Goal: Task Accomplishment & Management: Manage account settings

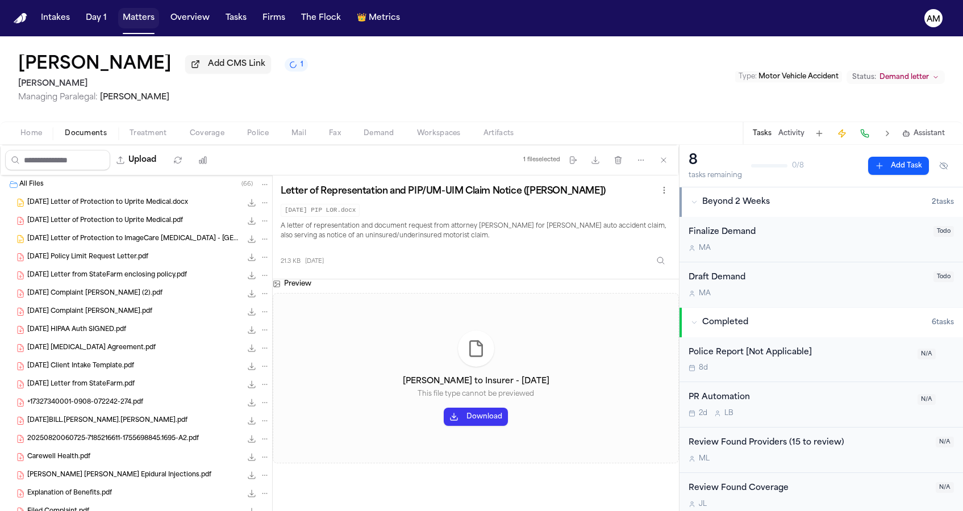
click at [147, 20] on button "Matters" at bounding box center [138, 18] width 41 height 20
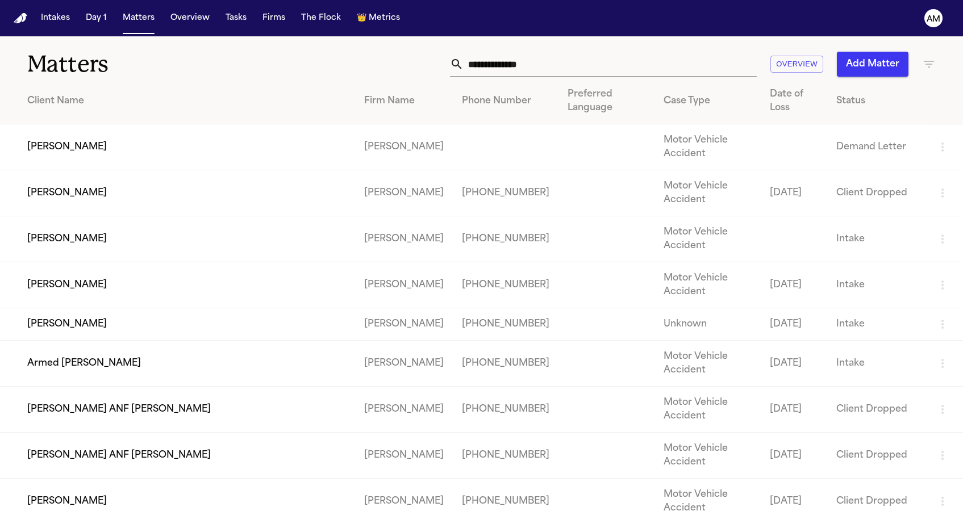
click at [921, 55] on div "Overview Add Matter" at bounding box center [611, 64] width 650 height 25
click at [925, 60] on icon "button" at bounding box center [929, 64] width 14 height 14
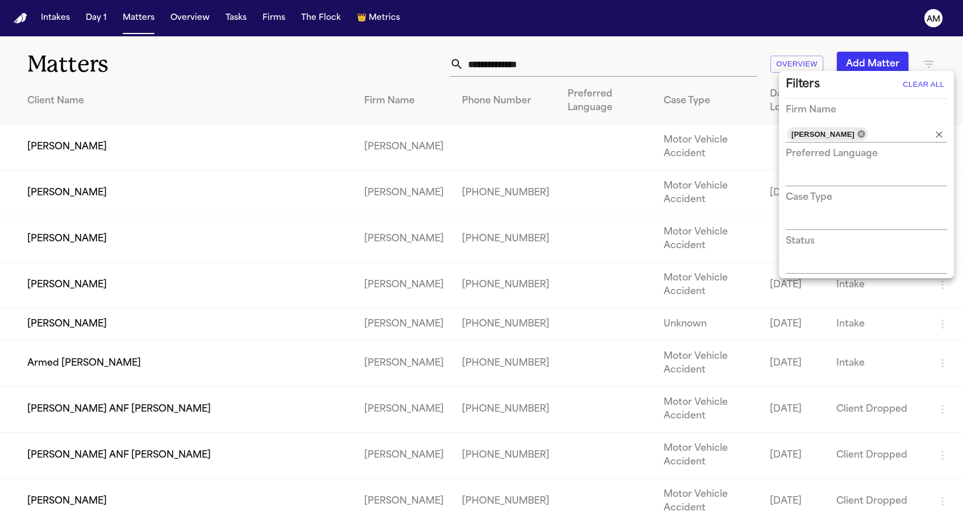
click at [866, 134] on icon at bounding box center [861, 134] width 9 height 9
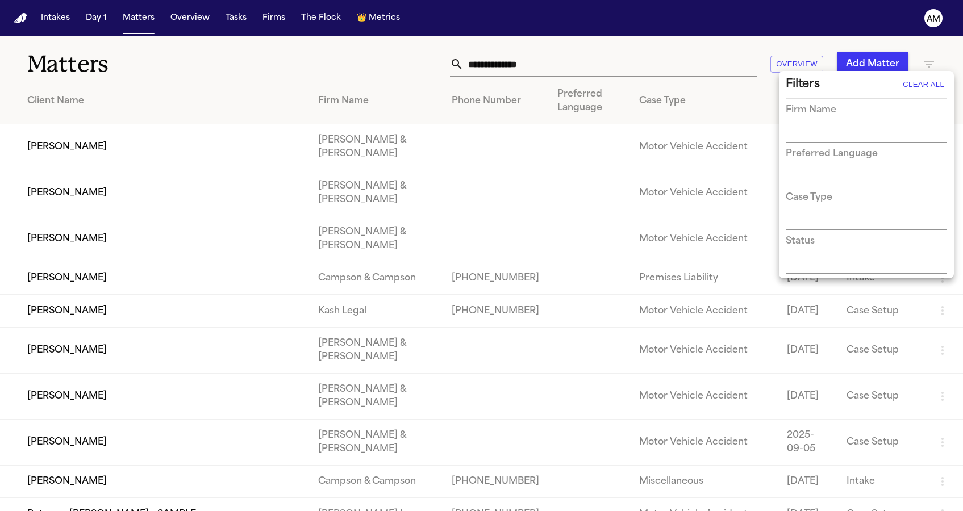
click at [542, 59] on div at bounding box center [481, 255] width 963 height 511
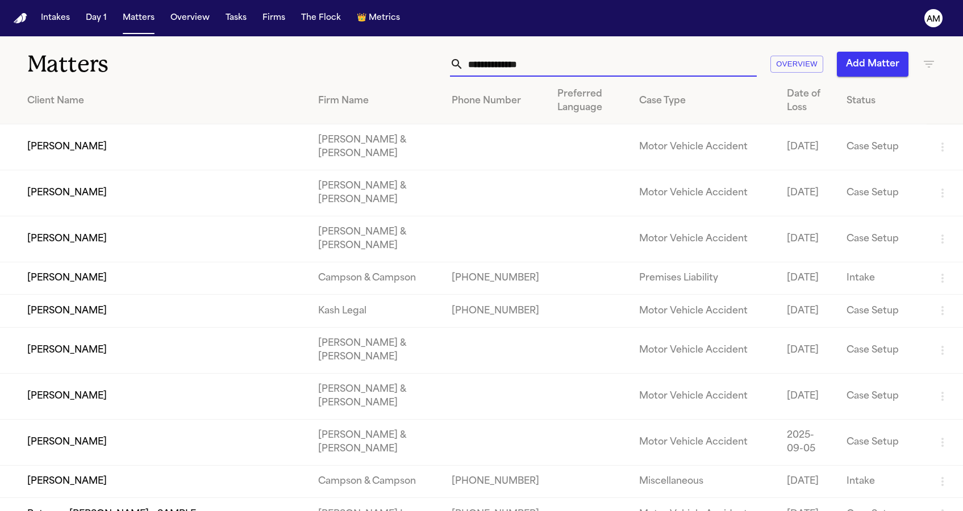
click at [530, 67] on input "text" at bounding box center [610, 64] width 293 height 25
click at [501, 65] on input "text" at bounding box center [610, 64] width 293 height 25
paste input "**********"
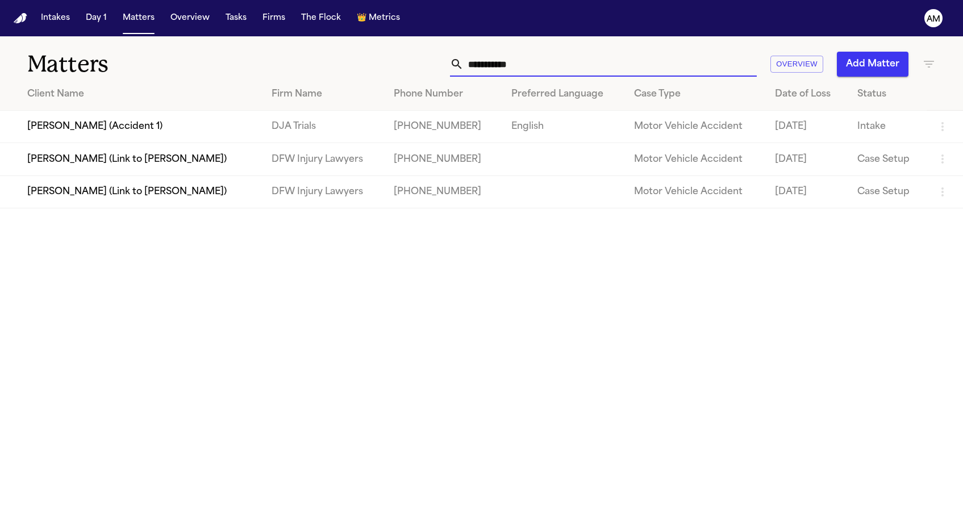
type input "**********"
click at [346, 53] on div "**********" at bounding box center [611, 64] width 650 height 25
click at [134, 208] on td "Ashley Fain (Link to Jaden Fain)" at bounding box center [131, 192] width 263 height 32
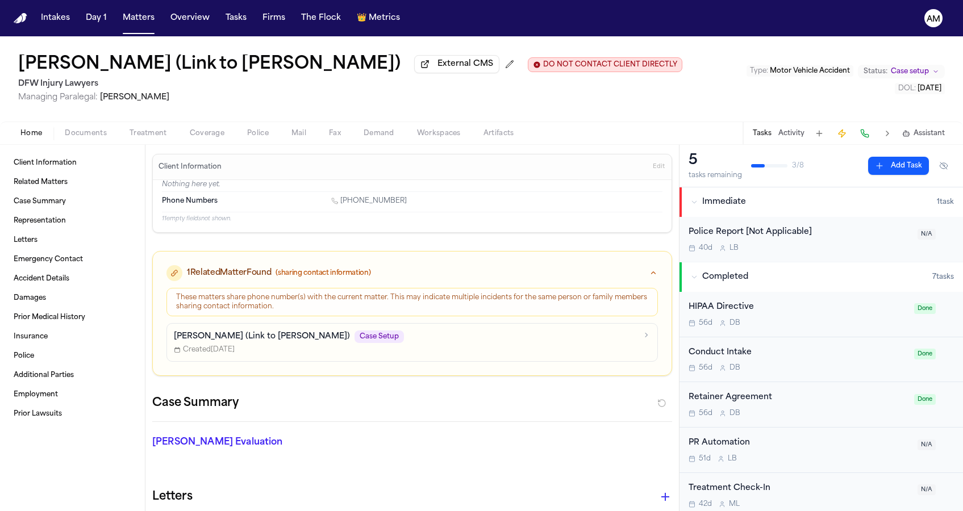
click at [438, 70] on span "External CMS" at bounding box center [466, 64] width 56 height 11
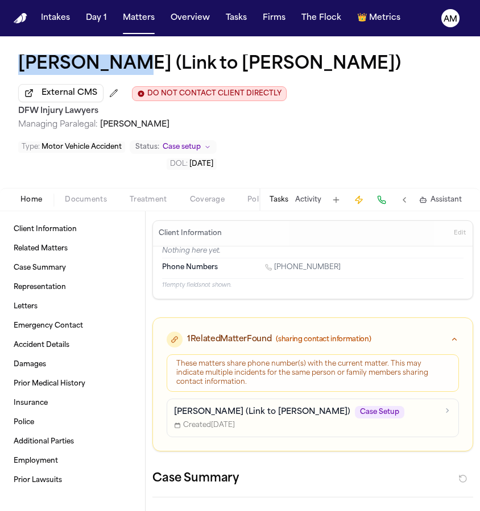
drag, startPoint x: 11, startPoint y: 63, endPoint x: 114, endPoint y: 66, distance: 102.9
click at [114, 66] on div "Ashley Fain (Link to Jaden Fain) External CMS DO NOT CONTACT CLIENT DIRECTLY DO…" at bounding box center [240, 112] width 480 height 152
copy h1 "Ashley Fain"
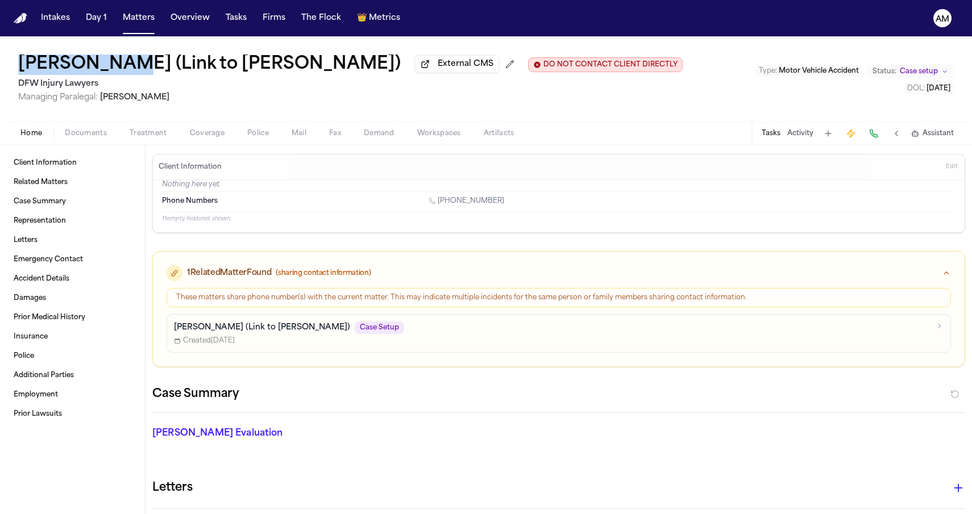
click at [79, 138] on span "Documents" at bounding box center [86, 133] width 42 height 9
click at [26, 138] on span "Home" at bounding box center [31, 133] width 22 height 9
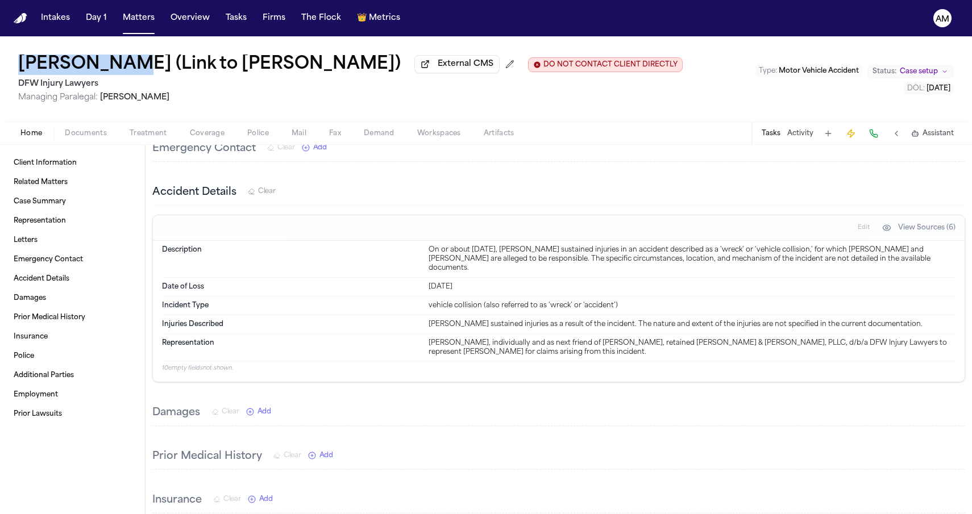
scroll to position [419, 0]
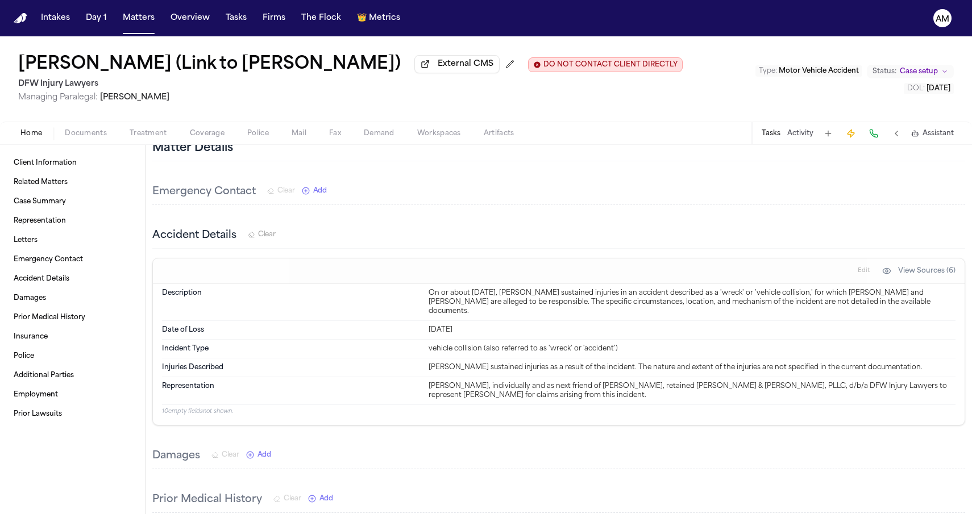
click at [80, 127] on div "Home Documents Treatment Coverage Police Mail Fax Demand Workspaces Artifacts T…" at bounding box center [486, 133] width 972 height 23
click at [78, 138] on span "Documents" at bounding box center [86, 133] width 42 height 9
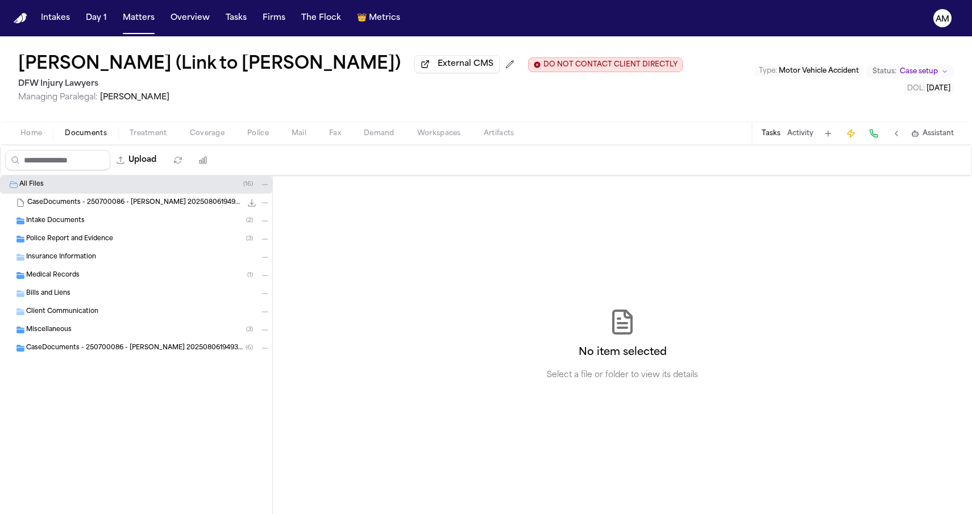
click at [61, 230] on div "Intake Documents ( 2 )" at bounding box center [136, 221] width 272 height 18
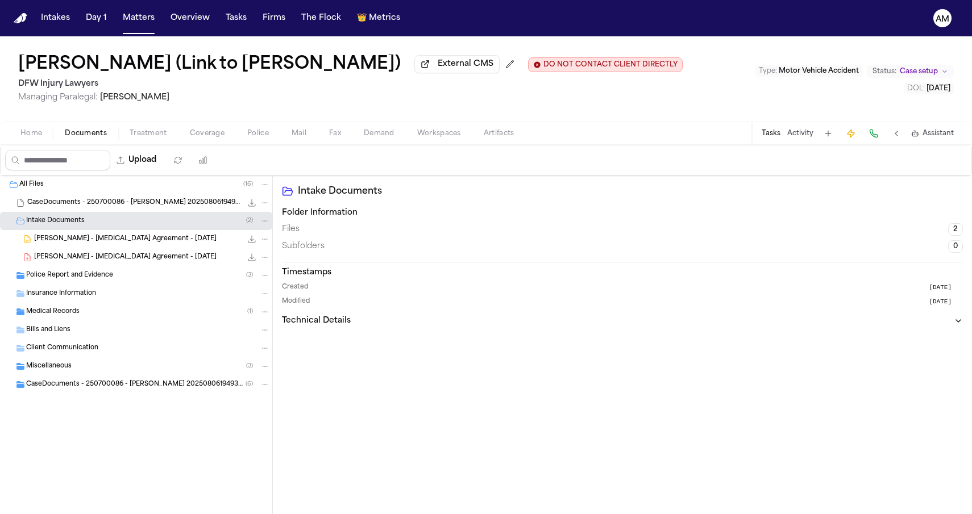
click at [64, 244] on span "A. Fain - Retainer Agreement - 7.11.25" at bounding box center [125, 240] width 182 height 10
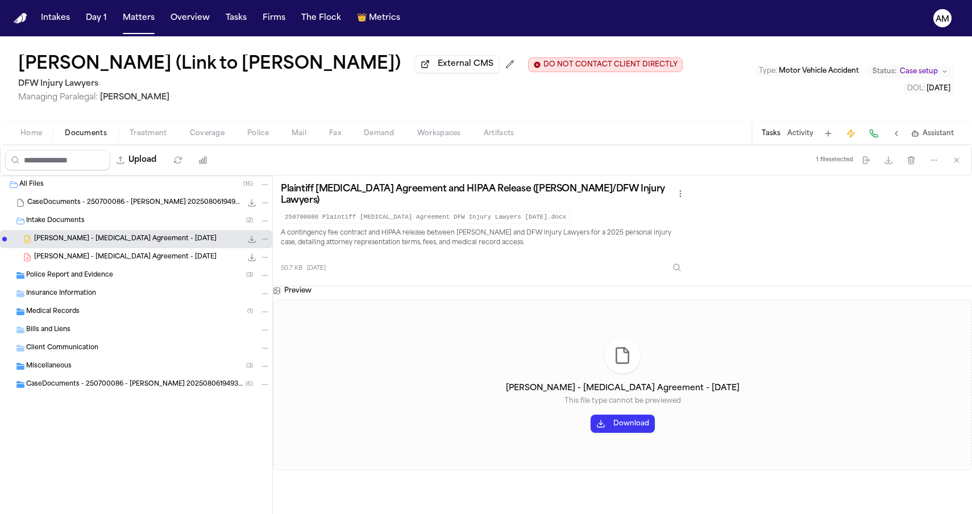
click at [69, 257] on span "A. Fain - Retainer Agreement - 7.14.25" at bounding box center [125, 258] width 182 height 10
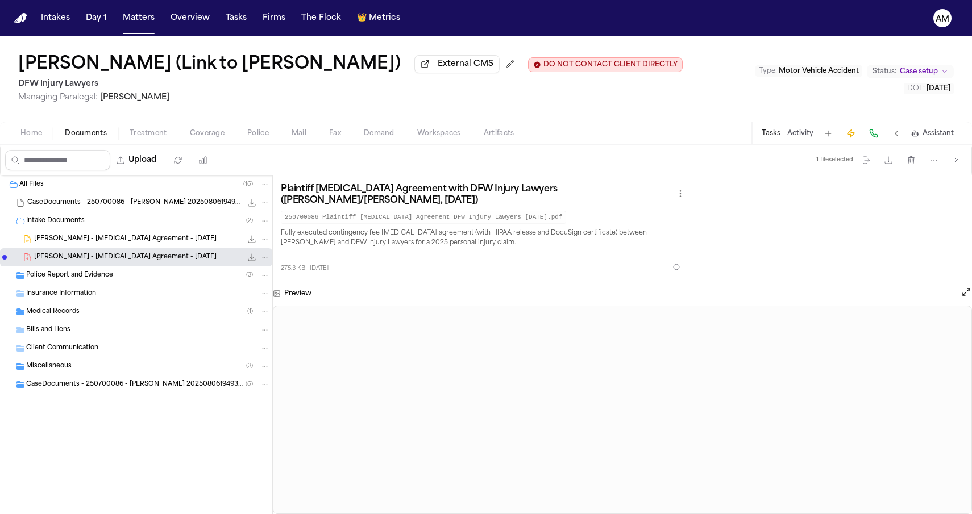
click at [155, 284] on div "Police Report and Evidence ( 3 )" at bounding box center [136, 276] width 272 height 18
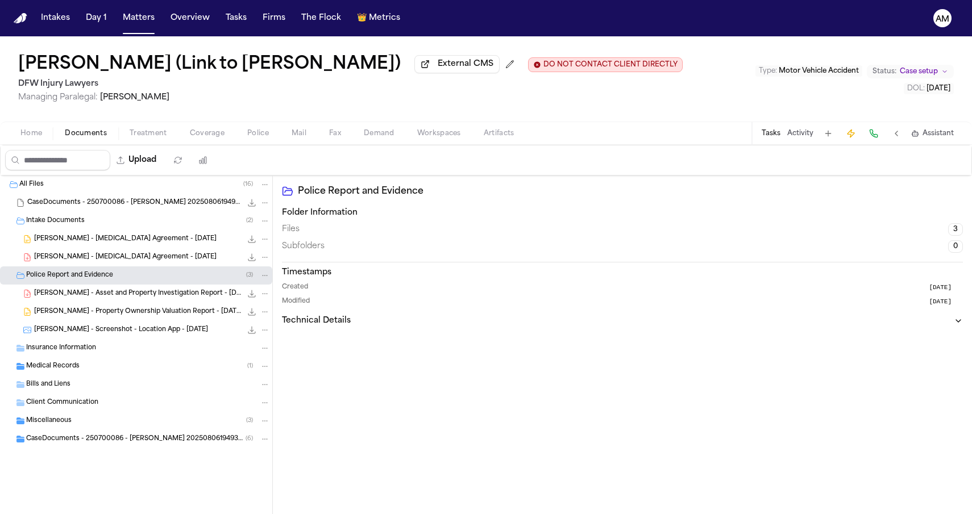
click at [139, 296] on span "A. Fain - Asset and Property Investigation Report - 7.17.25" at bounding box center [137, 294] width 207 height 10
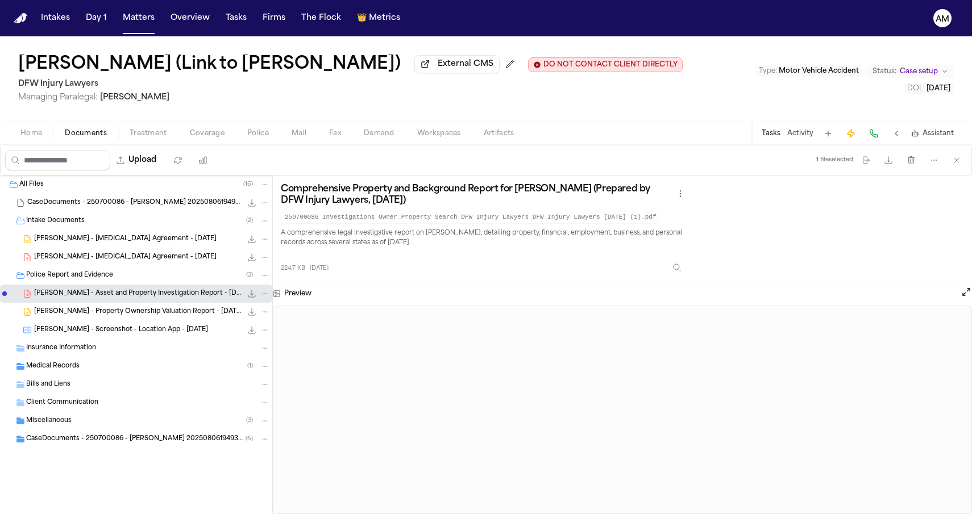
click at [134, 317] on span "A. Fain - Property Ownership Valuation Report - 7.17.25" at bounding box center [137, 312] width 207 height 10
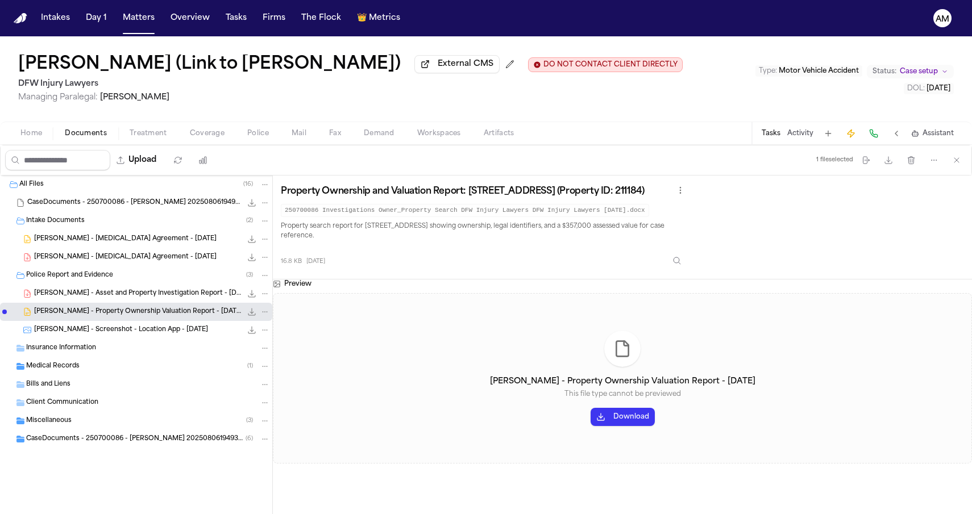
click at [140, 330] on span "A. Fain - Screenshot - Location App - 7.10.25" at bounding box center [121, 331] width 174 height 10
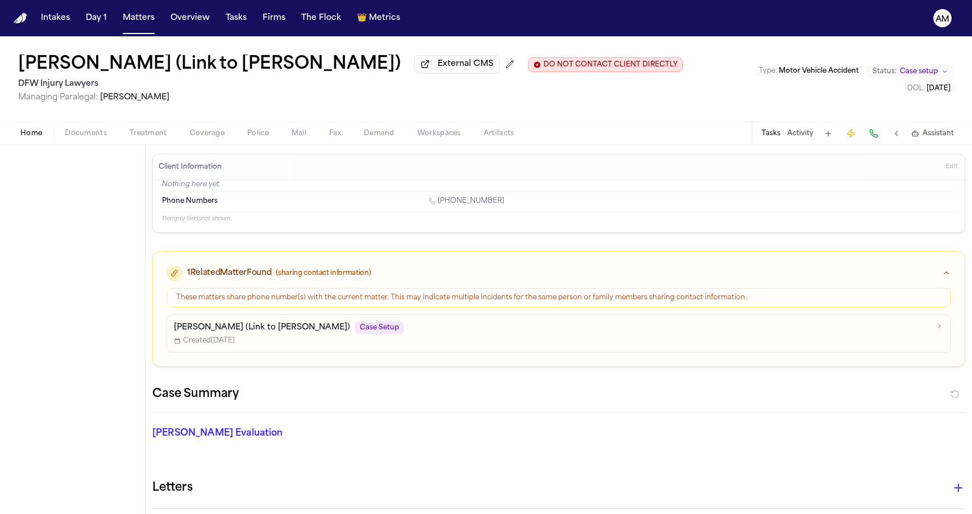
click at [35, 138] on span "Home" at bounding box center [31, 133] width 22 height 9
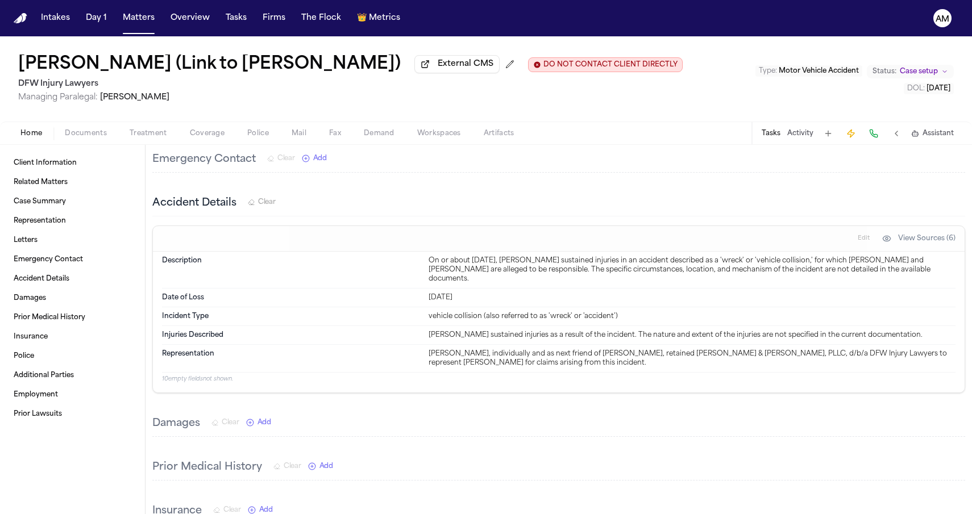
scroll to position [481, 0]
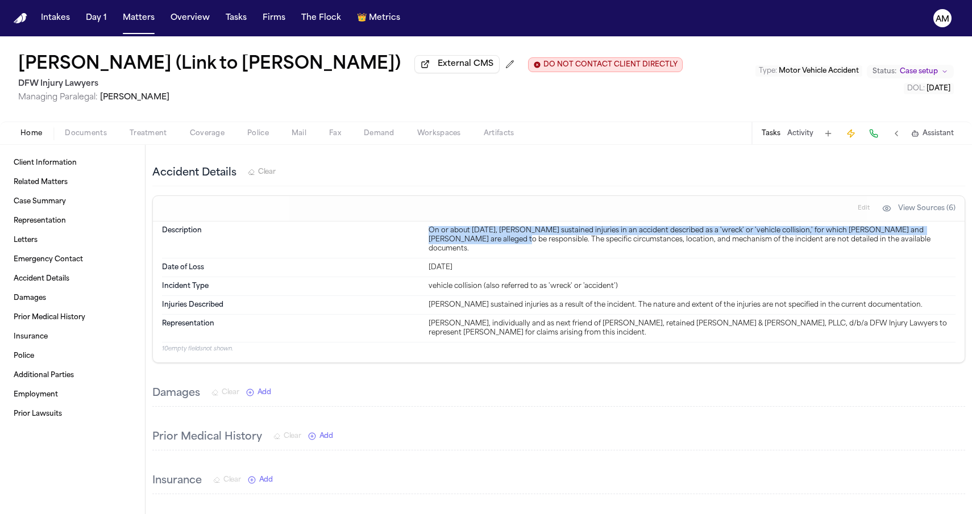
drag, startPoint x: 472, startPoint y: 237, endPoint x: 464, endPoint y: 223, distance: 16.6
click at [464, 223] on div "Description On or about April 13, 2025, Jaden Fain sustained injuries in an acc…" at bounding box center [558, 240] width 793 height 37
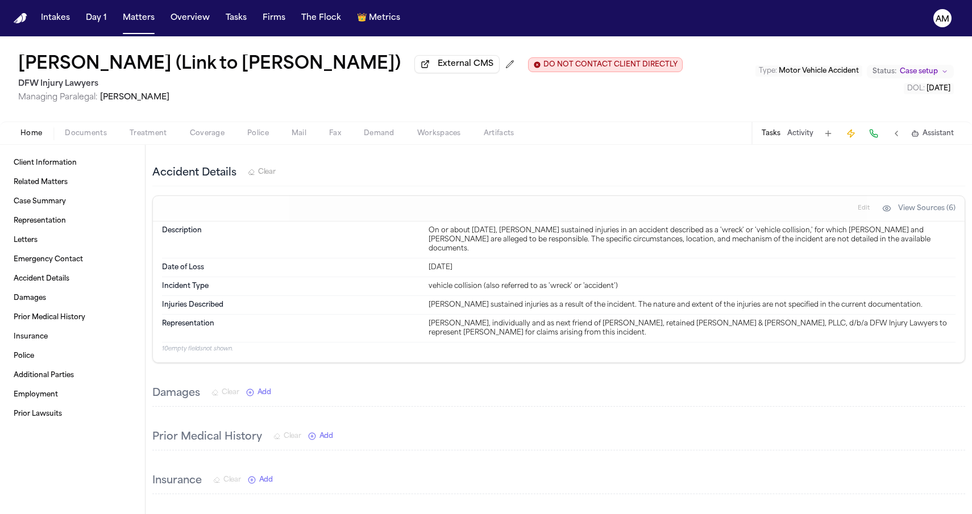
click at [85, 136] on span "Documents" at bounding box center [86, 133] width 42 height 9
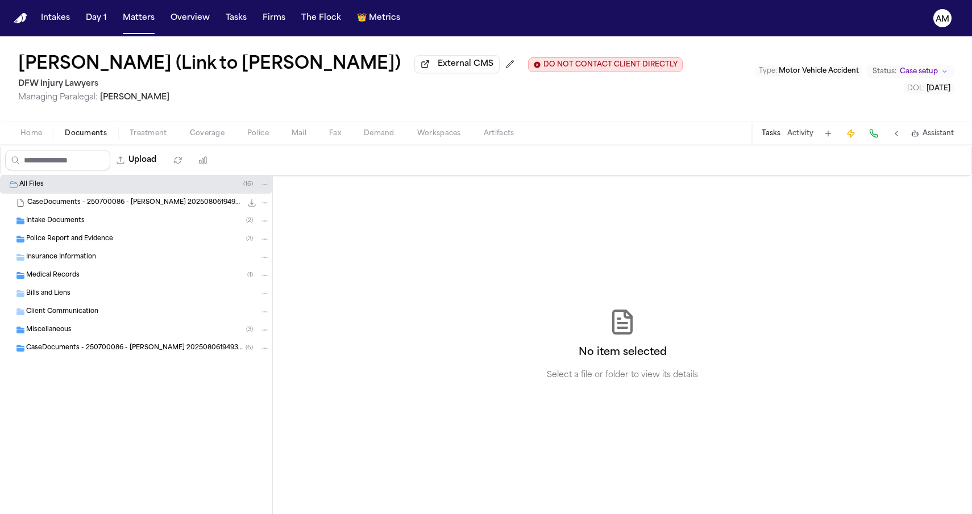
click at [108, 351] on span "CaseDocuments - 250700086 - Fain v. 20250806194934 (unzipped)" at bounding box center [135, 349] width 219 height 10
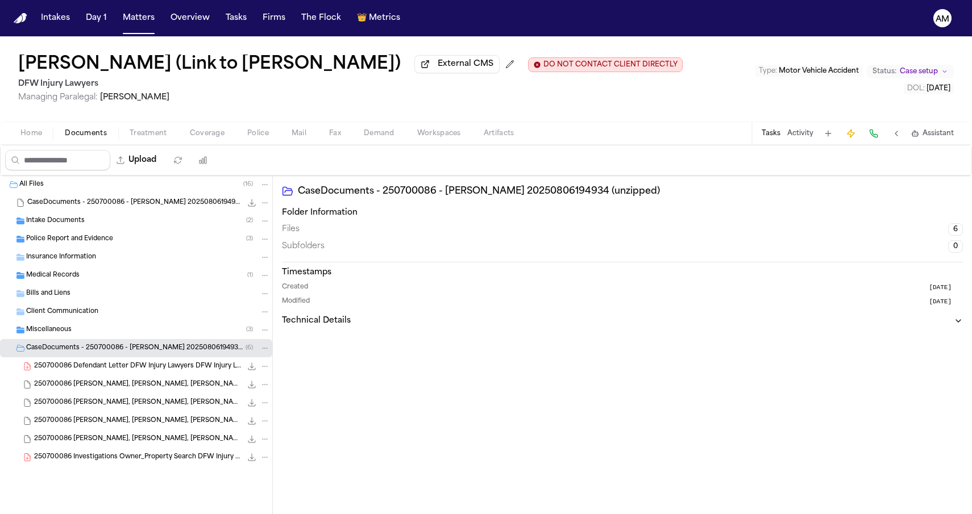
click at [105, 371] on span "250700086 Defendant Letter DFW Injury Lawyers DFW Injury Lawyers 07-18-2025 (1)" at bounding box center [137, 367] width 207 height 10
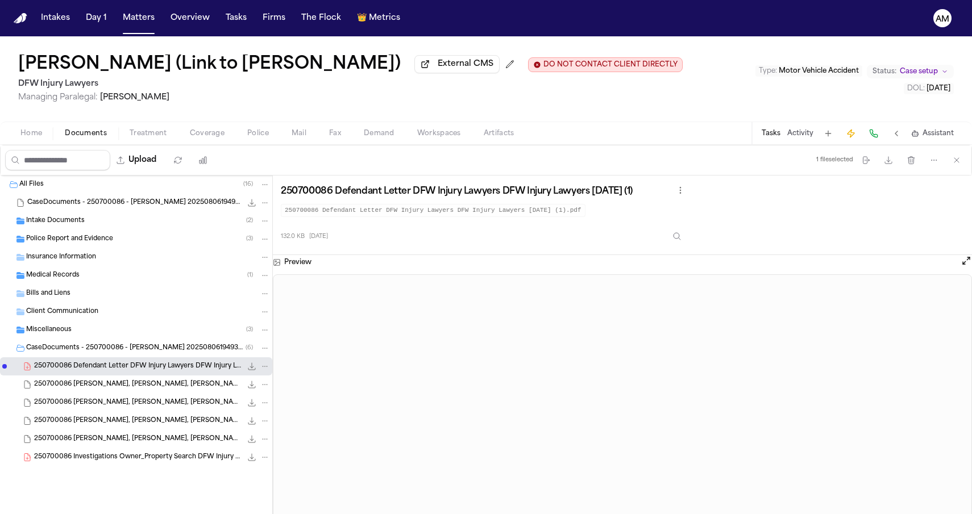
click at [111, 457] on span "250700086 Investigations Owner_Property Search DFW Injury Lawyers DFW Injury La…" at bounding box center [137, 458] width 207 height 10
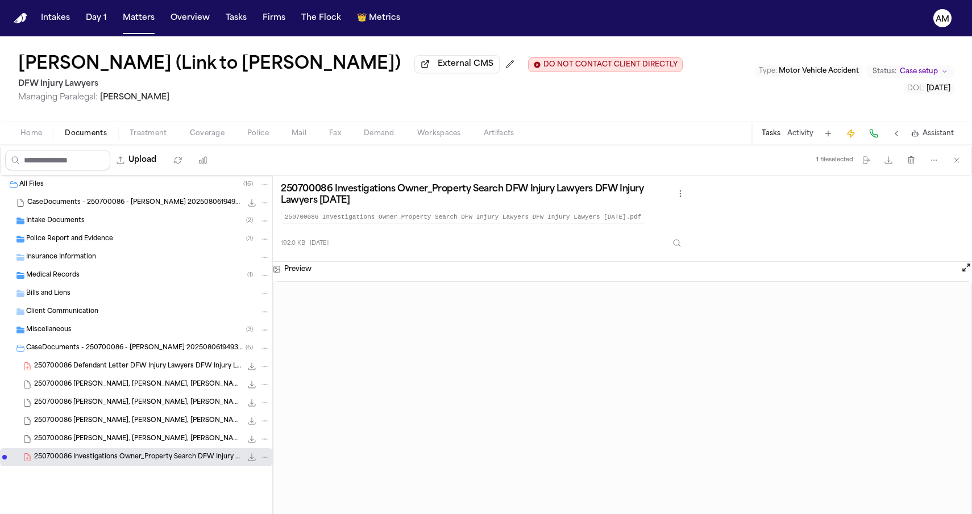
click at [144, 376] on div "250700086 Defendant Letter DFW Injury Lawyers DFW Injury Lawyers 07-18-2025 (1)…" at bounding box center [136, 366] width 272 height 18
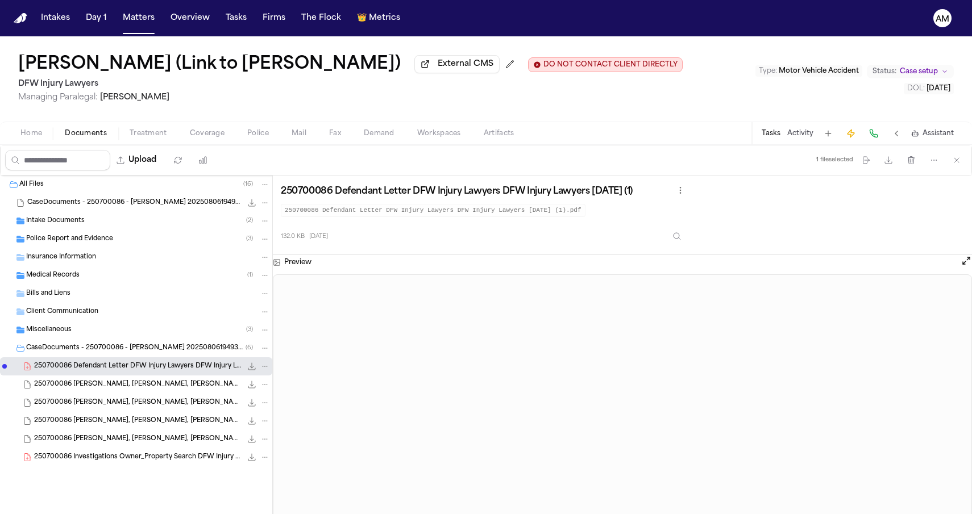
click at [167, 390] on span "250700086 Fain, Ashley King, Justin 07-10-2025" at bounding box center [137, 385] width 207 height 10
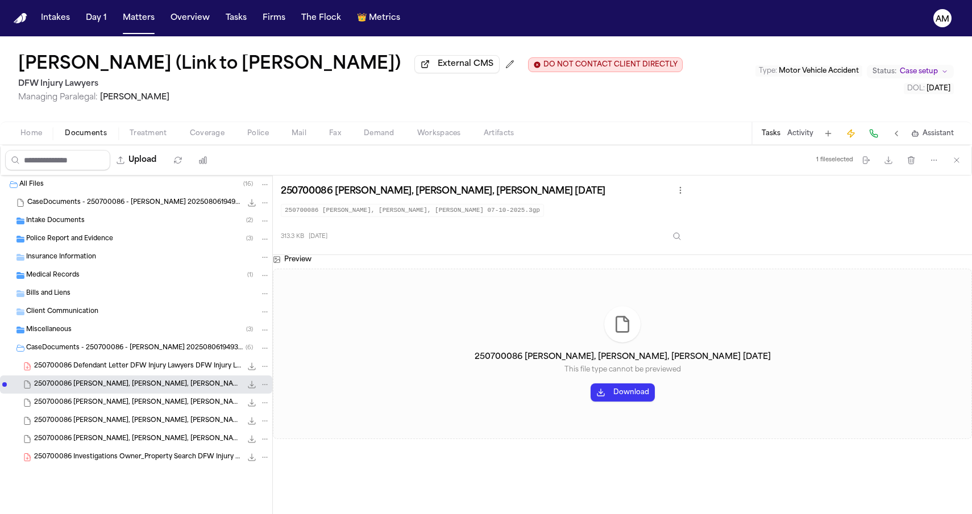
click at [162, 412] on div "250700086 Fain, Ashley King, Justin 07-10-2025 (1) 40.0 KB • 3GP" at bounding box center [136, 403] width 272 height 18
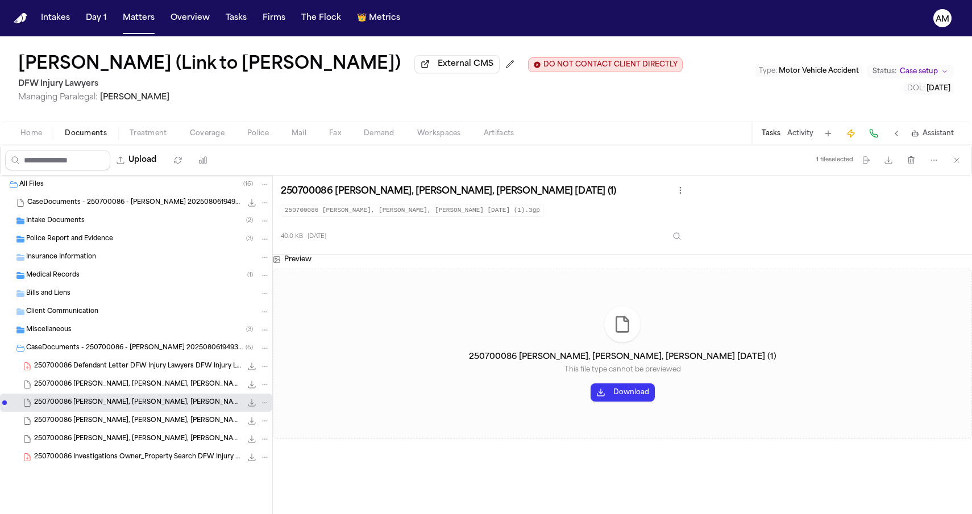
click at [158, 426] on span "250700086 Fain, Ashley King, Justin 07-10-2025 (2)" at bounding box center [137, 422] width 207 height 10
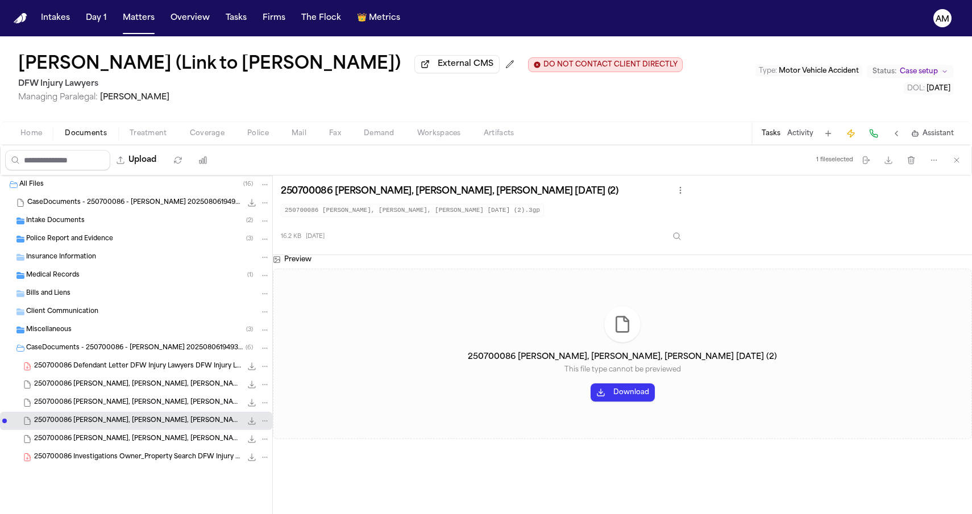
click at [158, 444] on span "250700086 Fain, Ashley King, Justin 07-10-2025 (3)" at bounding box center [137, 440] width 207 height 10
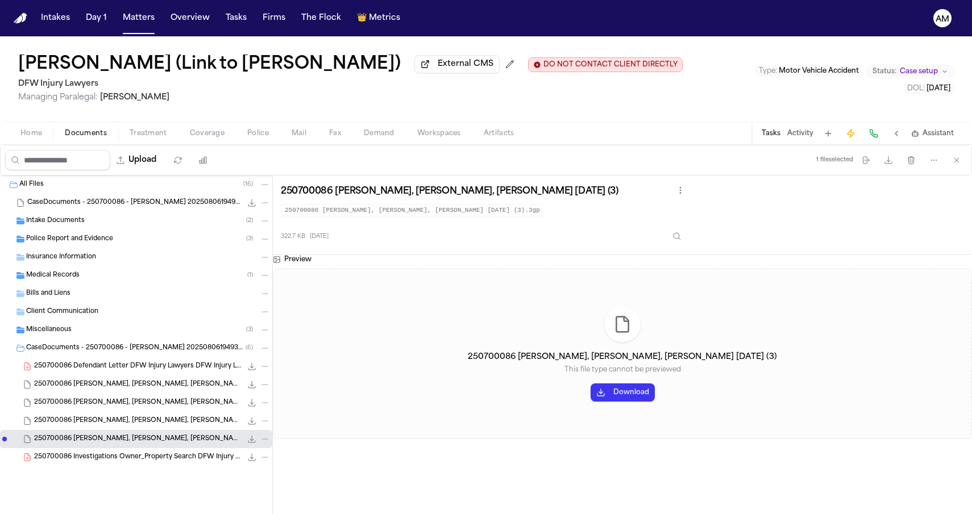
click at [157, 460] on span "250700086 Investigations Owner_Property Search DFW Injury Lawyers DFW Injury La…" at bounding box center [137, 458] width 207 height 10
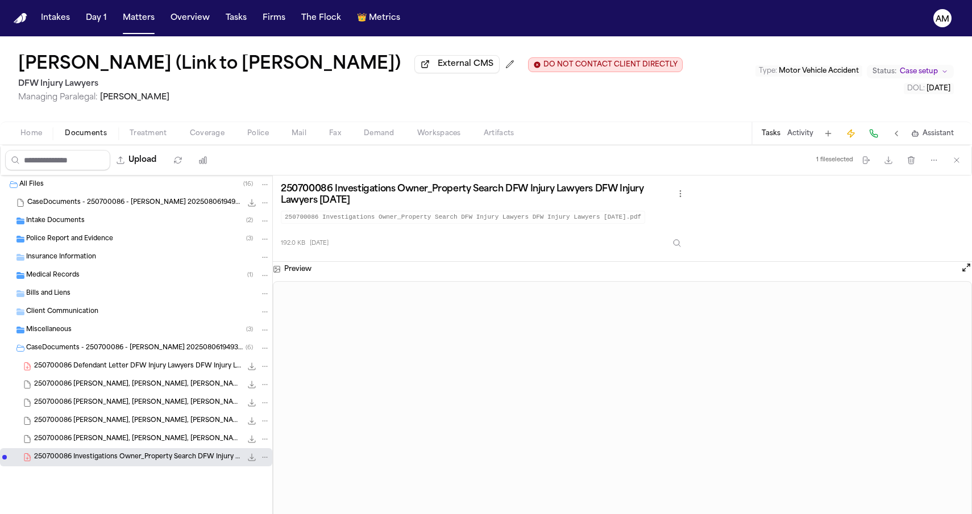
click at [49, 299] on div "Bills and Liens" at bounding box center [148, 294] width 244 height 10
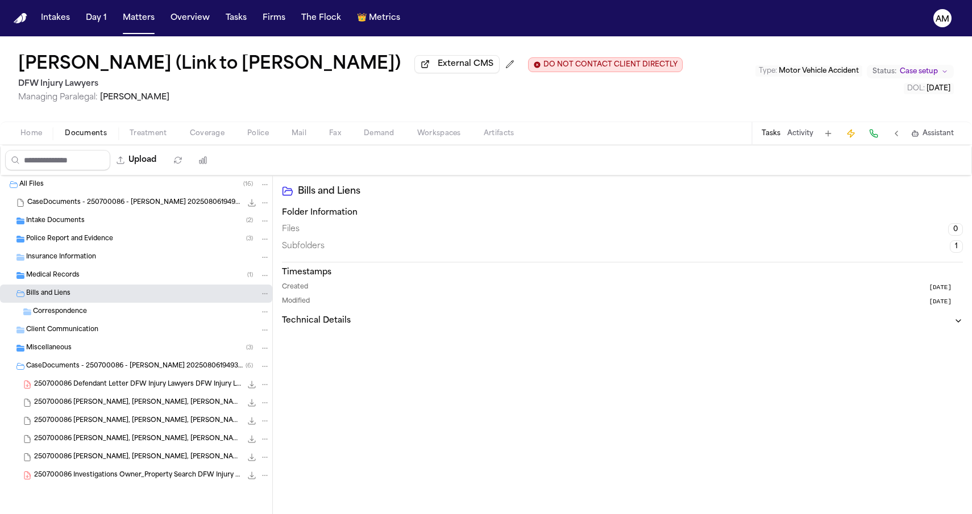
click at [56, 281] on span "Medical Records" at bounding box center [52, 276] width 53 height 10
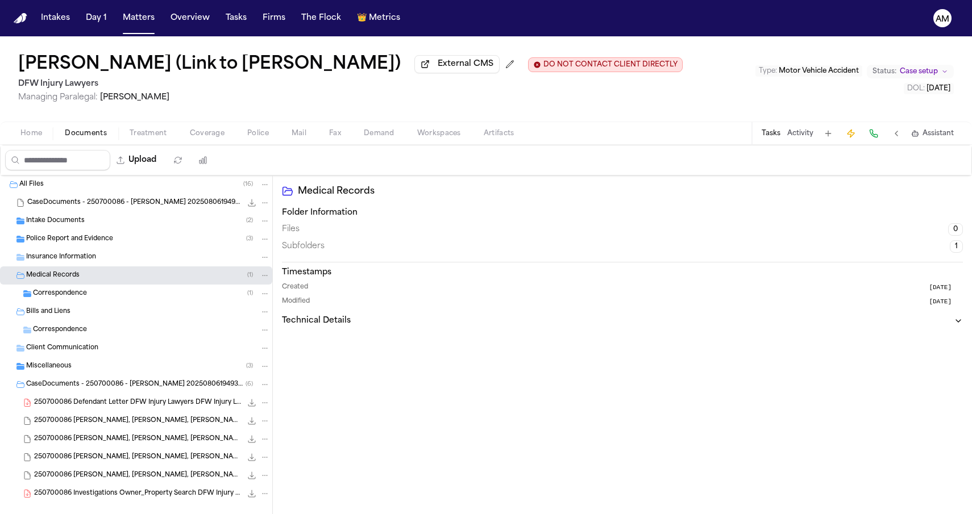
click at [55, 292] on span "Correspondence" at bounding box center [60, 294] width 54 height 10
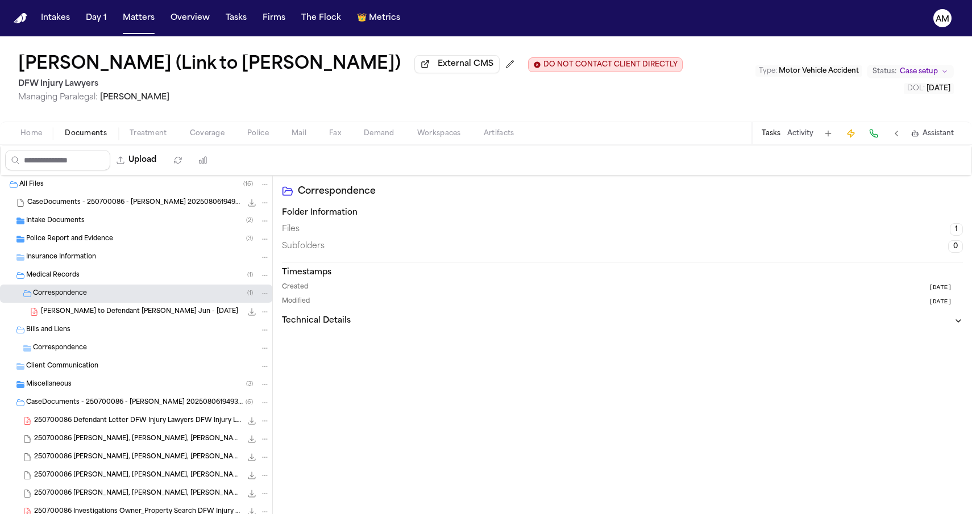
click at [55, 308] on div "A. Fain - LOR to Defendant Feng Jun - 7.18.25 131.0 KB • PDF" at bounding box center [136, 312] width 272 height 18
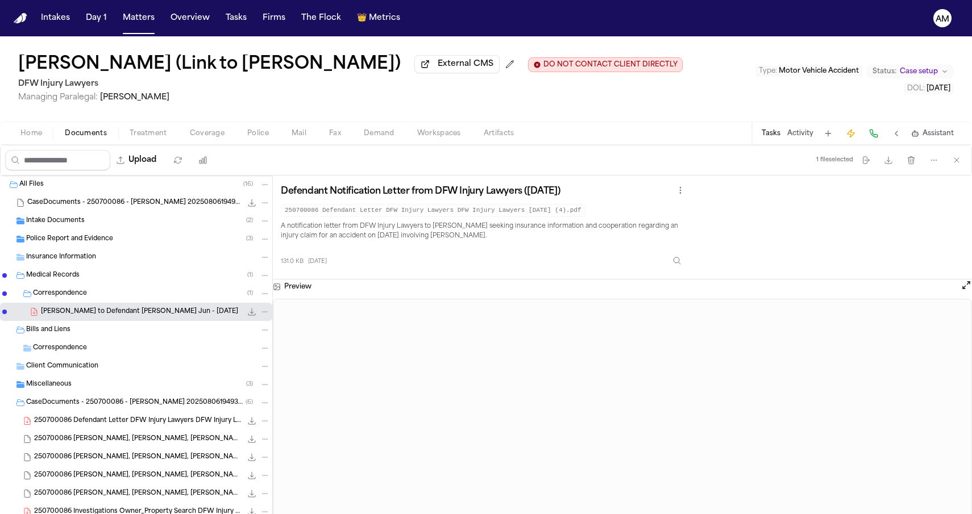
click at [70, 394] on div "Miscellaneous ( 3 )" at bounding box center [136, 385] width 272 height 18
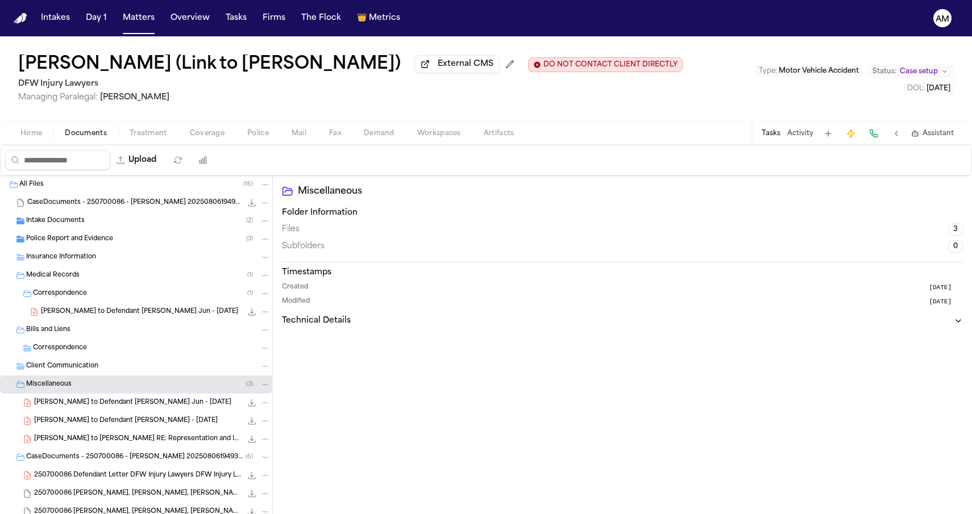
click at [76, 414] on div "A. Fain - LOR to Defendant Ying Wang - 7.18.25 131.3 KB • PDF" at bounding box center [136, 421] width 272 height 18
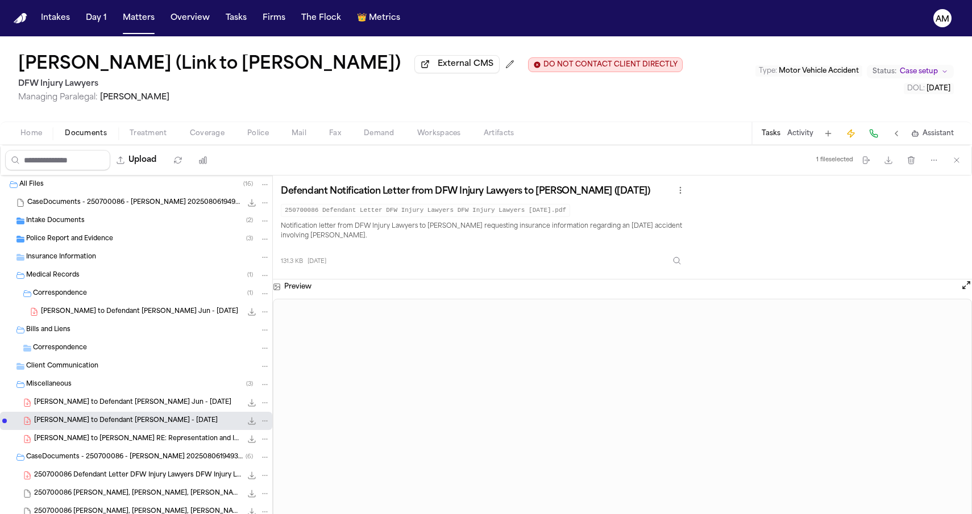
click at [81, 403] on span "A. Fain - LOR to Defendant Feng Jun - 7.18.25" at bounding box center [132, 403] width 197 height 10
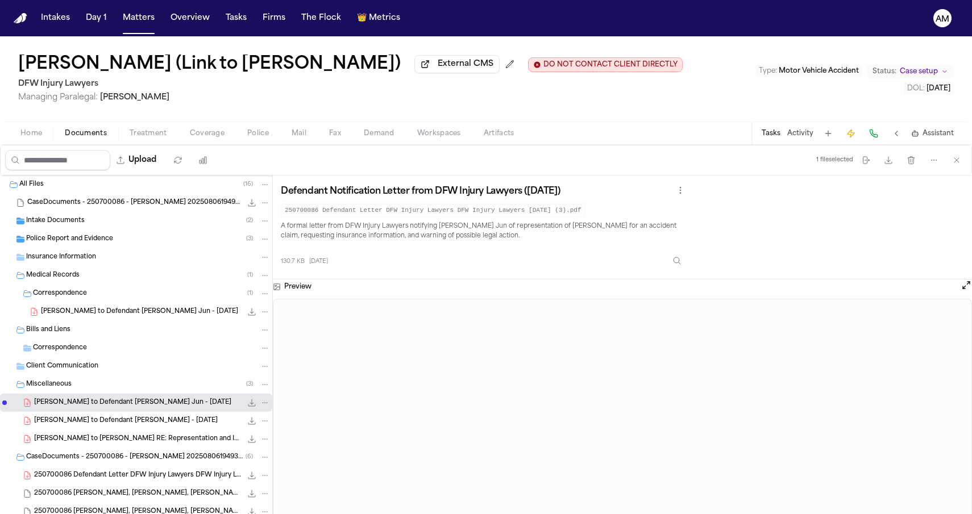
click at [82, 443] on span "A. Fain - LOR to Ying Wang RE: Representation and Insurance Info Request - 7.18…" at bounding box center [137, 440] width 207 height 10
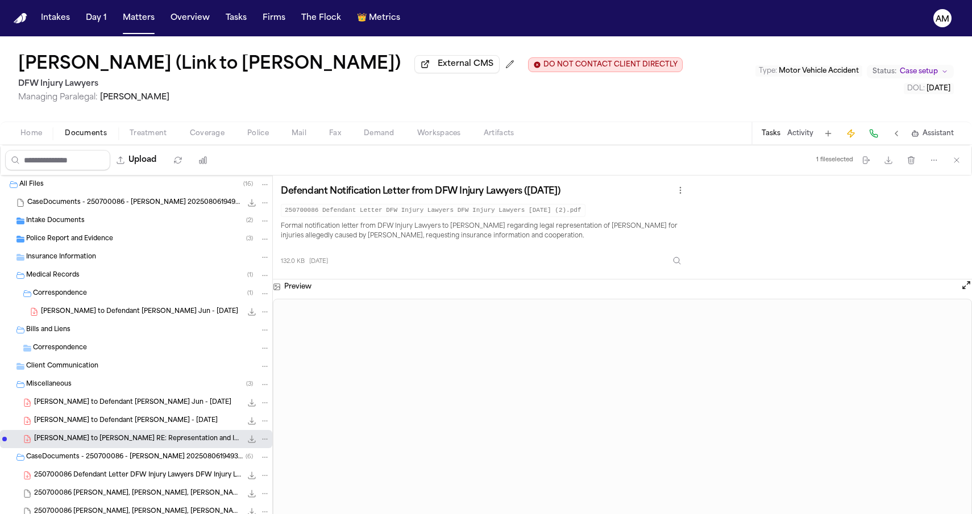
click at [105, 235] on div "Police Report and Evidence ( 3 )" at bounding box center [136, 239] width 272 height 18
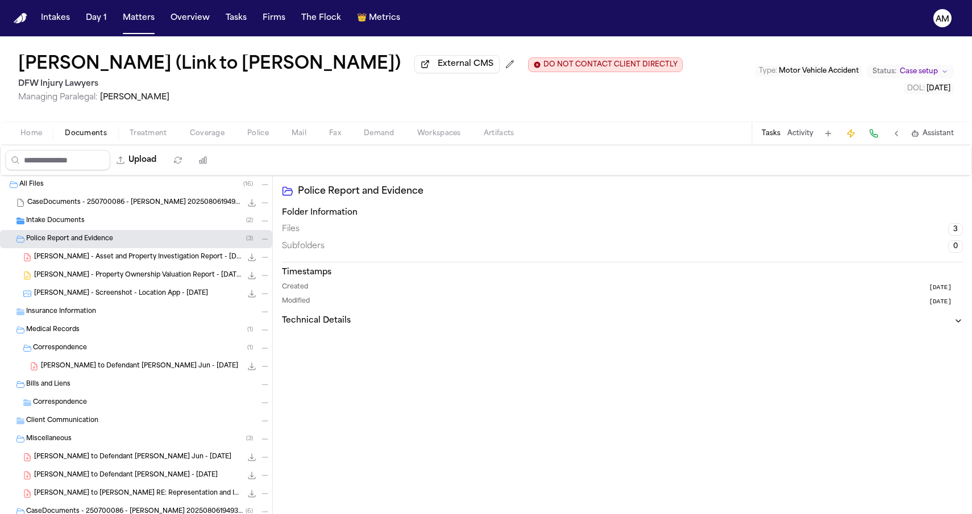
click at [100, 263] on div "A. Fain - Asset and Property Investigation Report - 7.17.25 224.7 KB • PDF" at bounding box center [152, 257] width 236 height 11
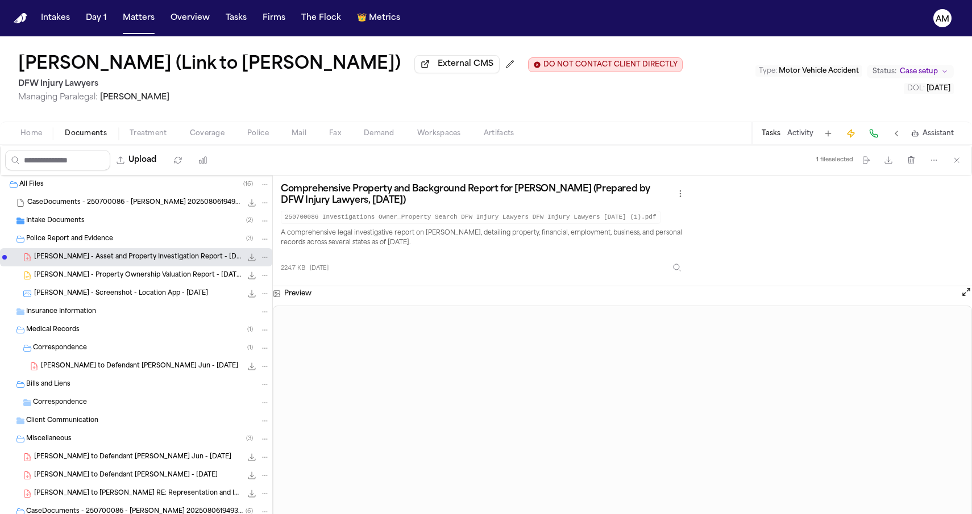
click at [99, 222] on div "Intake Documents ( 2 )" at bounding box center [148, 221] width 244 height 10
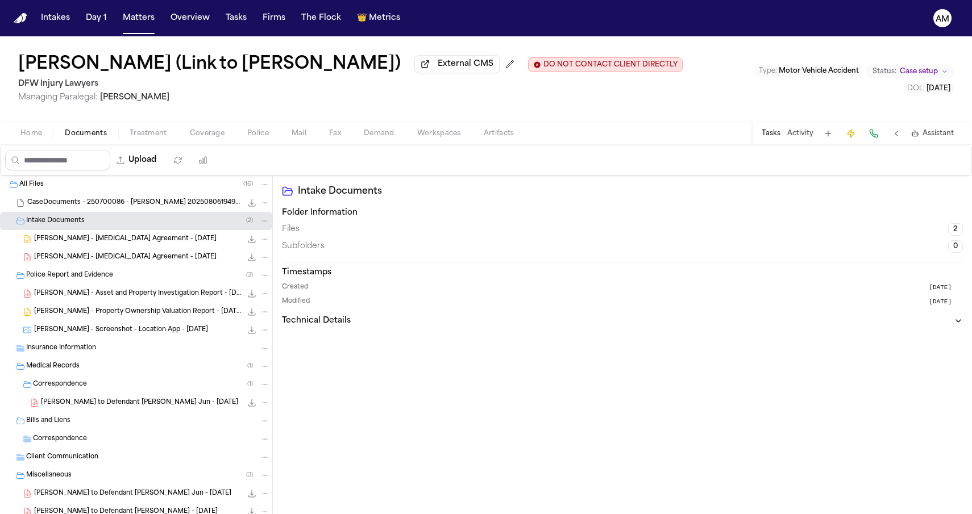
click at [99, 240] on span "A. Fain - Retainer Agreement - 7.11.25" at bounding box center [125, 240] width 182 height 10
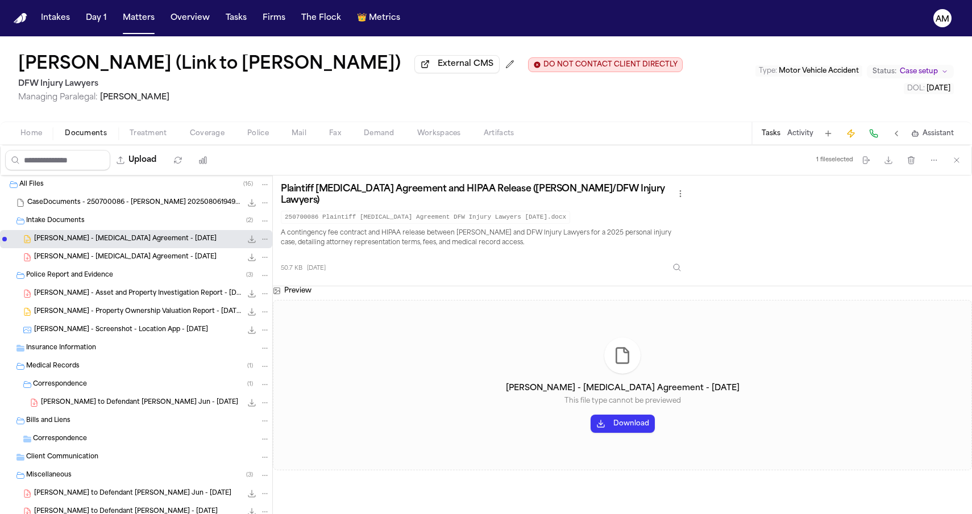
click at [99, 257] on span "A. Fain - Retainer Agreement - 7.14.25" at bounding box center [125, 258] width 182 height 10
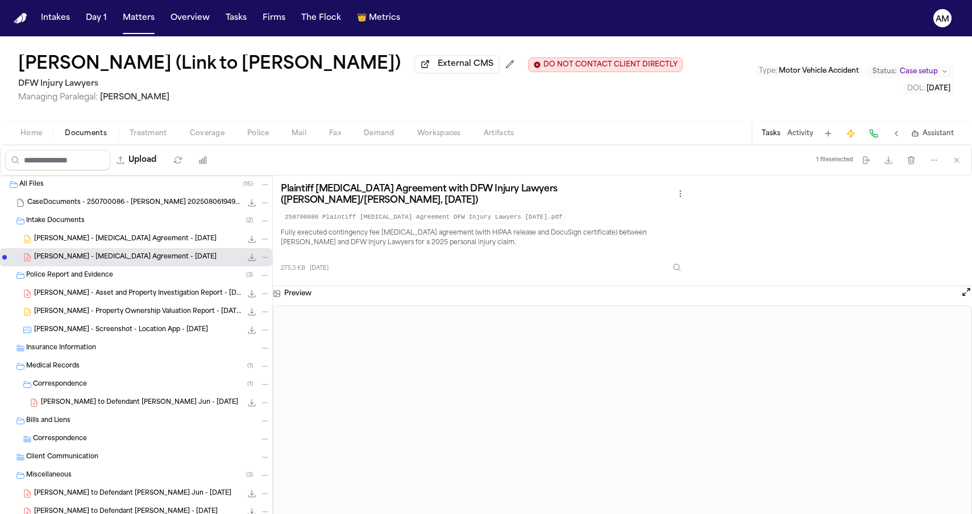
click at [142, 297] on span "A. Fain - Asset and Property Investigation Report - 7.17.25" at bounding box center [137, 294] width 207 height 10
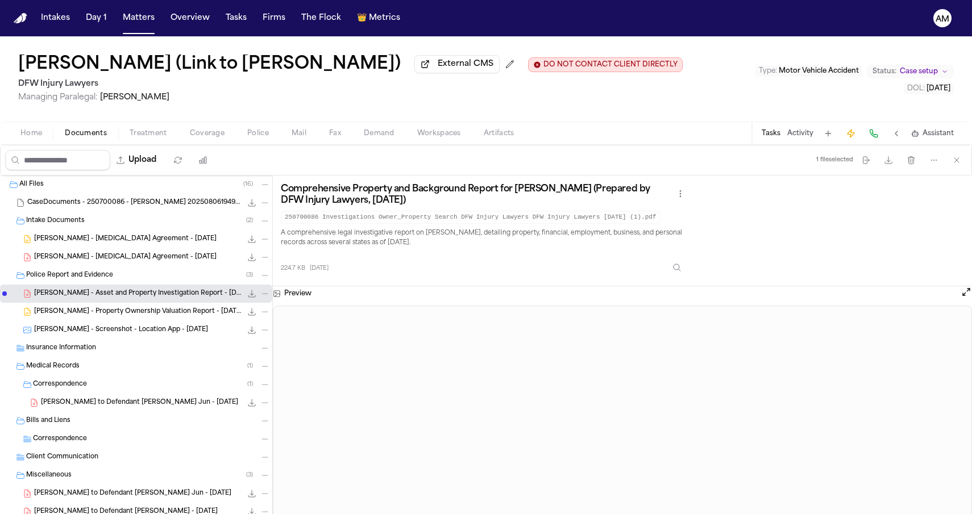
click at [115, 330] on span "A. Fain - Screenshot - Location App - 7.10.25" at bounding box center [121, 331] width 174 height 10
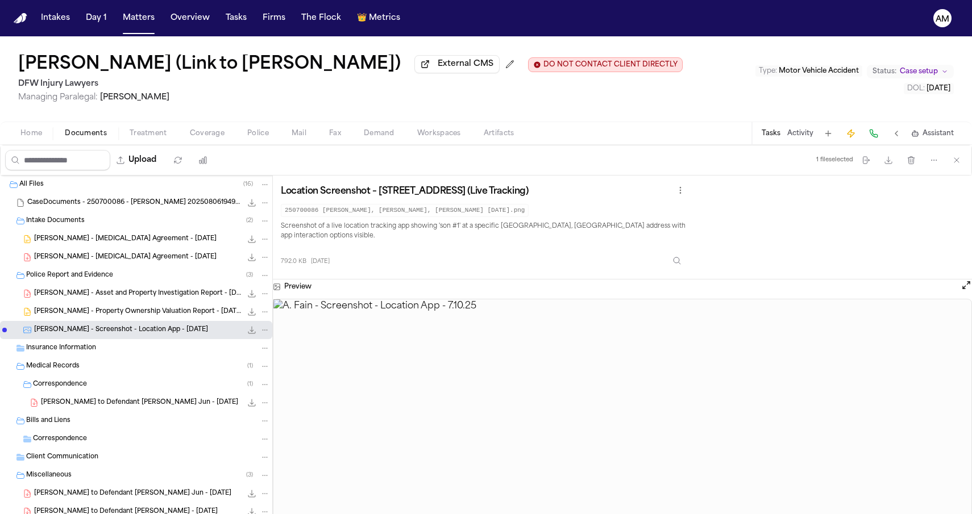
click at [146, 212] on div "CaseDocuments - 250700086 - Fain v. 20250806194934.zip 2.5 MB • ZIP" at bounding box center [136, 203] width 272 height 18
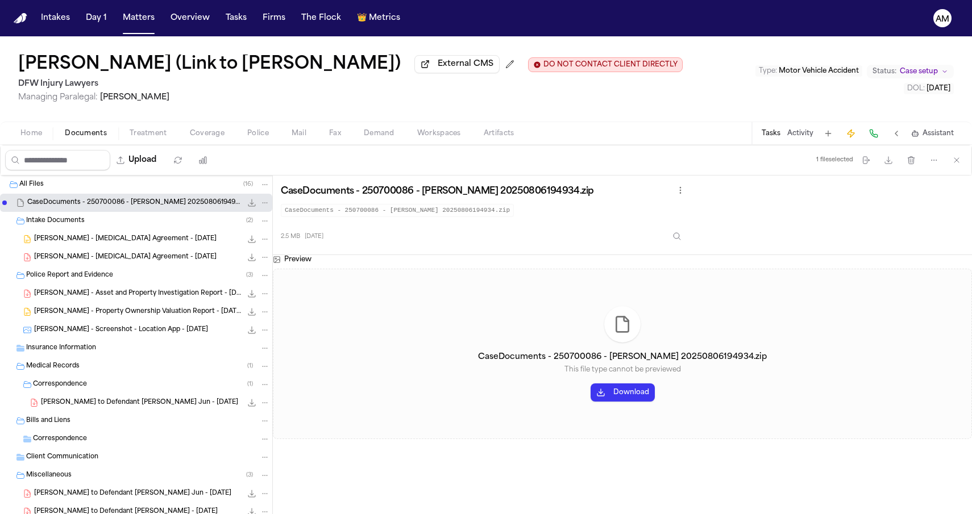
click at [138, 243] on span "A. Fain - Retainer Agreement - 7.11.25" at bounding box center [125, 240] width 182 height 10
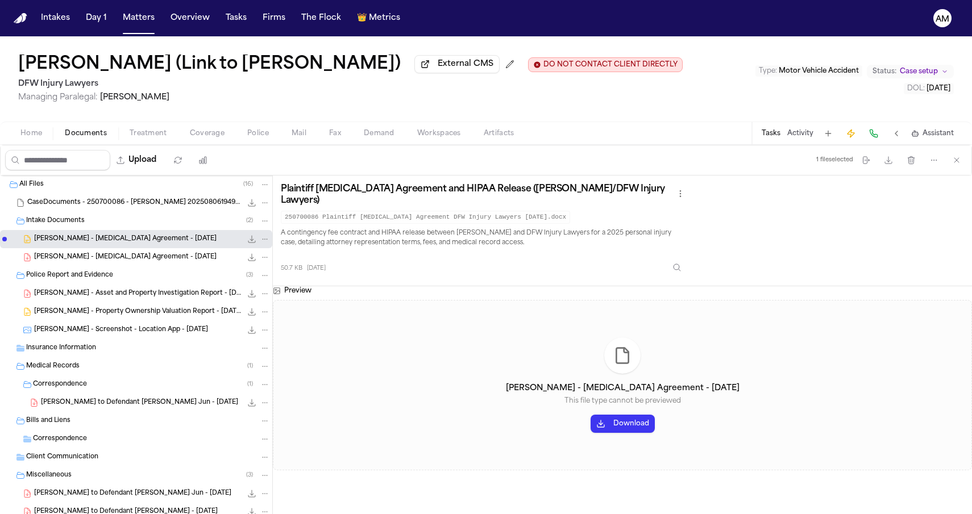
click at [138, 253] on div "A. Fain - Retainer Agreement - 7.14.25 275.3 KB • PDF" at bounding box center [136, 257] width 272 height 18
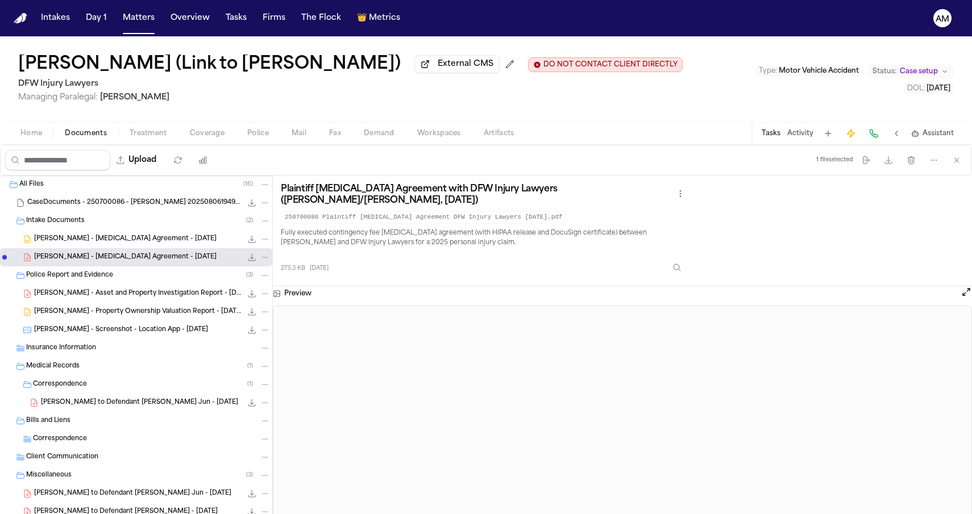
click at [81, 287] on div "A. Fain - Asset and Property Investigation Report - 7.17.25 224.7 KB • PDF" at bounding box center [136, 294] width 272 height 18
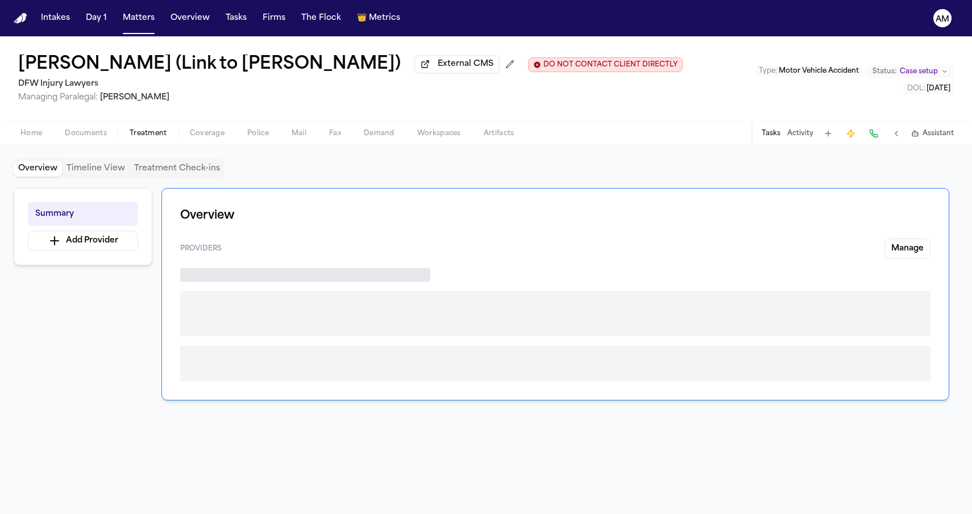
click at [176, 135] on button "Treatment" at bounding box center [148, 134] width 60 height 14
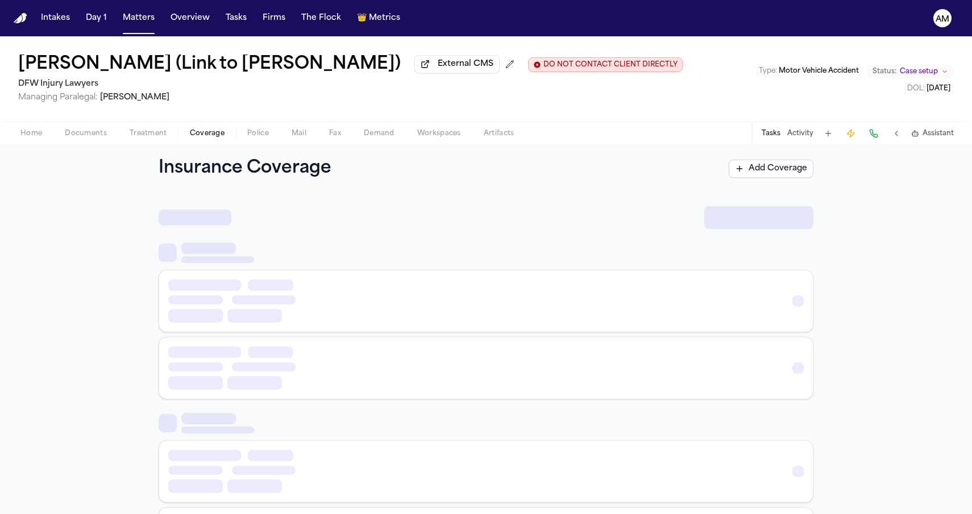
click at [198, 135] on span "Coverage" at bounding box center [207, 133] width 35 height 9
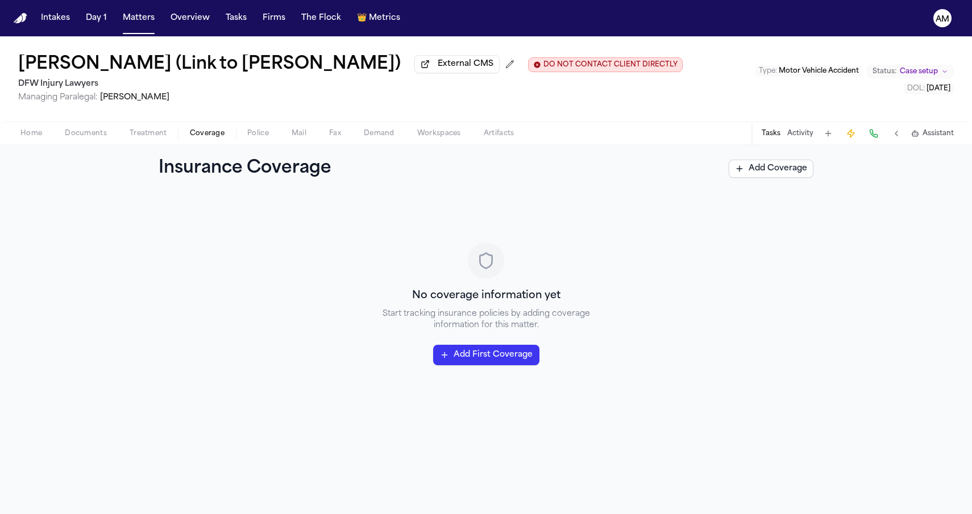
click at [158, 138] on span "Treatment" at bounding box center [149, 133] width 38 height 9
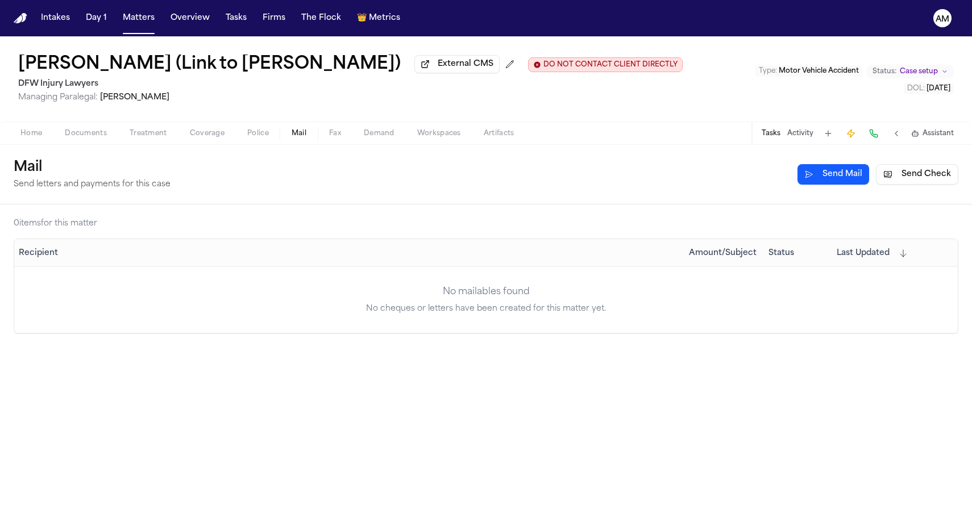
click at [295, 138] on span "Mail" at bounding box center [299, 133] width 15 height 9
click at [334, 136] on span "Fax" at bounding box center [335, 133] width 12 height 9
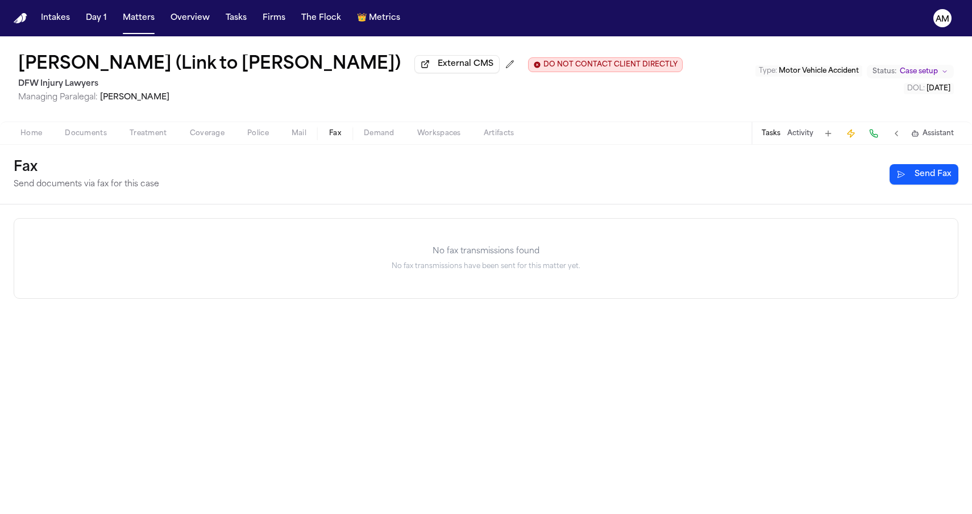
click at [393, 138] on span "Demand" at bounding box center [379, 133] width 31 height 9
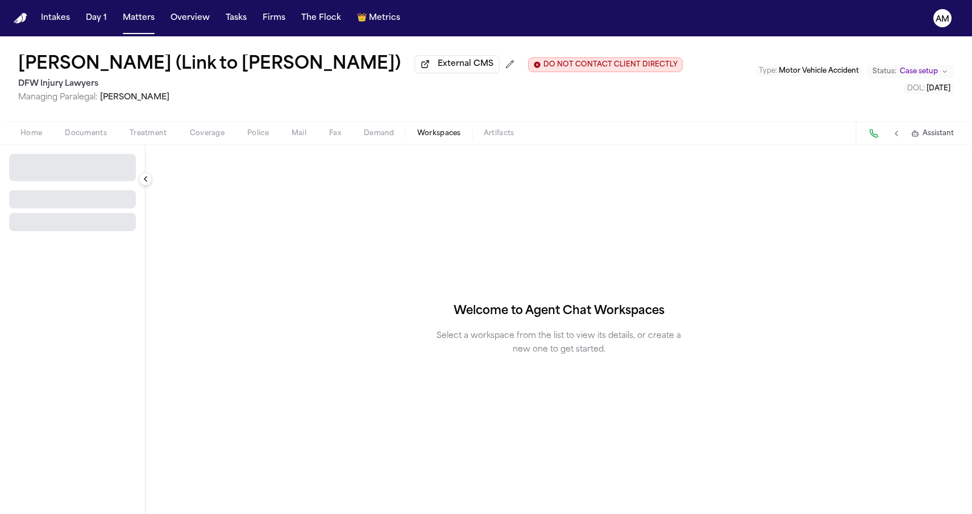
click at [469, 135] on button "Workspaces" at bounding box center [439, 134] width 66 height 14
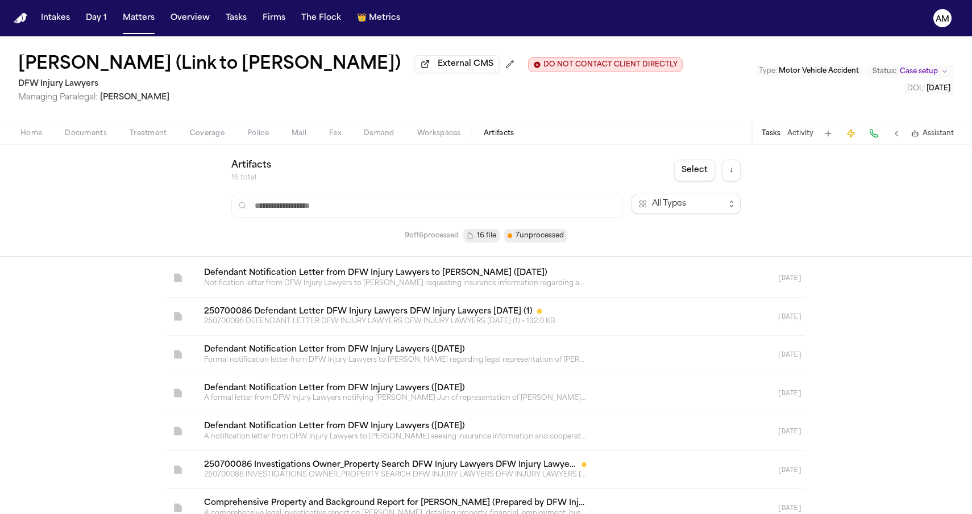
click at [486, 128] on button "Artifacts" at bounding box center [498, 134] width 53 height 14
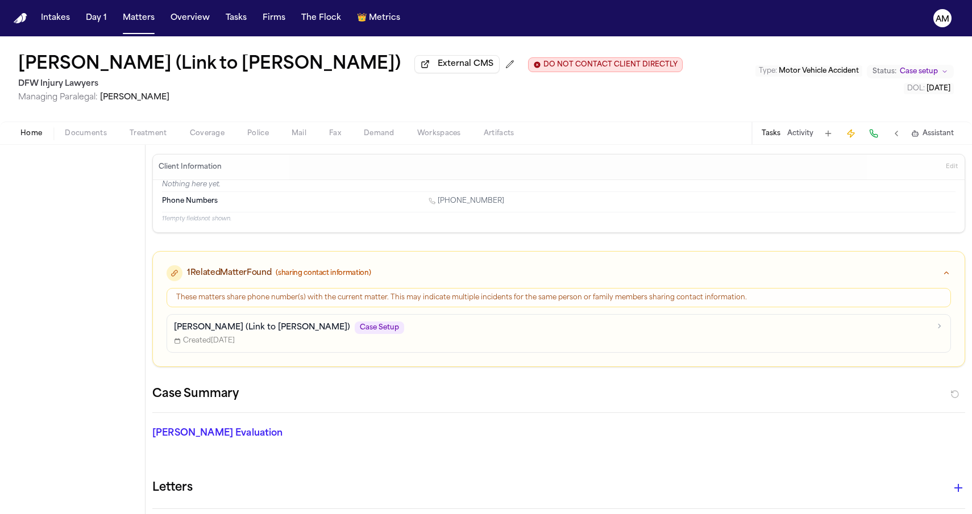
click at [28, 135] on span "Home" at bounding box center [31, 133] width 22 height 9
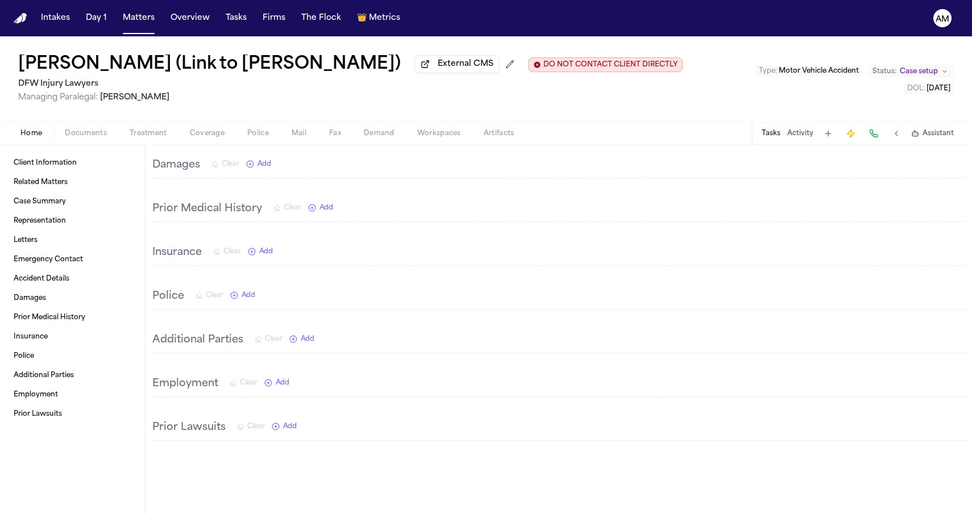
scroll to position [716, 0]
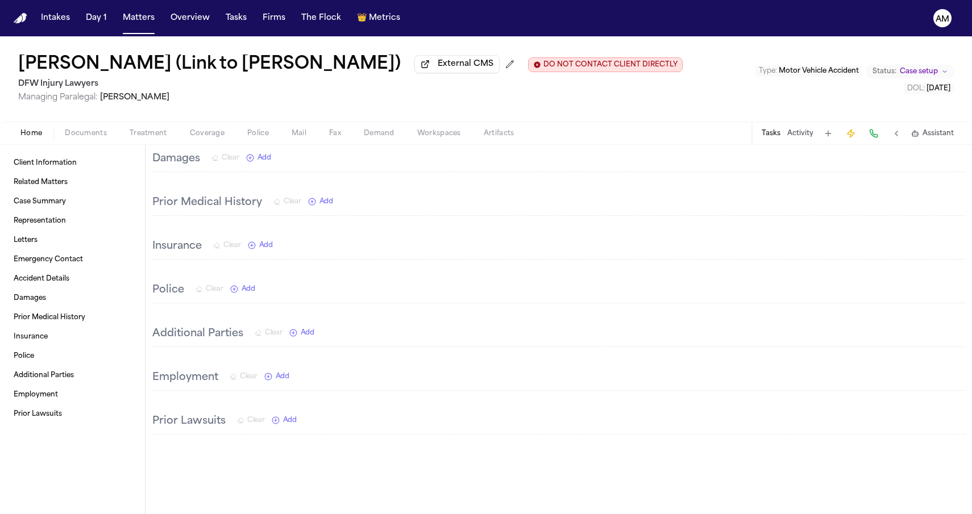
click at [99, 144] on div "Home Documents Treatment Coverage Police Mail Fax Demand Workspaces Artifacts T…" at bounding box center [486, 133] width 972 height 23
click at [99, 138] on span "Documents" at bounding box center [86, 133] width 42 height 9
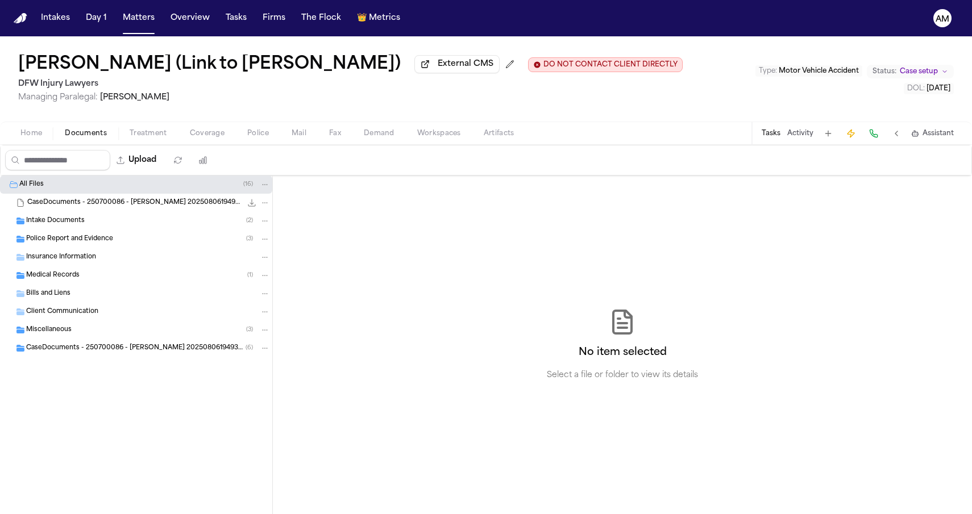
click at [65, 230] on div "Intake Documents ( 2 )" at bounding box center [136, 221] width 272 height 18
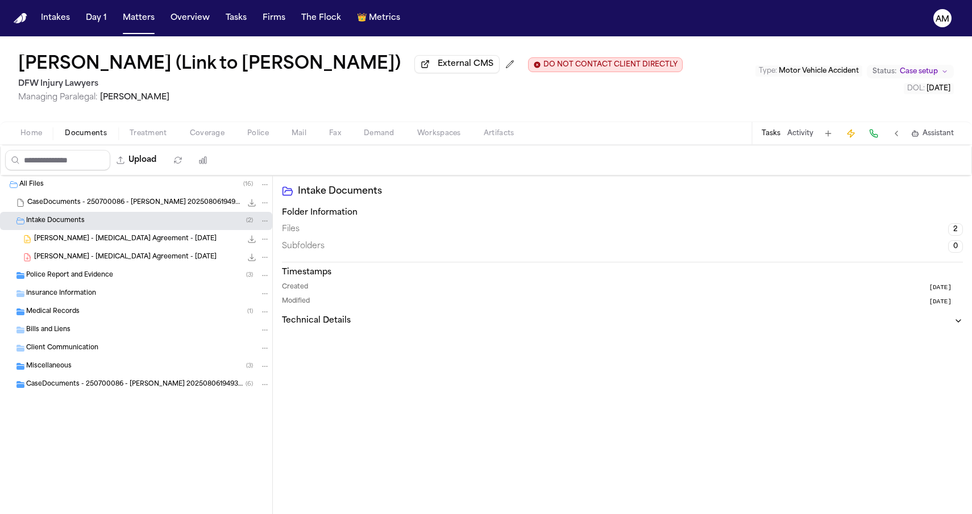
click at [70, 244] on span "A. Fain - Retainer Agreement - 7.11.25" at bounding box center [125, 240] width 182 height 10
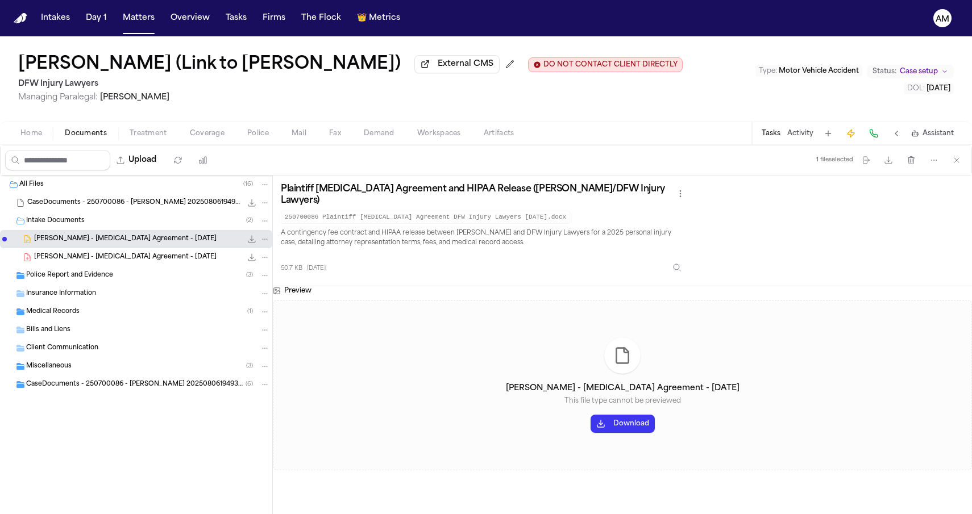
click at [70, 259] on span "A. Fain - Retainer Agreement - 7.14.25" at bounding box center [125, 258] width 182 height 10
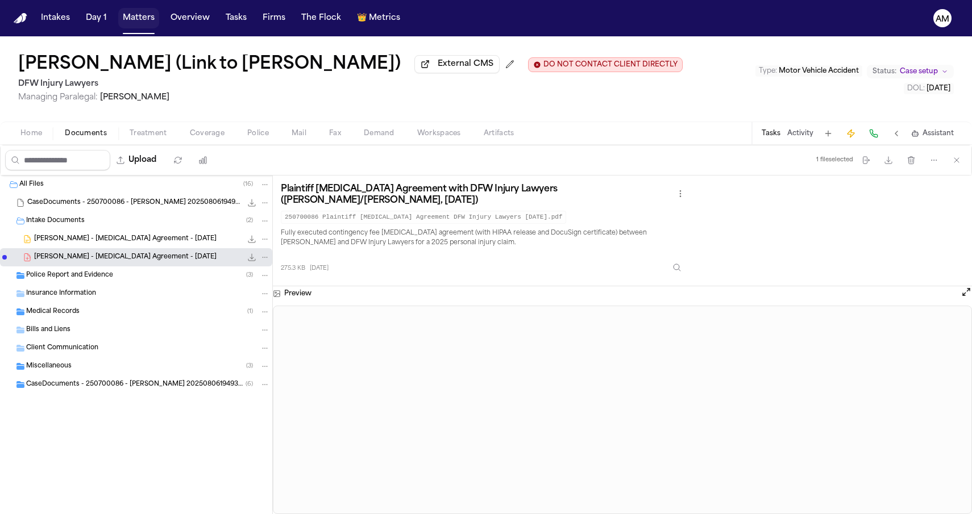
click at [127, 16] on button "Matters" at bounding box center [138, 18] width 41 height 20
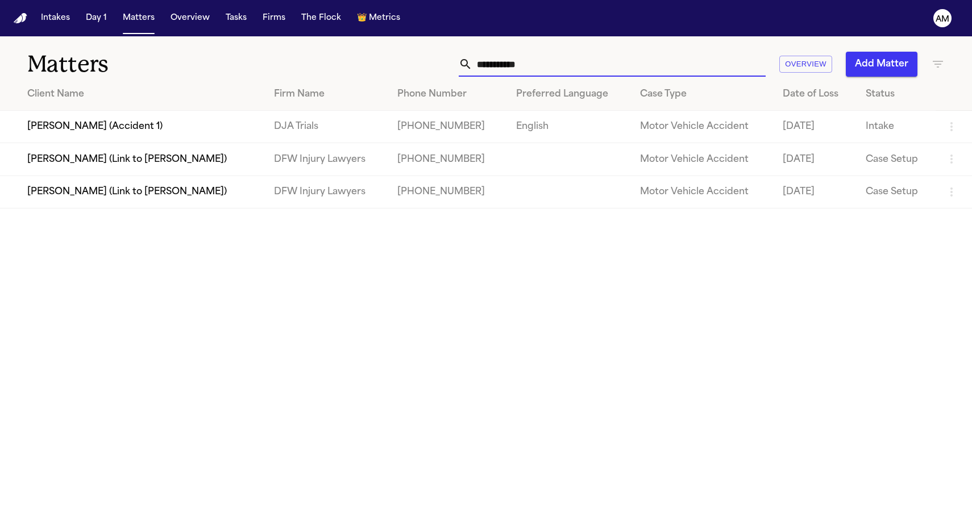
drag, startPoint x: 571, startPoint y: 66, endPoint x: 387, endPoint y: 59, distance: 183.7
click at [387, 59] on div "**********" at bounding box center [616, 64] width 655 height 25
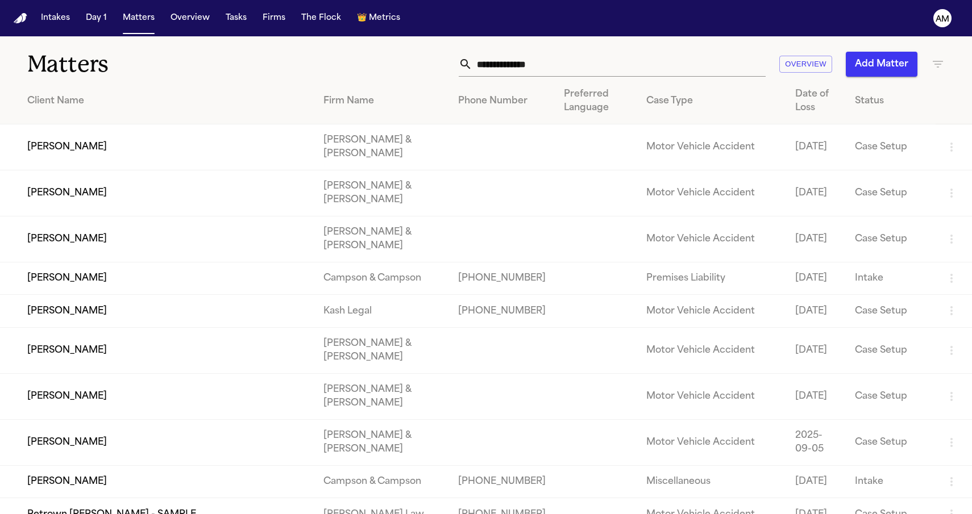
click at [355, 55] on div "Overview Add Matter" at bounding box center [616, 64] width 655 height 25
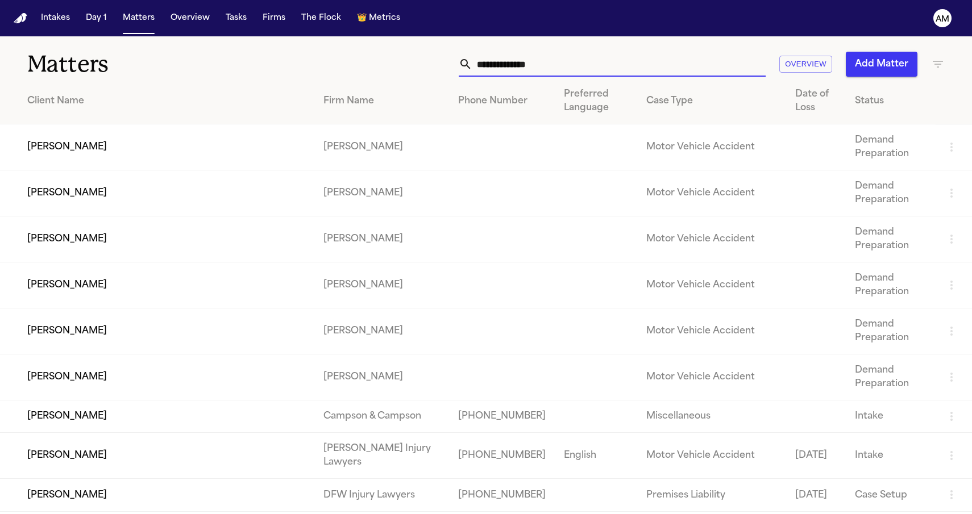
click at [492, 69] on input "text" at bounding box center [618, 64] width 293 height 25
paste input "**********"
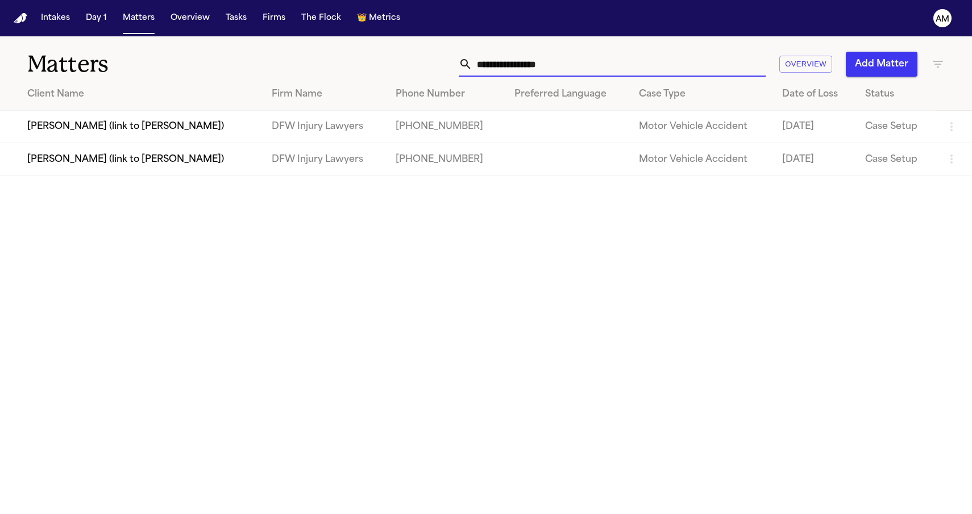
click at [502, 63] on input "**********" at bounding box center [618, 64] width 293 height 25
type input "**********"
click at [312, 62] on div "**********" at bounding box center [616, 64] width 655 height 25
click at [193, 122] on td "[PERSON_NAME] (link to [PERSON_NAME])" at bounding box center [131, 127] width 263 height 32
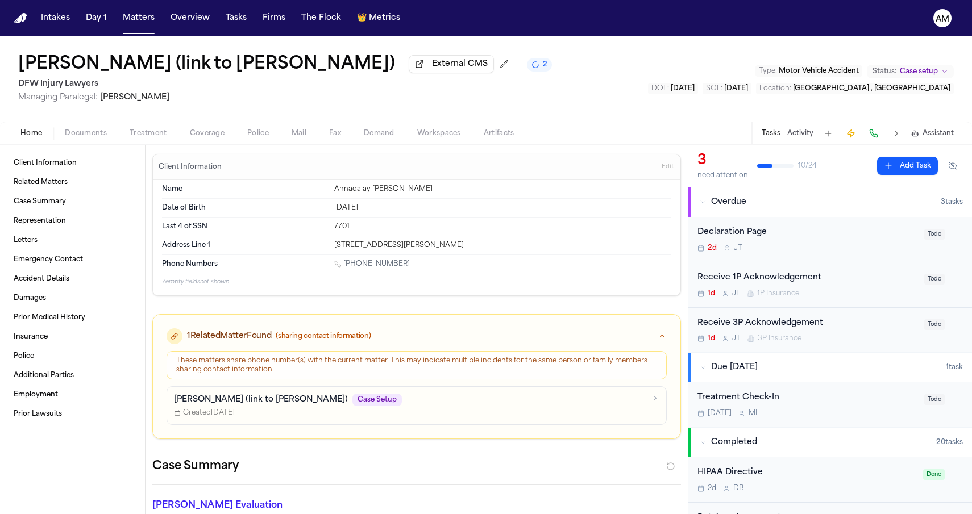
click at [188, 110] on div "Annadaly Sarinana (link to Felicitas Paez Reyna) External CMS 2 DFW Injury Lawy…" at bounding box center [486, 78] width 972 height 85
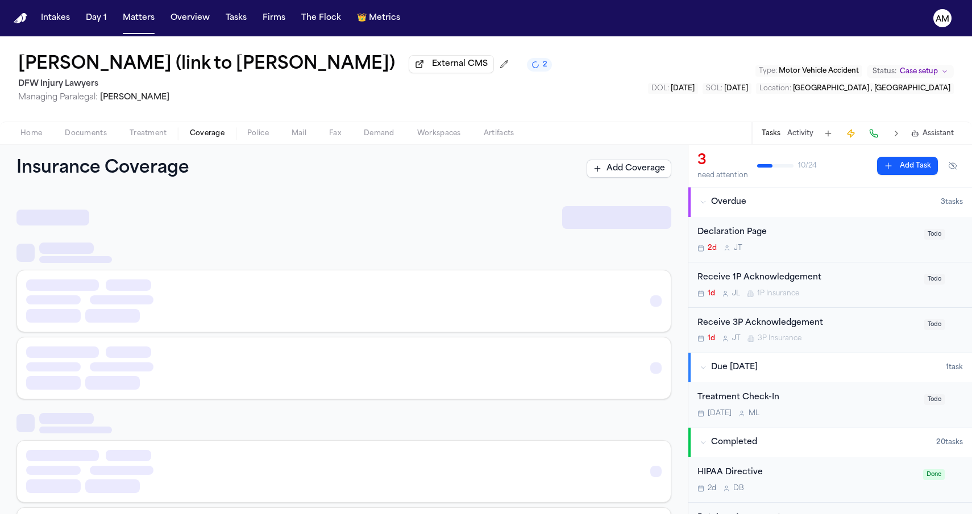
click at [198, 132] on span "Coverage" at bounding box center [207, 133] width 35 height 9
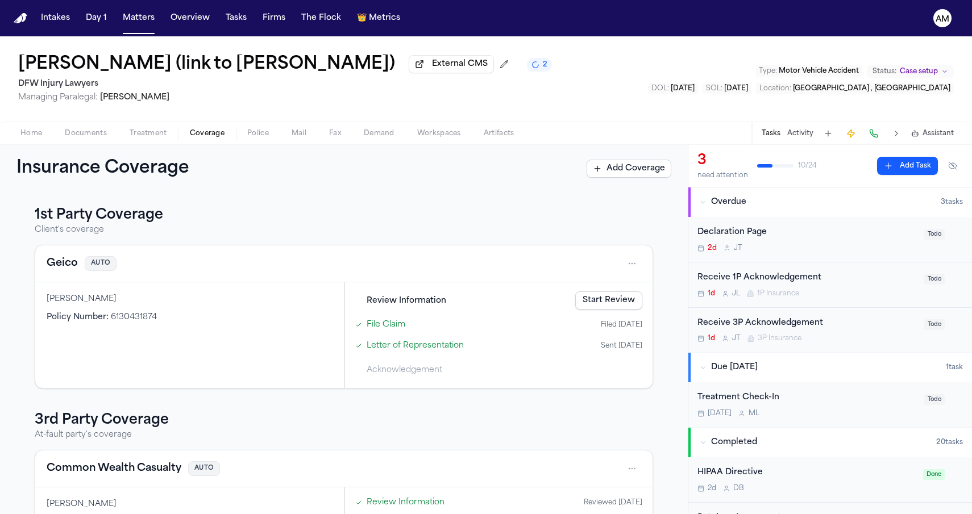
click at [66, 268] on button "Geico" at bounding box center [62, 264] width 31 height 16
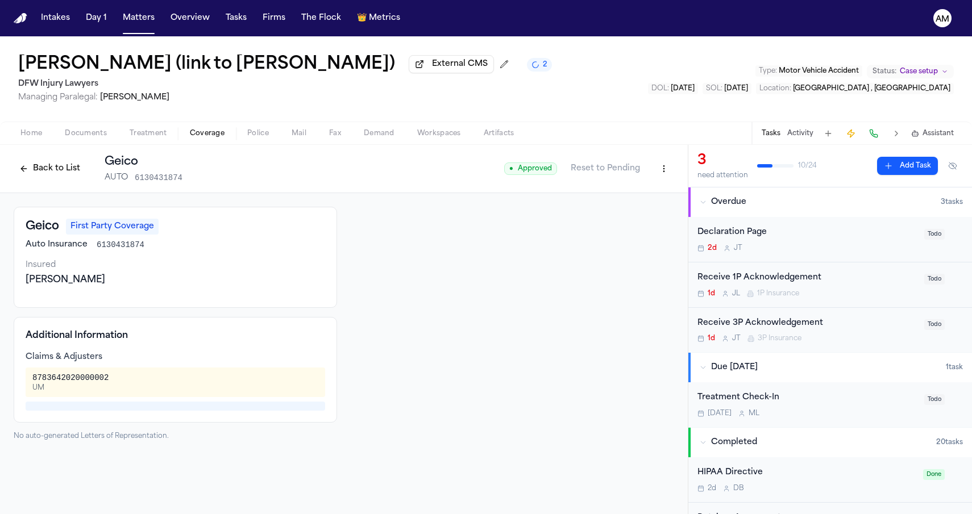
click at [53, 176] on button "Back to List" at bounding box center [50, 169] width 72 height 18
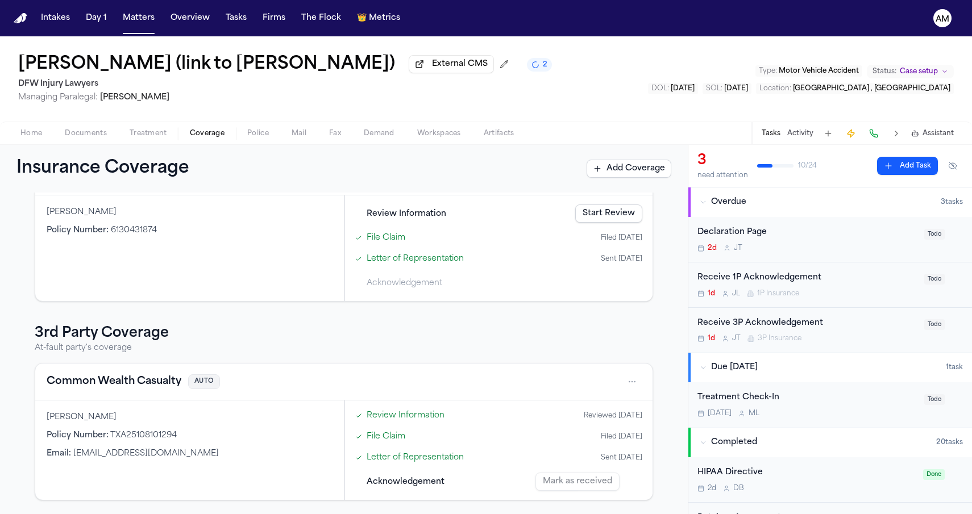
scroll to position [90, 0]
click at [132, 385] on button "Common Wealth Casualty" at bounding box center [114, 382] width 135 height 16
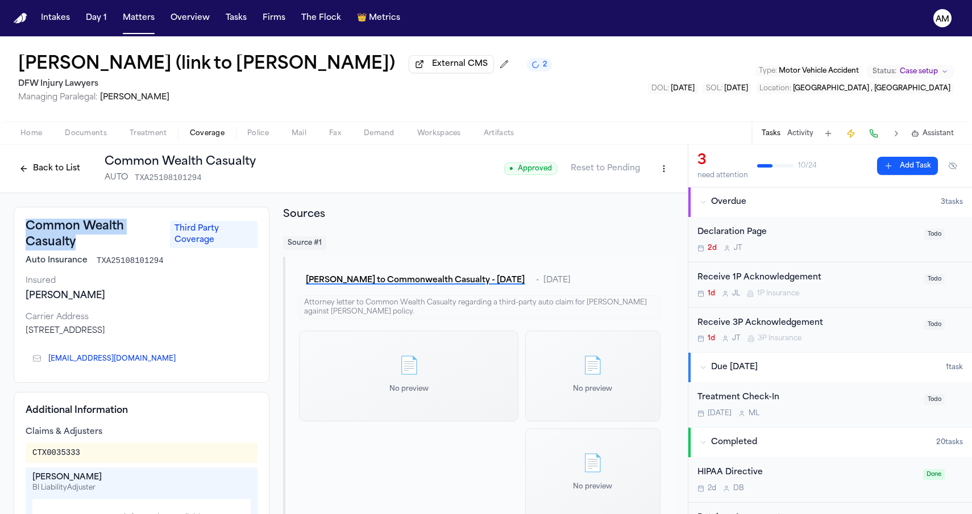
drag, startPoint x: 28, startPoint y: 228, endPoint x: 75, endPoint y: 251, distance: 52.4
click at [75, 251] on h3 "Common Wealth Casualty" at bounding box center [95, 235] width 138 height 32
copy h3 "Common Wealth Casualty"
click at [394, 198] on div "Common Wealth Casualty Third Party Coverage Auto Insurance TXA25108101294 Insur…" at bounding box center [344, 400] width 688 height 414
click at [654, 169] on html "Intakes Day 1 Matters Overview Tasks Firms The Flock 👑 Metrics AM Annadaly Sari…" at bounding box center [486, 257] width 972 height 514
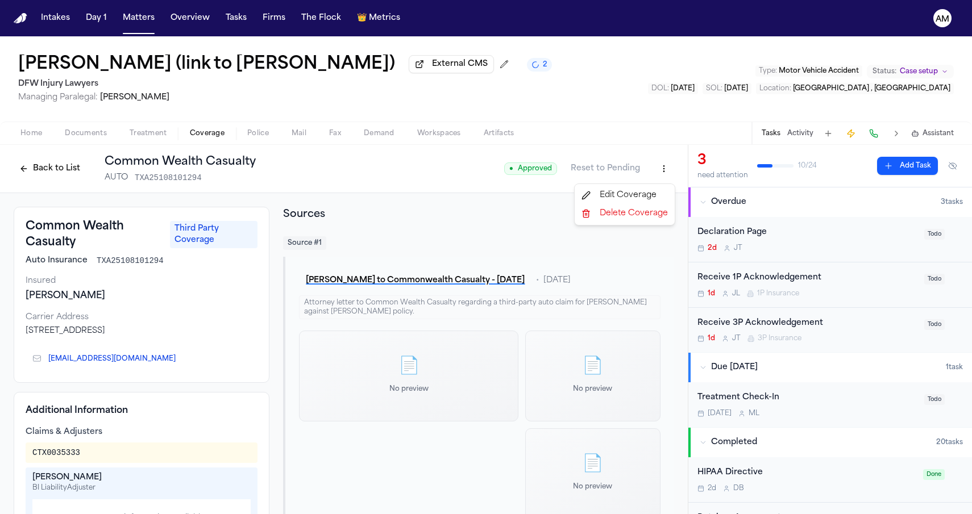
click at [640, 189] on div "Edit Coverage" at bounding box center [624, 195] width 95 height 18
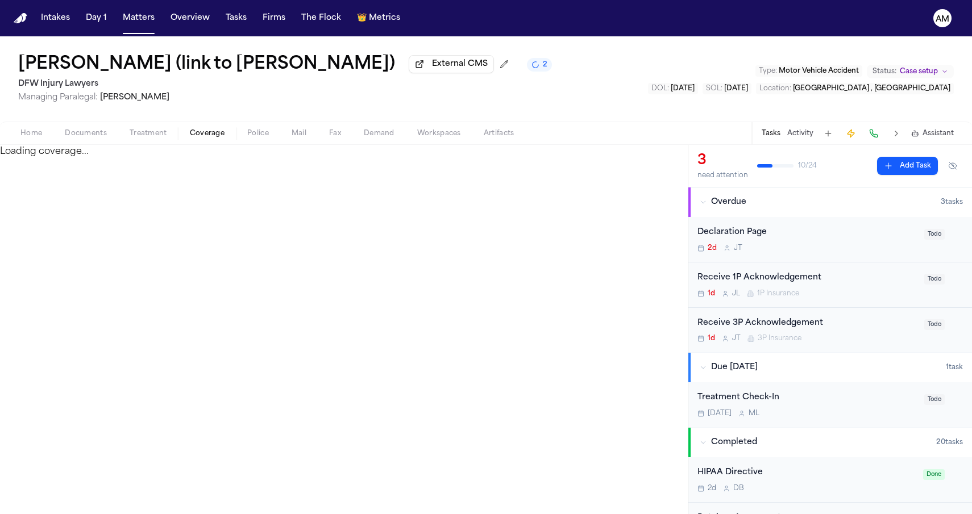
select select "**********"
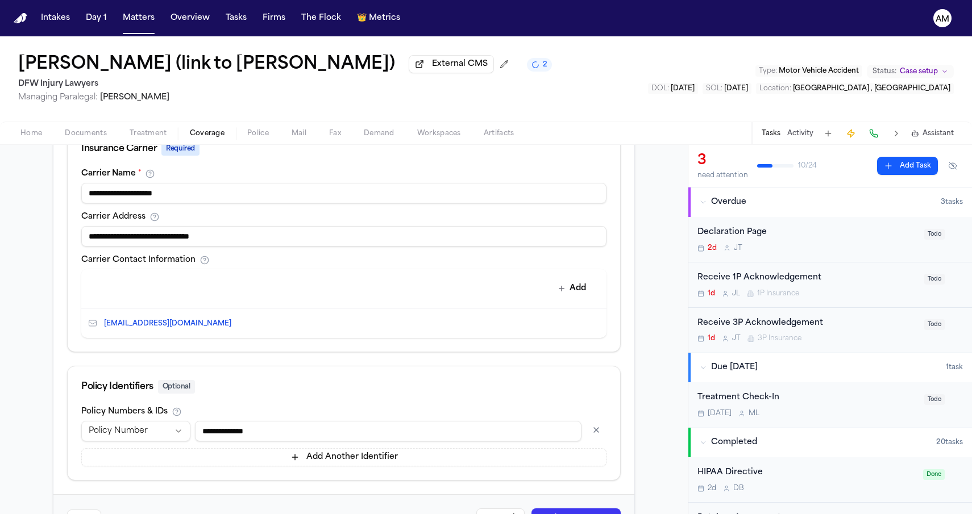
scroll to position [410, 0]
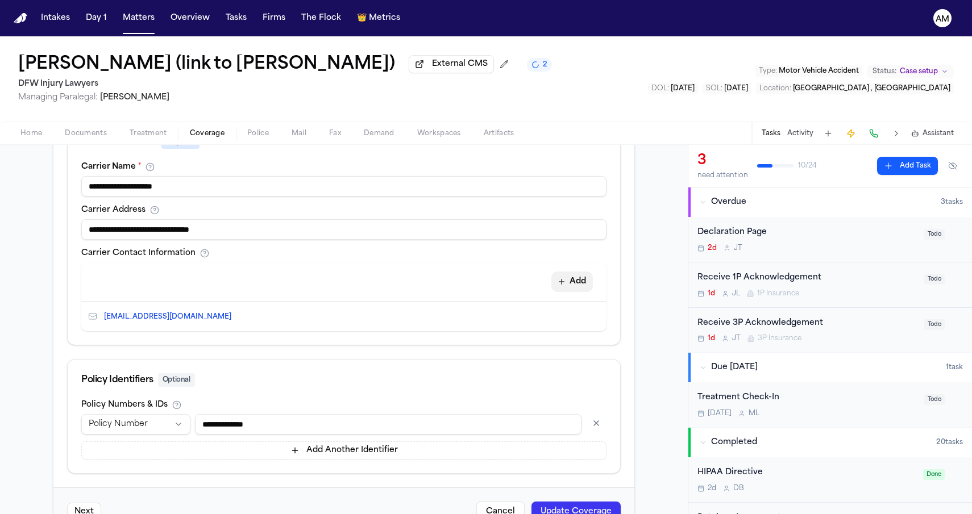
click at [577, 290] on button "Add" at bounding box center [571, 282] width 41 height 20
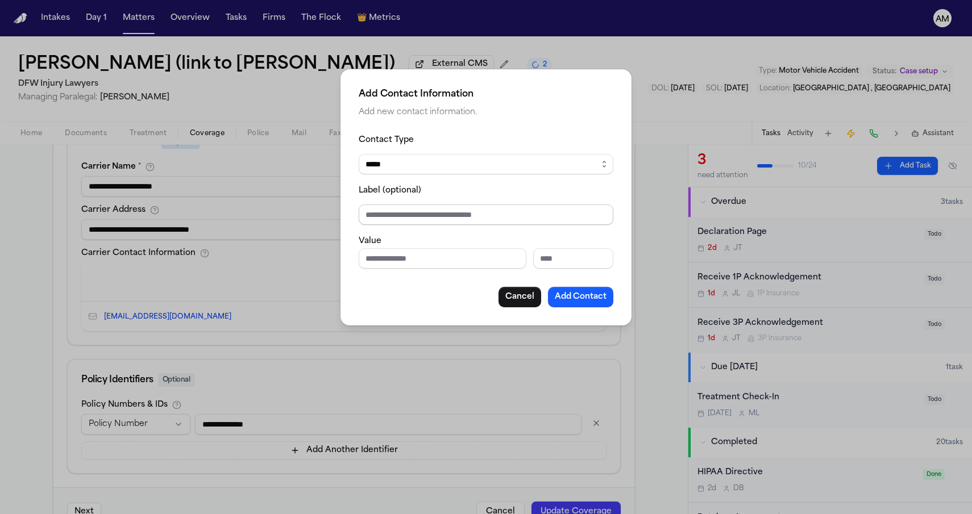
click at [405, 219] on input "Label (optional)" at bounding box center [486, 215] width 255 height 20
click at [392, 257] on input "Phone number" at bounding box center [443, 258] width 168 height 20
paste input "**********"
type input "**********"
click at [420, 195] on label "Label (optional)" at bounding box center [390, 190] width 63 height 9
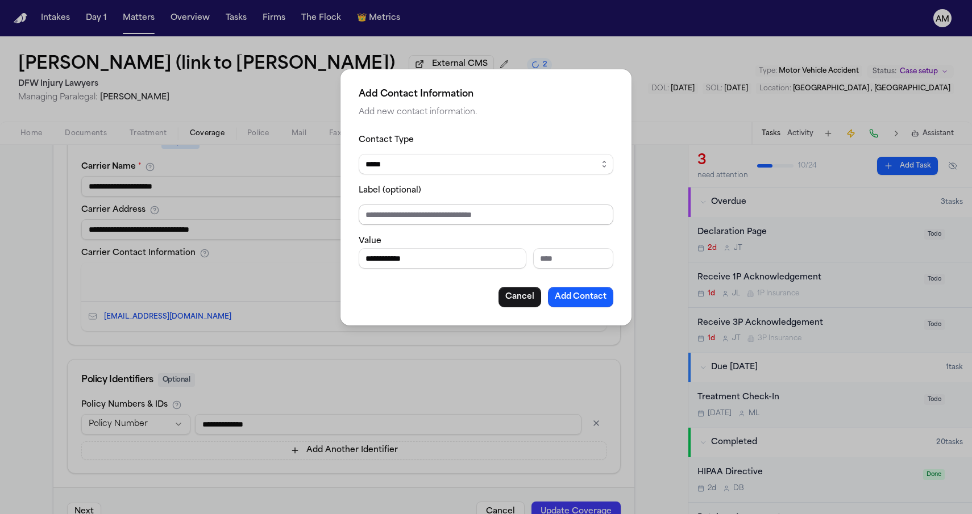
click at [415, 215] on input "Label (optional)" at bounding box center [486, 215] width 255 height 20
type input "**********"
click at [594, 302] on button "Add Contact" at bounding box center [580, 297] width 65 height 20
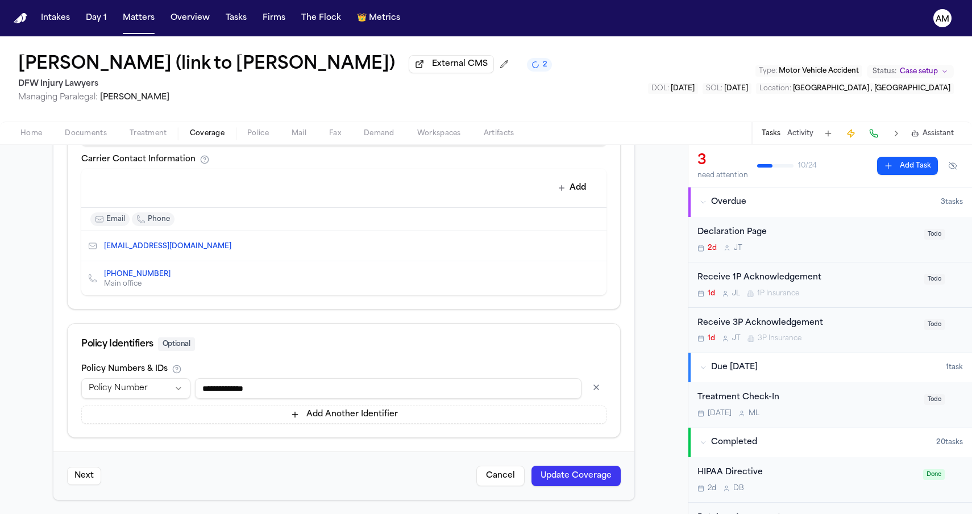
scroll to position [506, 0]
click at [571, 480] on button "Update Coverage" at bounding box center [575, 476] width 89 height 20
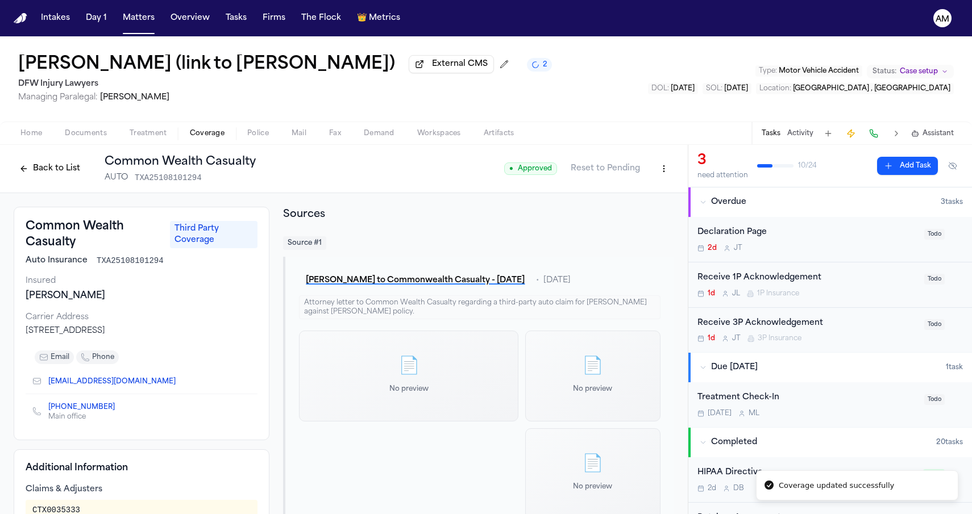
click at [70, 406] on link "(877) 603-1310" at bounding box center [81, 407] width 66 height 9
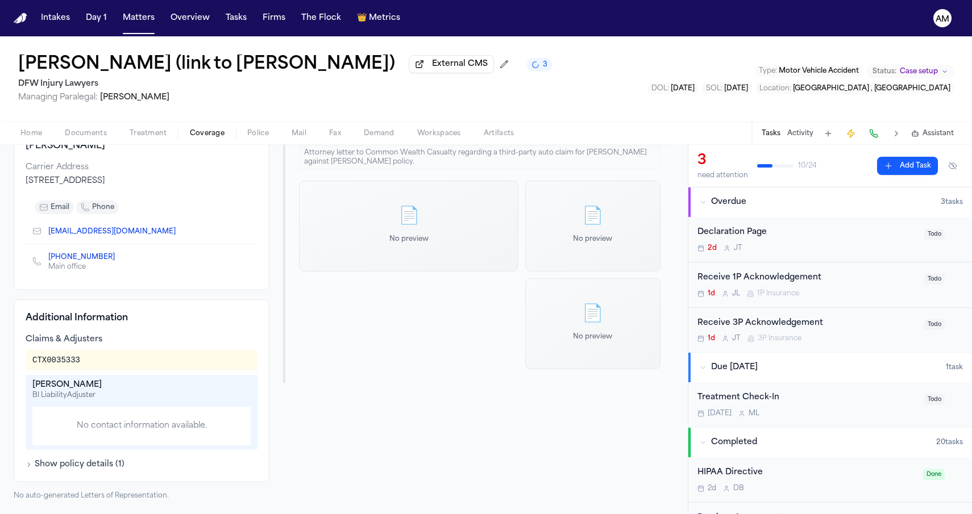
scroll to position [152, 0]
drag, startPoint x: 247, startPoint y: 343, endPoint x: 107, endPoint y: 374, distance: 143.3
click at [107, 374] on div "CTX0035333 Amy Estrada BI Liability Adjuster No contact information available." at bounding box center [142, 400] width 232 height 100
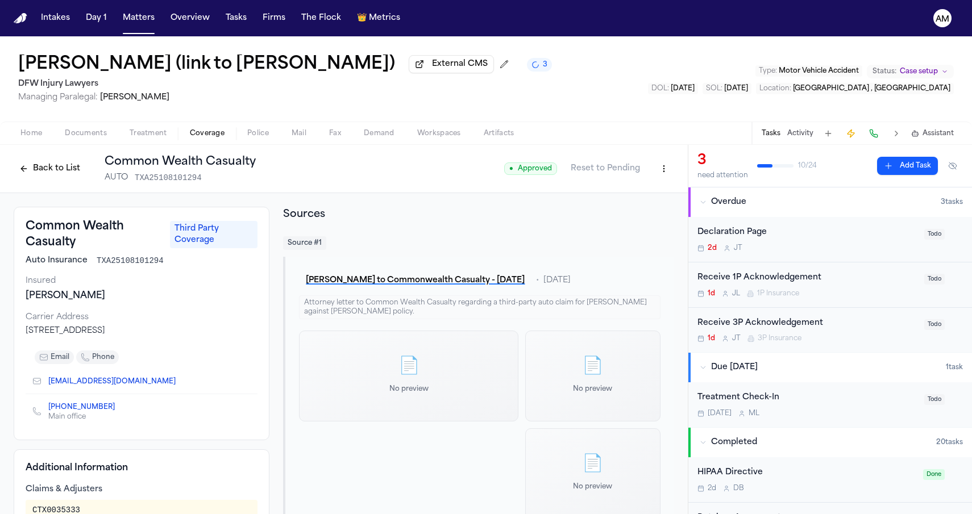
scroll to position [0, 0]
click at [663, 174] on html "Intakes Day 1 Matters Overview Tasks Firms The Flock 👑 Metrics AM Annadaly Sari…" at bounding box center [486, 257] width 972 height 514
click at [634, 192] on div "Edit Coverage" at bounding box center [624, 195] width 95 height 18
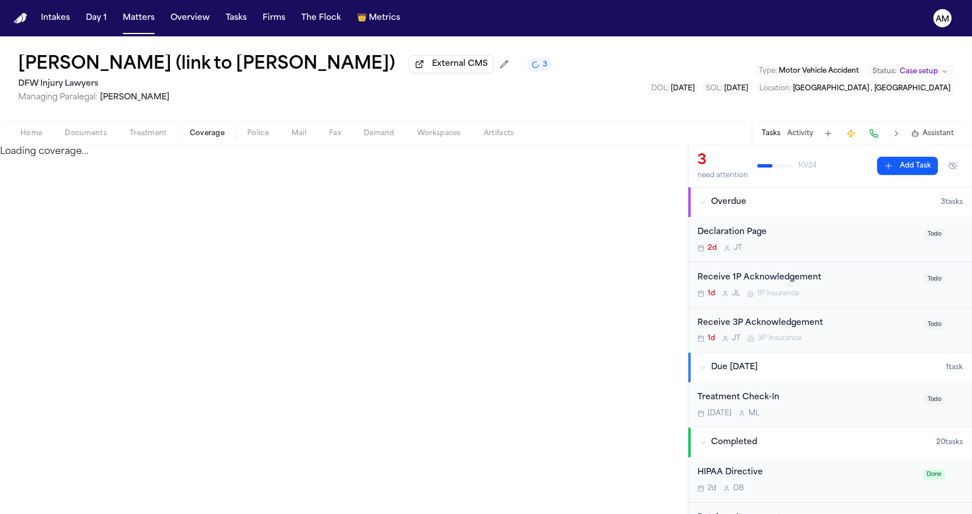
select select "**********"
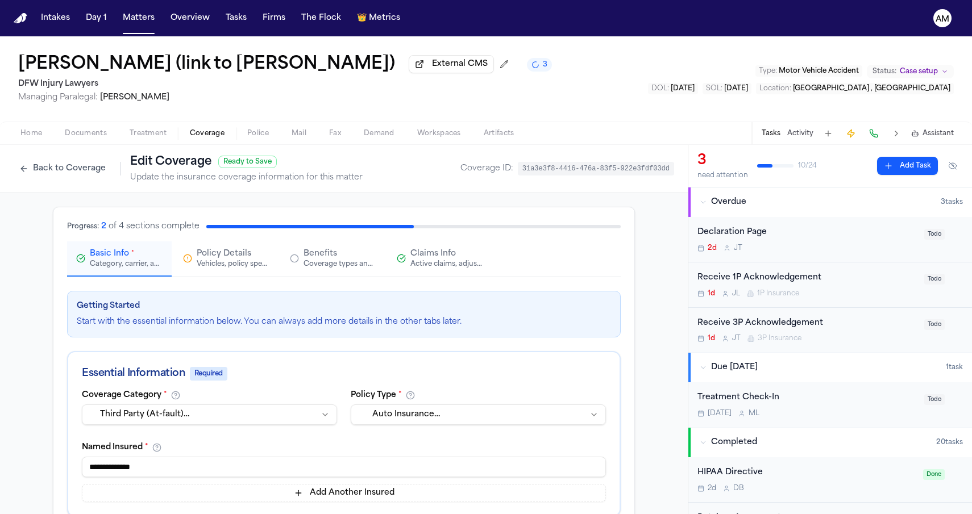
click at [429, 255] on span "Claims Info" at bounding box center [432, 253] width 45 height 11
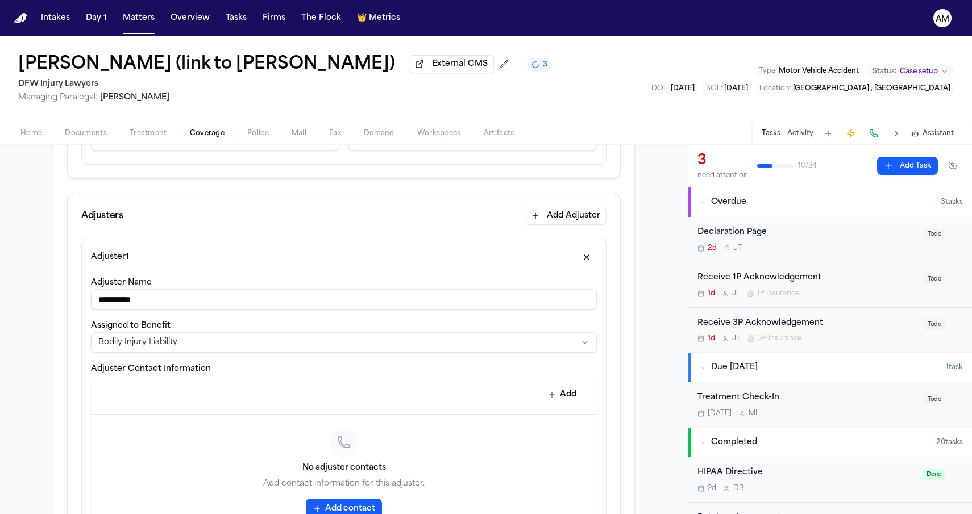
scroll to position [259, 0]
drag, startPoint x: 167, startPoint y: 294, endPoint x: 86, endPoint y: 297, distance: 81.3
click at [86, 297] on div "**********" at bounding box center [343, 389] width 525 height 304
type input "*"
click at [122, 301] on input "********" at bounding box center [344, 298] width 506 height 20
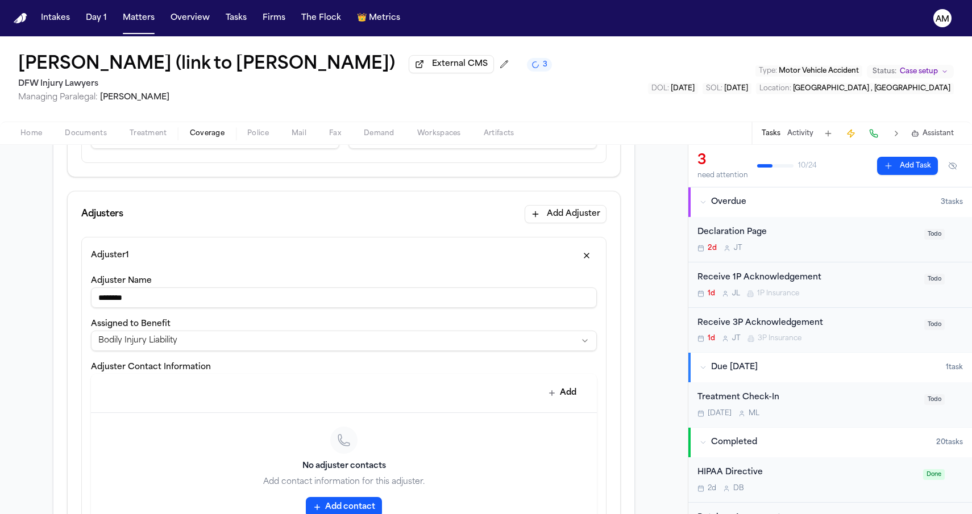
click at [120, 301] on input "********" at bounding box center [344, 298] width 506 height 20
click at [93, 320] on div "**********" at bounding box center [344, 334] width 506 height 34
click at [165, 314] on div "**********" at bounding box center [344, 402] width 506 height 257
click at [167, 308] on input "********" at bounding box center [344, 298] width 506 height 20
type input "**********"
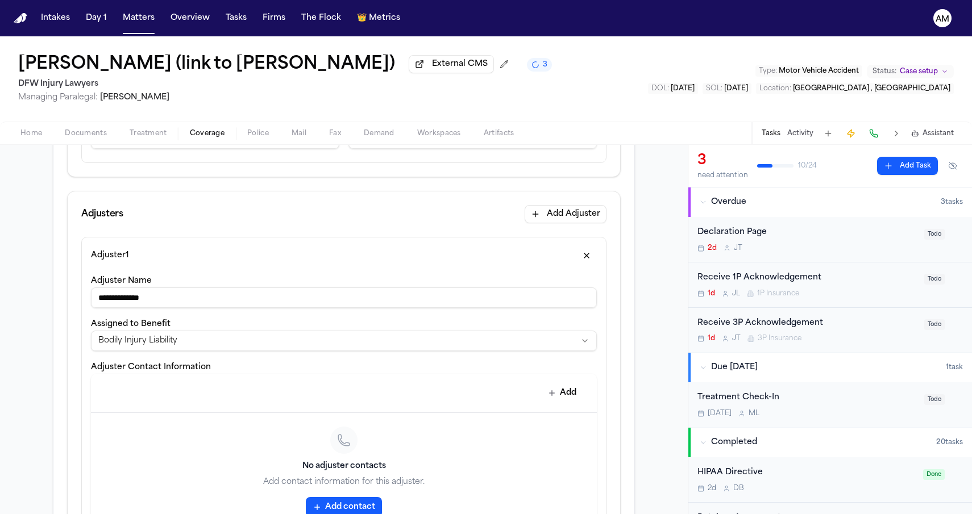
click at [77, 323] on div "**********" at bounding box center [344, 396] width 552 height 318
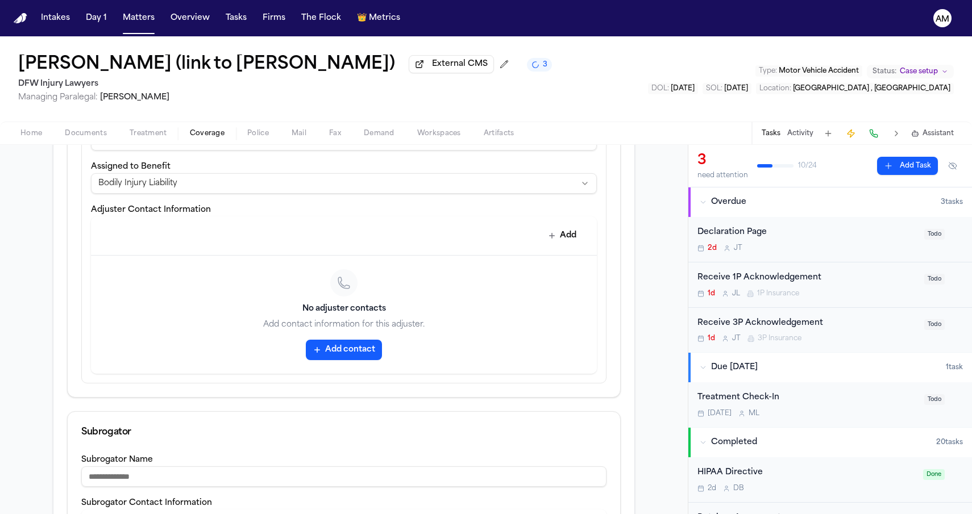
scroll to position [425, 0]
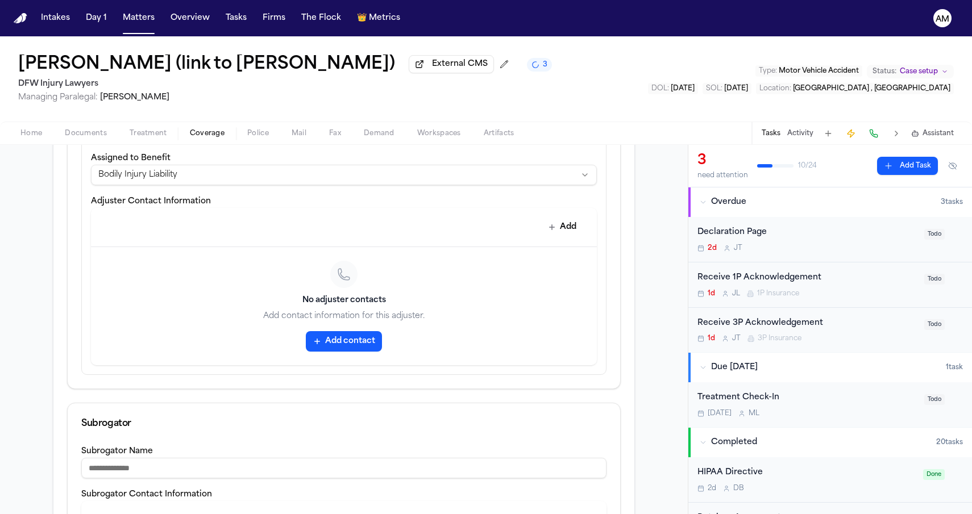
click at [578, 222] on button "Add" at bounding box center [562, 227] width 41 height 20
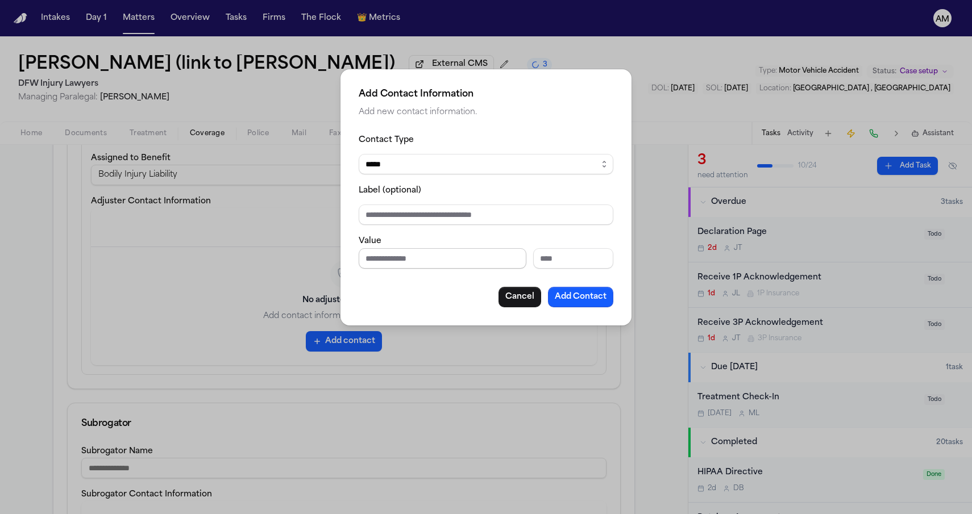
click at [390, 264] on input "Phone number" at bounding box center [443, 258] width 168 height 20
click at [551, 258] on input "Extension" at bounding box center [573, 258] width 80 height 20
click at [455, 256] on input "Phone number" at bounding box center [443, 258] width 168 height 20
click at [553, 258] on input "Extension" at bounding box center [573, 258] width 80 height 20
type input "****"
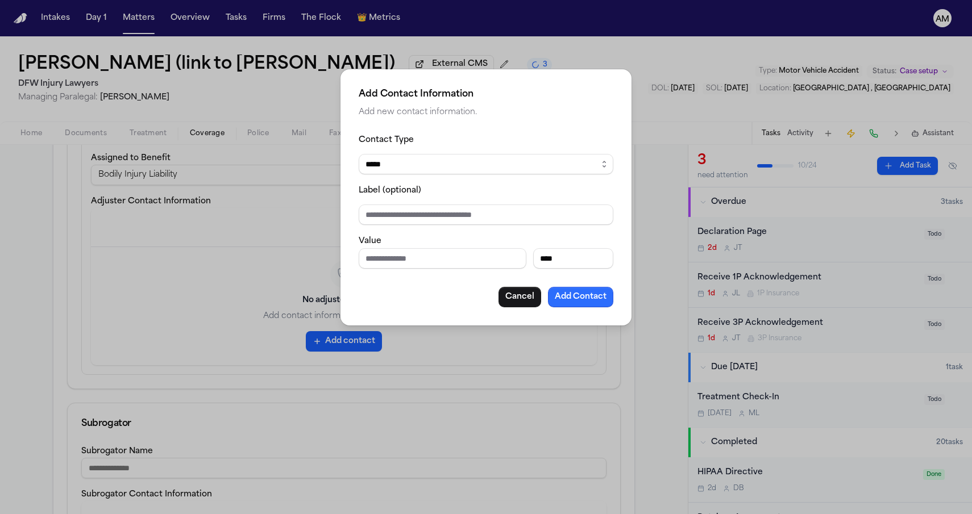
click at [593, 297] on button "Add Contact" at bounding box center [580, 297] width 65 height 20
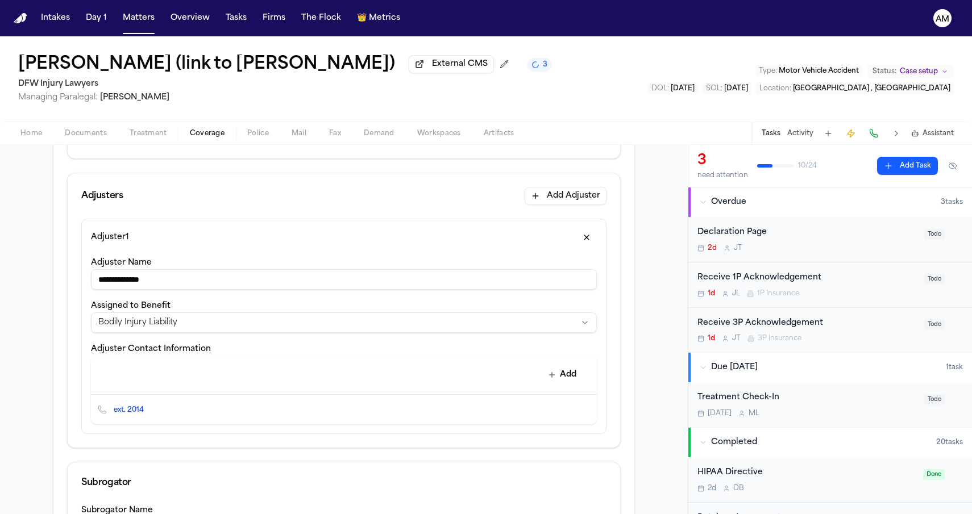
scroll to position [318, 0]
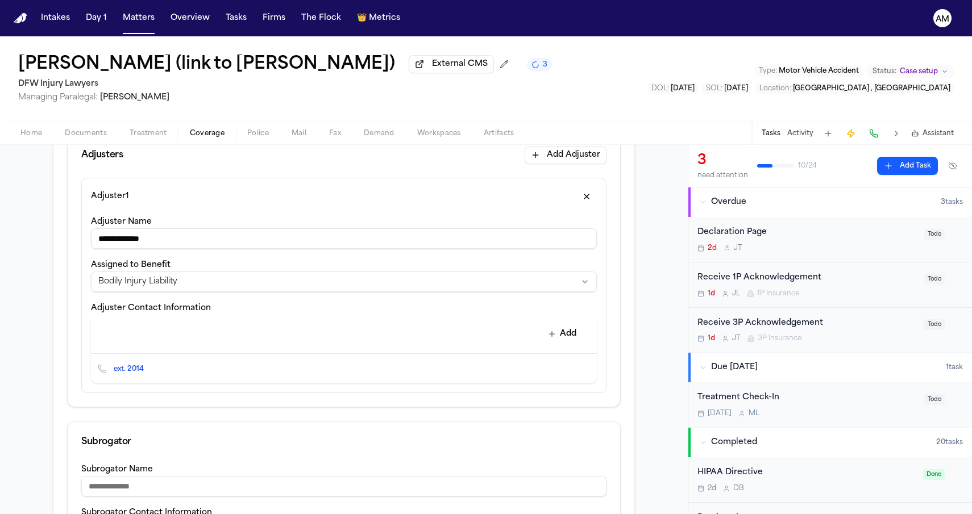
click at [552, 337] on icon "button" at bounding box center [552, 334] width 6 height 6
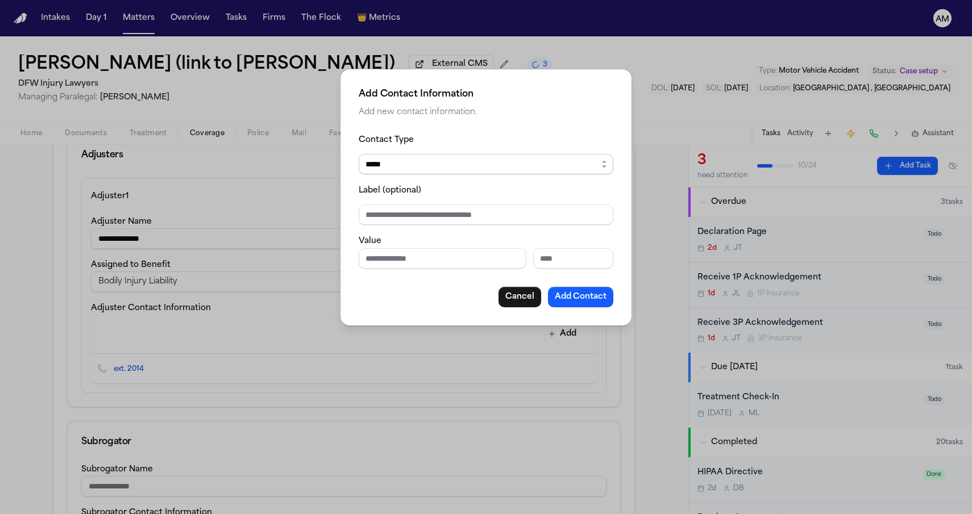
select select "*****"
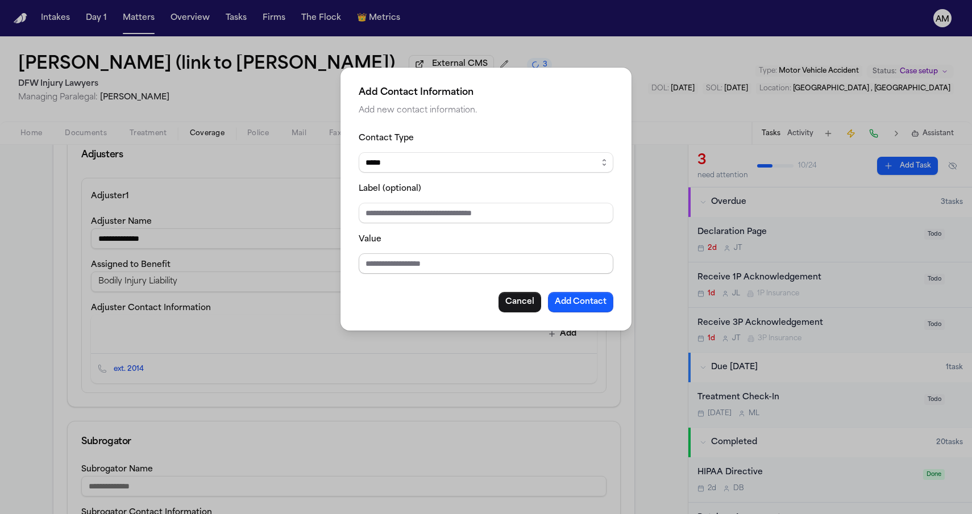
click at [410, 264] on input "Value" at bounding box center [486, 263] width 255 height 20
type input "**********"
click at [578, 301] on button "Add Contact" at bounding box center [580, 302] width 65 height 20
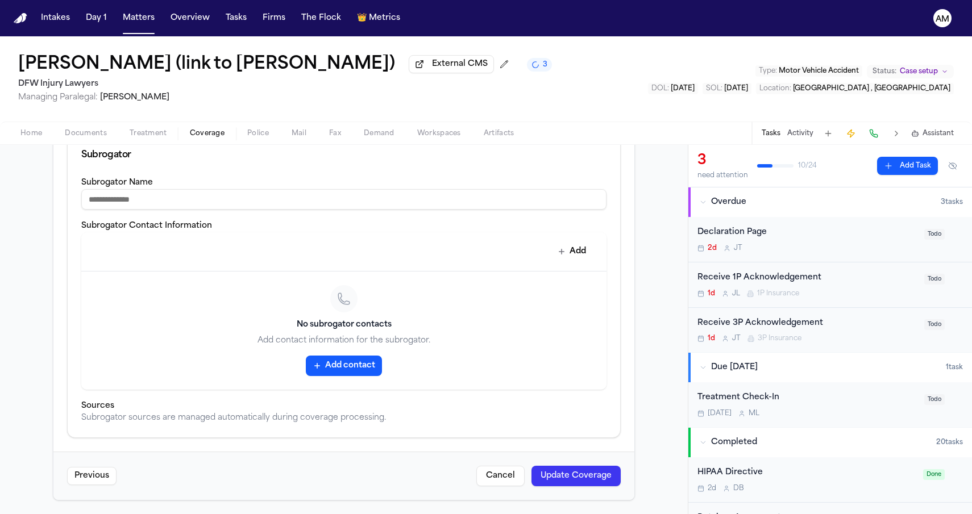
scroll to position [661, 0]
click at [559, 479] on button "Update Coverage" at bounding box center [575, 476] width 89 height 20
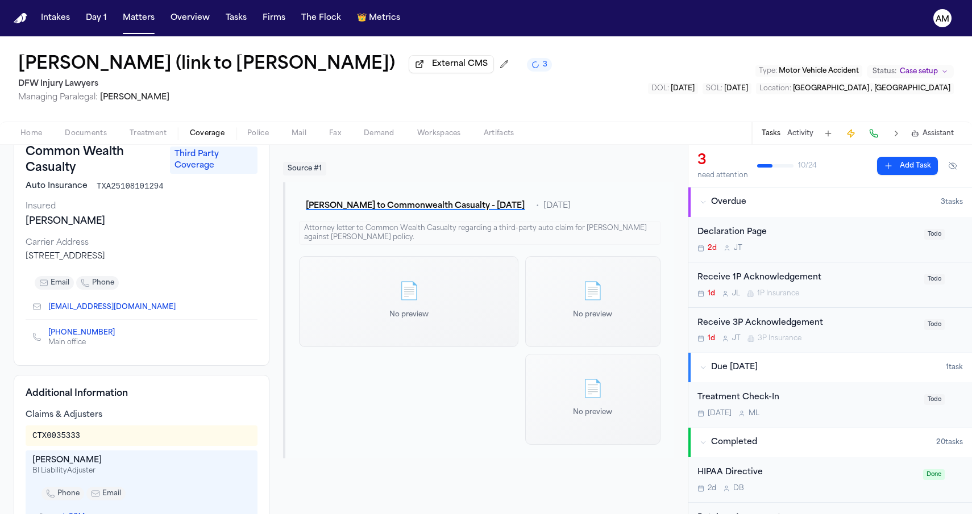
scroll to position [120, 0]
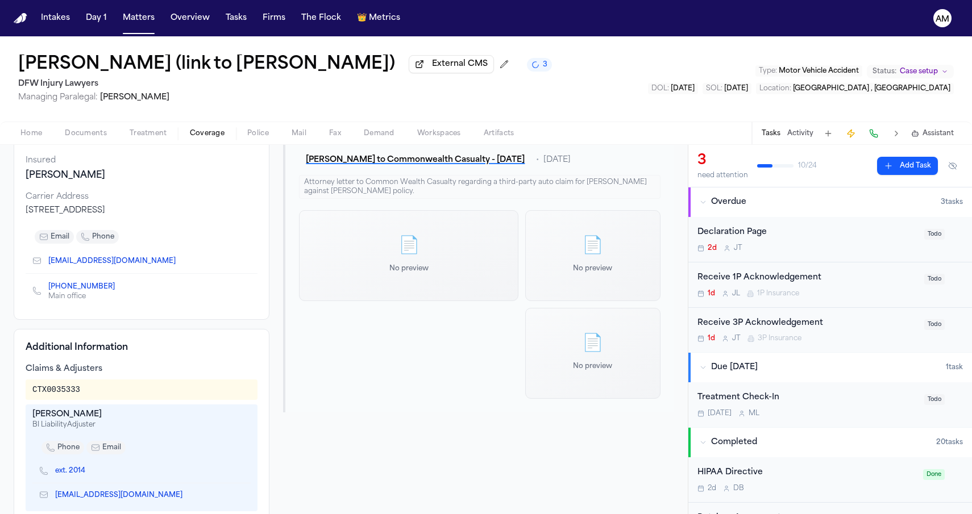
click at [118, 290] on icon "Copy to clipboard" at bounding box center [120, 288] width 4 height 4
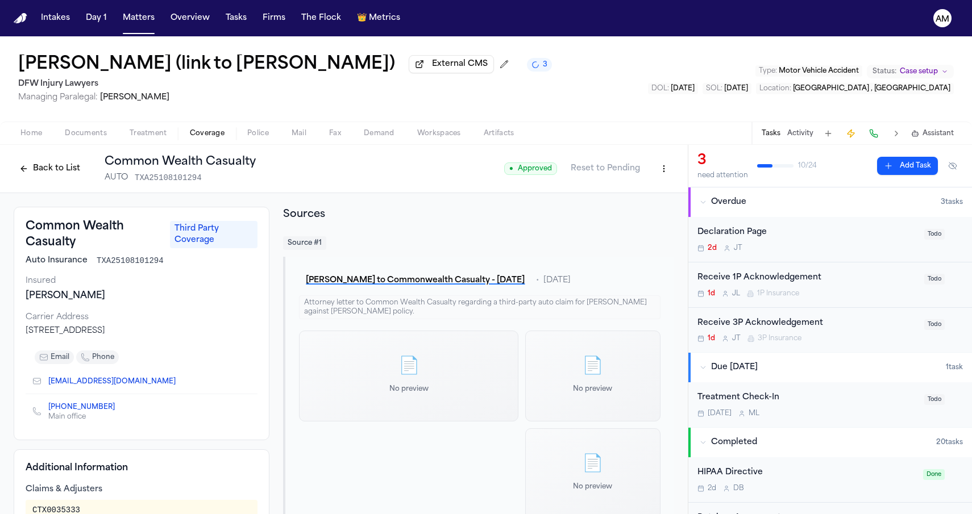
scroll to position [0, 0]
click at [664, 167] on html "Intakes Day 1 Matters Overview Tasks Firms The Flock 👑 Metrics AM Annadaly Sari…" at bounding box center [486, 257] width 972 height 514
click at [647, 188] on div "Edit Coverage" at bounding box center [624, 195] width 95 height 18
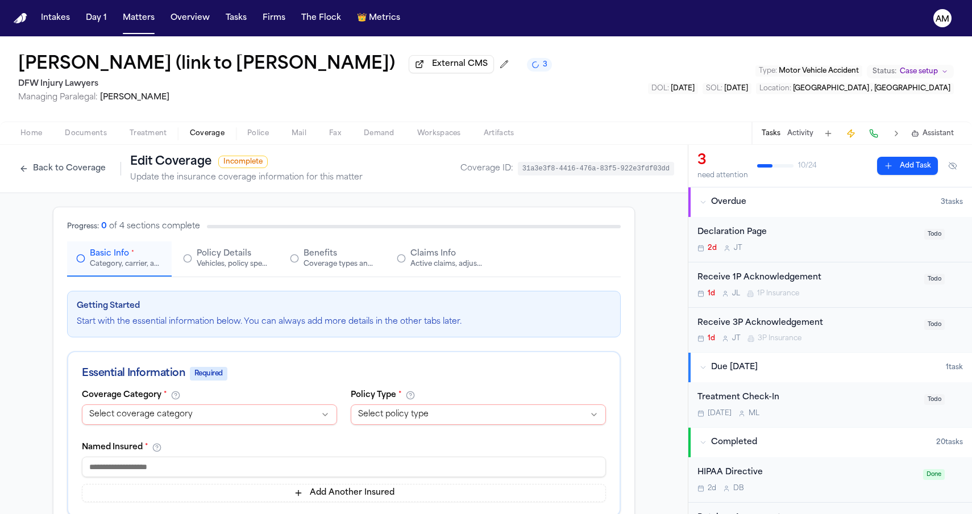
select select "**********"
select select "****"
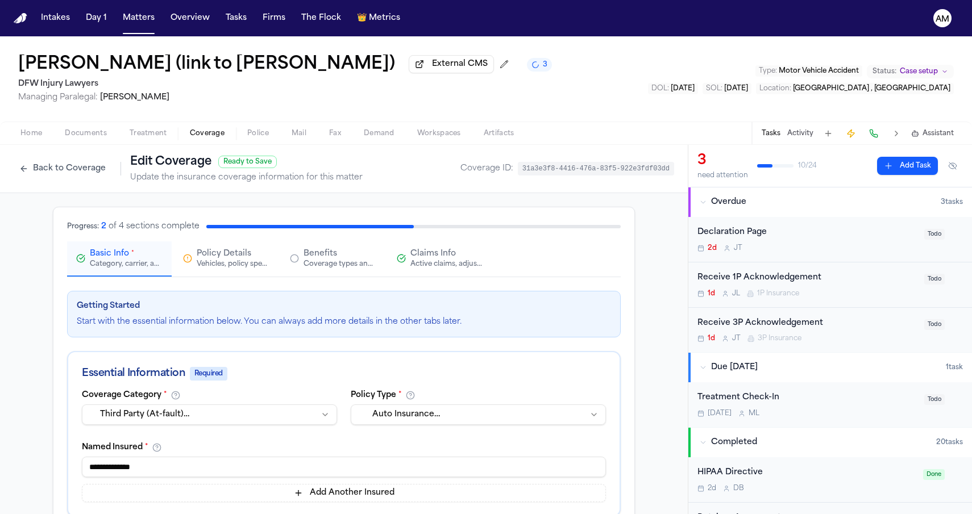
click at [412, 269] on div "Active claims, adjusters, and subrogation details" at bounding box center [446, 264] width 73 height 9
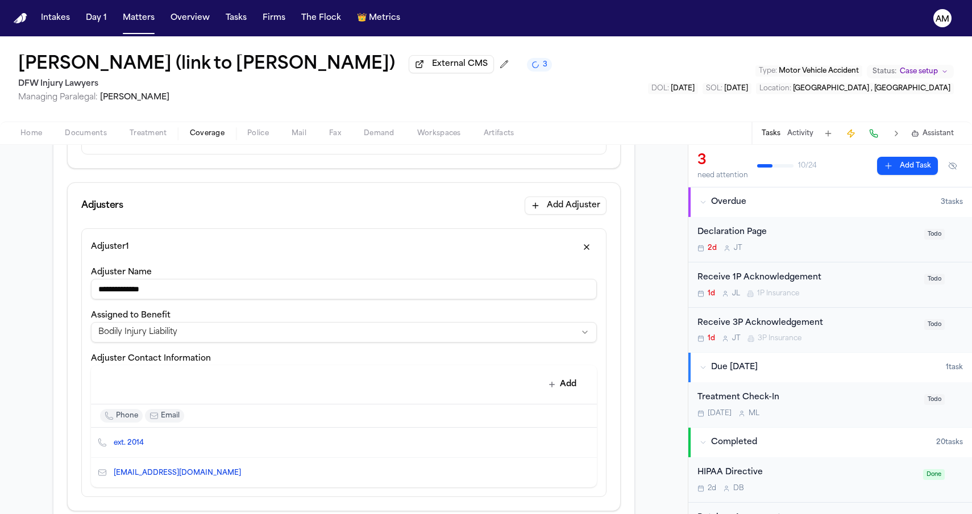
scroll to position [266, 0]
click at [563, 452] on button "Edit contact" at bounding box center [565, 444] width 16 height 16
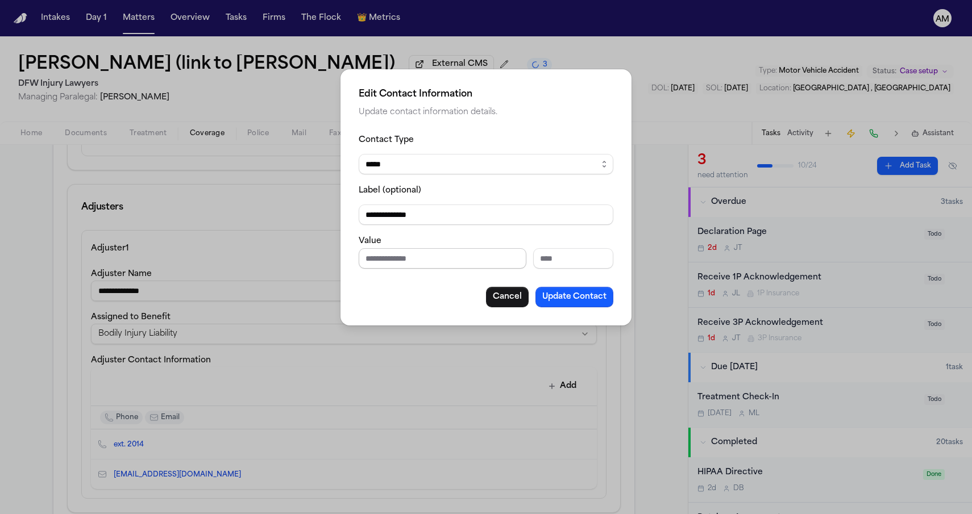
click at [442, 264] on input "Phone number" at bounding box center [443, 258] width 168 height 20
click at [496, 292] on button "Cancel" at bounding box center [507, 297] width 43 height 20
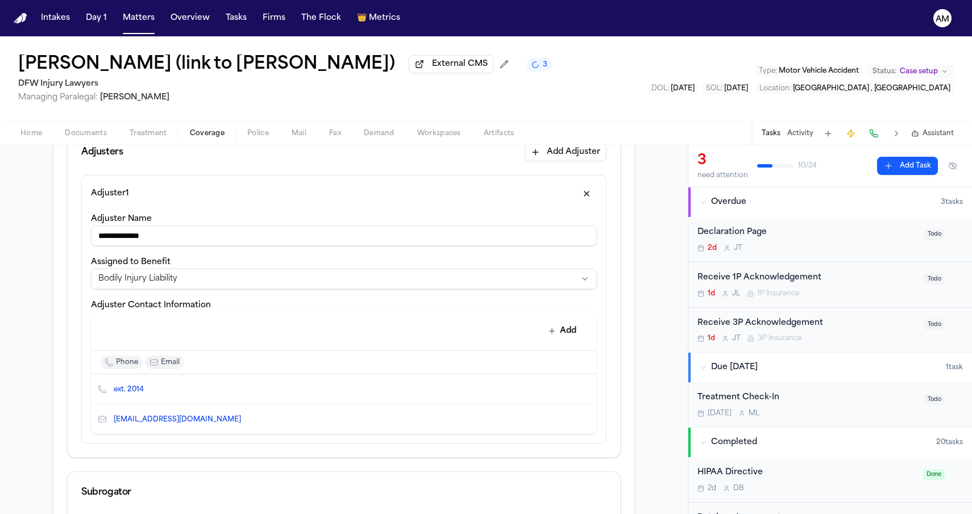
scroll to position [361, 0]
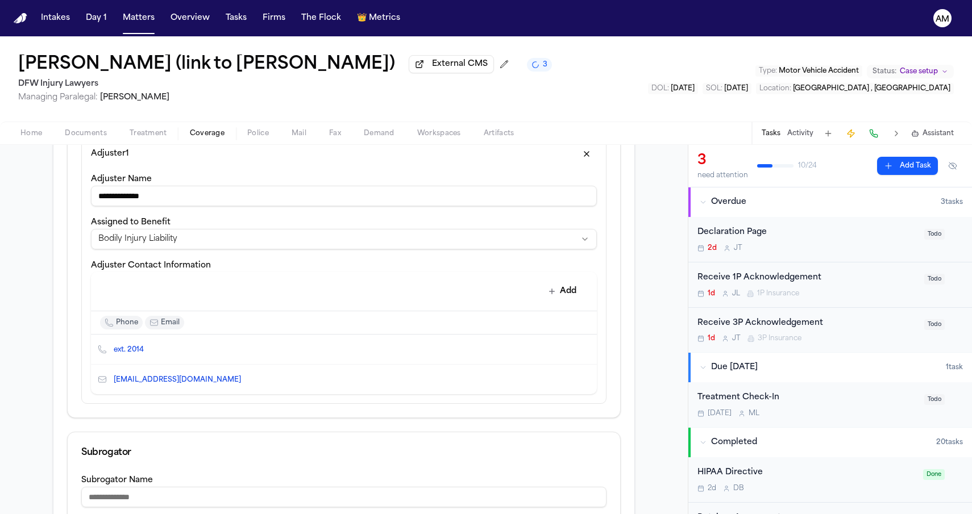
click at [567, 348] on icon "Edit contact" at bounding box center [565, 350] width 8 height 8
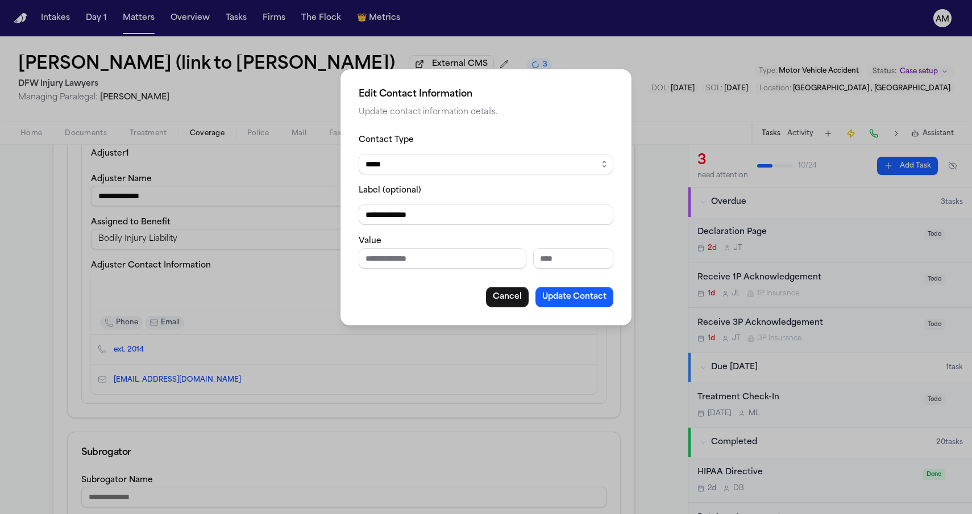
click at [434, 271] on div "**********" at bounding box center [486, 220] width 255 height 174
click at [437, 261] on input "Phone number" at bounding box center [443, 258] width 168 height 20
click at [493, 296] on button "Cancel" at bounding box center [507, 297] width 43 height 20
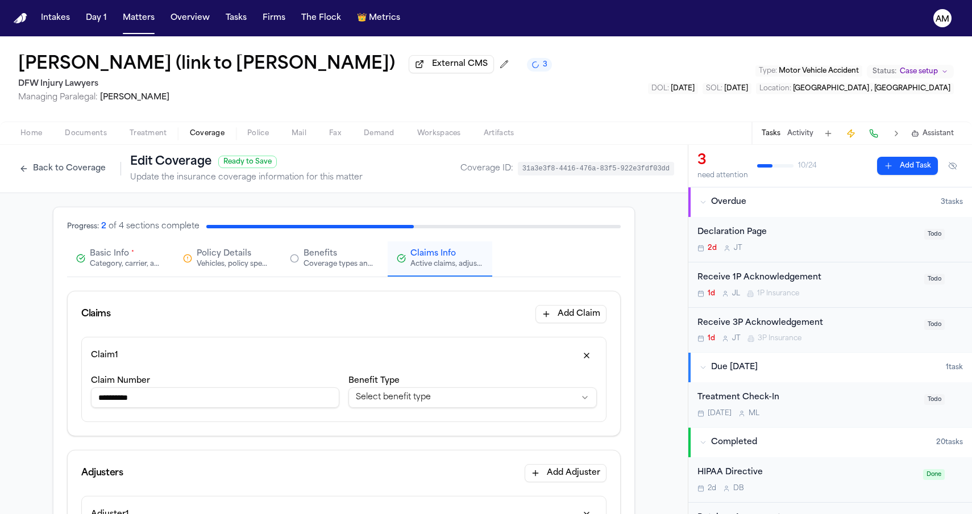
scroll to position [0, 0]
click at [119, 274] on button "Basic Info * Category, carrier, and policy holder information" at bounding box center [119, 259] width 105 height 35
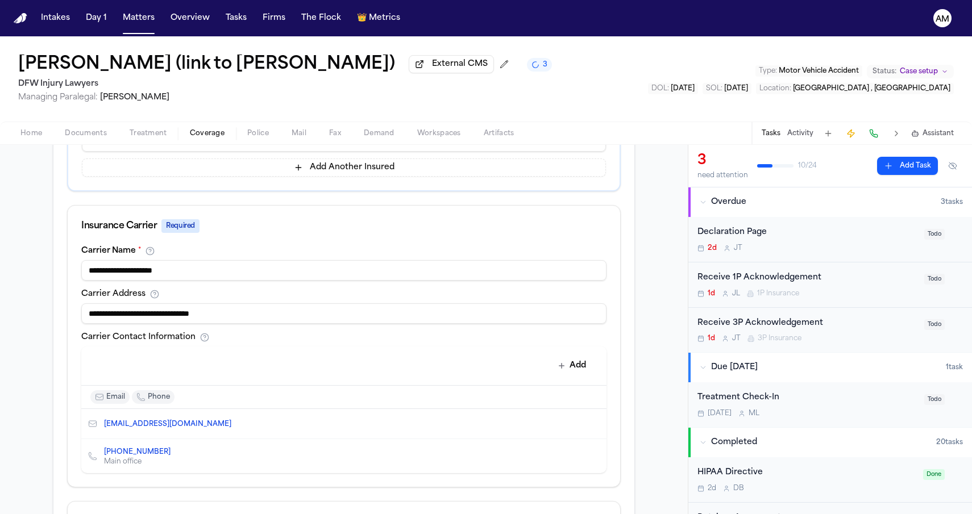
scroll to position [412, 0]
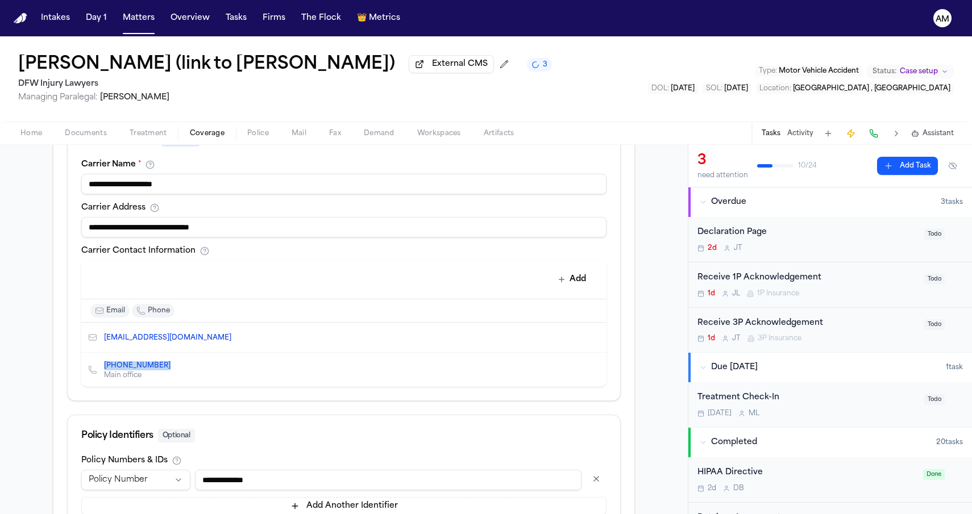
drag, startPoint x: 102, startPoint y: 370, endPoint x: 153, endPoint y: 372, distance: 51.2
click at [153, 372] on div "(877) 603-1310 Main office" at bounding box center [133, 370] width 91 height 20
copy link "(877) 603-1310"
click at [142, 131] on span "Treatment" at bounding box center [149, 133] width 38 height 9
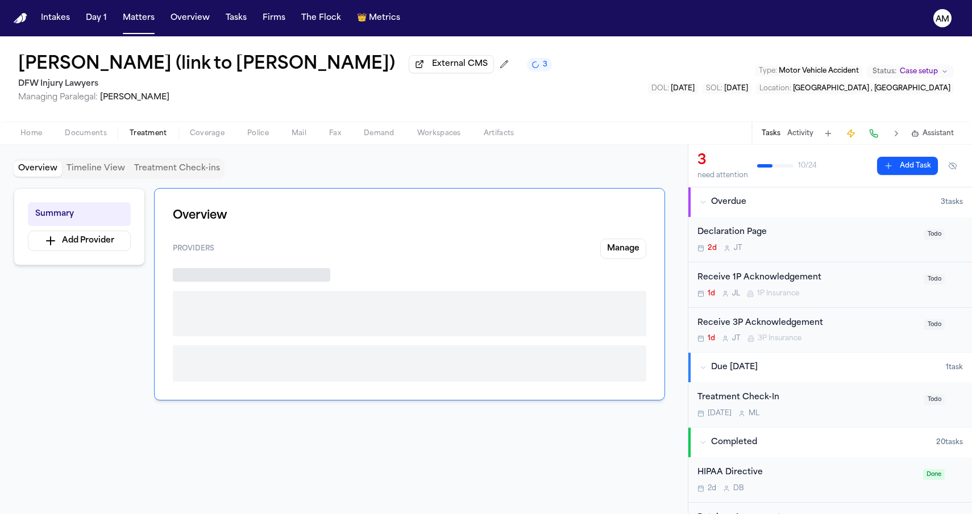
click at [198, 134] on span "Coverage" at bounding box center [207, 133] width 35 height 9
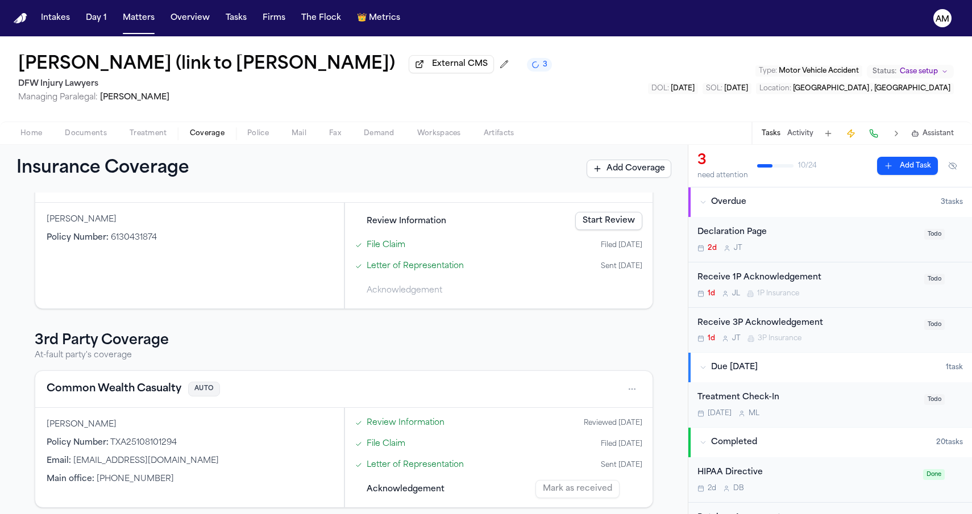
scroll to position [81, 0]
click at [124, 389] on button "Common Wealth Casualty" at bounding box center [114, 388] width 135 height 16
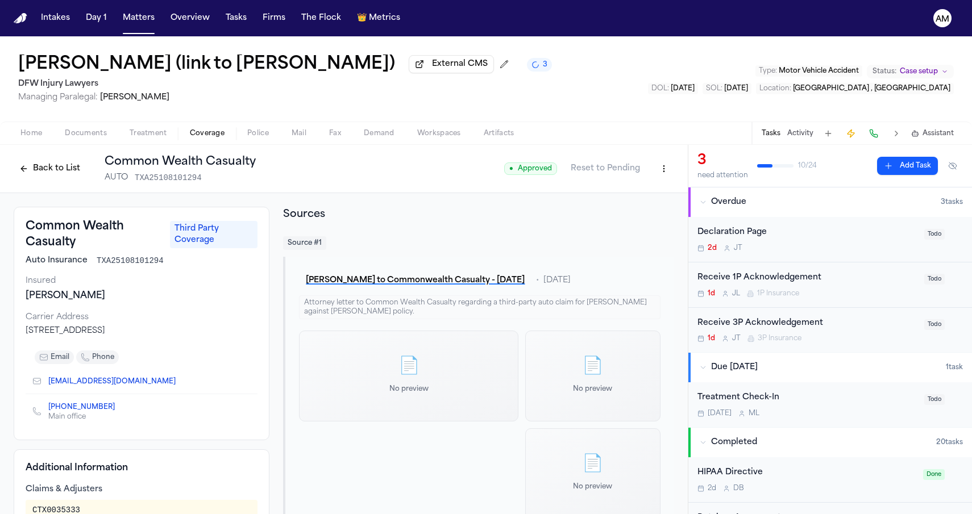
click at [659, 168] on html "Intakes Day 1 Matters Overview Tasks Firms The Flock 👑 Metrics AM Annadaly Sari…" at bounding box center [486, 257] width 972 height 514
click at [639, 190] on div "Edit Coverage" at bounding box center [624, 195] width 95 height 18
select select "**********"
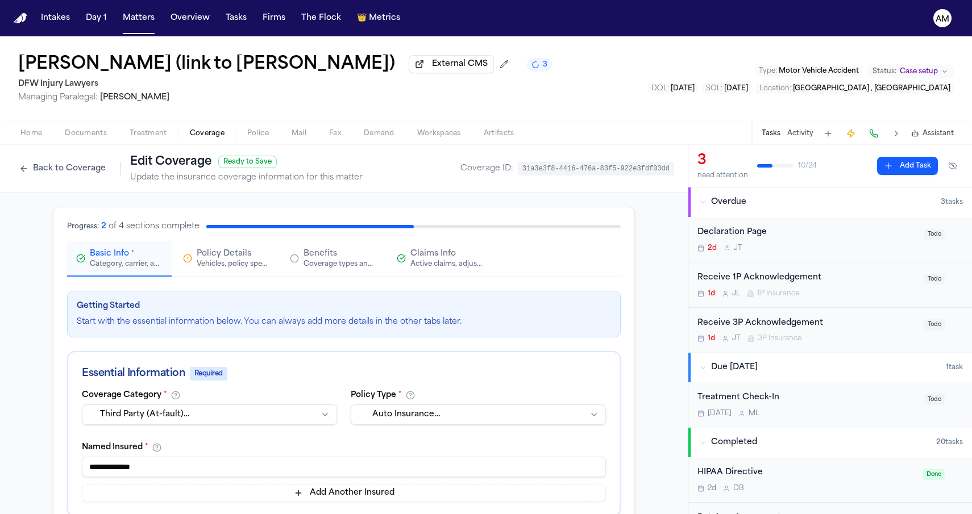
click at [459, 249] on button "Claims Info Active claims, adjusters, and subrogation details" at bounding box center [440, 259] width 105 height 35
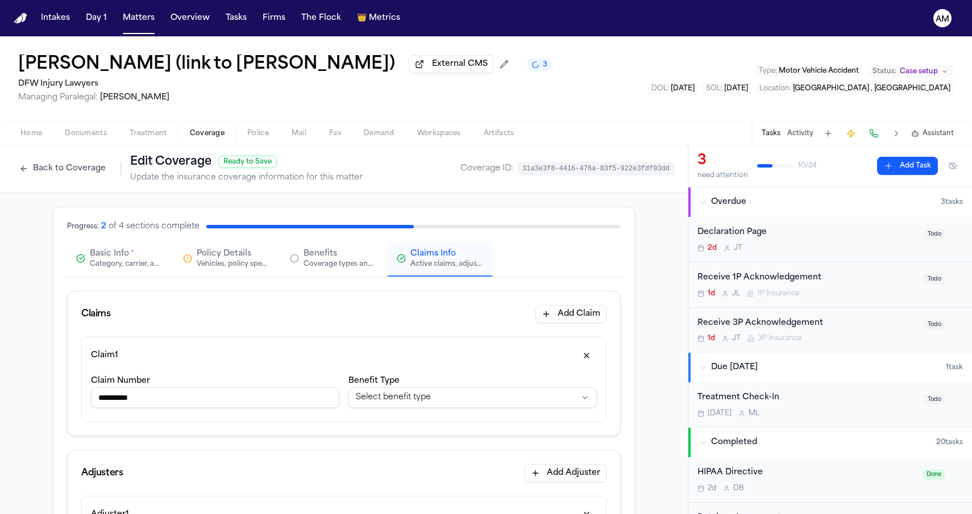
click at [118, 260] on span "Basic Info" at bounding box center [109, 253] width 39 height 11
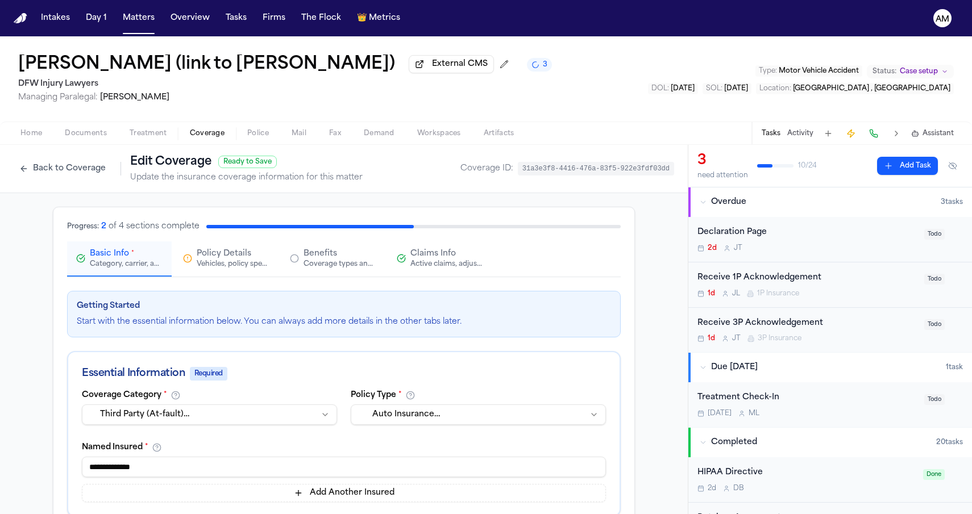
click at [85, 182] on div "Back to Coverage Edit Coverage Ready to Save Update the insurance coverage info…" at bounding box center [188, 169] width 349 height 30
click at [85, 170] on button "Back to Coverage" at bounding box center [63, 169] width 98 height 18
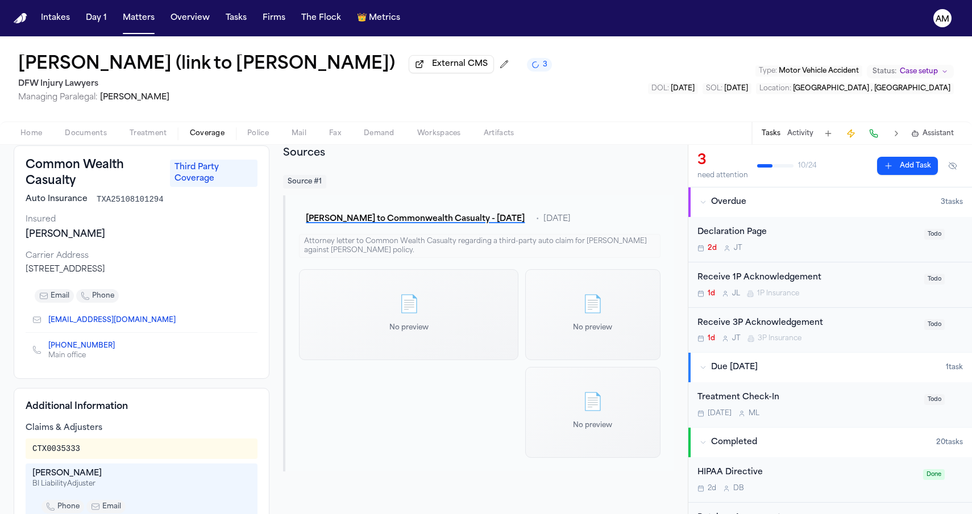
scroll to position [40, 0]
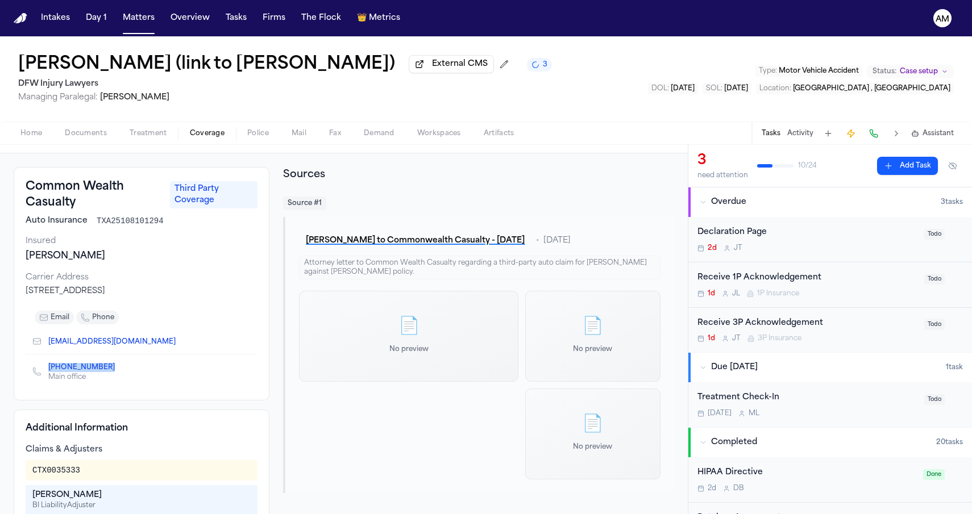
drag, startPoint x: 46, startPoint y: 370, endPoint x: 97, endPoint y: 373, distance: 51.2
click at [97, 373] on div "(877) 603-1310 Main office" at bounding box center [77, 371] width 91 height 20
copy link "(877) 603-1310"
click at [124, 418] on div "Additional Information Claims & Adjusters CTX0035333 Sheridan Combs BI Liabilit…" at bounding box center [142, 517] width 256 height 215
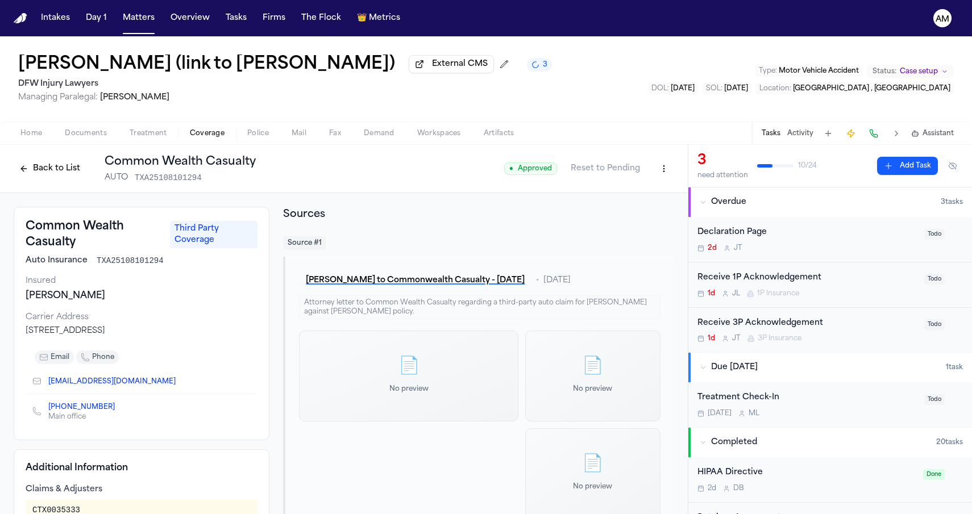
scroll to position [0, 0]
click at [659, 166] on html "Intakes Day 1 Matters Overview Tasks Firms The Flock 👑 Metrics AM Annadaly Sari…" at bounding box center [486, 257] width 972 height 514
click at [647, 189] on div "Edit Coverage" at bounding box center [624, 195] width 95 height 18
select select "**********"
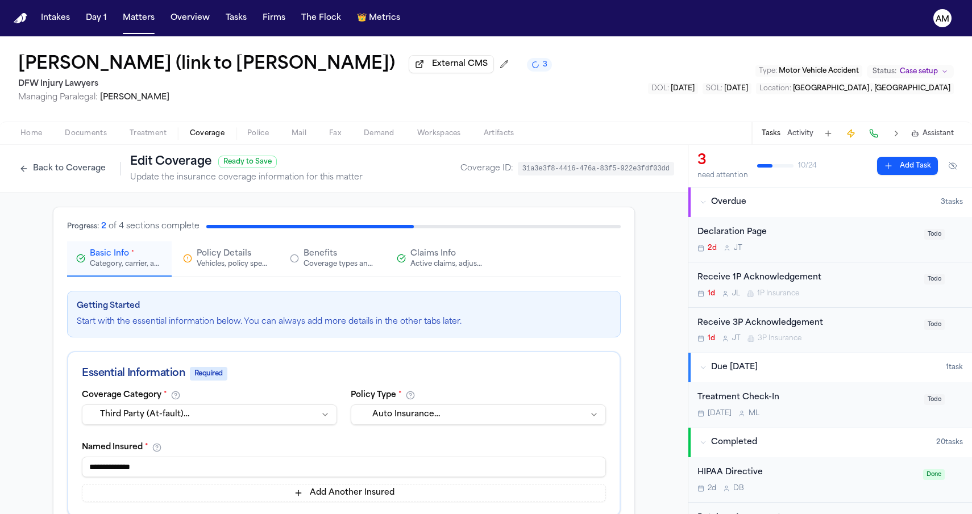
click at [434, 260] on span "Claims Info" at bounding box center [432, 253] width 45 height 11
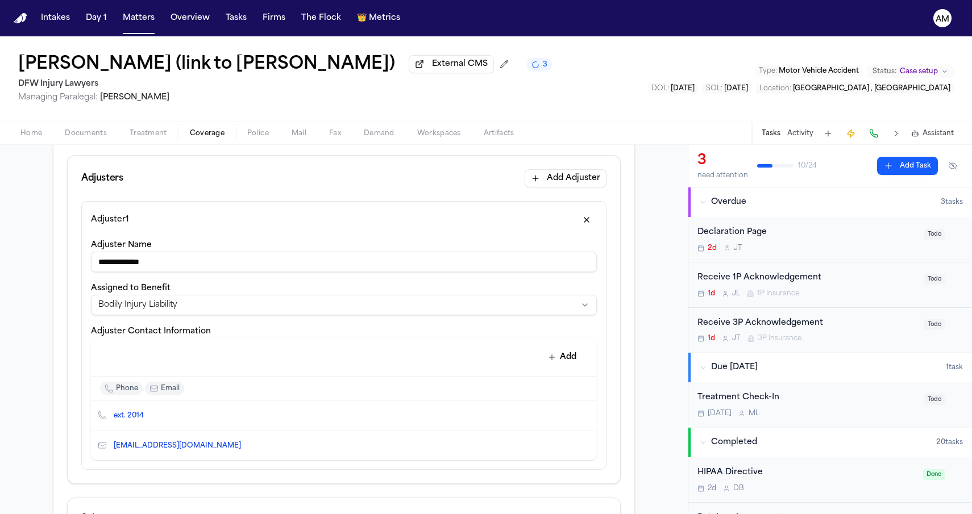
scroll to position [298, 0]
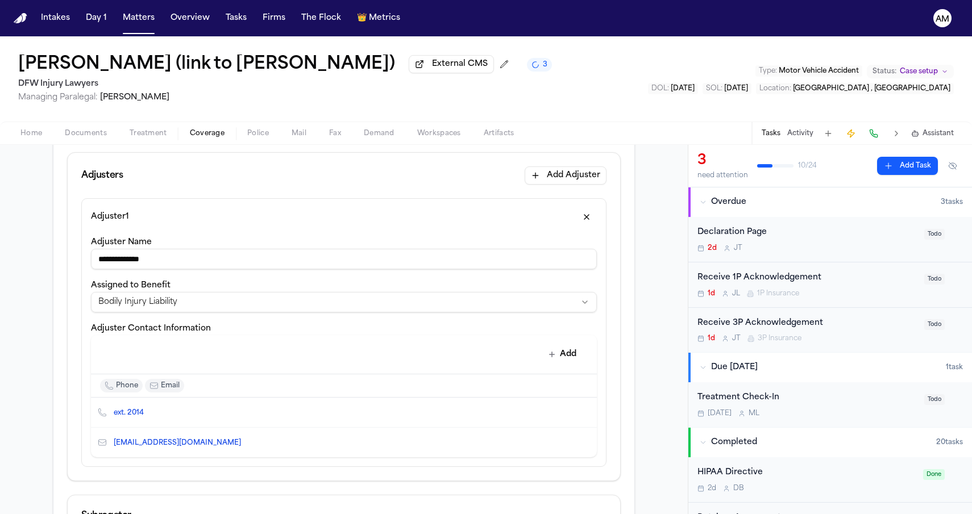
click at [559, 414] on button "Edit contact" at bounding box center [565, 413] width 16 height 16
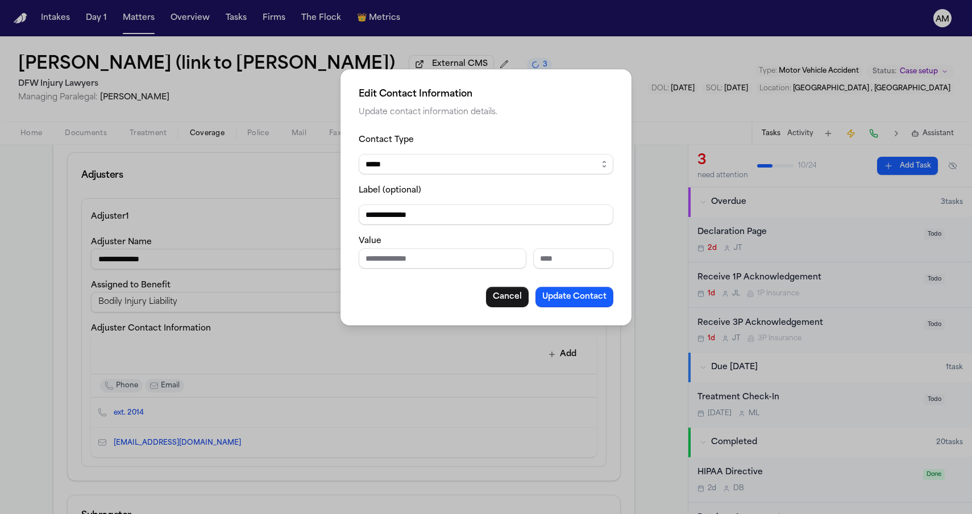
click at [457, 263] on input "Phone number" at bounding box center [443, 258] width 168 height 20
paste input "**********"
type input "**********"
drag, startPoint x: 439, startPoint y: 213, endPoint x: 335, endPoint y: 213, distance: 104.6
click at [335, 213] on div "**********" at bounding box center [486, 257] width 972 height 514
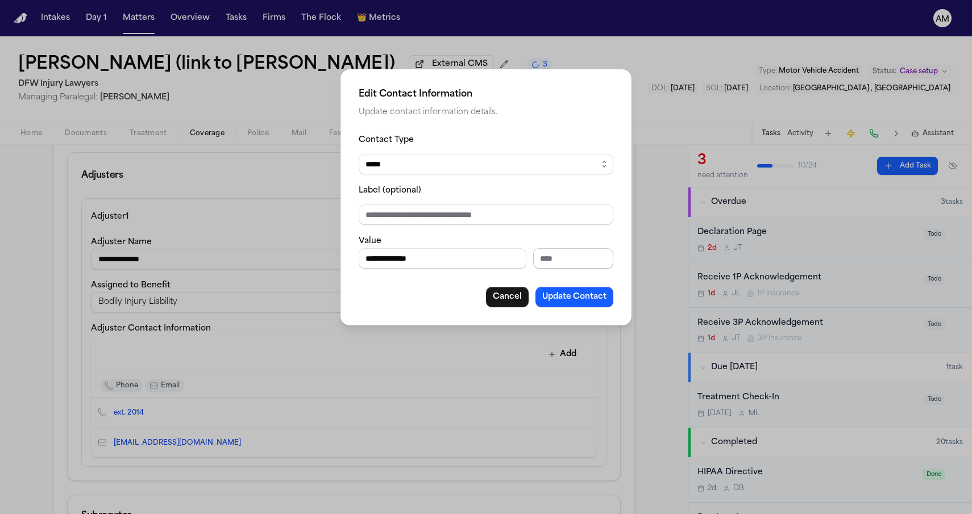
click at [552, 255] on input "Extension" at bounding box center [573, 258] width 80 height 20
type input "****"
click at [425, 285] on div "**********" at bounding box center [486, 220] width 255 height 174
click at [587, 297] on button "Update Contact" at bounding box center [574, 297] width 78 height 20
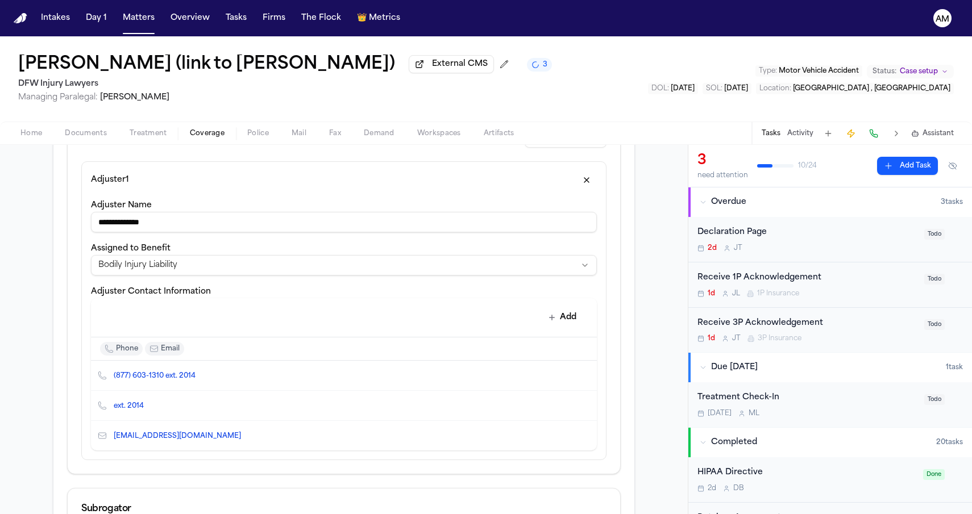
scroll to position [350, 0]
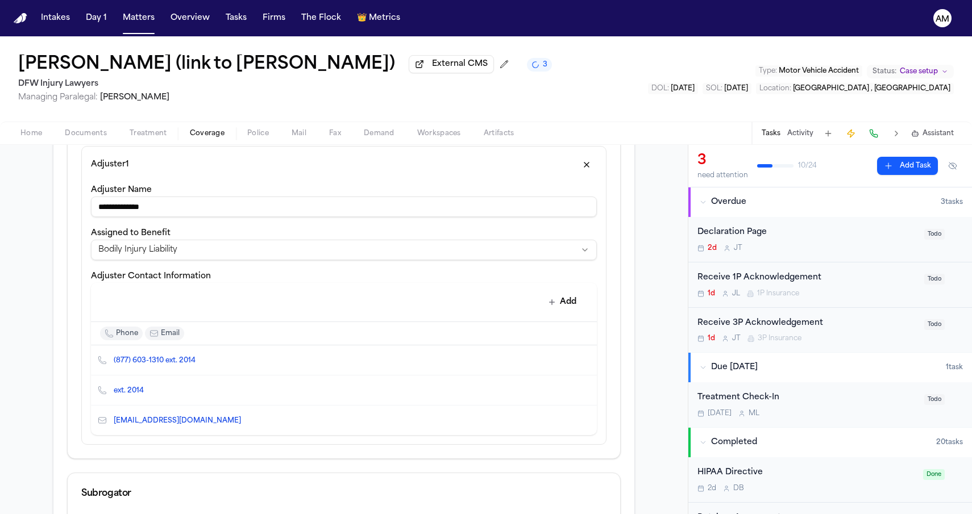
click at [583, 392] on icon "Delete contact" at bounding box center [582, 390] width 6 height 7
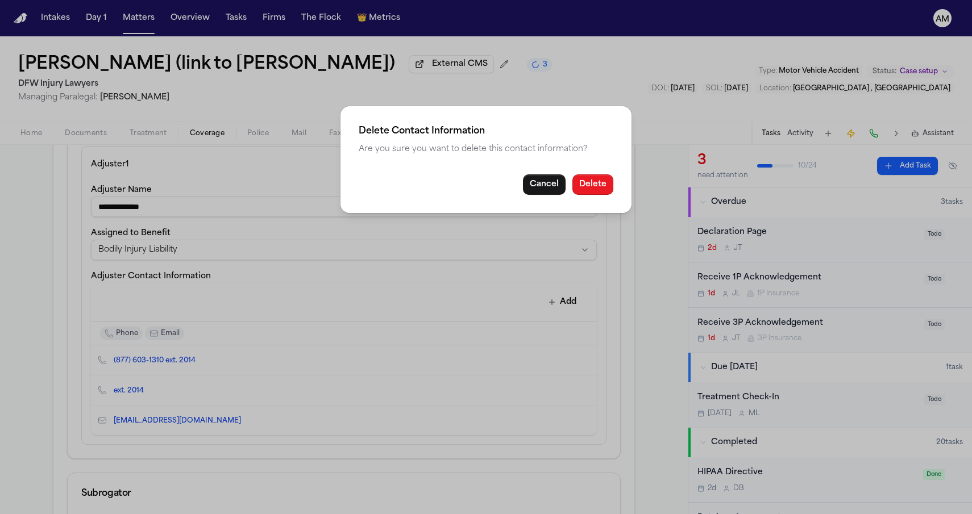
click at [585, 182] on button "Delete" at bounding box center [592, 184] width 41 height 20
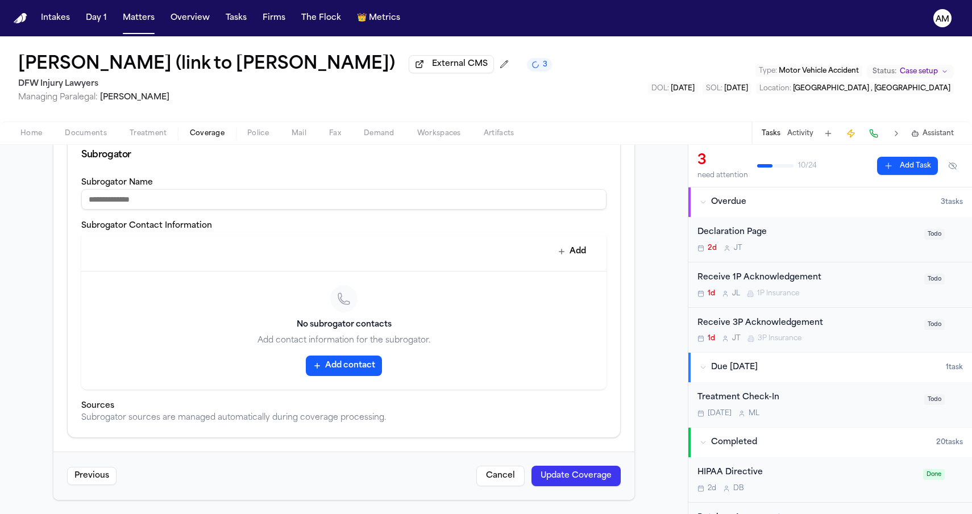
scroll to position [661, 0]
click at [548, 462] on div "Previous Cancel Update Coverage" at bounding box center [343, 476] width 581 height 48
click at [545, 481] on button "Update Coverage" at bounding box center [575, 476] width 89 height 20
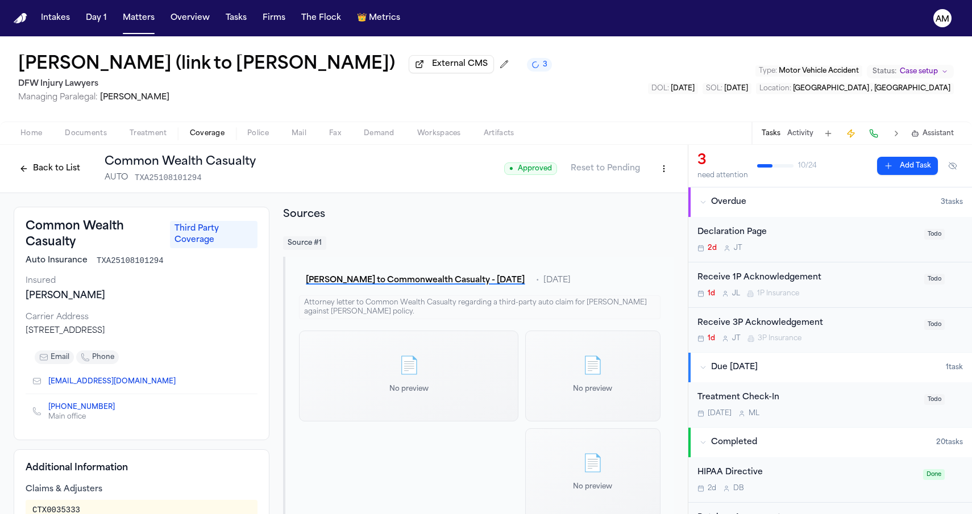
click at [701, 54] on div "Annadaly Sarinana (link to Felicitas Paez Reyna) External CMS 3 DFW Injury Lawy…" at bounding box center [486, 78] width 972 height 85
click at [141, 129] on button "Treatment" at bounding box center [148, 134] width 60 height 14
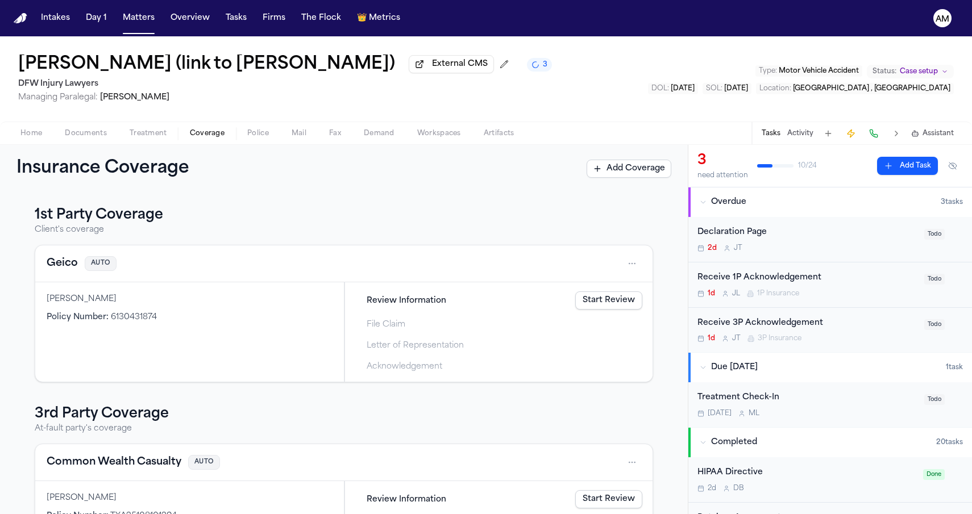
click at [196, 129] on button "Coverage" at bounding box center [206, 134] width 57 height 14
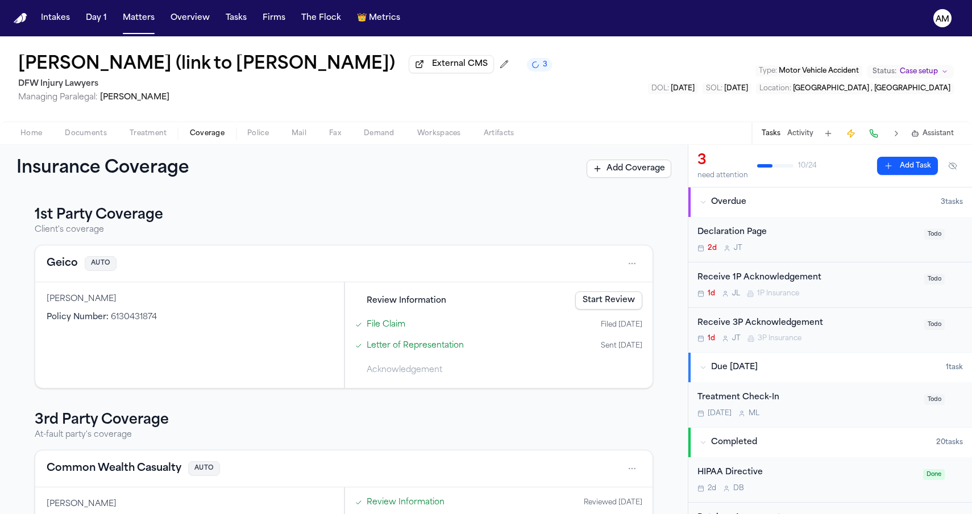
click at [54, 270] on button "Geico" at bounding box center [62, 264] width 31 height 16
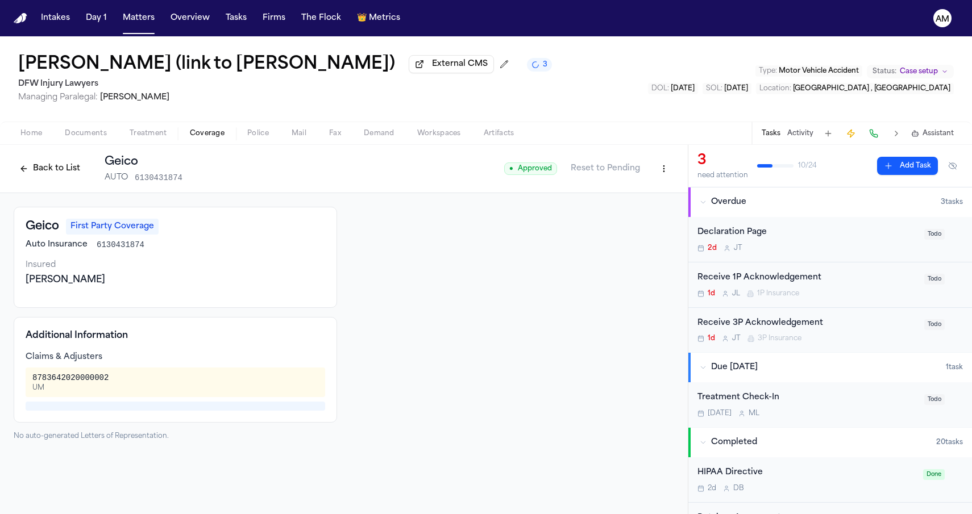
click at [665, 173] on html "Intakes Day 1 Matters Overview Tasks Firms The Flock 👑 Metrics AM Annadaly Sari…" at bounding box center [486, 257] width 972 height 514
click at [632, 196] on div "Edit Coverage" at bounding box center [624, 195] width 95 height 18
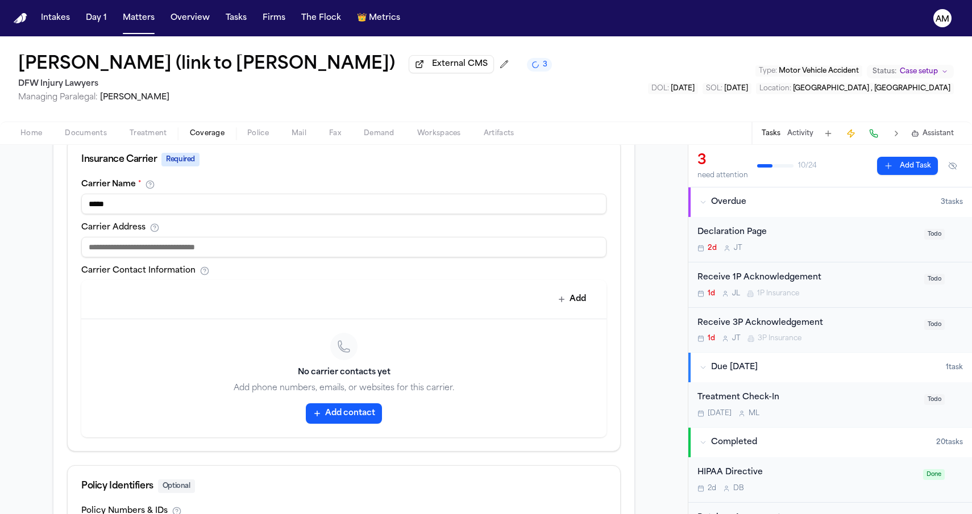
scroll to position [398, 0]
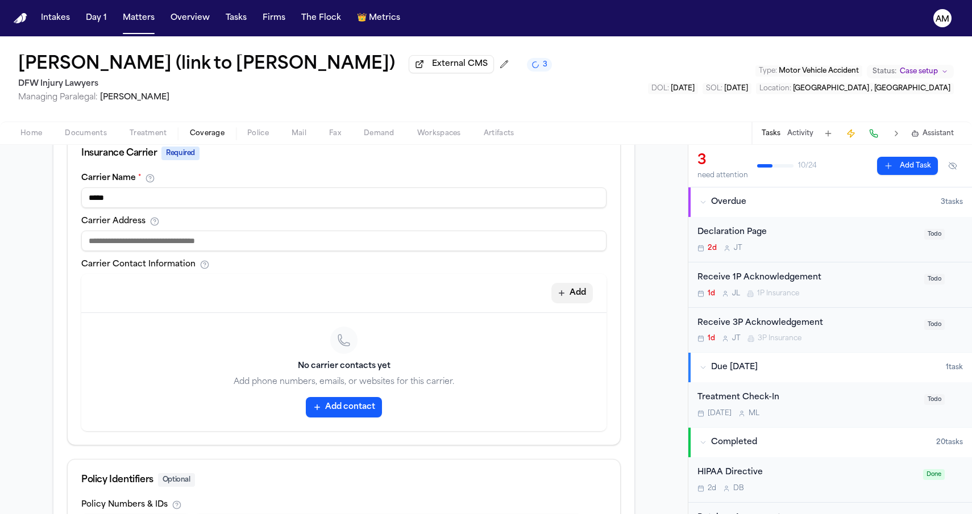
click at [576, 292] on button "Add" at bounding box center [571, 293] width 41 height 20
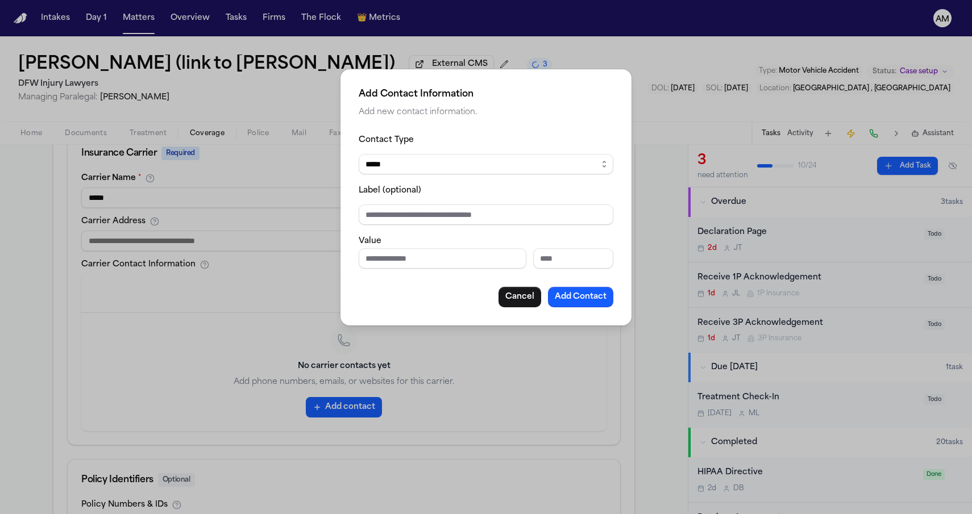
click at [439, 252] on input "Phone number" at bounding box center [443, 258] width 168 height 20
paste input "**********"
type input "**********"
click at [409, 293] on div "Cancel Add Contact" at bounding box center [486, 297] width 255 height 20
click at [568, 296] on button "Add Contact" at bounding box center [580, 297] width 65 height 20
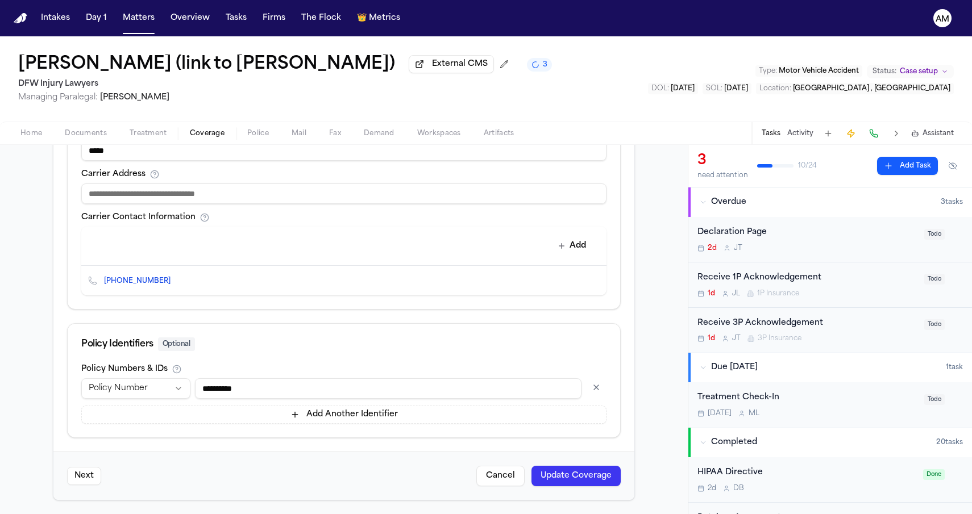
scroll to position [448, 0]
click at [590, 484] on button "Update Coverage" at bounding box center [575, 476] width 89 height 20
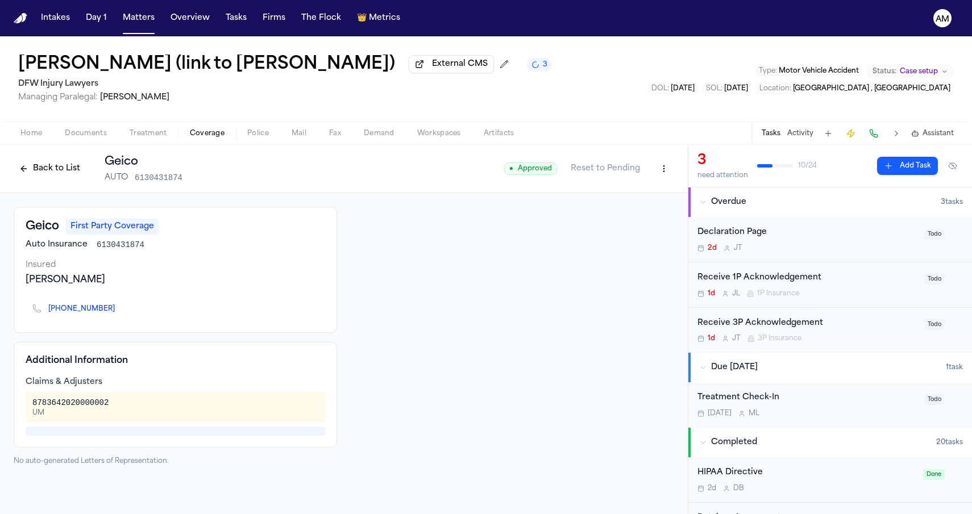
click at [48, 178] on button "Back to List" at bounding box center [50, 169] width 72 height 18
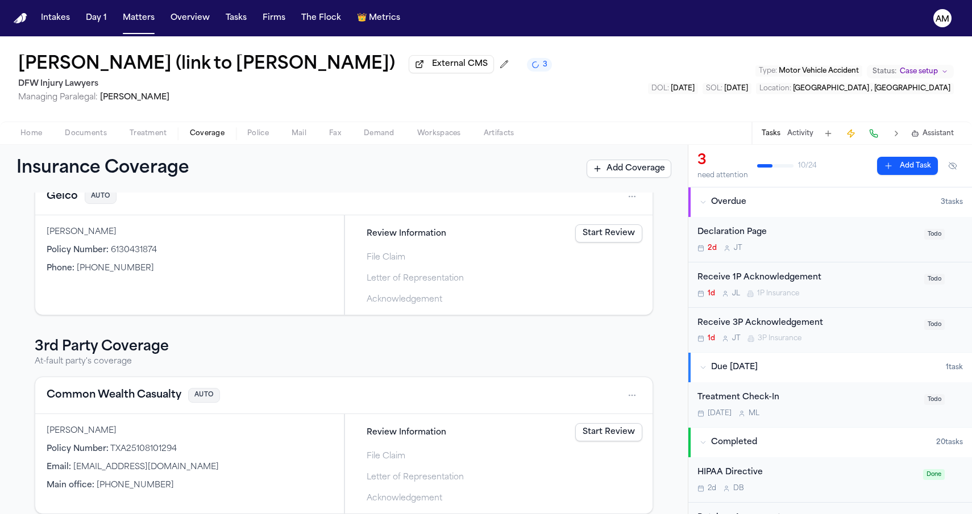
scroll to position [80, 0]
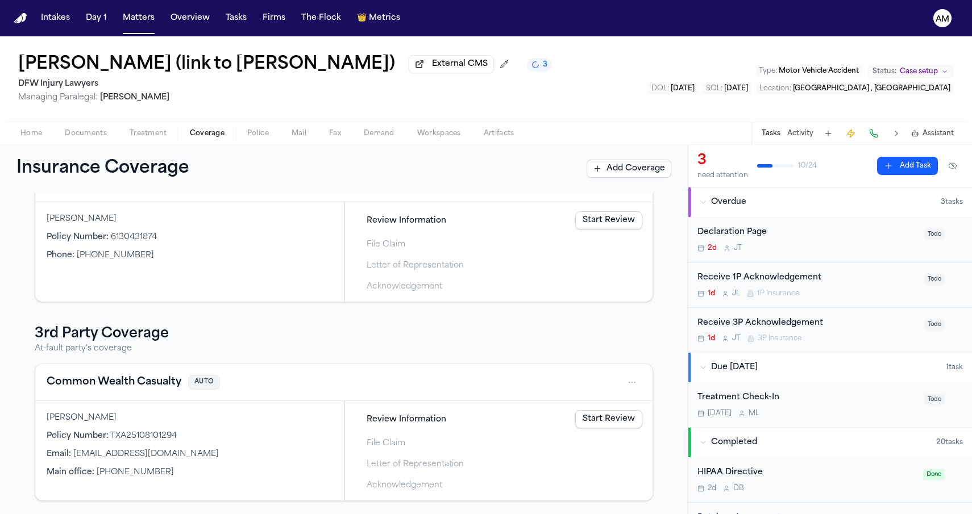
click at [140, 382] on button "Common Wealth Casualty" at bounding box center [114, 383] width 135 height 16
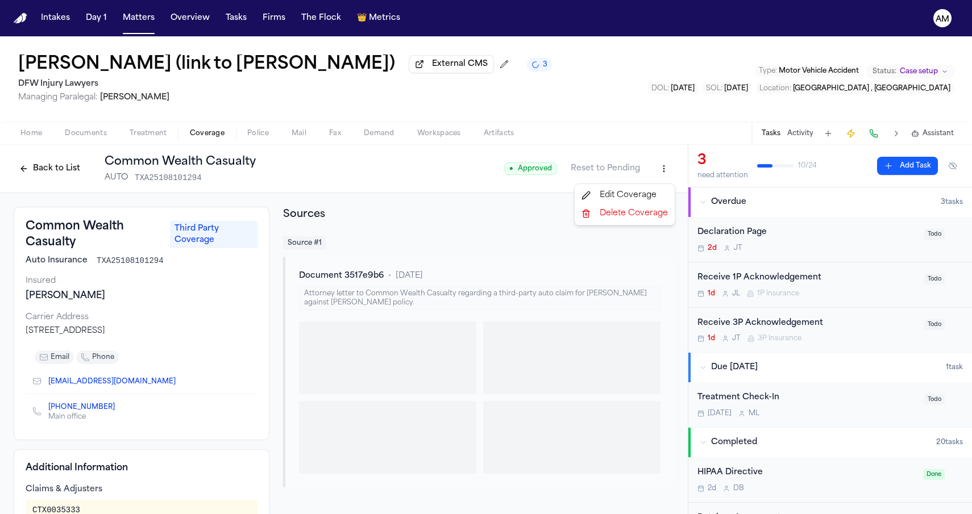
click at [670, 175] on html "Intakes Day 1 Matters Overview Tasks Firms The Flock 👑 Metrics AM Annadaly Sari…" at bounding box center [486, 257] width 972 height 514
click at [618, 194] on div "Edit Coverage" at bounding box center [624, 195] width 95 height 18
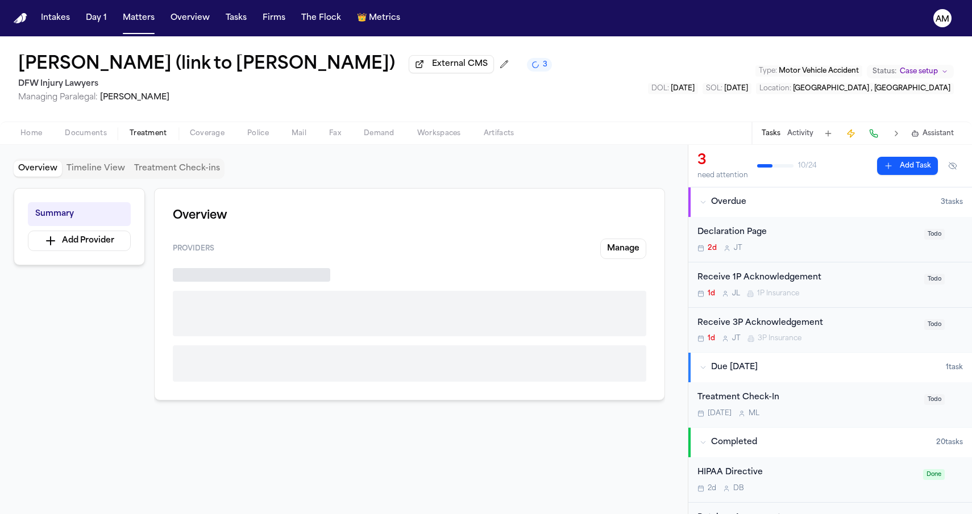
click at [151, 131] on span "Treatment" at bounding box center [149, 133] width 38 height 9
click at [215, 133] on span "Coverage" at bounding box center [207, 133] width 35 height 9
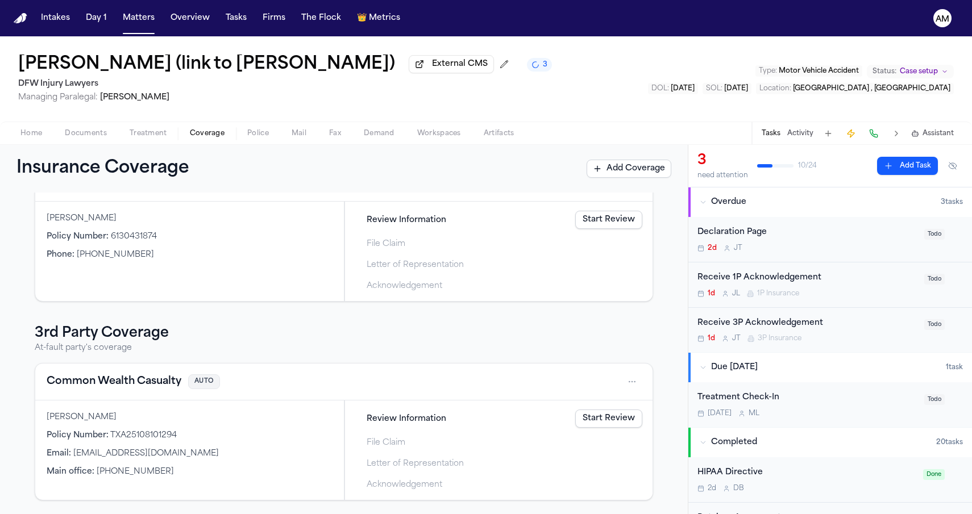
scroll to position [83, 0]
click at [85, 376] on button "Common Wealth Casualty" at bounding box center [114, 382] width 135 height 16
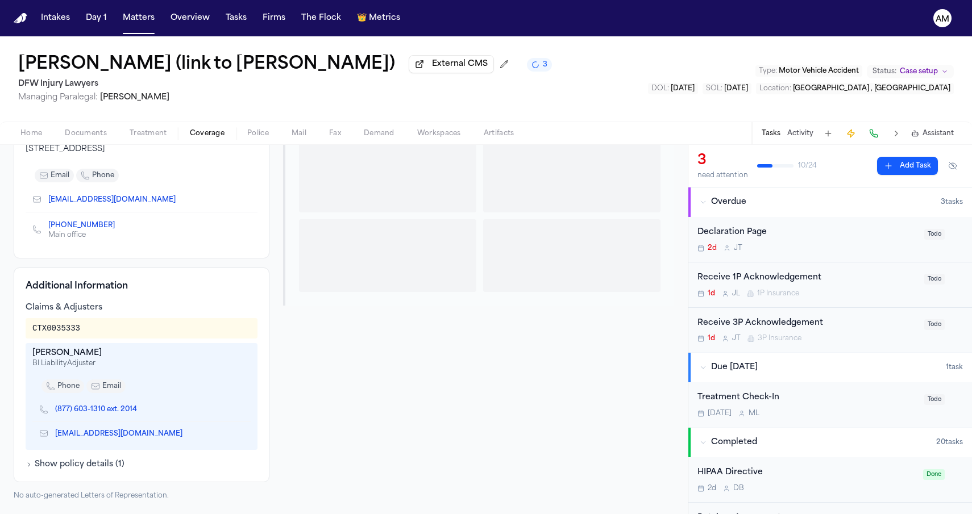
scroll to position [184, 0]
click at [332, 289] on div at bounding box center [387, 255] width 177 height 73
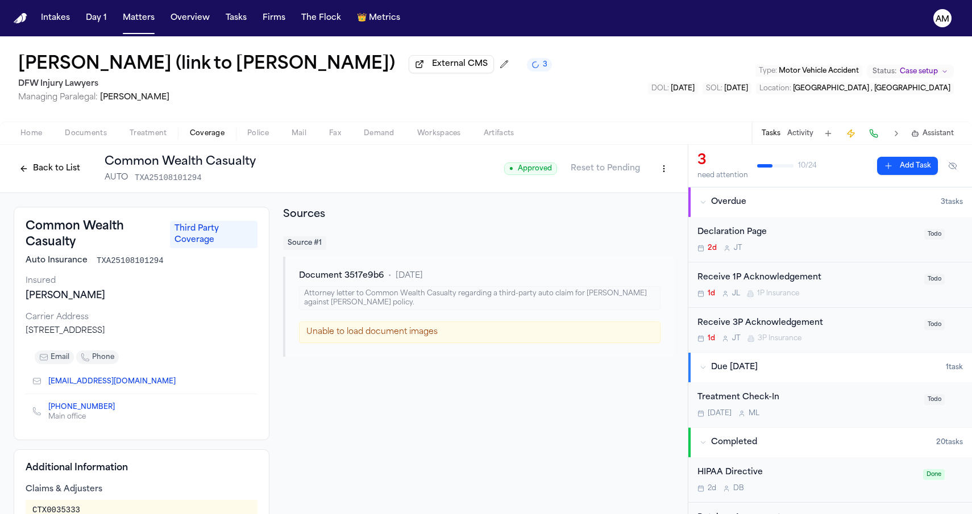
scroll to position [1, 0]
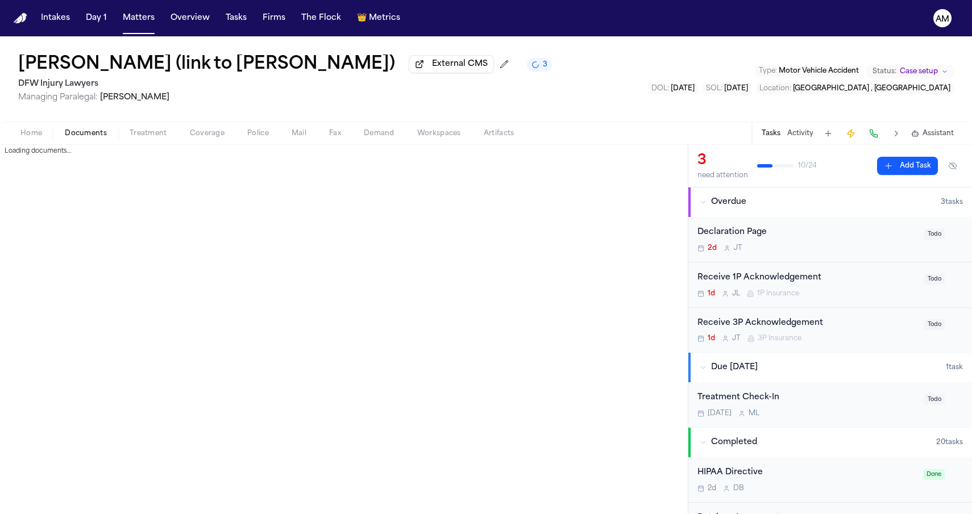
click at [70, 130] on span "Documents" at bounding box center [86, 133] width 42 height 9
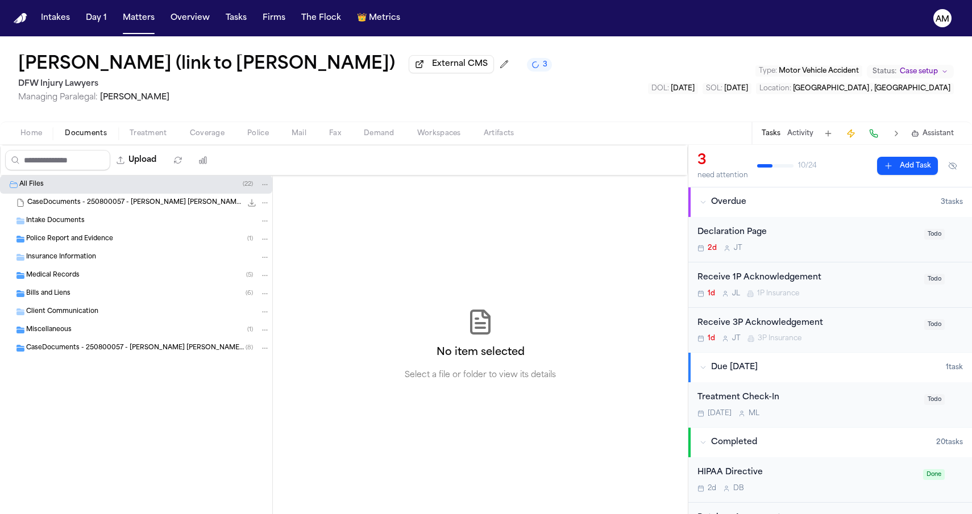
click at [103, 243] on span "Police Report and Evidence" at bounding box center [69, 240] width 87 height 10
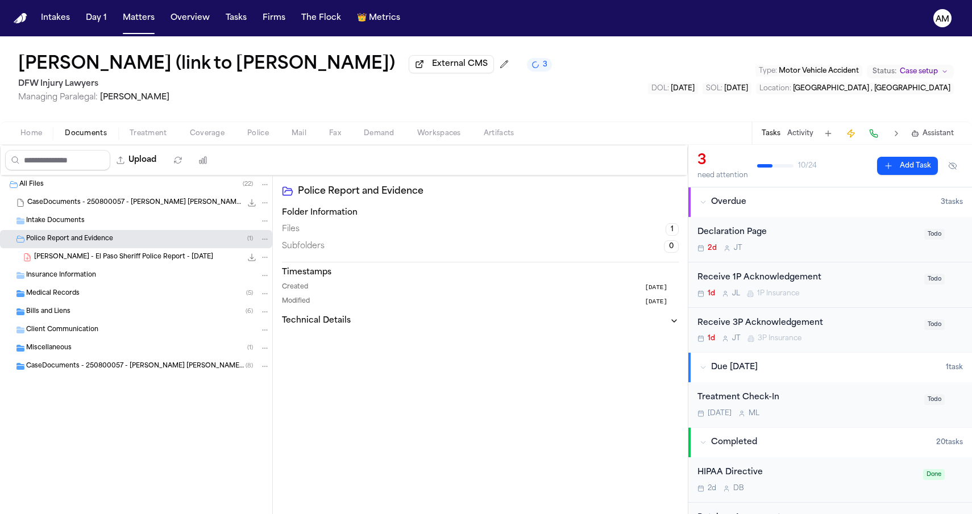
click at [97, 259] on span "A. Sarinana - El Paso Sheriff Police Report - 7.26.25" at bounding box center [123, 258] width 179 height 10
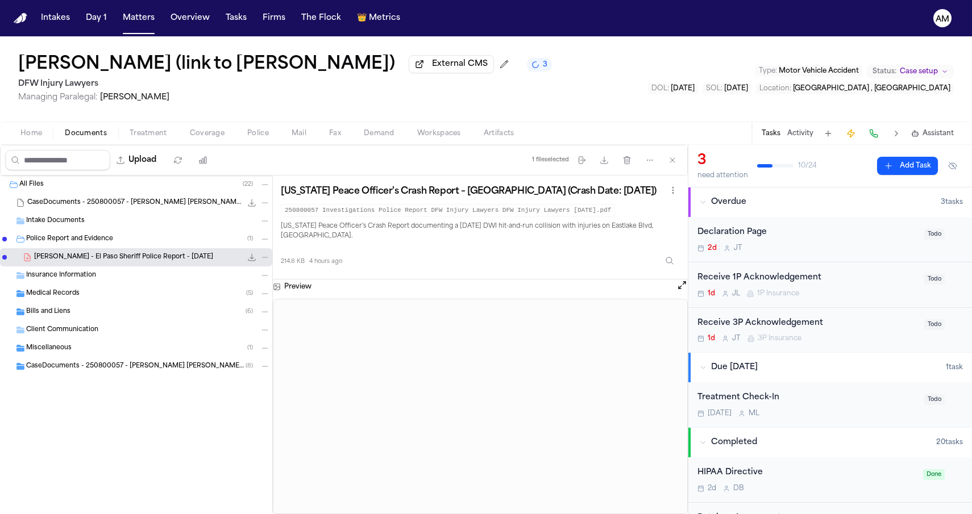
click at [91, 303] on div "Medical Records ( 5 )" at bounding box center [136, 294] width 272 height 18
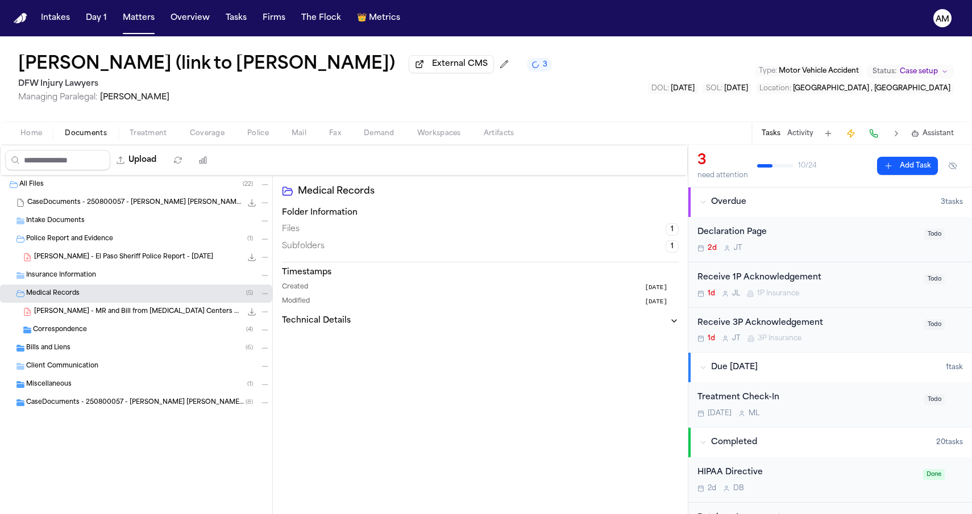
click at [88, 321] on div "A. Sarinana - MR and Bill from MRI Centers of Texas - 9.10.25 1.4 MB • PDF" at bounding box center [136, 312] width 272 height 18
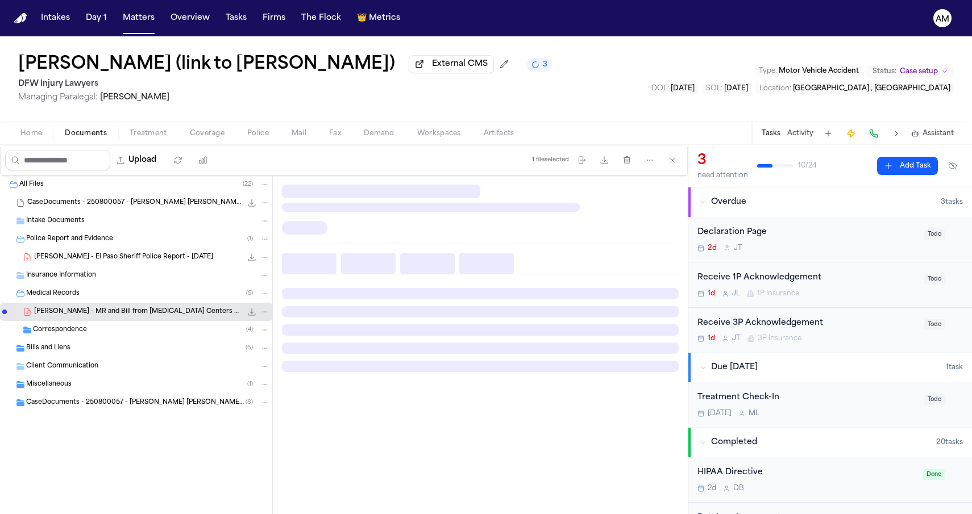
click at [84, 335] on span "Correspondence" at bounding box center [60, 331] width 54 height 10
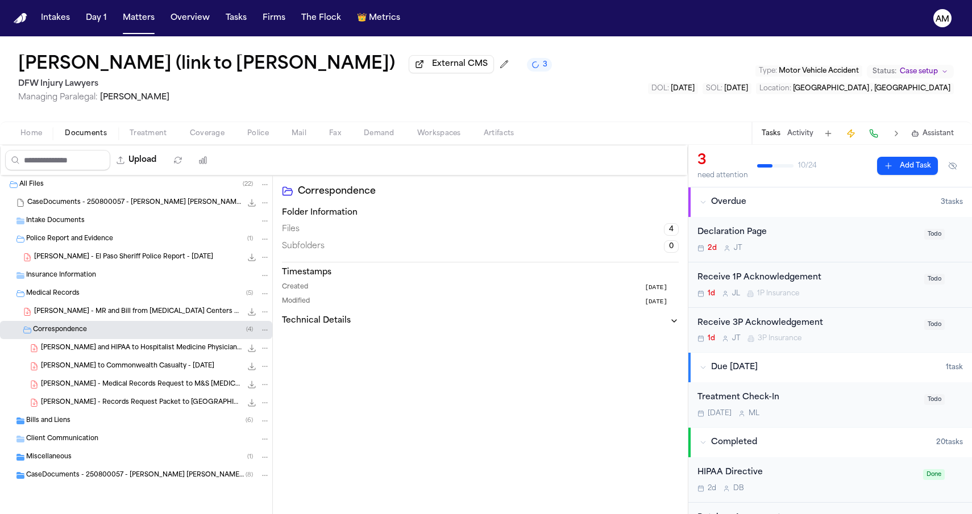
click at [79, 351] on span "A. Sarinana - LOR and HIPAA to Hospitalist Medicine Physicians of TX - 9.8.25" at bounding box center [141, 349] width 201 height 10
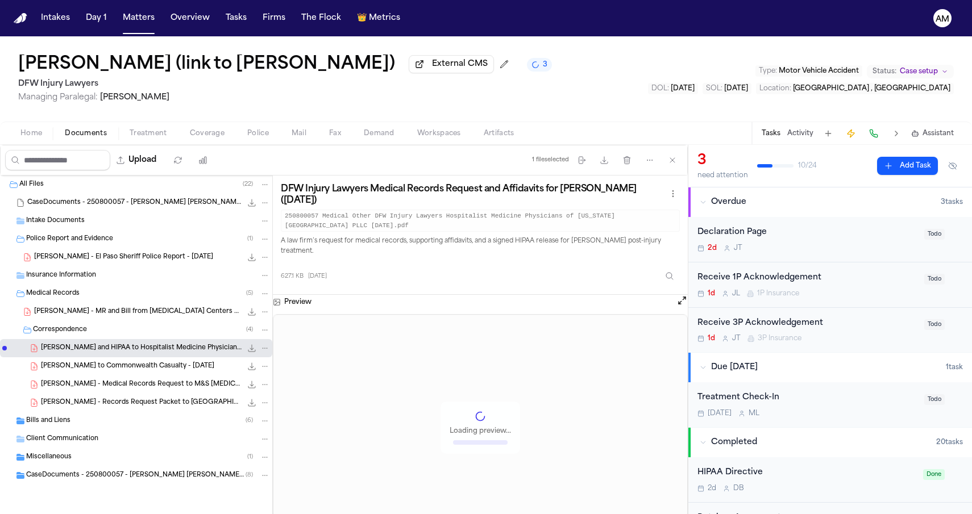
click at [78, 368] on span "A. Sarinana - LOR to Commonwealth Casualty - 8.14.25" at bounding box center [127, 367] width 173 height 10
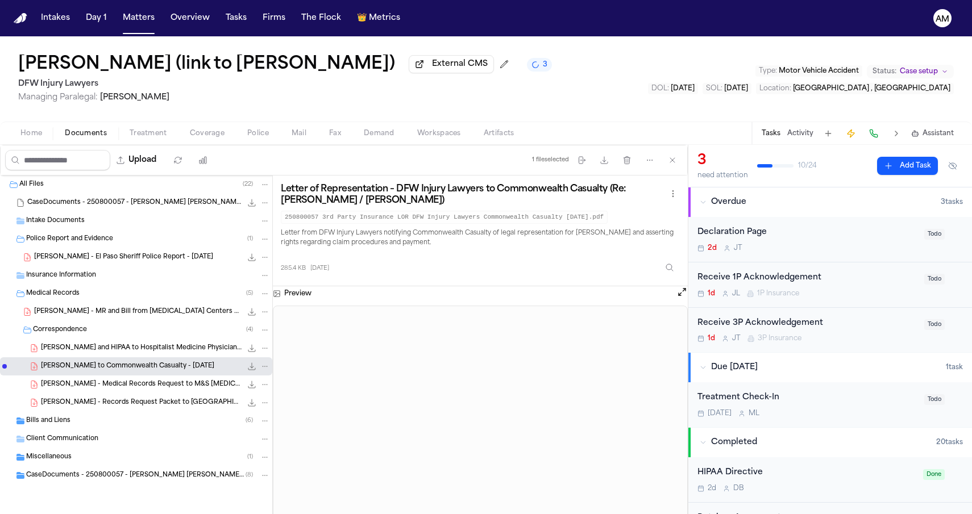
click at [78, 386] on span "A. Sarinana - Medical Records Request to M&S Radiology - 9.8.25" at bounding box center [141, 385] width 201 height 10
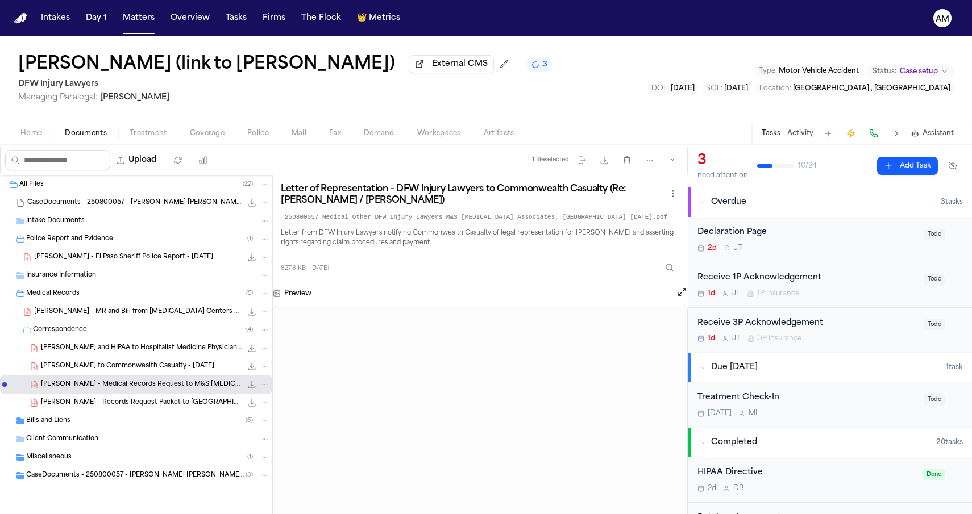
click at [78, 408] on span "A. Sarinana - Records Request Packet to Hospital of Providence - 9.8.25" at bounding box center [141, 403] width 201 height 10
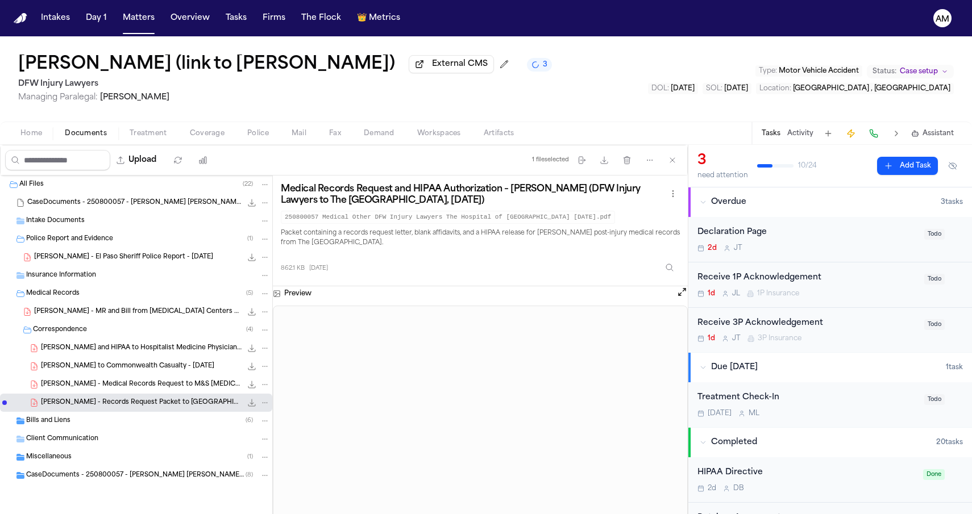
click at [107, 309] on div "A. Sarinana - MR and Bill from MRI Centers of Texas - 9.10.25 1.4 MB • PDF" at bounding box center [152, 311] width 236 height 11
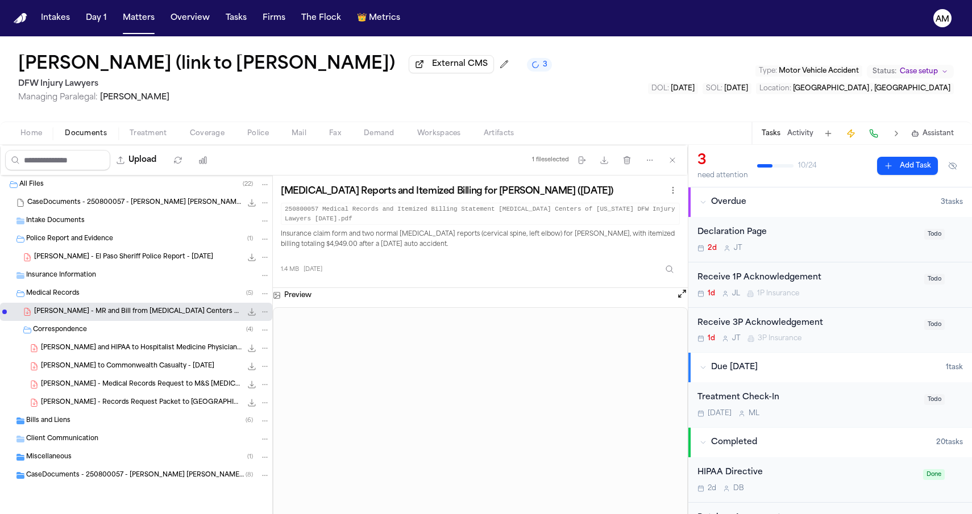
click at [128, 257] on span "A. Sarinana - El Paso Sheriff Police Report - 7.26.25" at bounding box center [123, 258] width 179 height 10
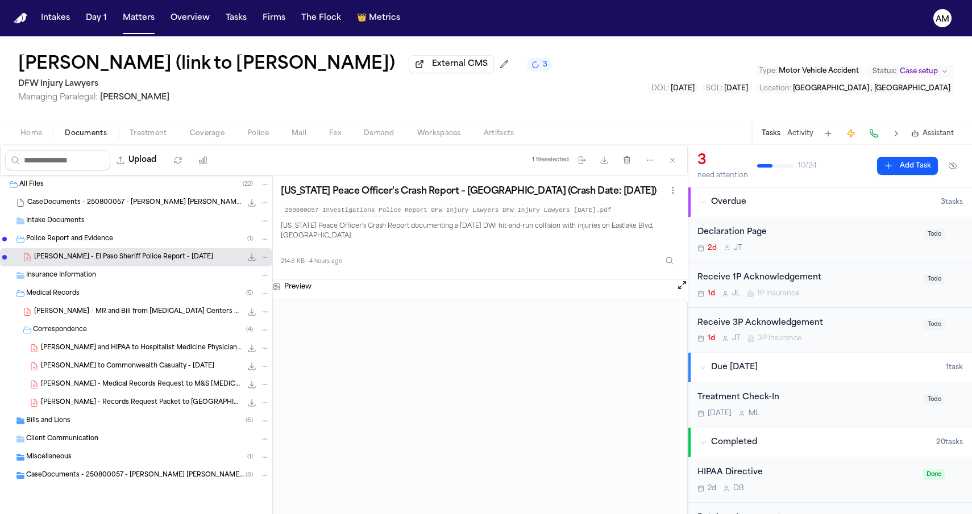
click at [114, 426] on div "Bills and Liens ( 6 )" at bounding box center [148, 421] width 244 height 10
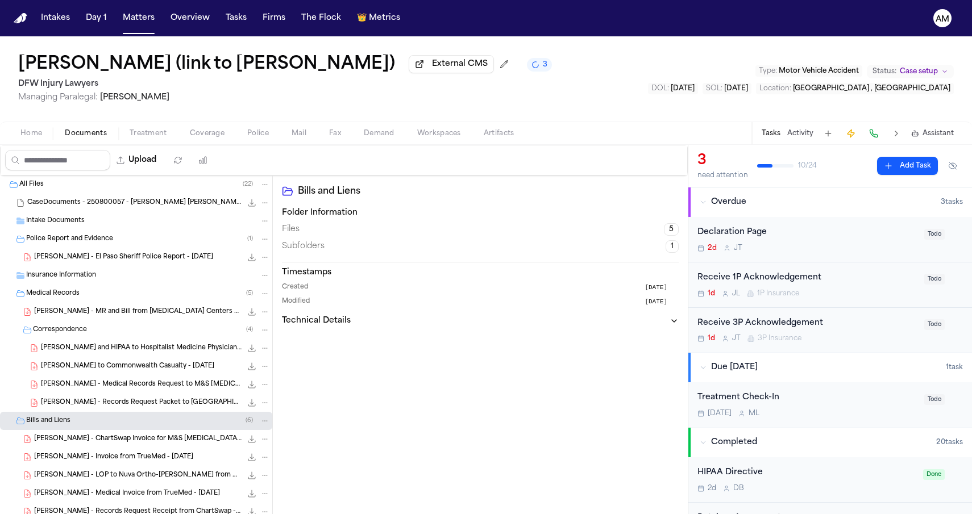
click at [102, 453] on div "A. Sarinana - Invoice from TrueMed - 9.14.25 58.8 KB • PDF" at bounding box center [136, 457] width 272 height 18
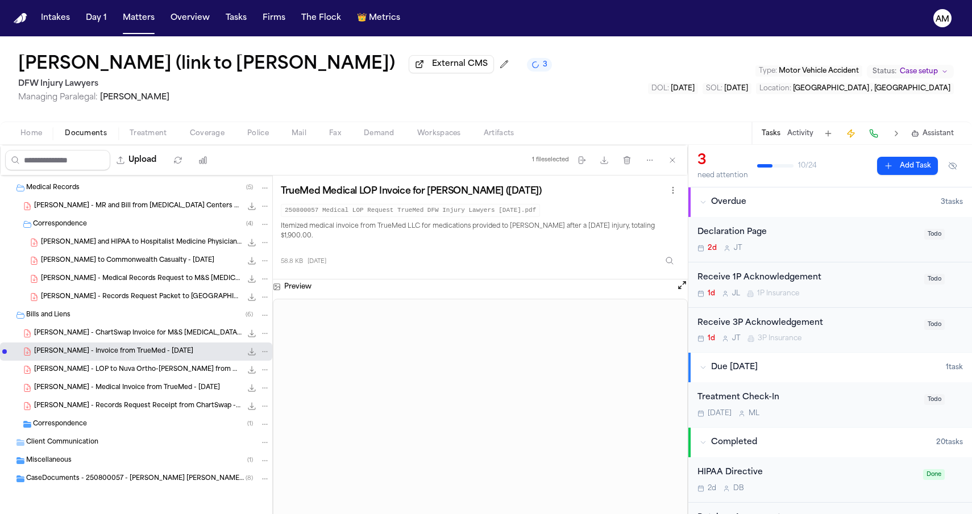
scroll to position [108, 0]
click at [131, 393] on div "A. Sarinana - Medical Invoice from TrueMed - 9.14.25 58.8 KB • PDF" at bounding box center [136, 388] width 272 height 18
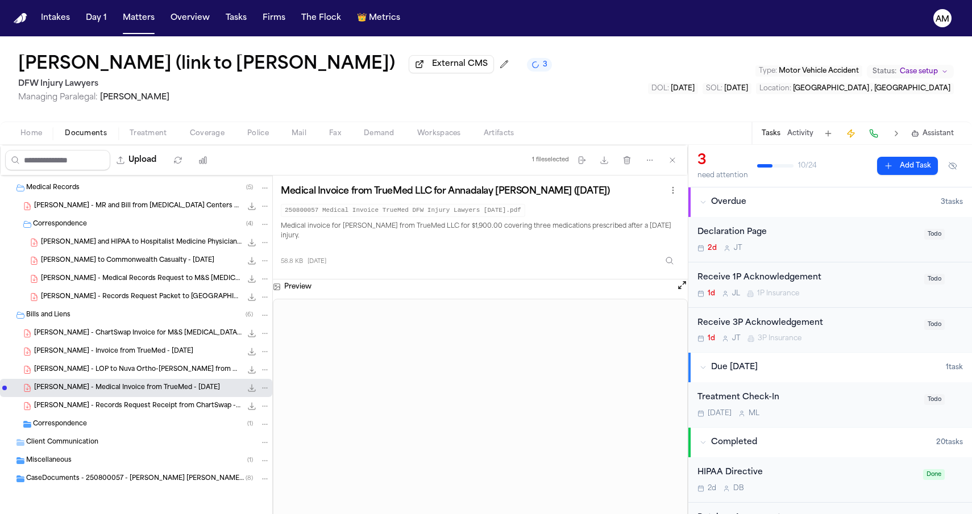
click at [117, 409] on span "A. Sarinana - Records Request Receipt from ChartSwap - 9.8.25" at bounding box center [137, 407] width 207 height 10
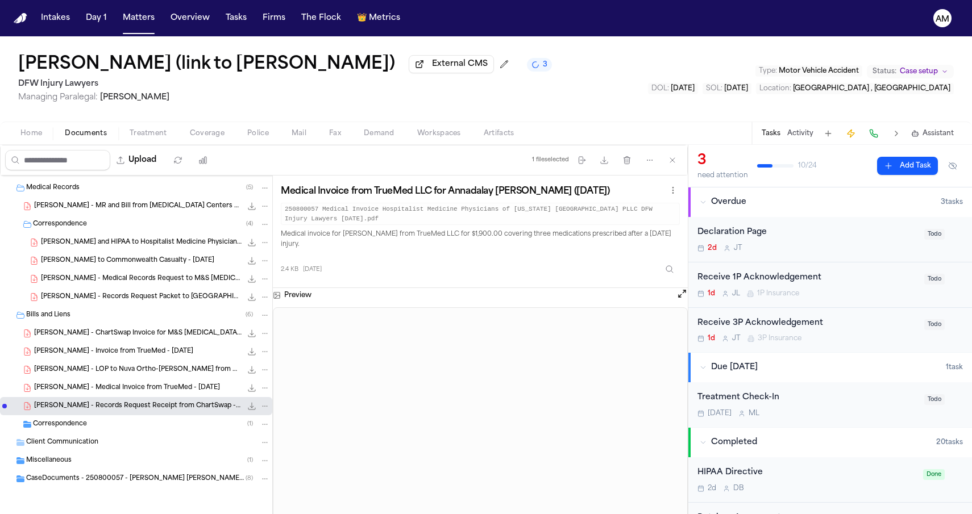
click at [134, 370] on span "A. Sarinana - LOP to Nuva Ortho-McKinney from DFW Injury Lawyers - 9.4.25" at bounding box center [137, 370] width 207 height 10
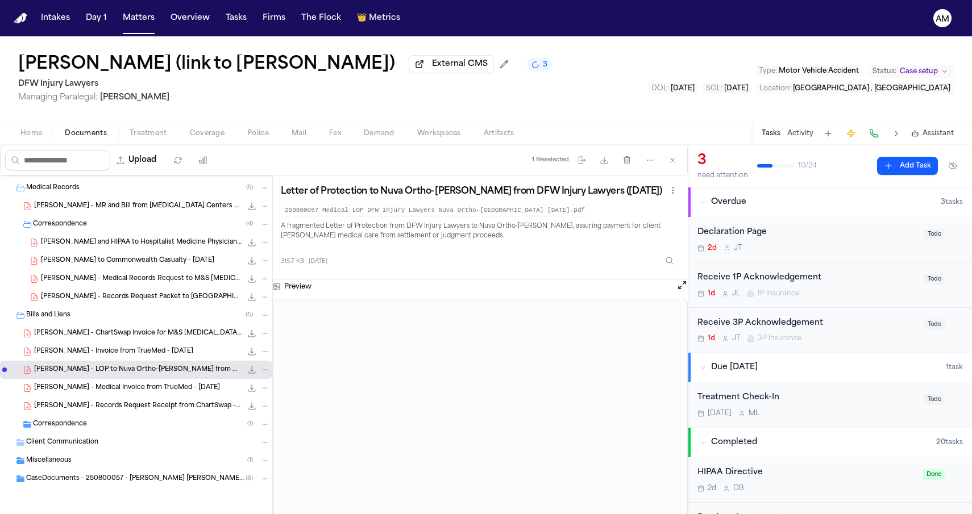
click at [148, 332] on span "A. Sarinana - ChartSwap Invoice for M&S Radiology - 9.8.25" at bounding box center [137, 334] width 207 height 10
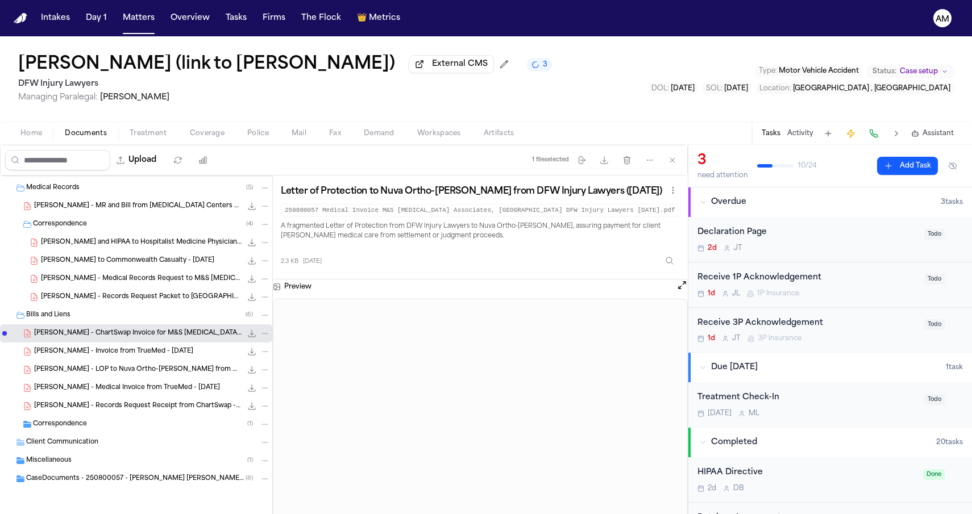
click at [101, 423] on div "Correspondence ( 1 )" at bounding box center [151, 424] width 237 height 10
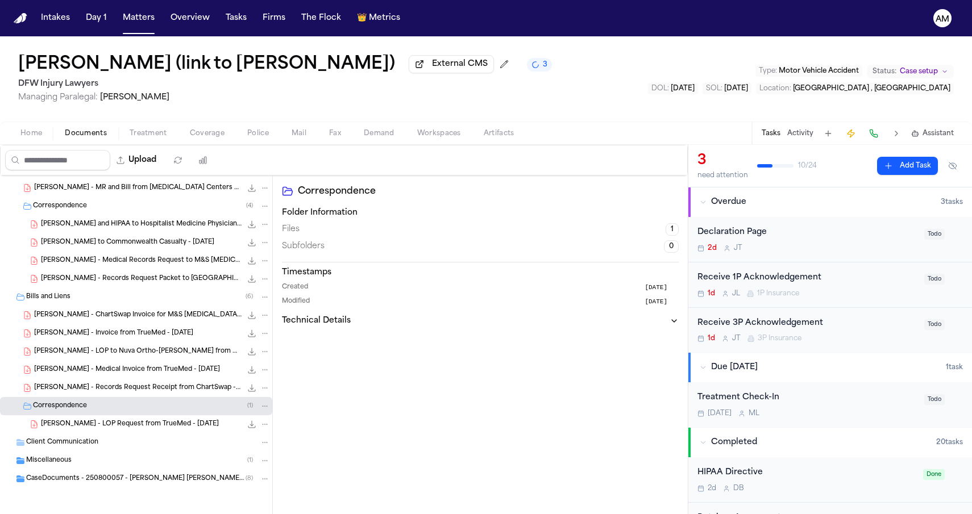
scroll to position [126, 0]
click at [101, 422] on span "A. Sarinana - LOP Request from TrueMed - 9.15.25" at bounding box center [130, 425] width 178 height 10
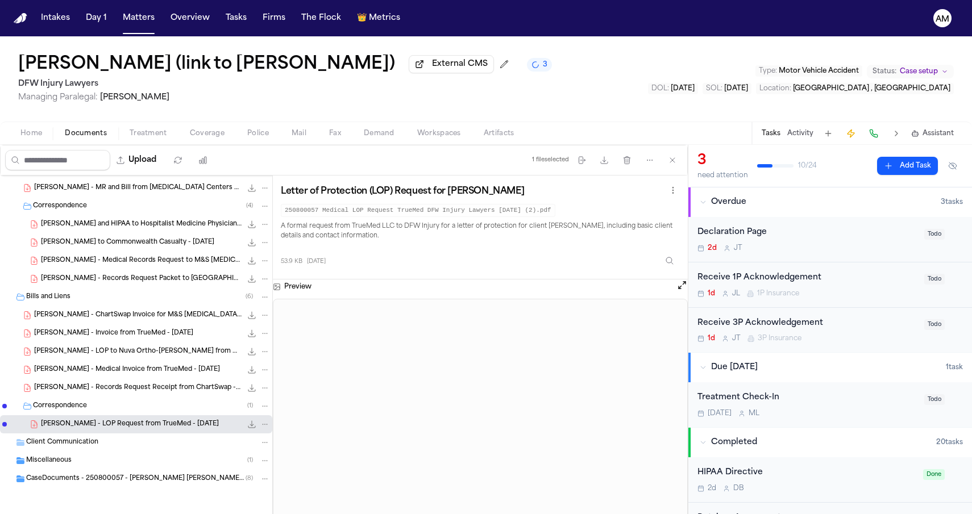
click at [97, 464] on div "Miscellaneous ( 1 )" at bounding box center [148, 461] width 244 height 10
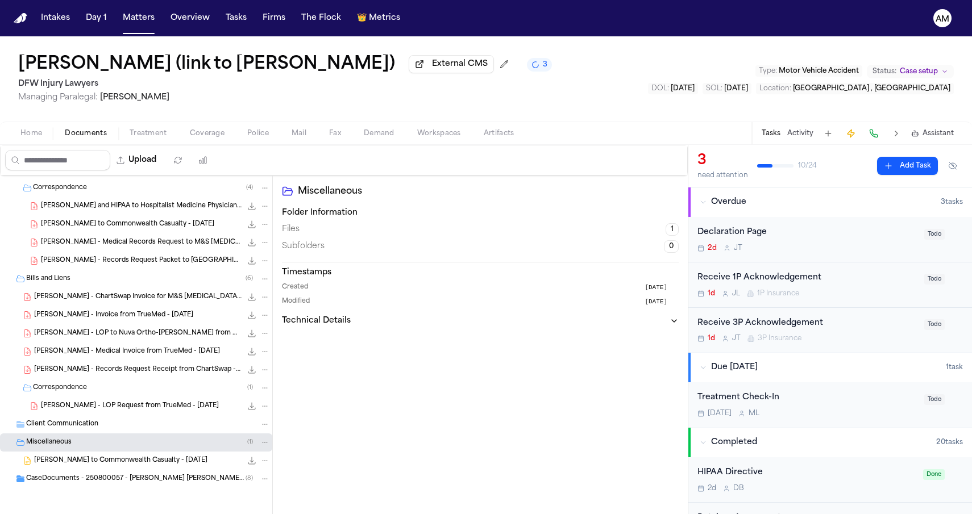
click at [103, 450] on div "Miscellaneous ( 1 )" at bounding box center [136, 443] width 272 height 18
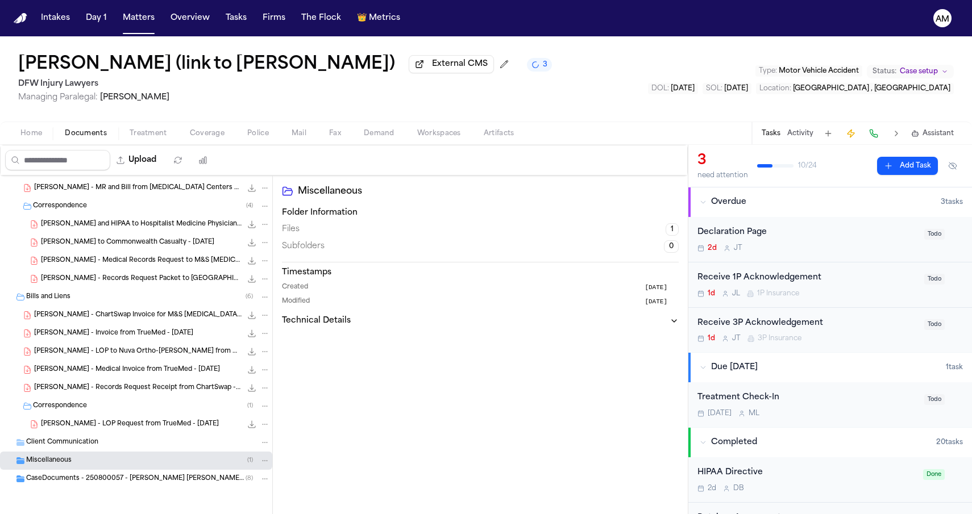
click at [98, 465] on div "Miscellaneous ( 1 )" at bounding box center [148, 461] width 244 height 10
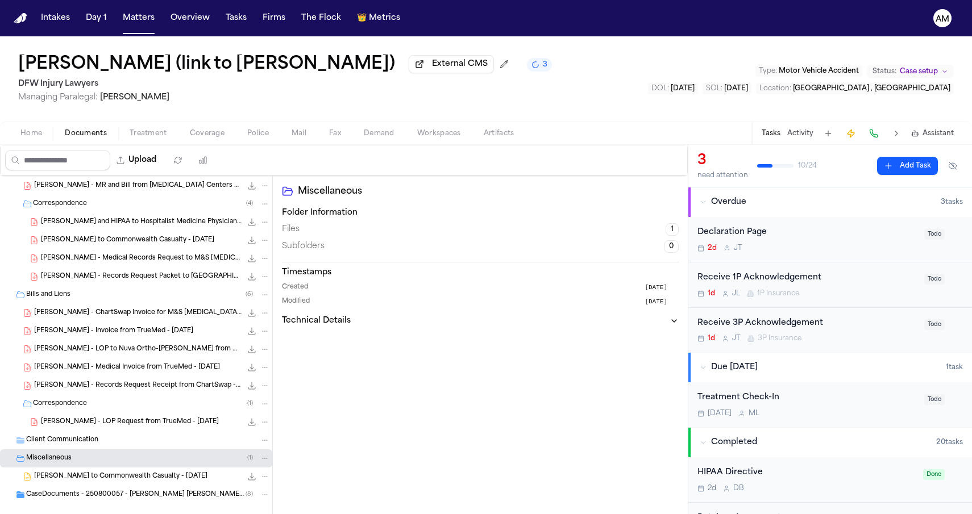
click at [97, 468] on div "Miscellaneous ( 1 )" at bounding box center [136, 459] width 272 height 18
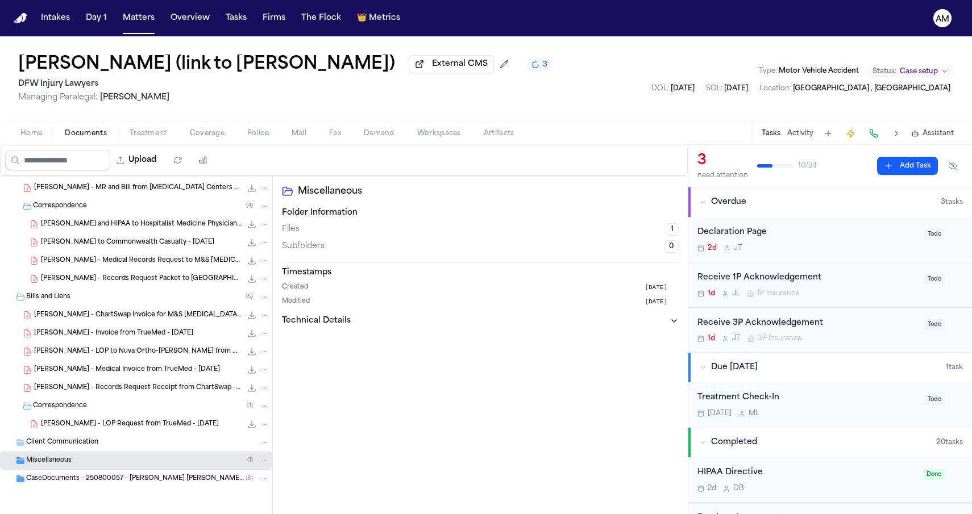
click at [94, 472] on div "CaseDocuments - 250800057 - Sarinana v. Muncie 20250929142630 (unzipped) ( 8 )" at bounding box center [136, 479] width 272 height 18
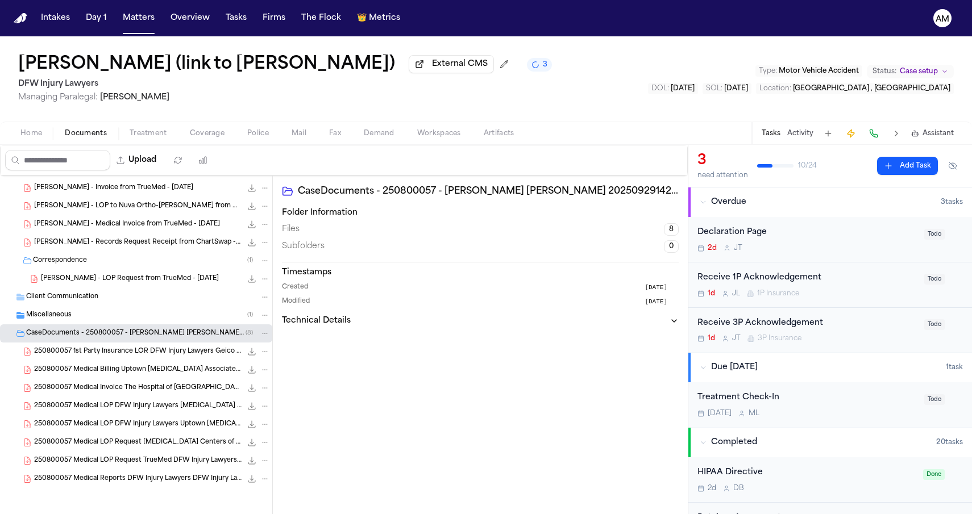
scroll to position [272, 0]
click at [130, 371] on span "250800057 Medical Billing Uptown Radiology Associates DFW Injury Lawyers 09-23-…" at bounding box center [137, 370] width 207 height 10
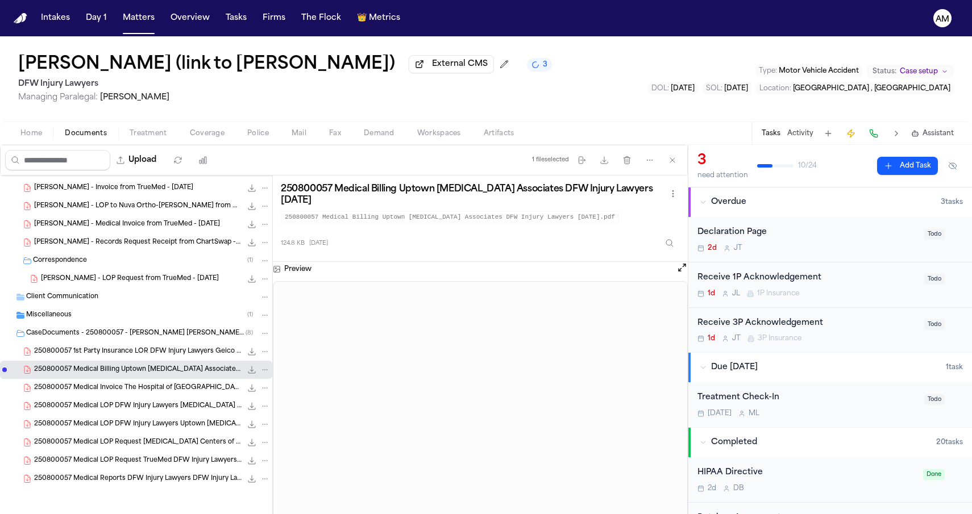
click at [123, 382] on div "250800057 Medical Invoice The Hospital of Providence Horizon City Campus DFW In…" at bounding box center [152, 387] width 236 height 11
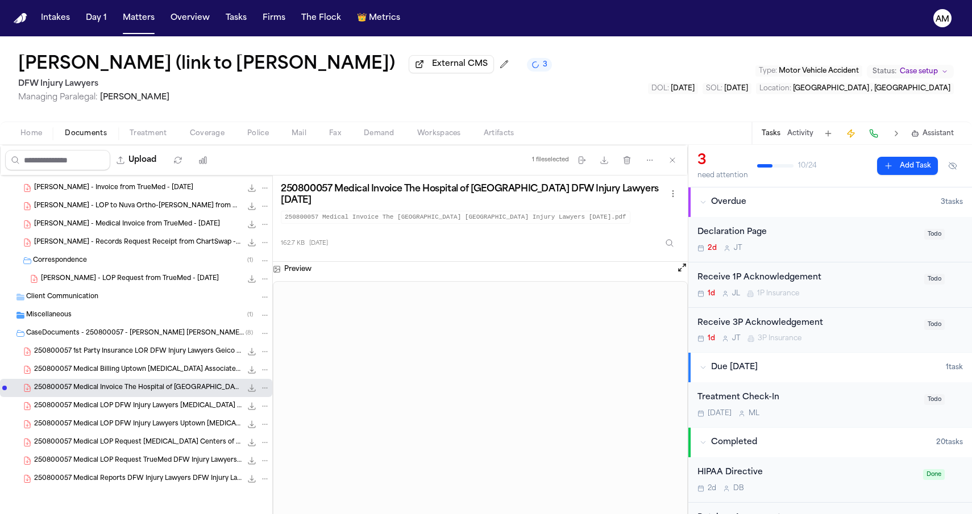
click at [120, 395] on div "250800057 Medical Invoice The Hospital of Providence Horizon City Campus DFW In…" at bounding box center [136, 388] width 272 height 18
click at [119, 407] on span "250800057 Medical LOP DFW Injury Lawyers MRI Centers of Texas 09-08-2025" at bounding box center [137, 407] width 207 height 10
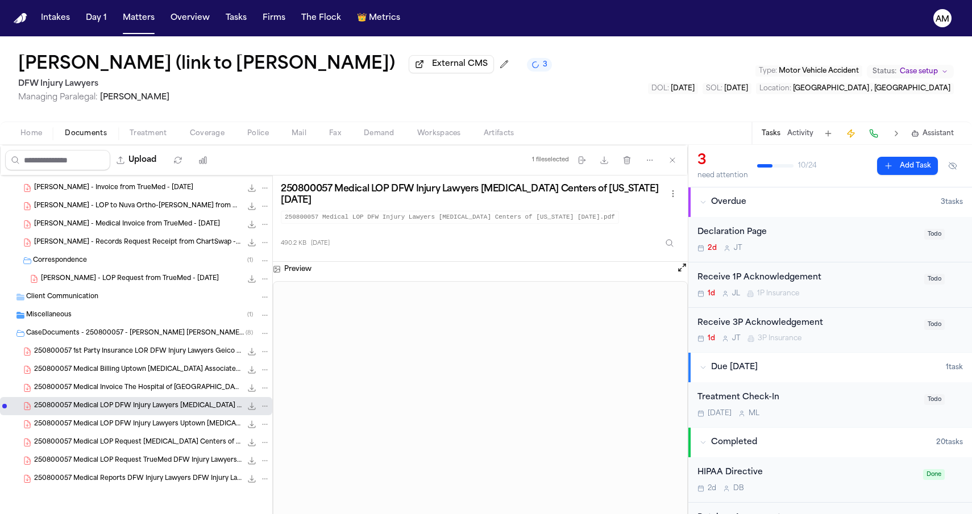
click at [119, 420] on span "250800057 Medical LOP DFW Injury Lawyers Uptown Radiology Associates 09-08-2025" at bounding box center [137, 425] width 207 height 10
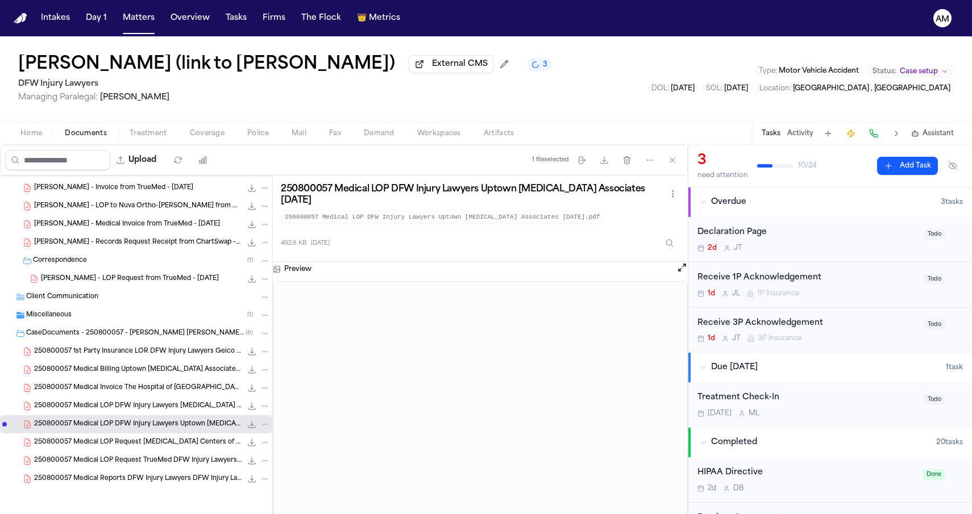
click at [114, 439] on span "250800057 Medical LOP Request MRI Centers of Texas DFW Injury Lawyers 09-08-2025" at bounding box center [137, 443] width 207 height 10
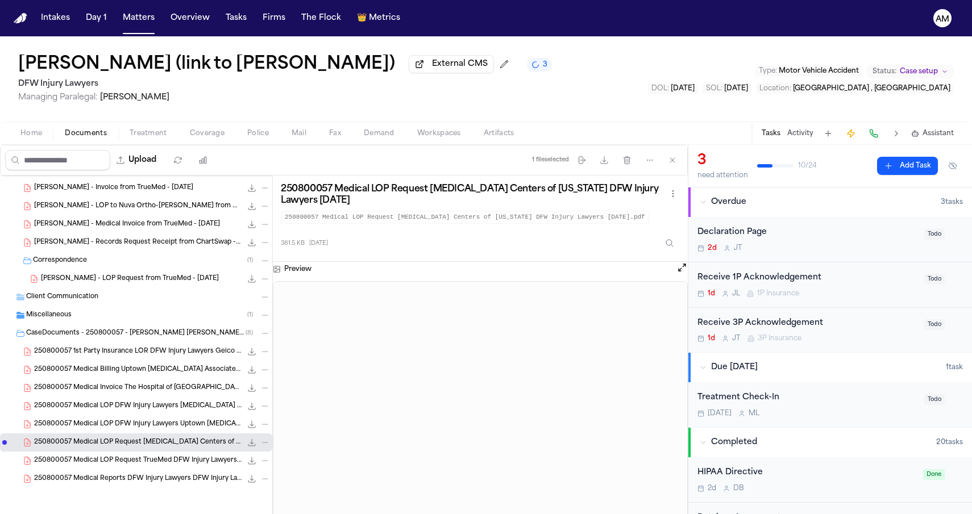
click at [111, 456] on span "250800057 Medical LOP Request TrueMed DFW Injury Lawyers 09-15-2025 (1)" at bounding box center [137, 461] width 207 height 10
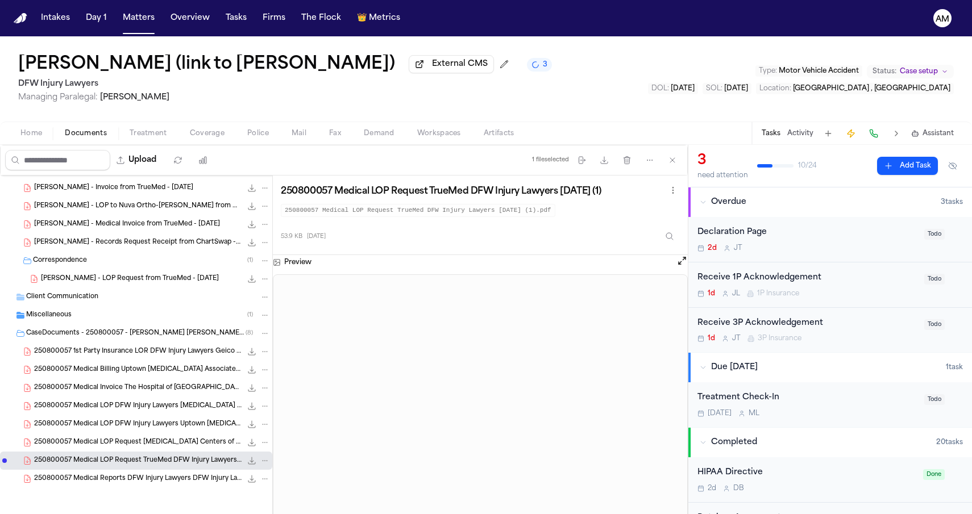
click at [110, 473] on div "250800057 Medical Reports DFW Injury Lawyers DFW Injury Lawyers 09-24-2025 263.…" at bounding box center [152, 478] width 236 height 11
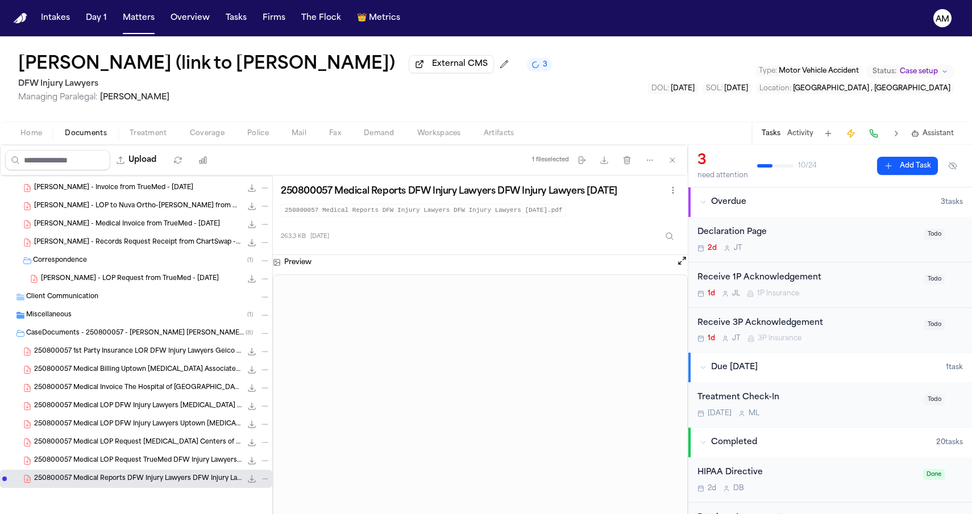
click at [149, 336] on span "CaseDocuments - 250800057 - Sarinana v. Muncie 20250929142630 (unzipped)" at bounding box center [135, 334] width 219 height 10
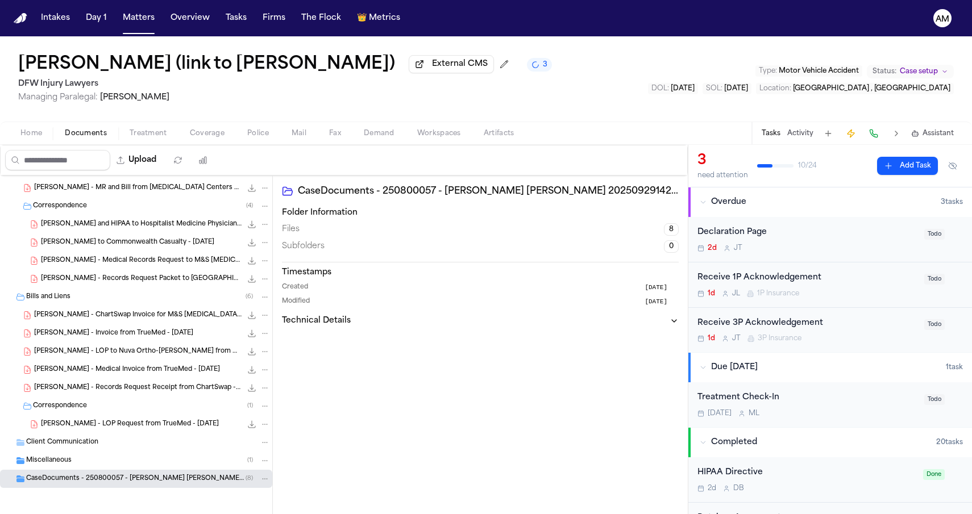
click at [97, 480] on span "CaseDocuments - 250800057 - Sarinana v. Muncie 20250929142630 (unzipped)" at bounding box center [135, 480] width 219 height 10
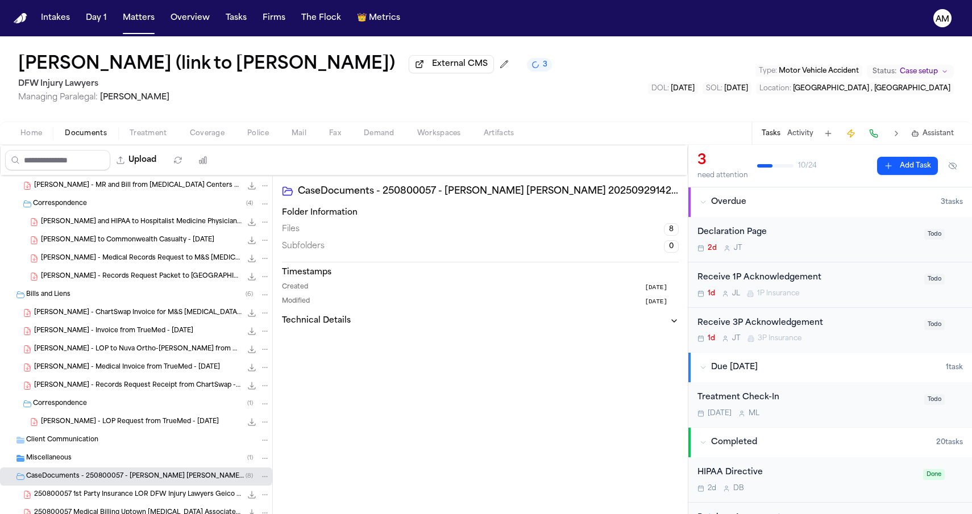
click at [93, 504] on div "250800057 1st Party Insurance LOR DFW Injury Lawyers Geico 08-14-2025 287.4 KB …" at bounding box center [136, 495] width 272 height 18
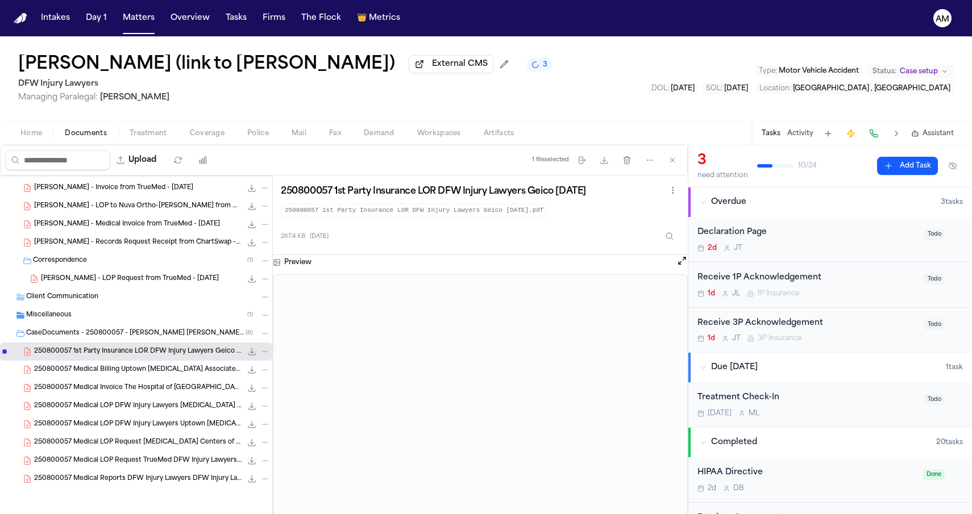
scroll to position [272, 0]
click at [155, 368] on span "250800057 Medical Billing Uptown Radiology Associates DFW Injury Lawyers 09-23-…" at bounding box center [137, 370] width 207 height 10
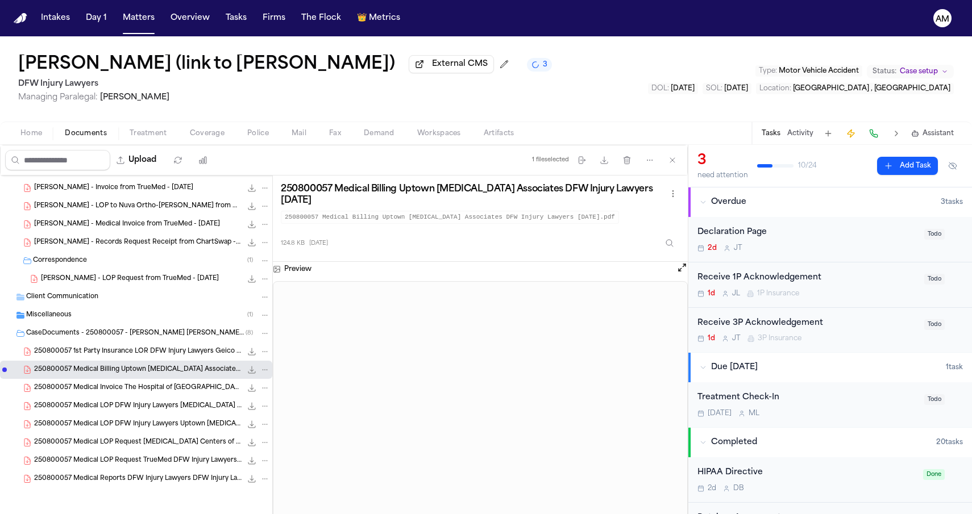
click at [95, 314] on div "Miscellaneous ( 1 )" at bounding box center [148, 315] width 244 height 10
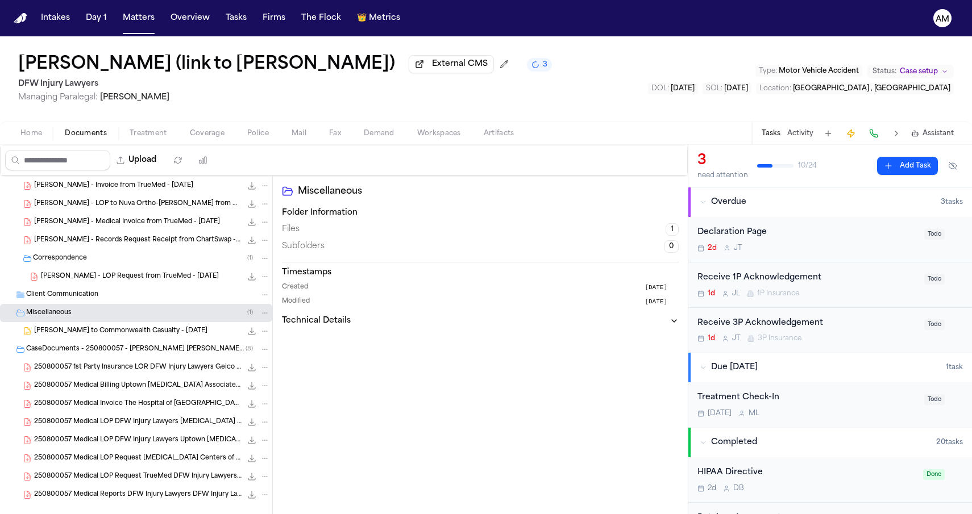
click at [81, 336] on span "A. Sarinana - LOR to Commonwealth Casualty - 8.14.25" at bounding box center [120, 332] width 173 height 10
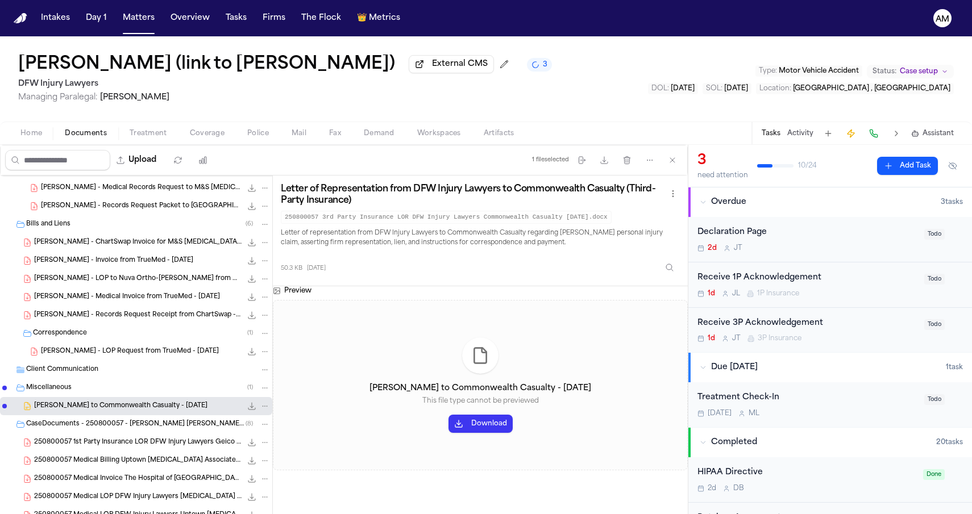
scroll to position [169, 0]
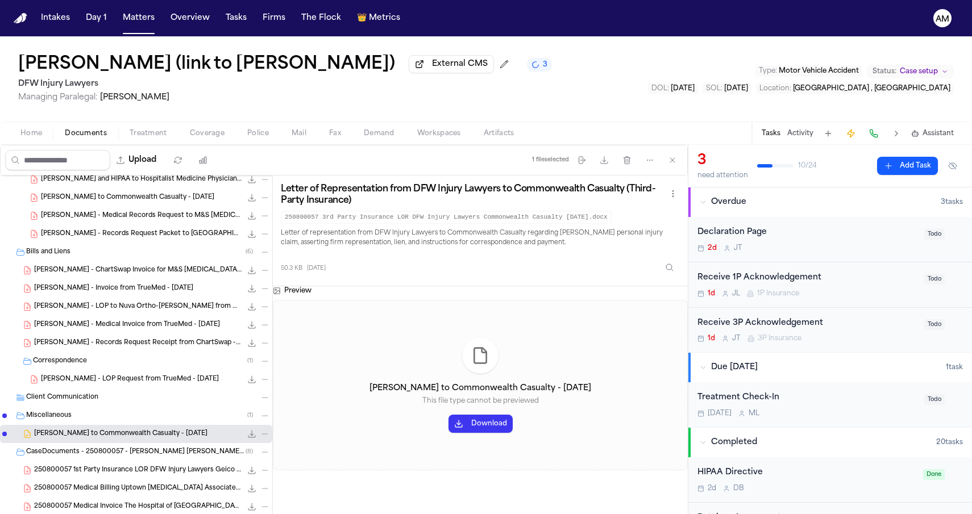
click at [110, 330] on span "A. Sarinana - Medical Invoice from TrueMed - 9.14.25" at bounding box center [127, 326] width 186 height 10
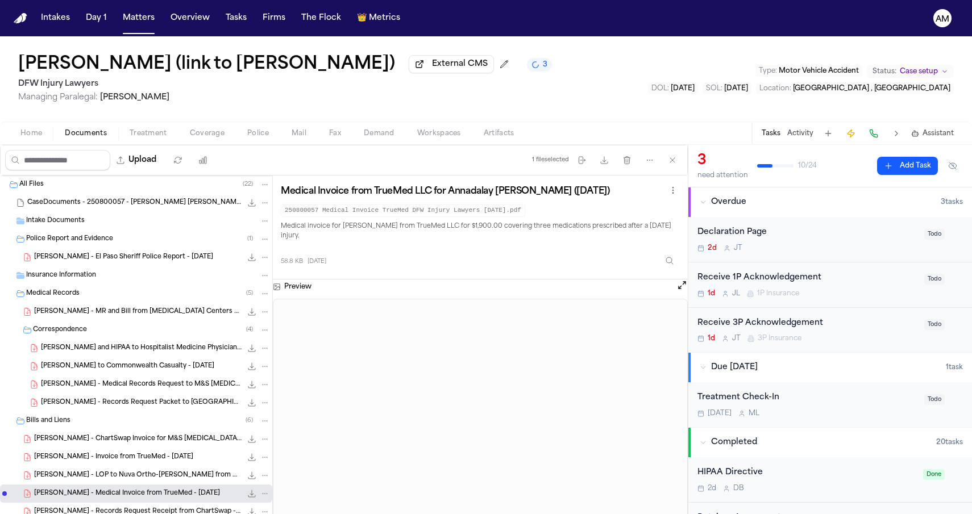
scroll to position [0, 0]
click at [115, 343] on div "A. Sarinana - LOR and HIPAA to Hospitalist Medicine Physicians of TX - 9.8.25 6…" at bounding box center [136, 348] width 272 height 18
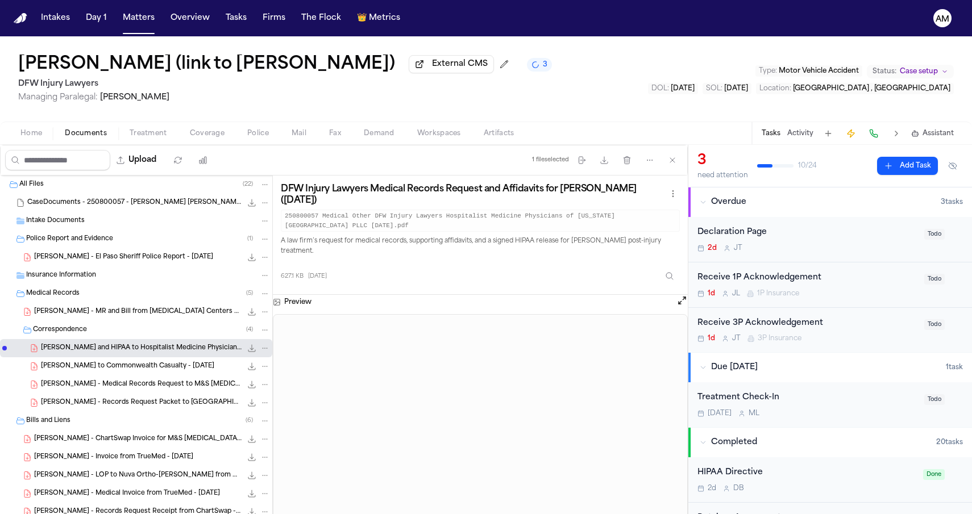
click at [163, 367] on span "A. Sarinana - LOR to Commonwealth Casualty - 8.14.25" at bounding box center [127, 367] width 173 height 10
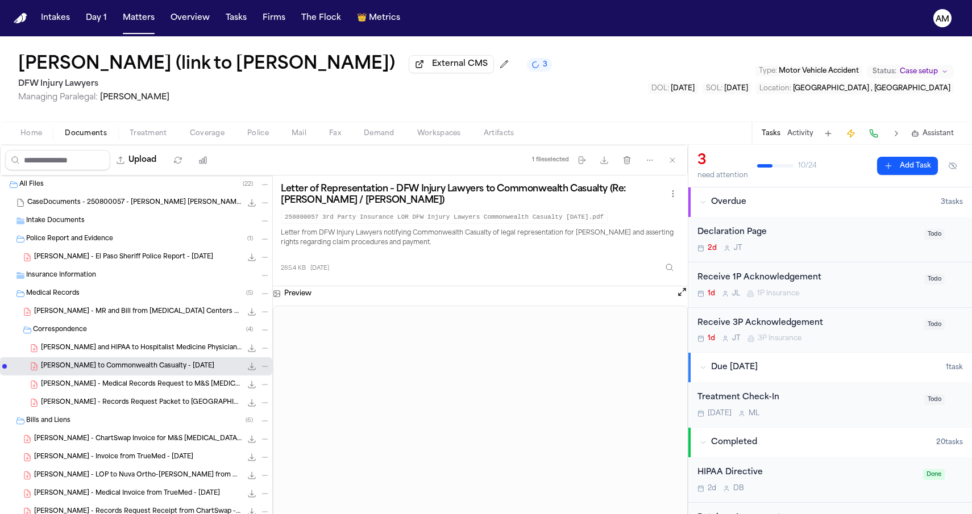
click at [148, 384] on span "A. Sarinana - Medical Records Request to M&S Radiology - 9.8.25" at bounding box center [141, 385] width 201 height 10
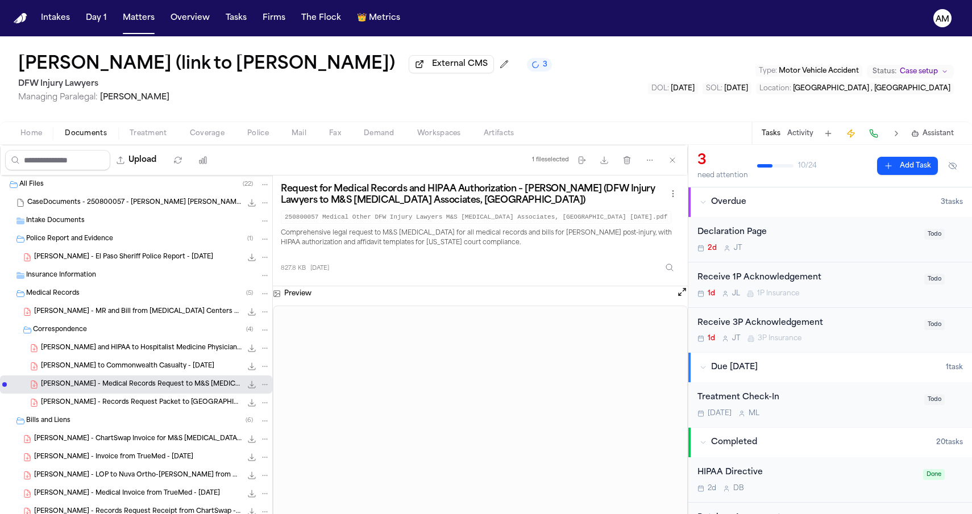
click at [169, 315] on span "A. Sarinana - MR and Bill from MRI Centers of Texas - 9.10.25" at bounding box center [137, 312] width 207 height 10
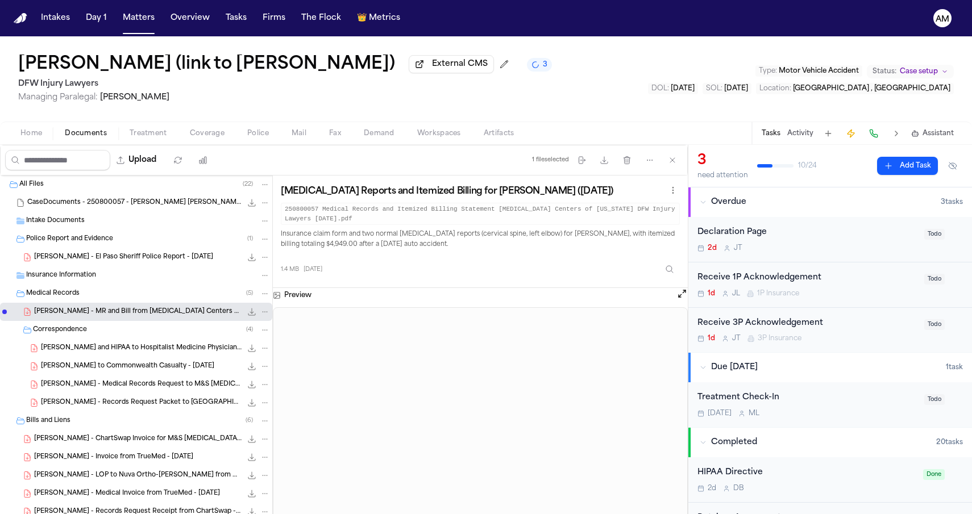
click at [185, 256] on span "A. Sarinana - El Paso Sheriff Police Report - 7.26.25" at bounding box center [123, 258] width 179 height 10
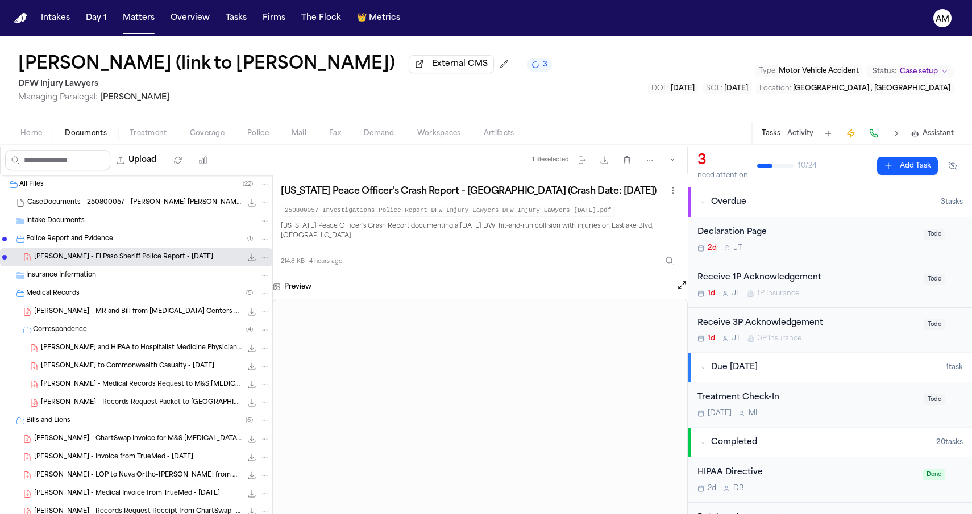
click at [195, 138] on span "Coverage" at bounding box center [207, 133] width 35 height 9
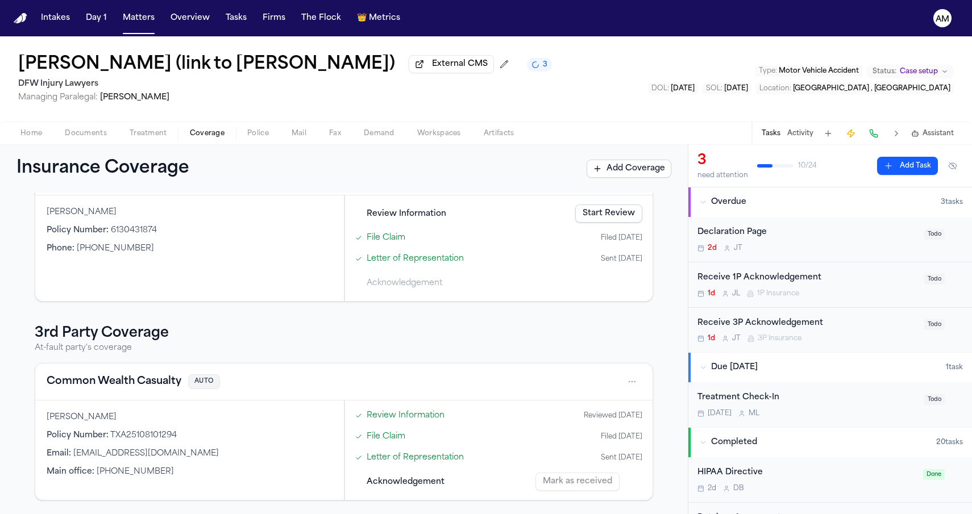
scroll to position [89, 0]
click at [134, 377] on button "Common Wealth Casualty" at bounding box center [114, 382] width 135 height 16
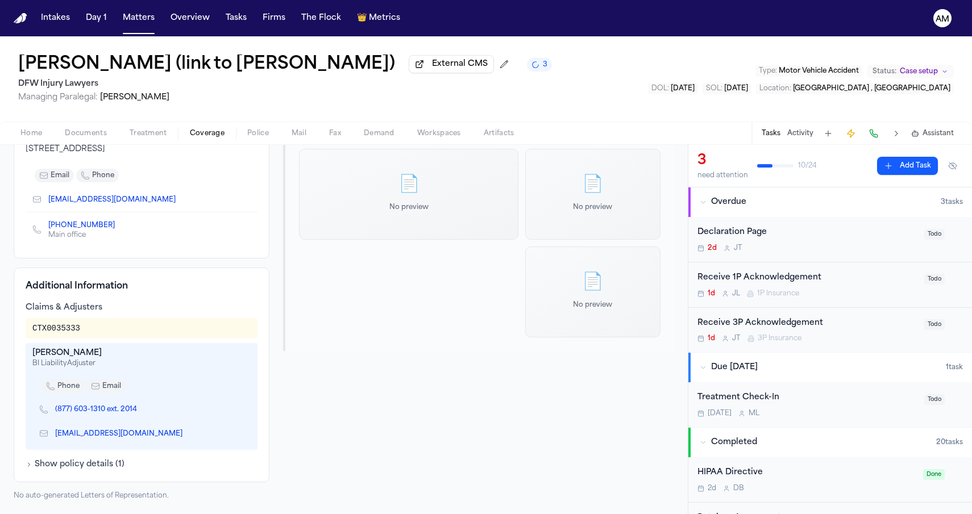
scroll to position [184, 0]
drag, startPoint x: 99, startPoint y: 332, endPoint x: 27, endPoint y: 330, distance: 72.8
click at [27, 330] on div "CTX0035333" at bounding box center [142, 328] width 232 height 20
drag, startPoint x: 28, startPoint y: 330, endPoint x: 109, endPoint y: 331, distance: 80.7
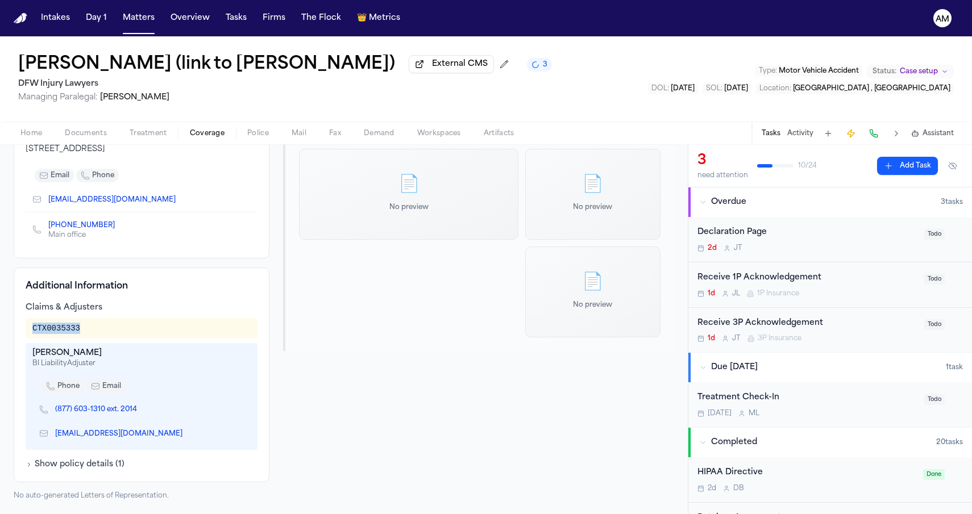
click at [109, 331] on div "CTX0035333" at bounding box center [142, 328] width 232 height 20
click at [109, 331] on div "CTX0035333" at bounding box center [141, 328] width 218 height 11
drag, startPoint x: 109, startPoint y: 331, endPoint x: 22, endPoint y: 331, distance: 86.4
click at [22, 331] on div "Additional Information Claims & Adjusters CTX0035333 Sheridan Combs BI Liabilit…" at bounding box center [142, 375] width 256 height 215
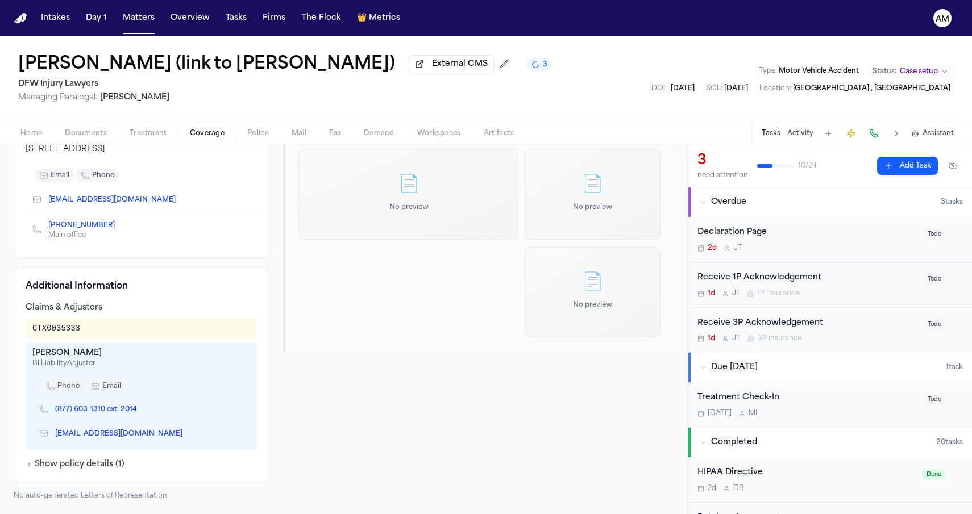
click at [45, 329] on div "CTX0035333" at bounding box center [56, 328] width 48 height 11
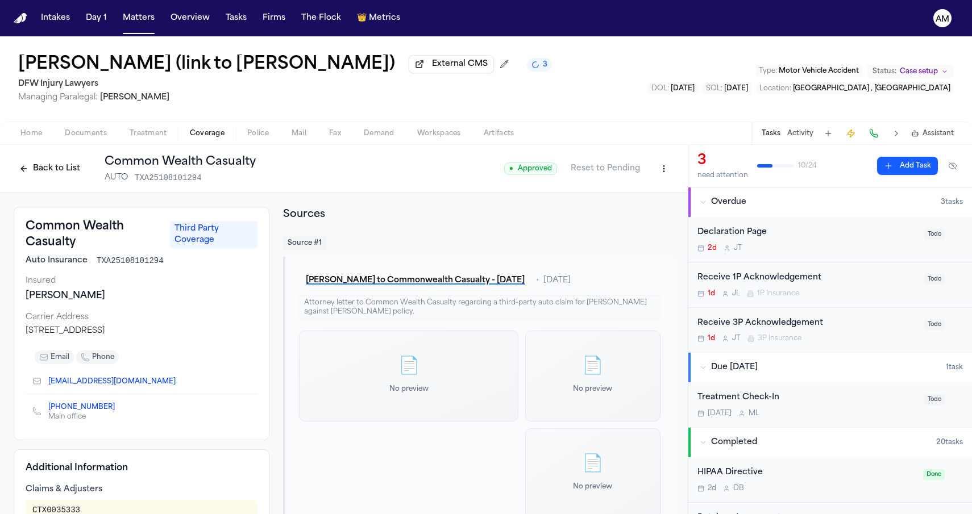
scroll to position [0, 0]
drag, startPoint x: 194, startPoint y: 232, endPoint x: 197, endPoint y: 246, distance: 13.4
click at [197, 246] on span "Third Party Coverage" at bounding box center [214, 234] width 88 height 27
drag, startPoint x: 196, startPoint y: 244, endPoint x: 196, endPoint y: 235, distance: 9.7
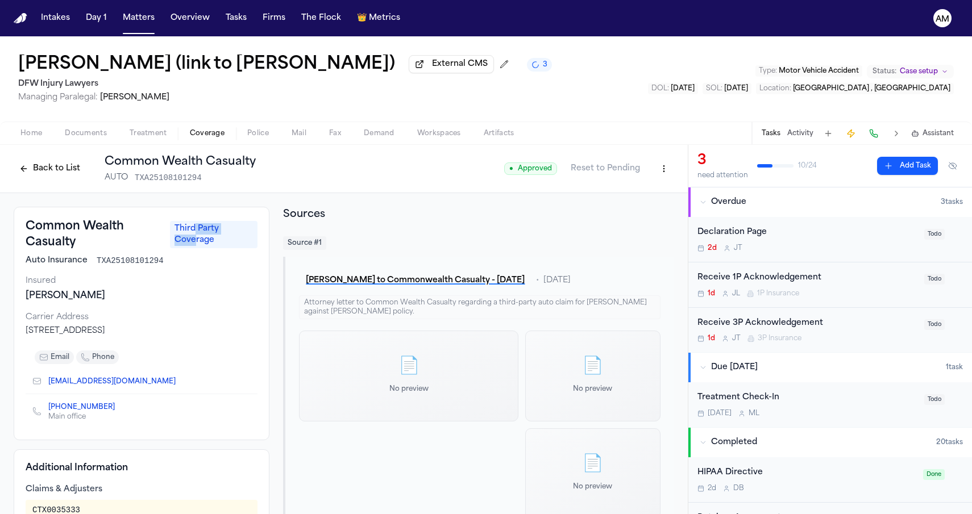
click at [196, 235] on span "Third Party Coverage" at bounding box center [214, 234] width 88 height 27
click at [388, 191] on div "Back to List Common Wealth Casualty AUTO TXA25108101294 ● Approved Reset to Pen…" at bounding box center [344, 169] width 688 height 48
click at [639, 62] on div "Annadaly Sarinana (link to Felicitas Paez Reyna) External CMS 5 DFW Injury Lawy…" at bounding box center [486, 78] width 972 height 85
click at [26, 172] on button "Back to List" at bounding box center [50, 169] width 72 height 18
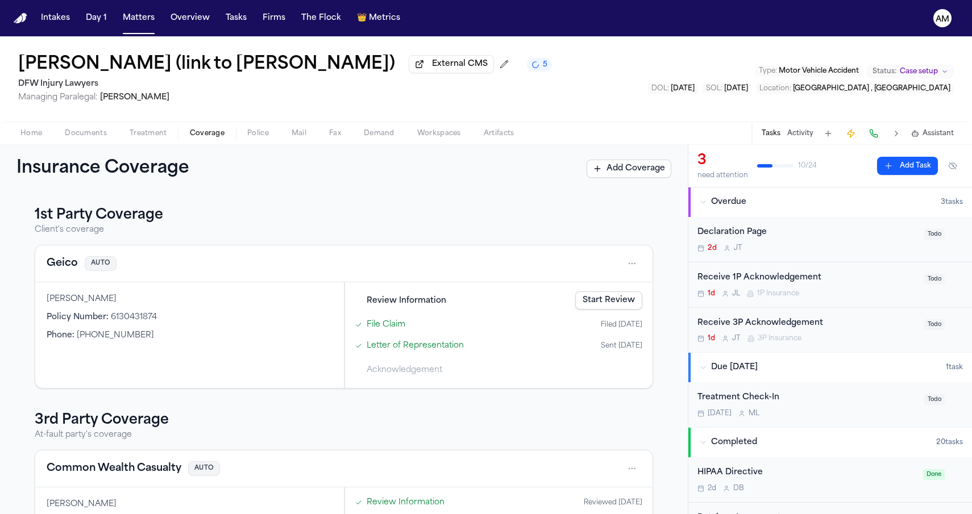
click at [72, 272] on button "Geico" at bounding box center [62, 264] width 31 height 16
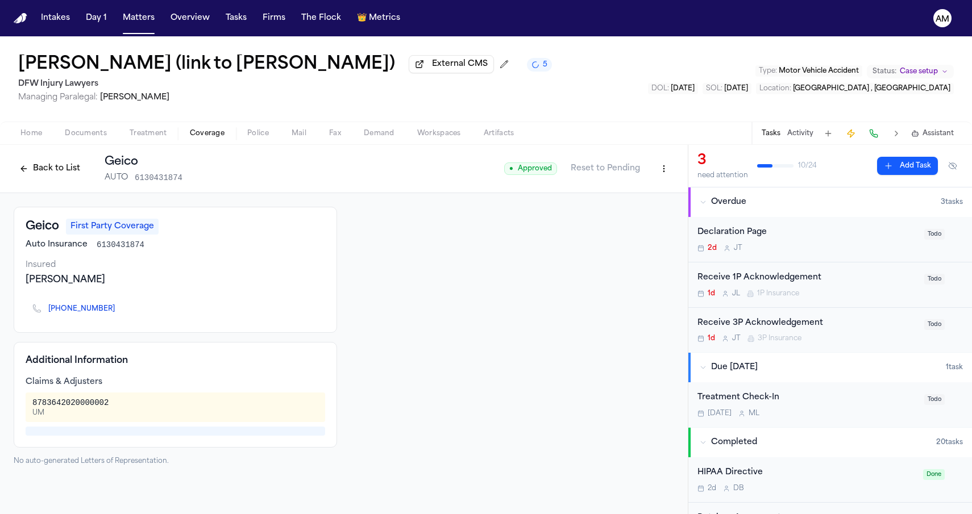
click at [88, 313] on link "+1 (800) 841-3000" at bounding box center [81, 309] width 66 height 9
click at [695, 22] on nav "Intakes Day 1 Matters Overview Tasks Firms The Flock 👑 Metrics AM" at bounding box center [486, 18] width 972 height 36
click at [73, 314] on link "+1 (800) 841-3000" at bounding box center [81, 309] width 66 height 9
click at [109, 147] on div "Back to List Geico AUTO 6130431874 ● Approved Reset to Pending" at bounding box center [344, 169] width 688 height 48
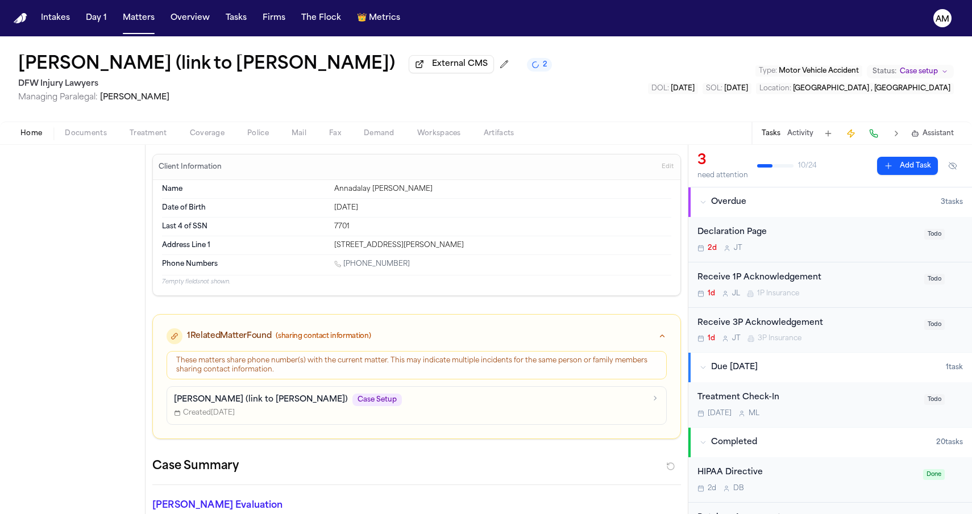
click at [33, 138] on span "Home" at bounding box center [31, 133] width 22 height 9
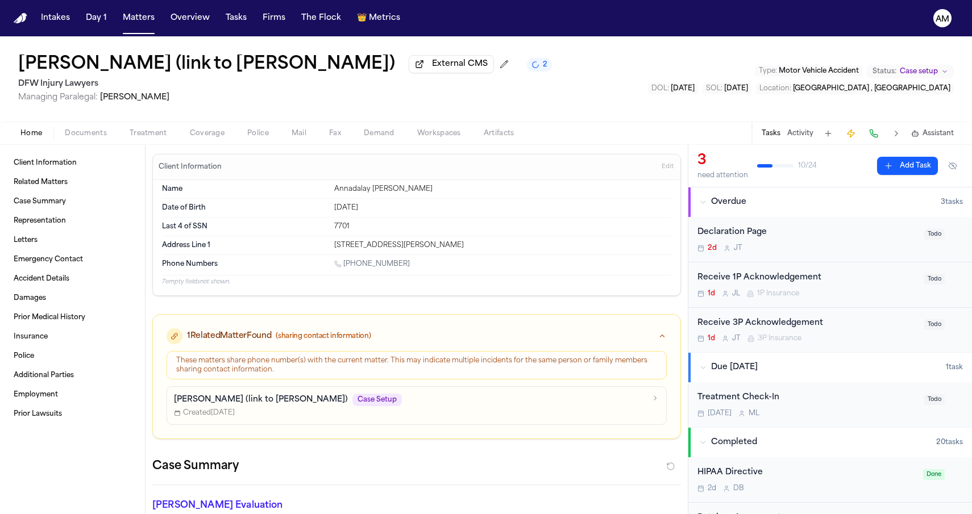
click at [93, 131] on span "Documents" at bounding box center [86, 133] width 42 height 9
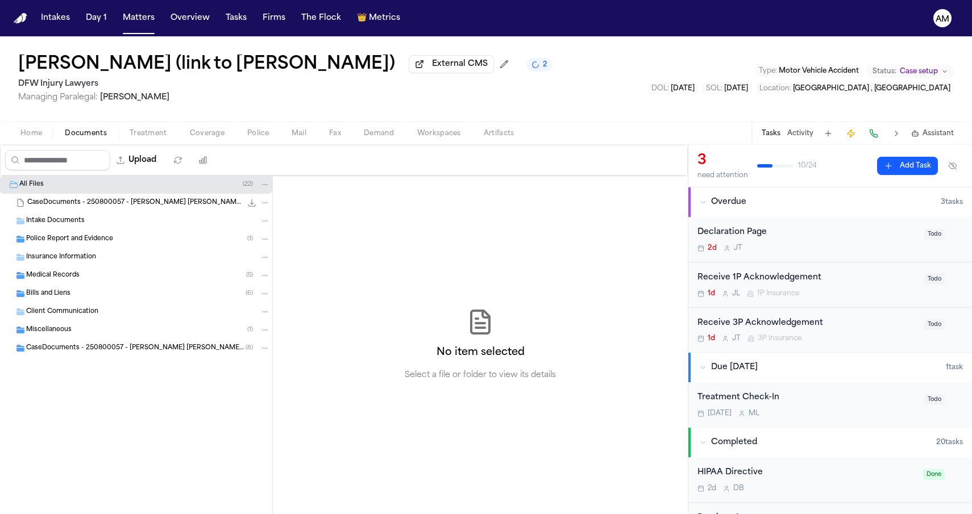
click at [76, 334] on div "Miscellaneous ( 1 )" at bounding box center [148, 330] width 244 height 10
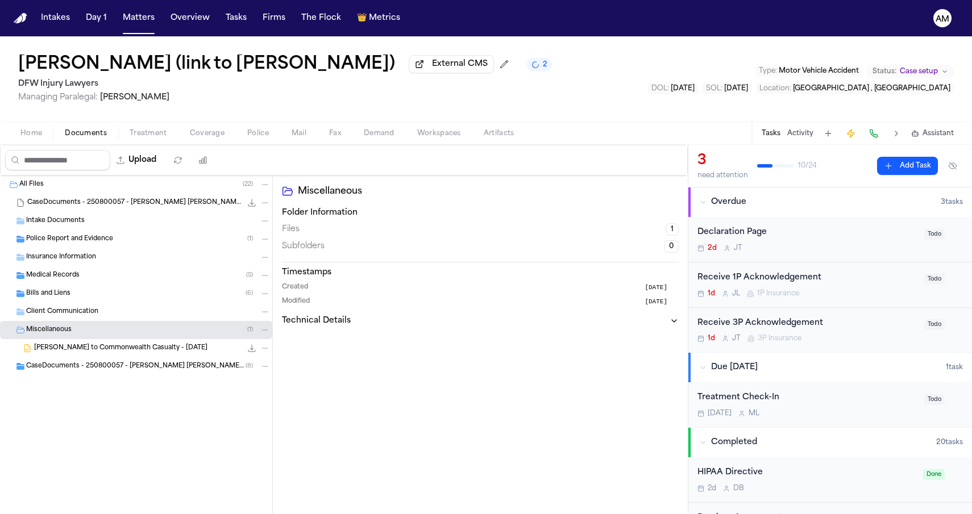
click at [79, 352] on span "A. Sarinana - LOR to Commonwealth Casualty - 8.14.25" at bounding box center [120, 349] width 173 height 10
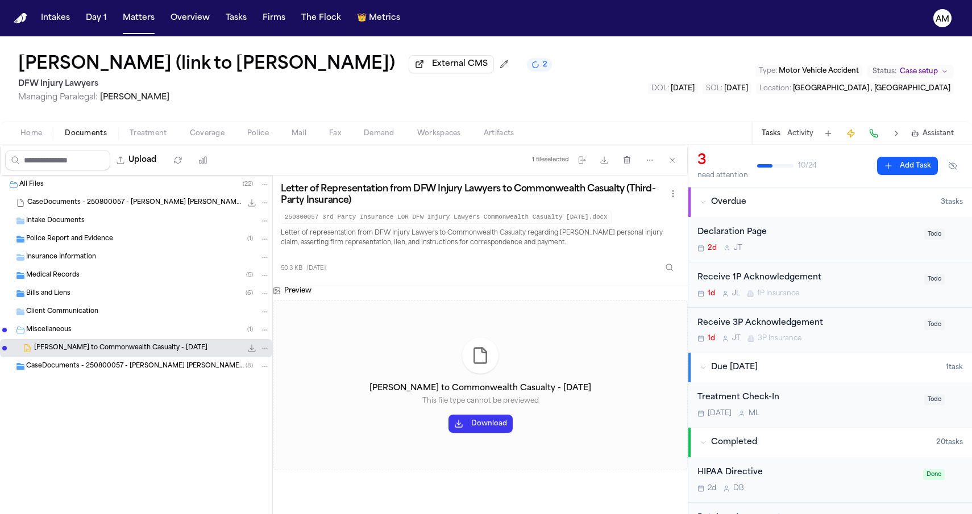
click at [127, 369] on span "CaseDocuments - 250800057 - Sarinana v. Muncie 20250929142630 (unzipped)" at bounding box center [135, 367] width 219 height 10
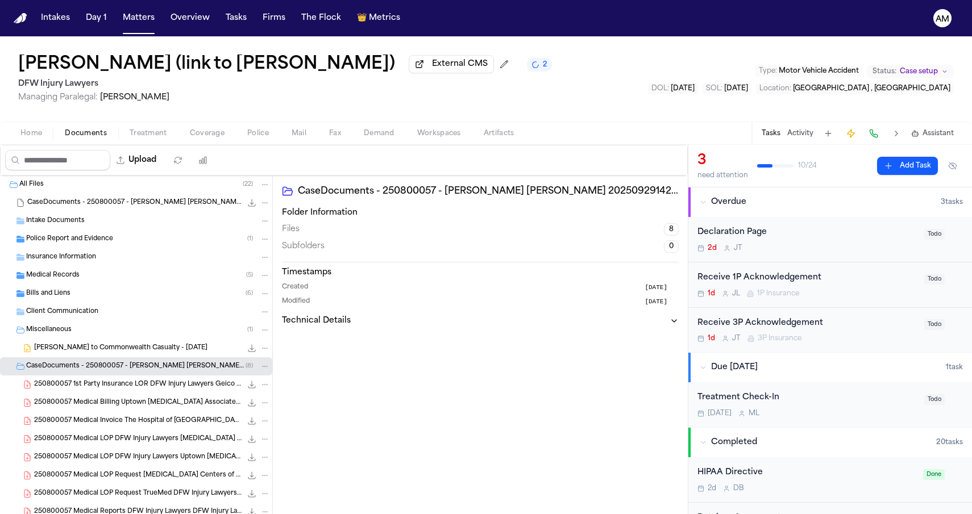
click at [122, 390] on span "250800057 1st Party Insurance LOR DFW Injury Lawyers Geico 08-14-2025" at bounding box center [137, 385] width 207 height 10
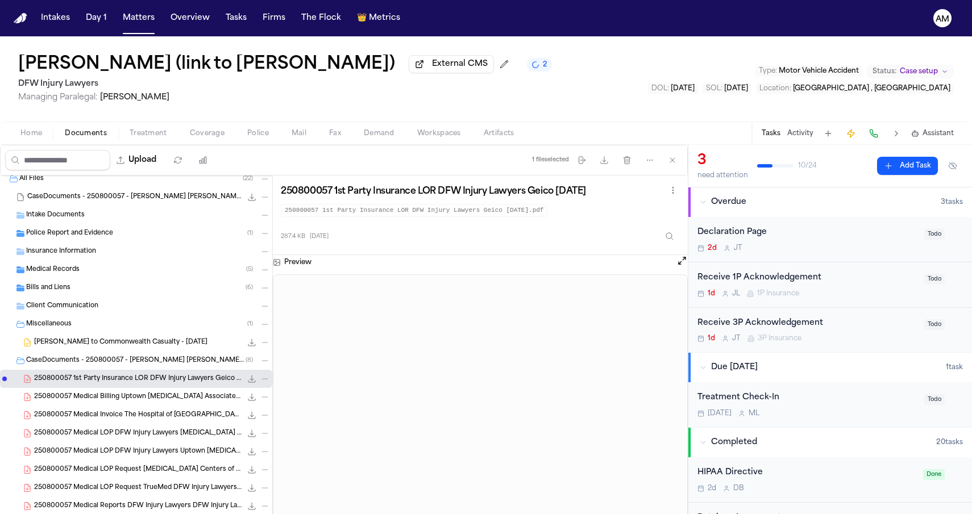
scroll to position [6, 0]
click at [118, 395] on span "250800057 Medical Billing Uptown Radiology Associates DFW Injury Lawyers 09-23-…" at bounding box center [137, 397] width 207 height 10
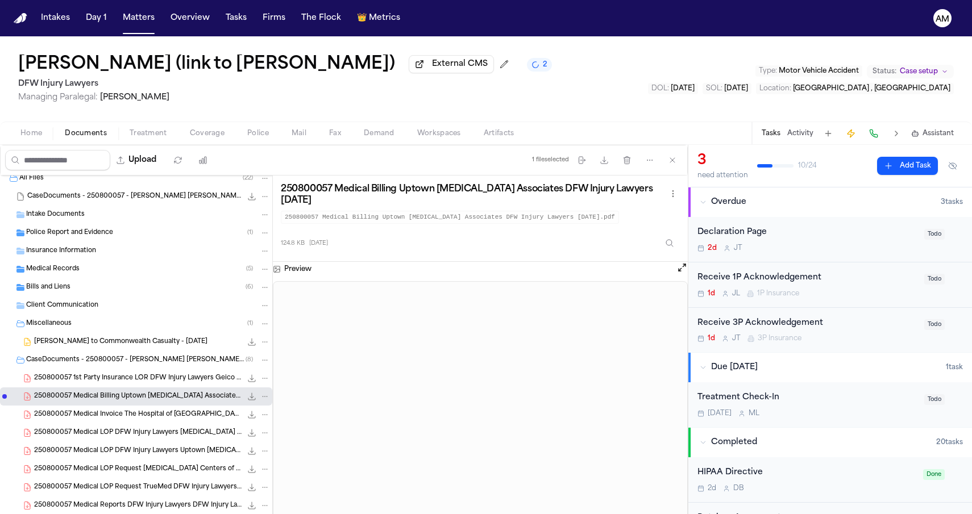
click at [134, 384] on div "250800057 1st Party Insurance LOR DFW Injury Lawyers Geico 08-14-2025 287.4 KB …" at bounding box center [152, 378] width 236 height 11
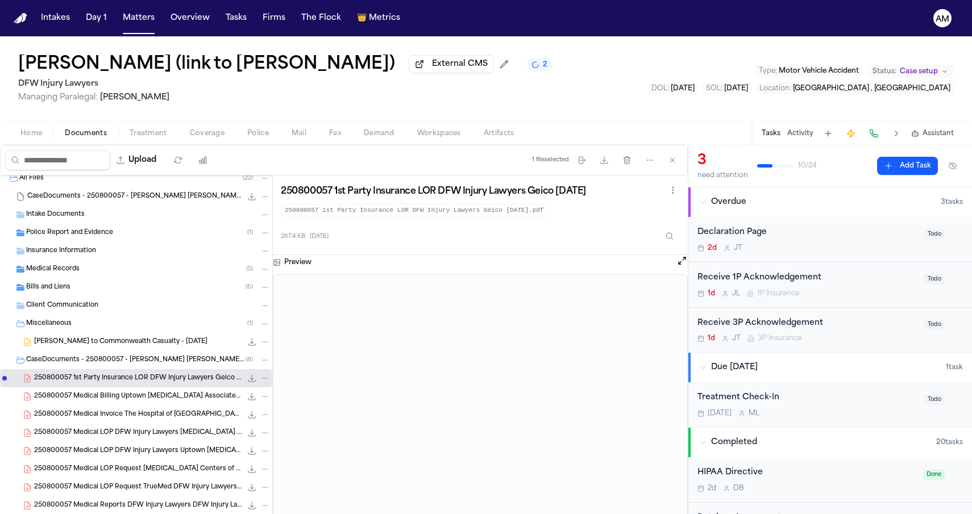
scroll to position [0, 0]
click at [21, 132] on span "Home" at bounding box center [31, 133] width 22 height 9
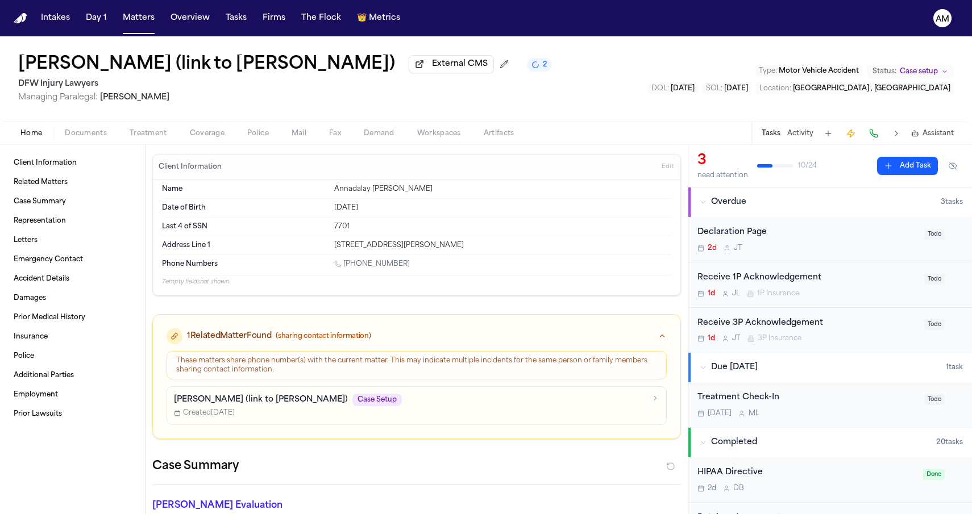
click at [630, 199] on div "Name Annadalay Sarinana" at bounding box center [416, 189] width 509 height 19
click at [659, 171] on button "Edit" at bounding box center [667, 167] width 19 height 18
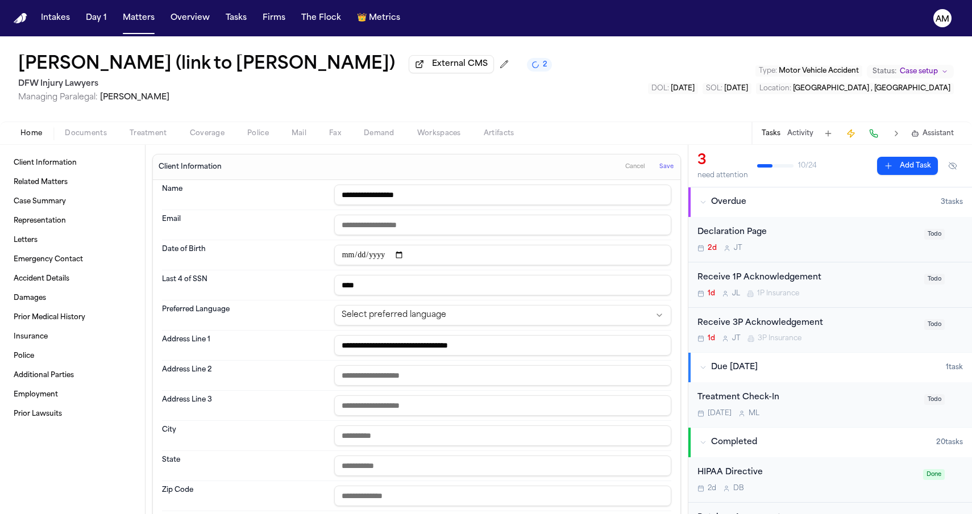
click at [348, 253] on input "**********" at bounding box center [502, 255] width 337 height 20
click at [347, 247] on div "**********" at bounding box center [416, 255] width 509 height 30
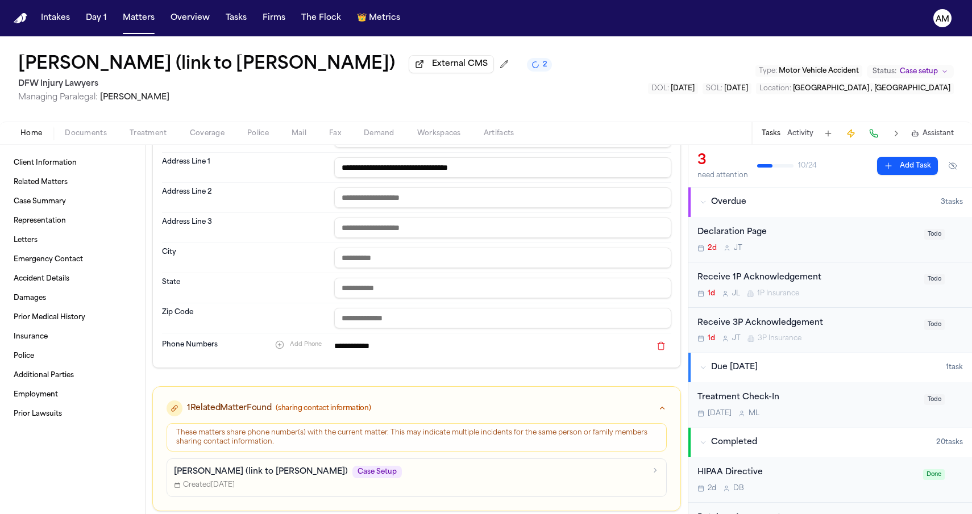
scroll to position [173, 0]
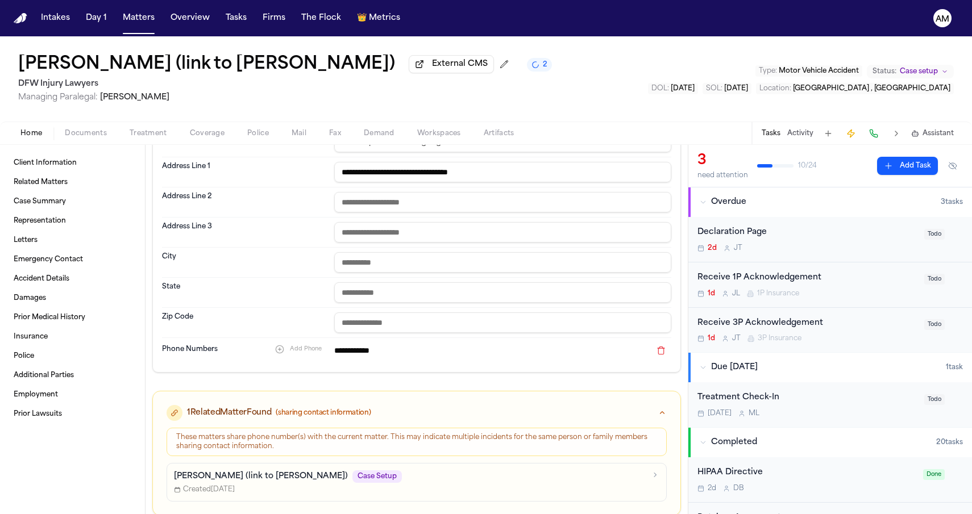
click at [193, 129] on button "Coverage" at bounding box center [206, 134] width 57 height 14
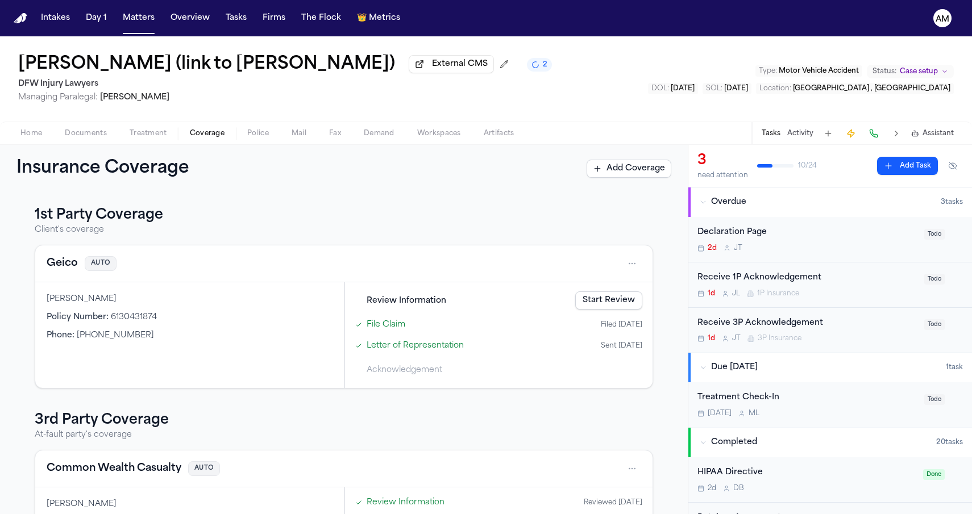
click at [66, 270] on button "Geico" at bounding box center [62, 264] width 31 height 16
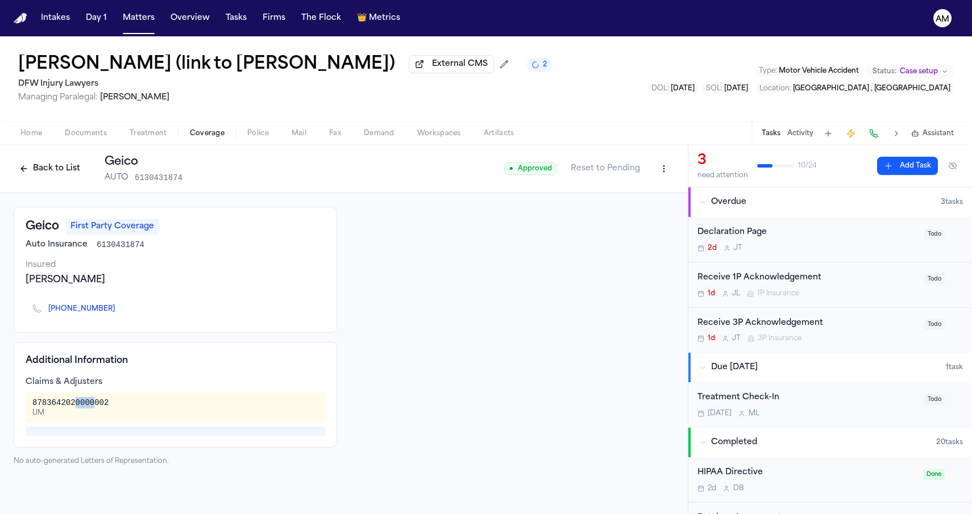
drag, startPoint x: 78, startPoint y: 404, endPoint x: 98, endPoint y: 406, distance: 20.0
click at [98, 406] on div "8783642020000002" at bounding box center [70, 402] width 76 height 11
drag, startPoint x: 89, startPoint y: 289, endPoint x: 118, endPoint y: 286, distance: 29.1
click at [118, 286] on div "Felicitas Paez Reyna" at bounding box center [176, 280] width 300 height 14
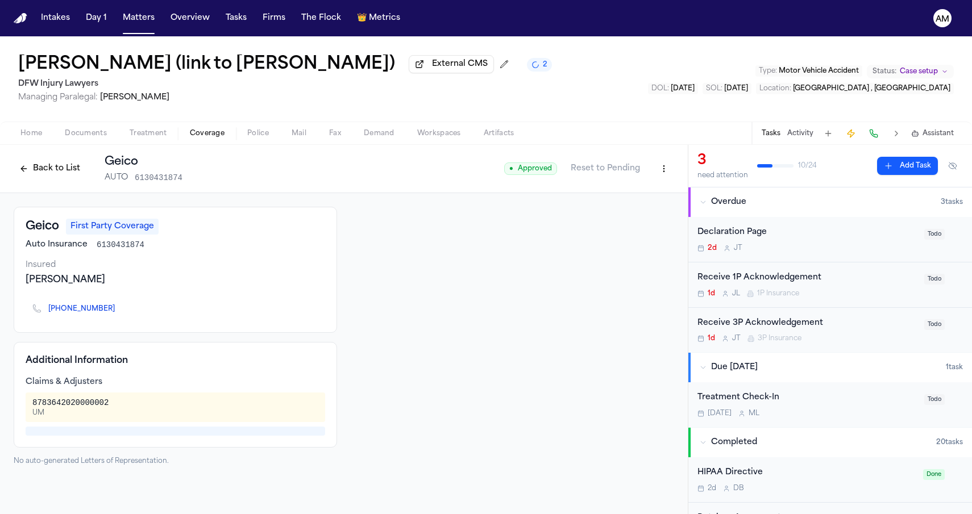
click at [118, 286] on div "Felicitas Paez Reyna" at bounding box center [176, 280] width 300 height 14
click at [789, 113] on div "Annadaly Sarinana (link to Felicitas Paez Reyna) External CMS 2 DFW Injury Lawy…" at bounding box center [486, 78] width 972 height 85
click at [671, 167] on html "Intakes Day 1 Matters Overview Tasks Firms The Flock 👑 Metrics AM Annadaly Sari…" at bounding box center [486, 257] width 972 height 514
click at [623, 190] on div "Edit Coverage" at bounding box center [624, 195] width 95 height 18
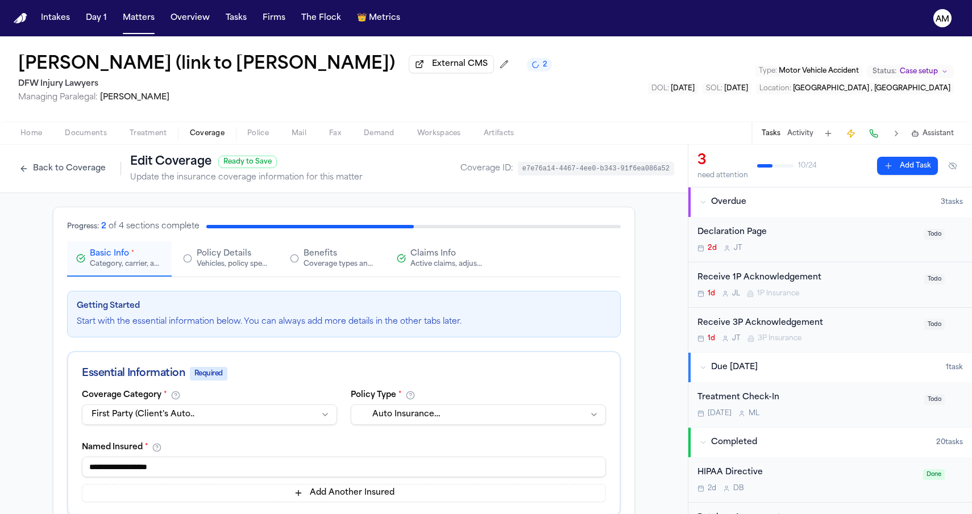
click at [434, 269] on div "Active claims, adjusters, and subrogation details" at bounding box center [446, 264] width 73 height 9
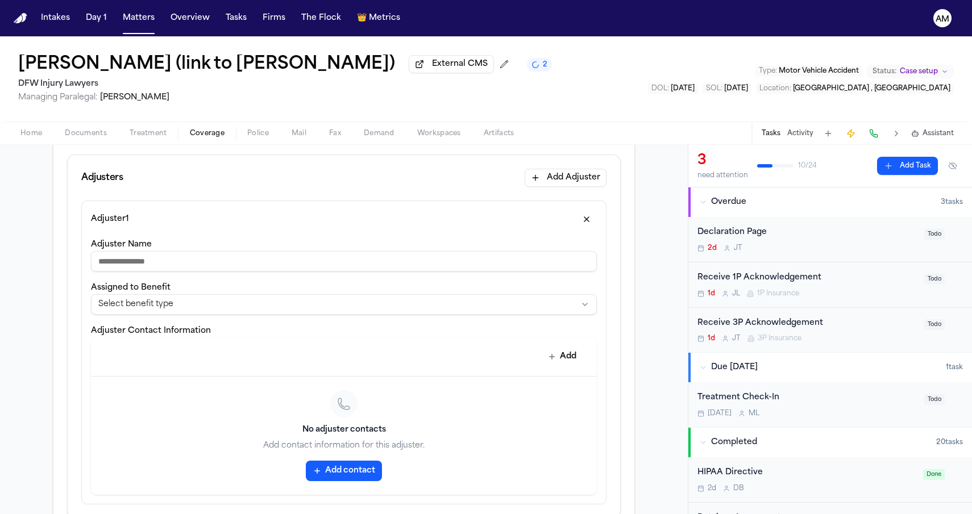
scroll to position [275, 0]
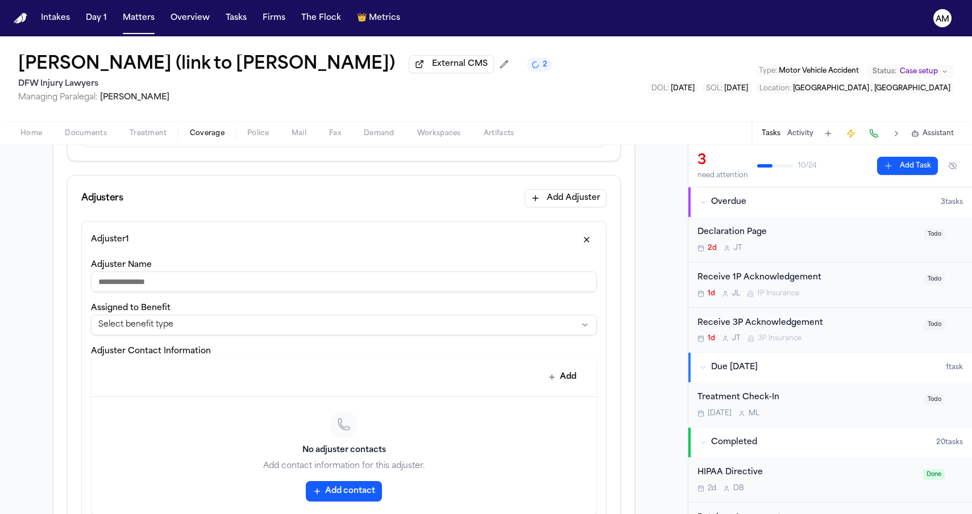
click at [160, 283] on input "Adjuster Name" at bounding box center [344, 282] width 506 height 20
type input "**********"
click at [86, 397] on div "**********" at bounding box center [343, 373] width 525 height 304
click at [549, 373] on button "Add" at bounding box center [562, 377] width 41 height 20
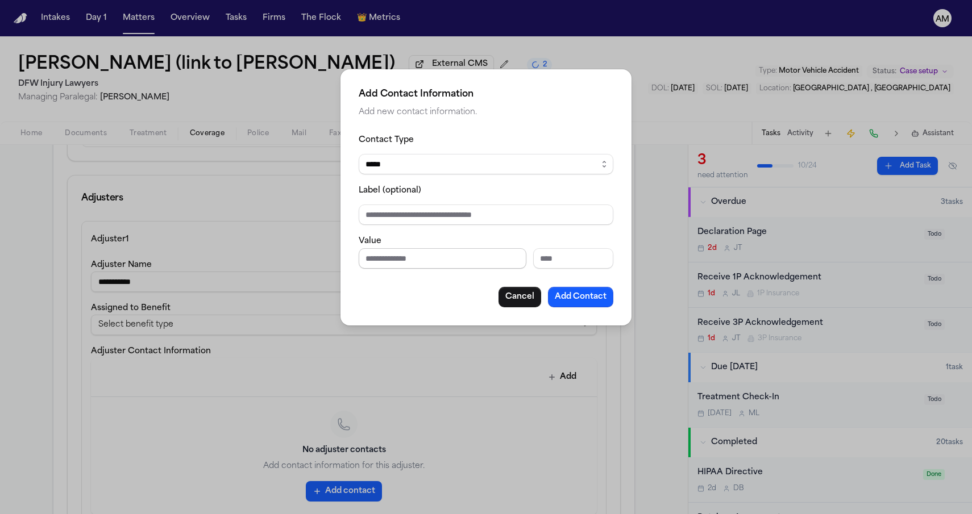
click at [393, 256] on input "Phone number" at bounding box center [443, 258] width 168 height 20
type input "**********"
click at [405, 284] on div "**********" at bounding box center [486, 220] width 255 height 174
click at [576, 294] on button "Add Contact" at bounding box center [580, 297] width 65 height 20
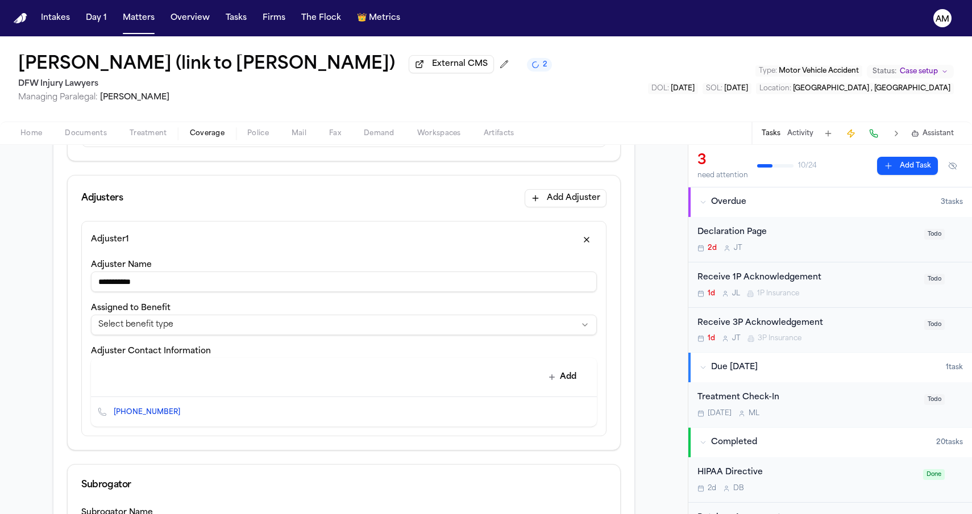
click at [764, 1] on nav "Intakes Day 1 Matters Overview Tasks Firms The Flock 👑 Metrics AM" at bounding box center [486, 18] width 972 height 36
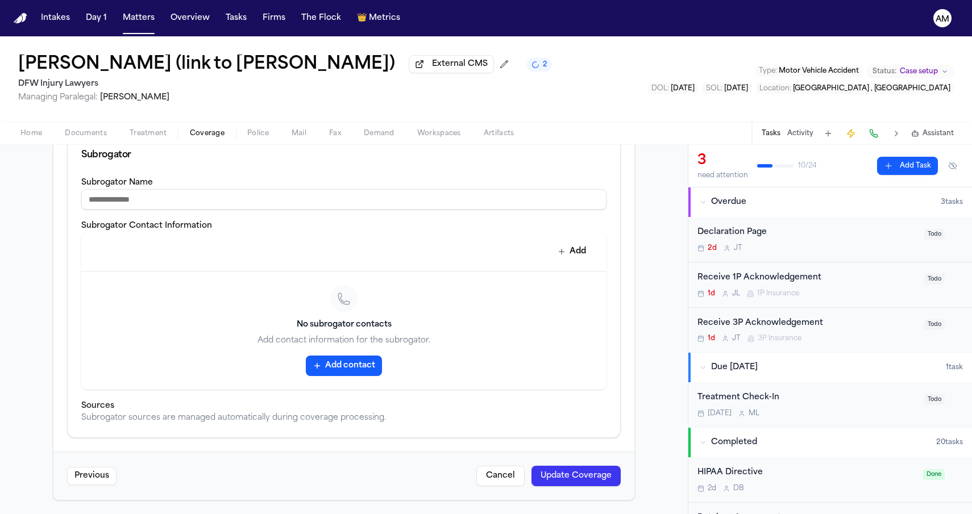
scroll to position [608, 0]
click at [579, 471] on button "Update Coverage" at bounding box center [575, 476] width 89 height 20
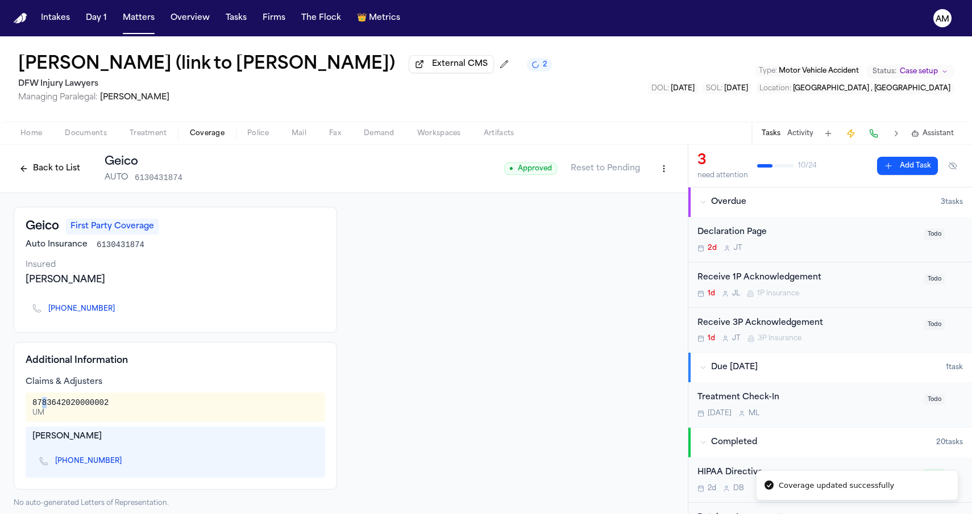
drag, startPoint x: 43, startPoint y: 404, endPoint x: 49, endPoint y: 407, distance: 6.9
click at [49, 407] on div "8783642020000002" at bounding box center [70, 402] width 76 height 11
click at [82, 405] on div "8783642020000002" at bounding box center [70, 402] width 76 height 11
click at [508, 336] on div at bounding box center [512, 357] width 323 height 301
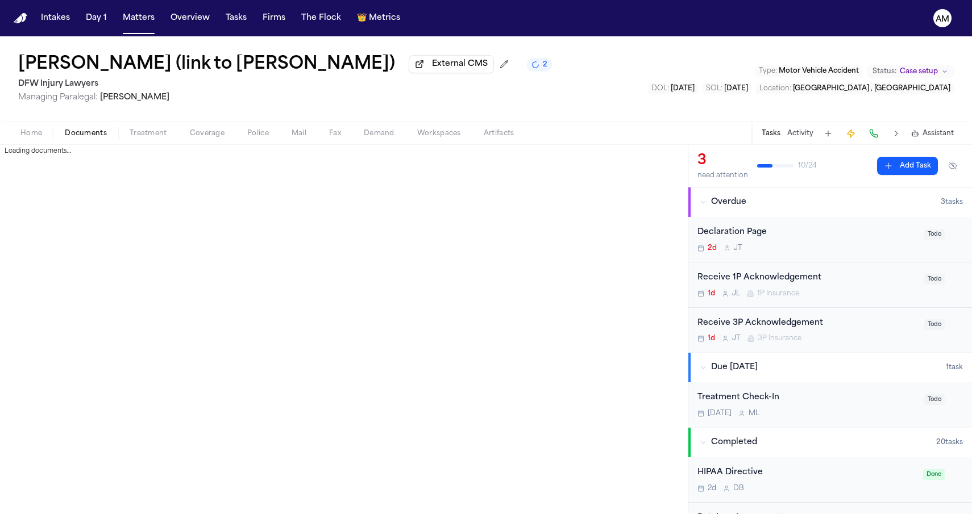
click at [103, 138] on span "Documents" at bounding box center [86, 133] width 42 height 9
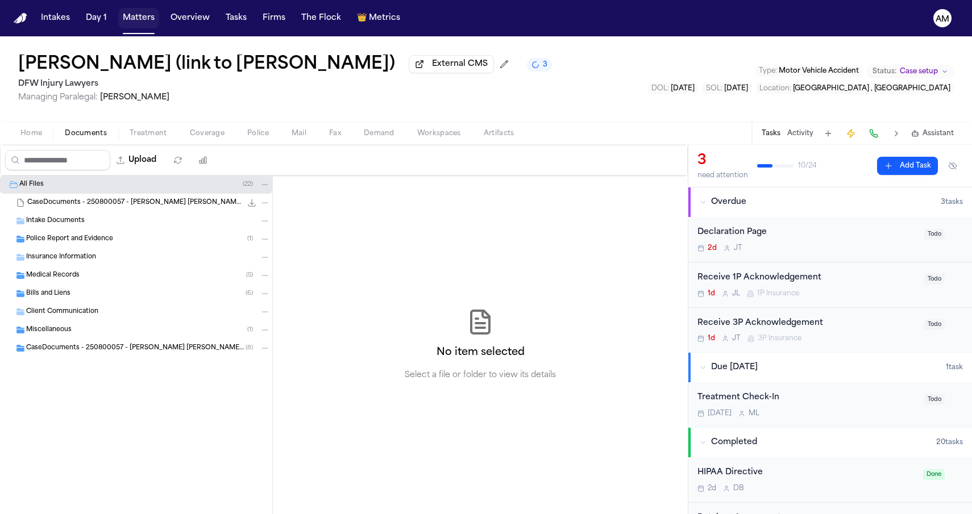
click at [129, 18] on button "Matters" at bounding box center [138, 18] width 41 height 20
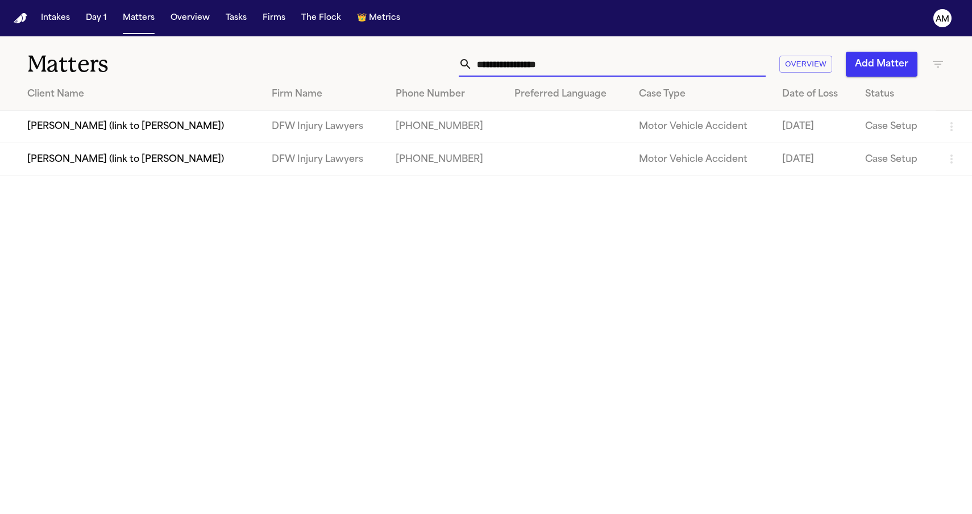
drag, startPoint x: 564, startPoint y: 60, endPoint x: 417, endPoint y: 59, distance: 146.6
click at [417, 59] on div "**********" at bounding box center [616, 64] width 655 height 25
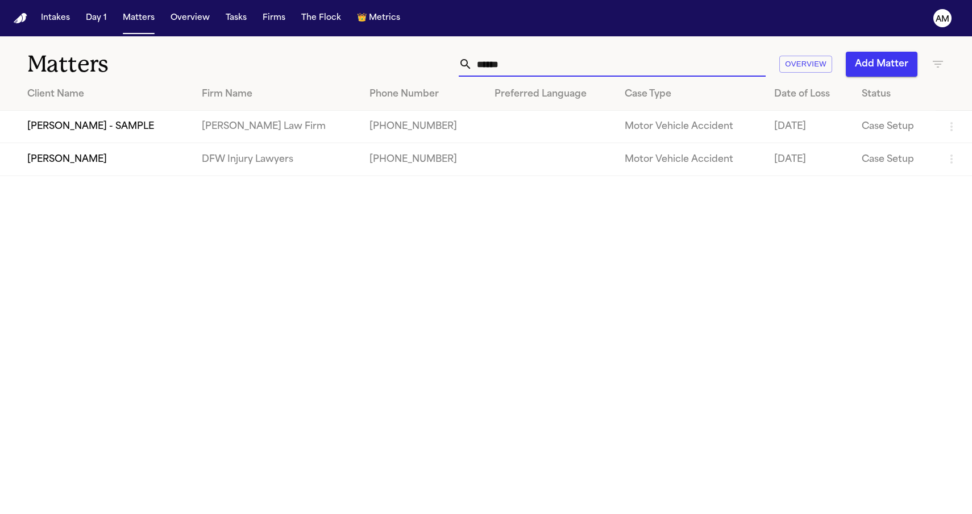
type input "******"
click at [57, 158] on td "Thu Le" at bounding box center [96, 159] width 193 height 32
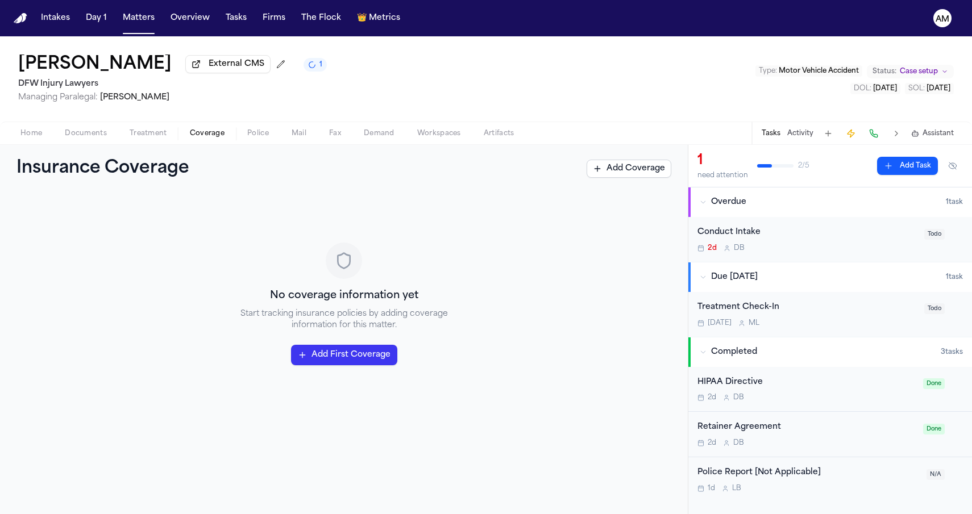
click at [198, 133] on span "Coverage" at bounding box center [207, 133] width 35 height 9
click at [111, 138] on button "Documents" at bounding box center [85, 134] width 65 height 14
click at [205, 131] on span "Coverage" at bounding box center [207, 133] width 35 height 9
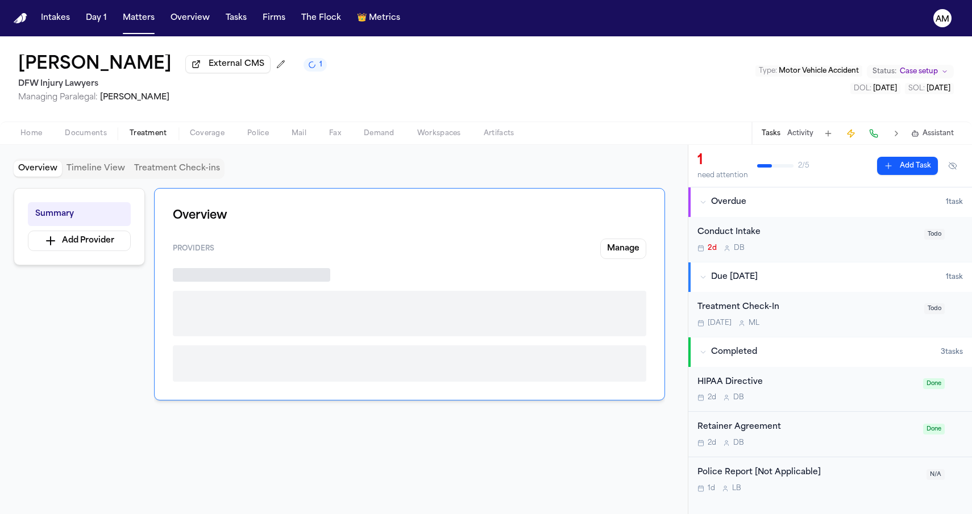
click at [163, 131] on span "Treatment" at bounding box center [149, 133] width 38 height 9
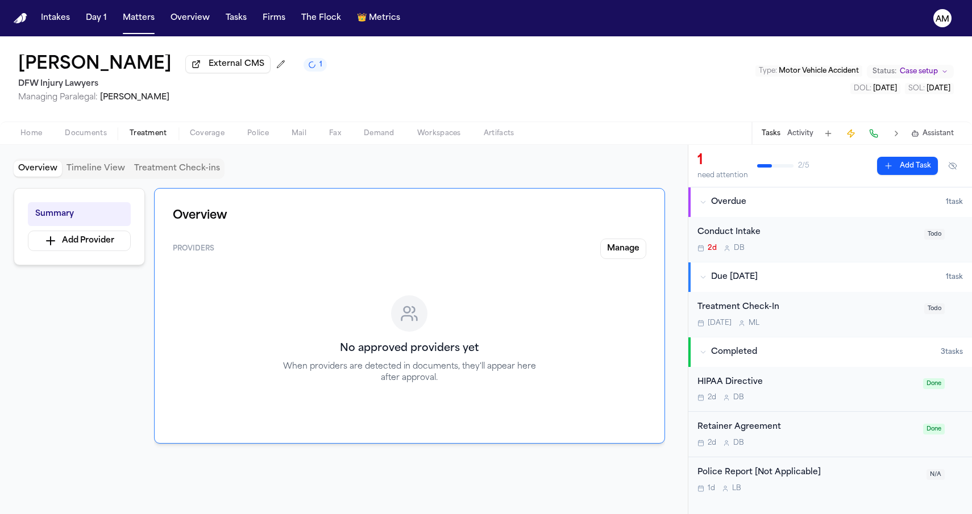
click at [45, 147] on div "Overview Timeline View Treatment Check-ins Summary Add Provider Overview Provid…" at bounding box center [344, 329] width 688 height 369
click at [36, 144] on div "Home Documents Treatment Coverage Police Mail Fax Demand Workspaces Artifacts T…" at bounding box center [486, 133] width 972 height 23
click at [35, 138] on span "Home" at bounding box center [31, 133] width 22 height 9
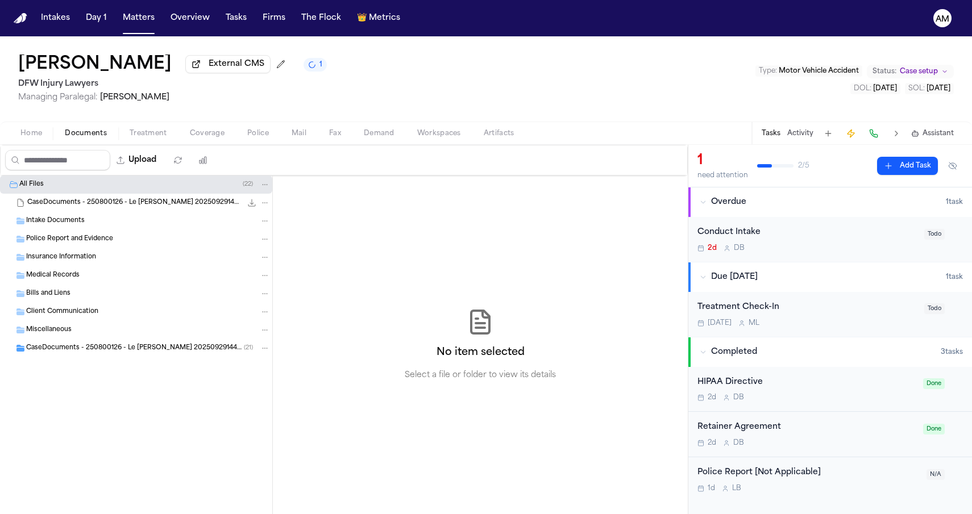
click at [82, 138] on span "Documents" at bounding box center [86, 133] width 42 height 9
click at [380, 95] on div "Thu Le External CMS 1 DFW Injury Lawyers Managing Paralegal: Michelle Landazaba…" at bounding box center [486, 78] width 972 height 85
click at [42, 356] on div "CaseDocuments - 250800126 - Le v. Vansickle 20250929144419 (unzipped) ( 21 )" at bounding box center [136, 348] width 272 height 18
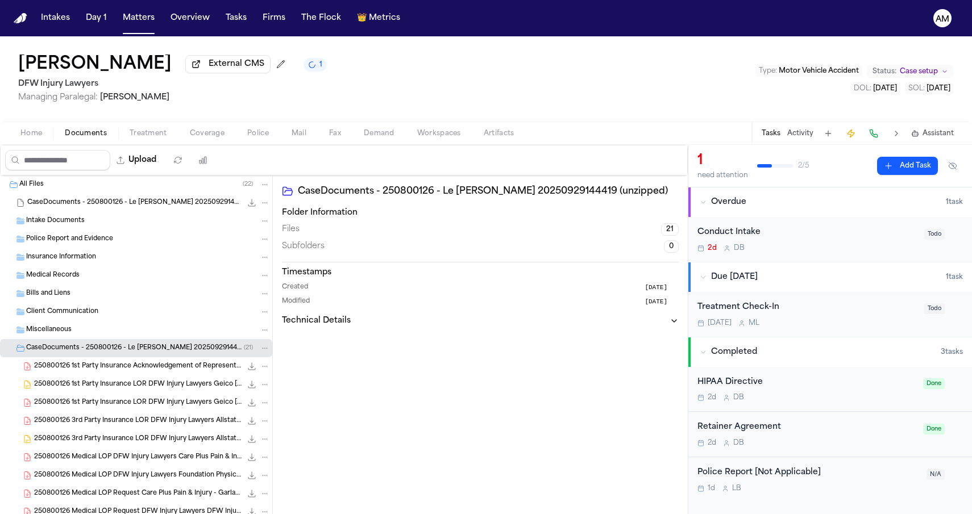
click at [58, 371] on span "250800126 1st Party Insurance Acknowledgement of Representation Allstate Insura…" at bounding box center [137, 367] width 207 height 10
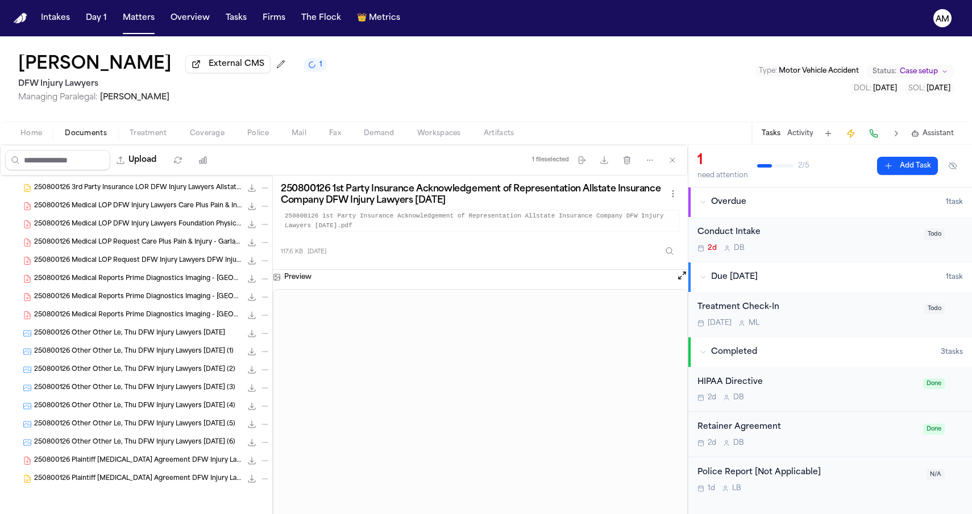
scroll to position [253, 0]
click at [129, 475] on span "250800126 Plaintiff Retainer Agreement DFW Injury Lawyers 08-12-2025" at bounding box center [137, 480] width 207 height 10
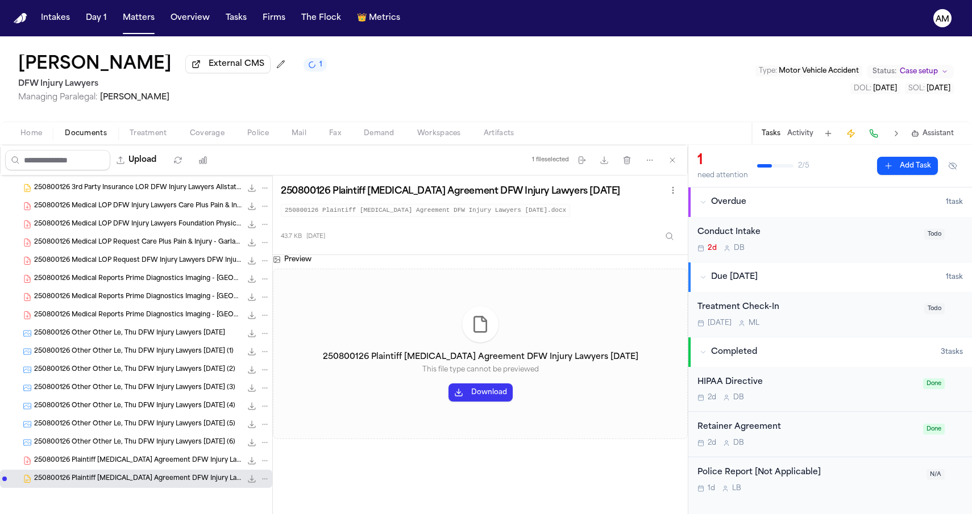
click at [130, 467] on div "250800126 Plaintiff Retainer Agreement DFW Injury Lawyers 08-12-2025 276.2 KB •…" at bounding box center [136, 461] width 272 height 18
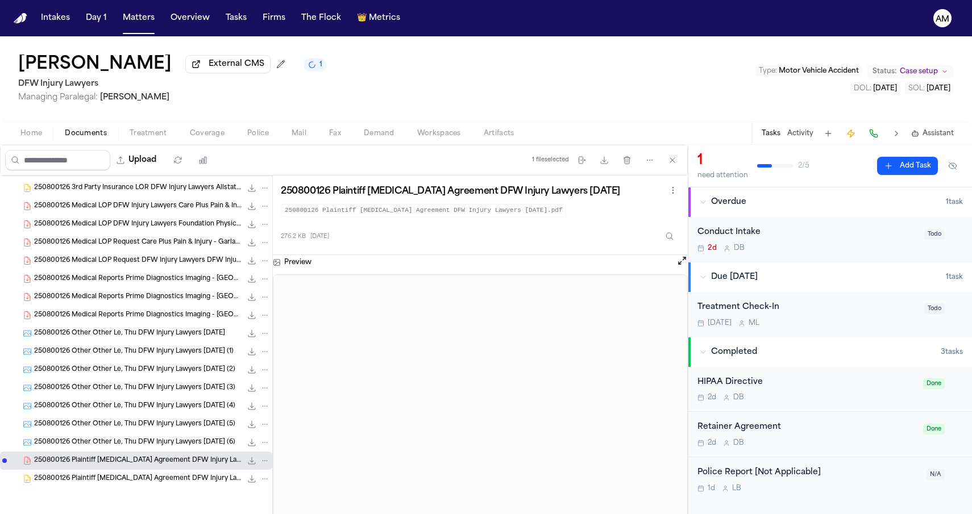
click at [136, 439] on span "250800126 Other Other Le, Thu DFW Injury Lawyers 08-12-2025 (6)" at bounding box center [134, 443] width 201 height 10
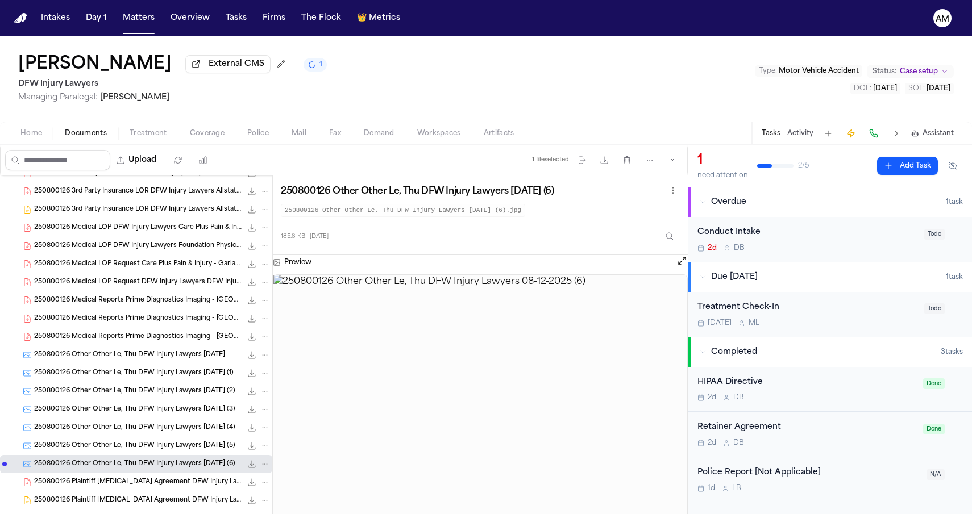
scroll to position [229, 0]
click at [139, 455] on div "250800126 Other Other Le, Thu DFW Injury Lawyers 08-12-2025 (5) 2.2 MB • JPG" at bounding box center [136, 447] width 272 height 18
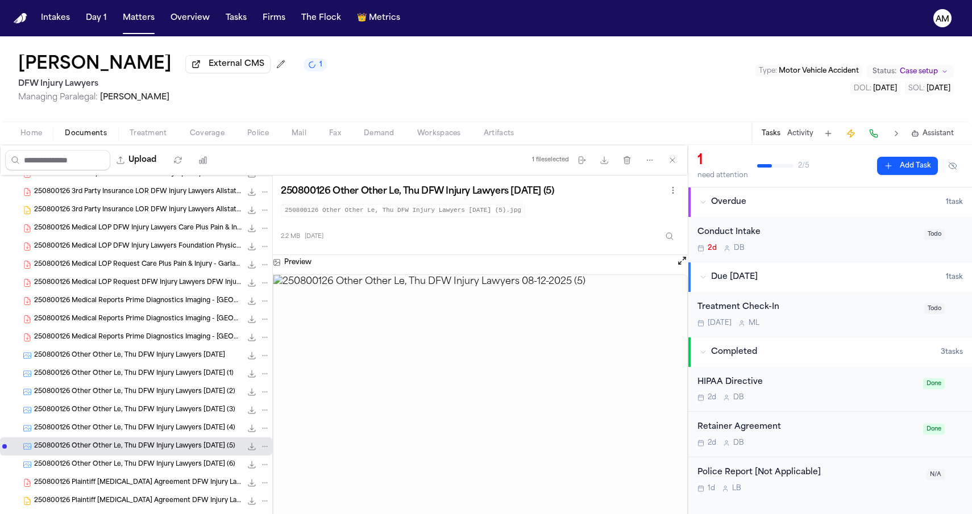
click at [153, 434] on span "250800126 Other Other Le, Thu DFW Injury Lawyers 08-12-2025 (4)" at bounding box center [134, 429] width 201 height 10
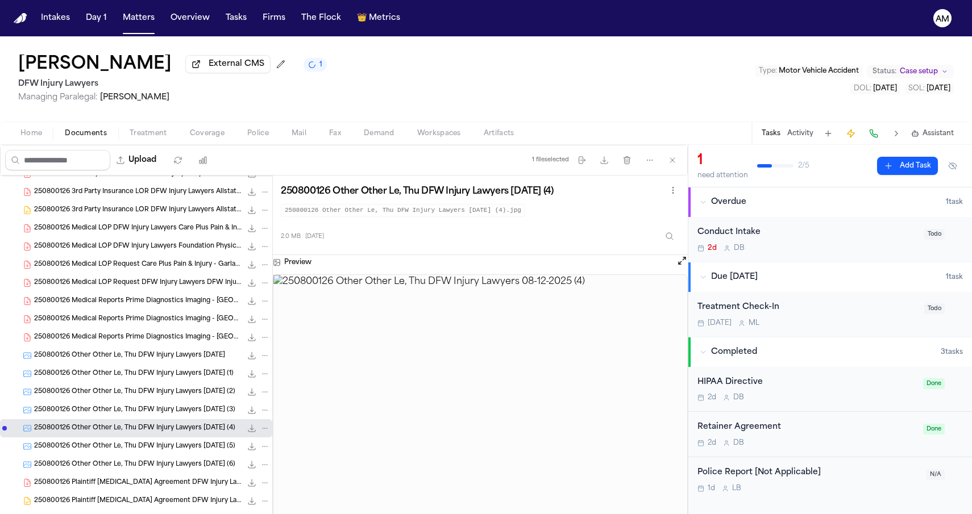
click at [160, 415] on span "250800126 Other Other Le, Thu DFW Injury Lawyers 08-12-2025 (3)" at bounding box center [134, 411] width 201 height 10
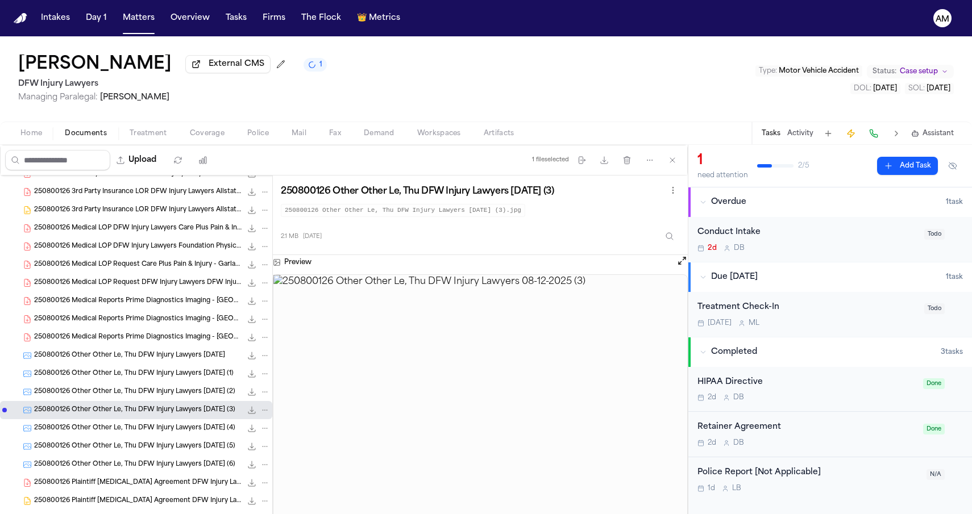
click at [161, 398] on div "250800126 Other Other Le, Thu DFW Injury Lawyers 08-12-2025 (2) 2.2 MB • JPG" at bounding box center [152, 391] width 236 height 11
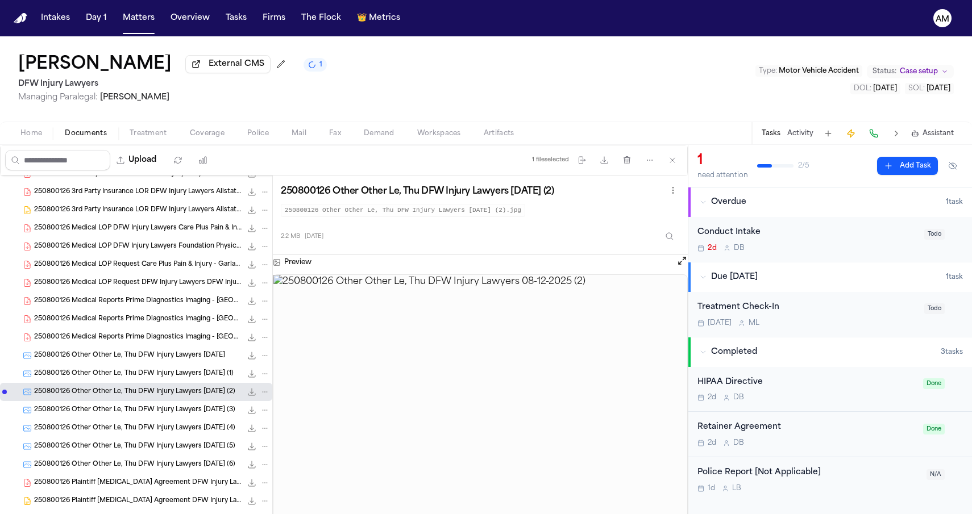
click at [152, 425] on div "250800126 Other Other Le, Thu DFW Injury Lawyers 08-12-2025 (4) 2.0 MB • JPG" at bounding box center [152, 428] width 236 height 11
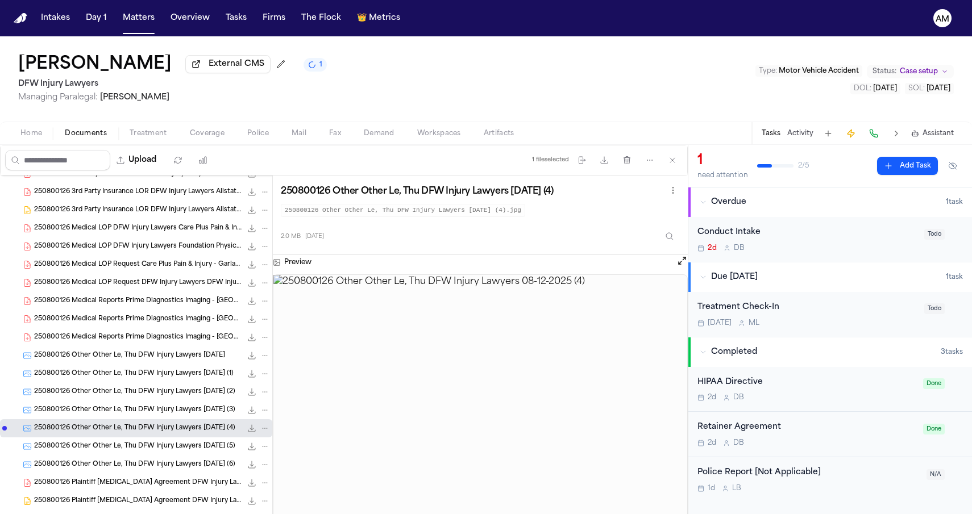
click at [130, 408] on span "250800126 Other Other Le, Thu DFW Injury Lawyers 08-12-2025 (3)" at bounding box center [134, 411] width 201 height 10
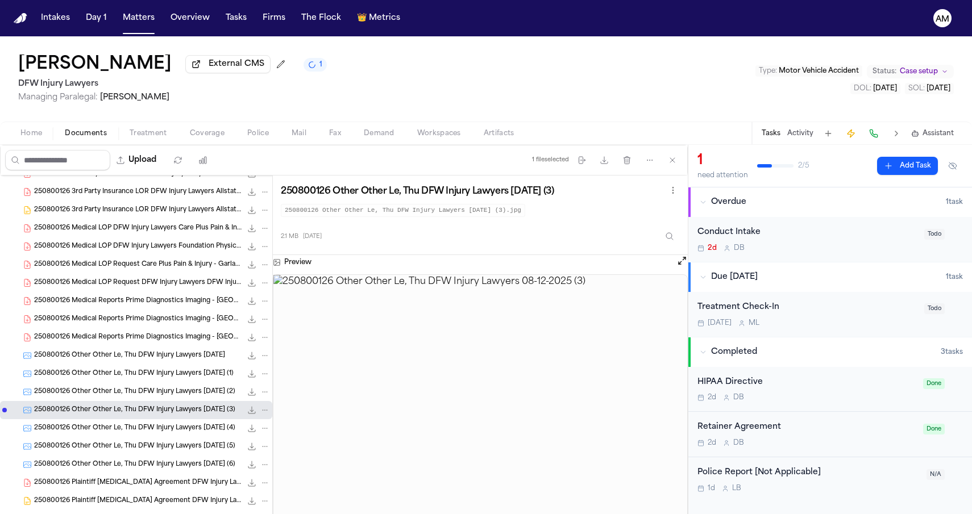
click at [130, 401] on div "250800126 Other Other Le, Thu DFW Injury Lawyers 08-12-2025 (2) 2.2 MB • JPG" at bounding box center [136, 392] width 272 height 18
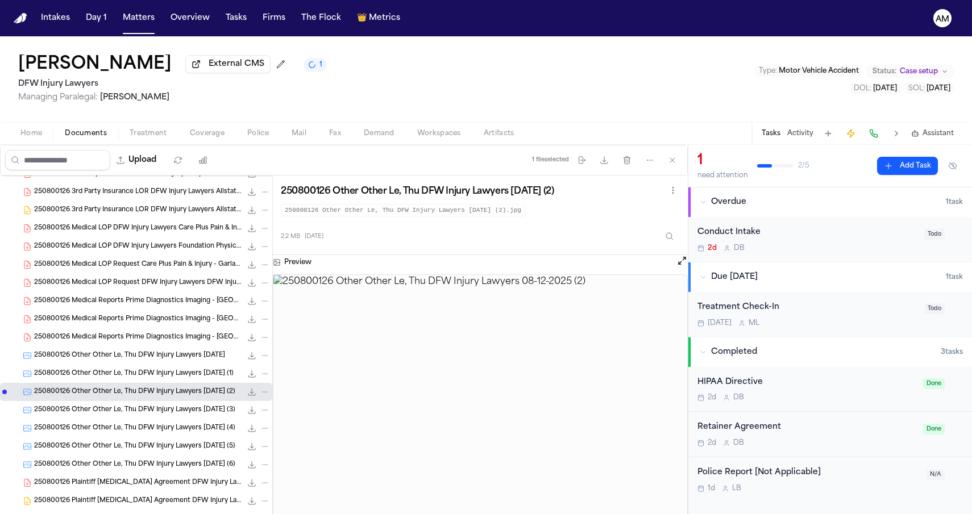
click at [130, 413] on span "250800126 Other Other Le, Thu DFW Injury Lawyers 08-12-2025 (3)" at bounding box center [134, 411] width 201 height 10
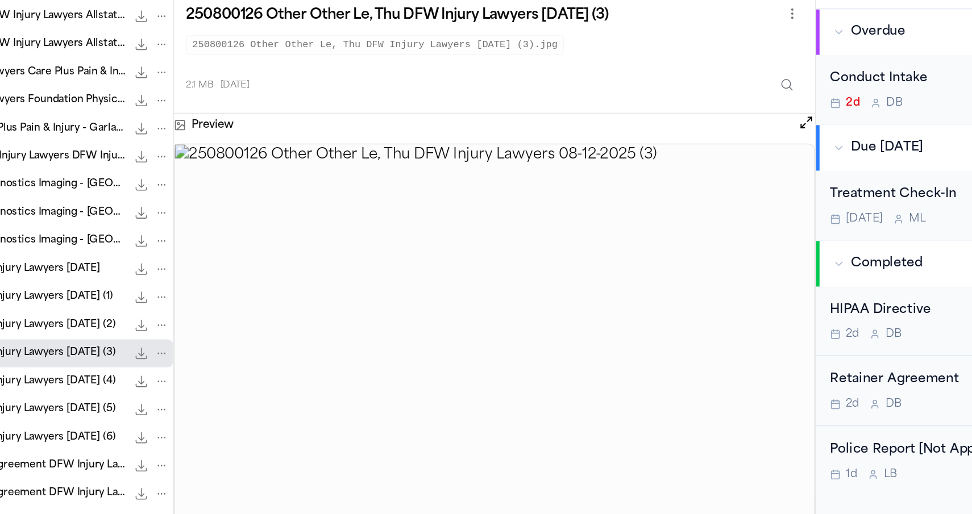
scroll to position [0, 0]
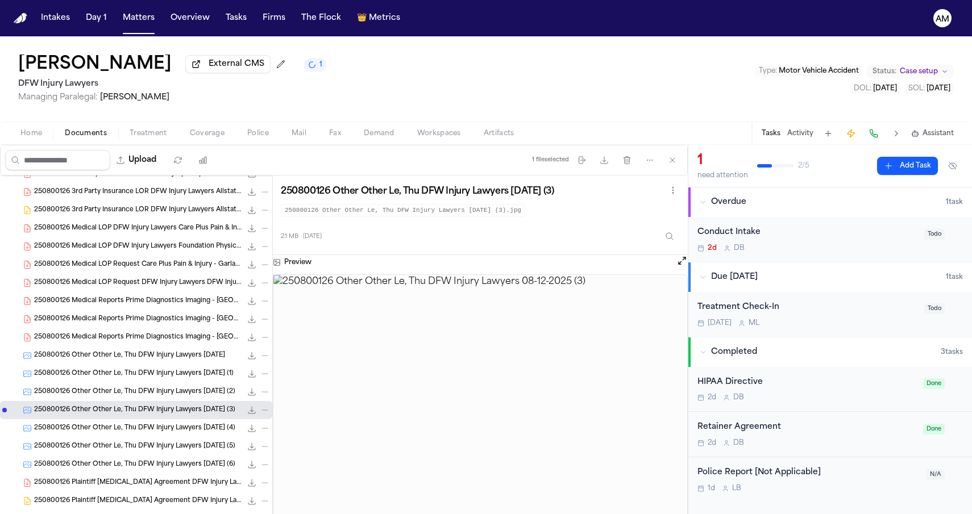
click at [188, 373] on span "250800126 Other Other Le, Thu DFW Injury Lawyers 08-12-2025 (1)" at bounding box center [133, 374] width 199 height 10
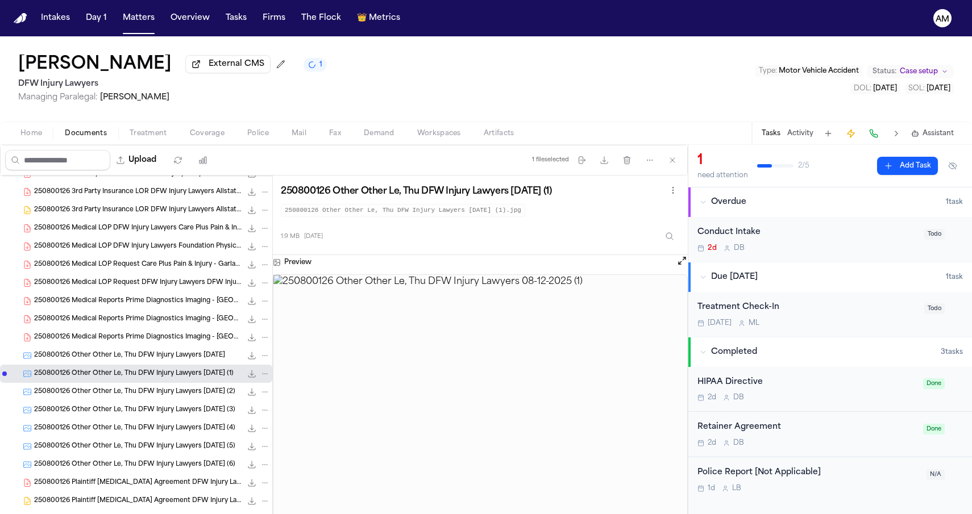
click at [181, 360] on span "250800126 Other Other Le, Thu DFW Injury Lawyers 08-12-2025" at bounding box center [129, 356] width 191 height 10
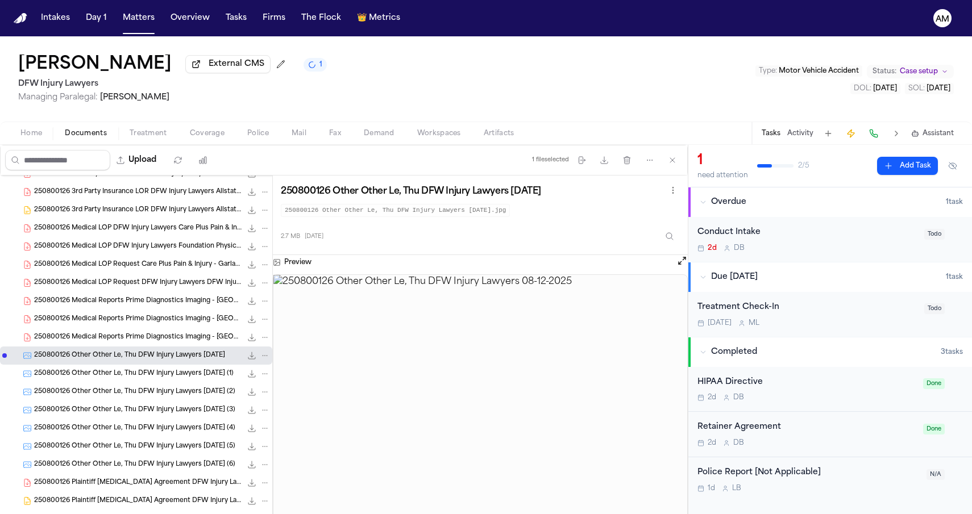
click at [174, 335] on span "250800126 Medical Reports Prime Diagnostics Imaging - North Dallas Rios, Vik 09…" at bounding box center [137, 338] width 207 height 10
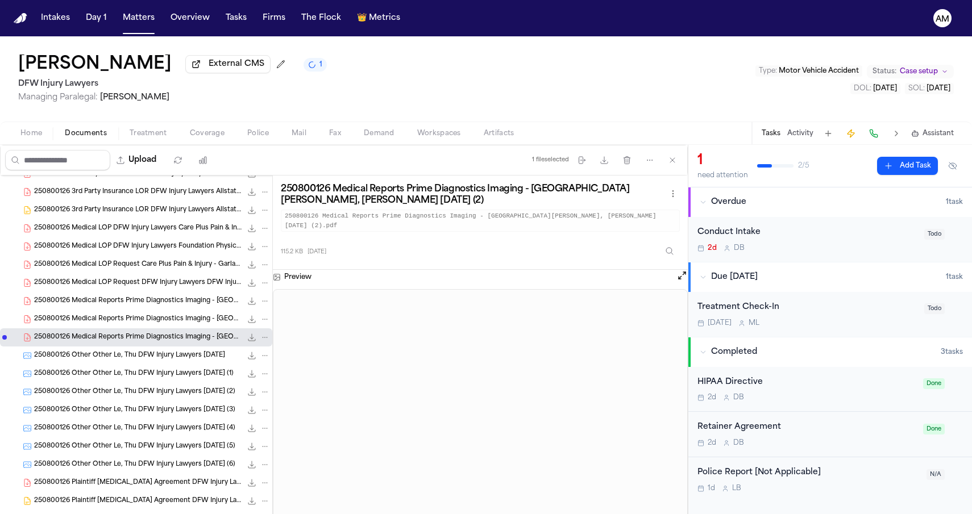
click at [174, 328] on div "250800126 Medical Reports Prime Diagnostics Imaging - North Dallas Rios, Vik 09…" at bounding box center [136, 319] width 272 height 18
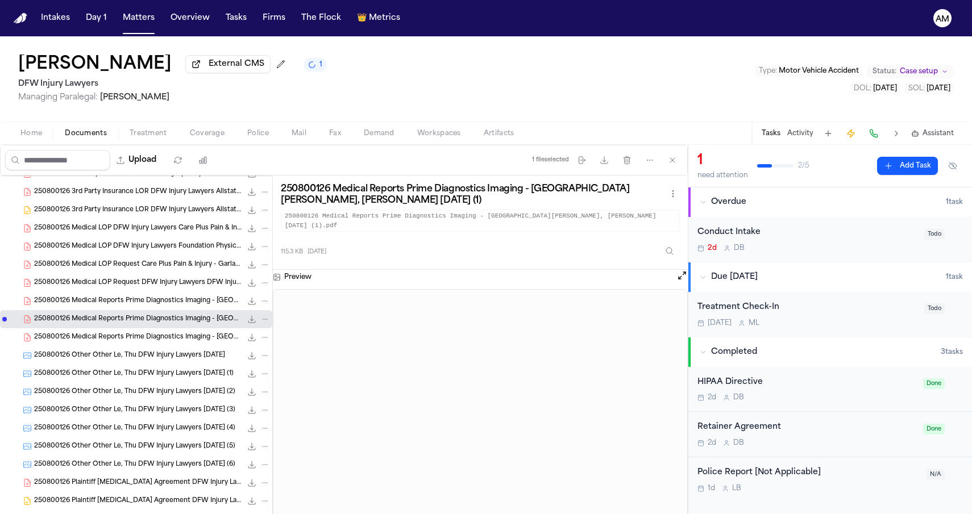
click at [171, 303] on span "250800126 Medical Reports Prime Diagnostics Imaging - North Dallas Rios, Vik 09…" at bounding box center [137, 302] width 207 height 10
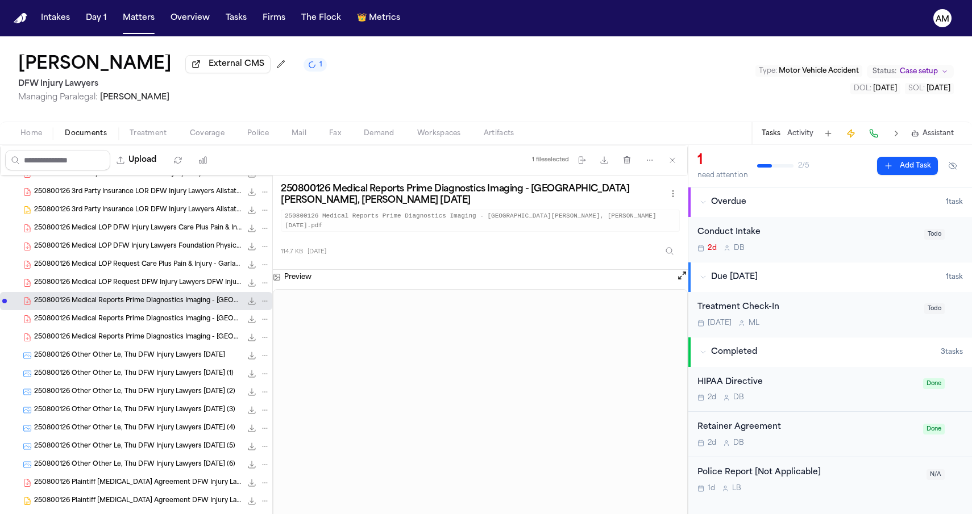
click at [174, 289] on div "250800126 Medical LOP Request DFW Injury Lawyers DFW Injury Lawyers 08-26-2025 …" at bounding box center [152, 282] width 236 height 11
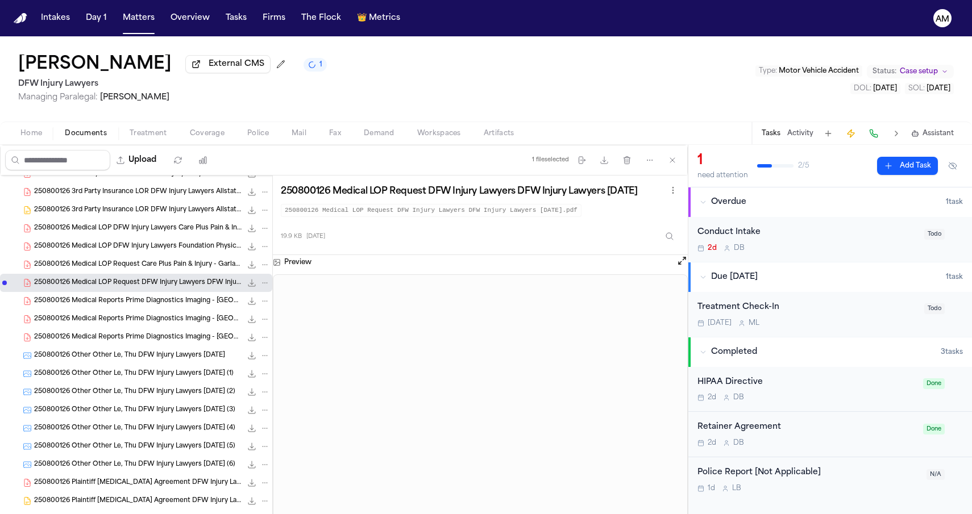
click at [178, 266] on span "250800126 Medical LOP Request Care Plus Pain & Injury - Garland DFW Injury Lawy…" at bounding box center [137, 265] width 207 height 10
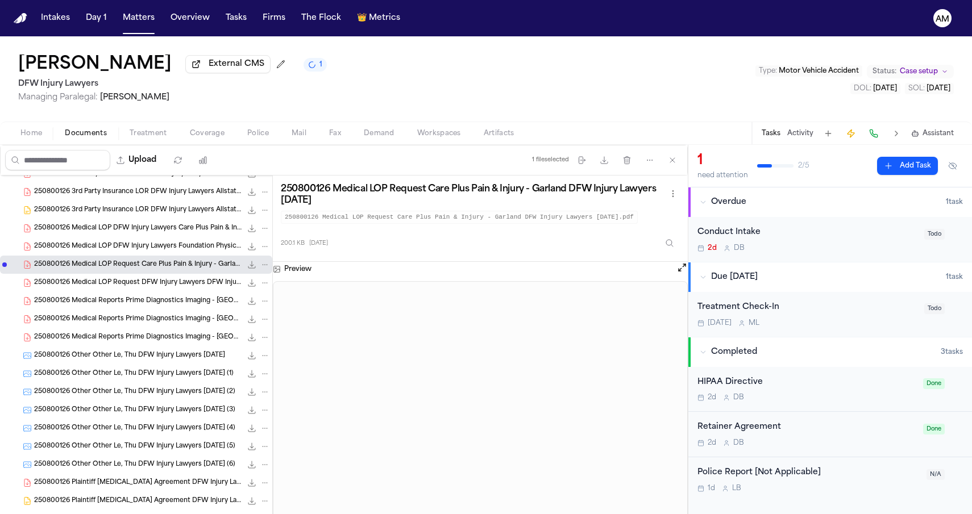
click at [175, 252] on span "250800126 Medical LOP DFW Injury Lawyers Foundation Physicians Group - Mesquite…" at bounding box center [137, 247] width 207 height 10
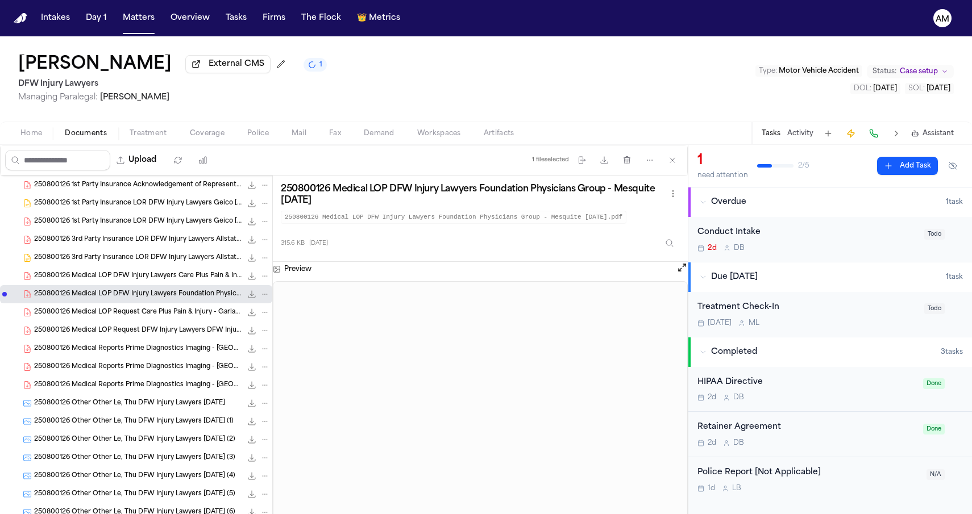
scroll to position [170, 0]
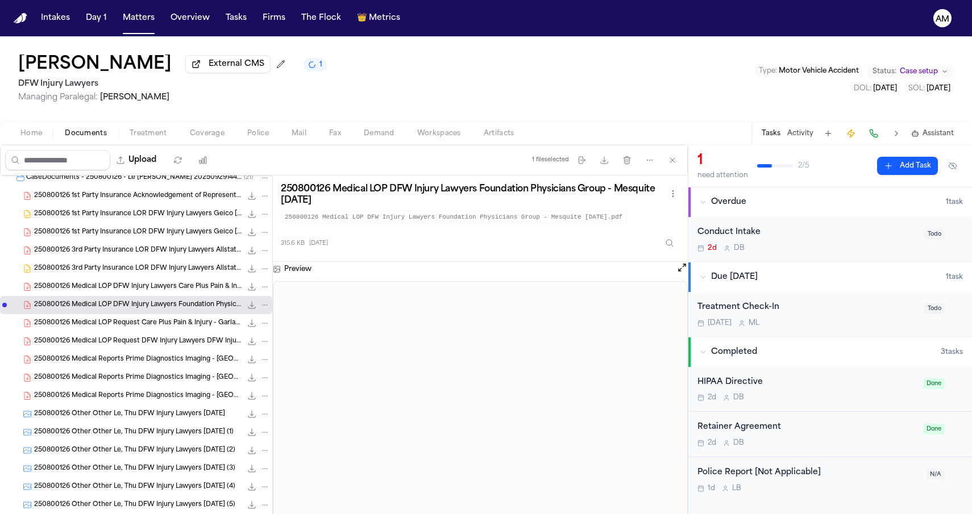
click at [213, 295] on div "250800126 Medical LOP DFW Injury Lawyers Care Plus Pain & Injury - Garland 09-0…" at bounding box center [136, 287] width 272 height 18
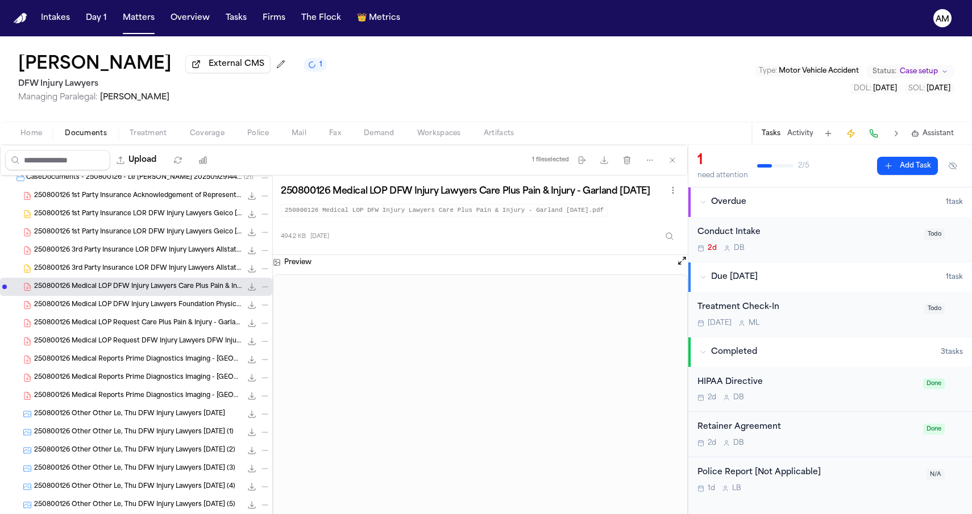
click at [180, 267] on span "250800126 3rd Party Insurance LOR DFW Injury Lawyers Allstate Insurance Company…" at bounding box center [137, 269] width 207 height 10
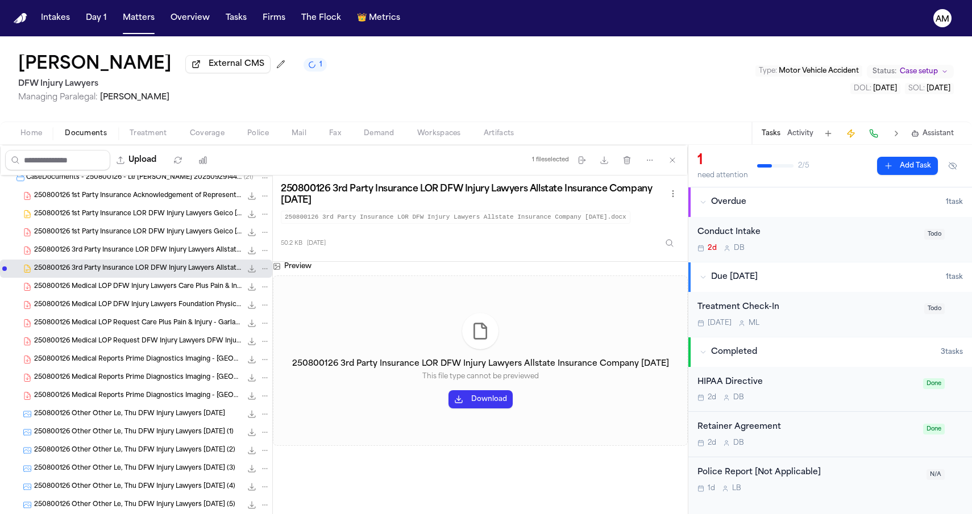
click at [173, 246] on div "250800126 3rd Party Insurance LOR DFW Injury Lawyers Allstate Insurance Company…" at bounding box center [136, 251] width 272 height 18
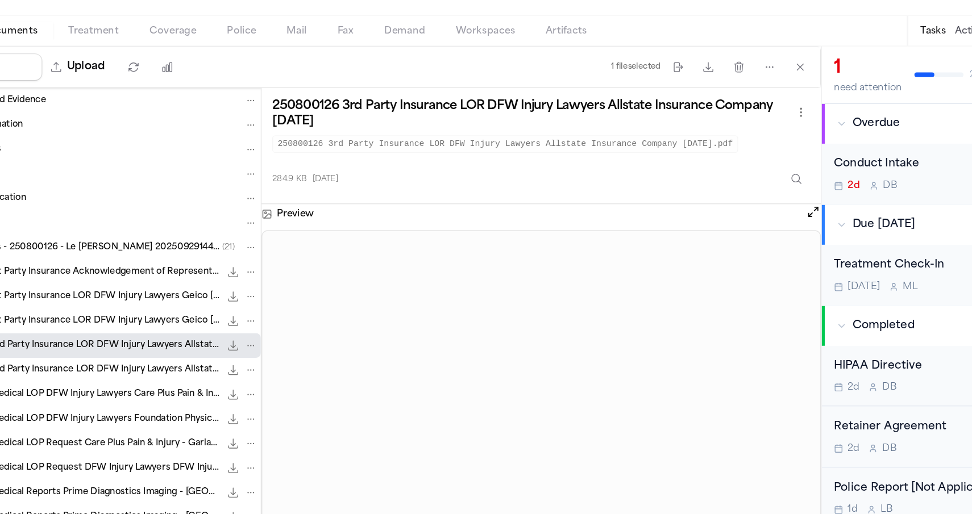
scroll to position [31, 0]
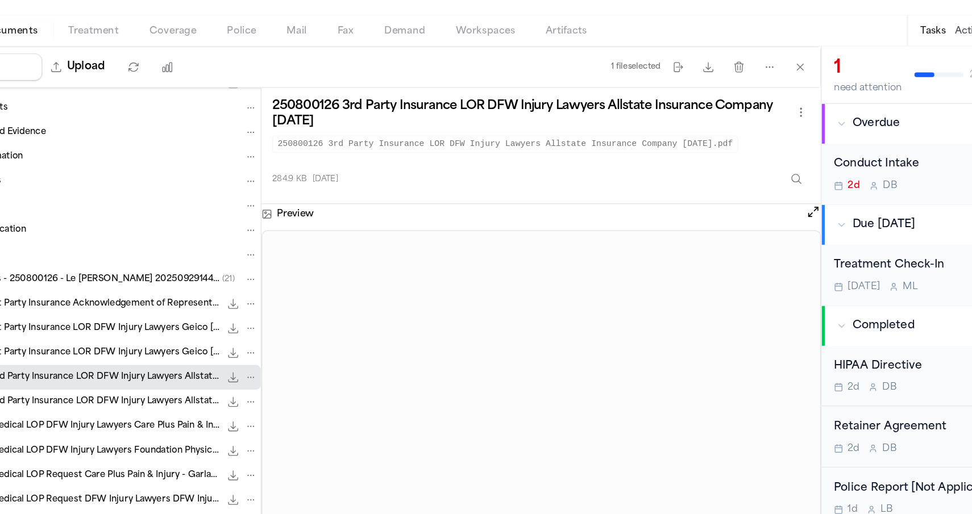
click at [89, 368] on span "250800126 1st Party Insurance LOR DFW Injury Lawyers Geico 08-12-2025" at bounding box center [137, 373] width 207 height 10
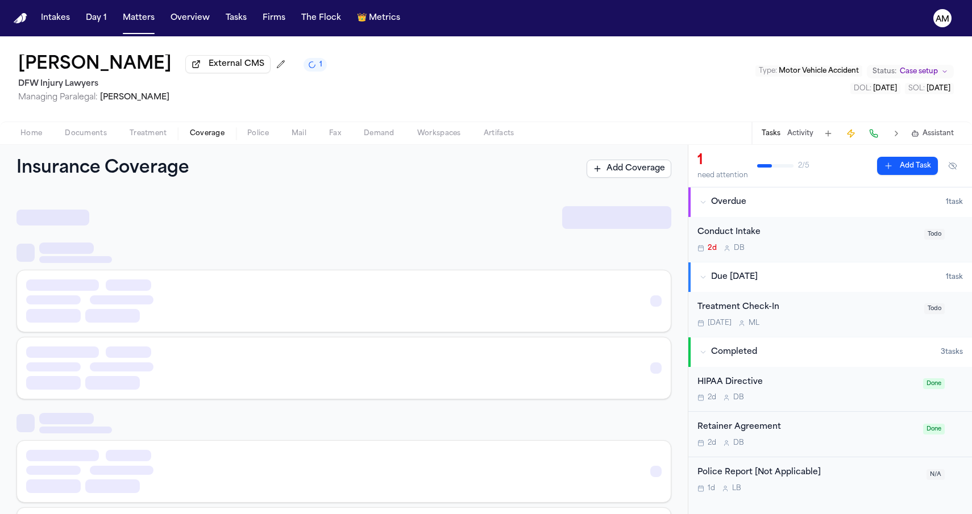
click at [201, 132] on span "Coverage" at bounding box center [207, 133] width 35 height 9
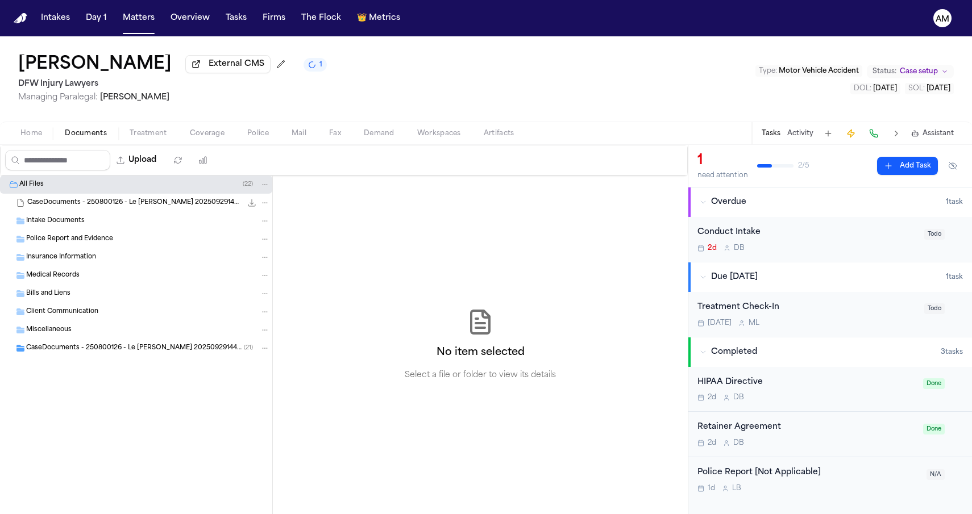
click at [98, 138] on span "Documents" at bounding box center [86, 133] width 42 height 9
click at [135, 347] on span "CaseDocuments - 250800126 - Le v. Vansickle 20250929144419 (unzipped)" at bounding box center [135, 349] width 218 height 10
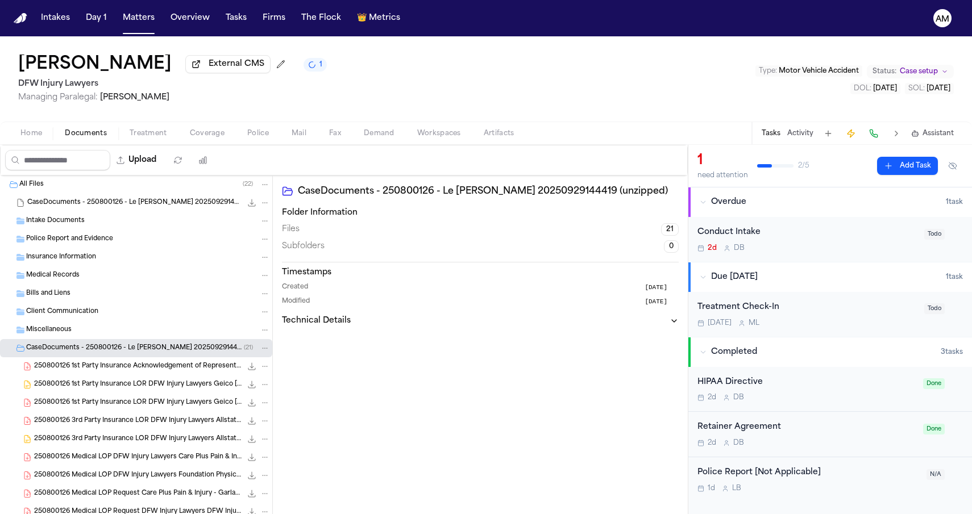
click at [132, 376] on div "250800126 1st Party Insurance Acknowledgement of Representation Allstate Insura…" at bounding box center [136, 366] width 272 height 18
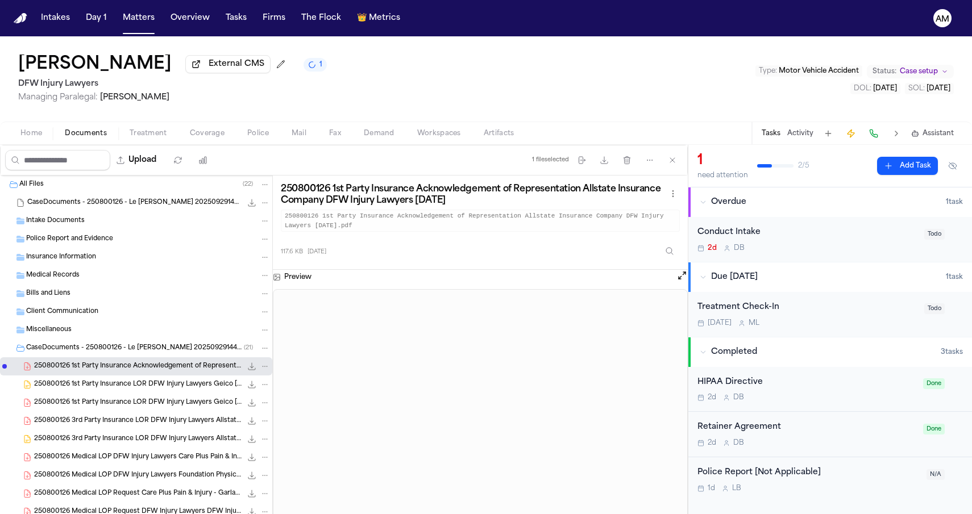
click at [132, 390] on span "250800126 1st Party Insurance LOR DFW Injury Lawyers Geico 08-12-2025" at bounding box center [137, 385] width 207 height 10
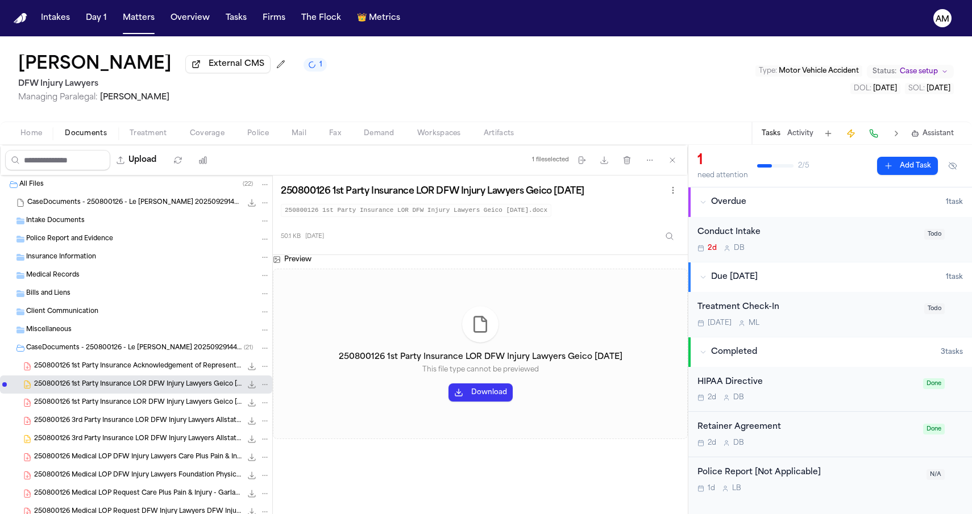
click at [131, 401] on span "250800126 1st Party Insurance LOR DFW Injury Lawyers Geico 08-12-2025" at bounding box center [137, 403] width 207 height 10
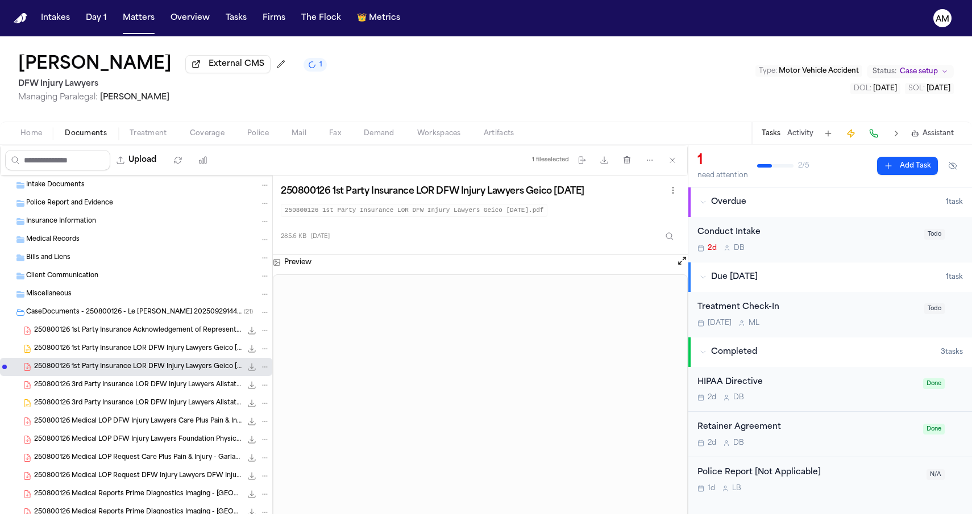
scroll to position [49, 0]
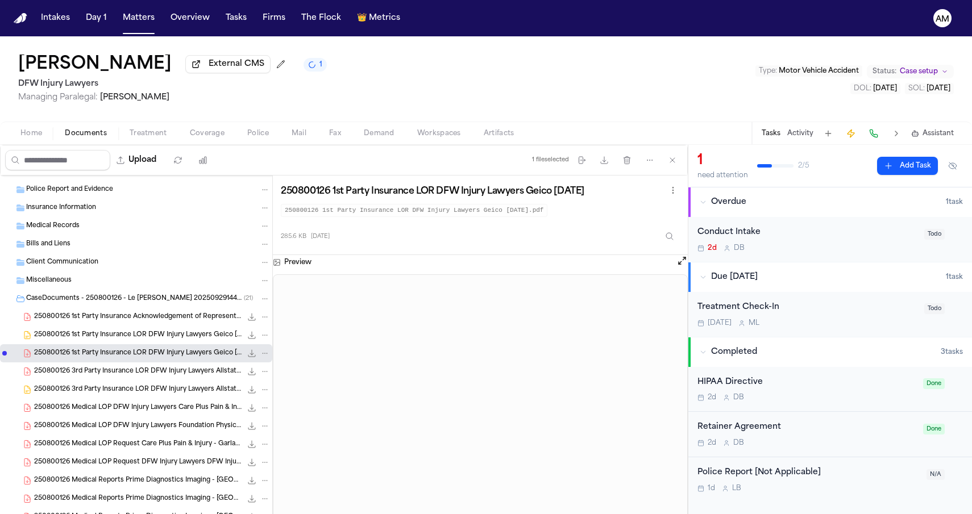
click at [177, 371] on span "250800126 3rd Party Insurance LOR DFW Injury Lawyers Allstate Insurance Company…" at bounding box center [137, 372] width 207 height 10
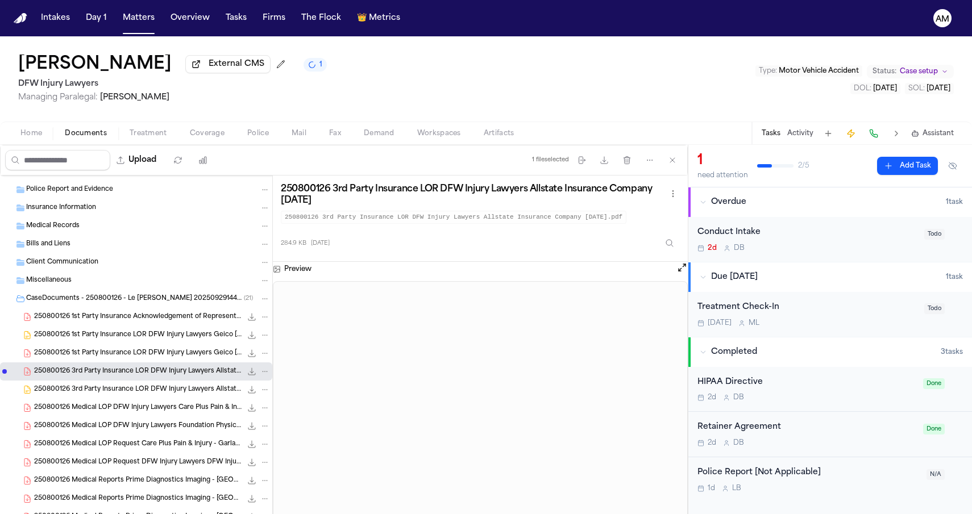
click at [175, 389] on span "250800126 3rd Party Insurance LOR DFW Injury Lawyers Allstate Insurance Company…" at bounding box center [137, 390] width 207 height 10
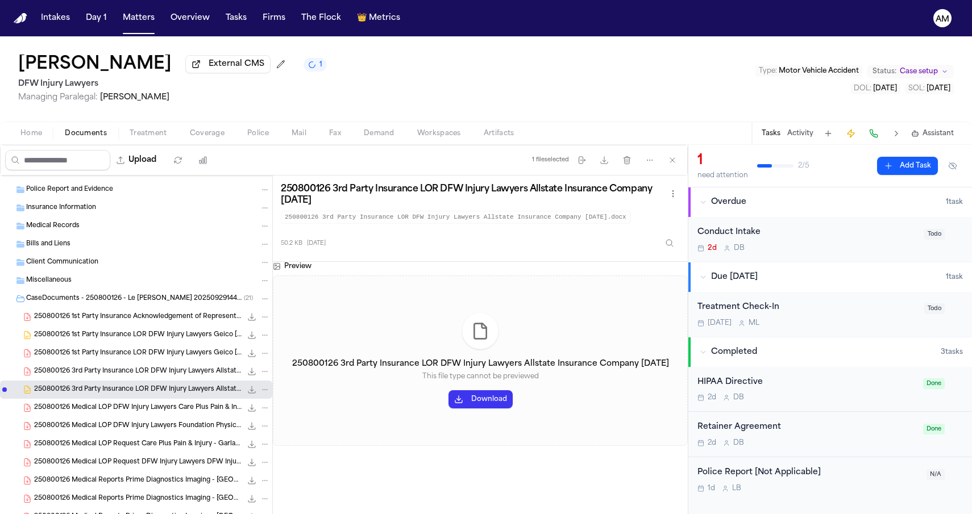
click at [176, 375] on span "250800126 3rd Party Insurance LOR DFW Injury Lawyers Allstate Insurance Company…" at bounding box center [137, 372] width 207 height 10
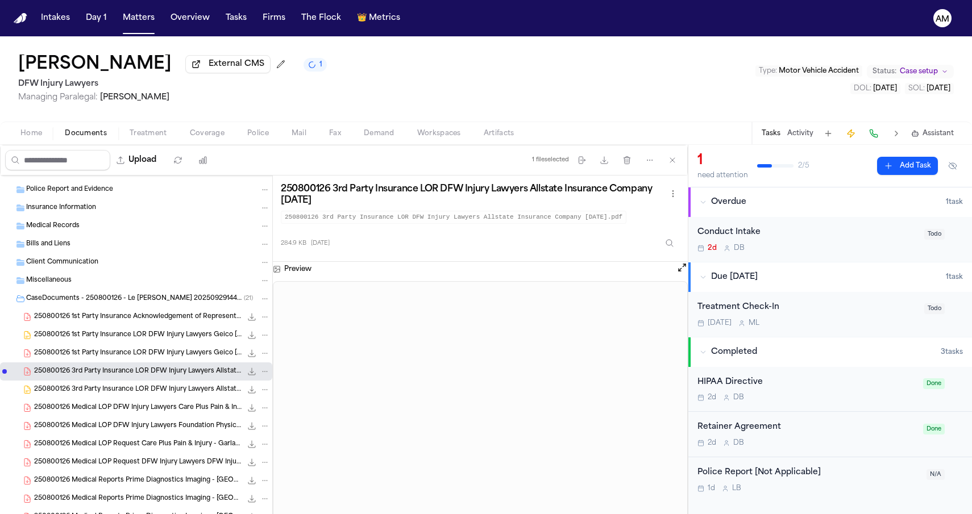
click at [265, 369] on button "File: 250800126 3rd Party Insurance LOR DFW Injury Lawyers Allstate Insurance C…" at bounding box center [265, 372] width 10 height 10
click at [258, 413] on button "Move" at bounding box center [265, 416] width 78 height 20
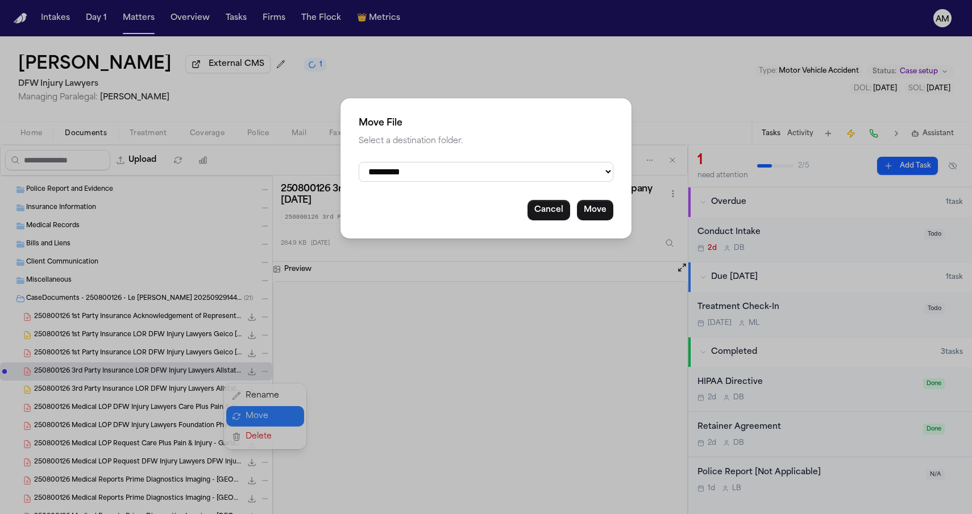
select select "**********"
click at [591, 210] on button "Move" at bounding box center [595, 210] width 36 height 20
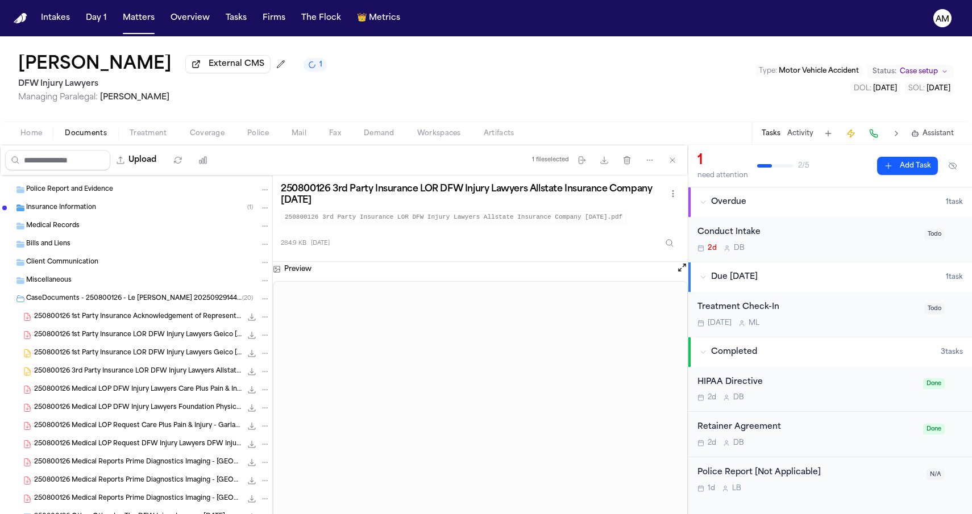
click at [153, 358] on span "250800126 1st Party Insurance LOR DFW Injury Lawyers Geico 08-12-2025" at bounding box center [137, 354] width 207 height 10
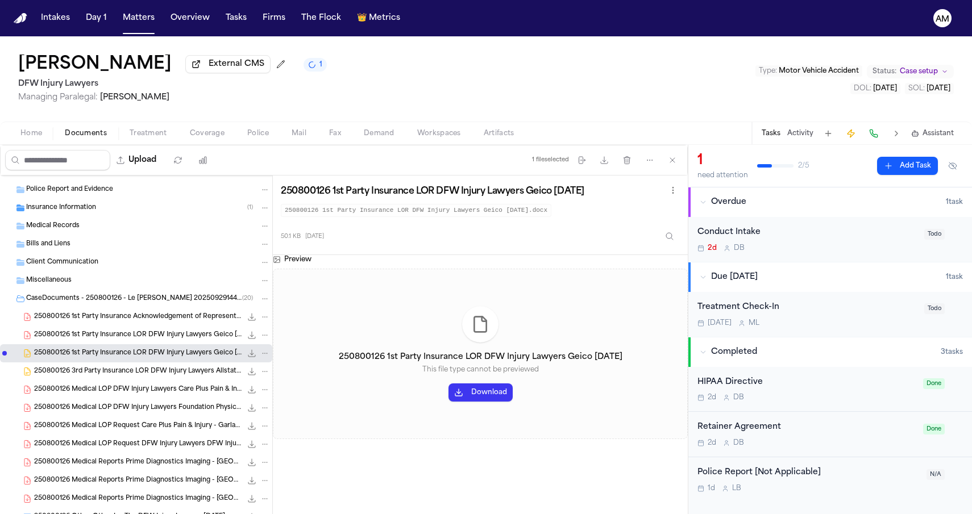
click at [157, 347] on div "250800126 1st Party Insurance LOR DFW Injury Lawyers Geico 08-12-2025 50.1 KB •…" at bounding box center [136, 353] width 272 height 18
click at [156, 338] on span "250800126 1st Party Insurance LOR DFW Injury Lawyers Geico 08-12-2025" at bounding box center [137, 336] width 207 height 10
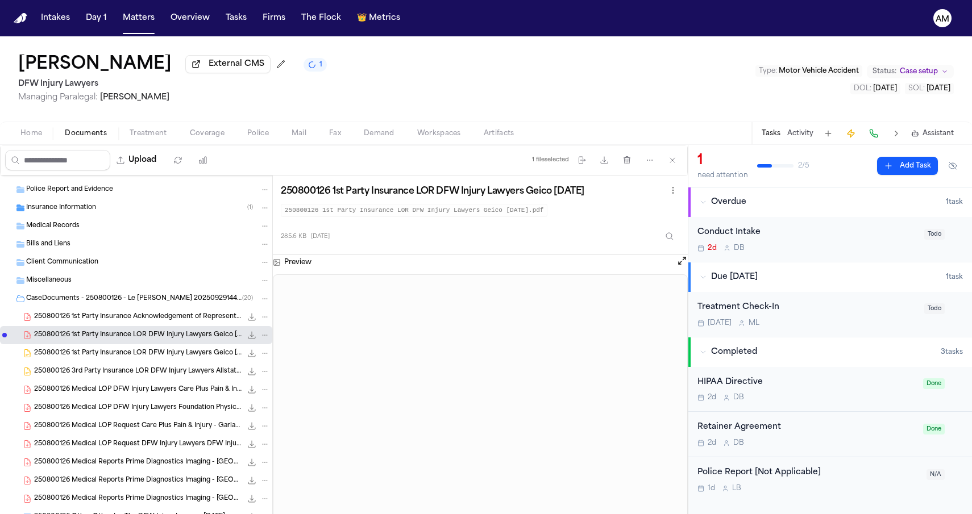
click at [267, 340] on button "File: 250800126 1st Party Insurance LOR DFW Injury Lawyers Geico 08-12-2025" at bounding box center [265, 335] width 10 height 10
click at [251, 377] on button "Move" at bounding box center [265, 380] width 78 height 20
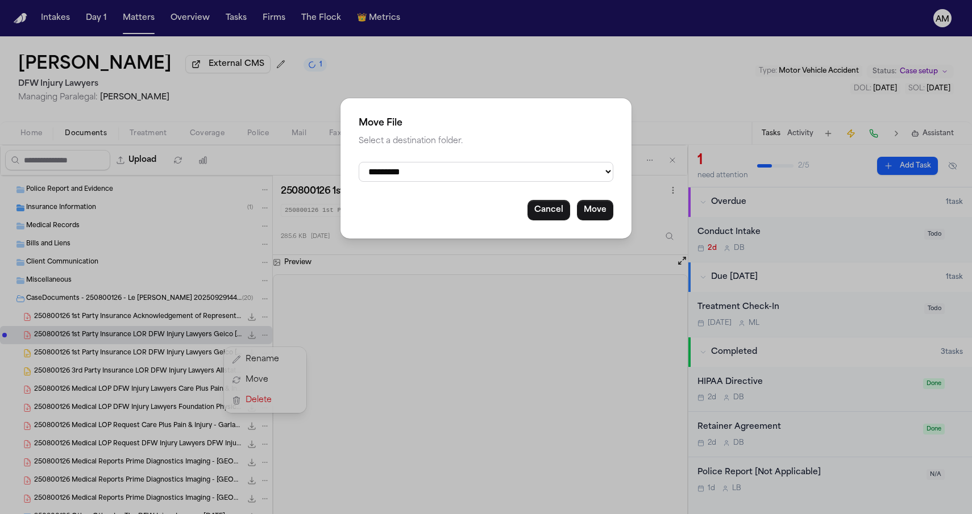
select select "**********"
click at [589, 205] on button "Move" at bounding box center [595, 210] width 36 height 20
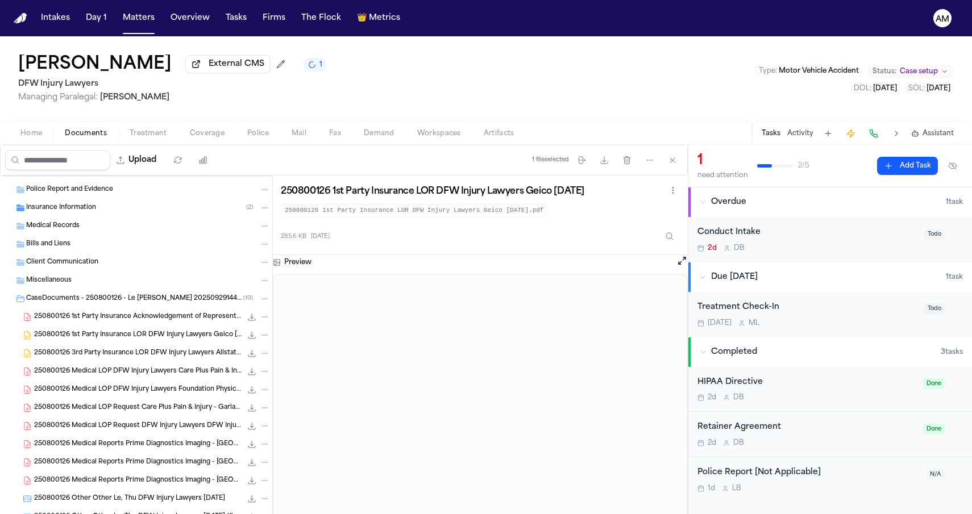
click at [175, 322] on span "250800126 1st Party Insurance Acknowledgement of Representation Allstate Insura…" at bounding box center [137, 318] width 207 height 10
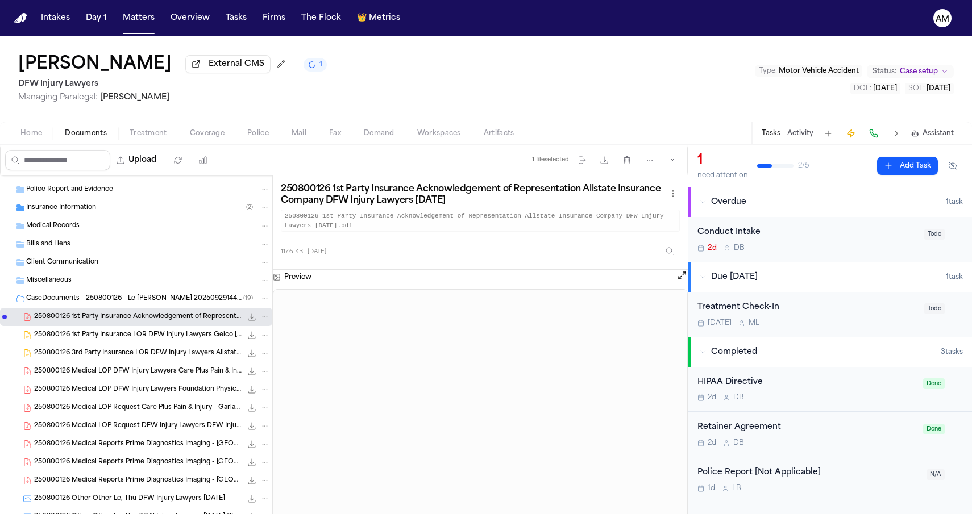
click at [261, 318] on icon "File: 250800126 1st Party Insurance Acknowledgement of Representation Allstate …" at bounding box center [265, 317] width 8 height 8
click at [251, 355] on button "Move" at bounding box center [265, 362] width 78 height 20
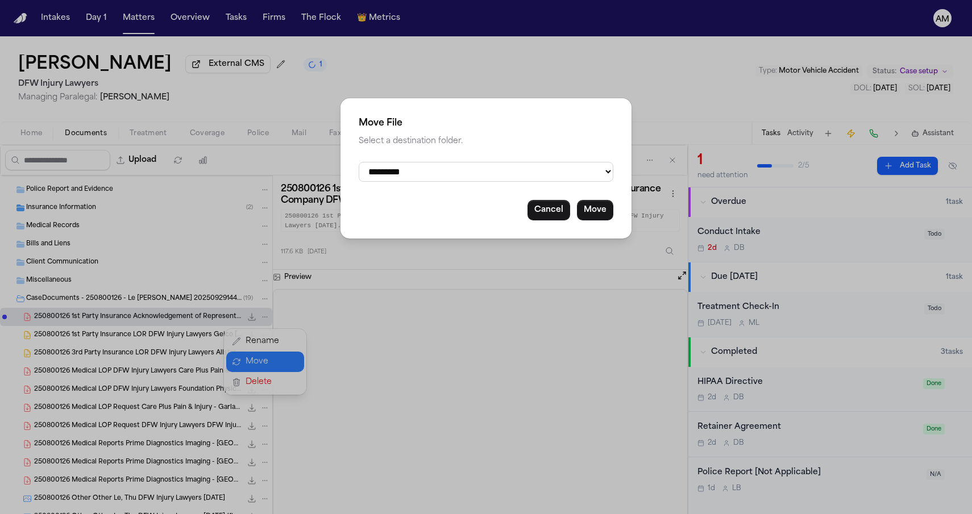
select select "**********"
click at [595, 203] on button "Move" at bounding box center [595, 210] width 36 height 20
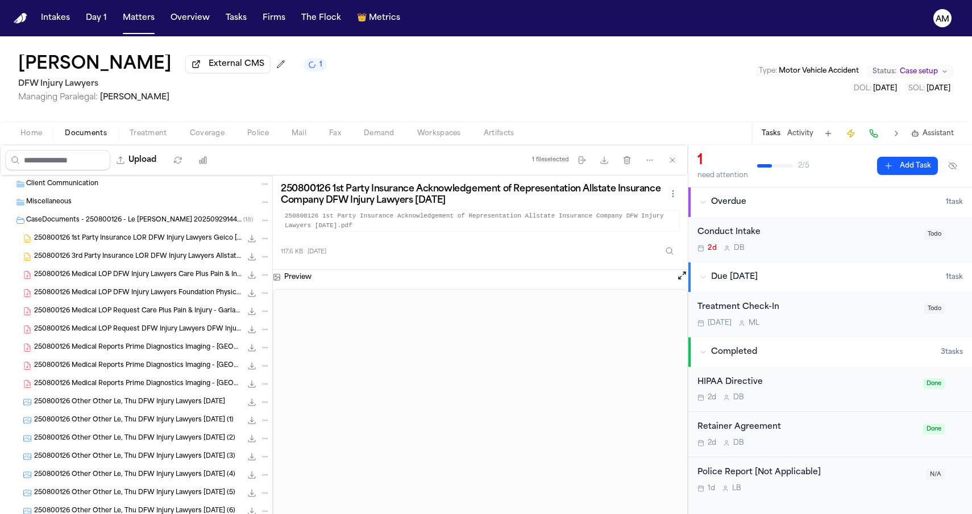
scroll to position [138, 0]
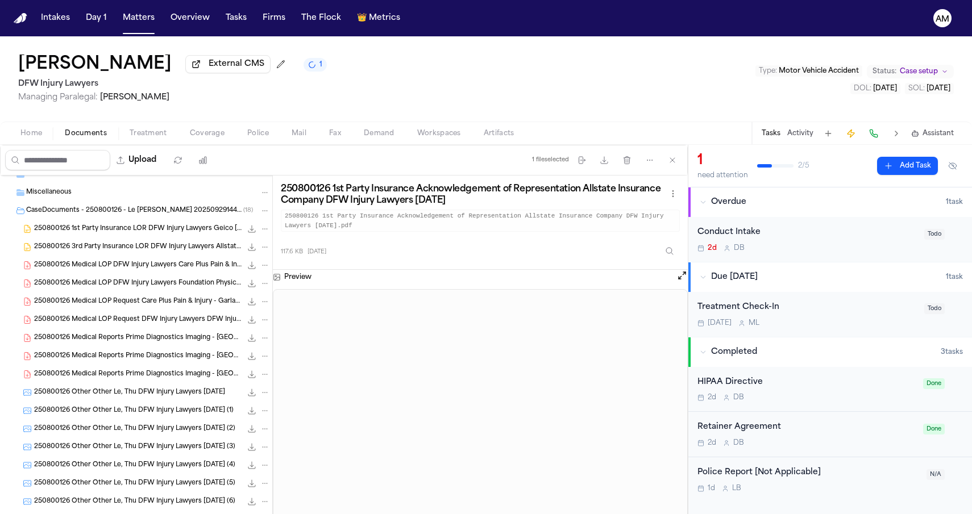
click at [164, 402] on div "250800126 Other Other Le, Thu DFW Injury Lawyers 08-12-2025 2.7 MB • JPG" at bounding box center [136, 393] width 272 height 18
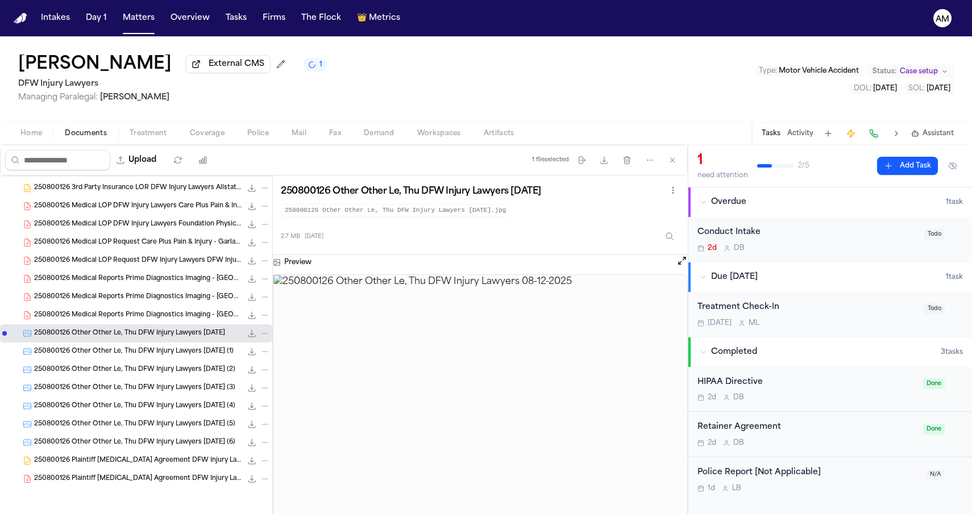
scroll to position [199, 0]
click at [145, 485] on div "250800126 Plaintiff Retainer Agreement DFW Injury Lawyers 08-12-2025 276.2 KB •…" at bounding box center [136, 479] width 272 height 18
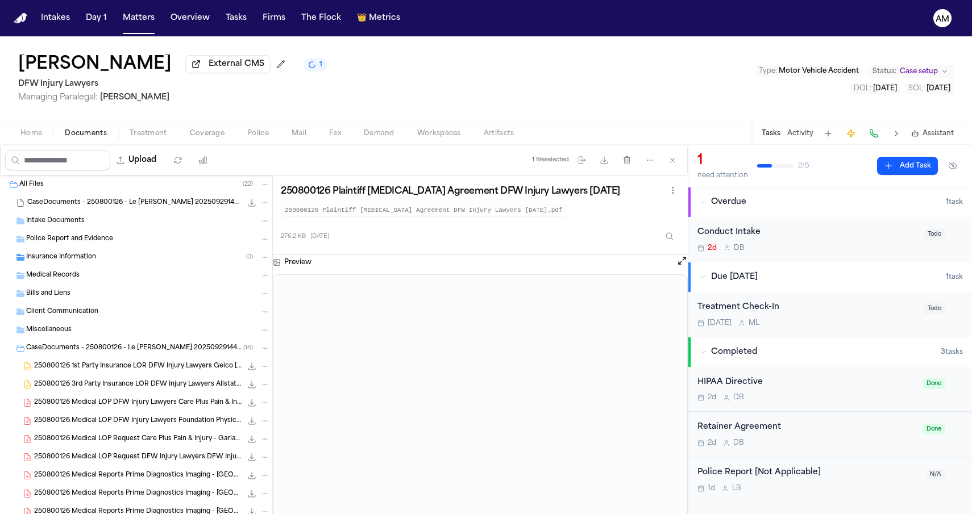
scroll to position [0, 0]
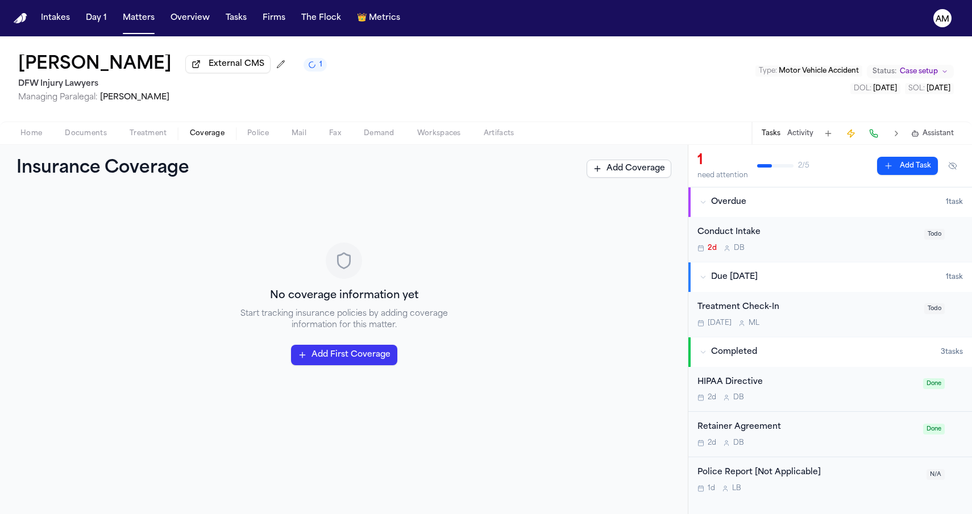
click at [202, 138] on span "Coverage" at bounding box center [207, 133] width 35 height 9
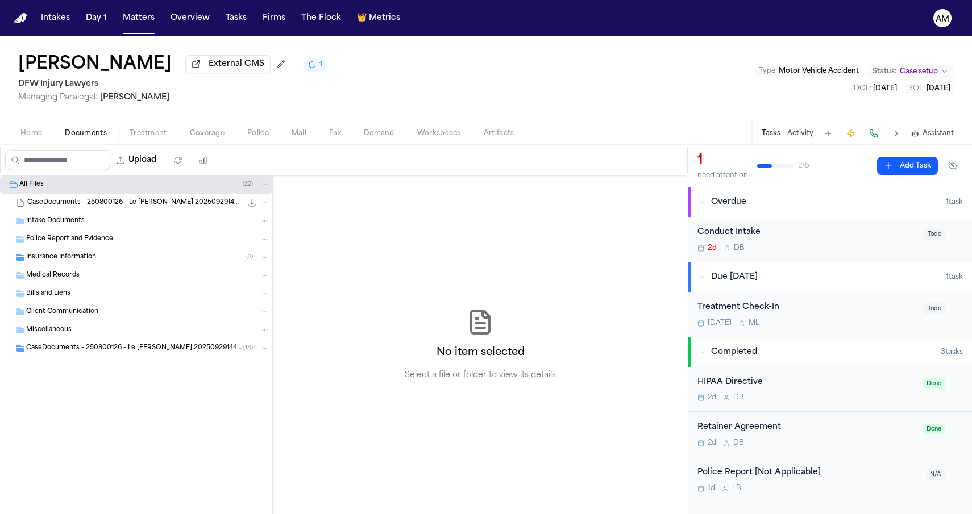
click at [97, 134] on span "Documents" at bounding box center [86, 133] width 42 height 9
click at [318, 76] on div "Thu Le External CMS 1 DFW Injury Lawyers Managing Paralegal: Michelle Landazaba…" at bounding box center [486, 78] width 972 height 85
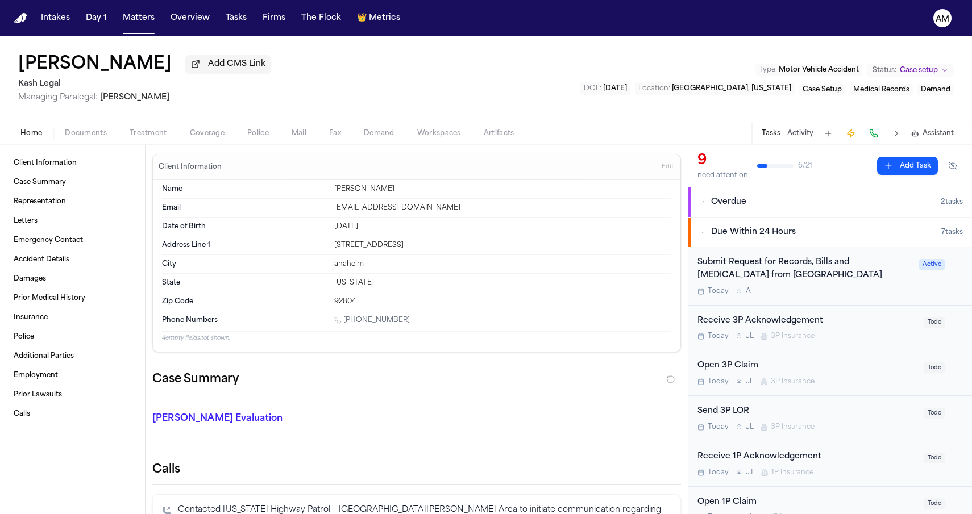
scroll to position [571, 0]
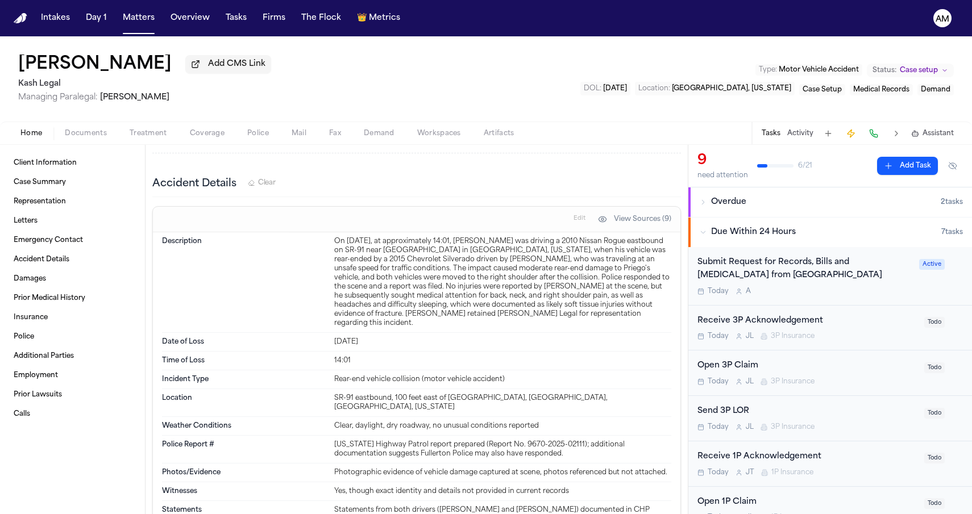
click at [384, 82] on div "Victoriano Priego Add CMS Link Kash Legal Managing Paralegal: Thea Feeney Type …" at bounding box center [486, 78] width 972 height 85
click at [139, 17] on button "Matters" at bounding box center [138, 18] width 41 height 20
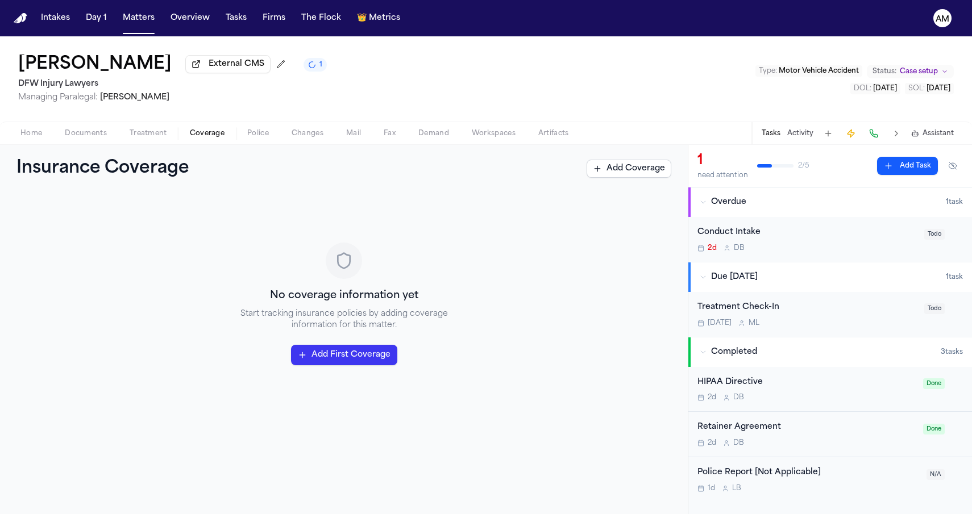
click at [212, 133] on span "Coverage" at bounding box center [207, 133] width 35 height 9
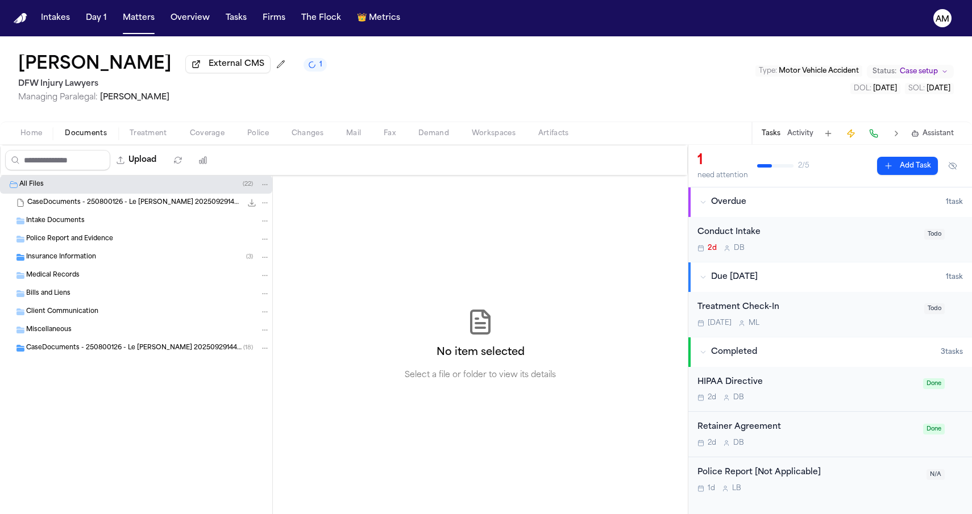
click at [79, 134] on span "Documents" at bounding box center [86, 133] width 42 height 9
click at [223, 61] on div "Thu Le External CMS 1" at bounding box center [172, 65] width 309 height 20
click at [303, 63] on button "1" at bounding box center [314, 65] width 23 height 14
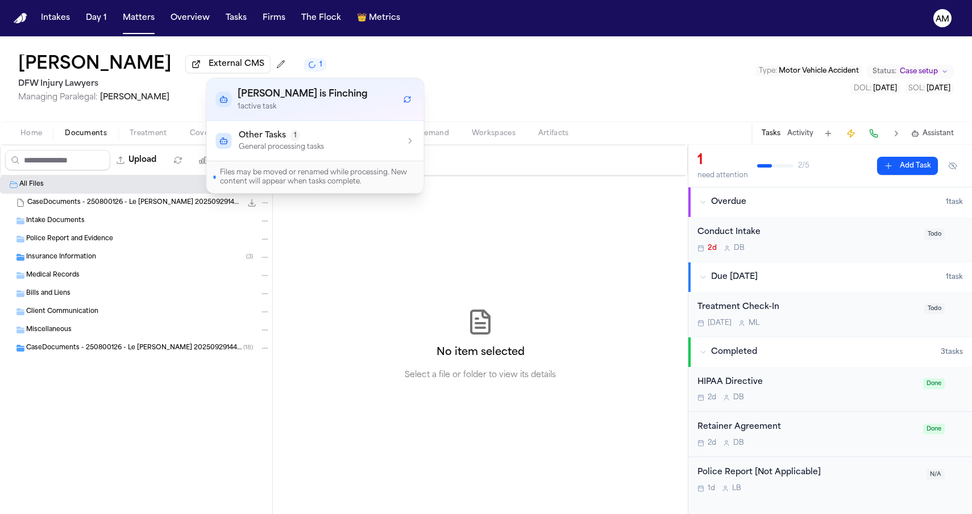
click at [319, 63] on span "1" at bounding box center [320, 64] width 3 height 9
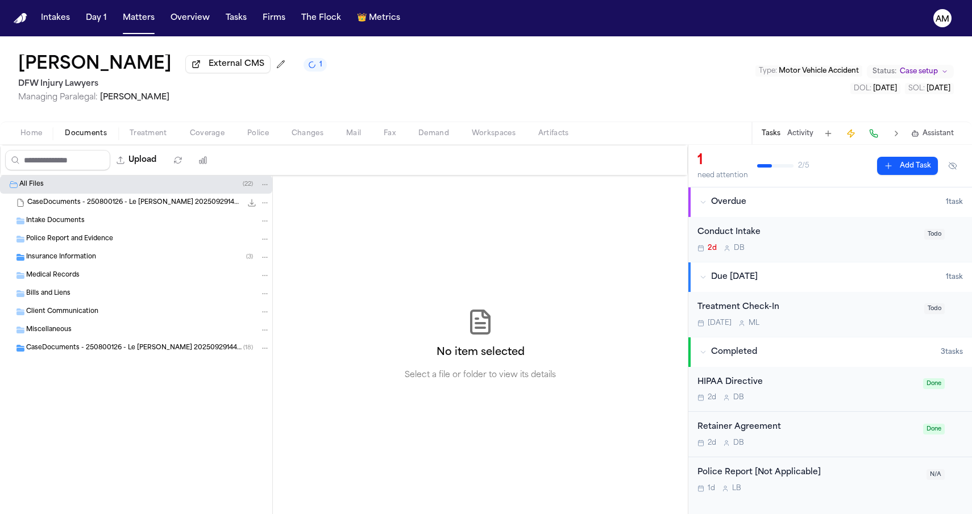
click at [126, 257] on div "Insurance Information ( 3 )" at bounding box center [148, 257] width 244 height 10
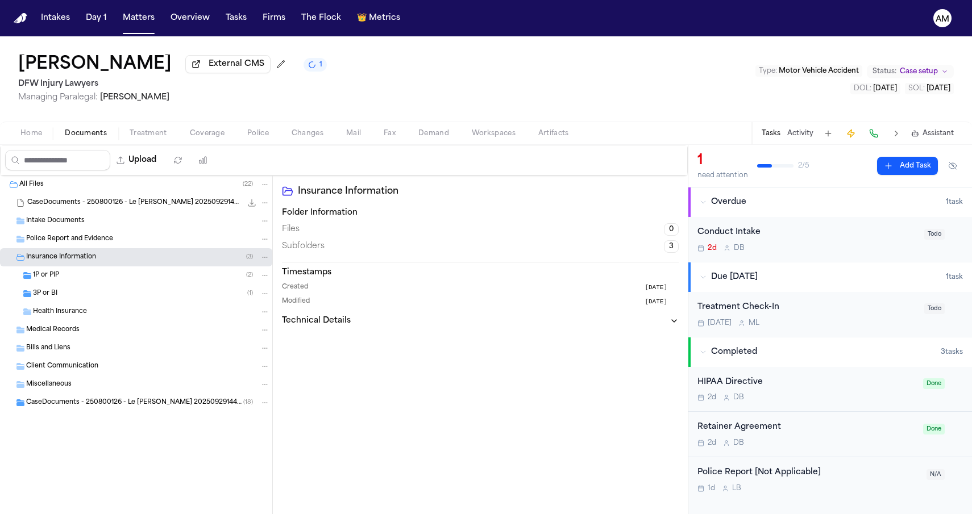
click at [109, 281] on div "1P or PIP ( 2 )" at bounding box center [151, 276] width 237 height 10
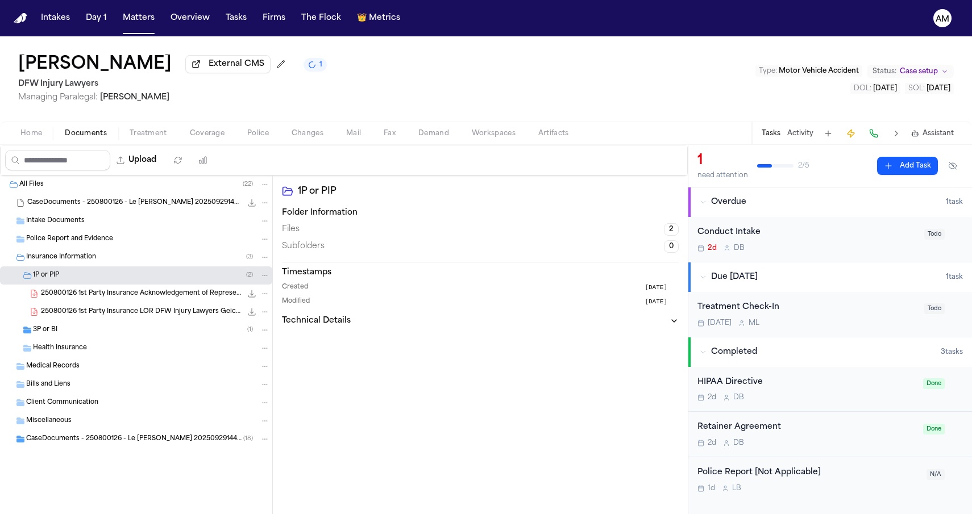
click at [90, 328] on div "3P or BI ( 1 )" at bounding box center [151, 330] width 237 height 10
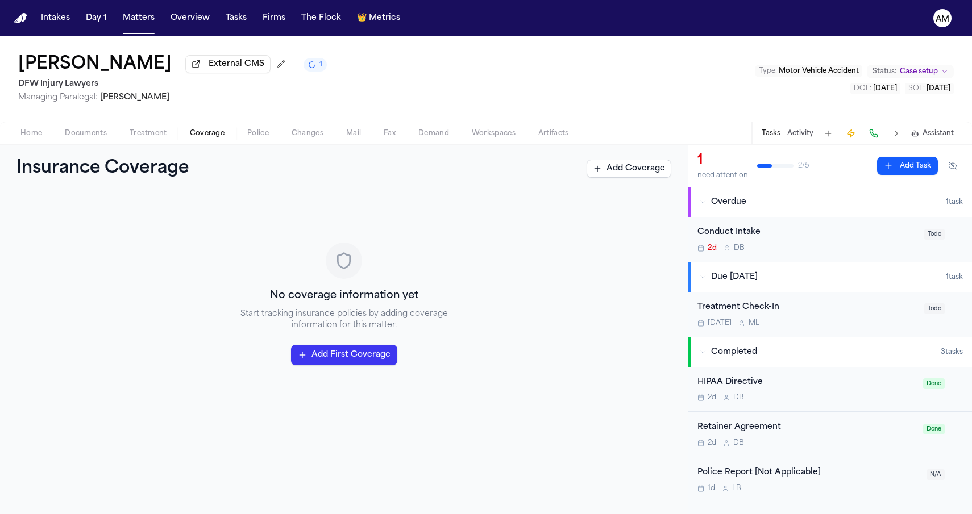
click at [207, 130] on span "Coverage" at bounding box center [207, 133] width 35 height 9
click at [294, 120] on div "[PERSON_NAME] External CMS 1 DFW Injury Lawyers Managing Paralegal: [PERSON_NAM…" at bounding box center [486, 78] width 972 height 85
click at [294, 126] on div "Home Documents Treatment Coverage Police Changes Mail Fax Demand Workspaces Art…" at bounding box center [486, 133] width 972 height 23
click at [290, 128] on div "Home Documents Treatment Coverage Police Changes Mail Fax Demand Workspaces Art…" at bounding box center [486, 133] width 972 height 23
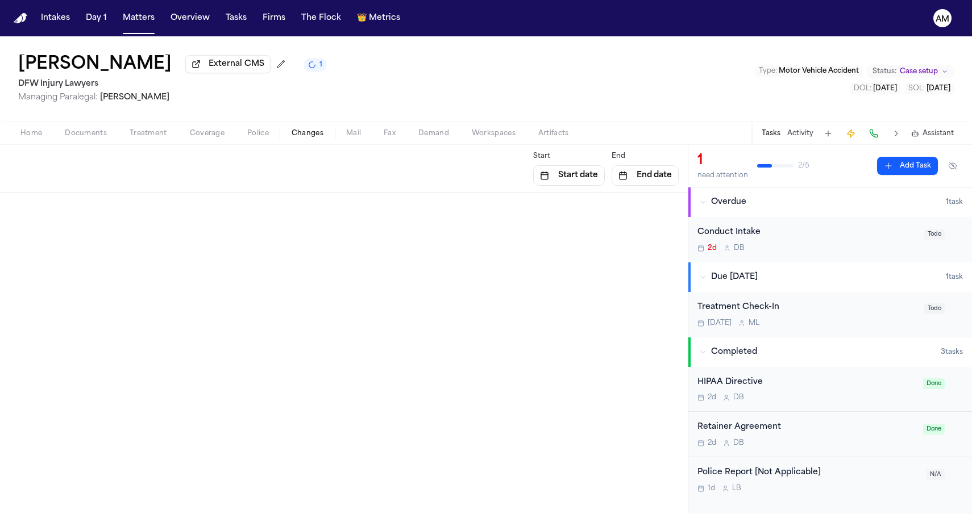
click at [289, 130] on button "Changes" at bounding box center [307, 134] width 55 height 14
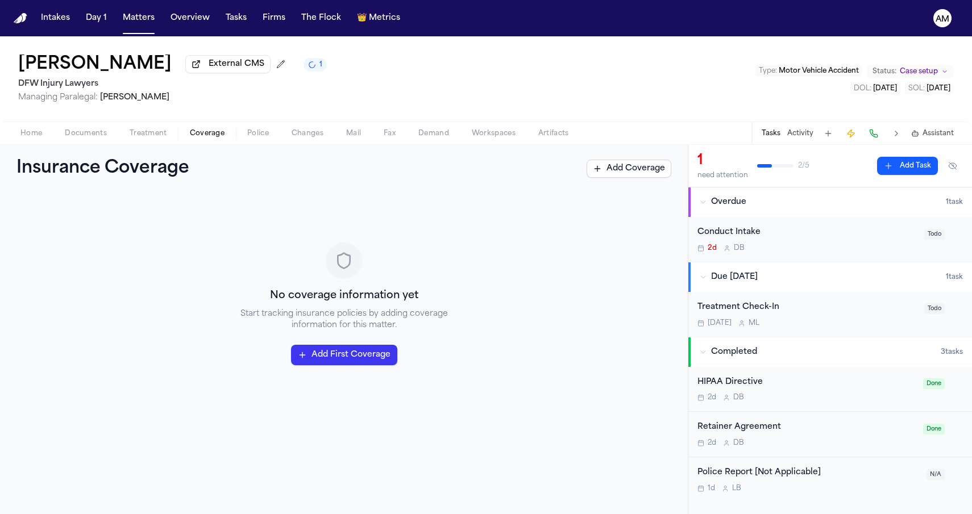
click at [232, 136] on button "Coverage" at bounding box center [206, 134] width 57 height 14
click at [303, 72] on button "1" at bounding box center [314, 65] width 23 height 14
click at [275, 65] on div "Thu Le External CMS 1 DFW Injury Lawyers Managing Paralegal: Michelle Landazaba…" at bounding box center [486, 78] width 972 height 85
click at [118, 140] on button "Treatment" at bounding box center [148, 134] width 60 height 14
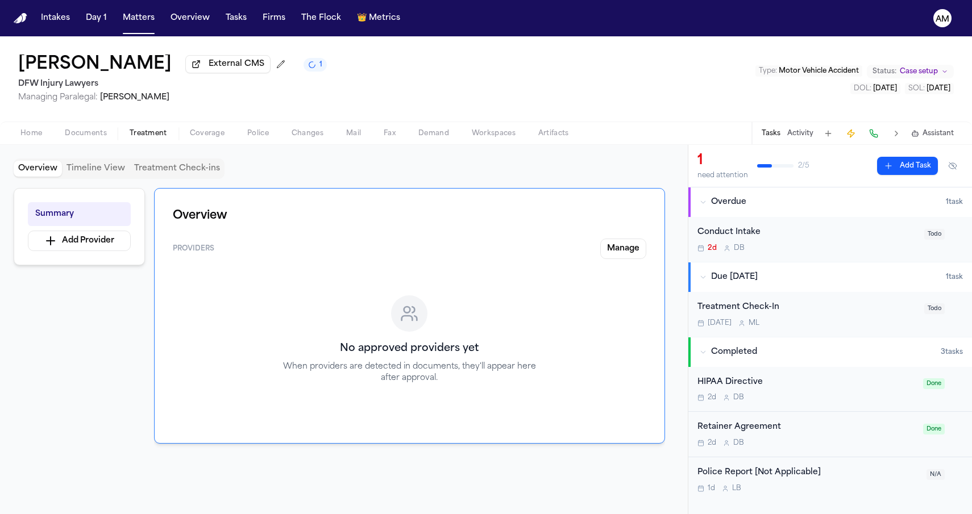
click at [106, 138] on span "Documents" at bounding box center [86, 133] width 42 height 9
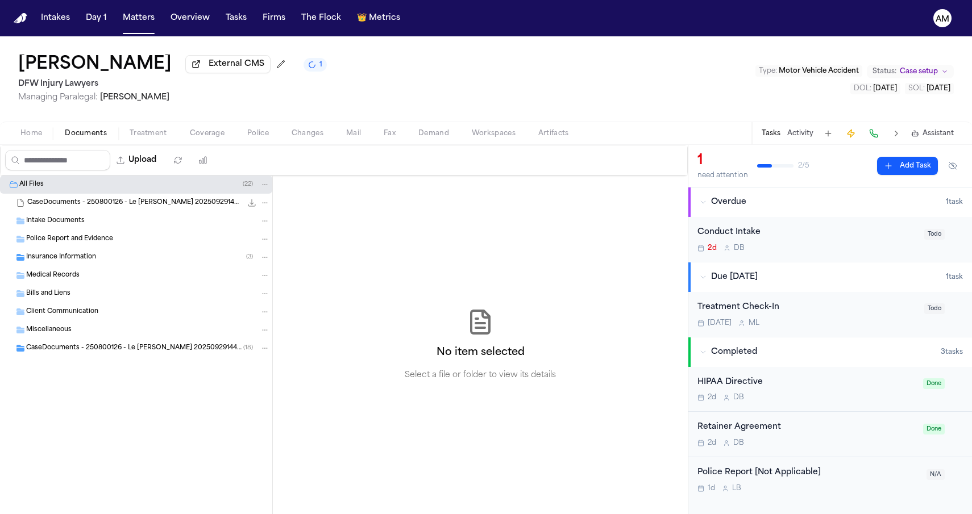
click at [134, 24] on button "Matters" at bounding box center [138, 18] width 41 height 20
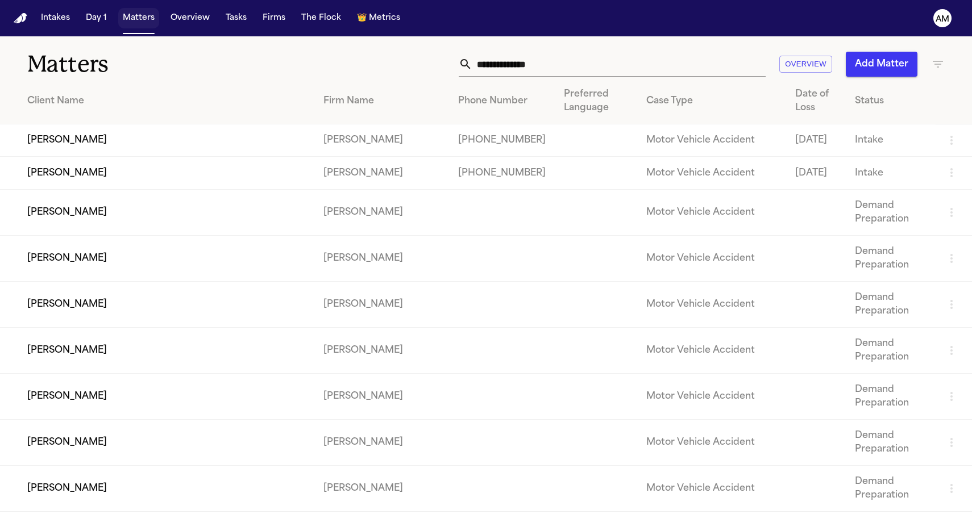
click at [138, 15] on button "Matters" at bounding box center [138, 18] width 41 height 20
click at [313, 64] on div "Overview Add Matter" at bounding box center [616, 64] width 655 height 25
click at [343, 69] on div "Overview Add Matter" at bounding box center [616, 64] width 655 height 25
click at [863, 60] on button "Add Matter" at bounding box center [882, 64] width 72 height 25
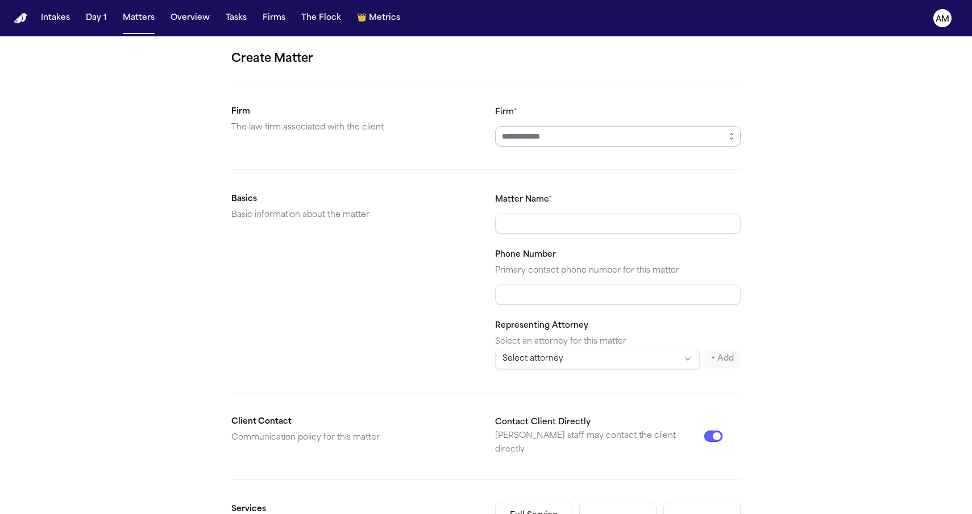
click at [536, 127] on input "Firm *" at bounding box center [618, 136] width 246 height 20
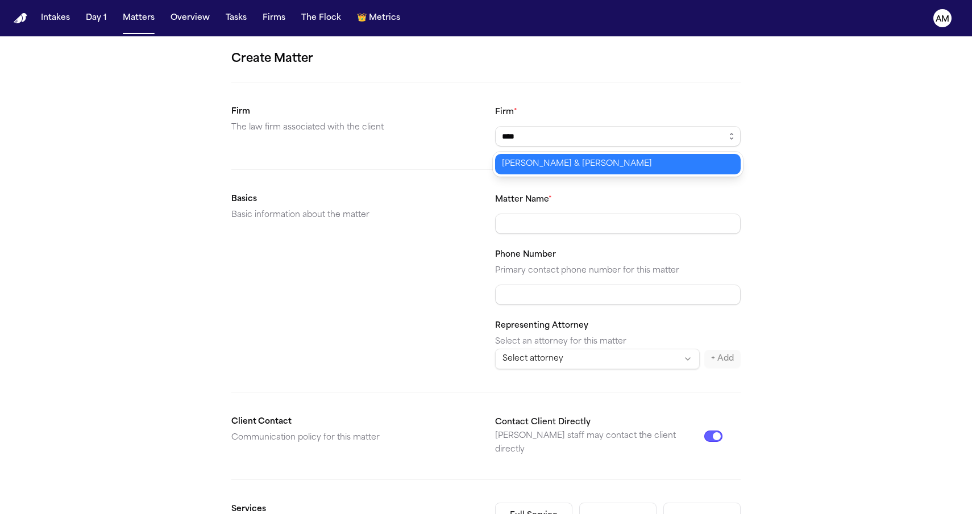
type input "**********"
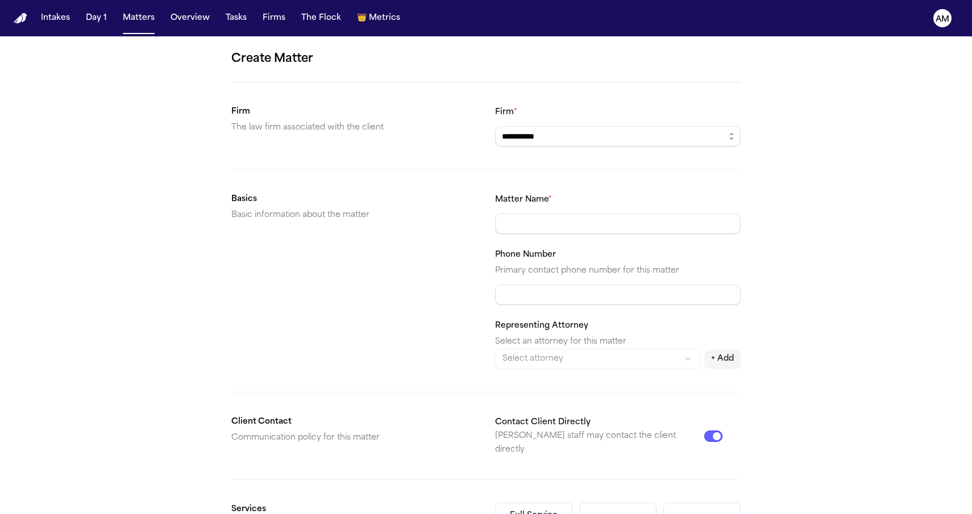
click at [508, 156] on body "**********" at bounding box center [486, 257] width 972 height 514
type input "**********"
click at [437, 305] on div "Basics Basic information about the matter" at bounding box center [354, 281] width 246 height 177
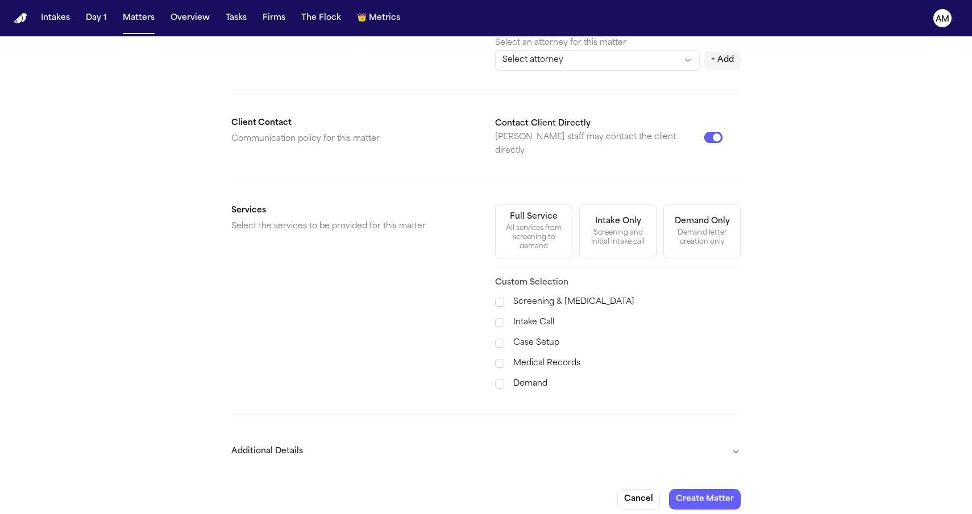
scroll to position [298, 0]
click at [496, 339] on span at bounding box center [499, 343] width 9 height 9
click at [356, 442] on button "Additional Details" at bounding box center [485, 453] width 509 height 30
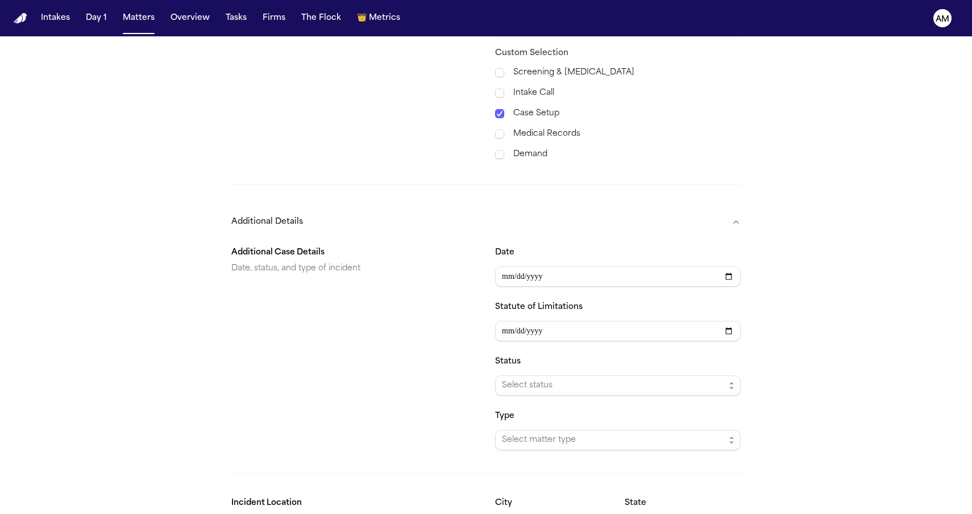
scroll to position [543, 0]
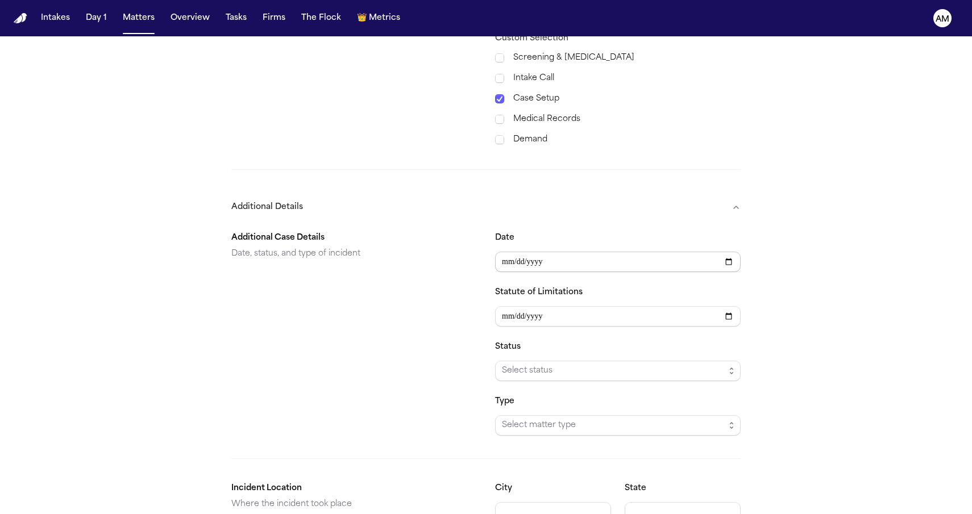
click at [507, 252] on input "Date" at bounding box center [618, 262] width 246 height 20
click at [520, 252] on input "Date" at bounding box center [618, 262] width 246 height 20
click at [545, 253] on input "Date" at bounding box center [618, 262] width 246 height 20
type input "**********"
click at [841, 238] on div "**********" at bounding box center [486, 41] width 972 height 1096
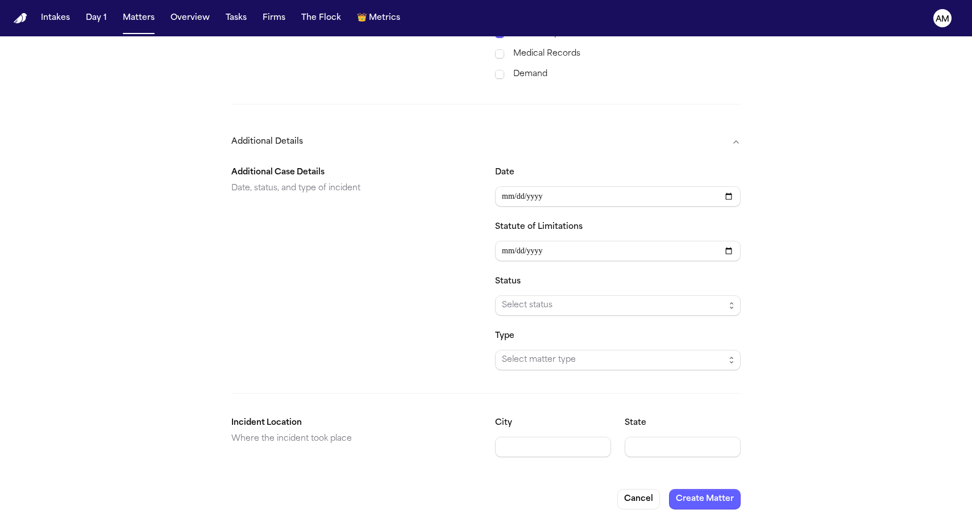
scroll to position [608, 0]
type input "********"
click at [593, 302] on span "Select status" at bounding box center [613, 307] width 223 height 14
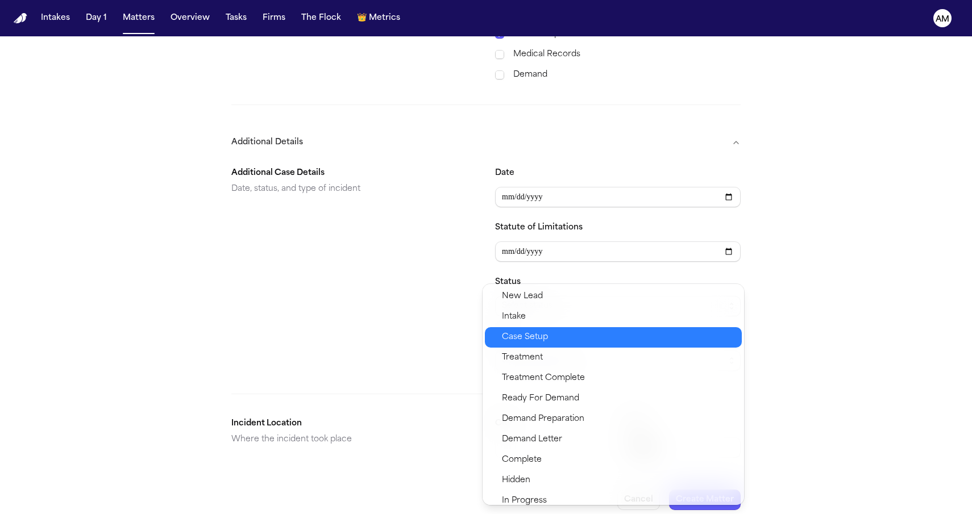
click at [562, 331] on span "Case Setup" at bounding box center [618, 338] width 233 height 14
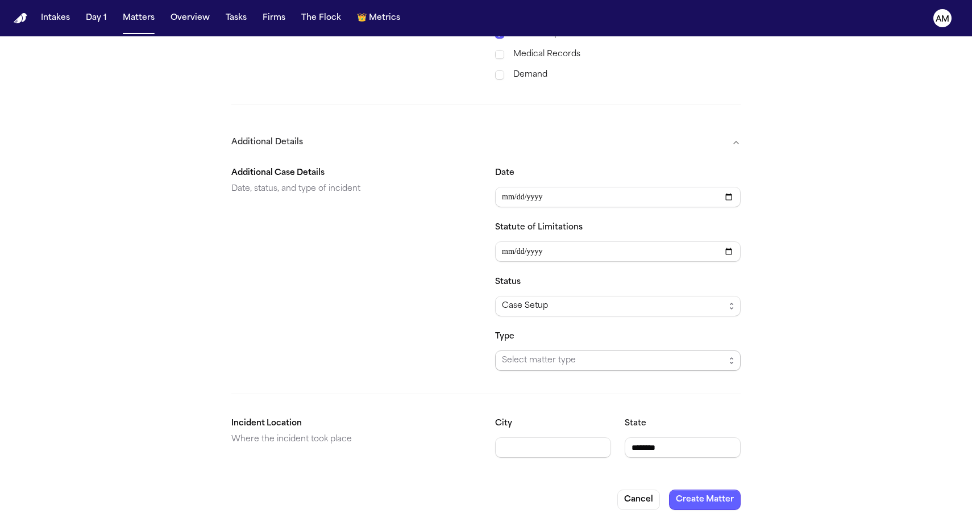
click at [562, 354] on span "Select matter type" at bounding box center [613, 361] width 223 height 14
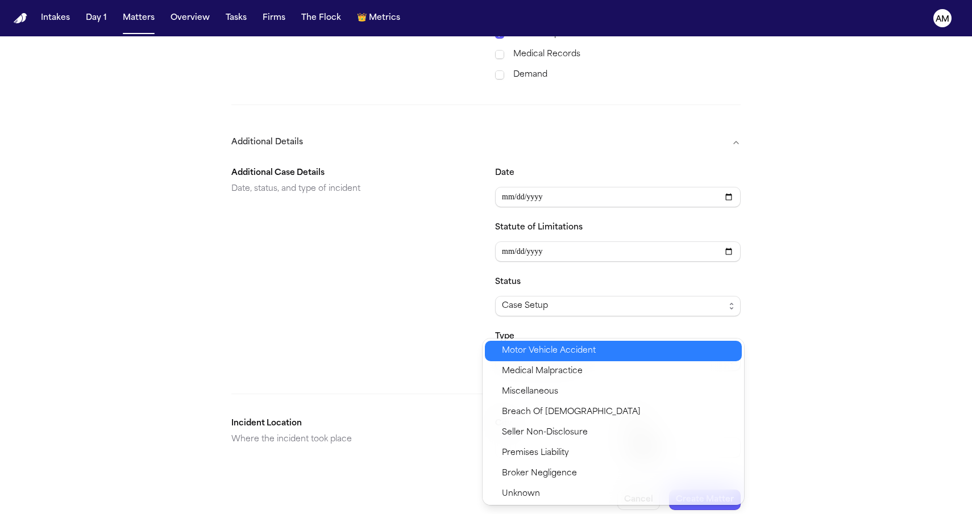
click at [562, 351] on span "Motor Vehicle Accident" at bounding box center [549, 351] width 94 height 14
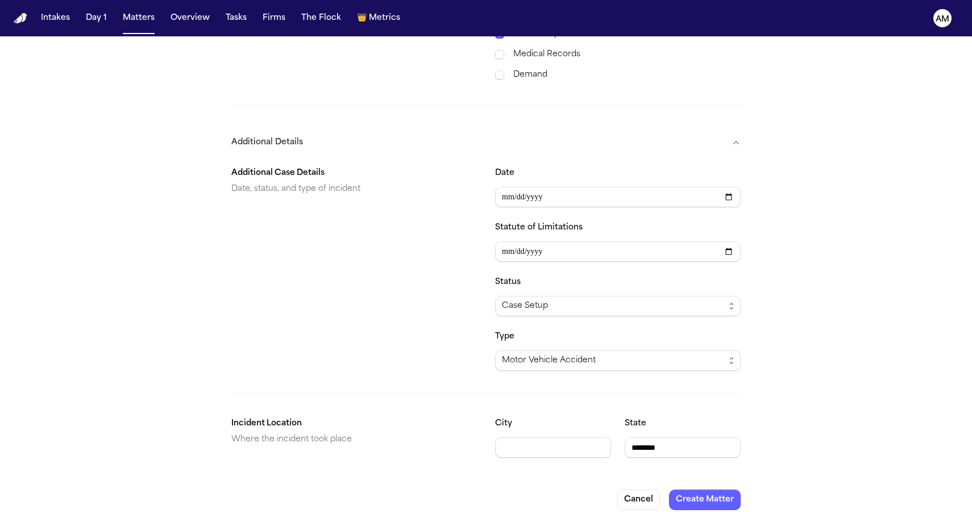
click at [693, 494] on button "Create Matter" at bounding box center [705, 500] width 72 height 20
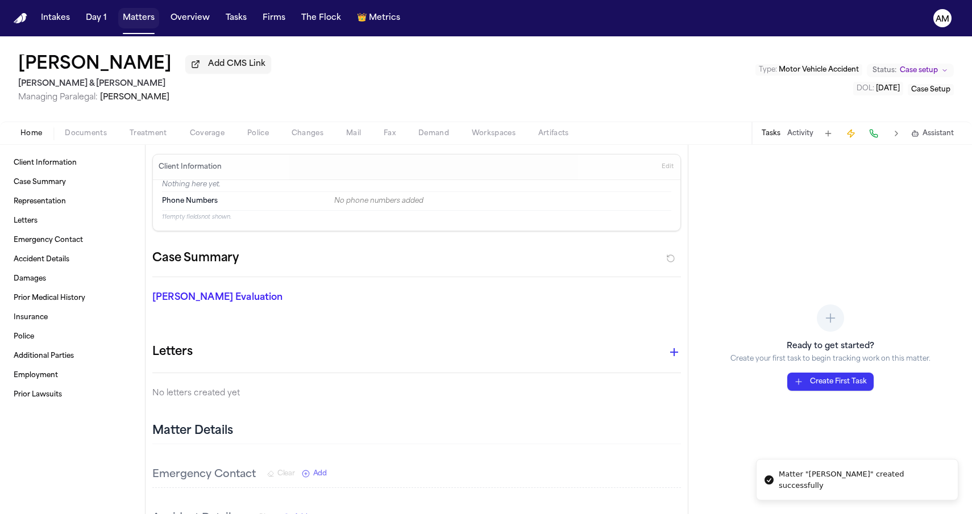
click at [128, 13] on button "Matters" at bounding box center [138, 18] width 41 height 20
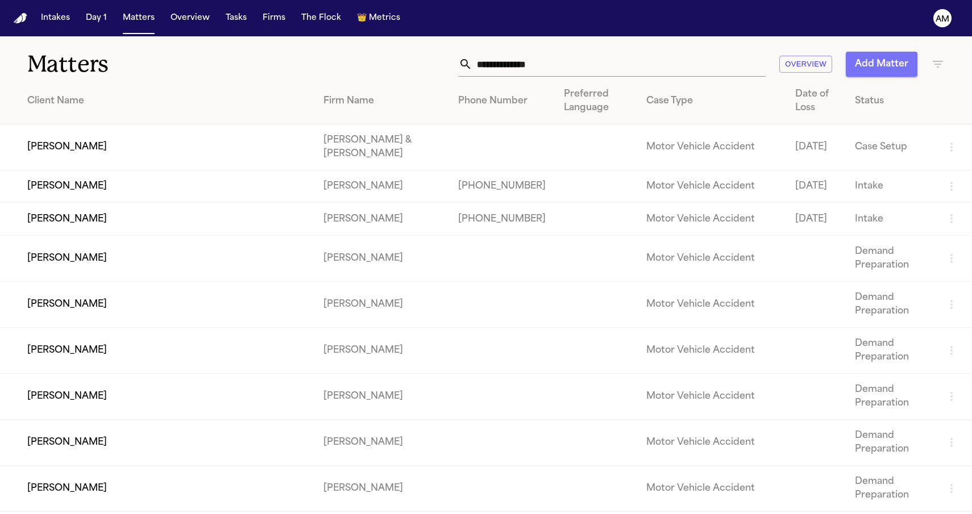
click at [887, 56] on button "Add Matter" at bounding box center [882, 64] width 72 height 25
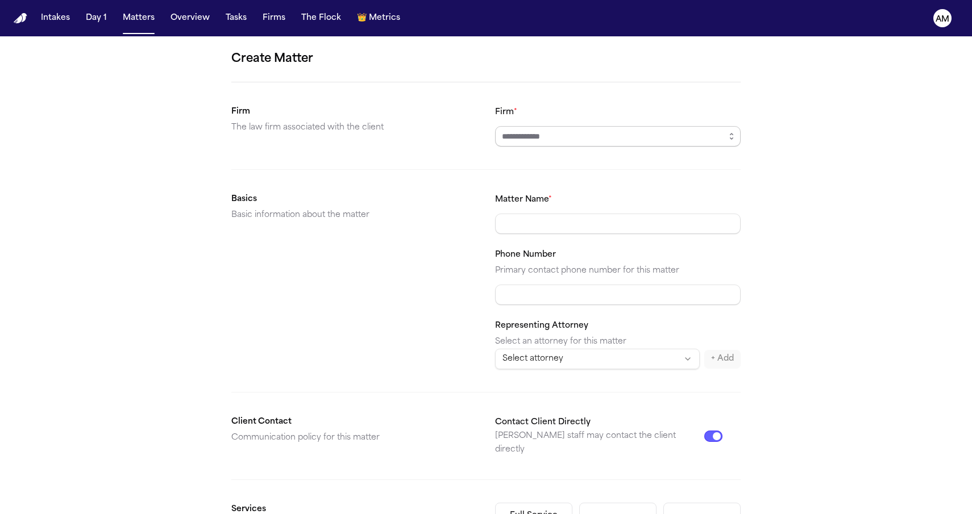
click at [572, 132] on input "Firm *" at bounding box center [618, 136] width 246 height 20
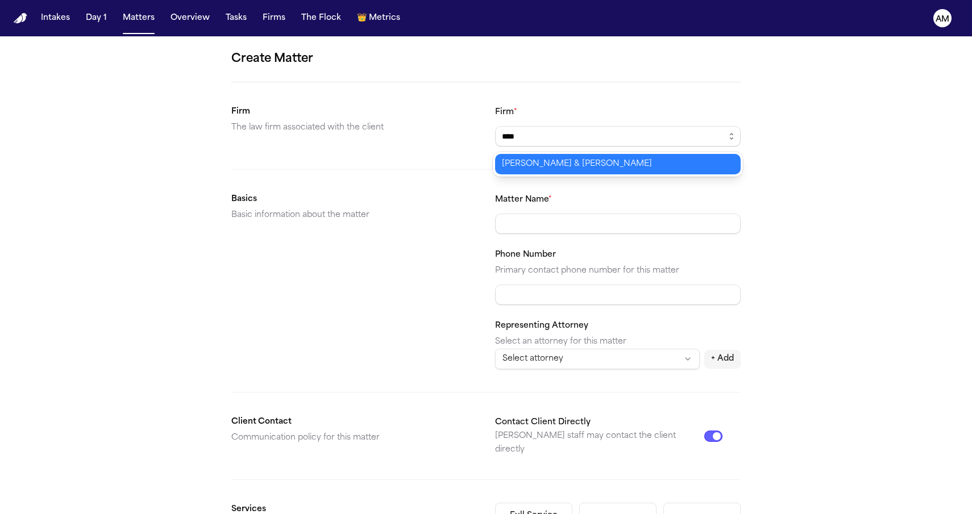
type input "**********"
click at [523, 161] on body "**********" at bounding box center [486, 257] width 972 height 514
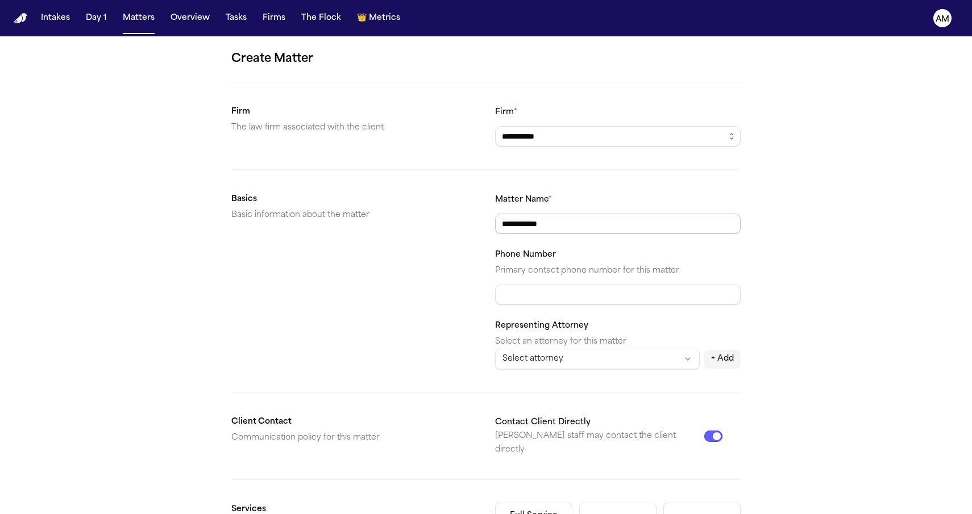
click at [504, 220] on input "**********" at bounding box center [618, 224] width 246 height 20
type input "**********"
click at [801, 208] on div "**********" at bounding box center [486, 429] width 972 height 786
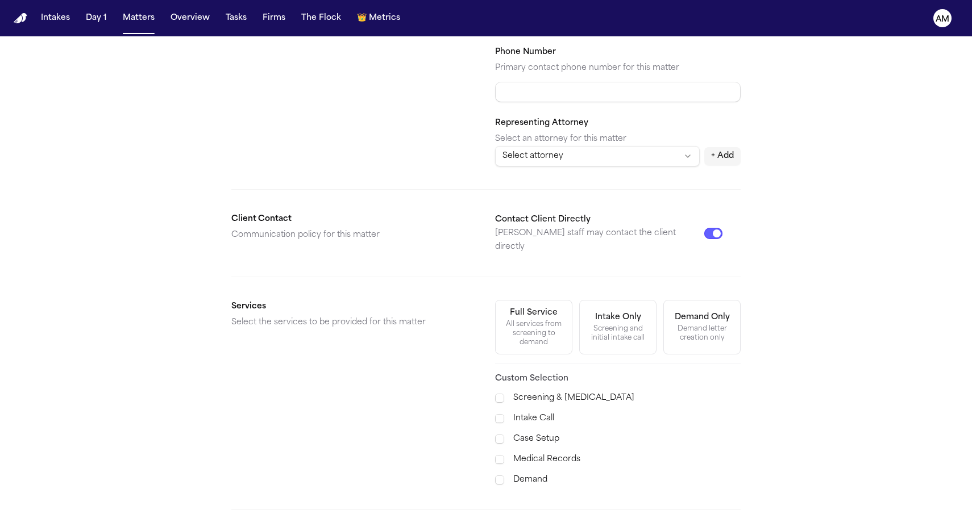
scroll to position [206, 0]
click at [497, 432] on span at bounding box center [499, 437] width 9 height 11
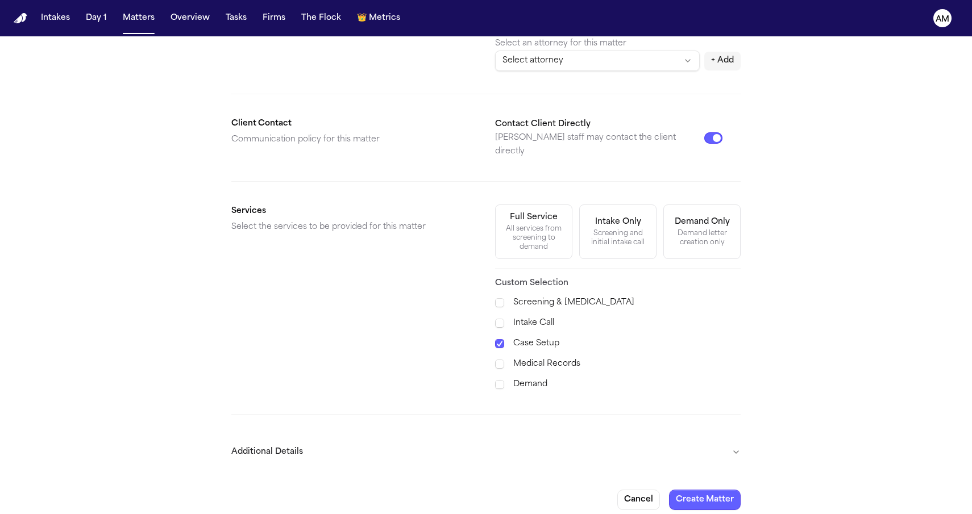
click at [342, 440] on button "Additional Details" at bounding box center [485, 453] width 509 height 30
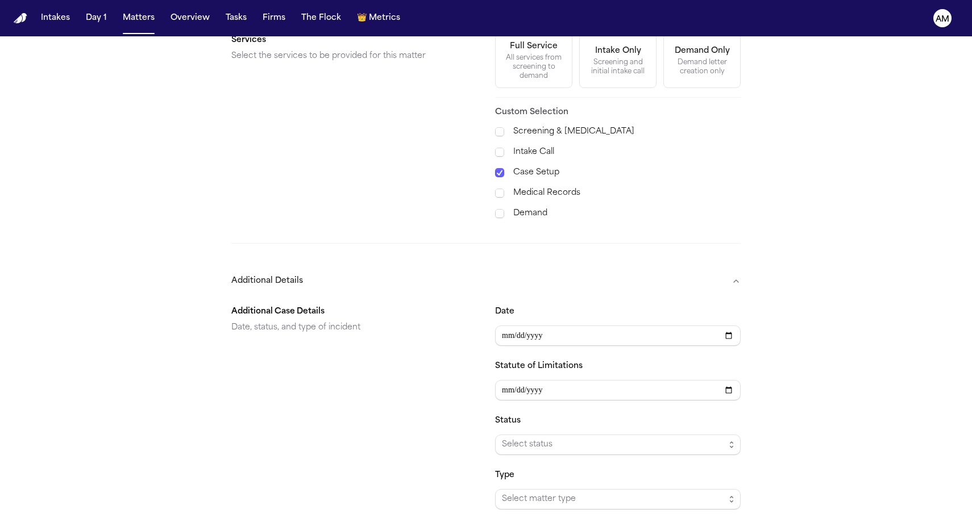
scroll to position [585, 0]
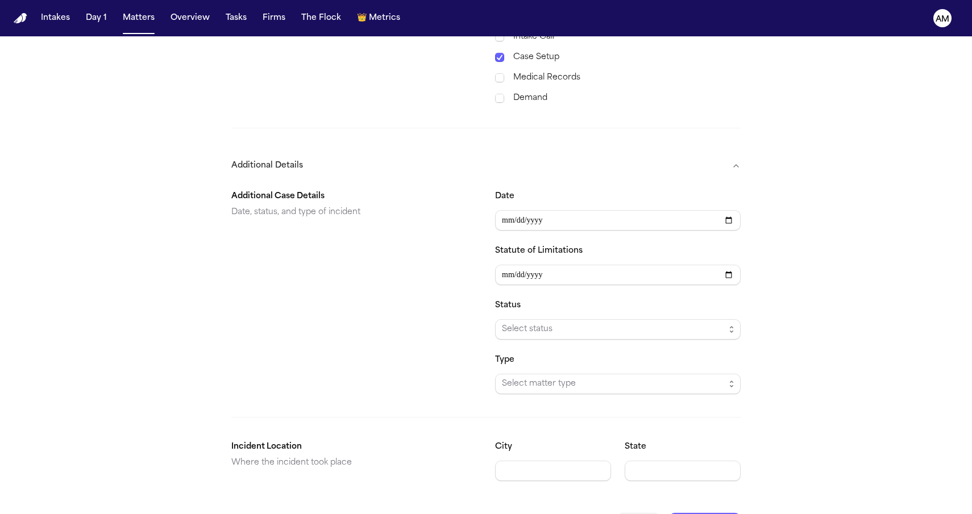
click at [506, 450] on div "City" at bounding box center [553, 460] width 116 height 41
type input "*********"
click at [667, 440] on div "State" at bounding box center [683, 460] width 116 height 41
type input "********"
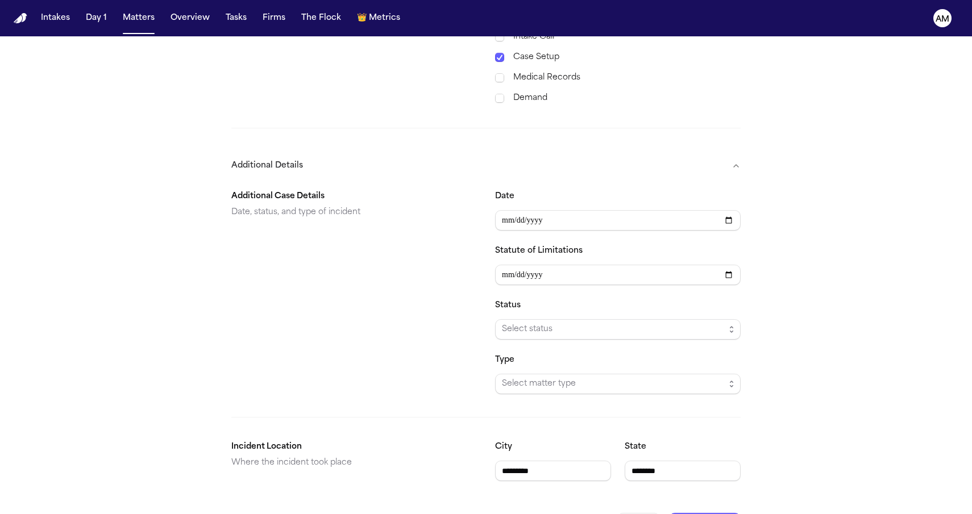
click at [507, 214] on input "Date" at bounding box center [618, 220] width 246 height 20
click at [518, 214] on input "Date" at bounding box center [618, 220] width 246 height 20
click at [539, 214] on input "Date" at bounding box center [618, 220] width 246 height 20
type input "**********"
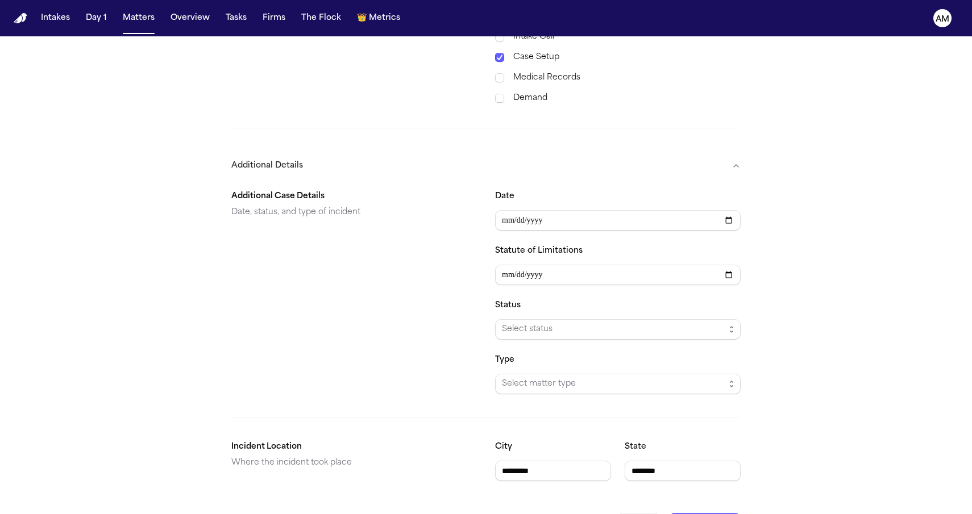
click at [576, 323] on span "Select status" at bounding box center [613, 330] width 223 height 14
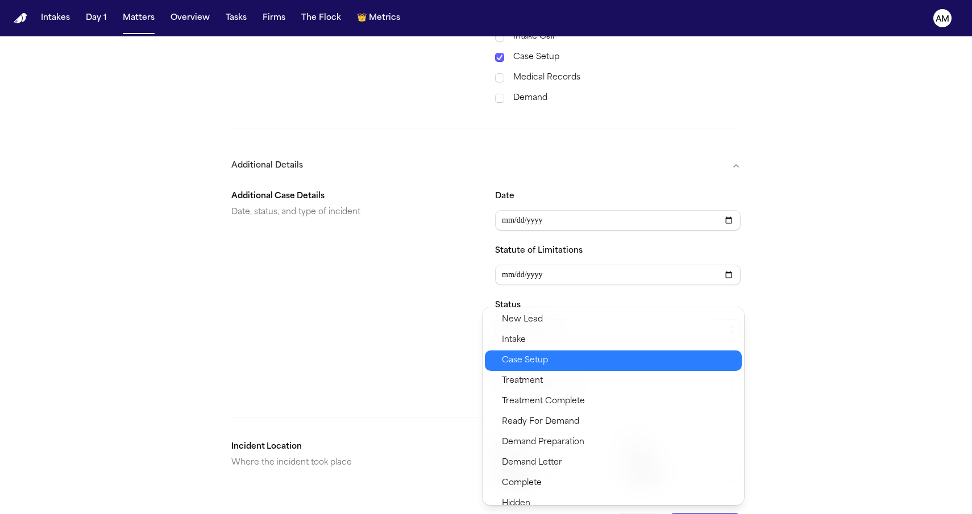
click at [543, 364] on span "Case Setup" at bounding box center [525, 361] width 46 height 14
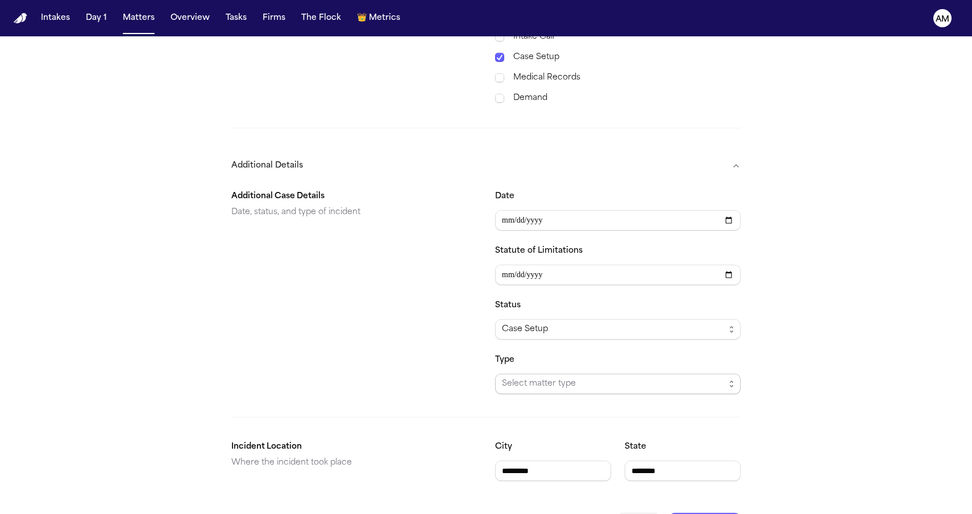
click at [538, 380] on span "Select matter type" at bounding box center [613, 384] width 223 height 14
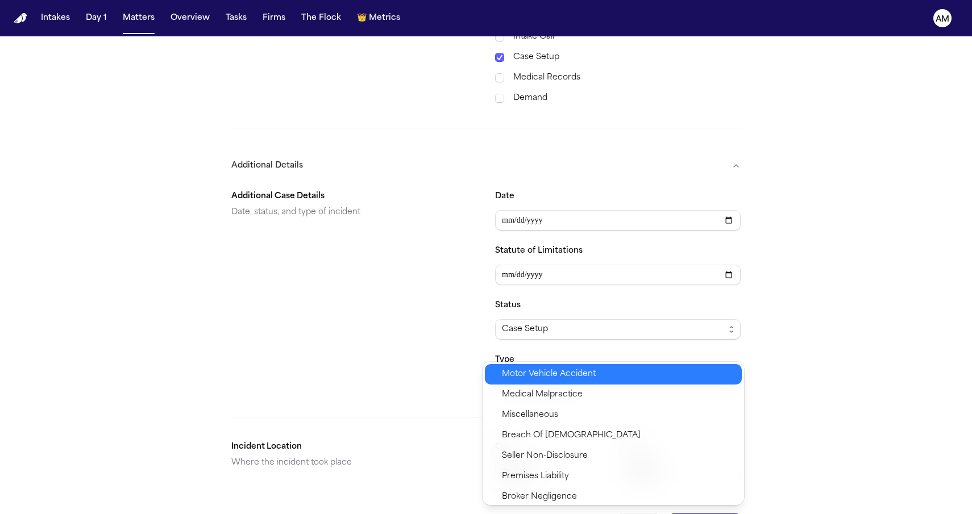
click at [537, 379] on span "Motor Vehicle Accident" at bounding box center [549, 375] width 94 height 14
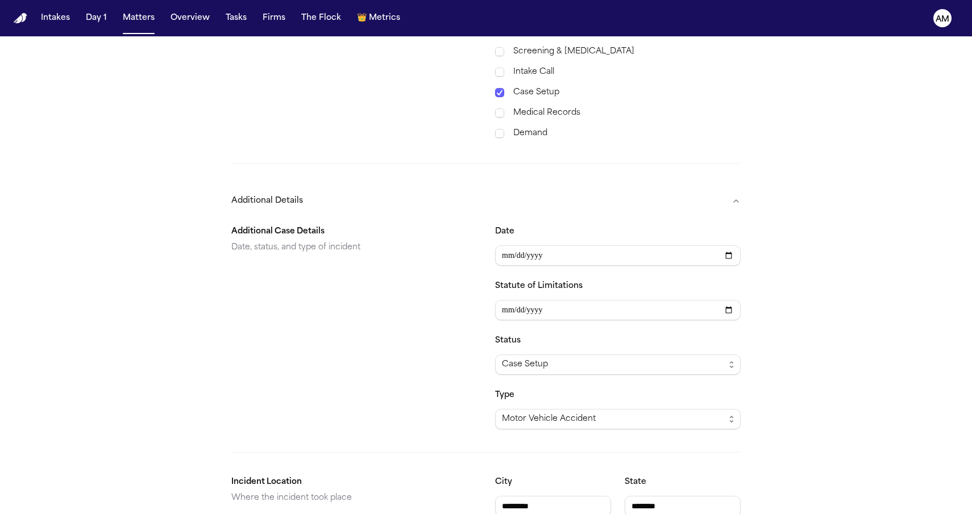
scroll to position [594, 0]
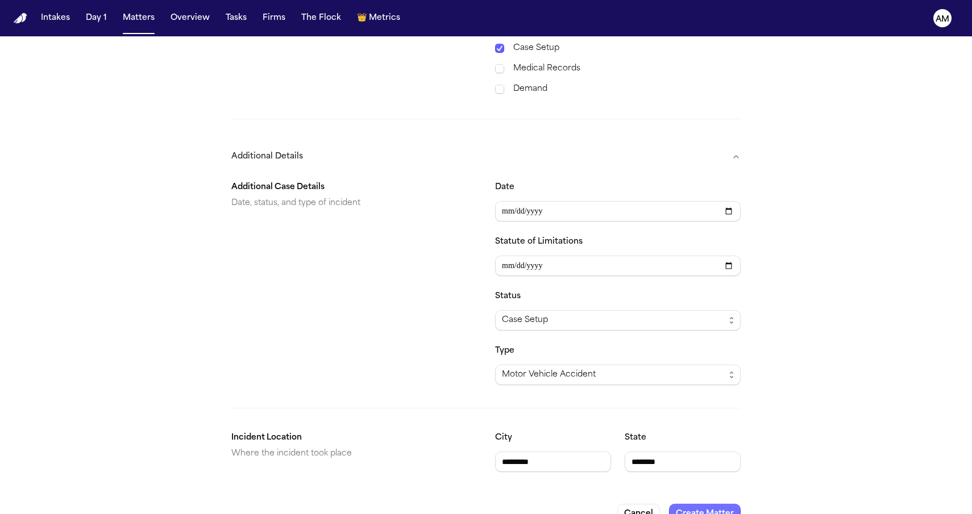
click at [702, 504] on button "Create Matter" at bounding box center [705, 514] width 72 height 20
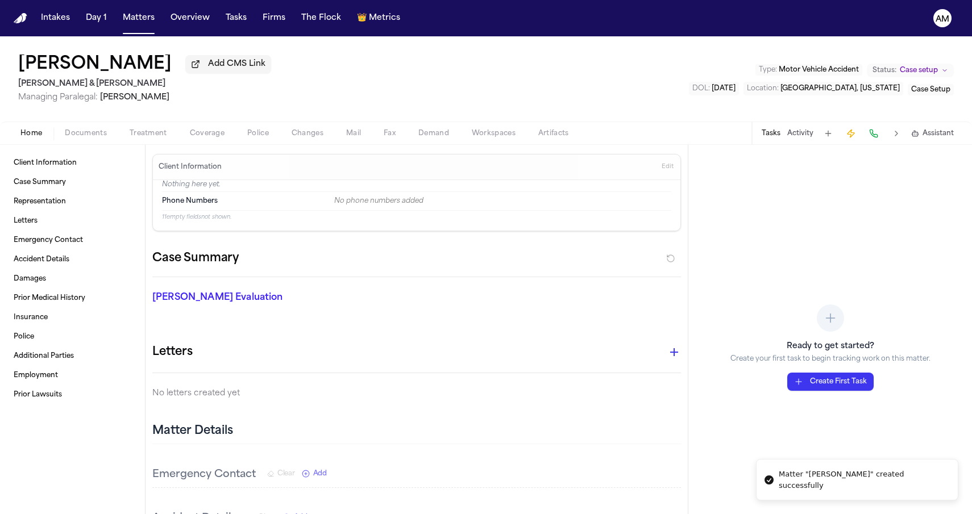
click at [136, 29] on nav "Intakes Day 1 Matters Overview Tasks Firms The Flock 👑 Metrics AM" at bounding box center [486, 18] width 972 height 36
click at [136, 24] on button "Matters" at bounding box center [138, 18] width 41 height 20
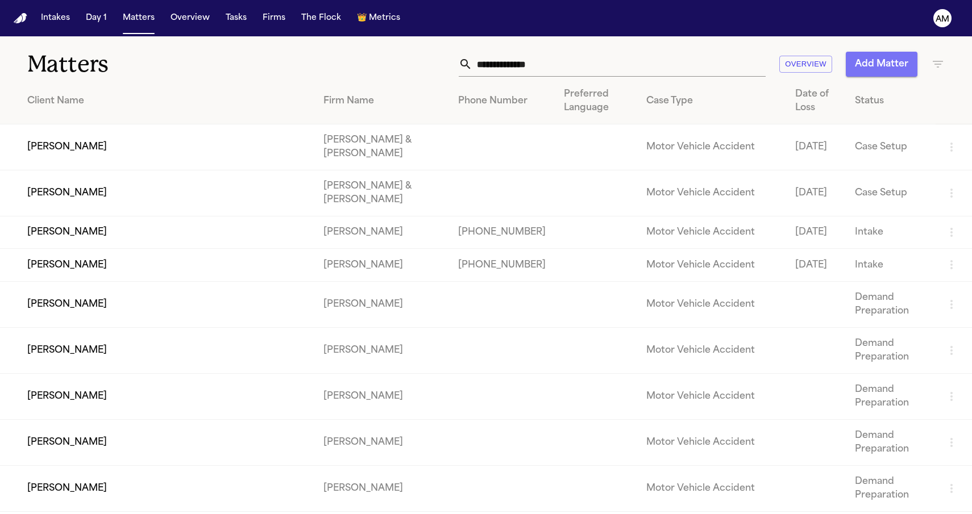
click at [879, 66] on button "Add Matter" at bounding box center [882, 64] width 72 height 25
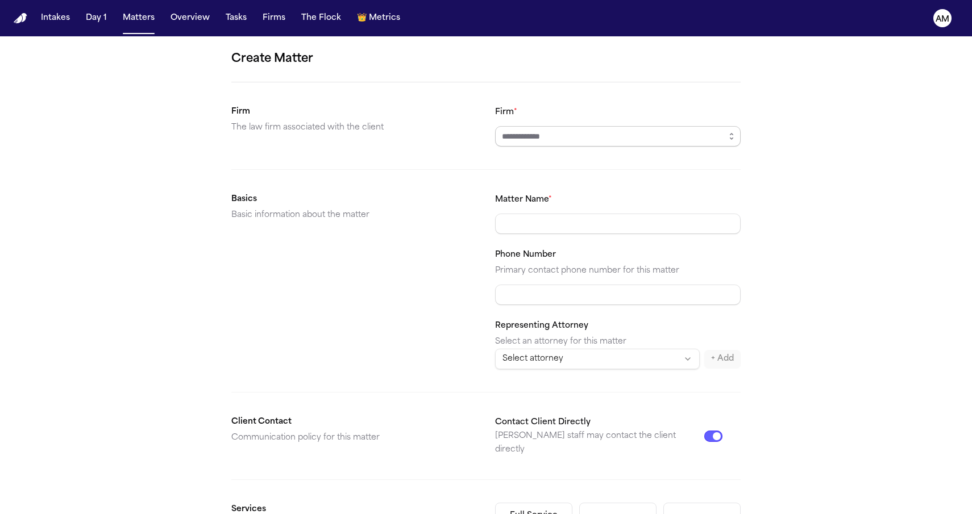
click at [542, 139] on input "Firm *" at bounding box center [618, 136] width 246 height 20
drag, startPoint x: 530, startPoint y: 165, endPoint x: 526, endPoint y: 170, distance: 7.3
drag, startPoint x: 550, startPoint y: 144, endPoint x: 436, endPoint y: 134, distance: 114.1
click at [436, 134] on section "Firm The law firm associated with the client Firm * *********" at bounding box center [485, 125] width 509 height 41
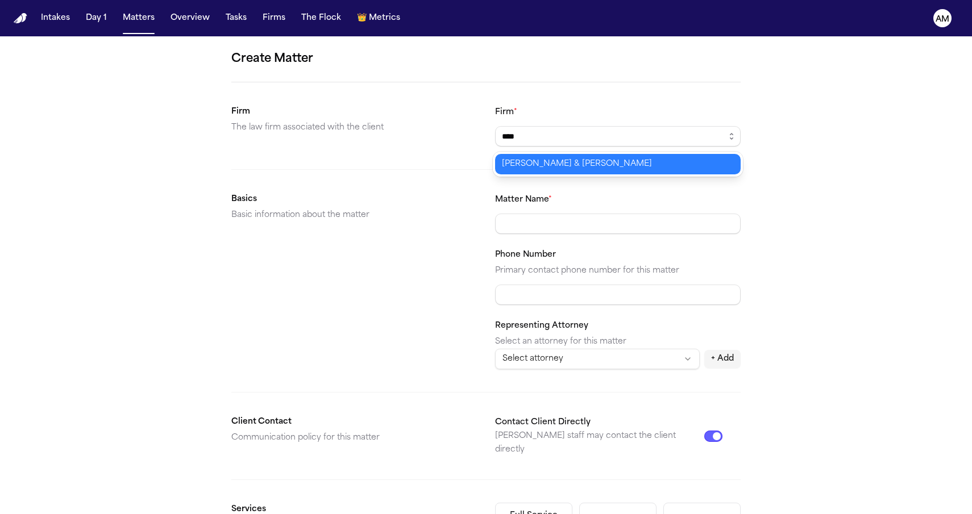
type input "**********"
click at [518, 163] on body "**********" at bounding box center [486, 257] width 972 height 514
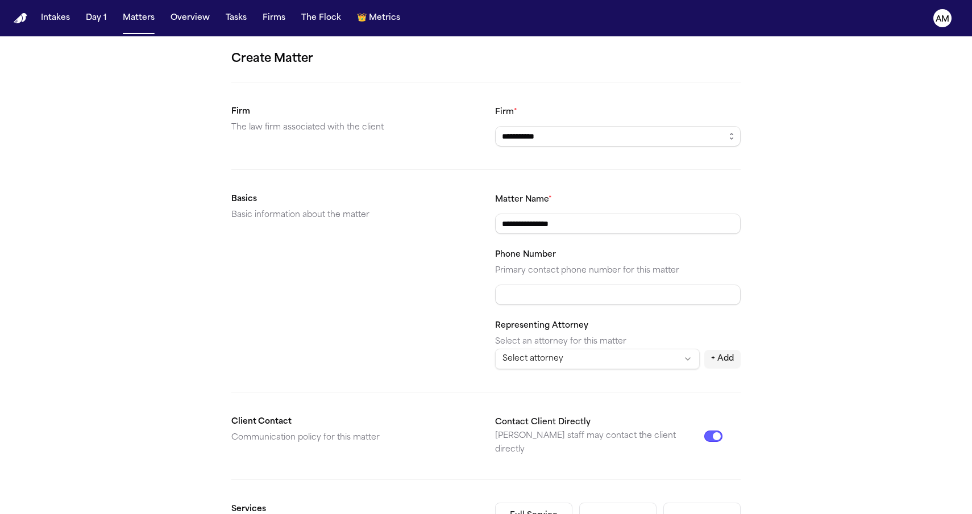
type input "**********"
click at [830, 160] on div "**********" at bounding box center [486, 429] width 972 height 786
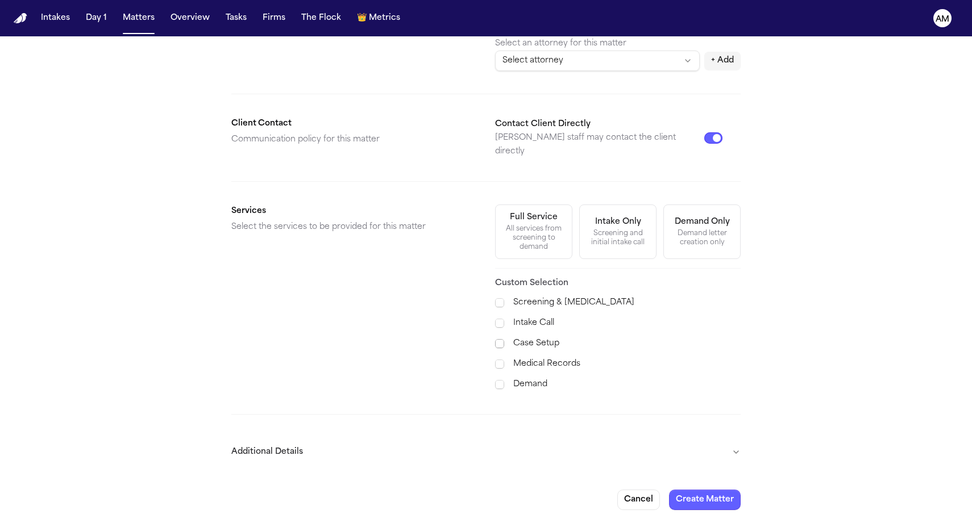
click at [504, 339] on span at bounding box center [499, 343] width 9 height 9
click at [402, 459] on form "**********" at bounding box center [485, 131] width 509 height 759
click at [423, 438] on button "Additional Details" at bounding box center [485, 453] width 509 height 30
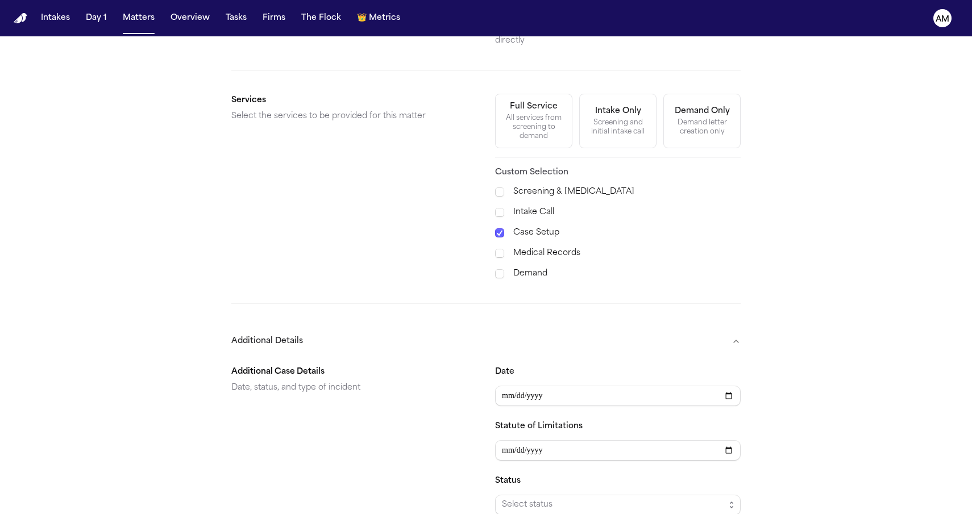
scroll to position [464, 0]
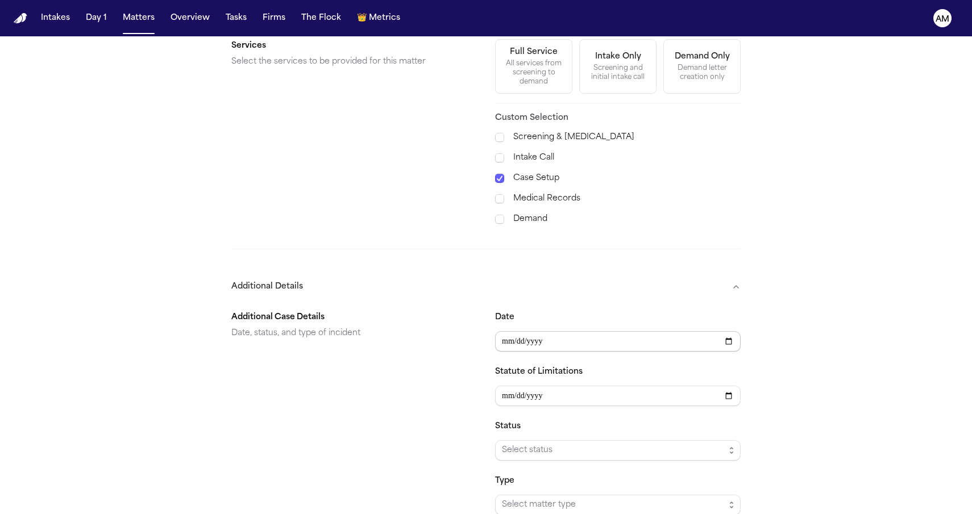
click at [502, 332] on input "Date" at bounding box center [618, 341] width 246 height 20
click at [521, 331] on input "Date" at bounding box center [618, 341] width 246 height 20
click at [539, 331] on input "Date" at bounding box center [618, 341] width 246 height 20
click at [505, 334] on input "Date" at bounding box center [618, 341] width 246 height 20
type input "**********"
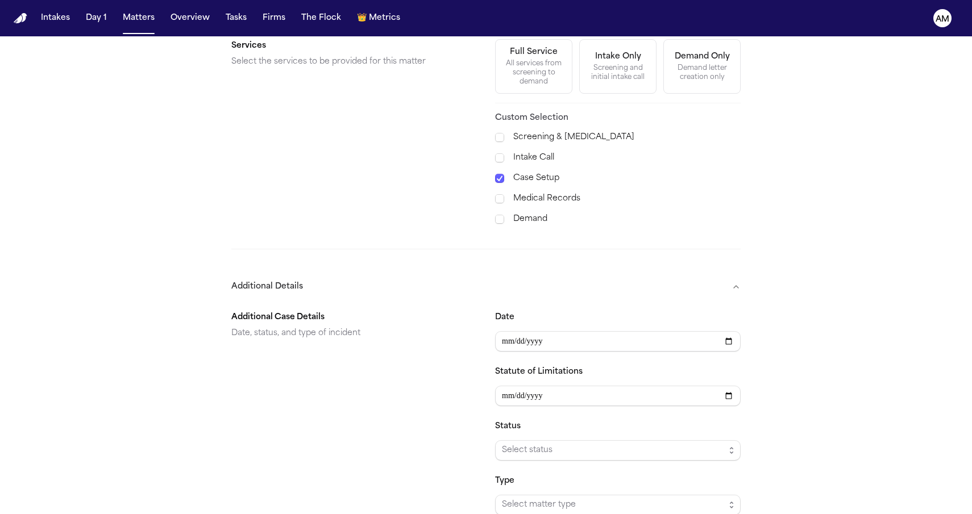
click at [393, 382] on div "Additional Case Details Date, status, and type of incident" at bounding box center [354, 413] width 246 height 205
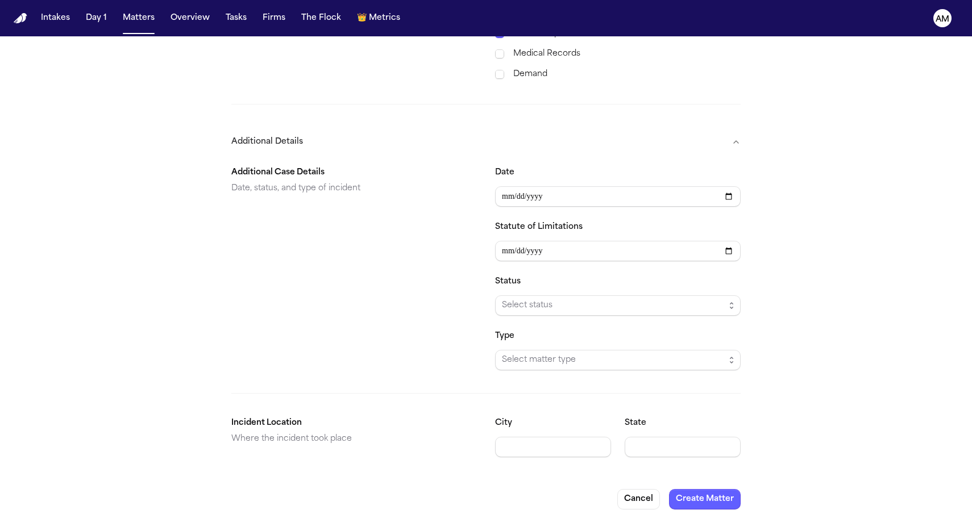
scroll to position [608, 0]
click at [504, 315] on div "**********" at bounding box center [618, 269] width 246 height 205
click at [510, 302] on span "Select status" at bounding box center [613, 307] width 223 height 14
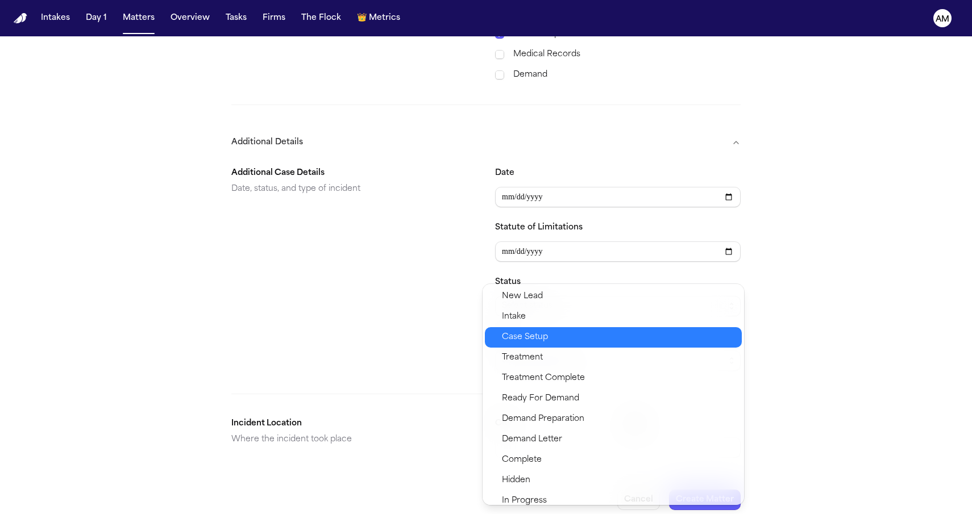
click at [510, 332] on span "Case Setup" at bounding box center [525, 338] width 46 height 14
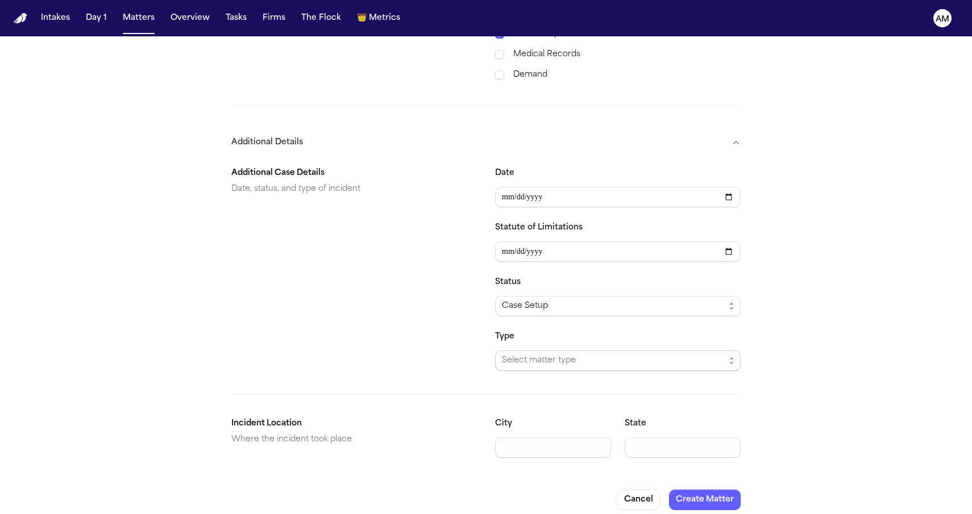
click at [505, 359] on span "Select matter type" at bounding box center [618, 361] width 246 height 20
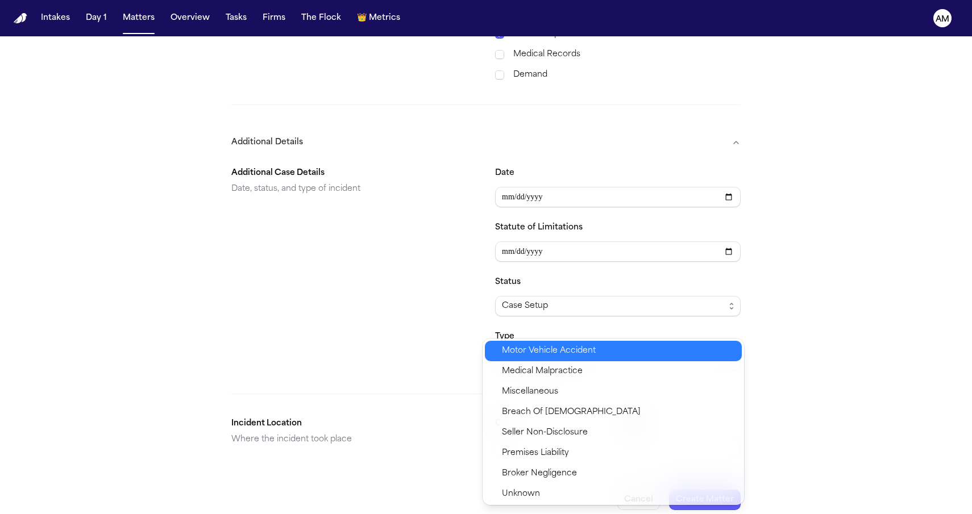
click at [505, 358] on div "Motor Vehicle Accident" at bounding box center [613, 351] width 257 height 20
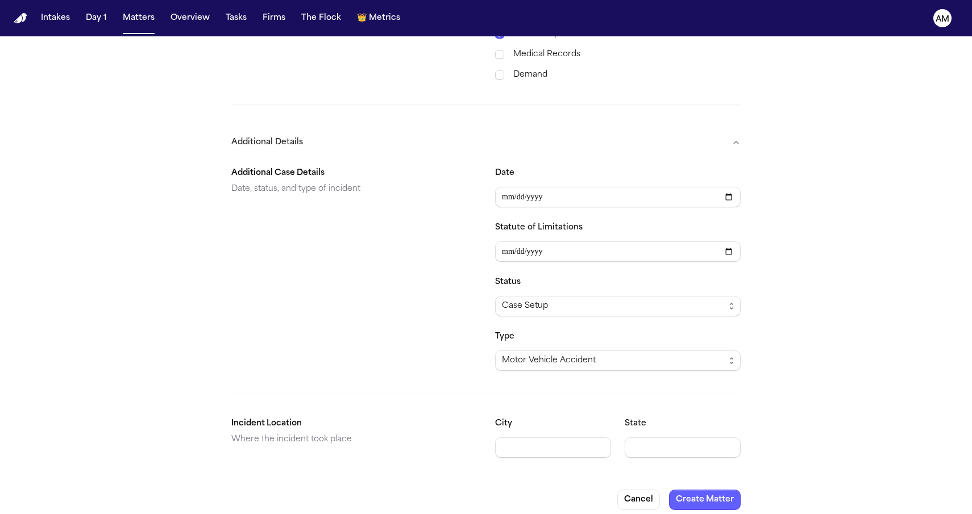
type input "********"
click at [649, 438] on input "*********" at bounding box center [683, 448] width 116 height 20
type input "********"
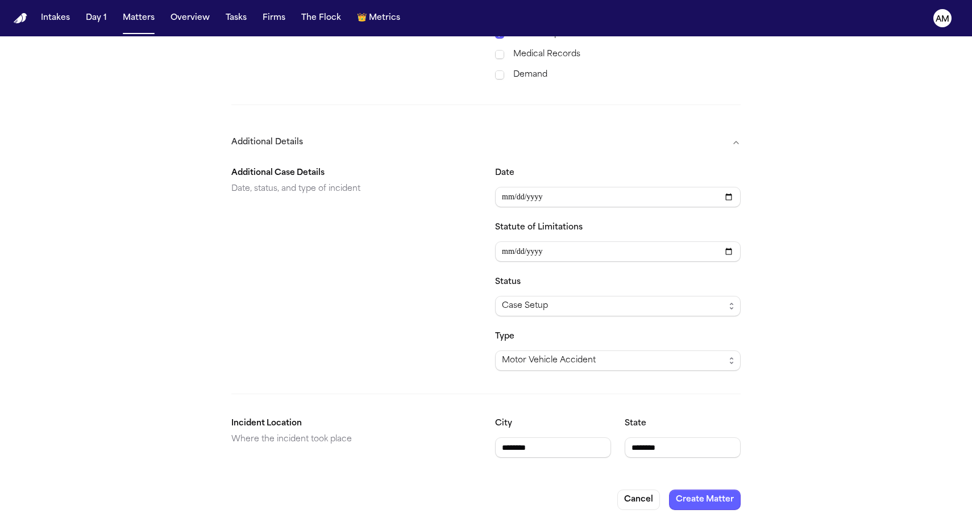
click at [712, 490] on button "Create Matter" at bounding box center [705, 500] width 72 height 20
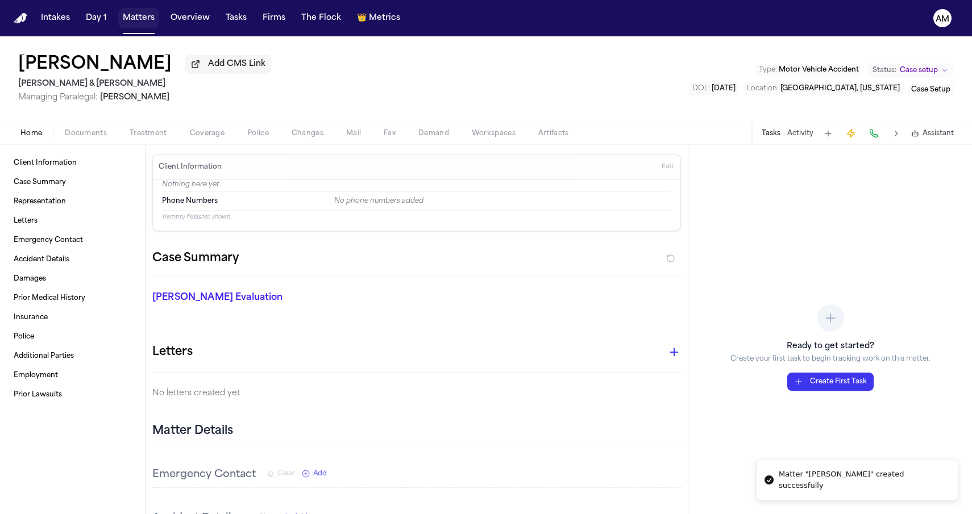
click at [130, 18] on button "Matters" at bounding box center [138, 18] width 41 height 20
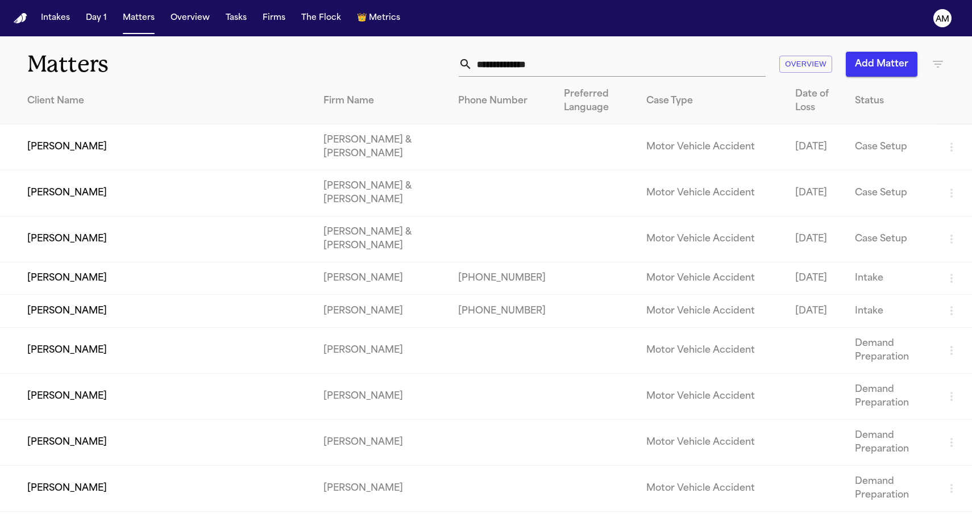
click at [927, 59] on div "Overview Add Matter" at bounding box center [616, 64] width 655 height 25
click at [584, 72] on input "text" at bounding box center [618, 64] width 293 height 25
click at [548, 68] on input "text" at bounding box center [618, 64] width 293 height 25
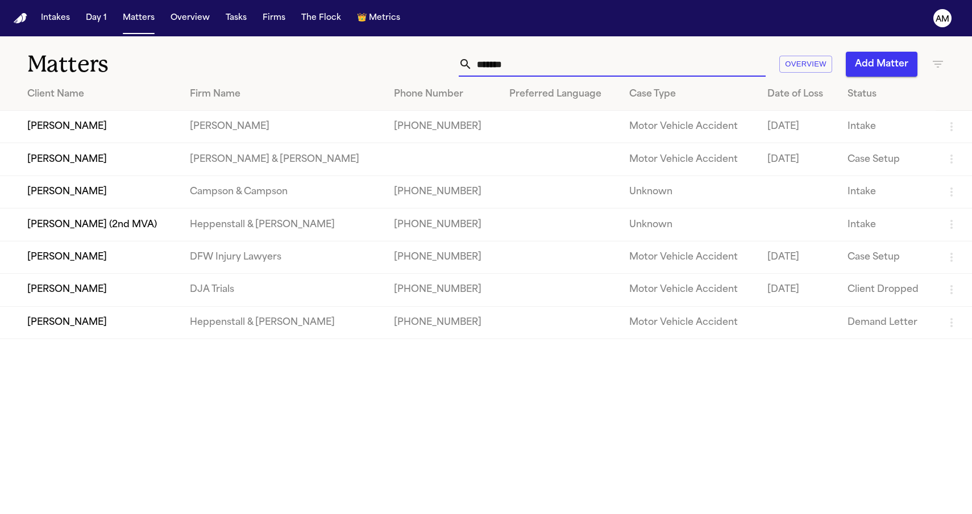
drag, startPoint x: 548, startPoint y: 68, endPoint x: 540, endPoint y: 63, distance: 9.7
click at [540, 63] on input "*******" at bounding box center [618, 64] width 293 height 25
type input "*******"
click at [145, 125] on td "[PERSON_NAME]" at bounding box center [90, 127] width 181 height 32
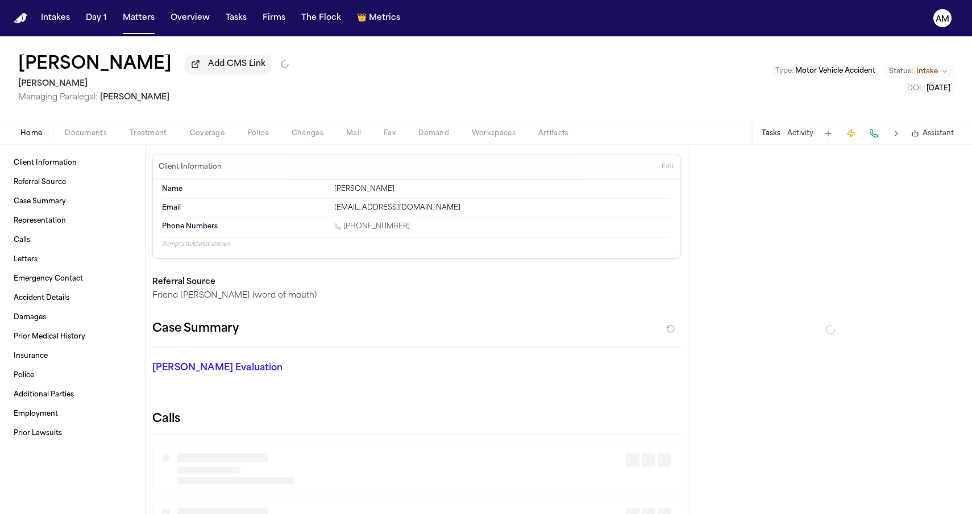
click at [238, 136] on button "Police" at bounding box center [258, 134] width 44 height 14
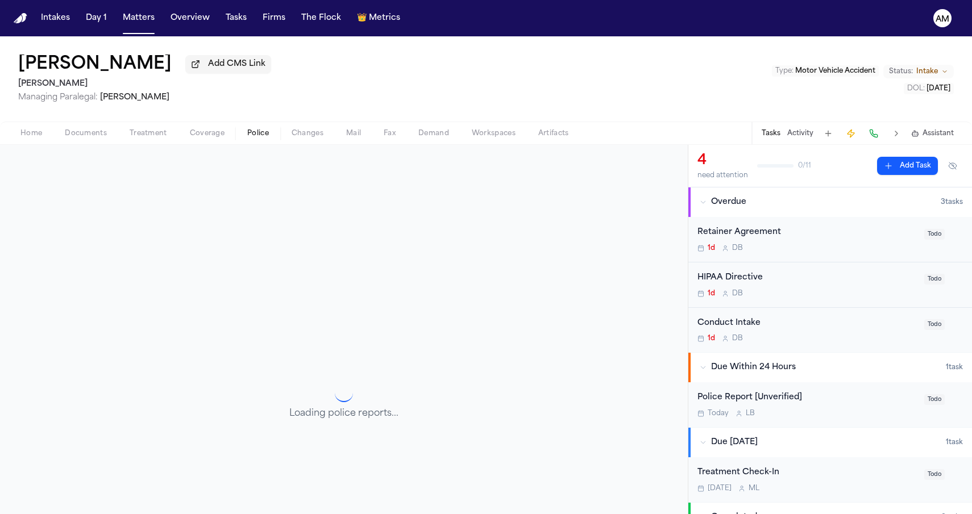
click at [215, 135] on span "Coverage" at bounding box center [207, 133] width 35 height 9
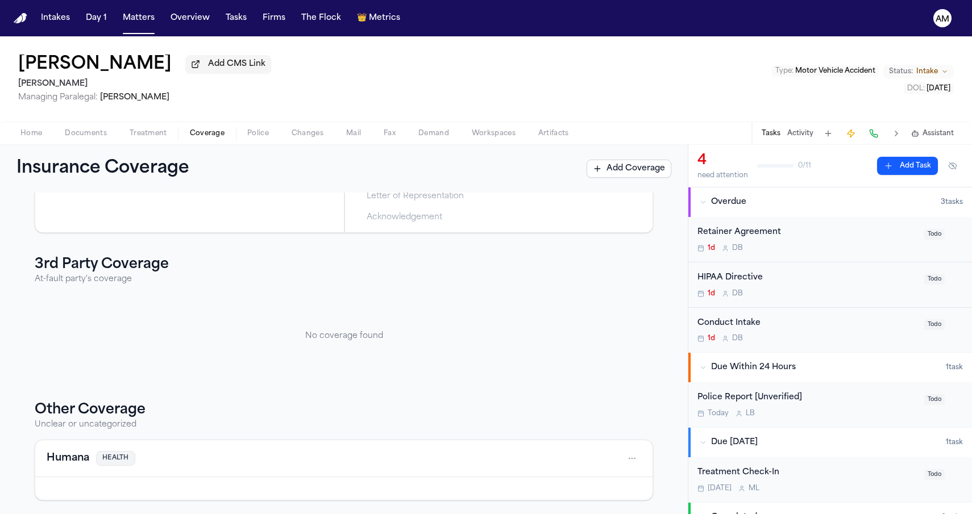
scroll to position [269, 0]
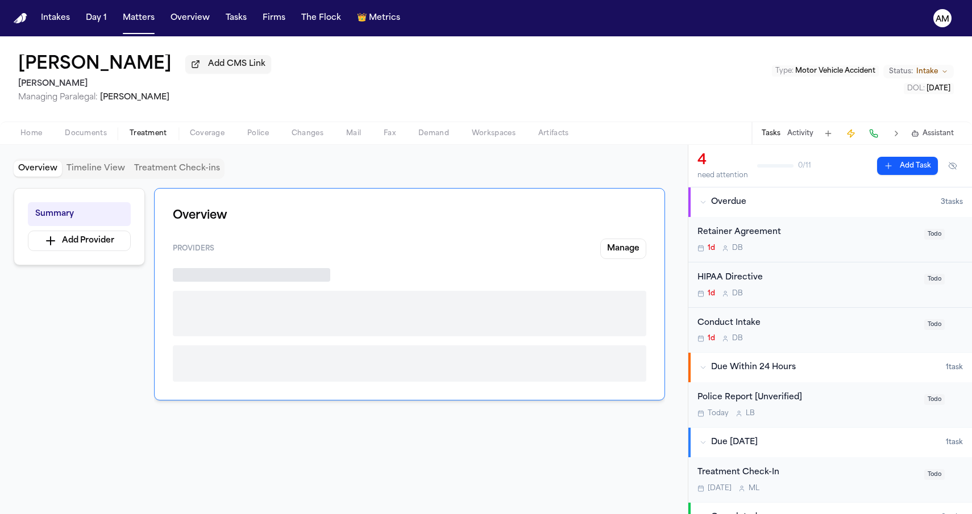
click at [140, 131] on span "Treatment" at bounding box center [149, 133] width 38 height 9
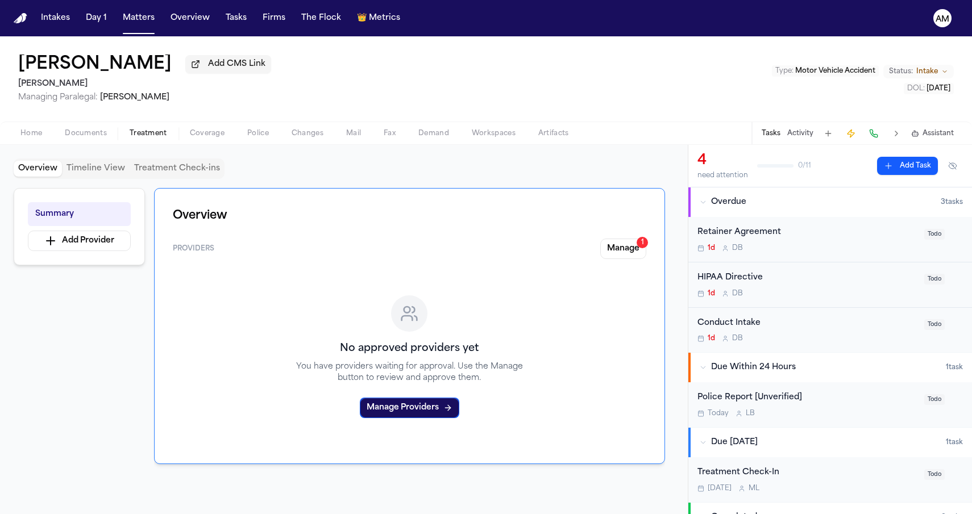
click at [95, 132] on span "Documents" at bounding box center [86, 133] width 42 height 9
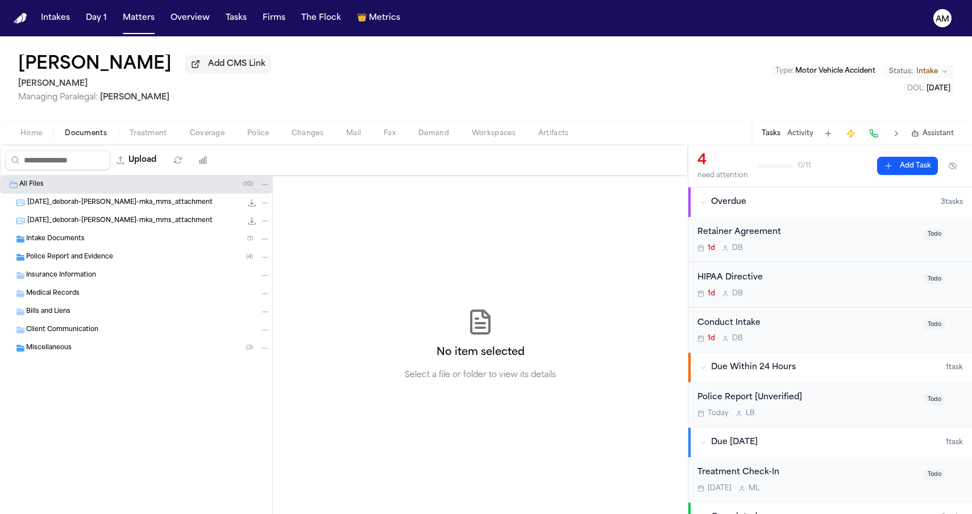
click at [57, 263] on span "Police Report and Evidence" at bounding box center [69, 258] width 87 height 10
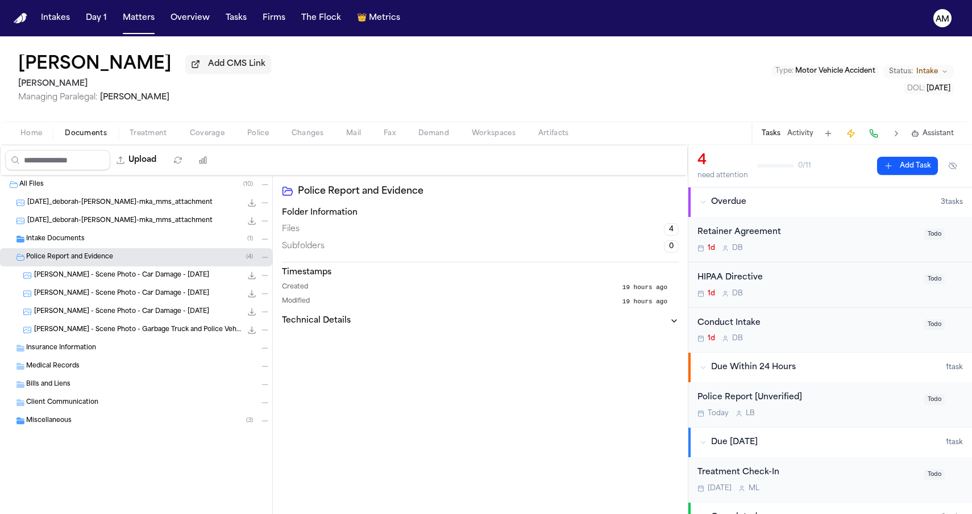
click at [66, 248] on div "Intake Documents ( 1 )" at bounding box center [136, 239] width 272 height 18
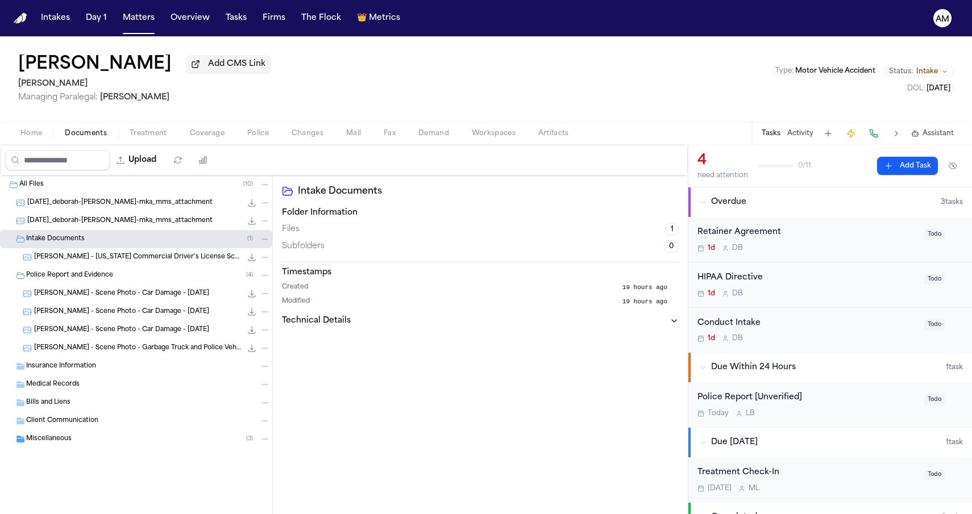
click at [80, 456] on div "All Files ( 10 ) 2025-09-30_deborah-hachey-mka_mms_attachment 145.3 KB • JPG 20…" at bounding box center [136, 341] width 272 height 330
click at [80, 448] on div "Miscellaneous ( 3 )" at bounding box center [136, 439] width 272 height 18
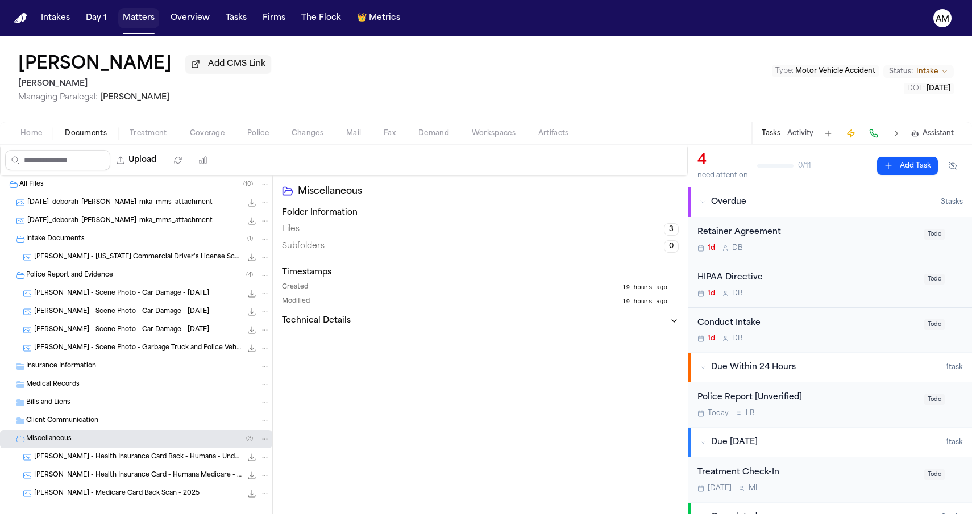
click at [143, 14] on button "Matters" at bounding box center [138, 18] width 41 height 20
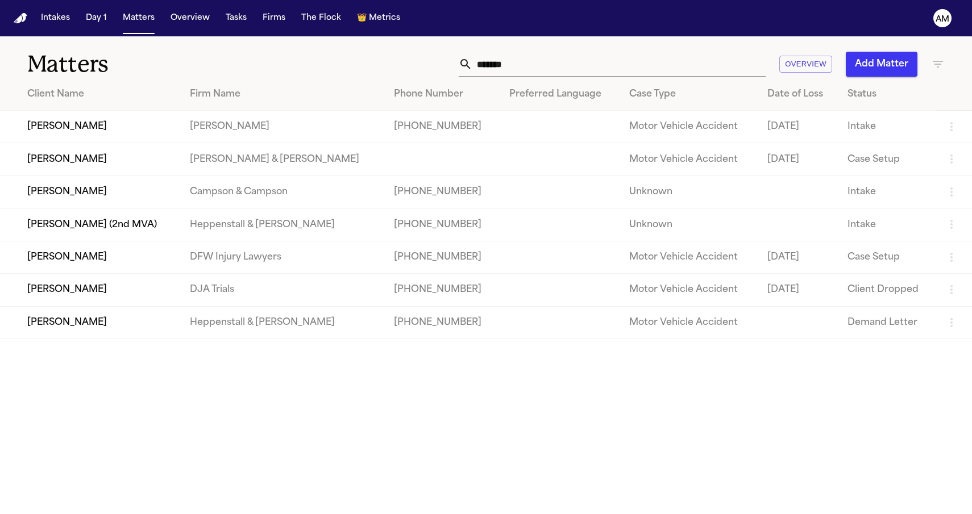
click at [427, 45] on div "Matters ******* Overview Add Matter" at bounding box center [486, 57] width 972 height 42
drag, startPoint x: 526, startPoint y: 60, endPoint x: 415, endPoint y: 60, distance: 110.8
click at [415, 60] on div "******* Overview Add Matter" at bounding box center [616, 64] width 655 height 25
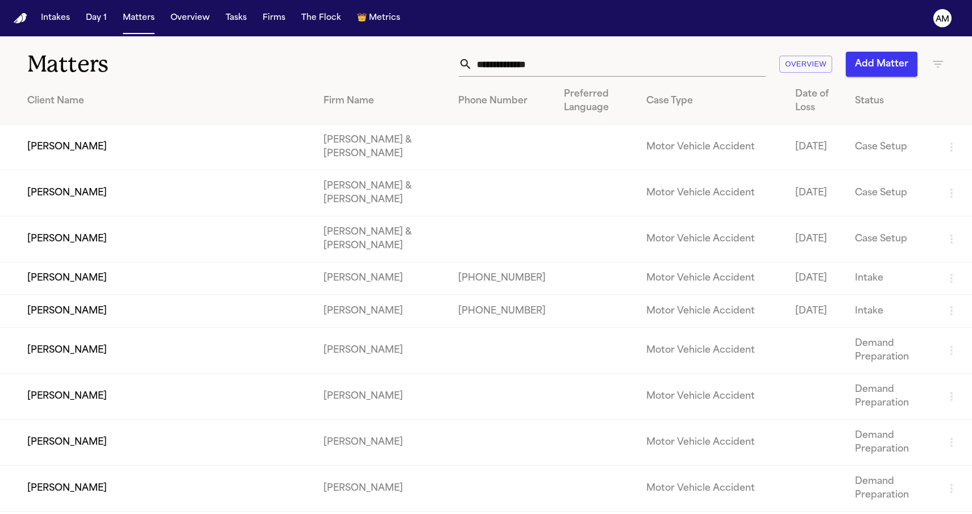
click at [329, 60] on div "Overview Add Matter" at bounding box center [616, 64] width 655 height 25
click at [513, 72] on input "text" at bounding box center [618, 64] width 293 height 25
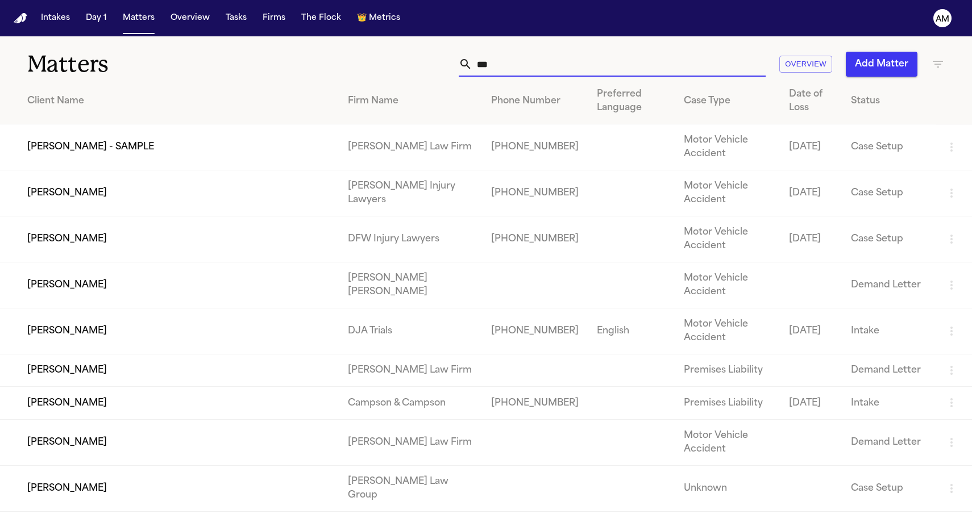
type input "***"
click at [49, 256] on td "[PERSON_NAME]" at bounding box center [169, 240] width 339 height 46
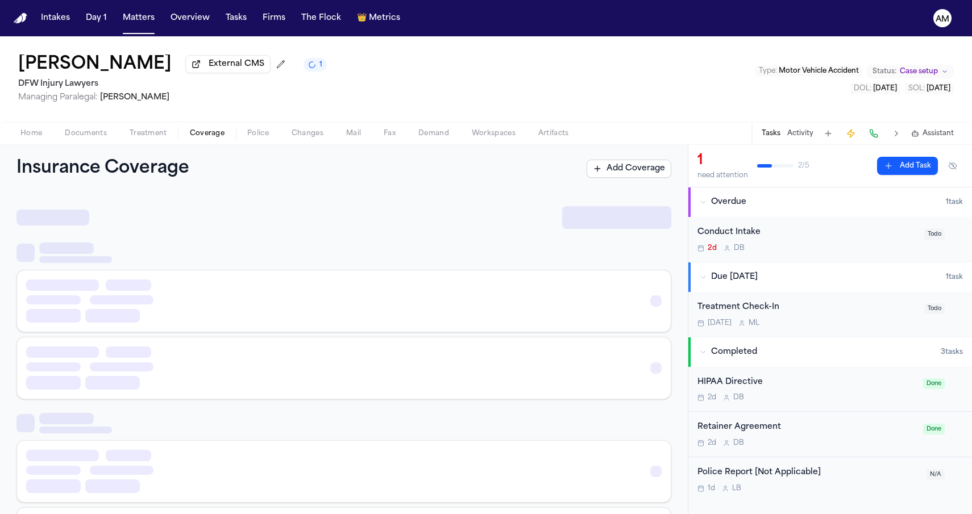
click at [199, 140] on span "button" at bounding box center [207, 139] width 48 height 1
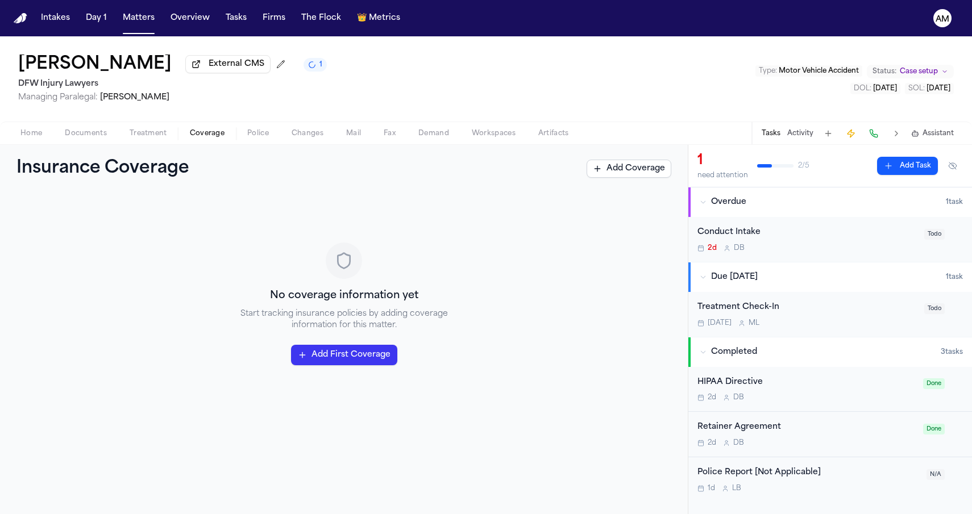
click at [309, 68] on icon "1 active task" at bounding box center [312, 64] width 7 height 7
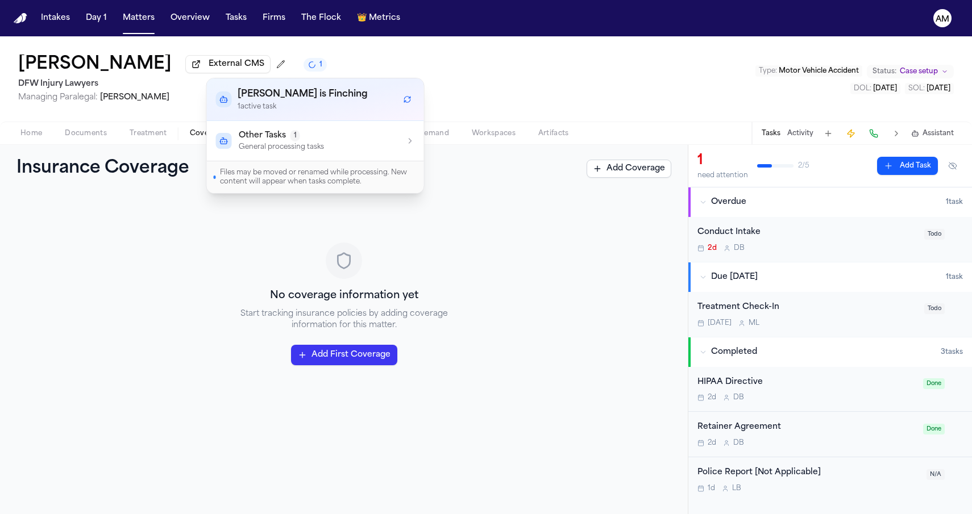
click at [256, 141] on span "Other Tasks" at bounding box center [262, 135] width 47 height 11
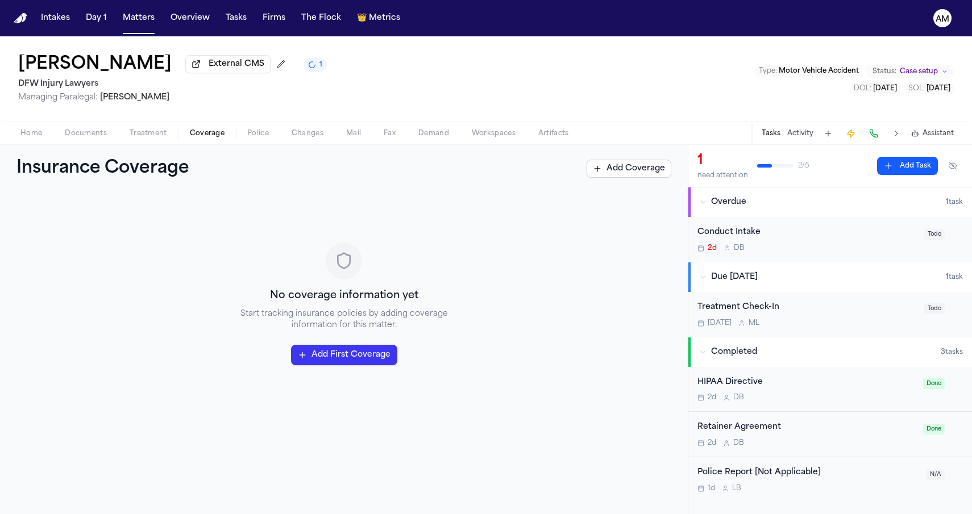
click at [307, 63] on div "Thu Le External CMS 1 DFW Injury Lawyers Managing Paralegal: Michelle Landazaba…" at bounding box center [486, 78] width 972 height 85
click at [604, 167] on button "Add Coverage" at bounding box center [629, 169] width 85 height 18
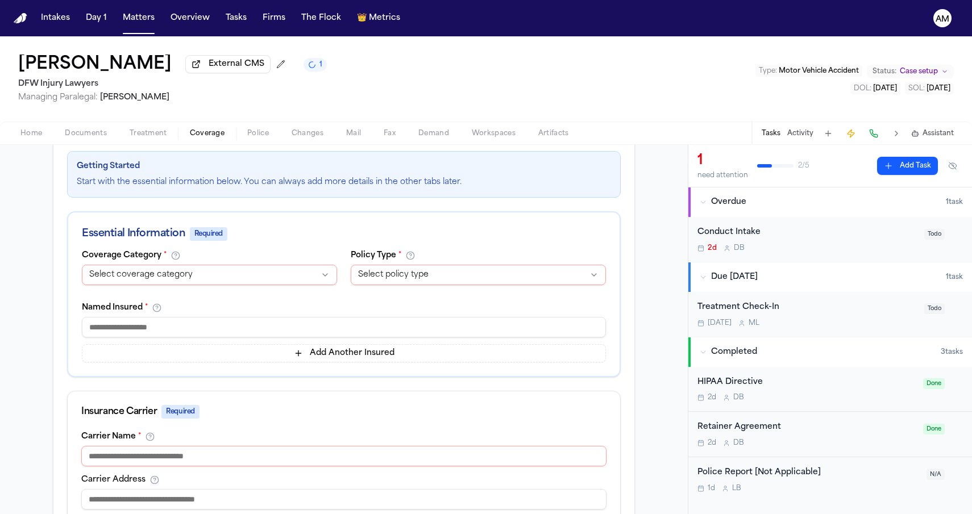
scroll to position [175, 0]
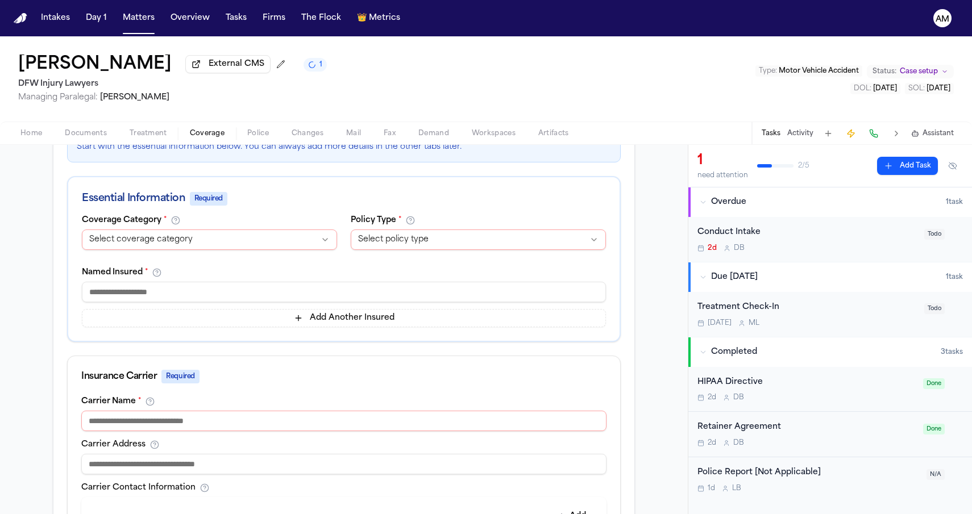
click at [289, 250] on html "Intakes Day 1 Matters Overview Tasks Firms The Flock 👑 Metrics AM Thu Le Extern…" at bounding box center [486, 257] width 972 height 514
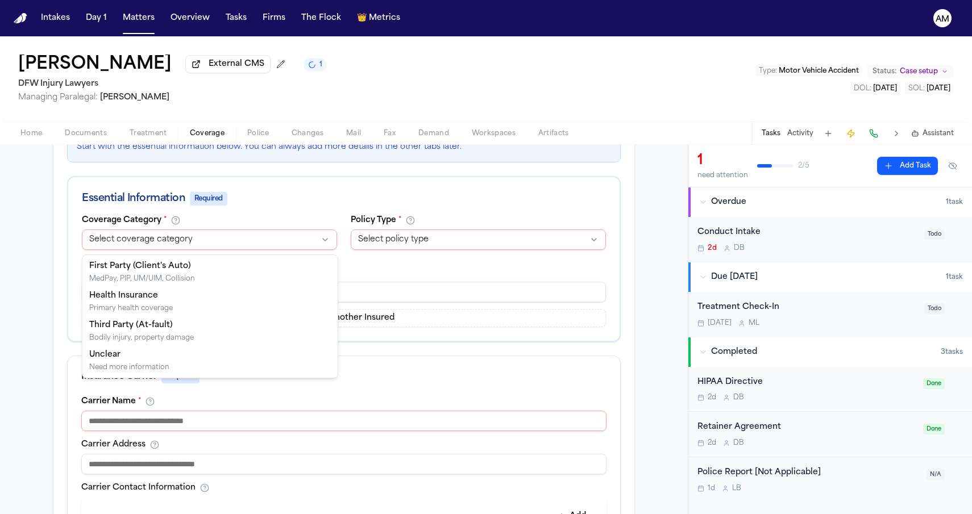
select select "**********"
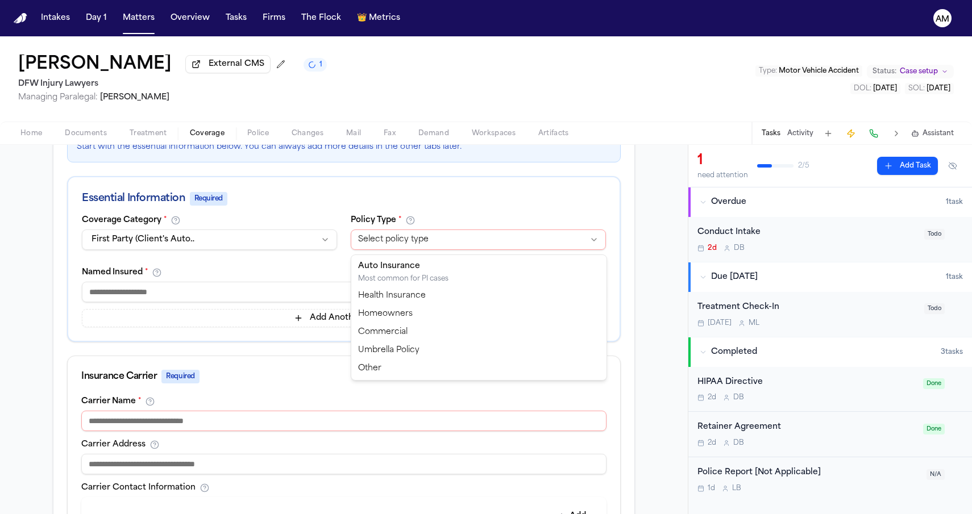
click at [398, 248] on html "Intakes Day 1 Matters Overview Tasks Firms The Flock 👑 Metrics AM Thu Le Extern…" at bounding box center [486, 257] width 972 height 514
select select "****"
type input "*"
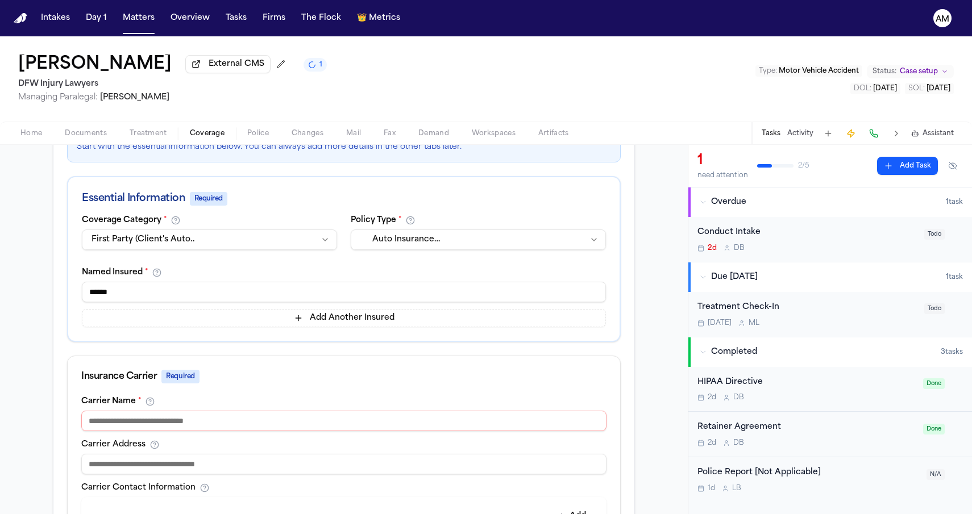
type input "******"
type input "*****"
click at [20, 424] on div "**********" at bounding box center [344, 450] width 688 height 864
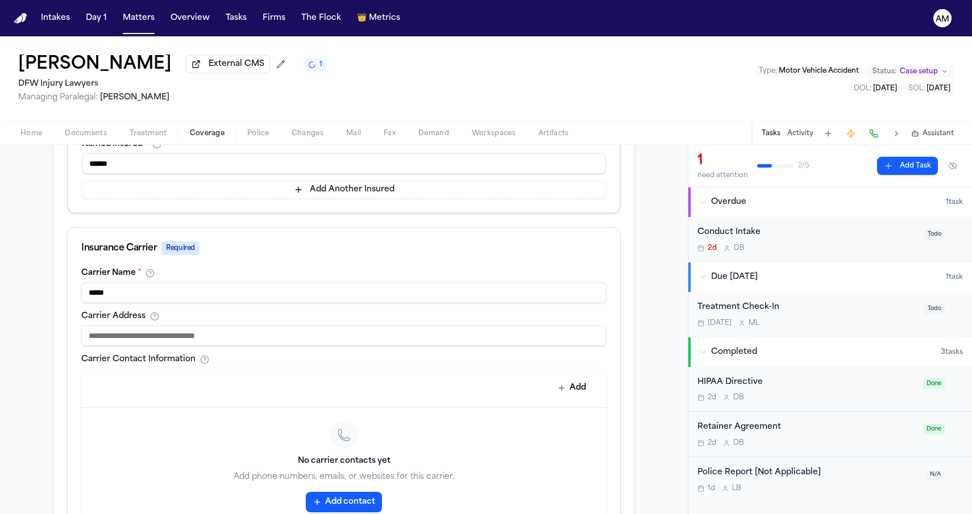
scroll to position [394, 0]
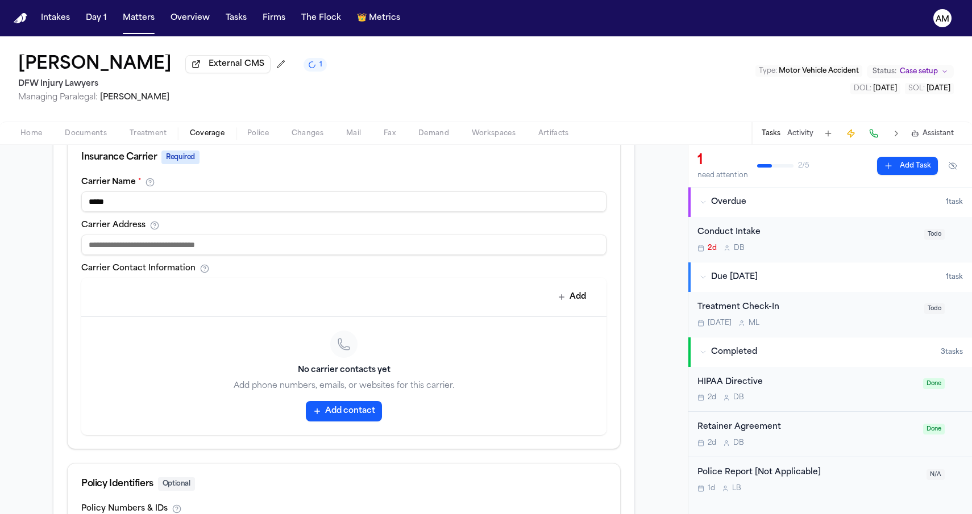
paste input "**********"
type input "**********"
click at [61, 272] on div "**********" at bounding box center [343, 231] width 581 height 836
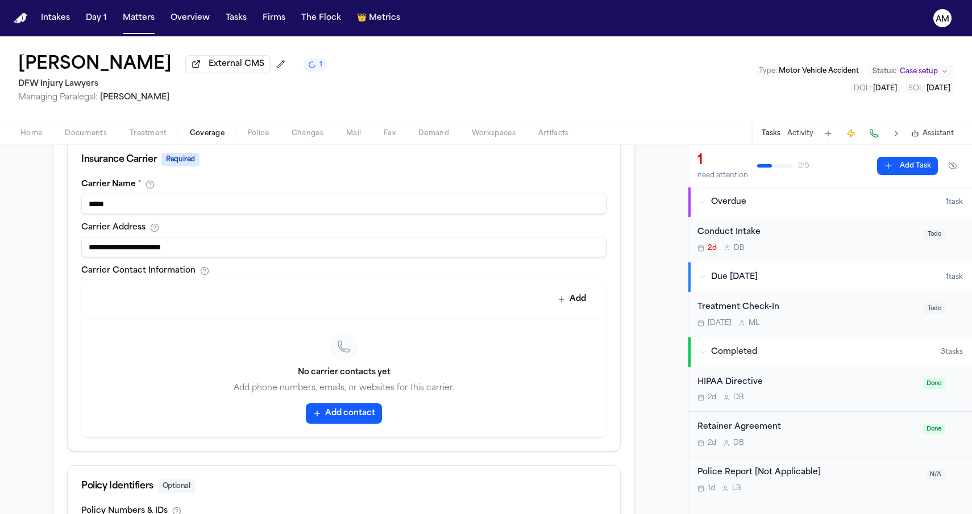
scroll to position [396, 0]
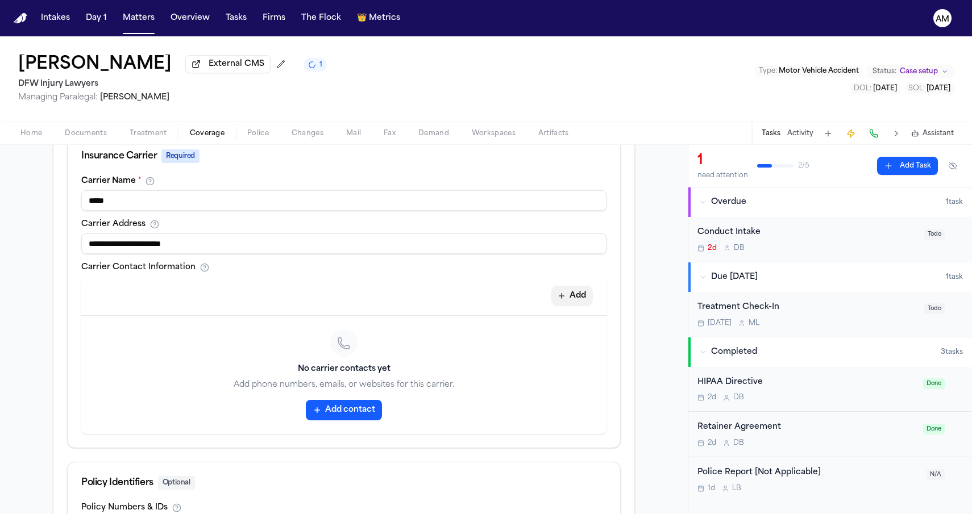
click at [571, 300] on button "Add" at bounding box center [571, 296] width 41 height 20
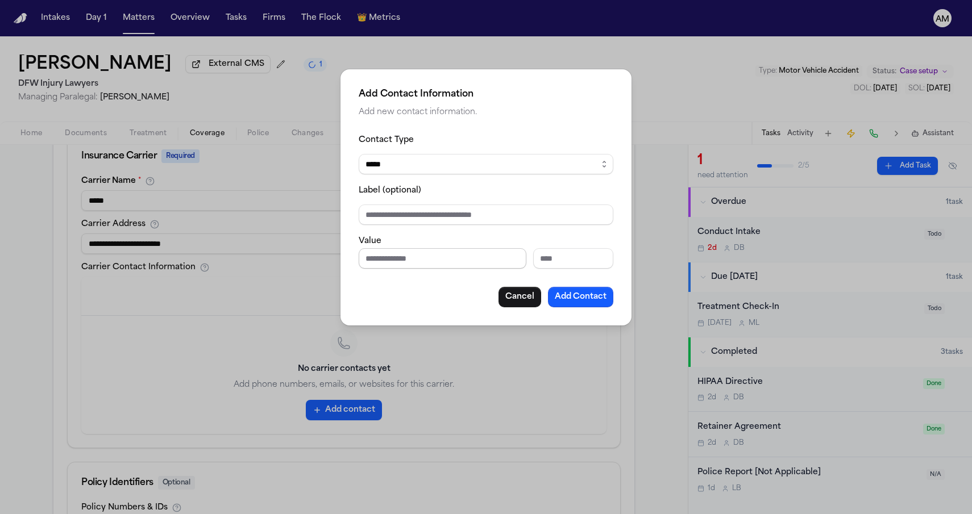
click at [422, 263] on input "Phone number" at bounding box center [443, 258] width 168 height 20
paste input "**********"
type input "**********"
click at [431, 289] on div "Cancel Add Contact" at bounding box center [486, 297] width 255 height 20
click at [572, 296] on button "Add Contact" at bounding box center [580, 297] width 65 height 20
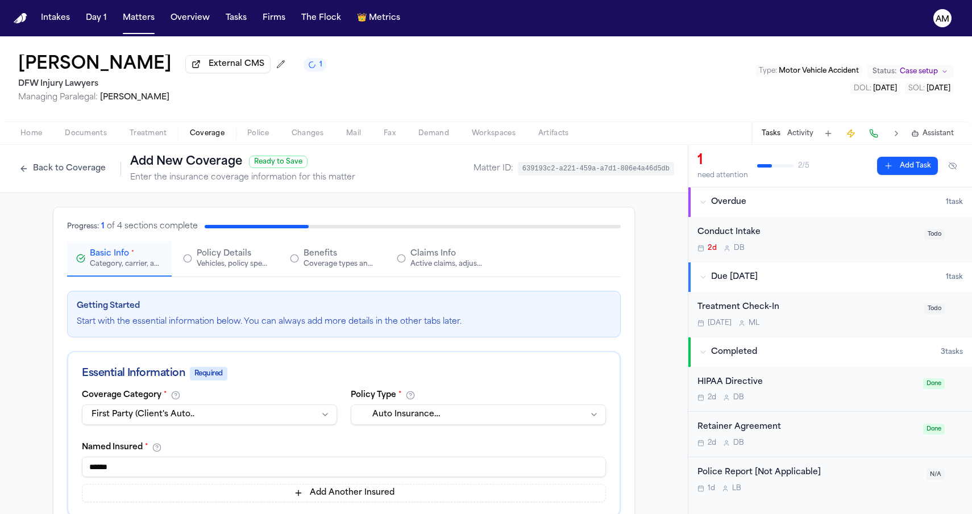
scroll to position [0, 0]
click at [423, 260] on span "Claims Info" at bounding box center [432, 253] width 45 height 11
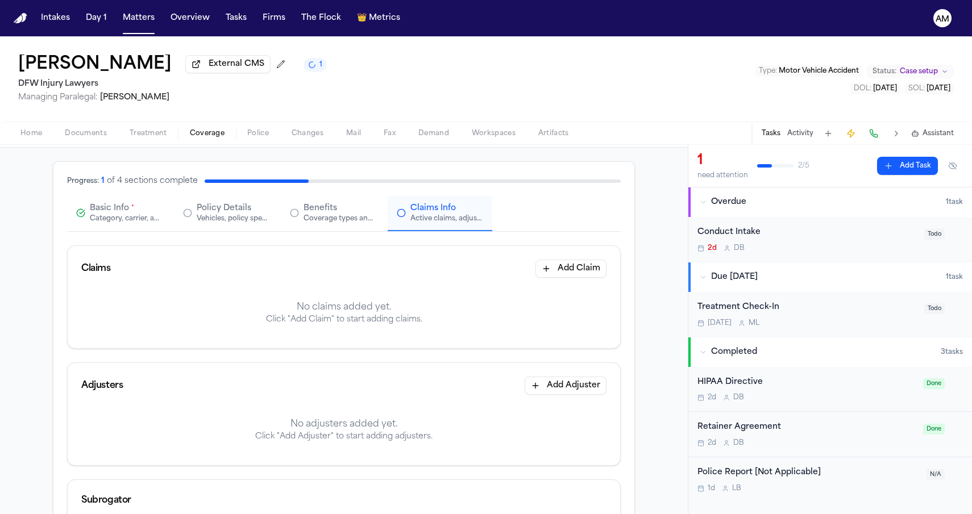
scroll to position [67, 0]
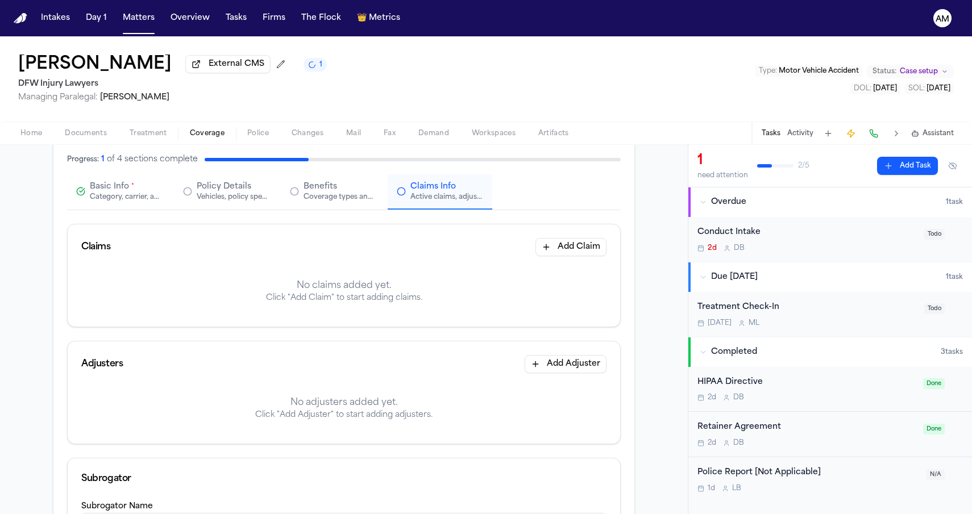
click at [344, 206] on button "Benefits Coverage types and limits" at bounding box center [333, 191] width 105 height 35
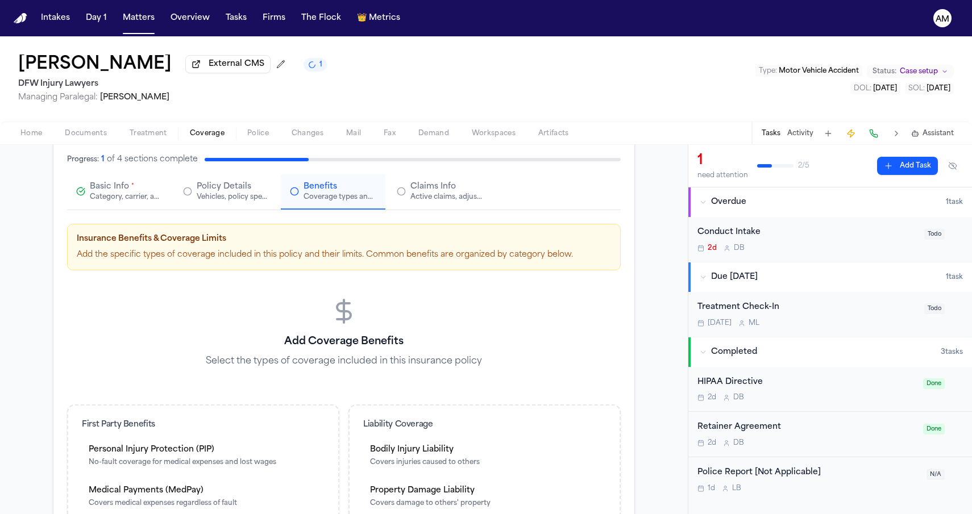
click at [221, 204] on button "Policy Details Vehicles, policy specifics, and additional details" at bounding box center [226, 191] width 105 height 35
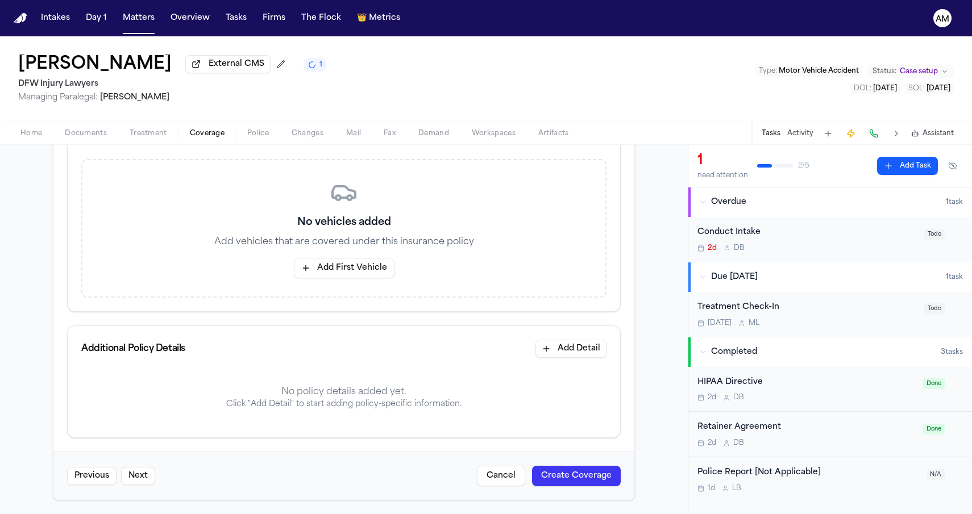
scroll to position [189, 0]
click at [564, 336] on div "Additional Policy Details Add Detail" at bounding box center [344, 348] width 552 height 45
click at [558, 352] on button "Add Detail" at bounding box center [570, 349] width 71 height 18
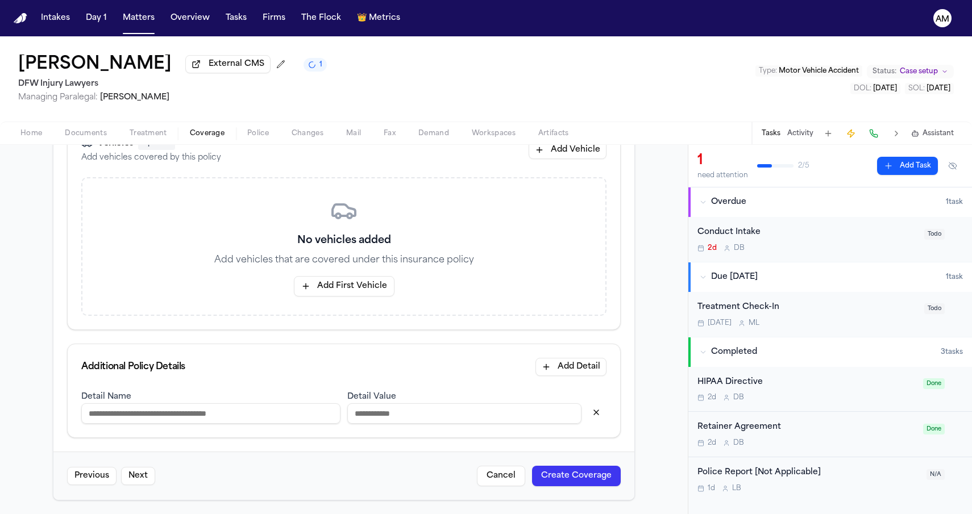
click at [239, 410] on input at bounding box center [210, 414] width 259 height 20
click at [392, 414] on input at bounding box center [464, 414] width 234 height 20
click at [600, 416] on button "button" at bounding box center [596, 413] width 20 height 18
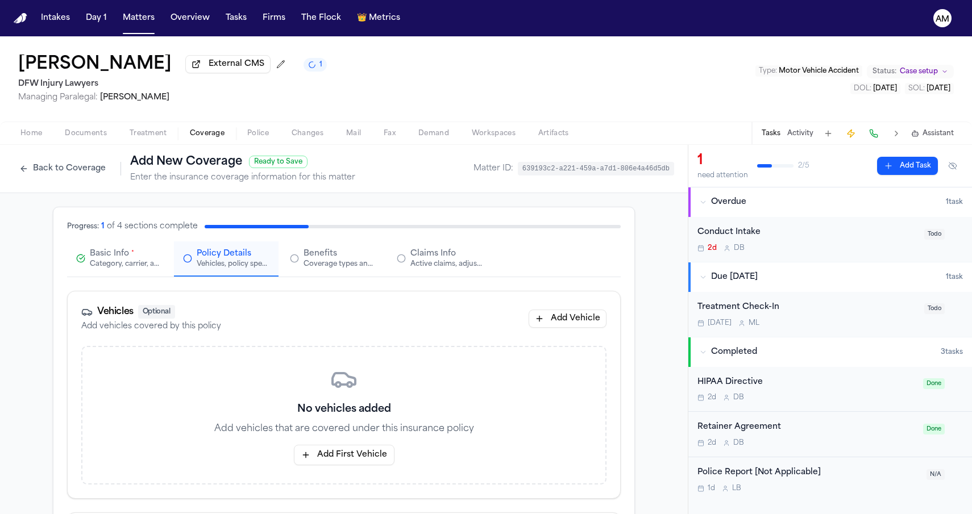
scroll to position [0, 0]
click at [400, 257] on circle "button" at bounding box center [400, 258] width 7 height 7
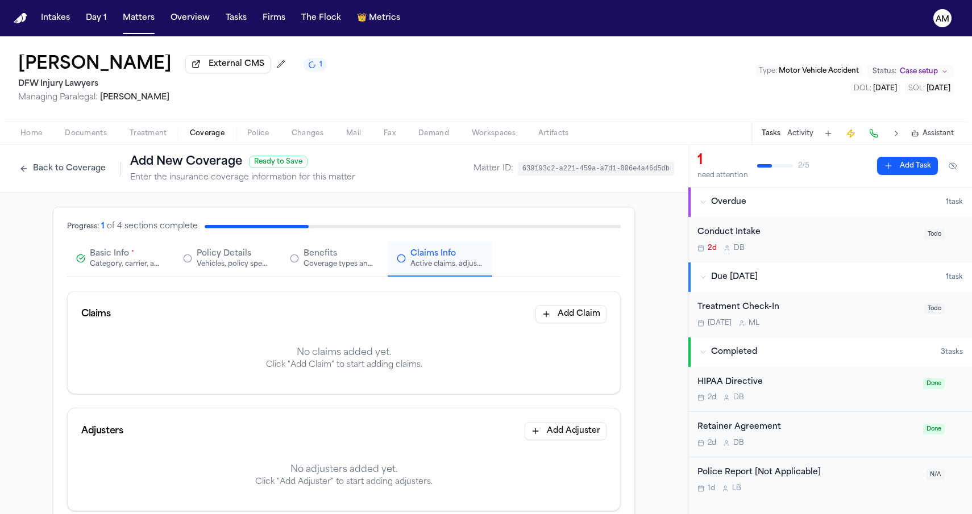
scroll to position [-1, 0]
click at [350, 253] on div "Benefits Coverage types and limits" at bounding box center [339, 258] width 73 height 20
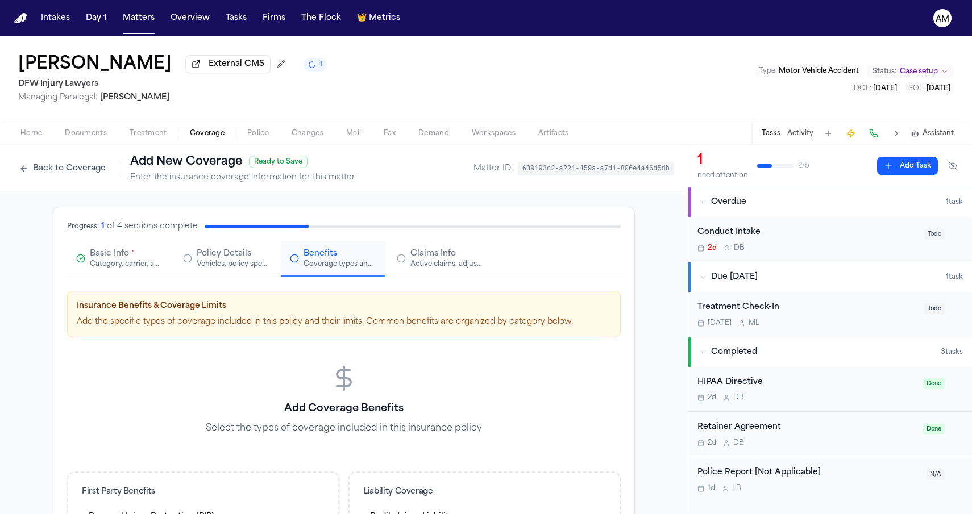
scroll to position [0, 0]
click at [85, 250] on button "Basic Info * Category, carrier, and policy holder information" at bounding box center [119, 259] width 105 height 35
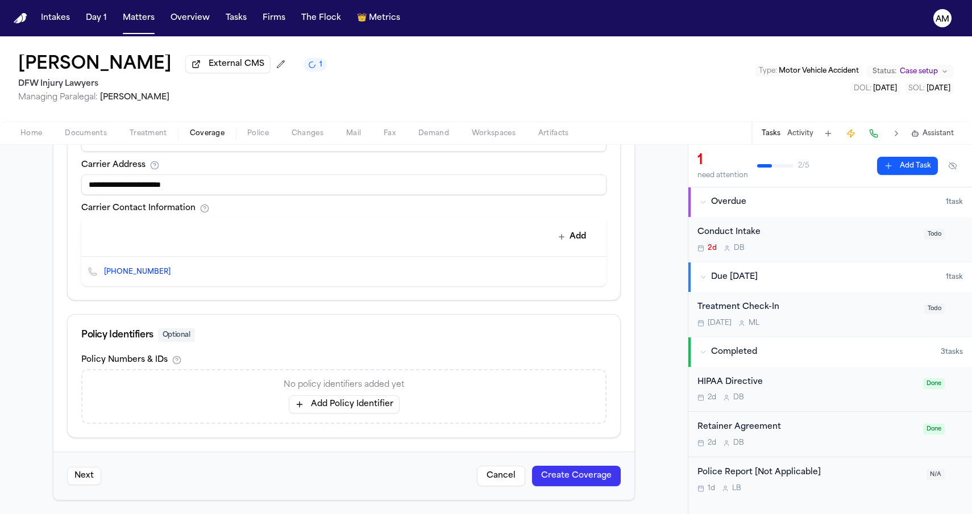
click at [315, 406] on button "Add Policy Identifier" at bounding box center [344, 405] width 111 height 18
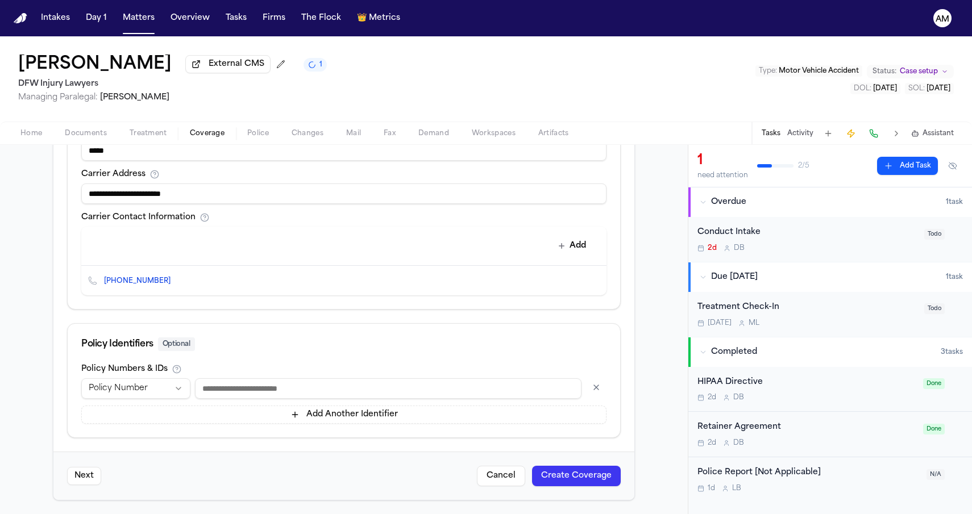
scroll to position [448, 0]
click at [232, 394] on input at bounding box center [388, 388] width 386 height 20
type input "**********"
click at [267, 365] on div "Policy Numbers & IDs" at bounding box center [343, 369] width 525 height 9
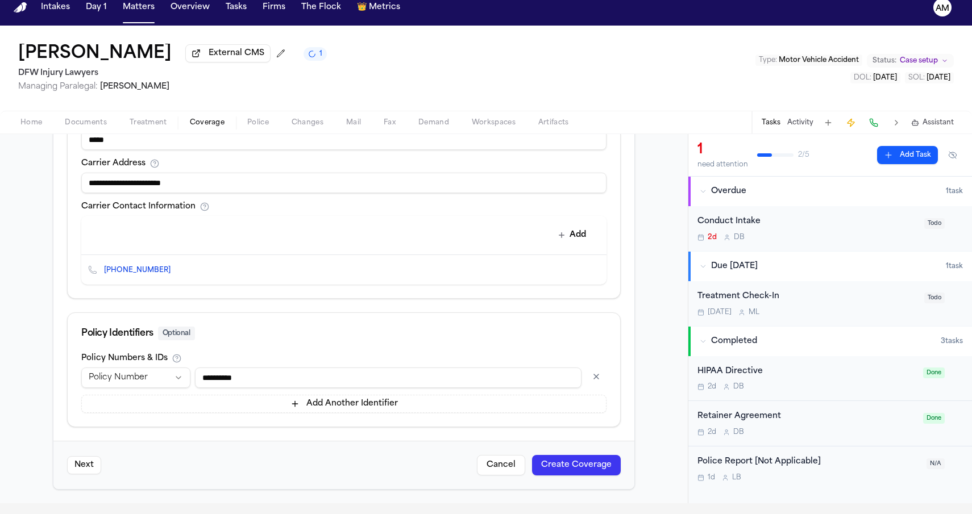
scroll to position [16, 0]
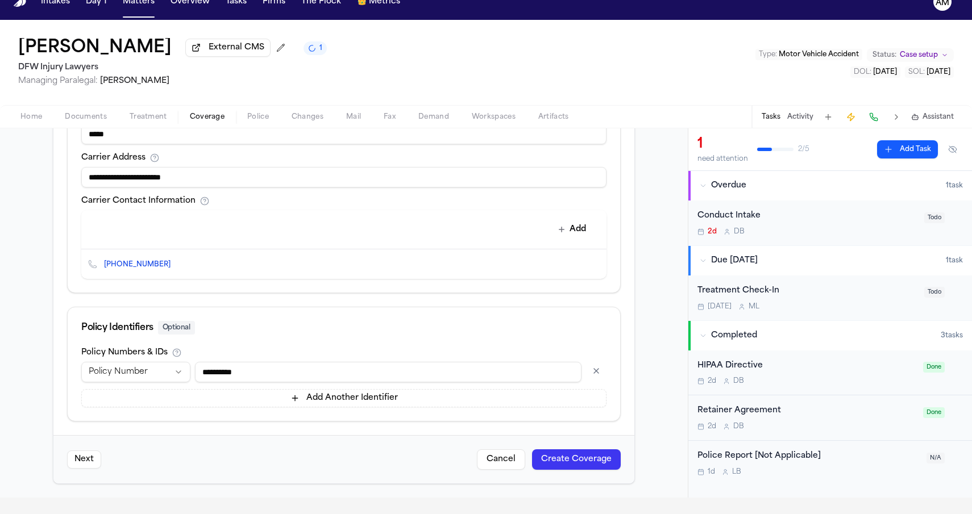
click at [567, 465] on button "Create Coverage" at bounding box center [576, 460] width 89 height 20
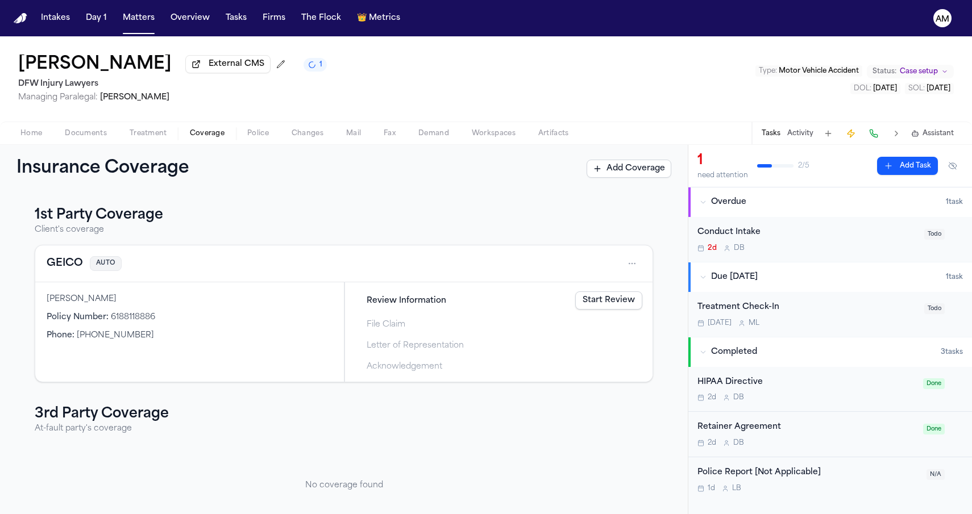
click at [639, 176] on button "Add Coverage" at bounding box center [629, 169] width 85 height 18
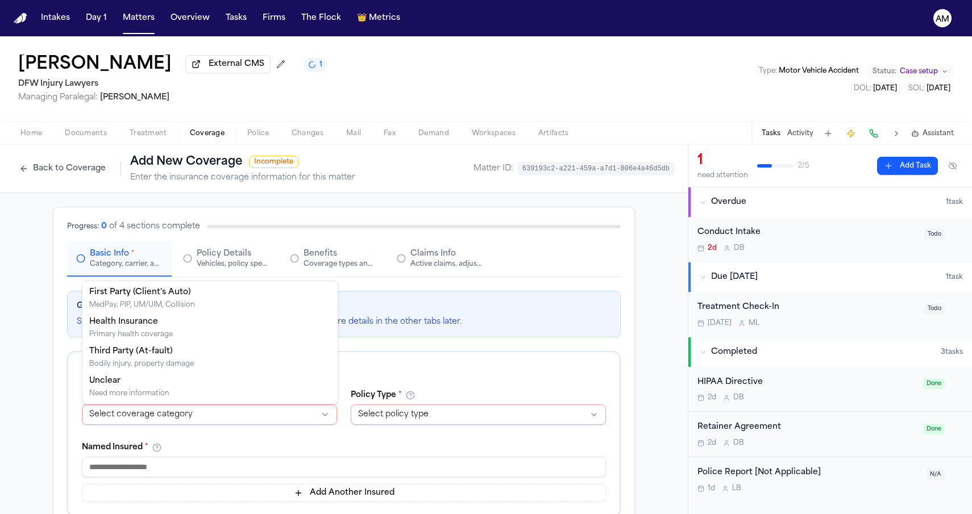
click at [166, 416] on html "Intakes Day 1 Matters Overview Tasks Firms The Flock 👑 Metrics AM Thu Le Extern…" at bounding box center [486, 257] width 972 height 514
select select "**********"
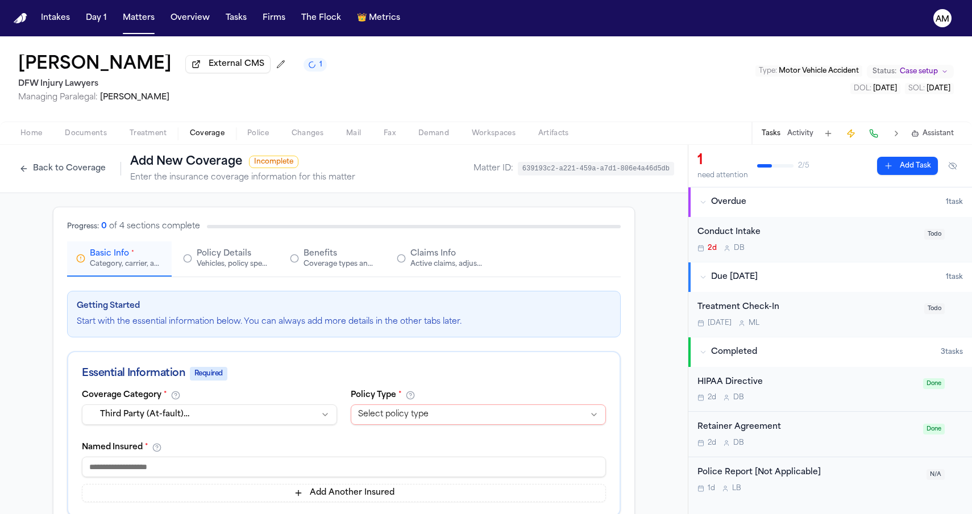
click at [441, 411] on html "Intakes Day 1 Matters Overview Tasks Firms The Flock 👑 Metrics AM Thu Le Extern…" at bounding box center [486, 257] width 972 height 514
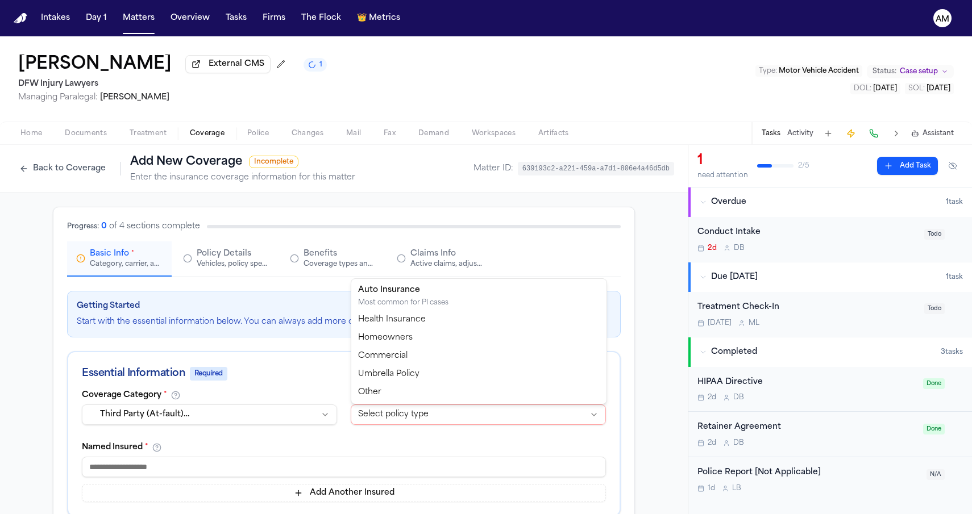
select select "****"
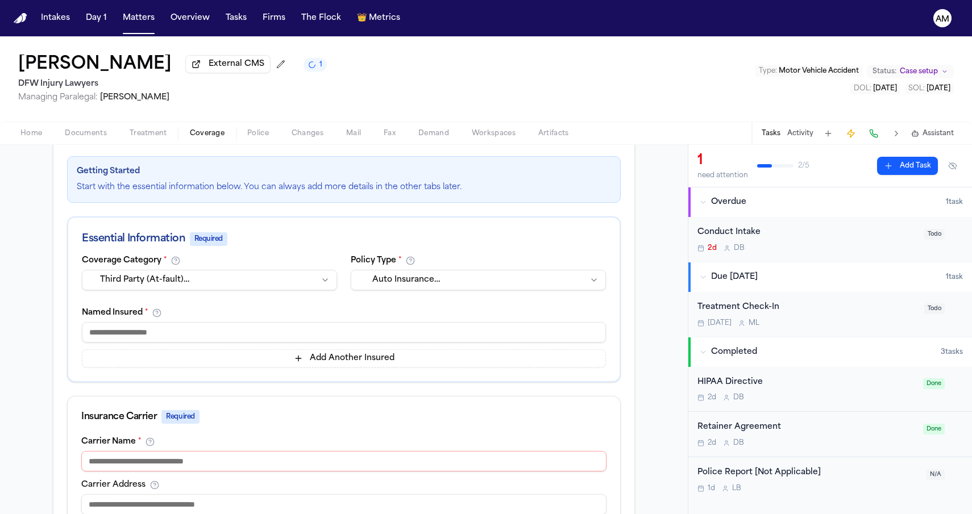
scroll to position [201, 0]
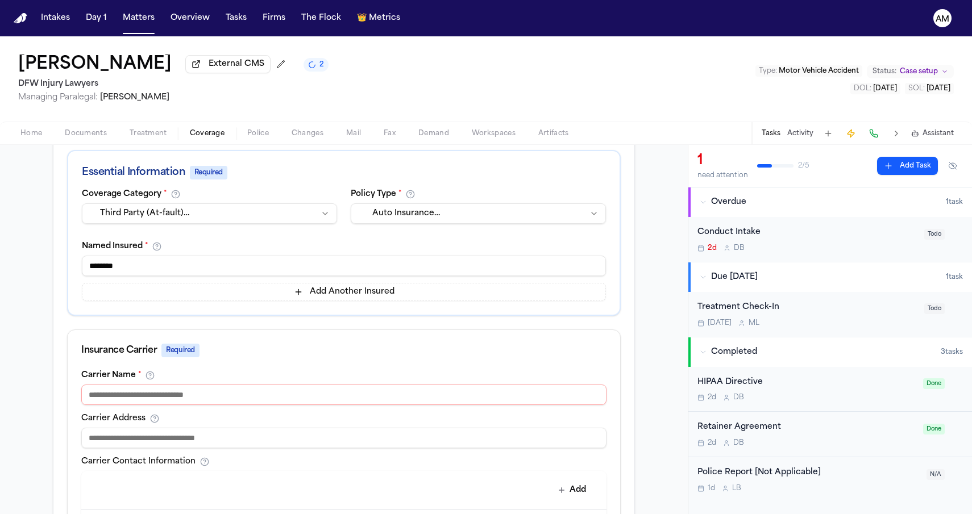
type input "********"
click at [41, 287] on div "**********" at bounding box center [344, 425] width 688 height 866
type input "********"
drag, startPoint x: 148, startPoint y: 271, endPoint x: 23, endPoint y: 270, distance: 125.6
click at [23, 270] on div "**********" at bounding box center [344, 424] width 688 height 864
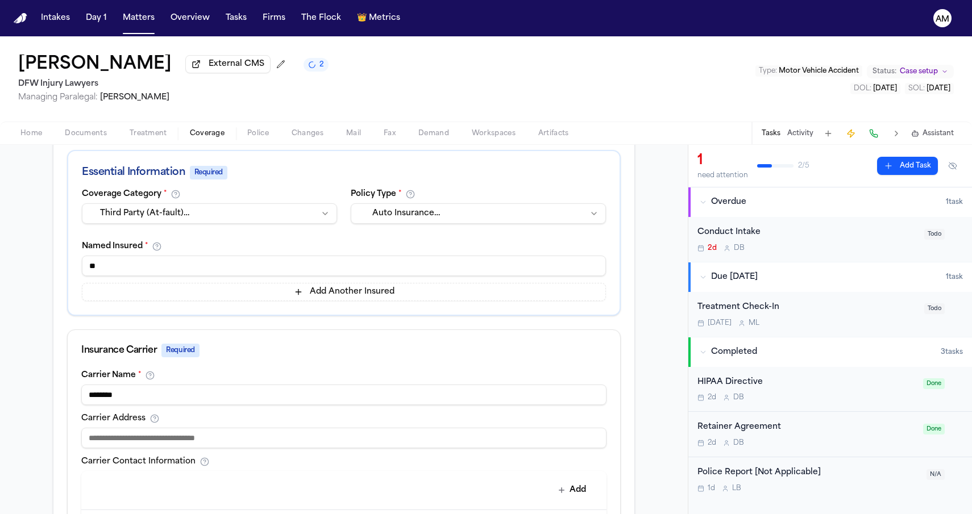
type input "*"
click at [38, 309] on div "**********" at bounding box center [344, 425] width 688 height 866
click at [157, 271] on input at bounding box center [344, 266] width 524 height 20
paste input "**********"
type input "**********"
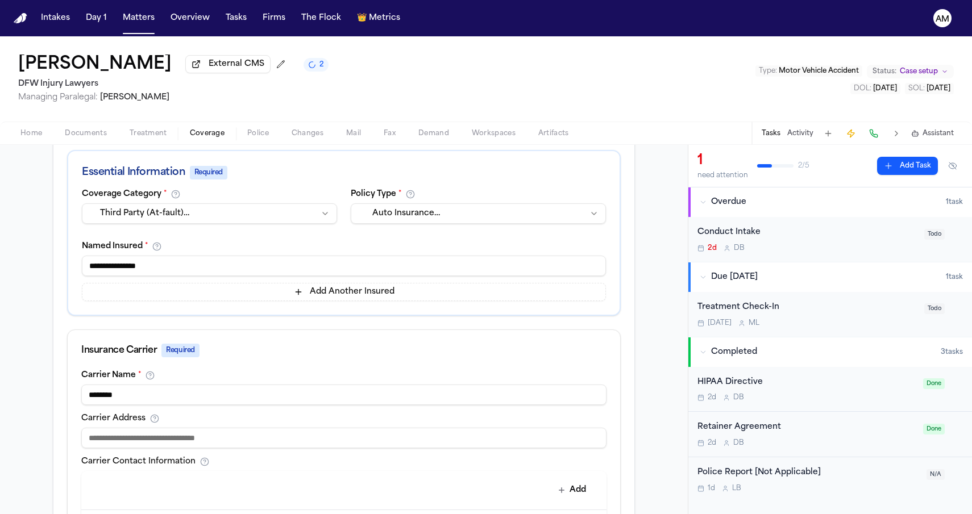
click at [43, 307] on div "**********" at bounding box center [344, 424] width 688 height 864
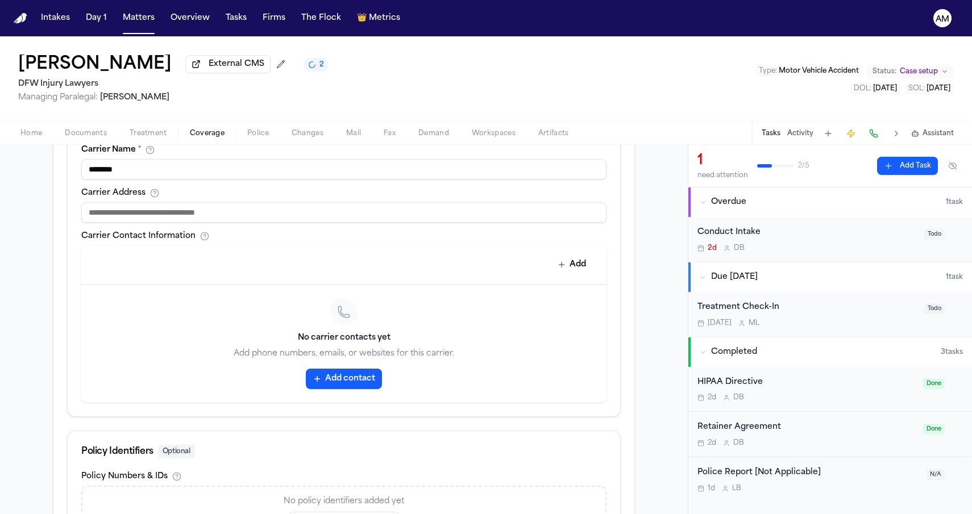
scroll to position [428, 0]
paste input "**********"
type input "**********"
click at [43, 263] on div "**********" at bounding box center [344, 197] width 688 height 864
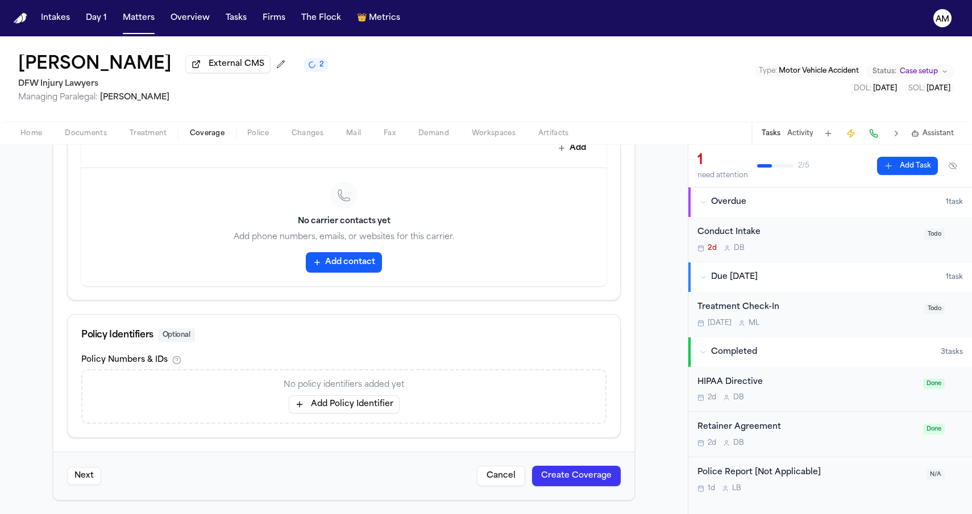
click at [353, 411] on button "Add Policy Identifier" at bounding box center [344, 405] width 111 height 18
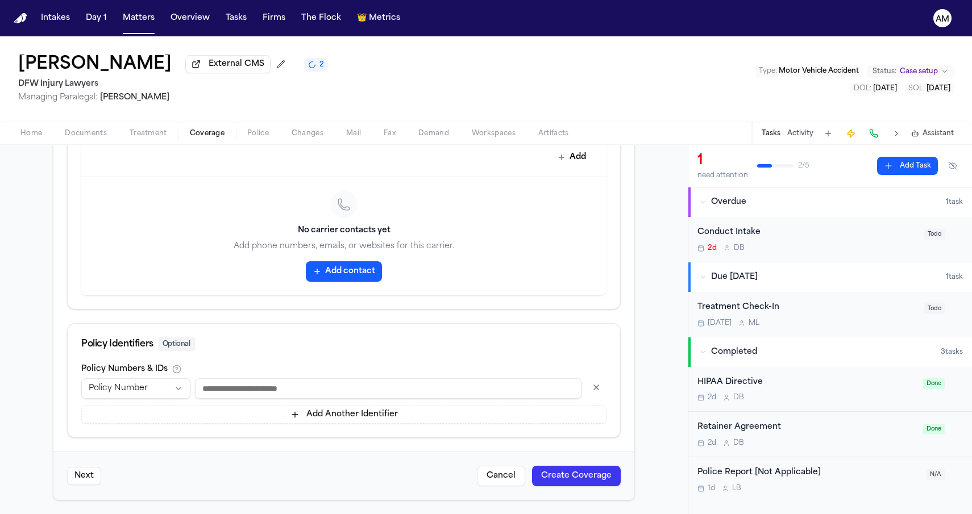
scroll to position [536, 0]
click at [230, 386] on input at bounding box center [388, 388] width 386 height 20
paste input "*********"
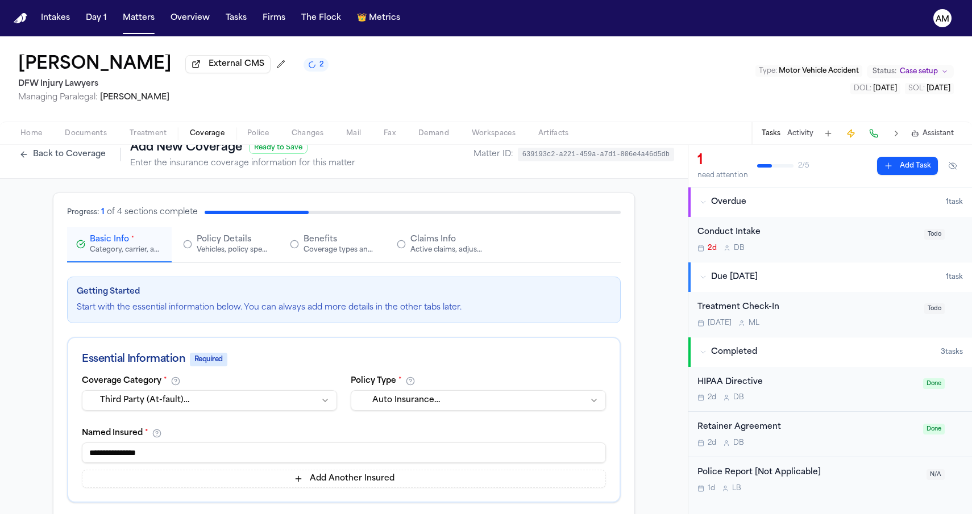
scroll to position [0, 0]
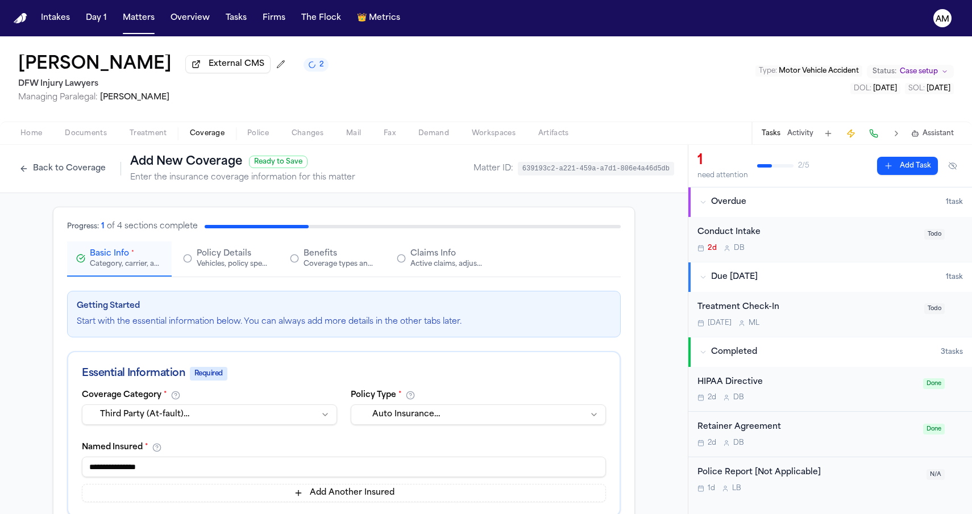
type input "*********"
click at [401, 263] on icon "button" at bounding box center [401, 258] width 9 height 9
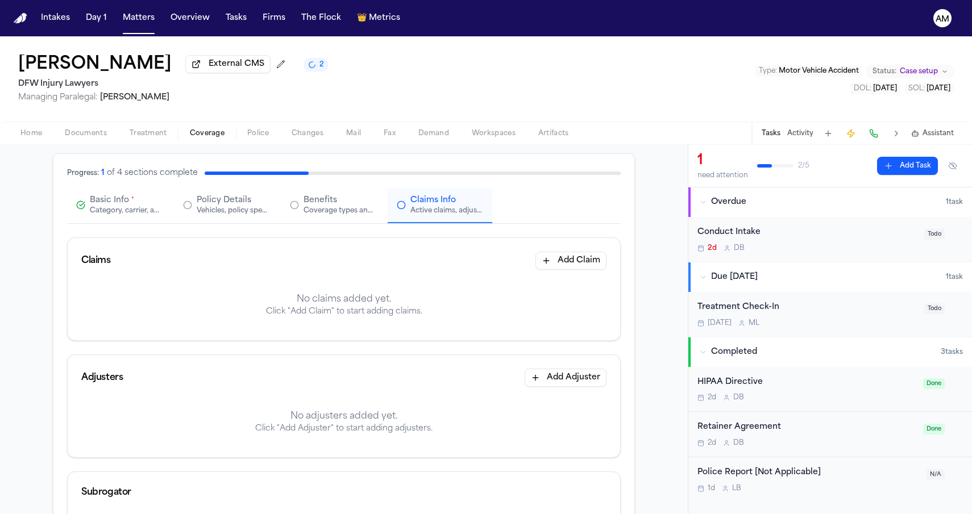
scroll to position [68, 0]
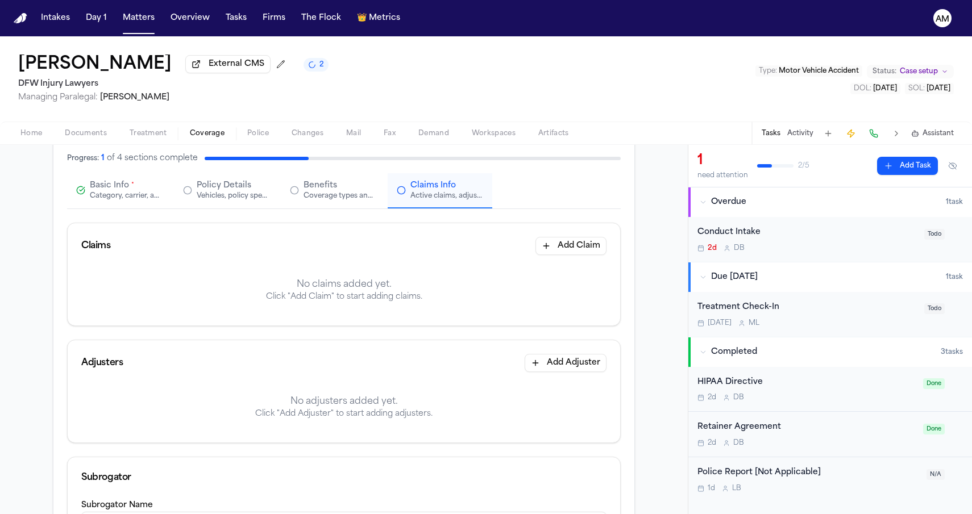
click at [550, 242] on button "Add Claim" at bounding box center [570, 246] width 71 height 18
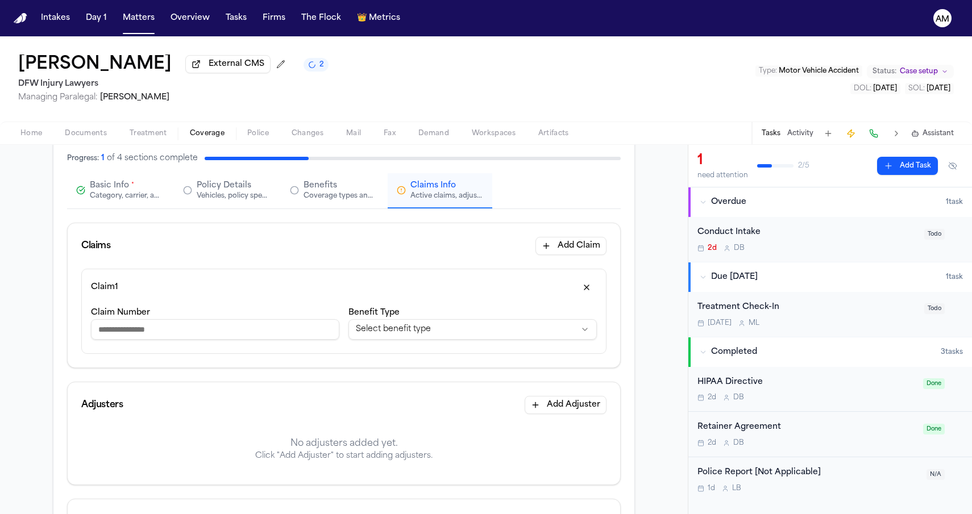
click at [215, 331] on input "Claim Number" at bounding box center [215, 329] width 248 height 20
paste input "**********"
type input "**********"
click at [418, 320] on div "**********" at bounding box center [472, 325] width 248 height 39
click at [409, 332] on html "**********" at bounding box center [486, 257] width 972 height 514
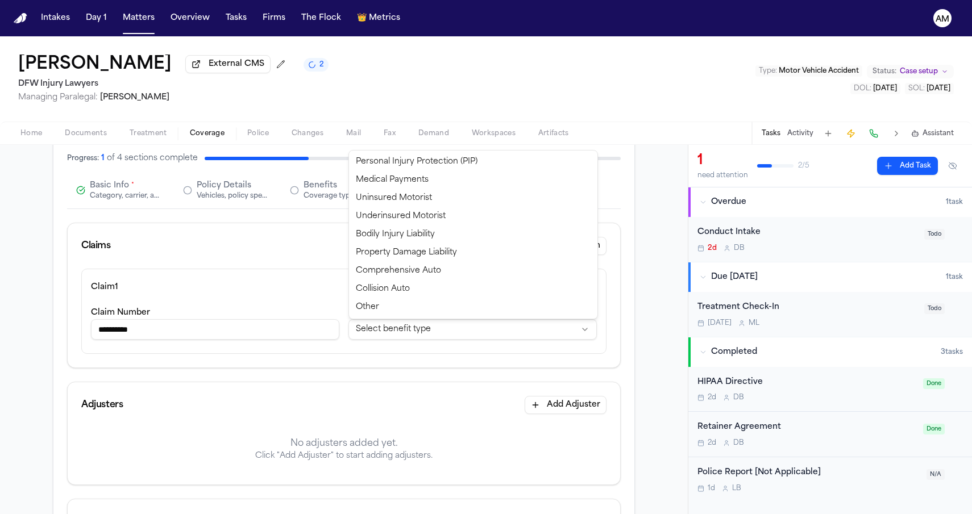
select select "**********"
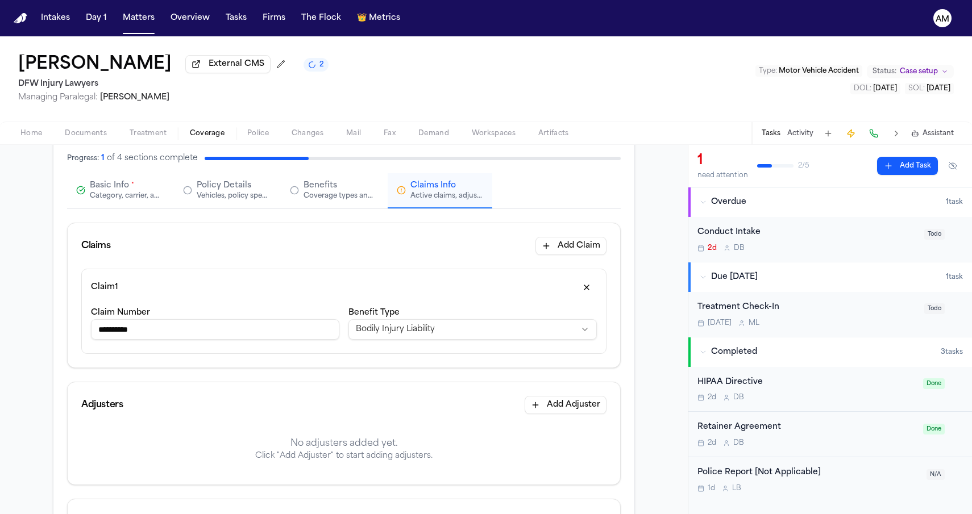
click at [297, 267] on div "Claims Add Claim" at bounding box center [344, 245] width 552 height 45
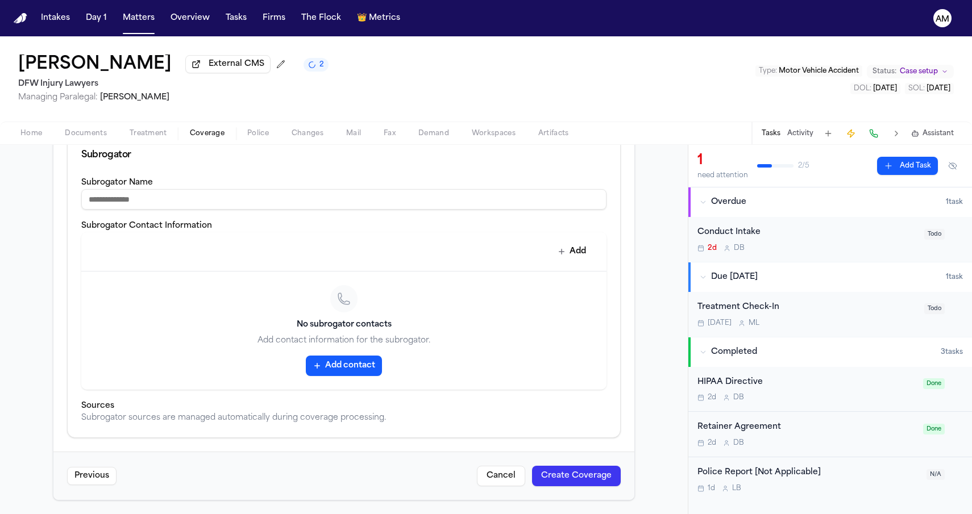
scroll to position [435, 0]
click at [550, 476] on button "Create Coverage" at bounding box center [576, 476] width 89 height 20
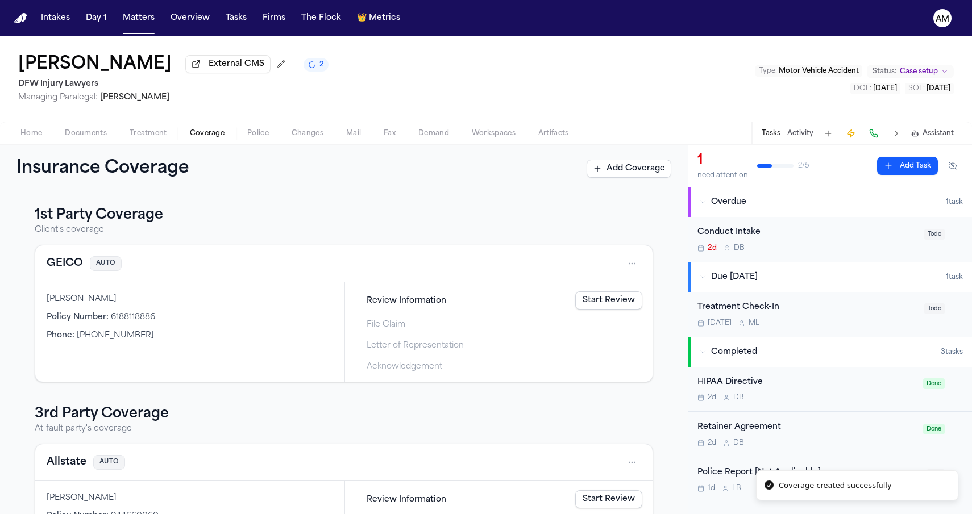
scroll to position [-1, 0]
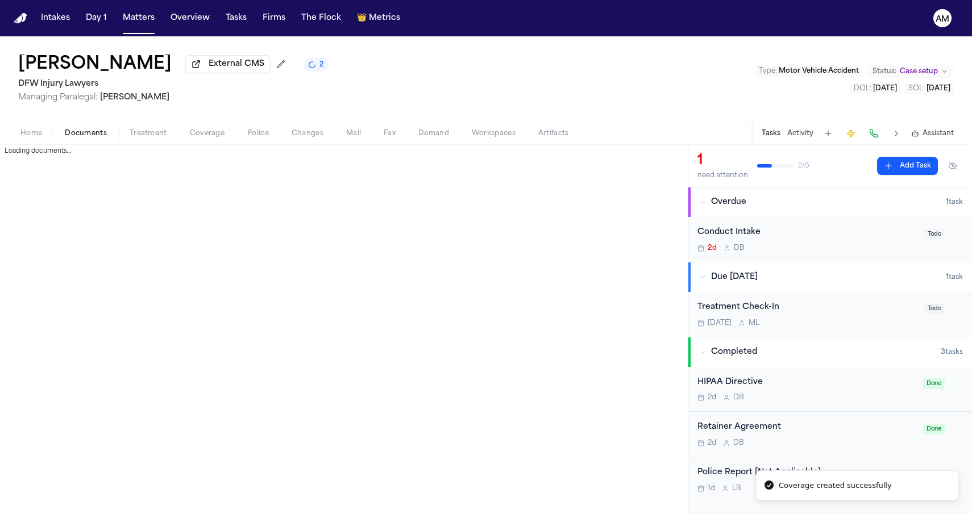
click at [64, 140] on span "button" at bounding box center [86, 139] width 56 height 1
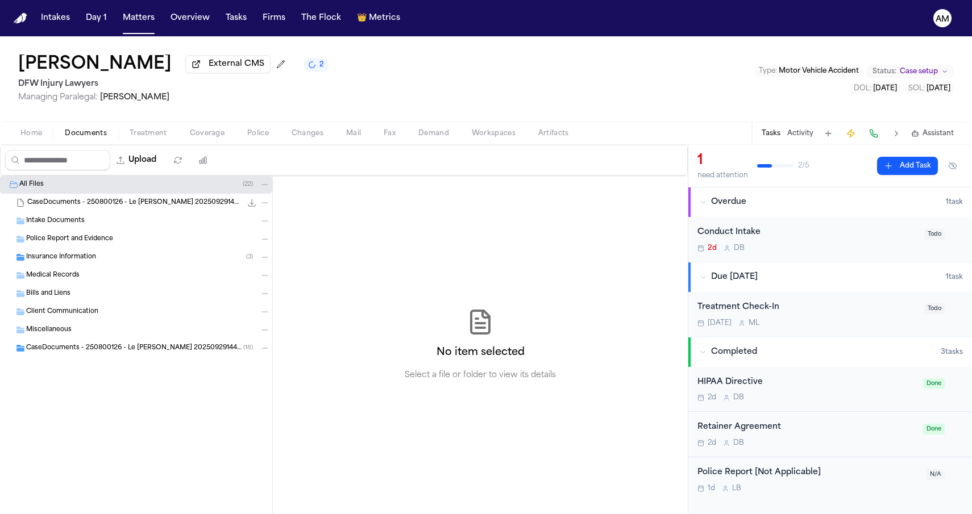
click at [122, 357] on div "CaseDocuments - 250800126 - Le v. Vansickle 20250929144419 (unzipped) ( 18 )" at bounding box center [136, 348] width 272 height 18
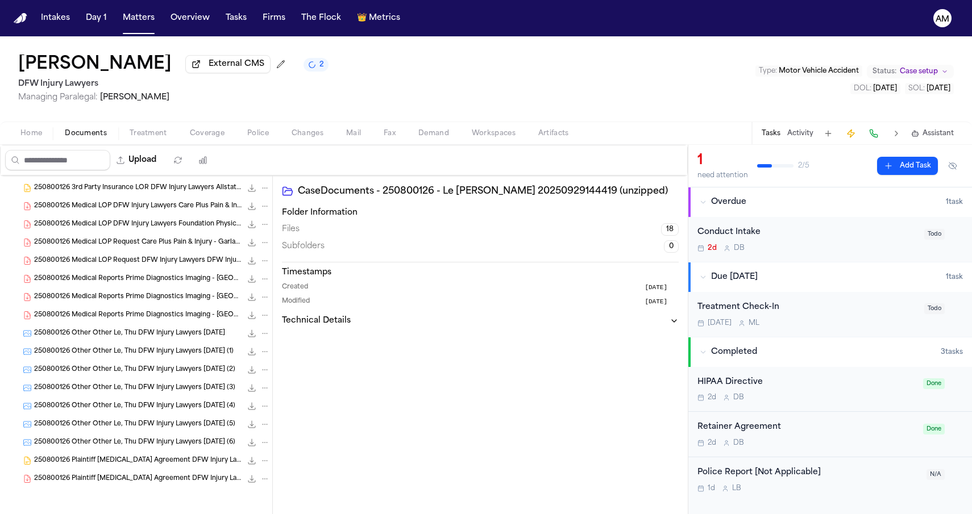
scroll to position [199, 0]
click at [100, 484] on div "250800126 Plaintiff Retainer Agreement DFW Injury Lawyers 08-12-2025 276.2 KB •…" at bounding box center [152, 478] width 236 height 11
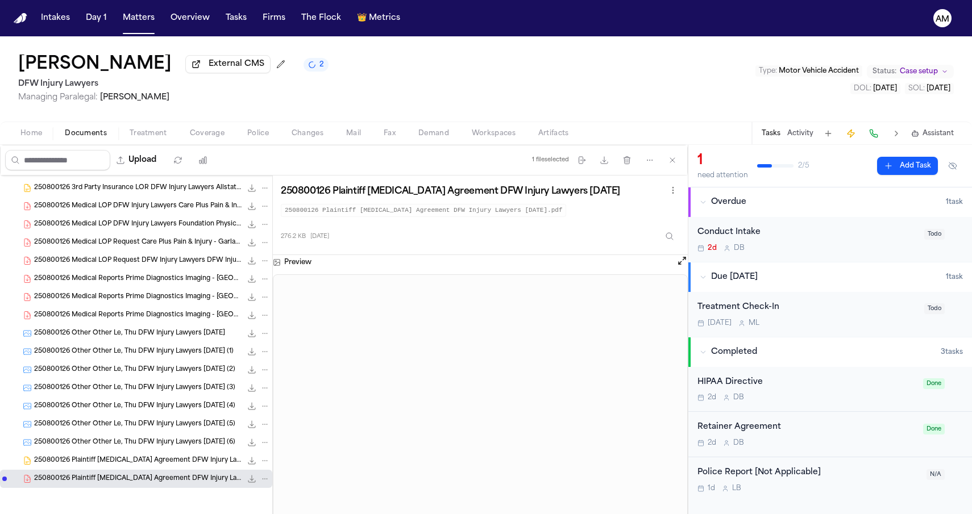
click at [105, 464] on span "250800126 Plaintiff Retainer Agreement DFW Injury Lawyers 08-12-2025" at bounding box center [137, 461] width 207 height 10
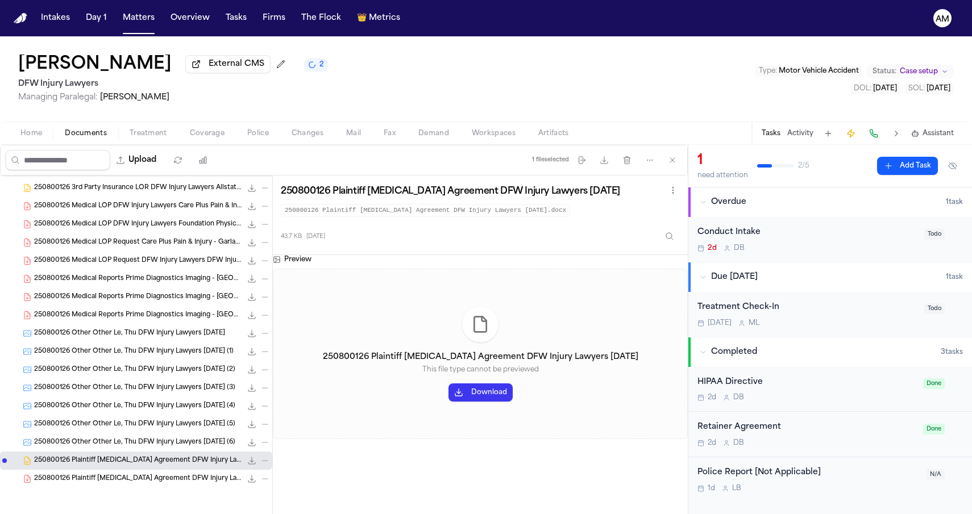
click at [115, 440] on span "250800126 Other Other Le, Thu DFW Injury Lawyers 08-12-2025 (6)" at bounding box center [134, 443] width 201 height 10
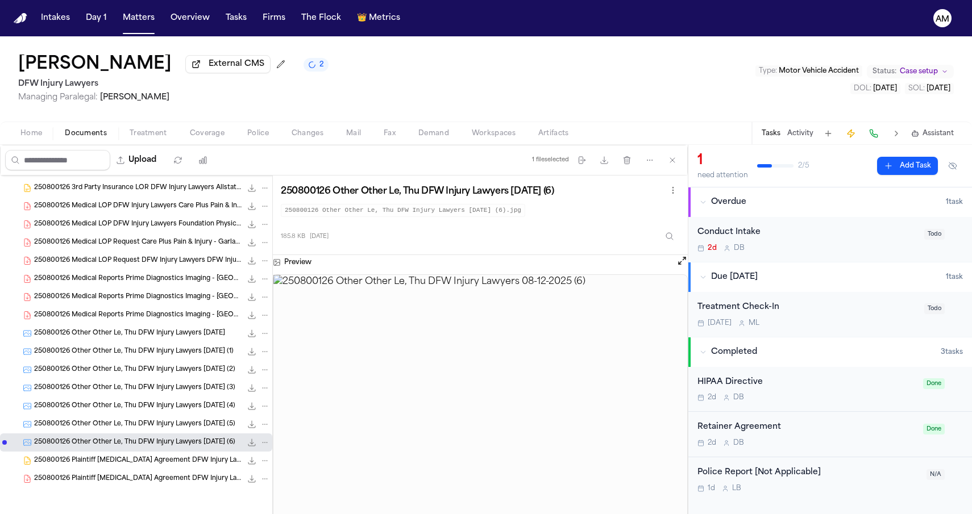
click at [123, 424] on span "250800126 Other Other Le, Thu DFW Injury Lawyers 08-12-2025 (5)" at bounding box center [134, 425] width 201 height 10
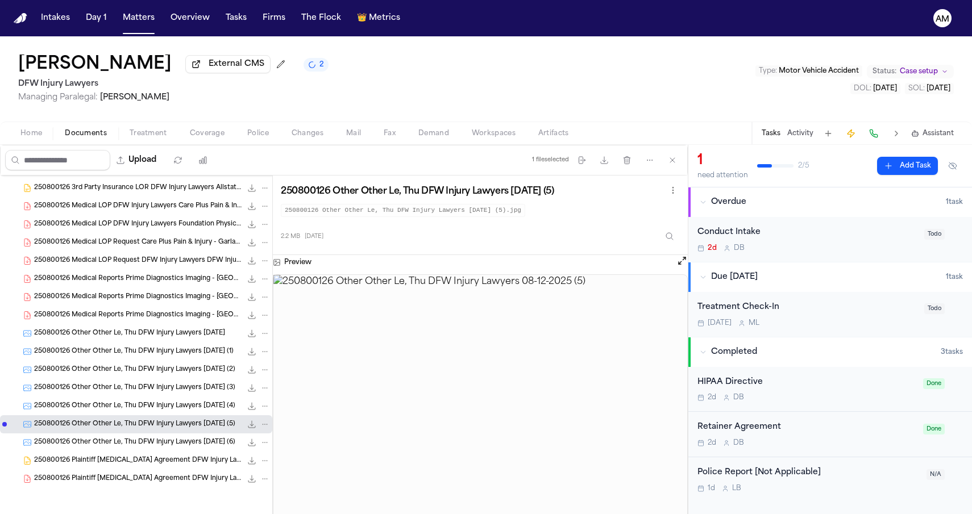
click at [117, 439] on span "250800126 Other Other Le, Thu DFW Injury Lawyers 08-12-2025 (6)" at bounding box center [134, 443] width 201 height 10
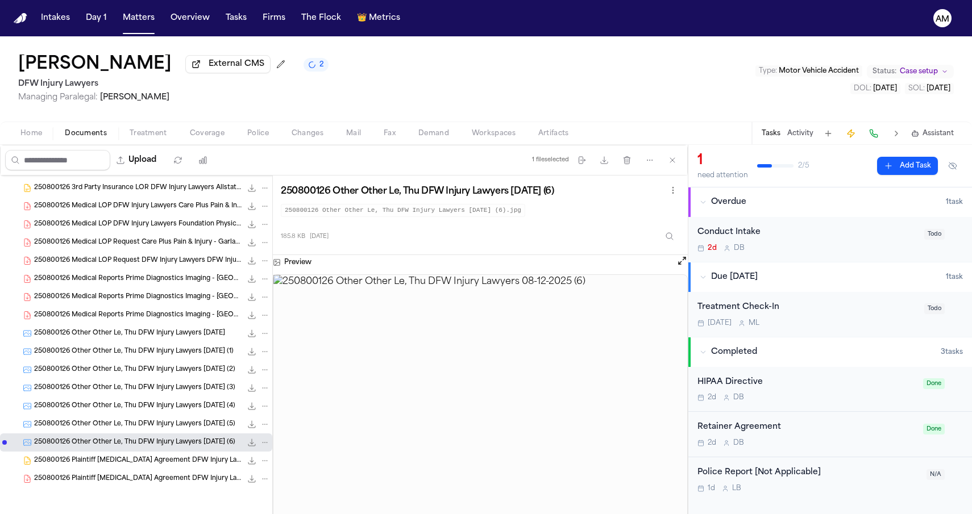
scroll to position [0, 0]
click at [666, 240] on icon "Inspect" at bounding box center [669, 236] width 9 height 9
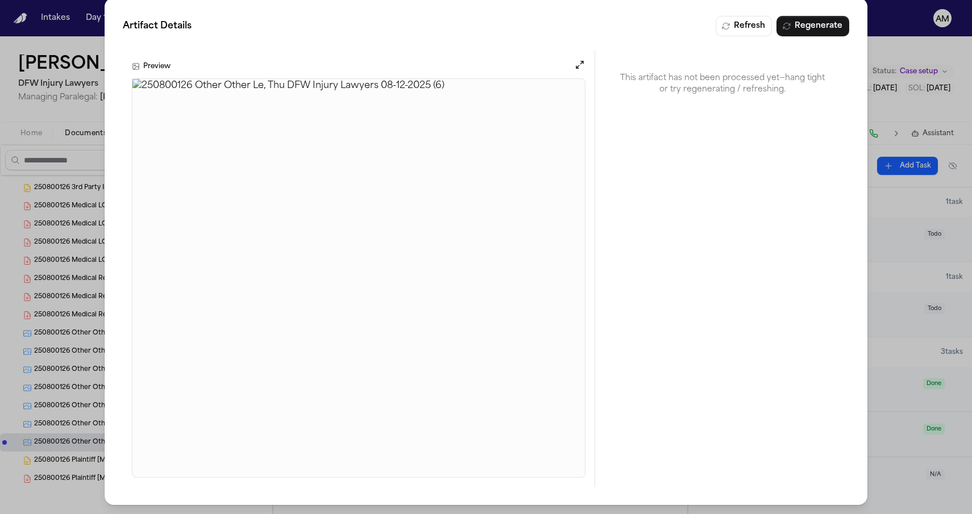
scroll to position [11, 0]
click at [36, 361] on div "Artifact Details Refresh Regenerate Preview This artifact has not been processe…" at bounding box center [486, 252] width 972 height 526
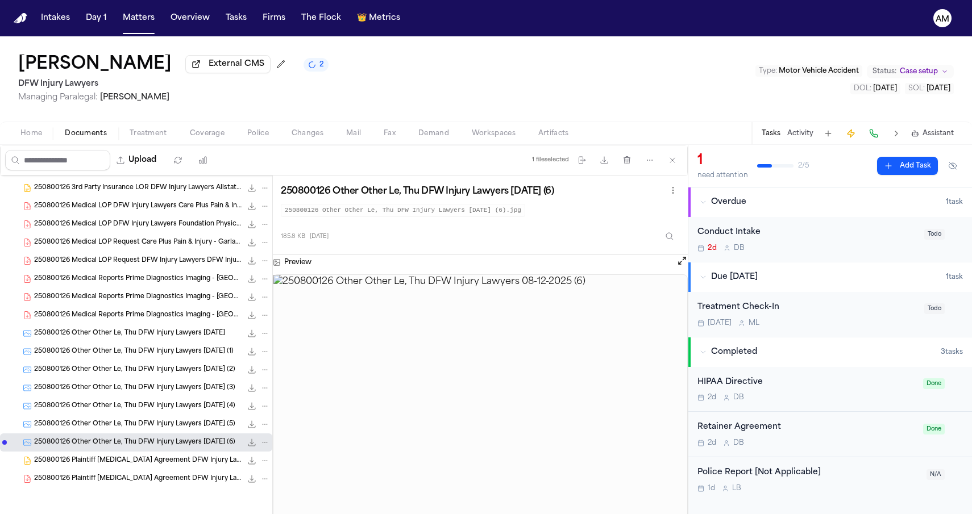
click at [78, 431] on div "250800126 Other Other Le, Thu DFW Injury Lawyers 08-12-2025 (5) 2.2 MB • JPG" at bounding box center [136, 424] width 272 height 18
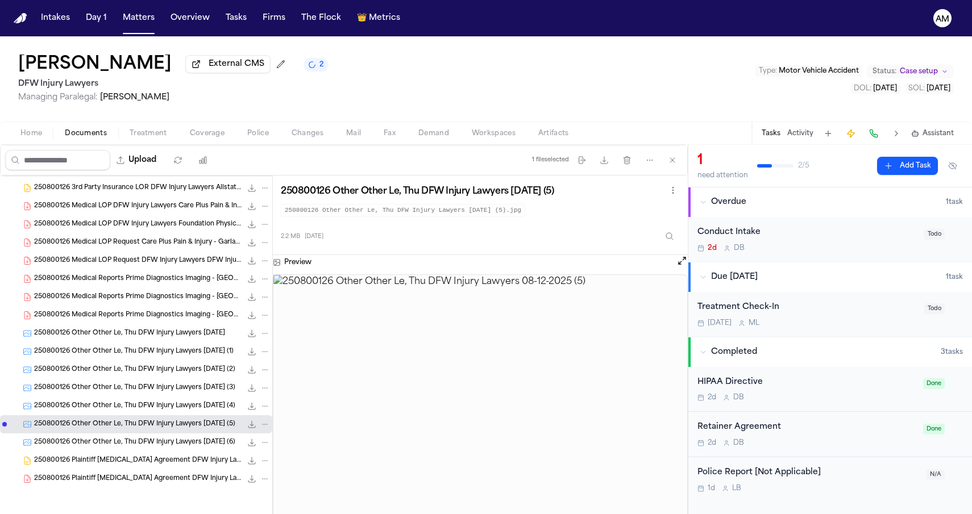
scroll to position [0, 0]
click at [667, 235] on icon "Inspect" at bounding box center [669, 236] width 9 height 9
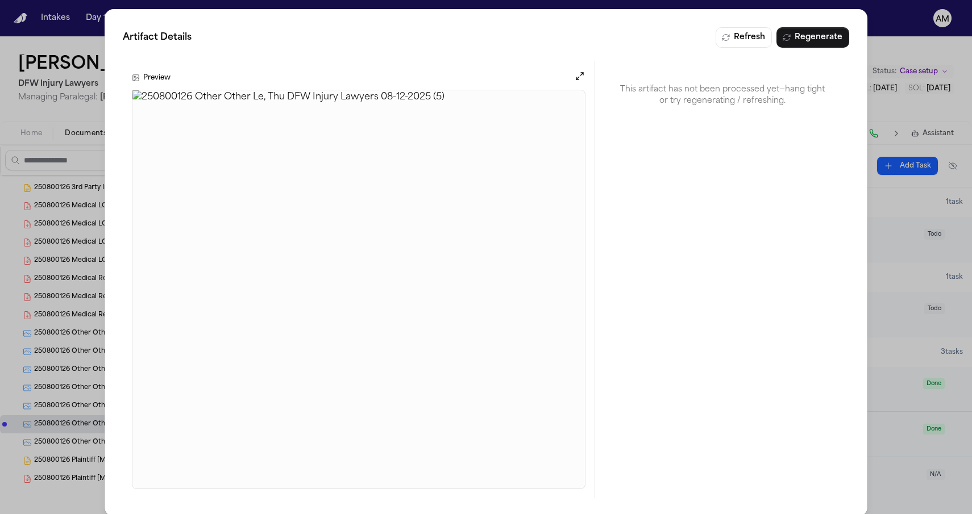
click at [94, 305] on div "Artifact Details Refresh Regenerate Preview This artifact has not been processe…" at bounding box center [486, 263] width 972 height 526
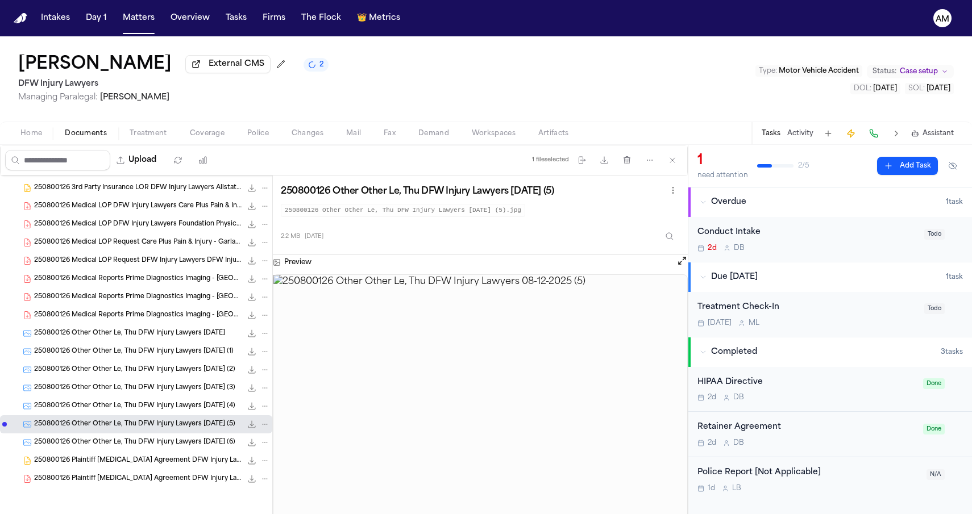
click at [88, 400] on div "250800126 Other Other Le, Thu DFW Injury Lawyers 08-12-2025 (4) 2.0 MB • JPG" at bounding box center [136, 406] width 272 height 18
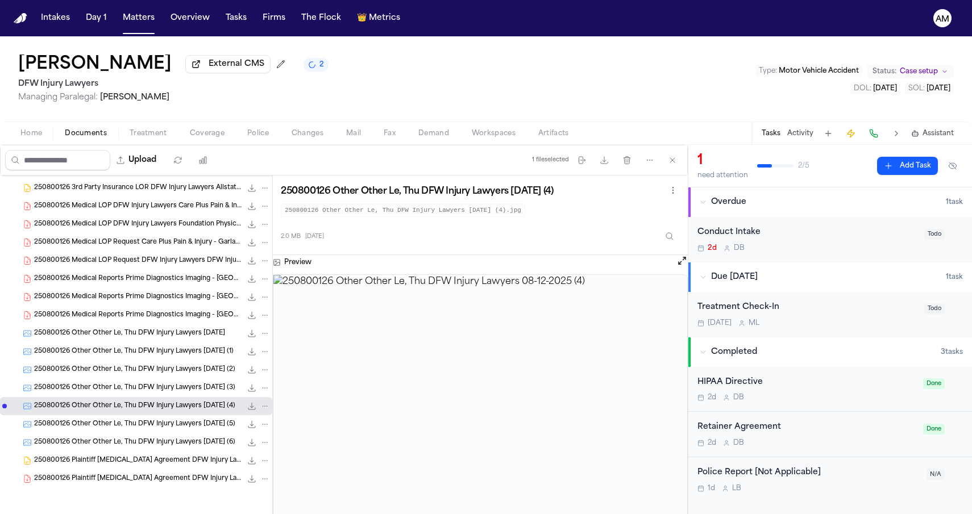
click at [149, 394] on div "250800126 Other Other Le, Thu DFW Injury Lawyers 08-12-2025 (3) 2.1 MB • JPG" at bounding box center [136, 388] width 272 height 18
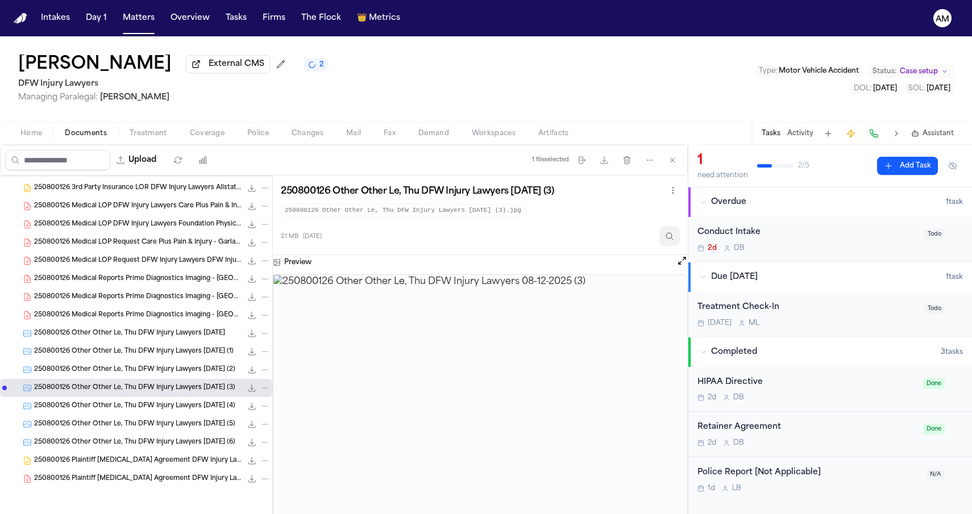
click at [666, 238] on icon "Inspect" at bounding box center [669, 235] width 7 height 7
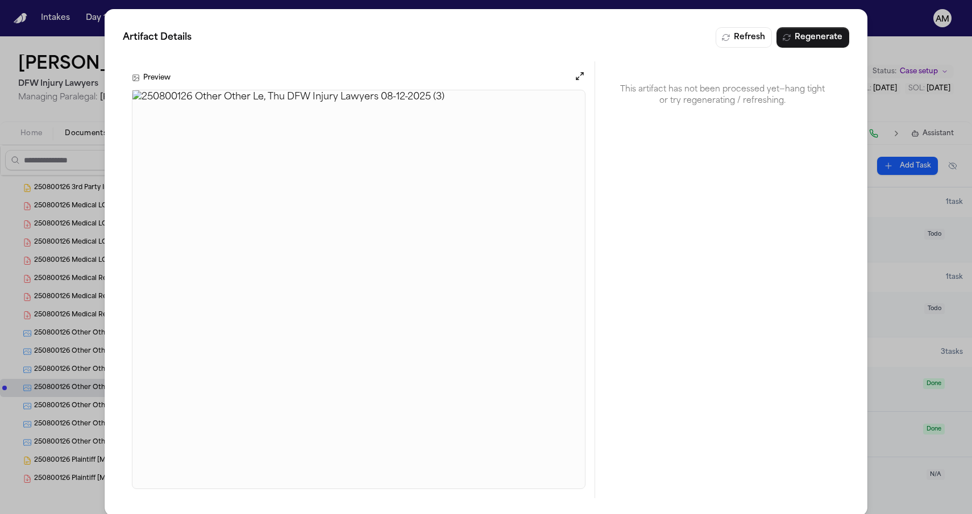
click at [62, 317] on div "Artifact Details Refresh Regenerate Preview This artifact has not been processe…" at bounding box center [486, 263] width 972 height 526
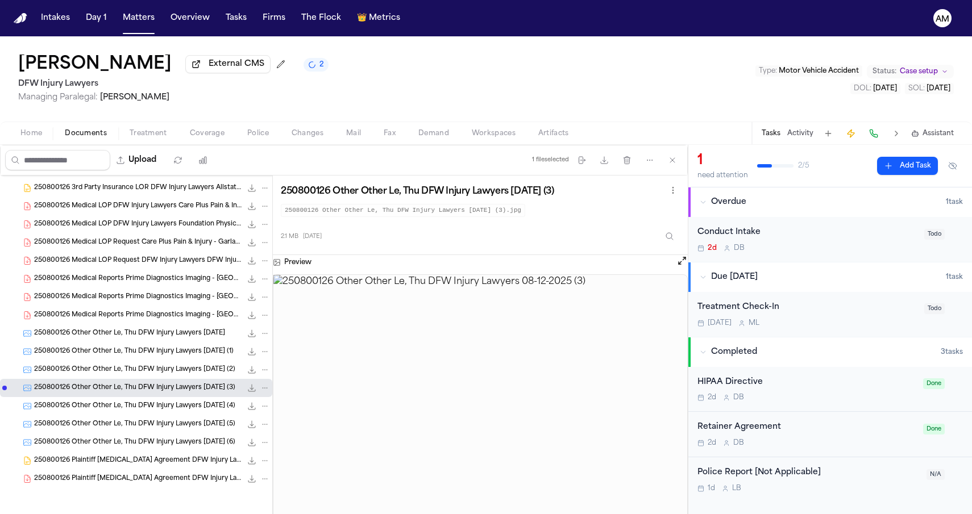
click at [73, 377] on div "250800126 Other Other Le, Thu DFW Injury Lawyers 08-12-2025 (2) 2.2 MB • JPG" at bounding box center [136, 370] width 272 height 18
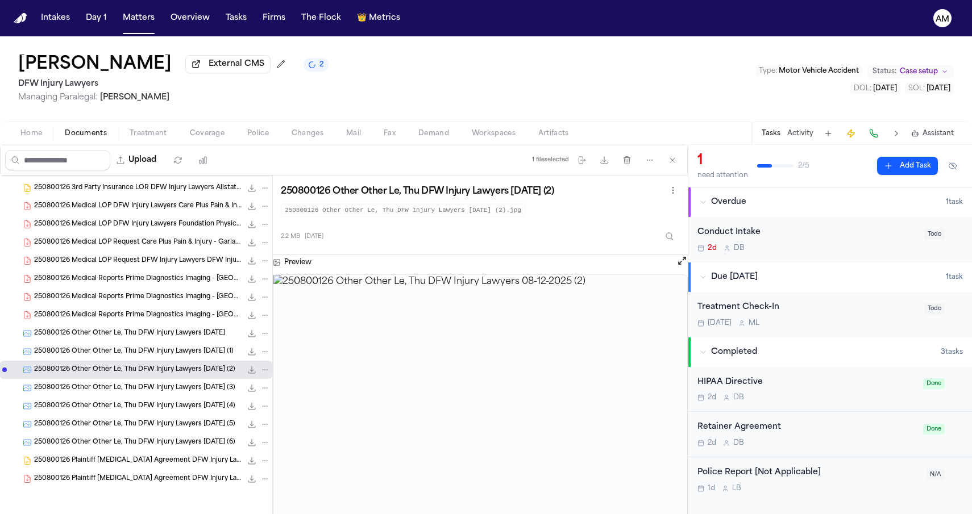
click at [81, 357] on div "250800126 Other Other Le, Thu DFW Injury Lawyers 08-12-2025 (1) 1.9 MB • JPG" at bounding box center [136, 352] width 272 height 18
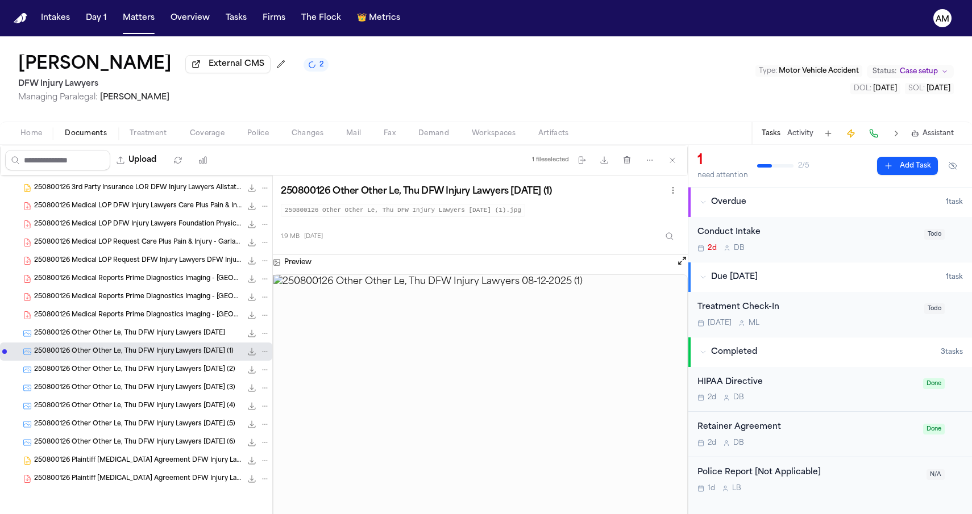
click at [88, 342] on div "250800126 Other Other Le, Thu DFW Injury Lawyers 08-12-2025 2.7 MB • JPG" at bounding box center [136, 334] width 272 height 18
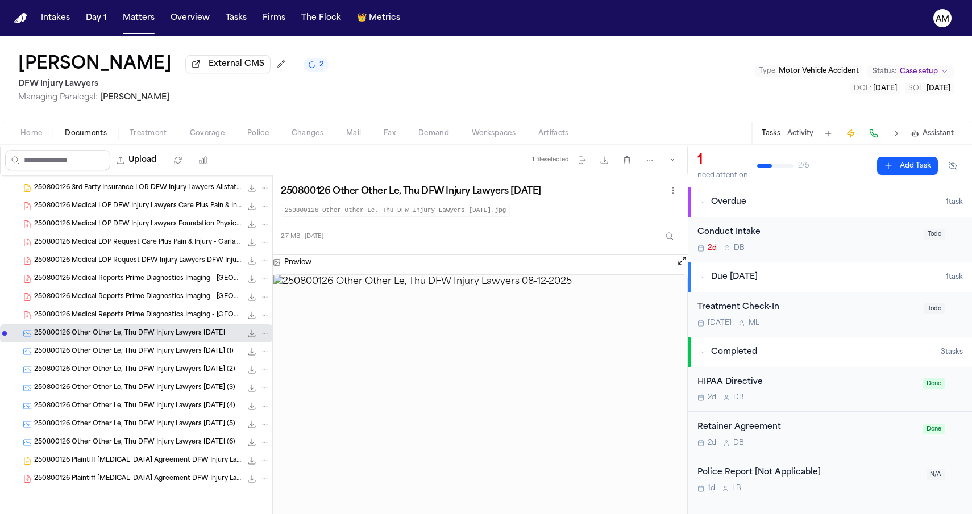
click at [101, 320] on div "250800126 Medical Reports Prime Diagnostics Imaging - North Dallas Rios, Vik 09…" at bounding box center [152, 315] width 236 height 11
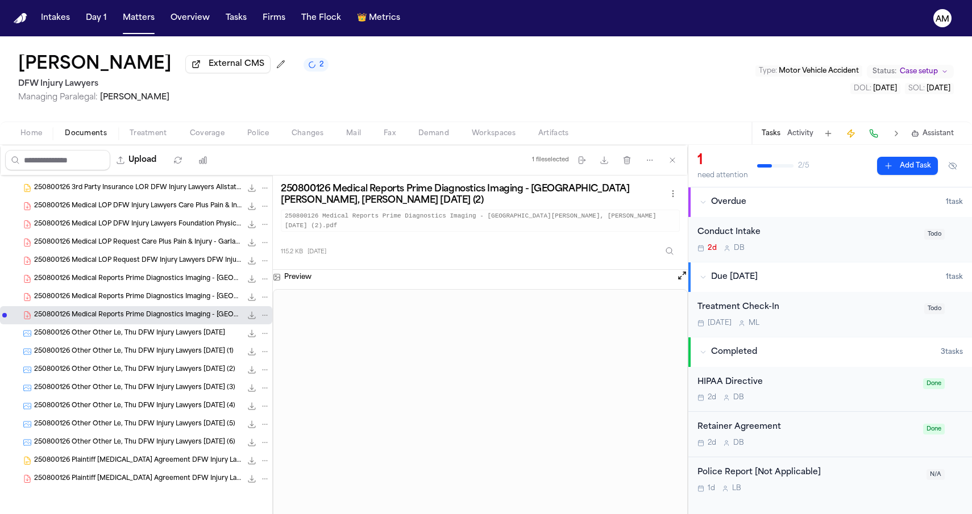
click at [179, 219] on div "250800126 Medical LOP DFW Injury Lawyers Foundation Physicians Group - Mesquite…" at bounding box center [152, 224] width 236 height 11
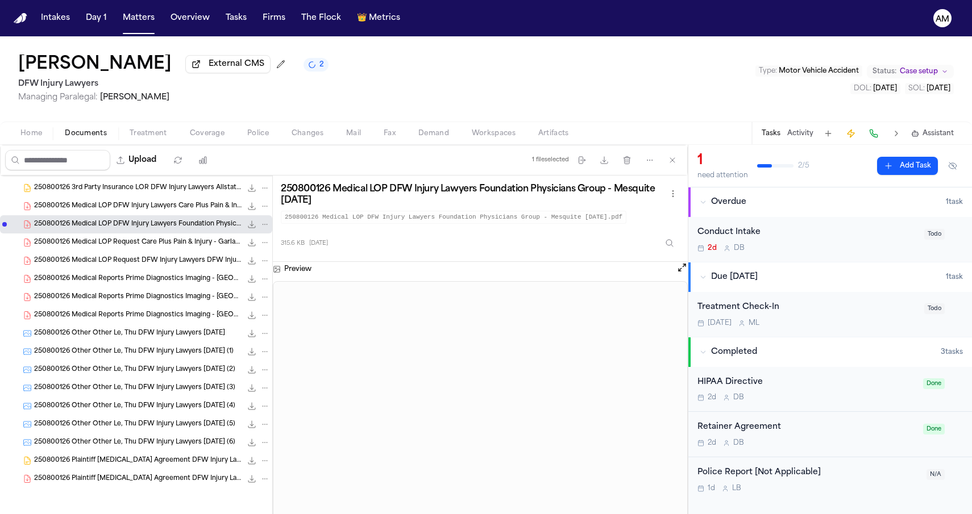
click at [161, 244] on span "250800126 Medical LOP Request Care Plus Pain & Injury - Garland DFW Injury Lawy…" at bounding box center [137, 243] width 207 height 10
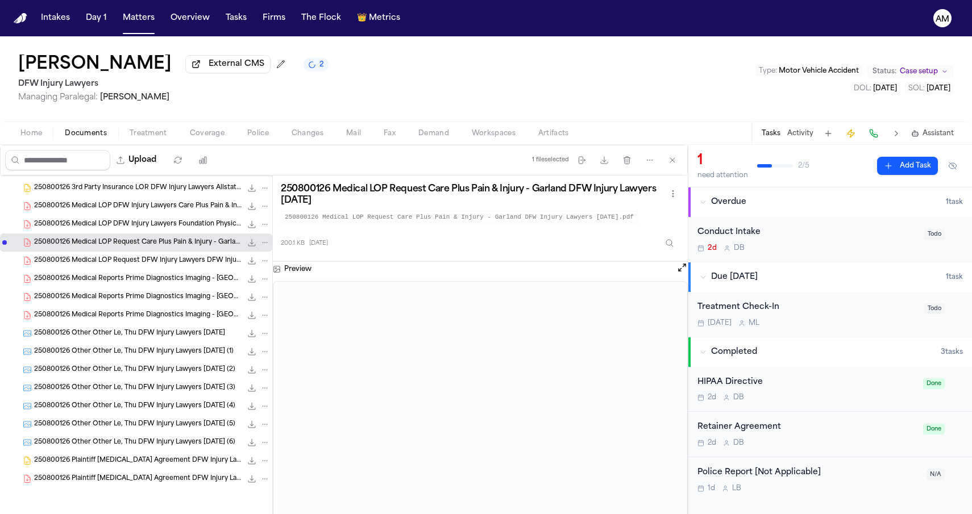
click at [159, 252] on div "250800126 Medical LOP Request DFW Injury Lawyers DFW Injury Lawyers 08-26-2025 …" at bounding box center [136, 261] width 272 height 18
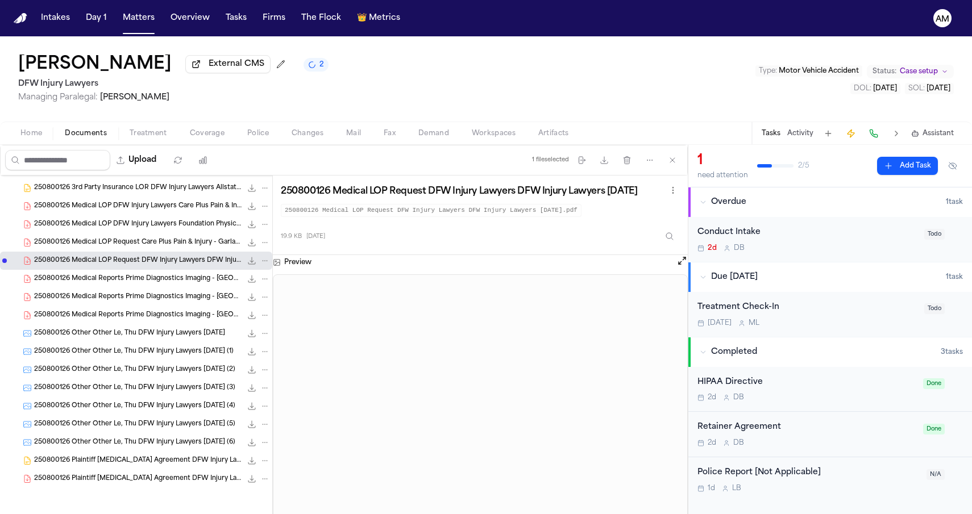
click at [163, 241] on span "250800126 Medical LOP Request Care Plus Pain & Injury - Garland DFW Injury Lawy…" at bounding box center [137, 243] width 207 height 10
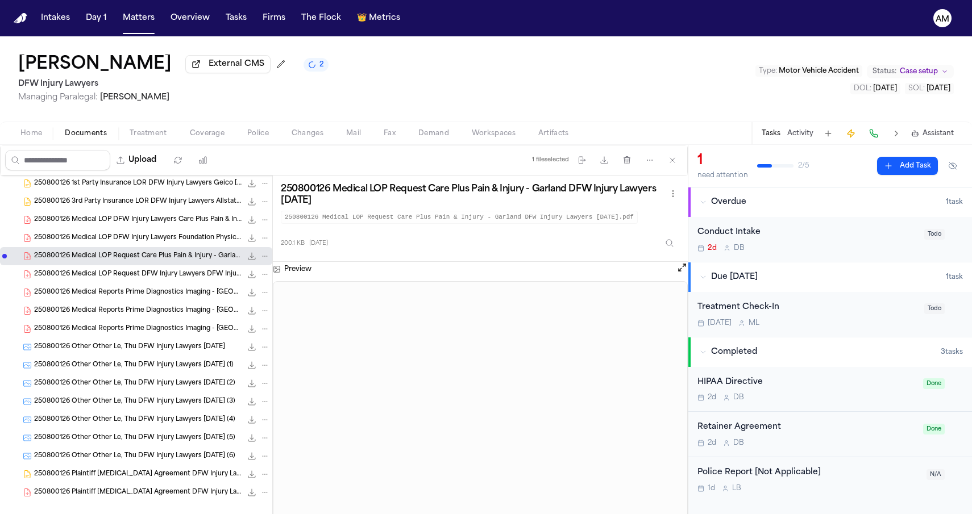
click at [163, 241] on span "250800126 Medical LOP DFW Injury Lawyers Foundation Physicians Group - Mesquite…" at bounding box center [137, 239] width 207 height 10
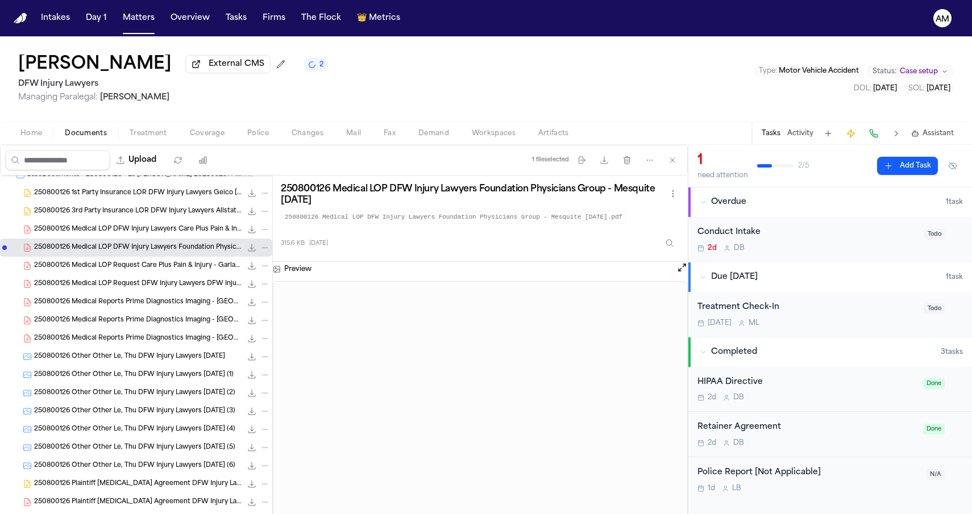
scroll to position [172, 0]
click at [164, 232] on span "250800126 Medical LOP DFW Injury Lawyers Care Plus Pain & Injury - Garland 09-0…" at bounding box center [137, 231] width 207 height 10
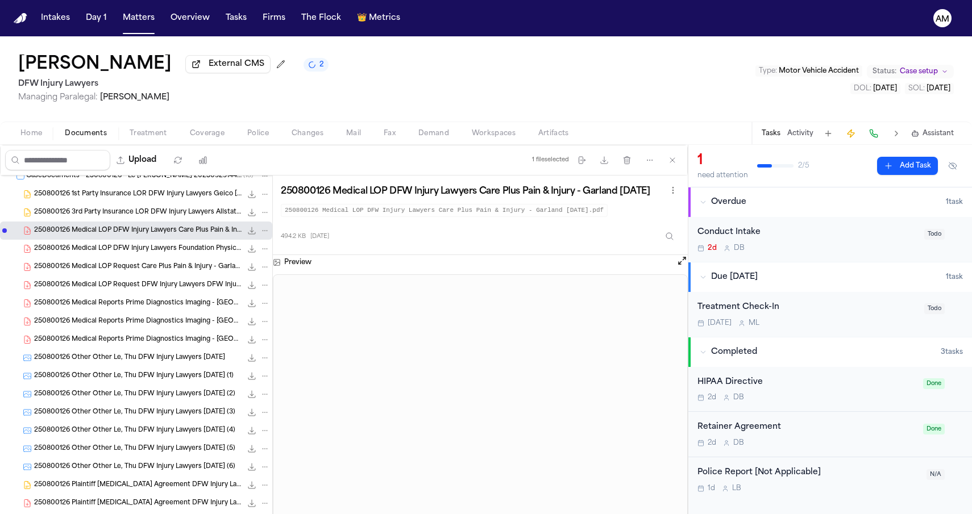
scroll to position [156, 0]
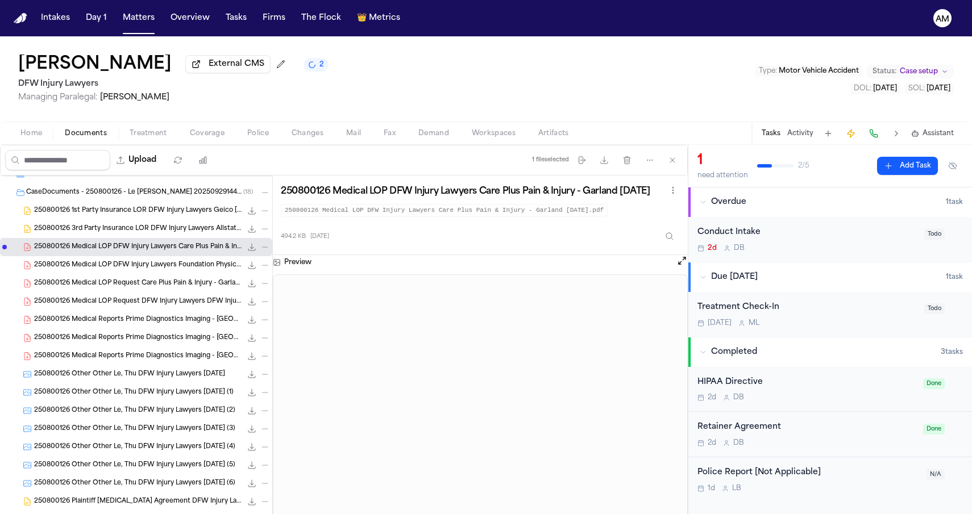
click at [164, 232] on span "250800126 3rd Party Insurance LOR DFW Injury Lawyers Allstate Insurance Company…" at bounding box center [137, 229] width 207 height 10
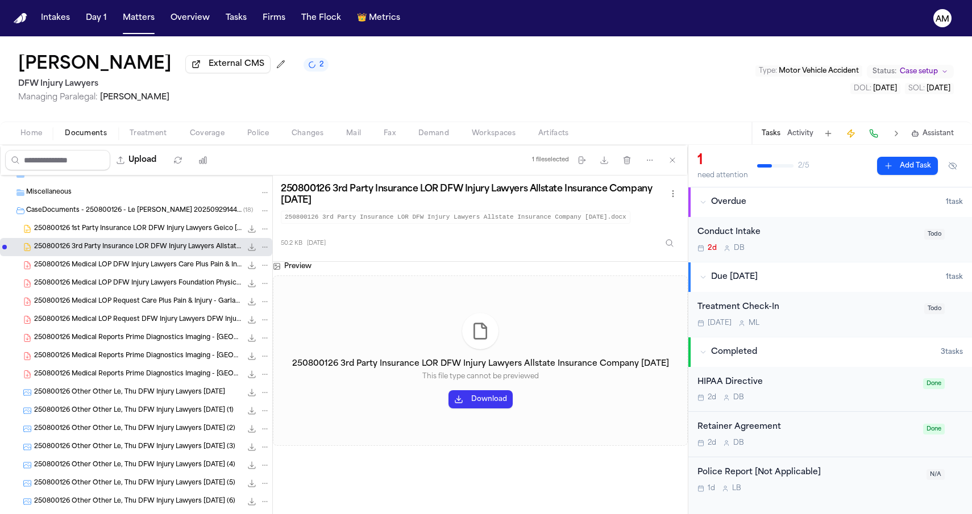
click at [164, 232] on span "250800126 1st Party Insurance LOR DFW Injury Lawyers Geico 08-12-2025" at bounding box center [137, 229] width 207 height 10
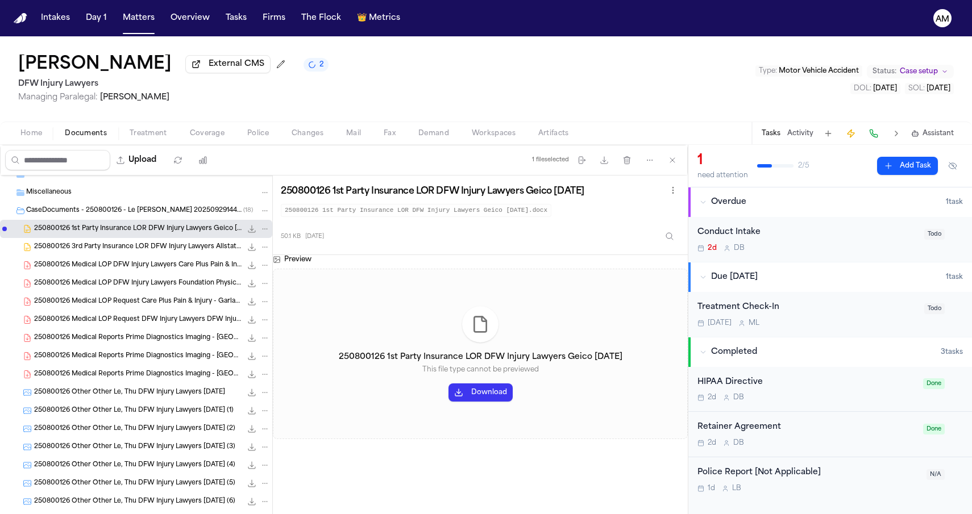
scroll to position [123, 0]
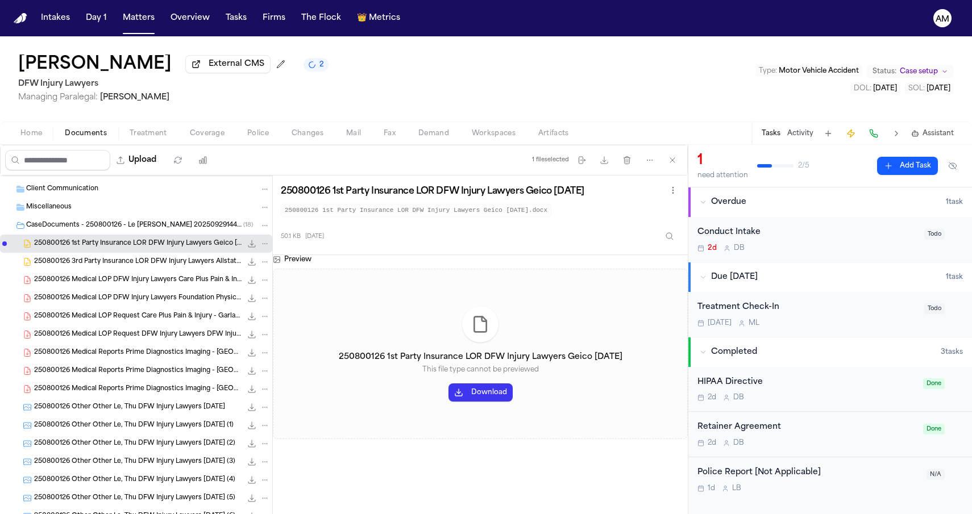
click at [164, 231] on div "CaseDocuments - 250800126 - Le v. Vansickle 20250929144419 (unzipped) ( 18 )" at bounding box center [148, 226] width 244 height 10
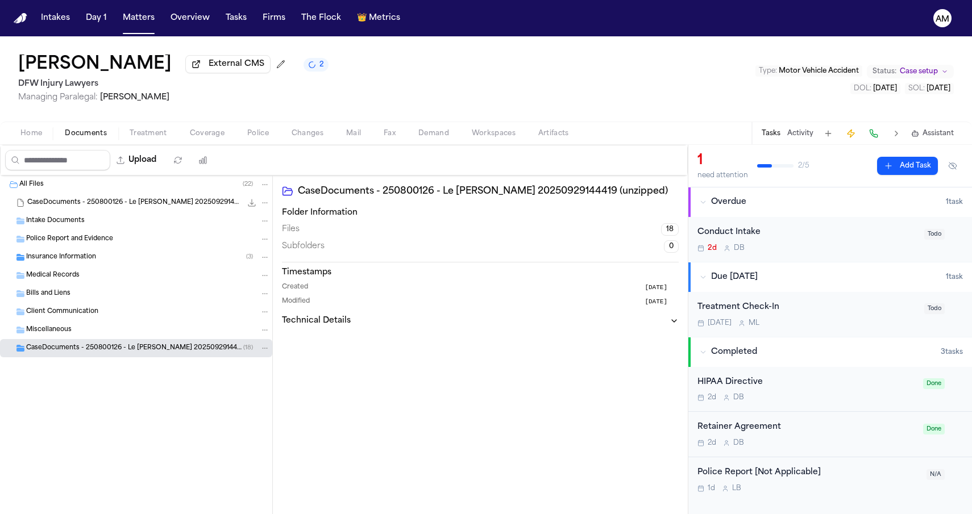
scroll to position [0, 0]
click at [117, 263] on div "Insurance Information ( 3 )" at bounding box center [148, 257] width 244 height 10
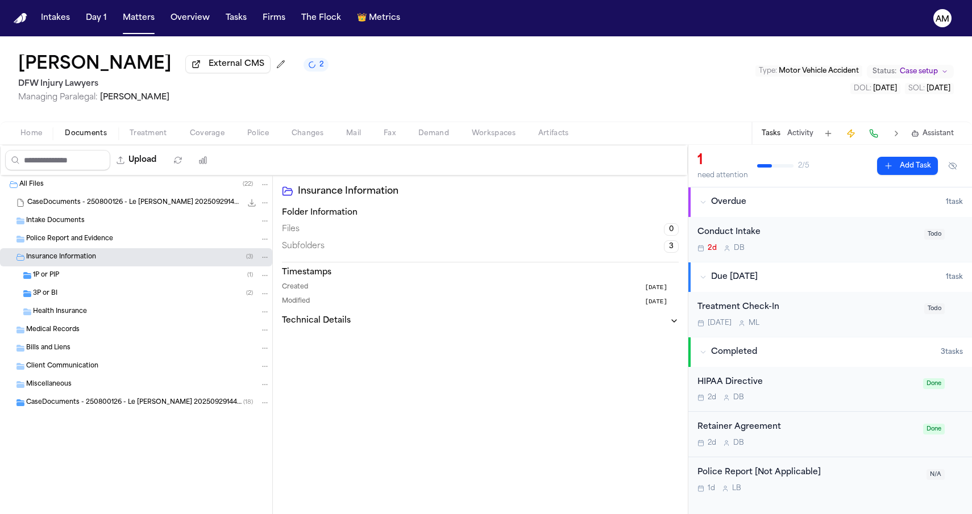
click at [110, 277] on div "1P or PIP ( 1 )" at bounding box center [151, 276] width 237 height 10
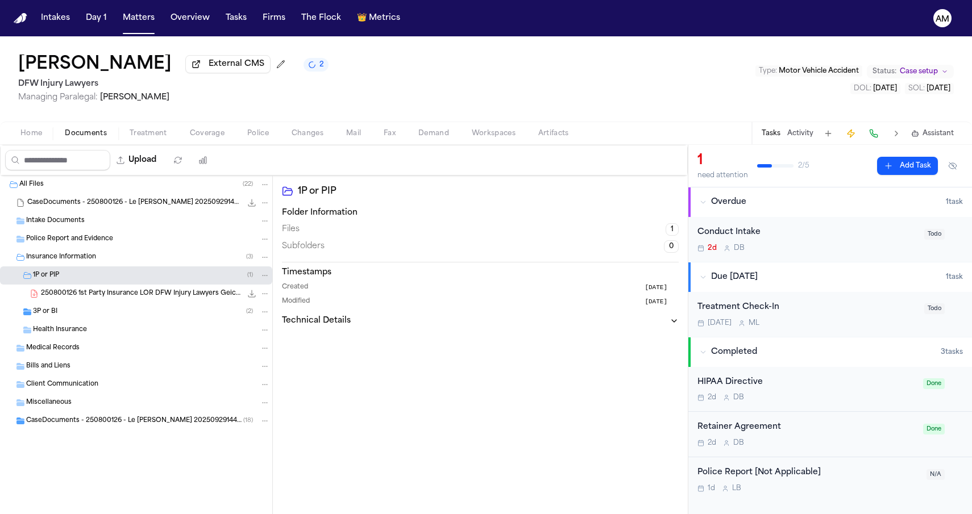
click at [109, 293] on span "250800126 1st Party Insurance LOR DFW Injury Lawyers Geico 08-12-2025" at bounding box center [141, 294] width 201 height 10
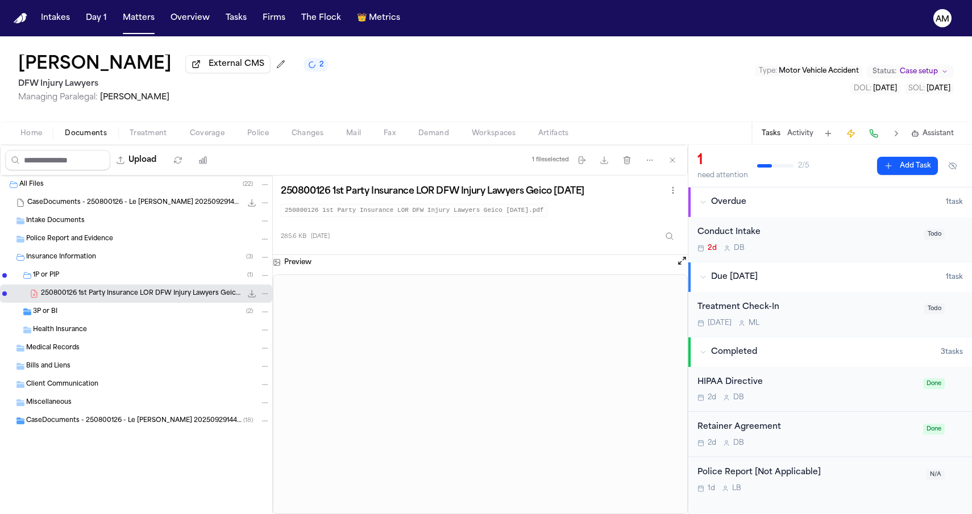
click at [552, 90] on div "Thu Le External CMS 2 DFW Injury Lawyers Managing Paralegal: Michelle Landazaba…" at bounding box center [486, 78] width 972 height 85
click at [218, 149] on div "Upload" at bounding box center [109, 160] width 217 height 30
click at [200, 138] on span "Coverage" at bounding box center [207, 133] width 35 height 9
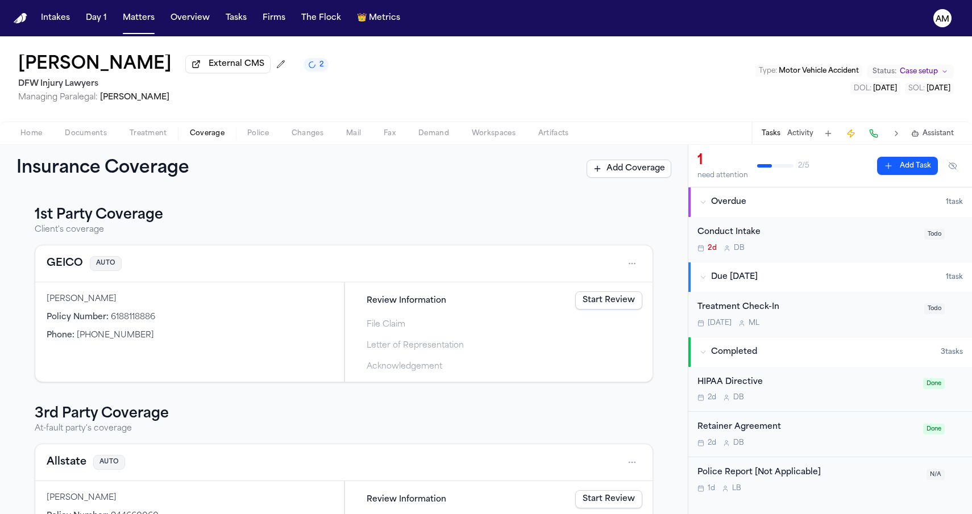
click at [74, 268] on button "GEICO" at bounding box center [65, 264] width 36 height 16
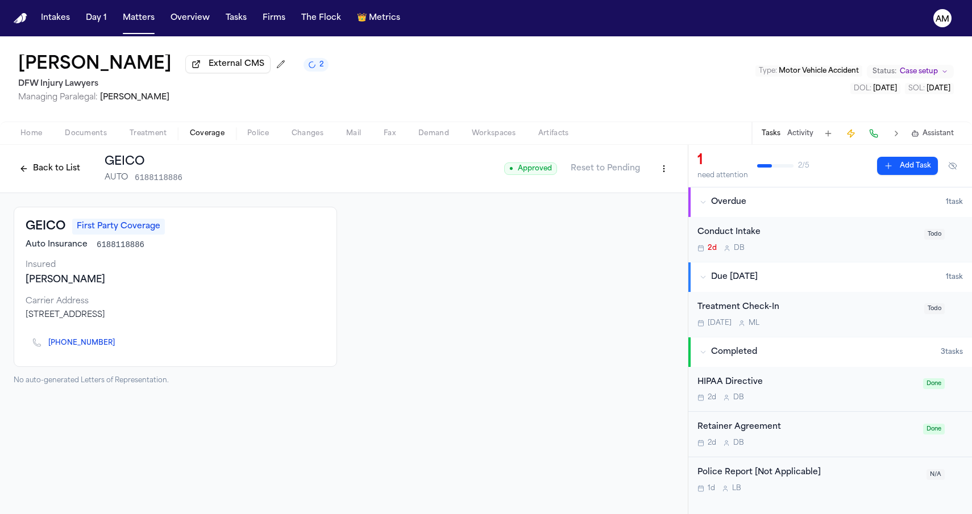
click at [87, 346] on link "+1 (800) 841-3000" at bounding box center [81, 343] width 66 height 9
click at [380, 273] on div at bounding box center [512, 296] width 323 height 178
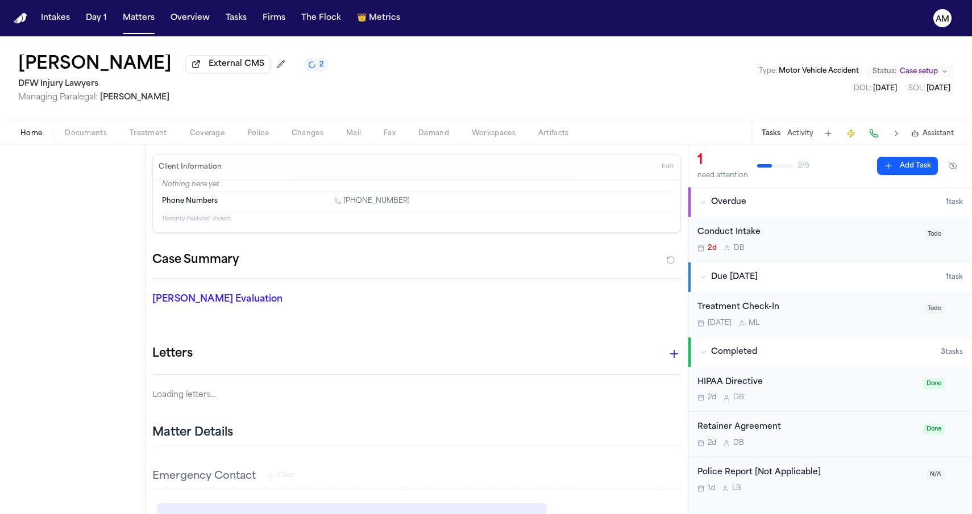
click at [34, 135] on span "Home" at bounding box center [31, 133] width 22 height 9
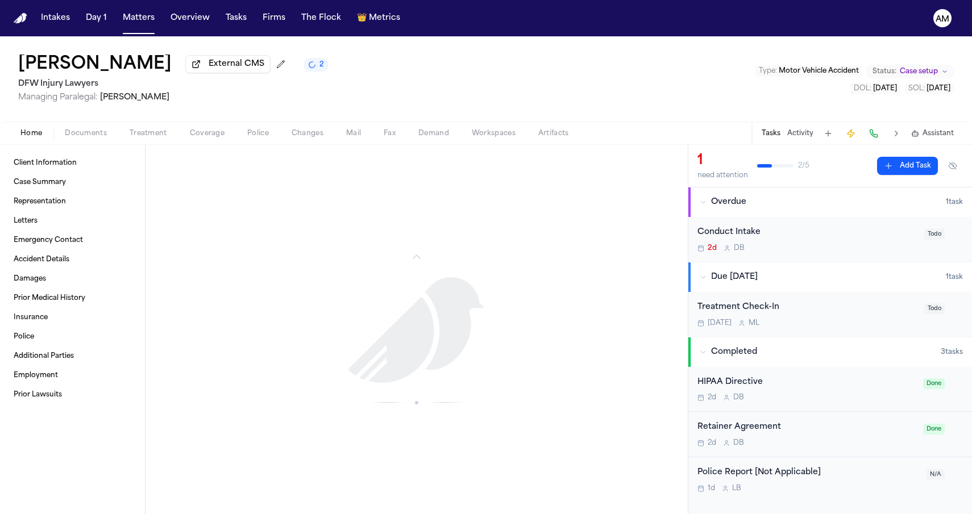
scroll to position [714, 0]
click at [101, 144] on div "Home Documents Treatment Coverage Police Changes Mail Fax Demand Workspaces Art…" at bounding box center [486, 133] width 972 height 23
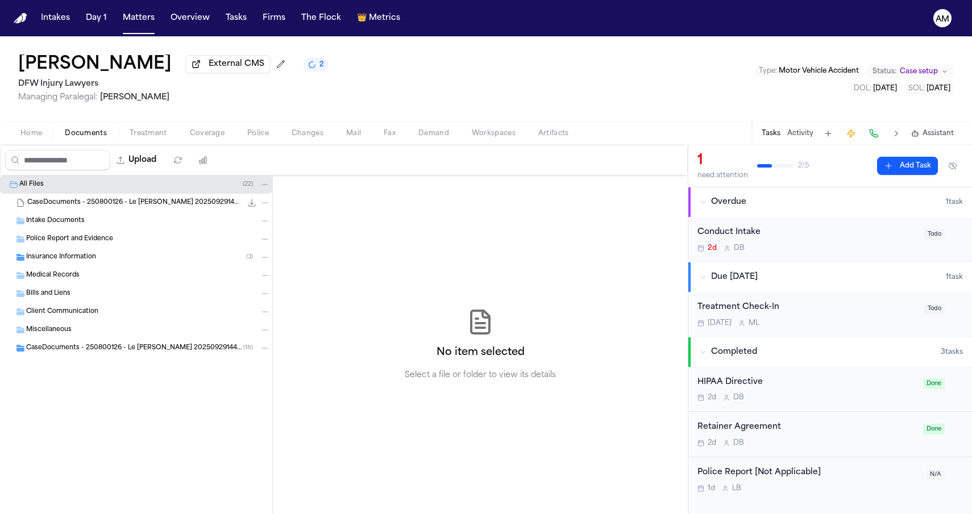
click at [101, 140] on span "button" at bounding box center [86, 139] width 56 height 1
click at [81, 263] on span "Insurance Information" at bounding box center [61, 258] width 70 height 10
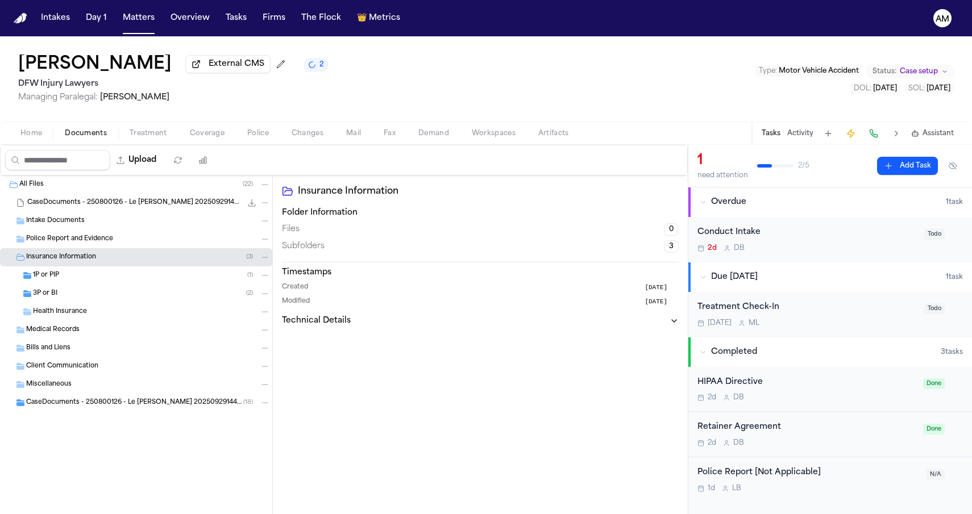
click at [85, 405] on span "CaseDocuments - 250800126 - Le v. Vansickle 20250929144419 (unzipped)" at bounding box center [134, 403] width 217 height 10
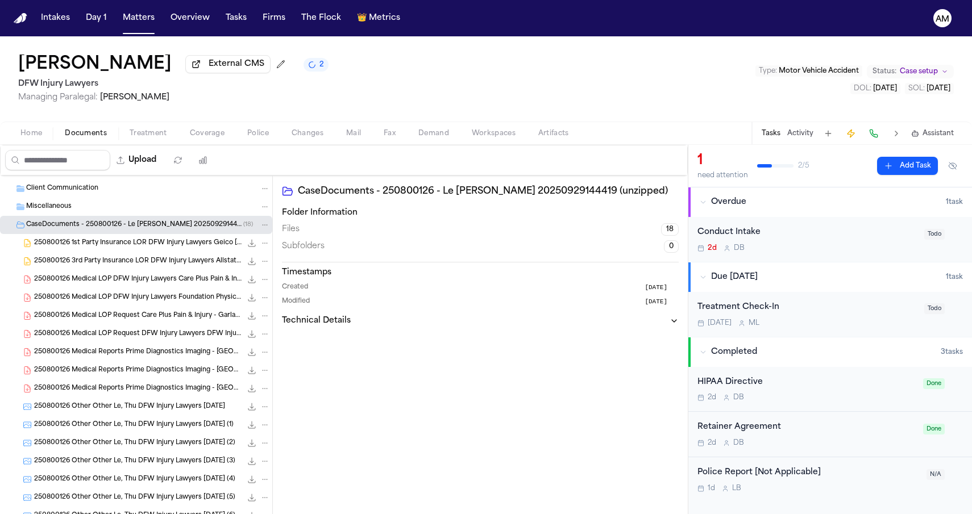
scroll to position [180, 0]
click at [93, 387] on span "250800126 Medical Reports Prime Diagnostics Imaging - North Dallas Rios, Vik 09…" at bounding box center [137, 387] width 207 height 10
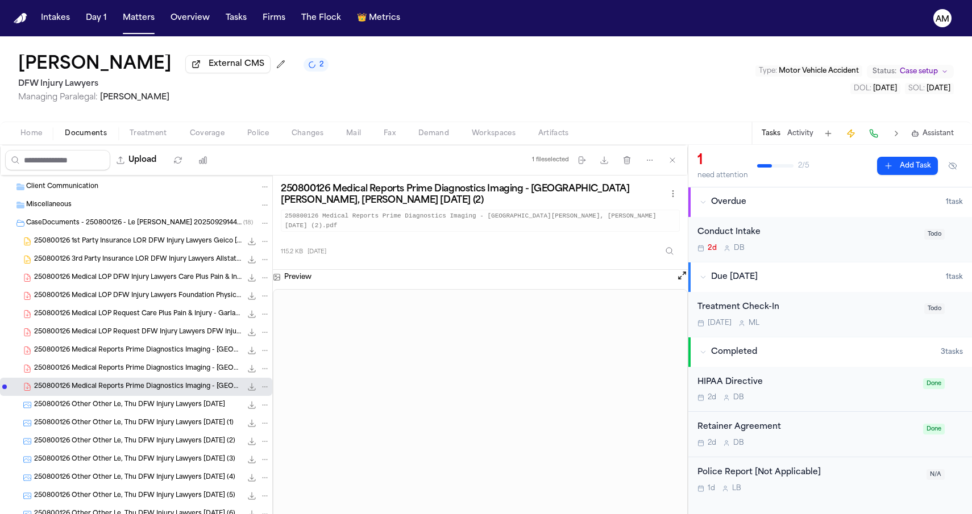
click at [101, 413] on div "250800126 Other Other Le, Thu DFW Injury Lawyers 08-12-2025 2.7 MB • JPG" at bounding box center [136, 405] width 272 height 18
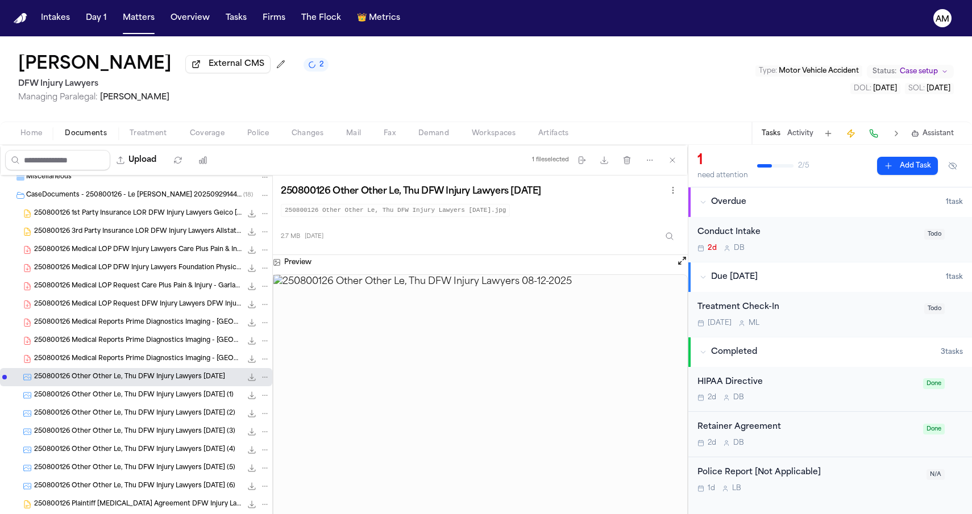
scroll to position [208, 0]
click at [108, 404] on div "250800126 Other Other Le, Thu DFW Injury Lawyers 08-12-2025 (1) 1.9 MB • JPG" at bounding box center [136, 395] width 272 height 18
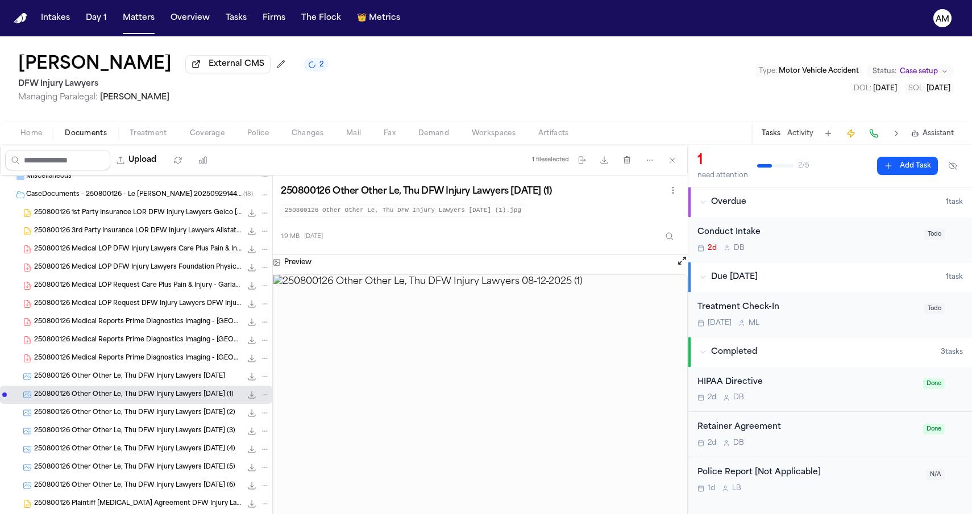
click at [104, 418] on span "250800126 Other Other Le, Thu DFW Injury Lawyers 08-12-2025 (2)" at bounding box center [134, 414] width 201 height 10
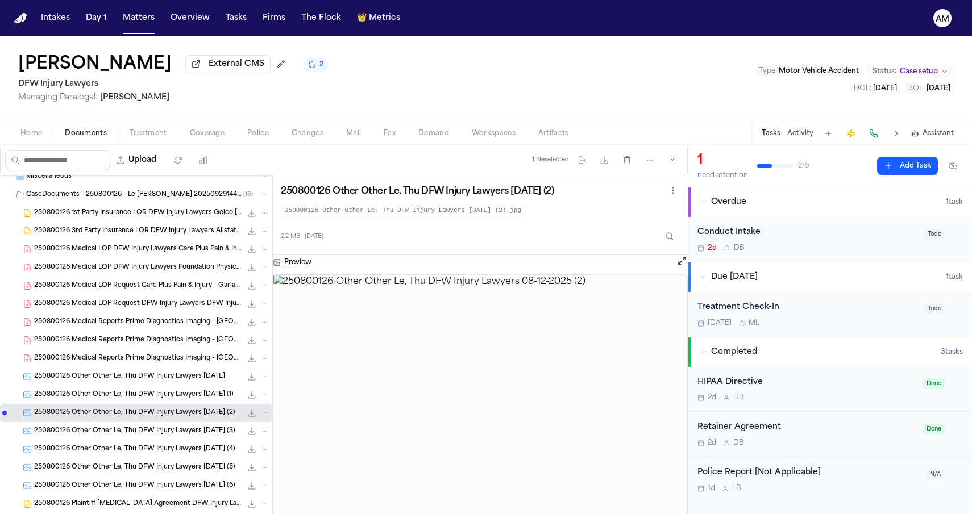
click at [99, 431] on span "250800126 Other Other Le, Thu DFW Injury Lawyers 08-12-2025 (3)" at bounding box center [134, 432] width 201 height 10
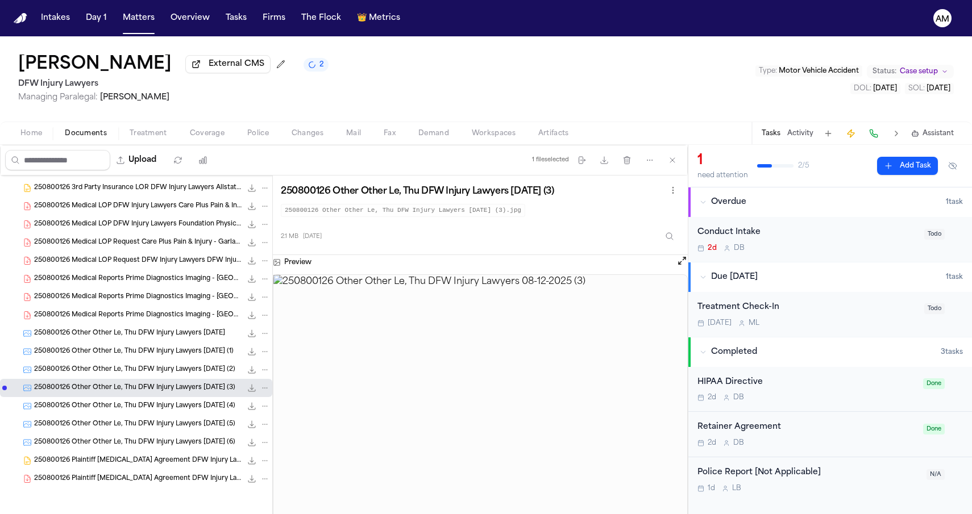
scroll to position [253, 0]
click at [116, 407] on span "250800126 Other Other Le, Thu DFW Injury Lawyers 08-12-2025 (4)" at bounding box center [134, 407] width 201 height 10
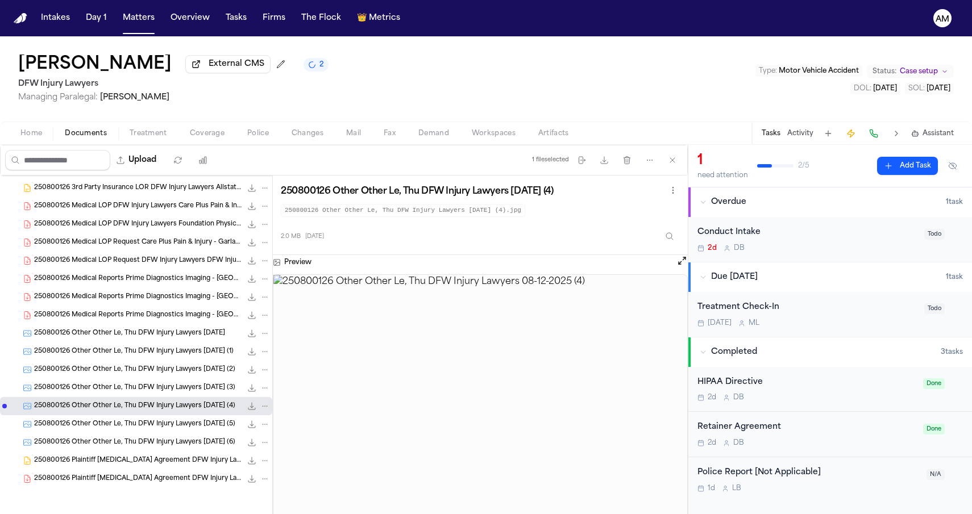
click at [113, 419] on div "250800126 Other Other Le, Thu DFW Injury Lawyers 08-12-2025 (5) 2.2 MB • JPG" at bounding box center [136, 424] width 272 height 18
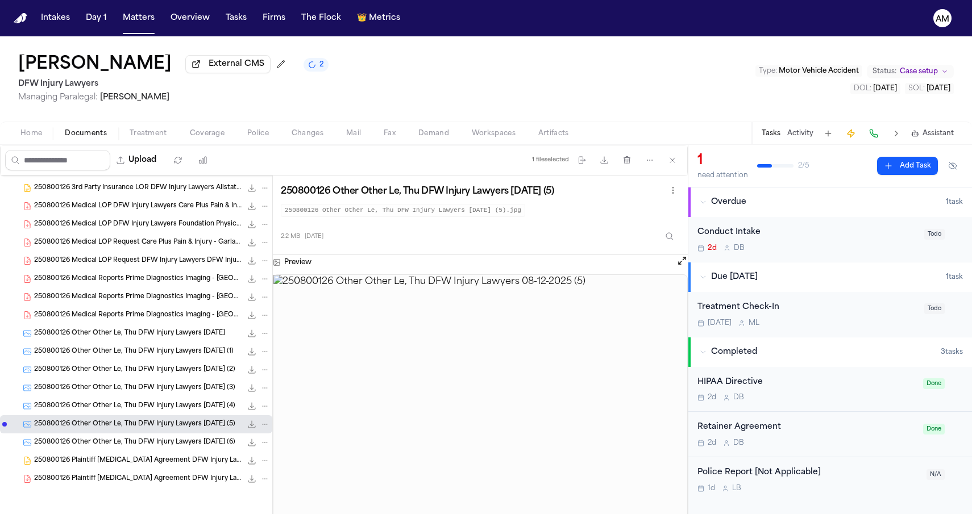
click at [926, 91] on span "2027-08-12" at bounding box center [938, 88] width 24 height 7
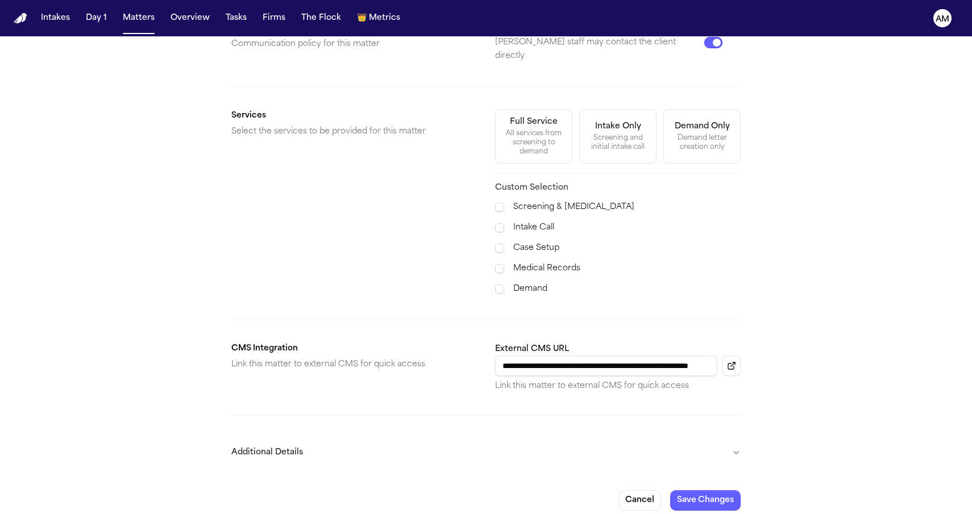
click at [339, 446] on button "Additional Details" at bounding box center [485, 453] width 509 height 30
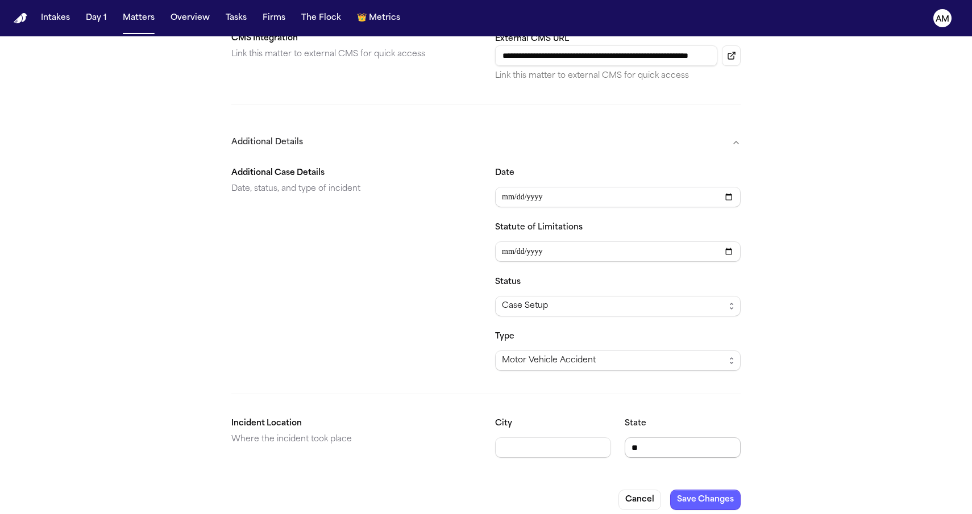
scroll to position [660, 0]
click at [692, 490] on button "Save Changes" at bounding box center [705, 500] width 70 height 20
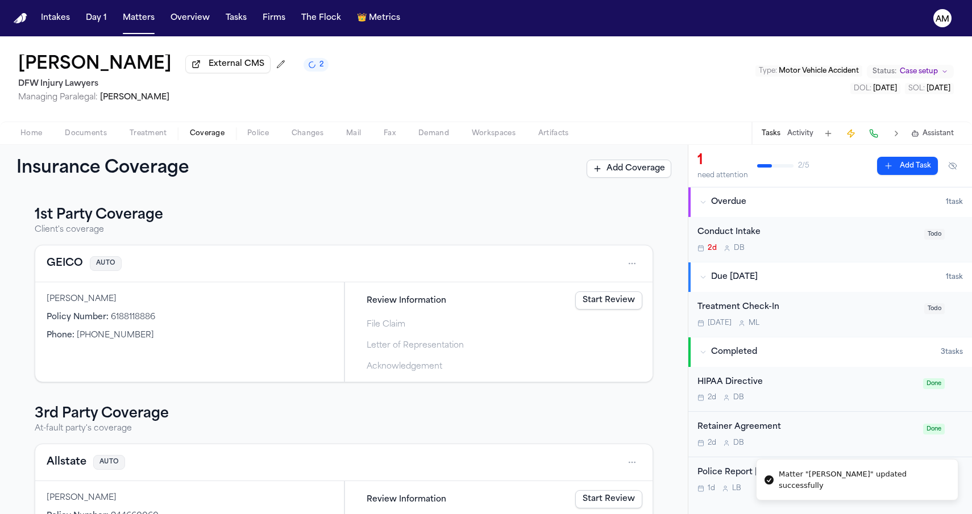
click at [192, 131] on span "Coverage" at bounding box center [207, 133] width 35 height 9
click at [60, 261] on button "GEICO" at bounding box center [65, 264] width 36 height 16
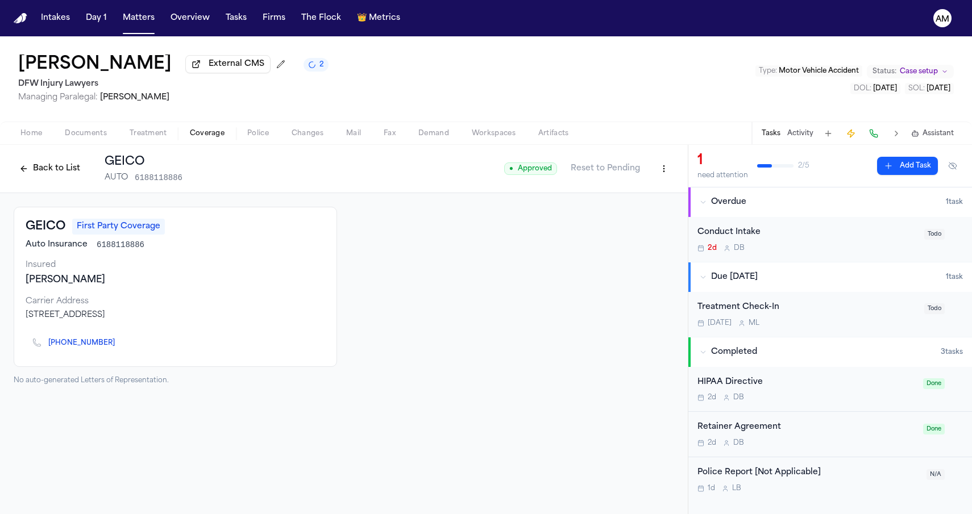
click at [88, 319] on div "PO Box 35 Macon, GA 32108" at bounding box center [176, 315] width 300 height 11
click at [88, 318] on div "PO Box 35 Macon, GA 32108" at bounding box center [176, 315] width 300 height 11
click at [160, 133] on span "Treatment" at bounding box center [149, 133] width 38 height 9
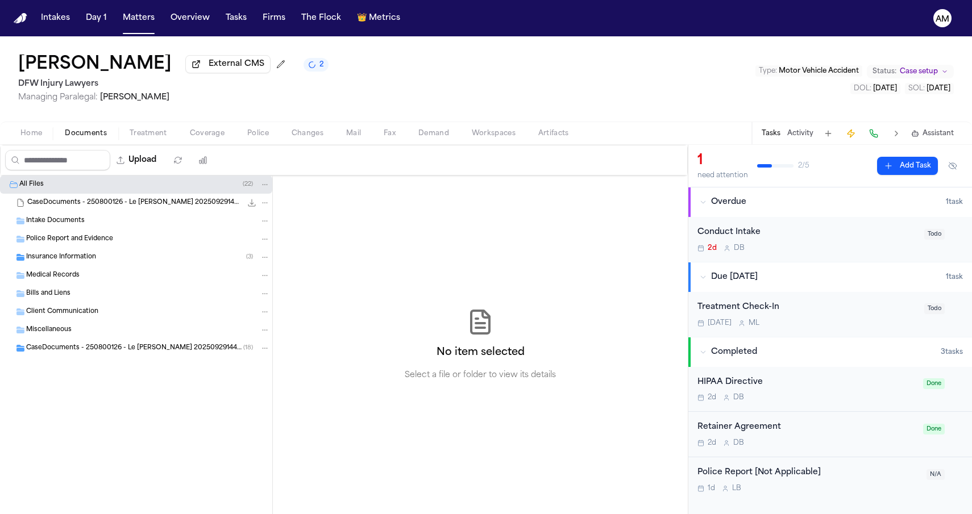
click at [101, 138] on span "Documents" at bounding box center [86, 133] width 42 height 9
click at [164, 261] on div "Insurance Information ( 3 )" at bounding box center [148, 257] width 244 height 10
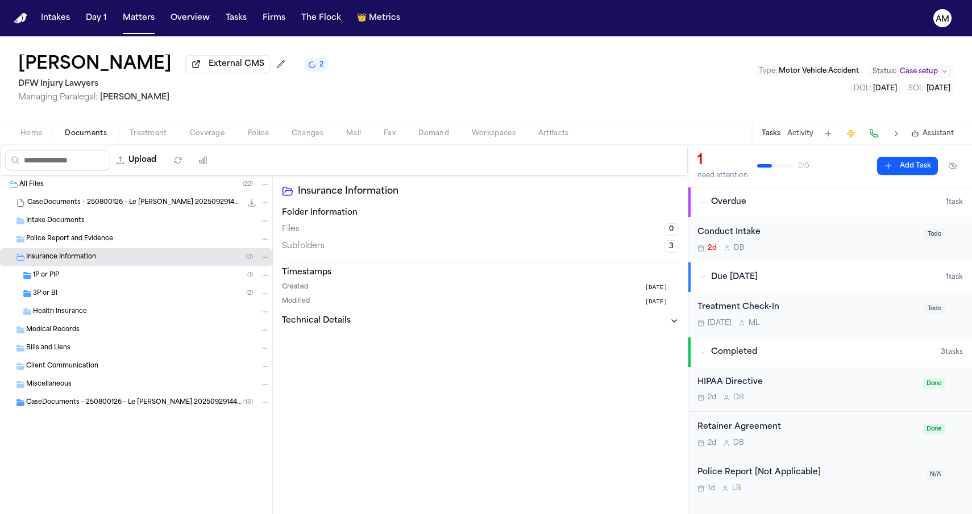
click at [155, 277] on div "1P or PIP ( 1 )" at bounding box center [151, 276] width 237 height 10
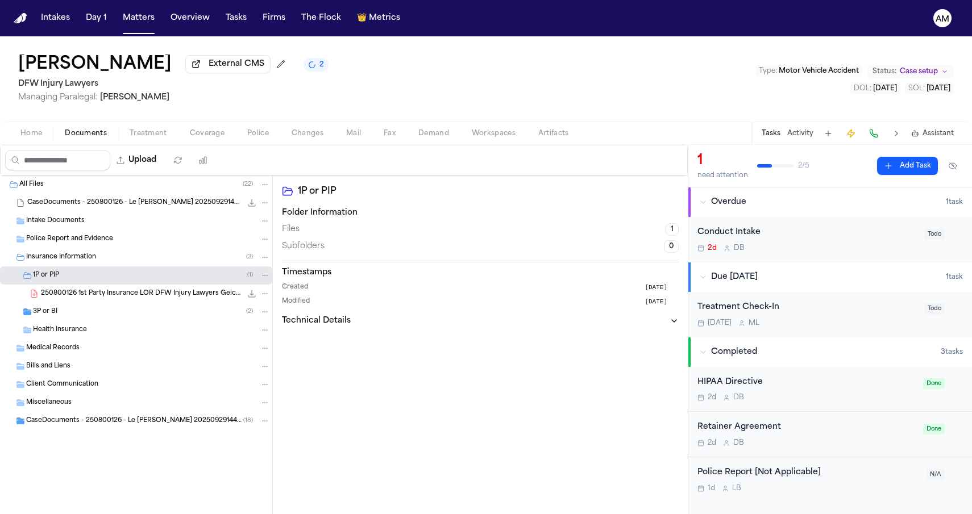
click at [149, 298] on span "250800126 1st Party Insurance LOR DFW Injury Lawyers Geico 08-12-2025" at bounding box center [141, 294] width 201 height 10
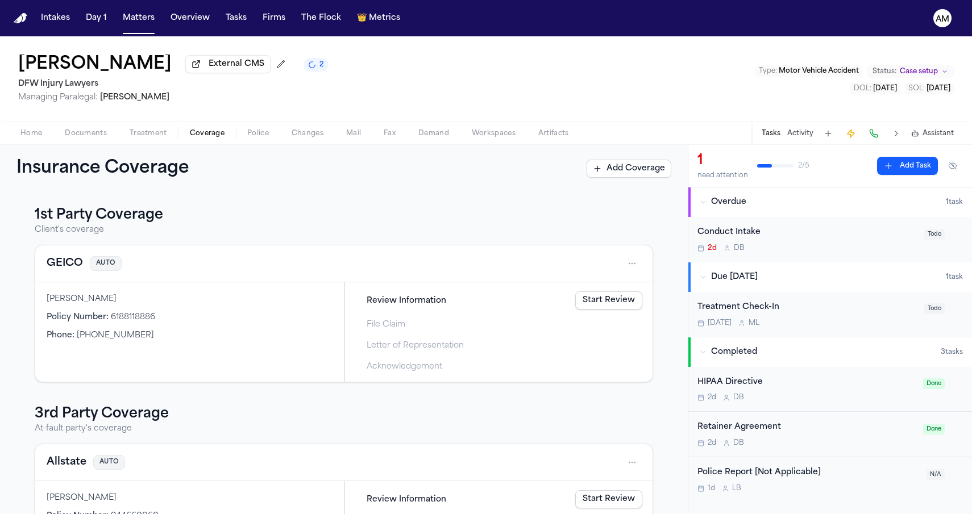
click at [190, 132] on span "Coverage" at bounding box center [207, 133] width 35 height 9
click at [64, 466] on button "Allstate" at bounding box center [67, 463] width 40 height 16
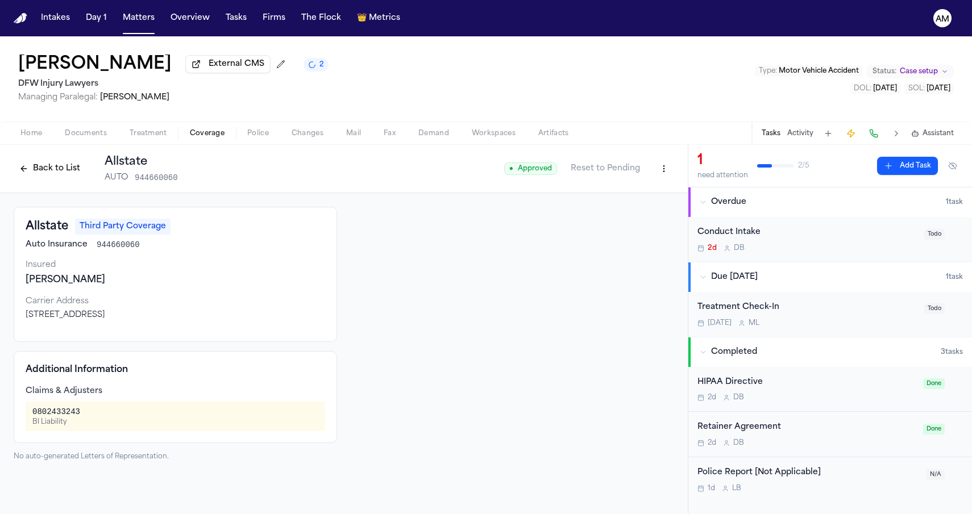
click at [667, 178] on html "Intakes Day 1 Matters Overview Tasks Firms The Flock 👑 Metrics AM Thu Le Extern…" at bounding box center [486, 257] width 972 height 514
click at [609, 199] on div "Edit Coverage" at bounding box center [624, 195] width 95 height 18
select select "**********"
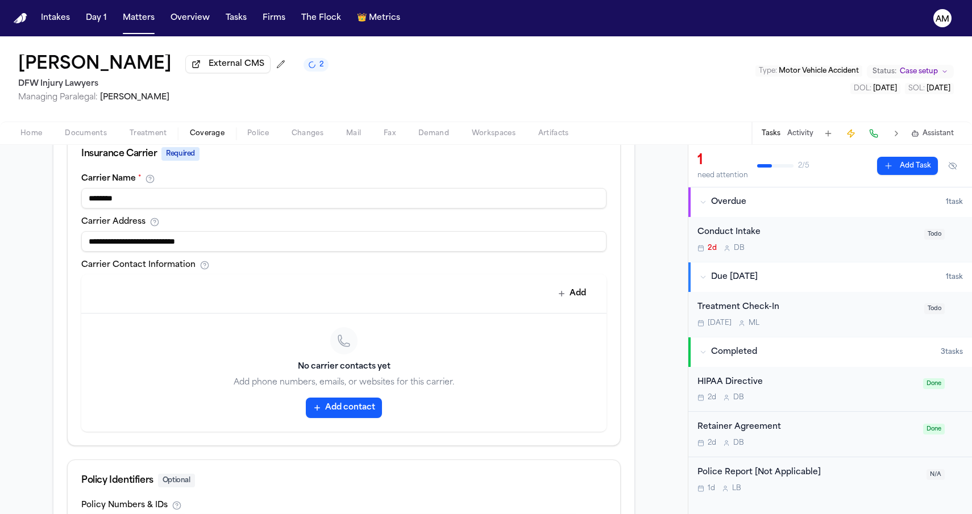
scroll to position [405, 0]
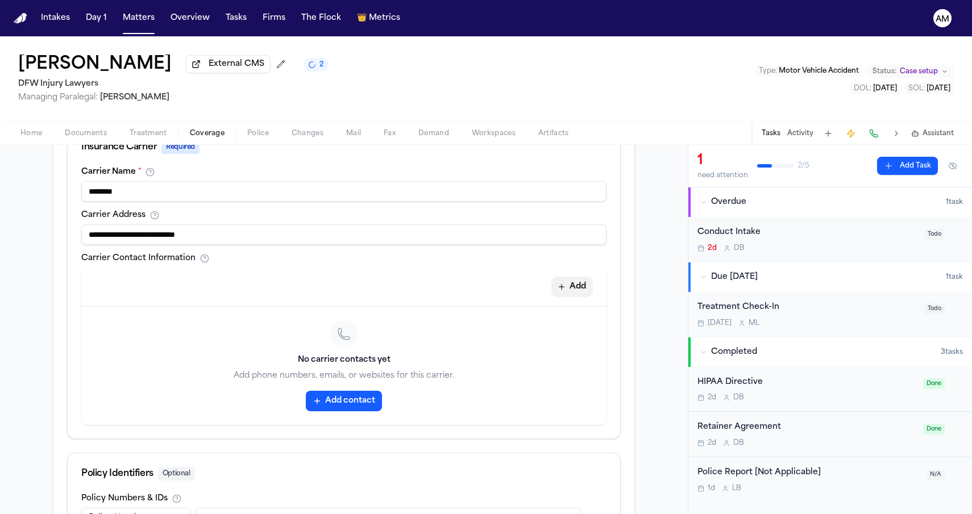
click at [576, 283] on button "Add" at bounding box center [571, 287] width 41 height 20
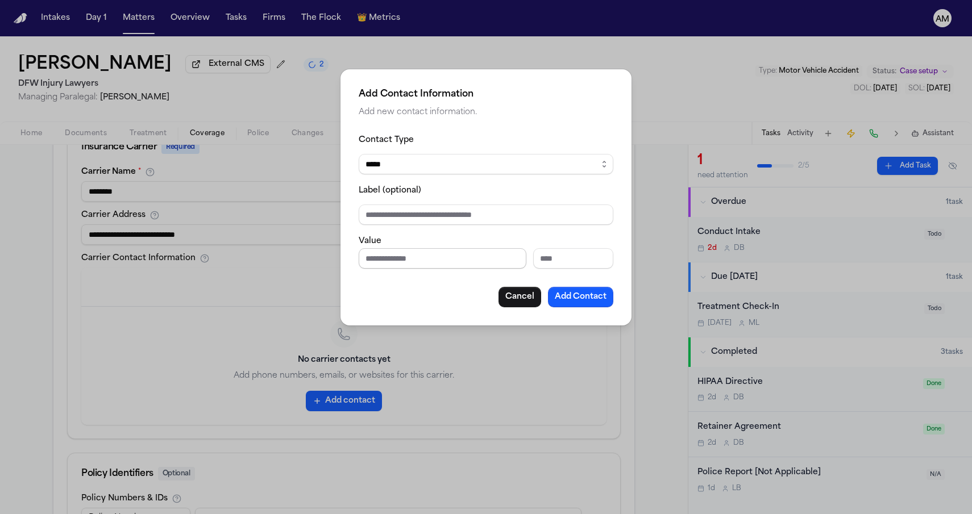
click at [439, 250] on input "Phone number" at bounding box center [443, 258] width 168 height 20
paste input "**********"
type input "**********"
click at [444, 278] on div "**********" at bounding box center [486, 220] width 255 height 174
click at [590, 297] on button "Add Contact" at bounding box center [580, 297] width 65 height 20
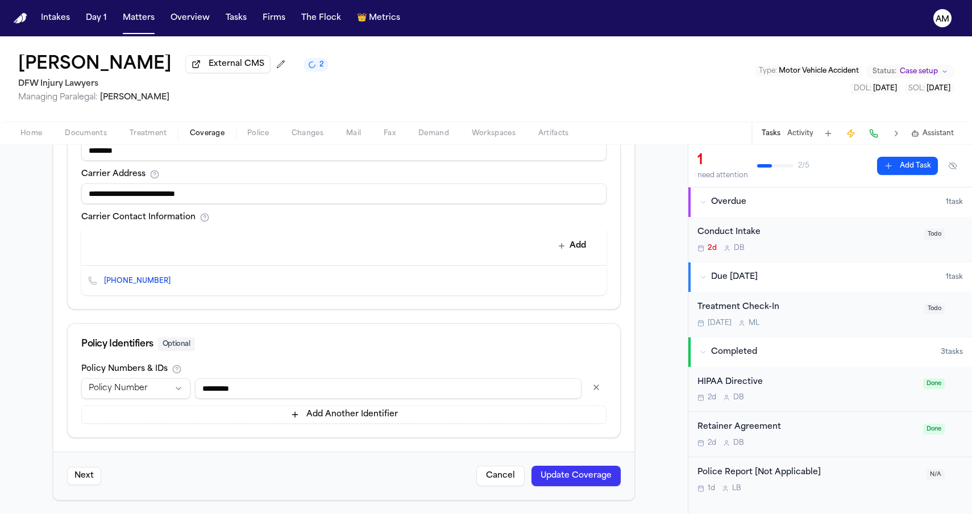
scroll to position [448, 0]
click at [580, 478] on button "Update Coverage" at bounding box center [575, 476] width 89 height 20
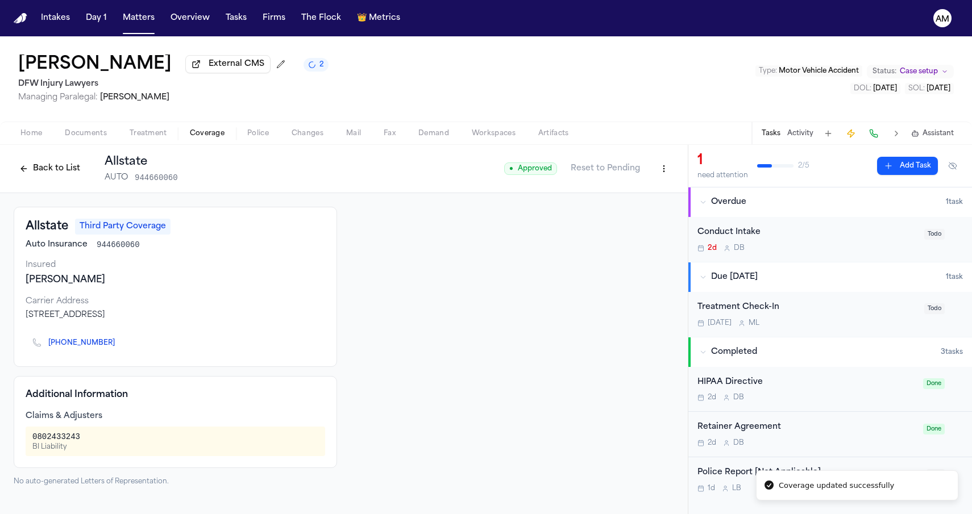
click at [87, 348] on link "+1 (800) 255-7828" at bounding box center [81, 343] width 66 height 9
click at [234, 413] on div "Additional Information Claims & Adjusters 0802433243 BI Liability" at bounding box center [175, 422] width 323 height 92
click at [31, 173] on button "Back to List" at bounding box center [50, 169] width 72 height 18
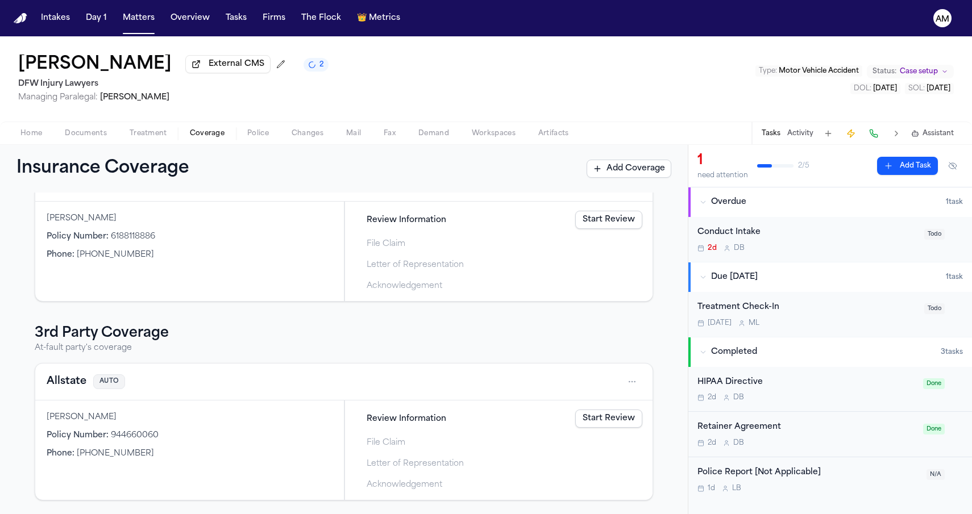
scroll to position [83, 0]
click at [75, 385] on button "Allstate" at bounding box center [67, 382] width 40 height 16
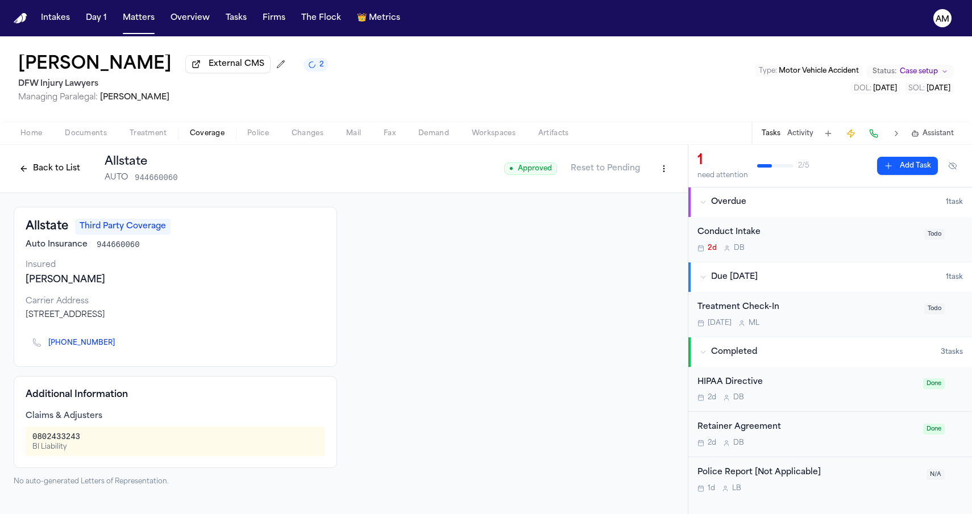
click at [82, 438] on div "0802433243 BI Liability" at bounding box center [175, 441] width 286 height 20
drag, startPoint x: 80, startPoint y: 438, endPoint x: 28, endPoint y: 433, distance: 51.9
click at [28, 433] on div "0802433243 BI Liability" at bounding box center [176, 442] width 300 height 30
click at [28, 434] on div "0802433243 BI Liability" at bounding box center [176, 442] width 300 height 30
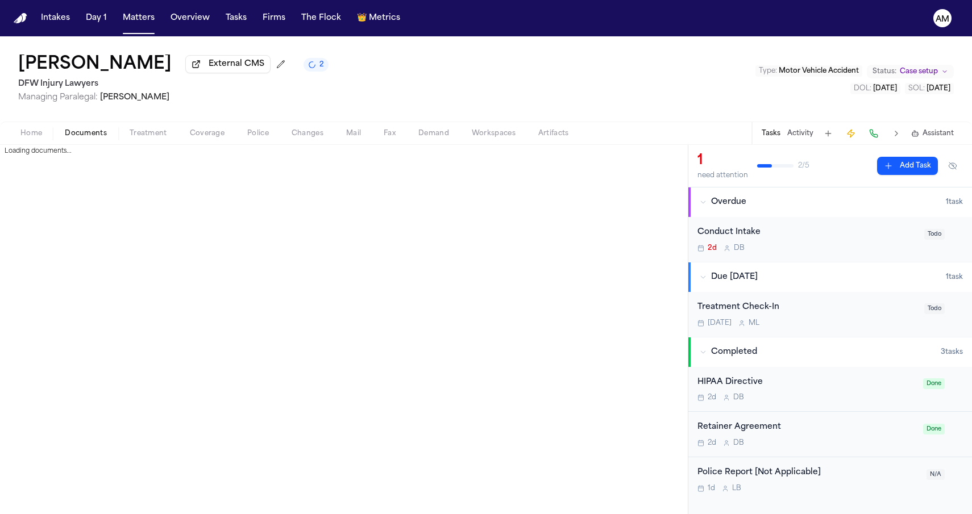
click at [89, 129] on button "Documents" at bounding box center [85, 134] width 65 height 14
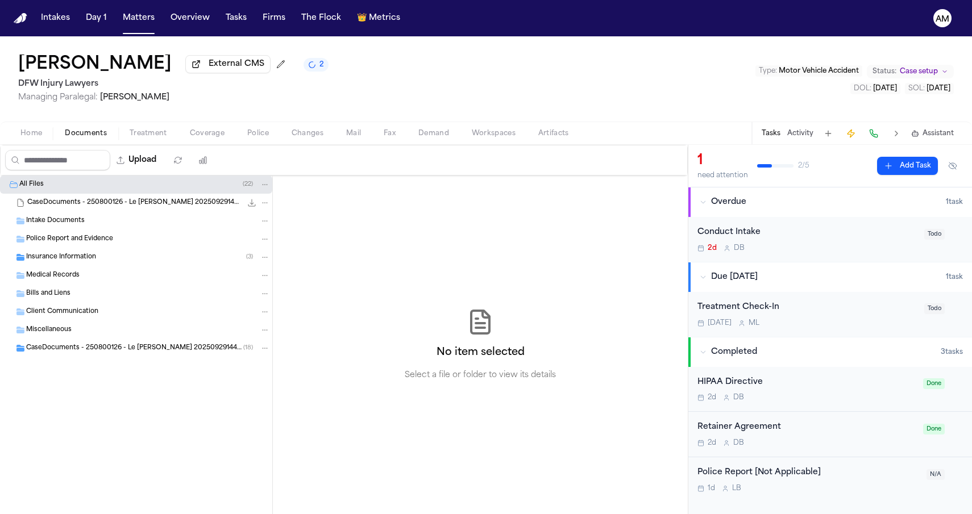
click at [110, 357] on div "CaseDocuments - 250800126 - Le v. Vansickle 20250929144419 (unzipped) ( 18 )" at bounding box center [136, 348] width 272 height 18
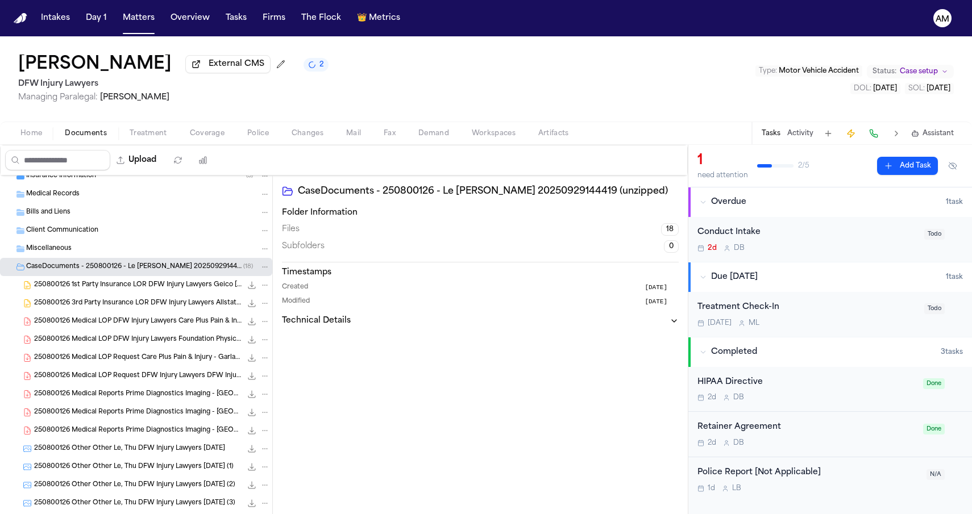
scroll to position [100, 0]
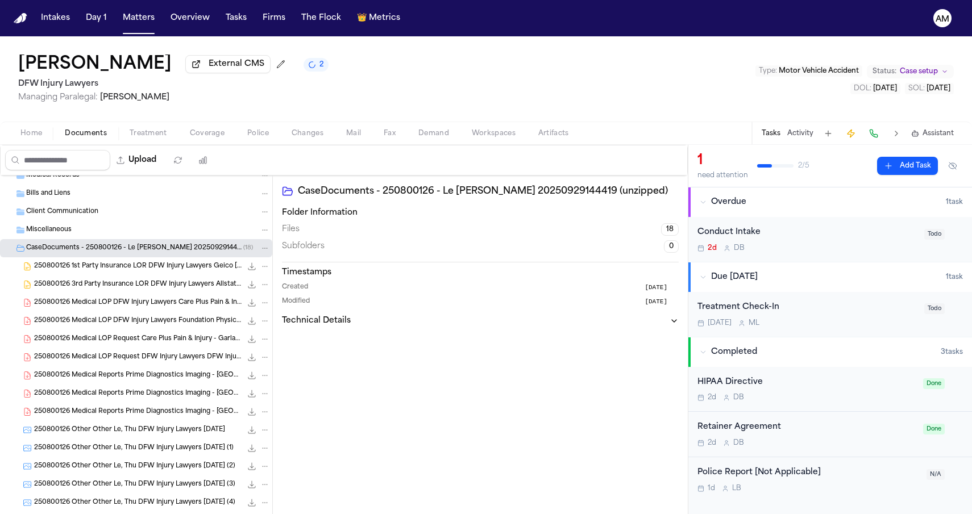
click at [103, 407] on div "250800126 Medical Reports Prime Diagnostics Imaging - North Dallas Rios, Vik 09…" at bounding box center [136, 412] width 272 height 18
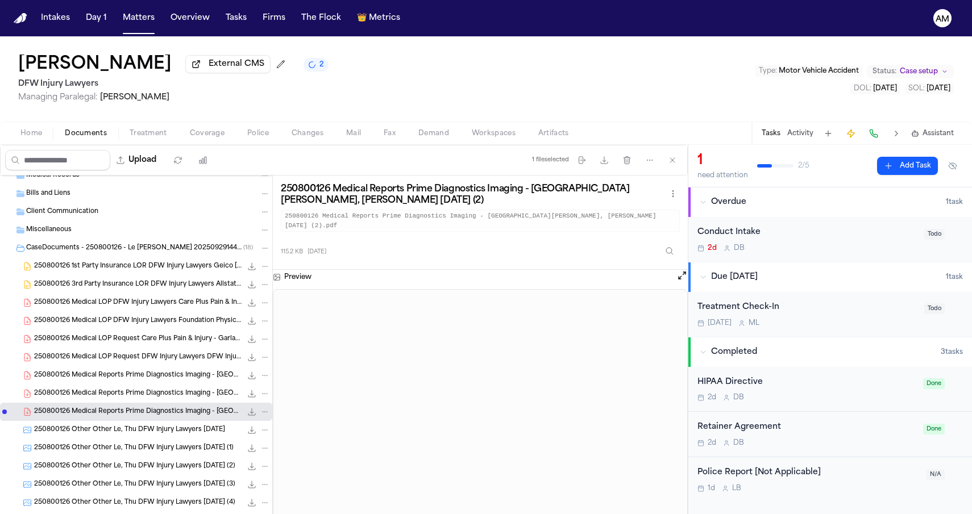
click at [102, 428] on span "250800126 Other Other Le, Thu DFW Injury Lawyers 08-12-2025" at bounding box center [129, 431] width 191 height 10
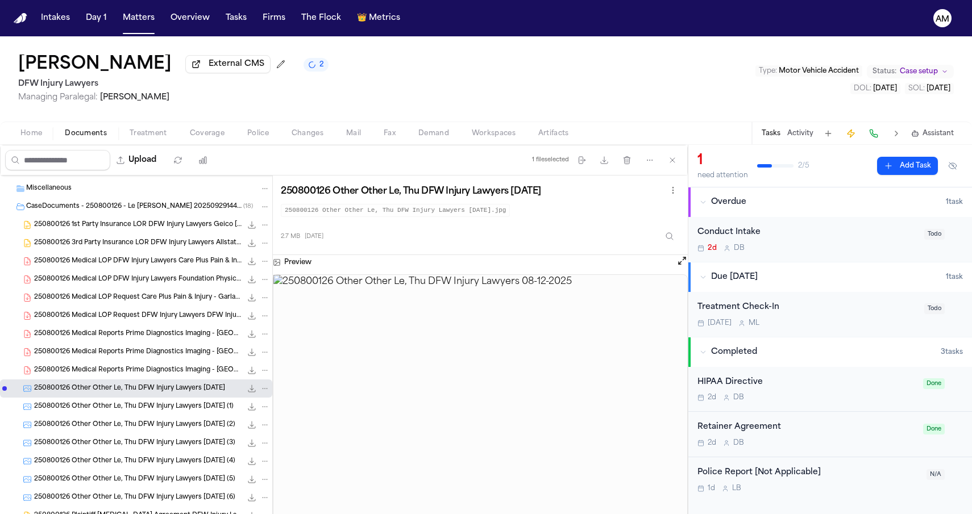
scroll to position [159, 0]
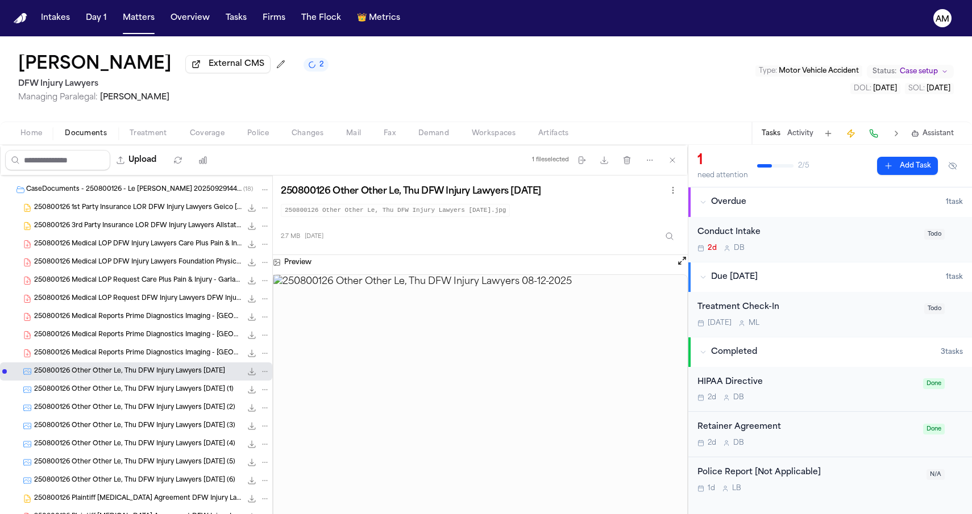
click at [110, 402] on div "250800126 Other Other Le, Thu DFW Injury Lawyers 08-12-2025 (2) 2.2 MB • JPG" at bounding box center [136, 408] width 272 height 18
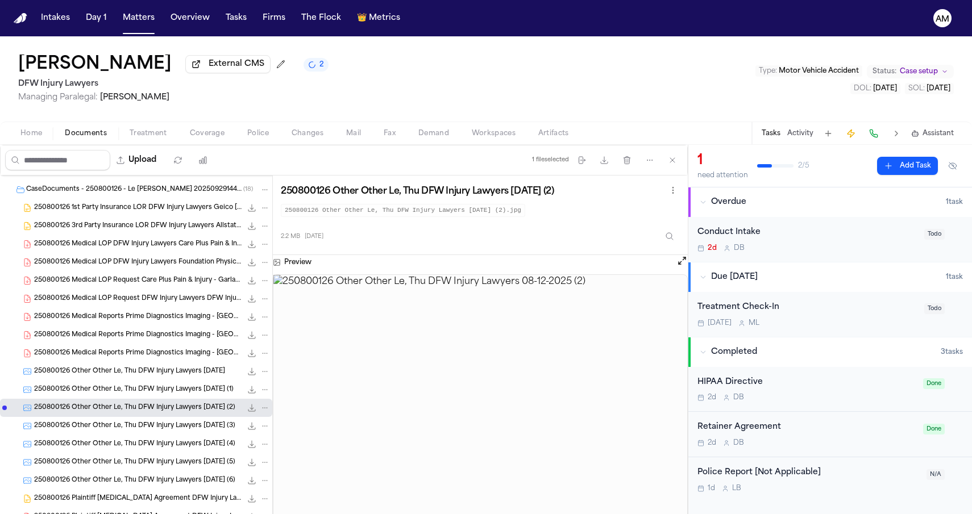
click at [107, 426] on span "250800126 Other Other Le, Thu DFW Injury Lawyers 08-12-2025 (3)" at bounding box center [134, 427] width 201 height 10
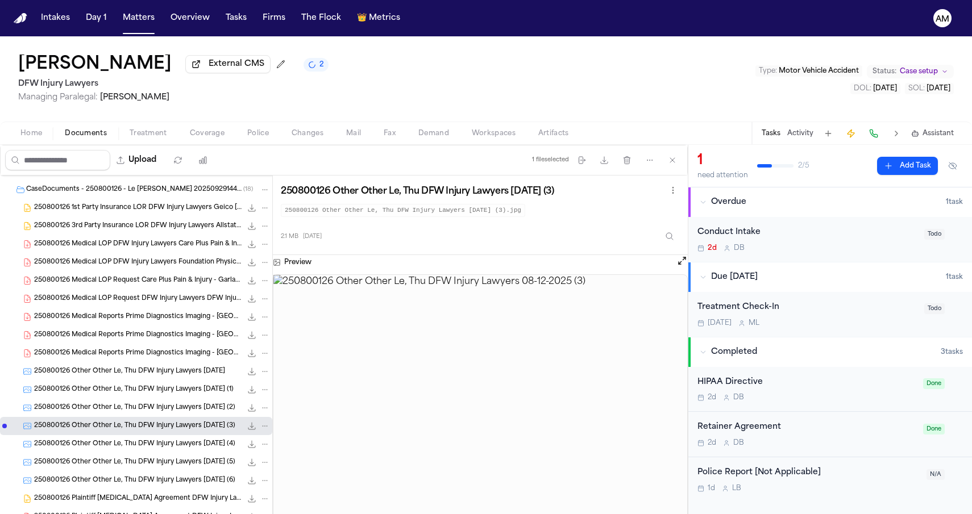
click at [107, 443] on span "250800126 Other Other Le, Thu DFW Injury Lawyers 08-12-2025 (4)" at bounding box center [134, 445] width 201 height 10
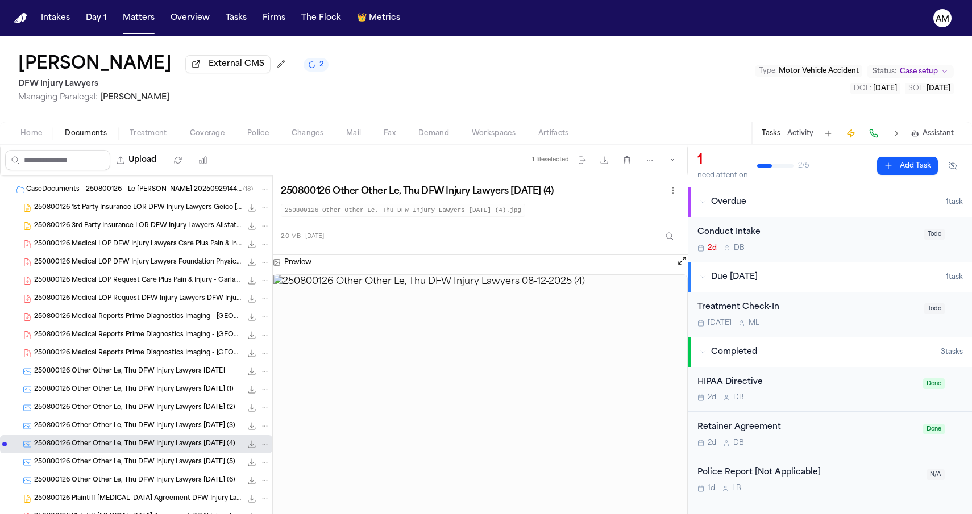
click at [104, 459] on div "250800126 Other Other Le, Thu DFW Injury Lawyers 08-12-2025 (5) 2.2 MB • JPG" at bounding box center [152, 462] width 236 height 11
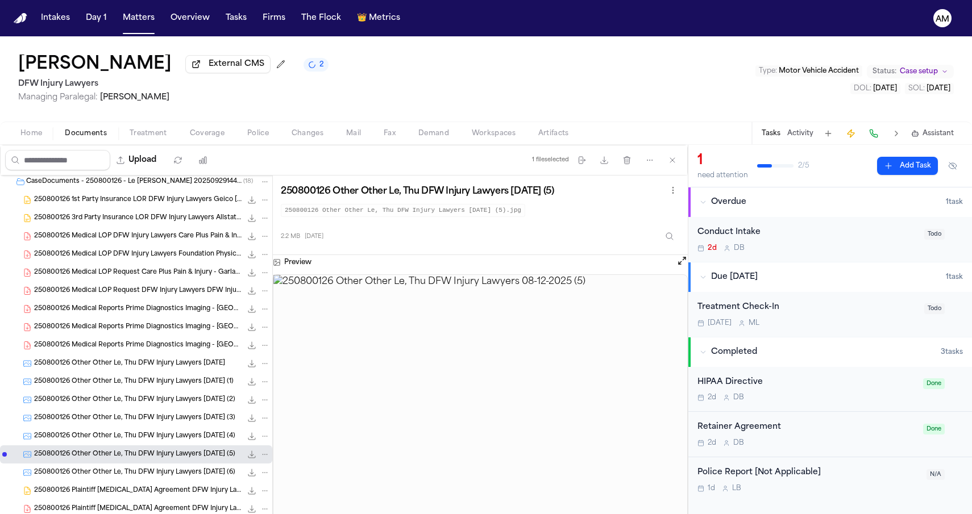
scroll to position [168, 0]
click at [103, 459] on div "250800126 Other Other Le, Thu DFW Injury Lawyers 08-12-2025 (5) 2.2 MB • JPG" at bounding box center [152, 453] width 236 height 11
click at [99, 472] on span "250800126 Other Other Le, Thu DFW Injury Lawyers 08-12-2025 (6)" at bounding box center [134, 472] width 201 height 10
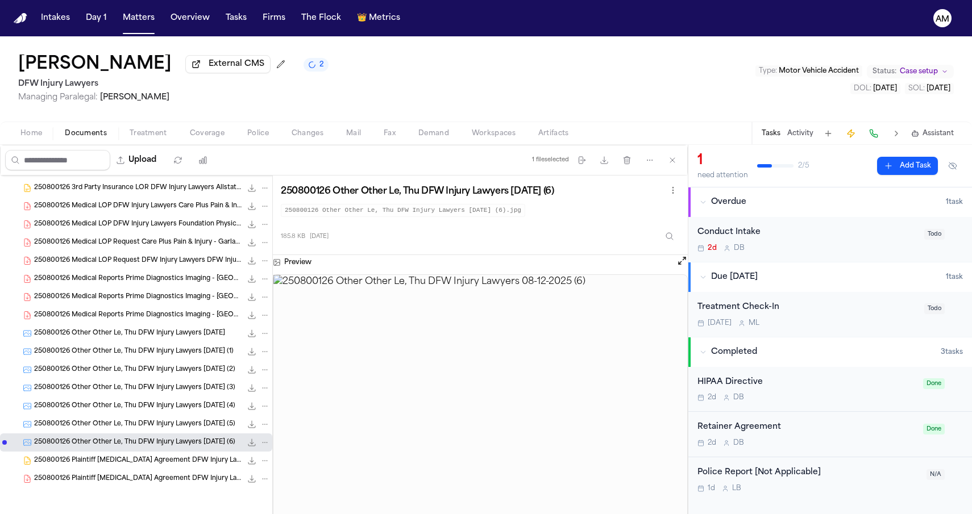
scroll to position [199, 0]
click at [99, 469] on div "250800126 Plaintiff Retainer Agreement DFW Injury Lawyers 08-12-2025 43.7 KB • …" at bounding box center [136, 461] width 272 height 18
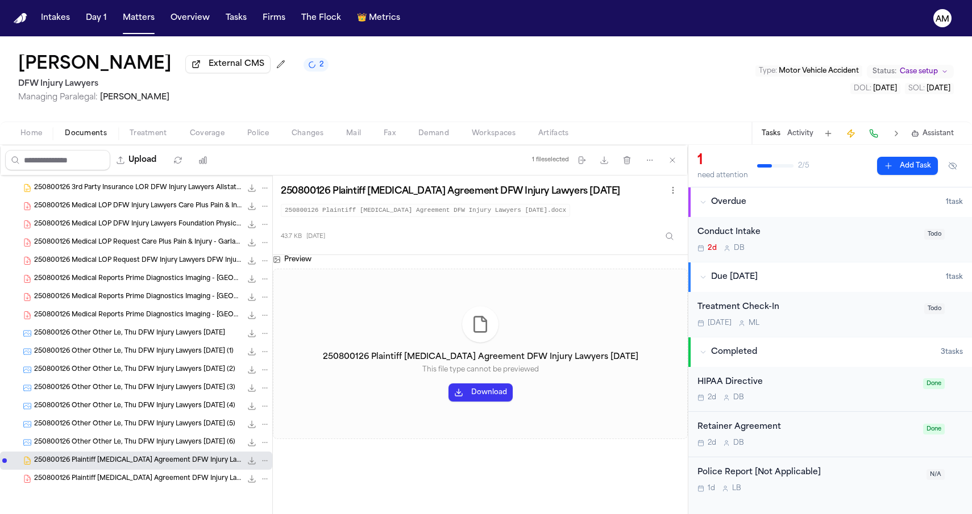
click at [97, 477] on span "250800126 Plaintiff Retainer Agreement DFW Injury Lawyers 08-12-2025" at bounding box center [137, 480] width 207 height 10
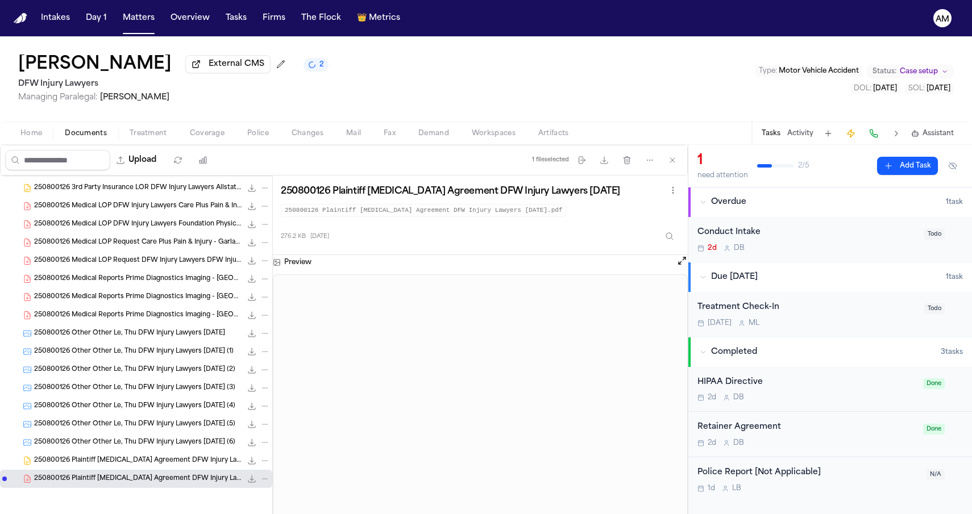
click at [118, 306] on div "250800126 Medical Reports Prime Diagnostics Imaging - North Dallas Rios, Vik 09…" at bounding box center [136, 297] width 272 height 18
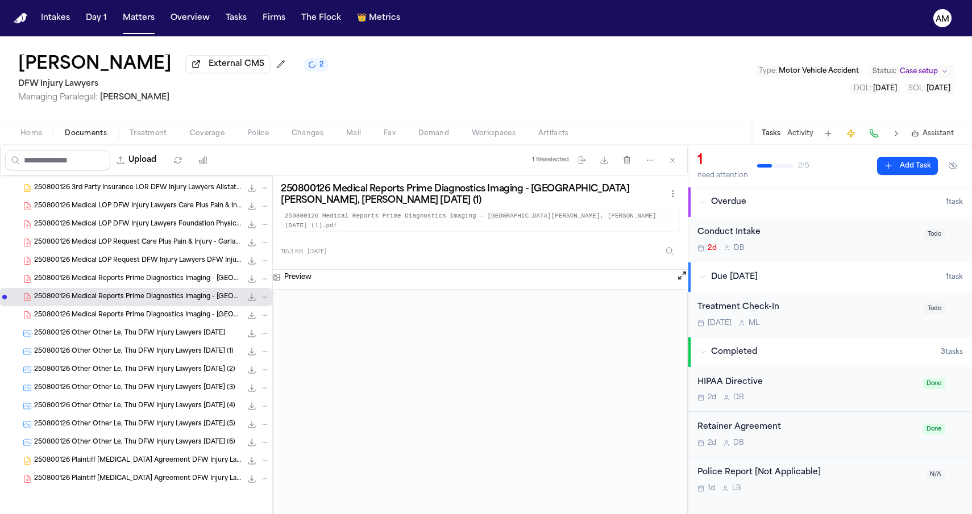
click at [120, 315] on span "250800126 Medical Reports Prime Diagnostics Imaging - North Dallas Rios, Vik 09…" at bounding box center [137, 316] width 207 height 10
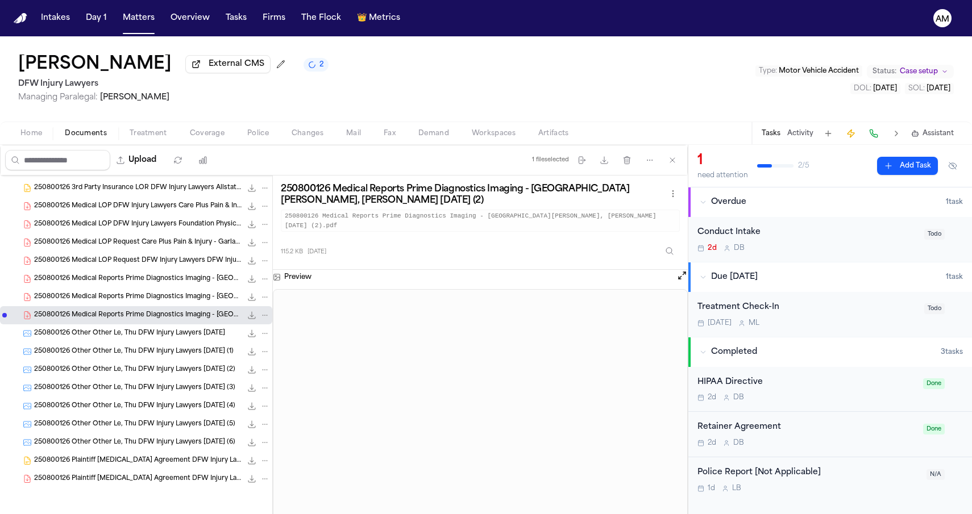
click at [148, 227] on span "250800126 Medical LOP DFW Injury Lawyers Foundation Physicians Group - Mesquite…" at bounding box center [137, 225] width 207 height 10
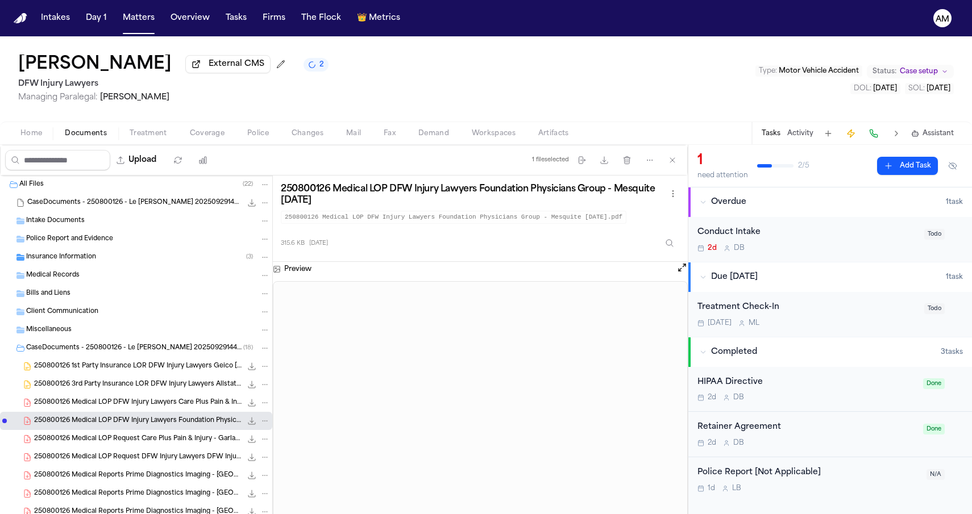
scroll to position [0, 0]
click at [82, 256] on span "Insurance Information" at bounding box center [61, 258] width 70 height 10
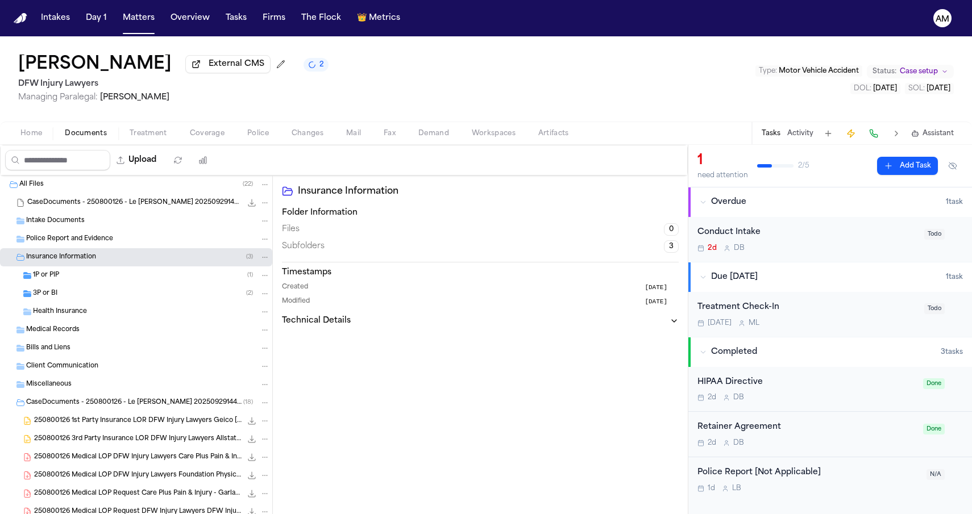
click at [92, 298] on div "3P or BI ( 2 )" at bounding box center [151, 294] width 237 height 10
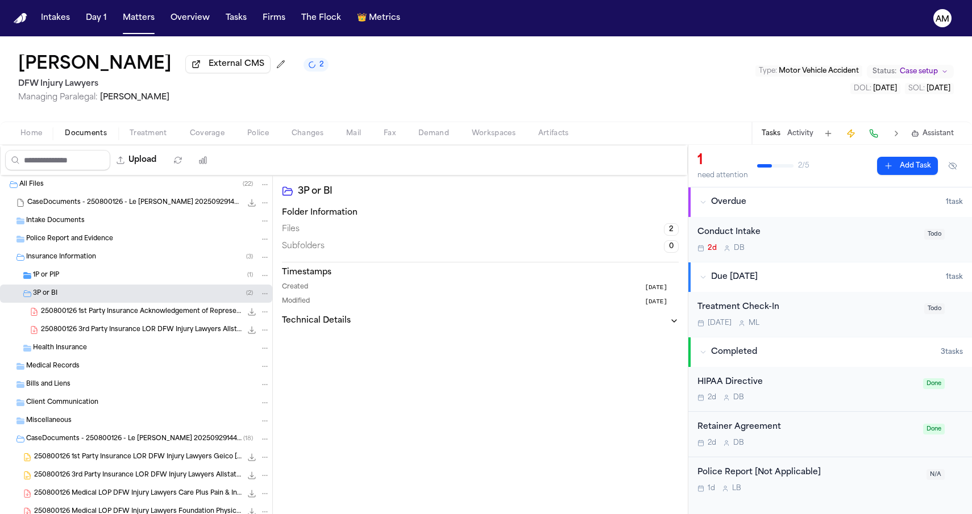
click at [86, 321] on div "250800126 1st Party Insurance Acknowledgement of Representation Allstate Insura…" at bounding box center [136, 312] width 272 height 18
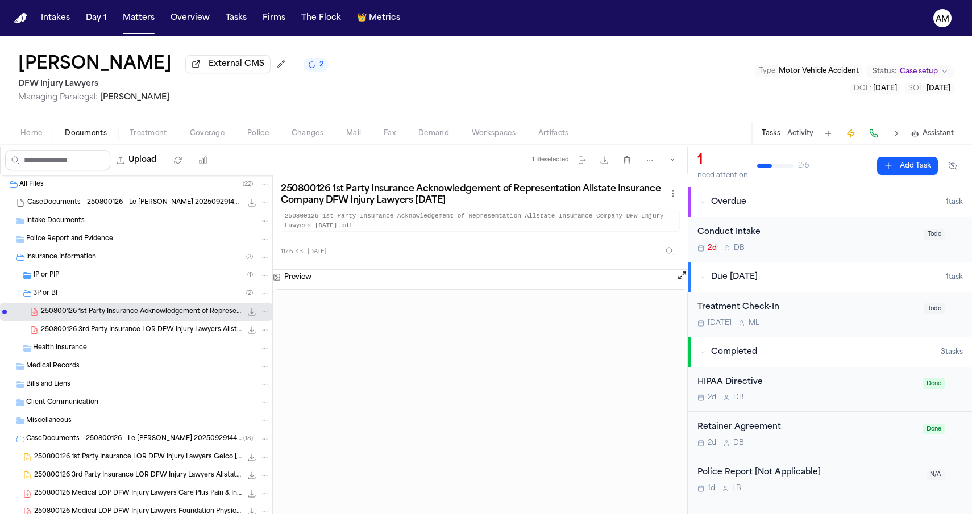
click at [84, 332] on span "250800126 3rd Party Insurance LOR DFW Injury Lawyers Allstate Insurance Company…" at bounding box center [141, 331] width 201 height 10
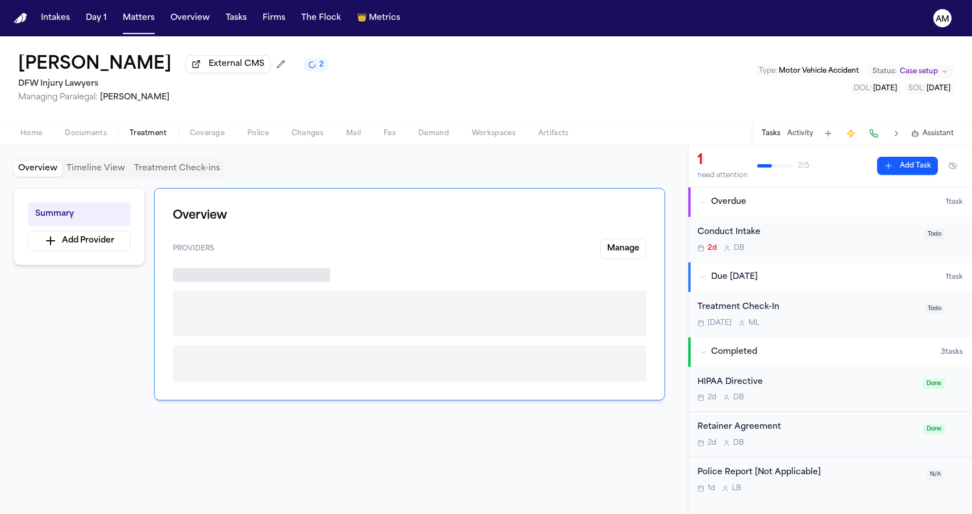
click at [159, 137] on span "Treatment" at bounding box center [149, 133] width 38 height 9
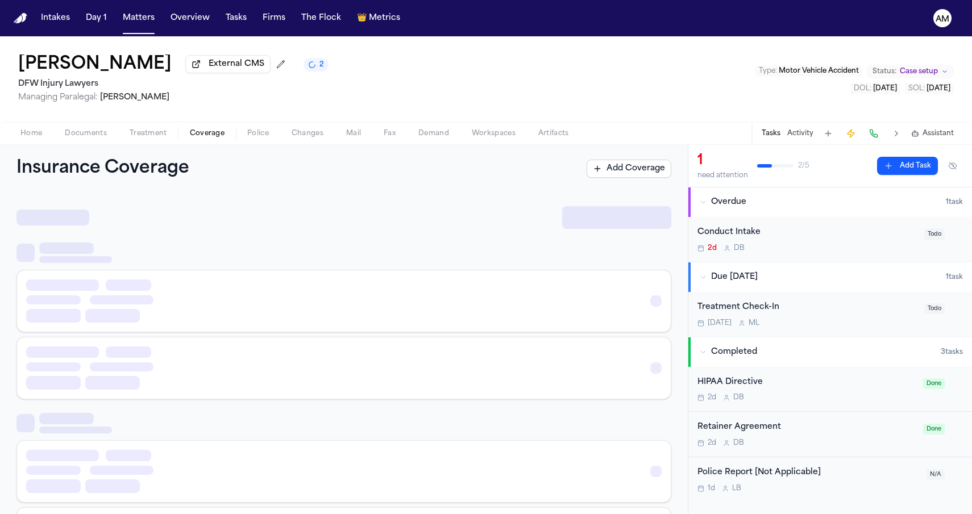
click at [188, 137] on button "Coverage" at bounding box center [206, 134] width 57 height 14
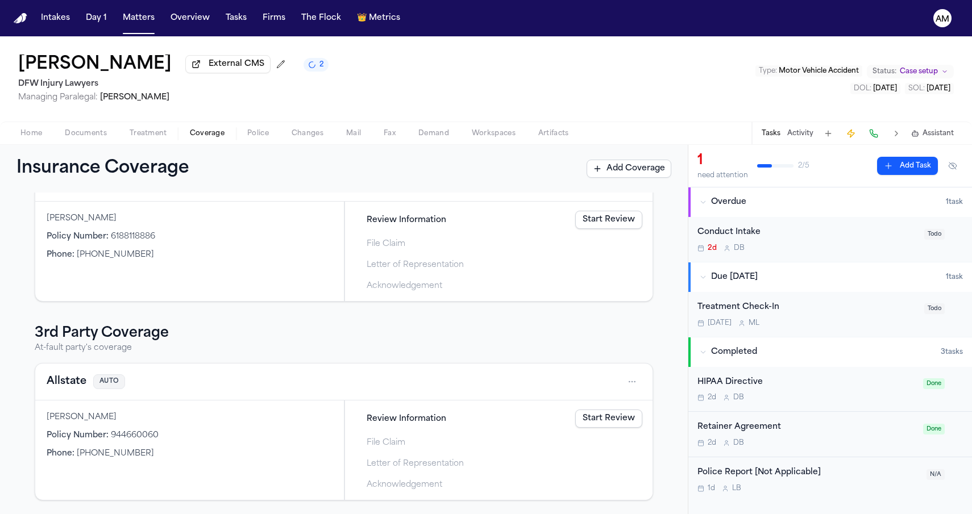
scroll to position [83, 0]
click at [31, 386] on div "1st Party Coverage Client's coverage GEICO AUTO Thu Le Policy Number : 61881188…" at bounding box center [343, 313] width 655 height 375
click at [53, 386] on button "Allstate" at bounding box center [67, 382] width 40 height 16
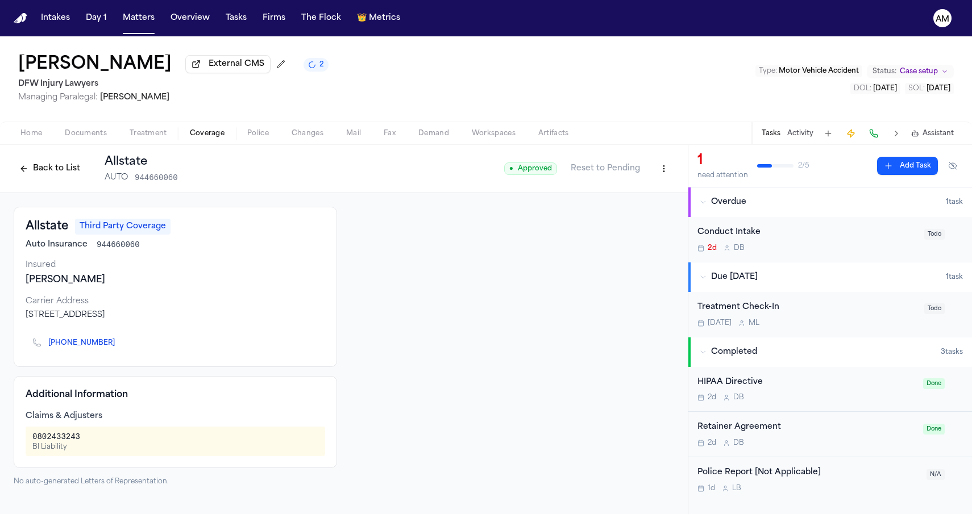
click at [668, 165] on html "Intakes Day 1 Matters Overview Tasks Firms The Flock 👑 Metrics AM Thu Le Extern…" at bounding box center [486, 257] width 972 height 514
click at [639, 199] on div "Edit Coverage" at bounding box center [624, 195] width 95 height 18
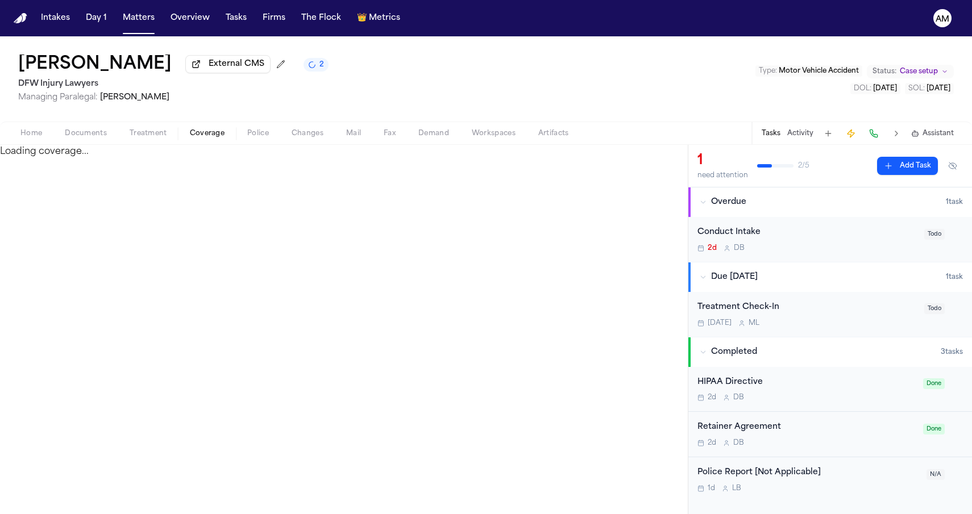
select select "**********"
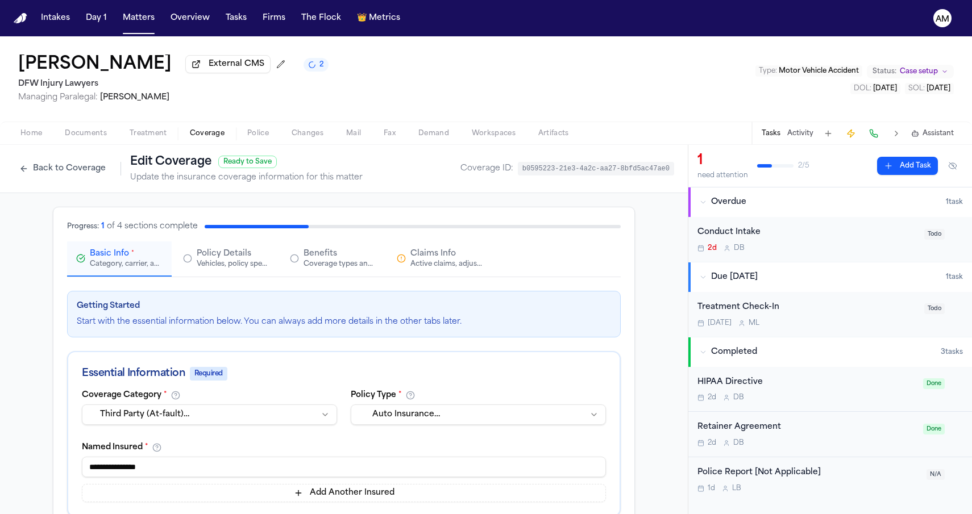
click at [406, 263] on div "Claims Info Active claims, adjusters, and subrogation details" at bounding box center [440, 258] width 86 height 20
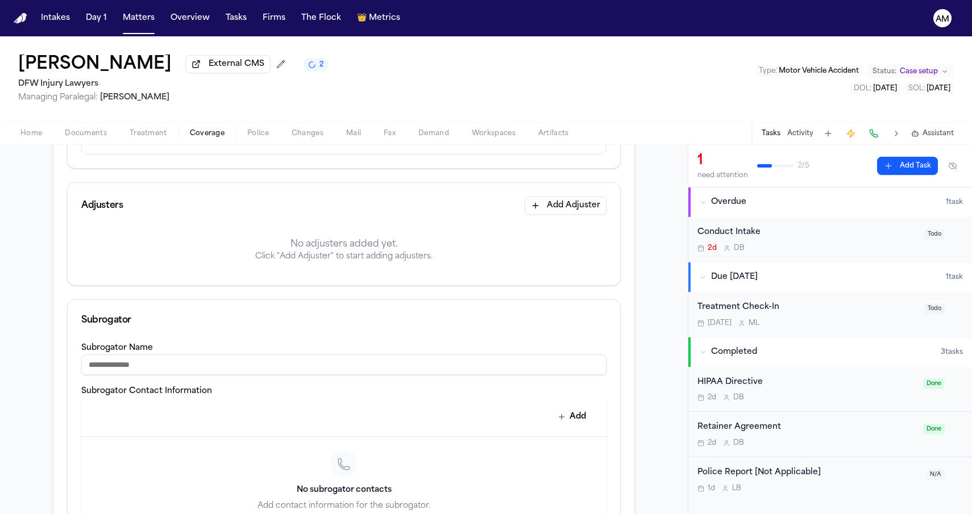
scroll to position [268, 0]
click at [546, 206] on button "Add Adjuster" at bounding box center [566, 205] width 82 height 18
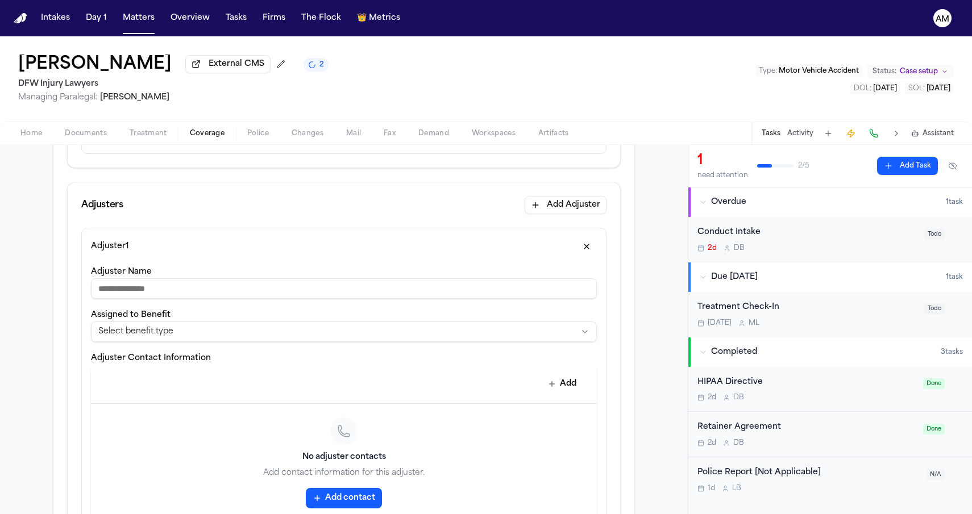
click at [241, 286] on input "Adjuster Name" at bounding box center [344, 288] width 506 height 20
type input "**********"
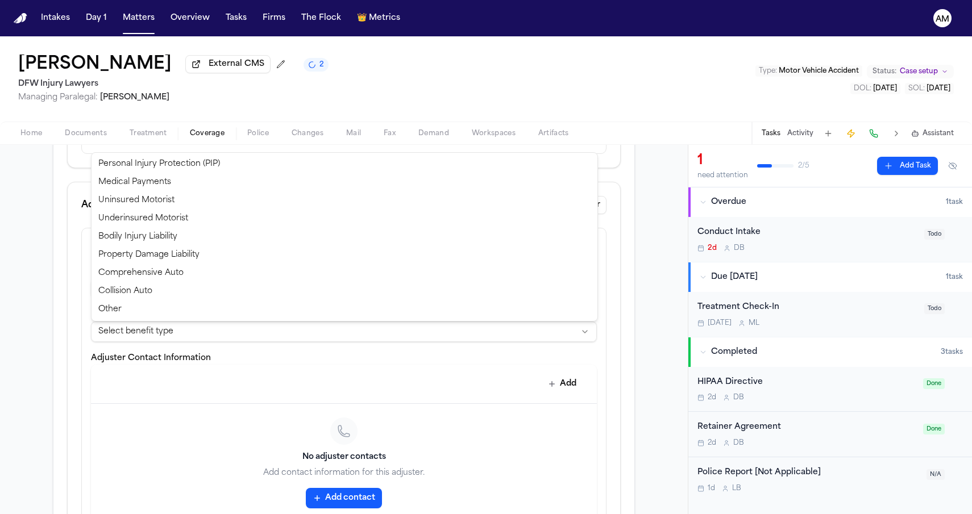
click at [213, 336] on html "**********" at bounding box center [486, 257] width 972 height 514
select select "**********"
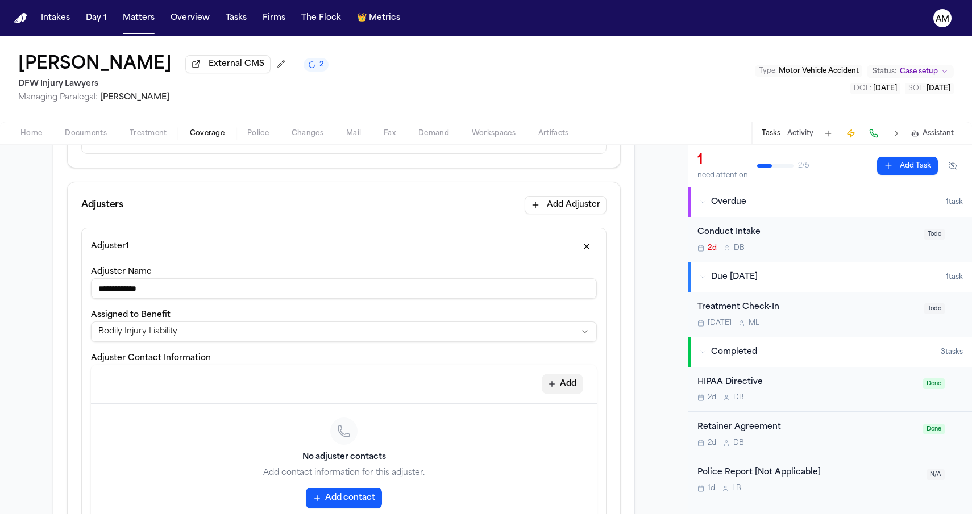
click at [555, 386] on icon "button" at bounding box center [551, 384] width 9 height 9
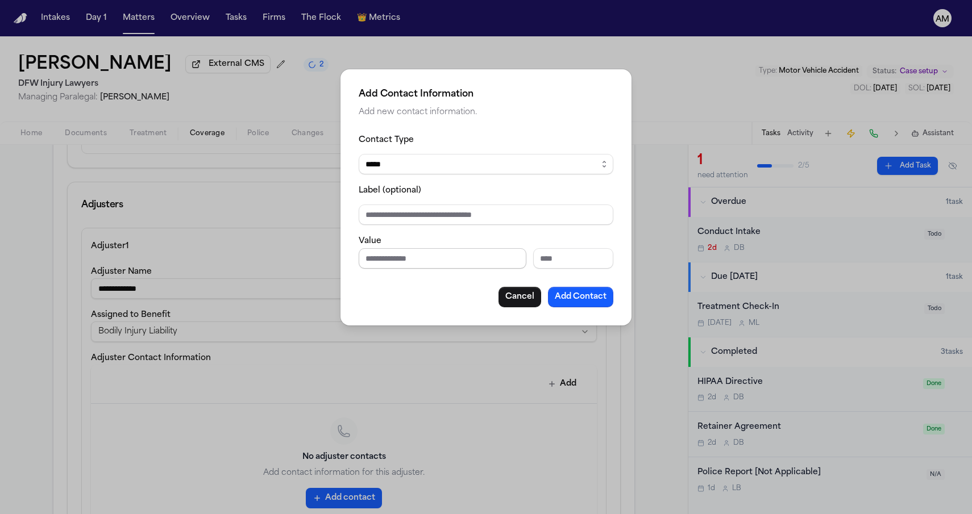
click at [424, 265] on input "Phone number" at bounding box center [443, 258] width 168 height 20
type input "***"
click at [511, 300] on button "Cancel" at bounding box center [519, 297] width 43 height 20
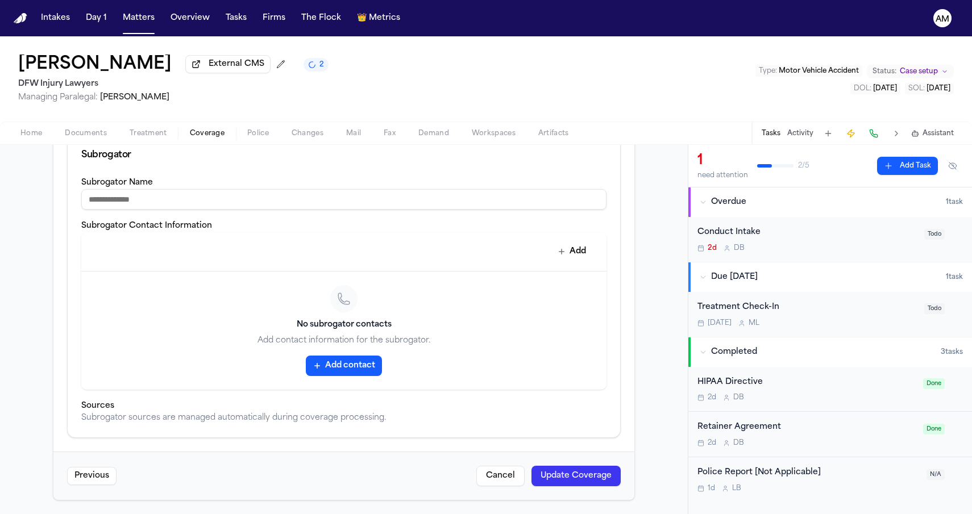
scroll to position [696, 0]
click at [567, 476] on button "Update Coverage" at bounding box center [575, 476] width 89 height 20
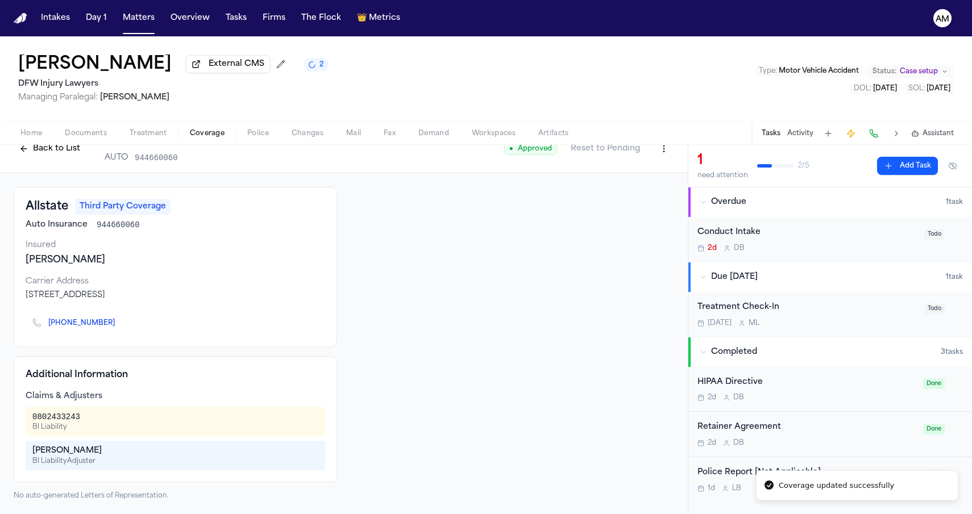
scroll to position [22, 0]
drag, startPoint x: 30, startPoint y: 417, endPoint x: 93, endPoint y: 415, distance: 63.1
click at [93, 415] on div "0802433243 BI Liability" at bounding box center [176, 422] width 300 height 30
click at [93, 415] on div "0802433243 BI Liability" at bounding box center [175, 421] width 286 height 20
click at [408, 292] on div at bounding box center [512, 344] width 323 height 314
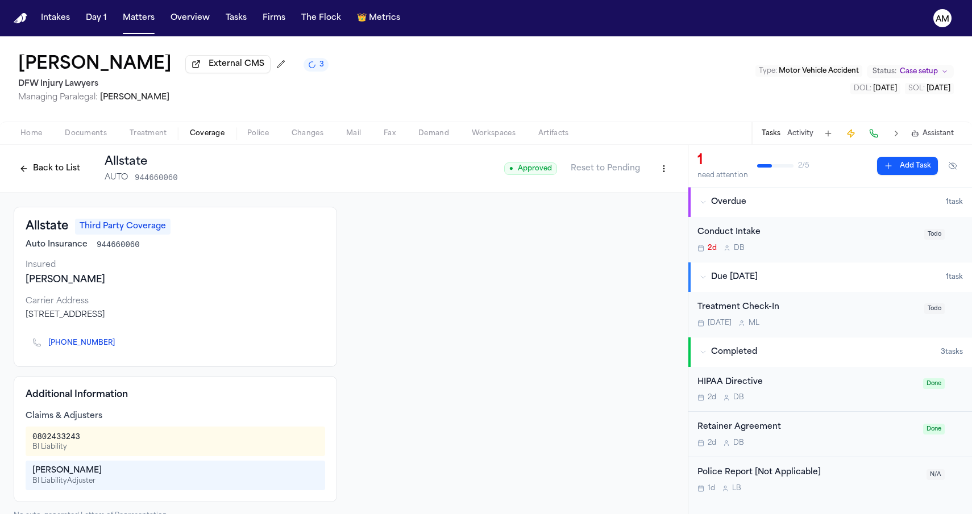
scroll to position [0, 0]
click at [500, 56] on div "Thu Le External CMS 3 DFW Injury Lawyers Managing Paralegal: Michelle Landazaba…" at bounding box center [486, 78] width 972 height 85
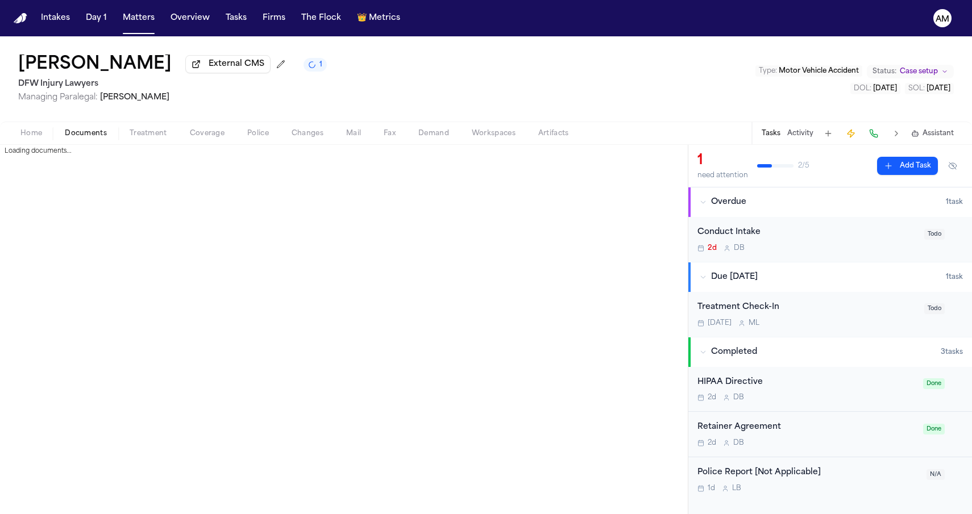
click at [84, 131] on span "Documents" at bounding box center [86, 133] width 42 height 9
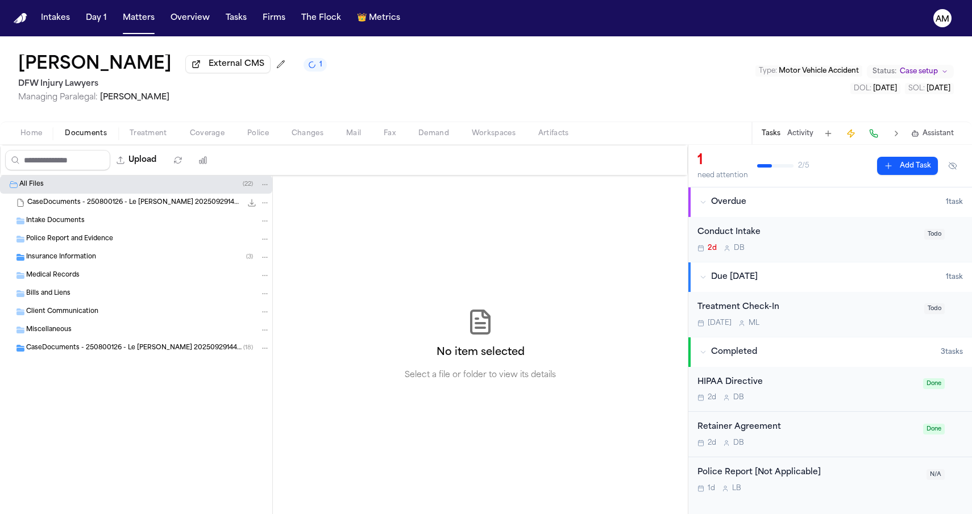
click at [107, 265] on div "Insurance Information ( 3 )" at bounding box center [136, 257] width 272 height 18
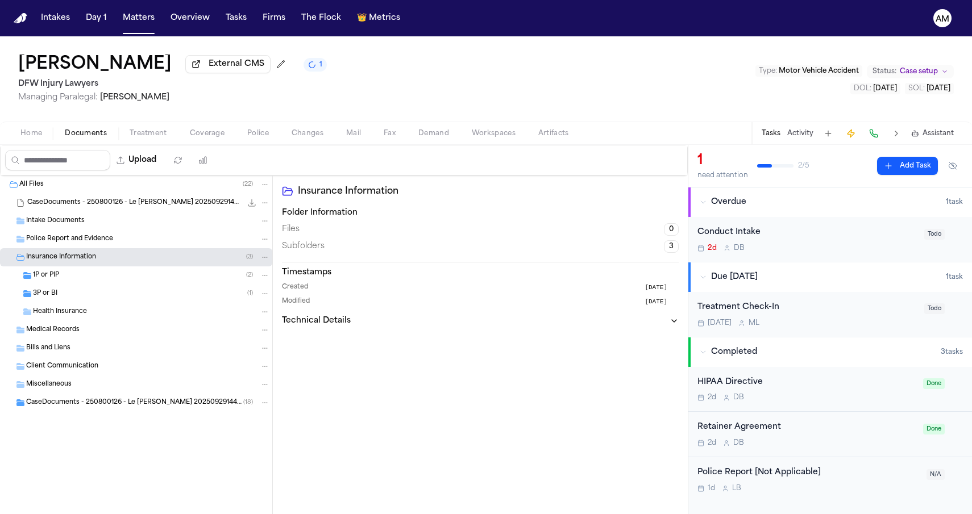
click at [107, 284] on div "1P or PIP ( 2 )" at bounding box center [136, 276] width 272 height 18
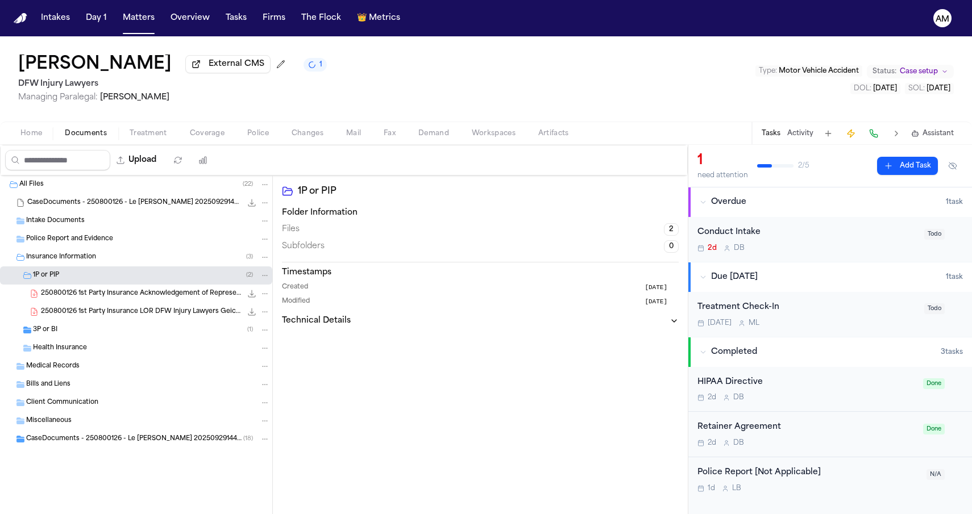
click at [103, 303] on div "250800126 1st Party Insurance Acknowledgement of Representation Allstate Insura…" at bounding box center [136, 294] width 272 height 18
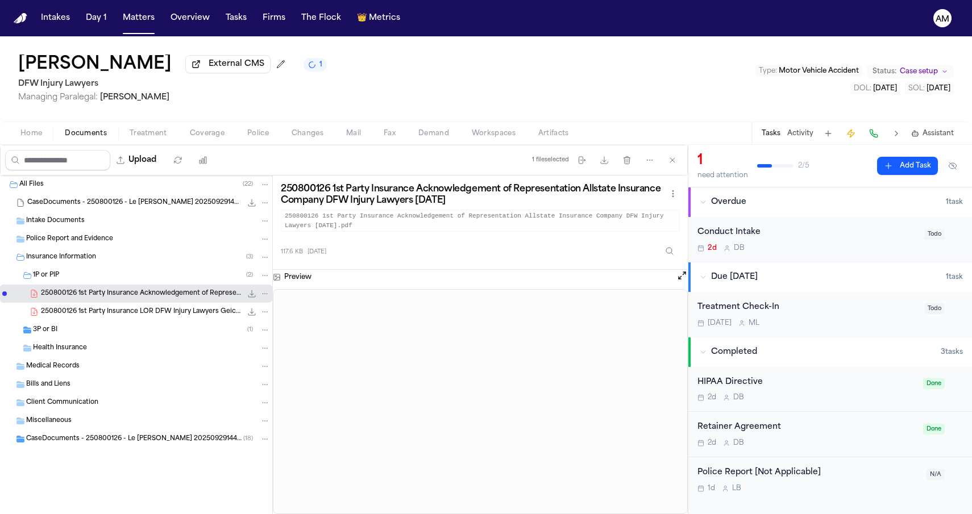
click at [104, 313] on span "250800126 1st Party Insurance LOR DFW Injury Lawyers Geico [DATE]" at bounding box center [141, 312] width 201 height 10
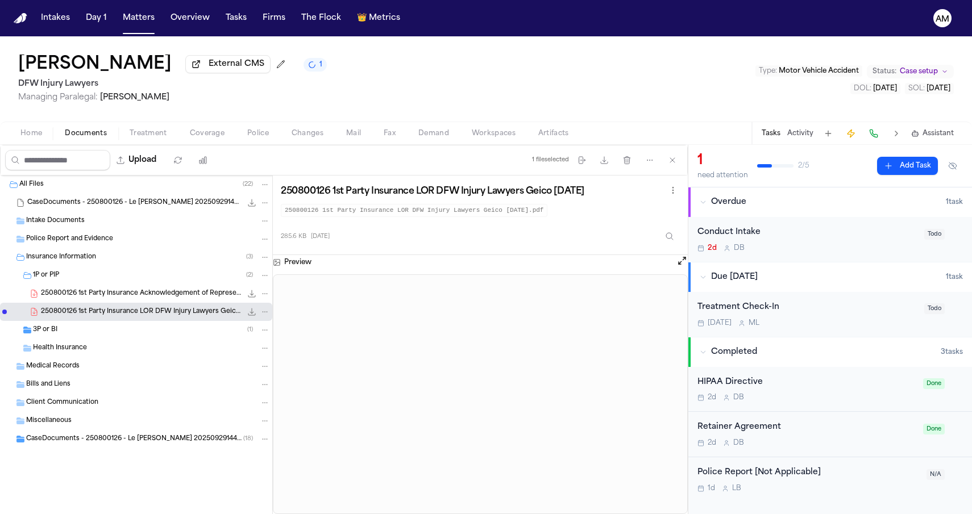
click at [159, 302] on div "250800126 1st Party Insurance Acknowledgement of Representation Allstate Insura…" at bounding box center [136, 294] width 272 height 18
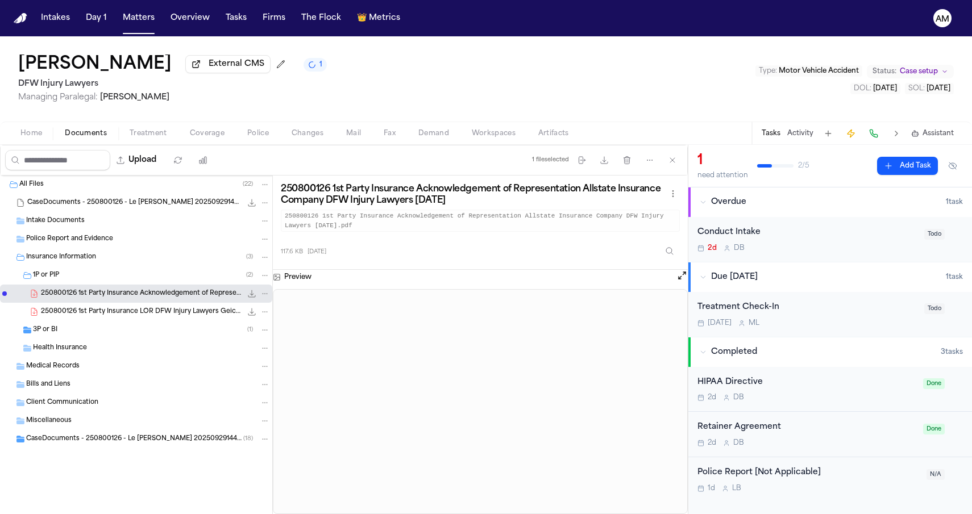
click at [131, 339] on div "3P or BI ( 1 )" at bounding box center [136, 330] width 272 height 18
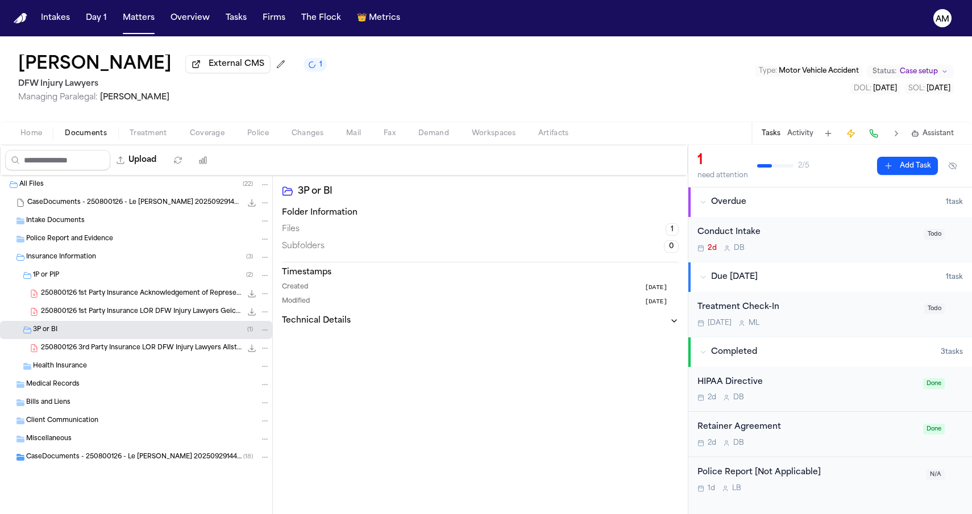
click at [121, 356] on div "250800126 3rd Party Insurance LOR DFW Injury Lawyers Allstate Insurance Company…" at bounding box center [136, 348] width 272 height 18
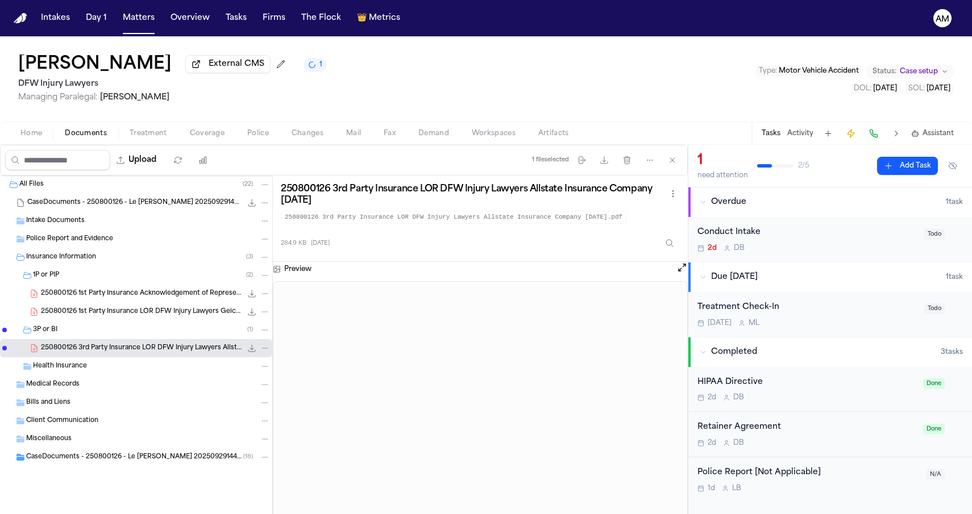
click at [170, 296] on span "250800126 1st Party Insurance Acknowledgement of Representation Allstate Insura…" at bounding box center [141, 294] width 201 height 10
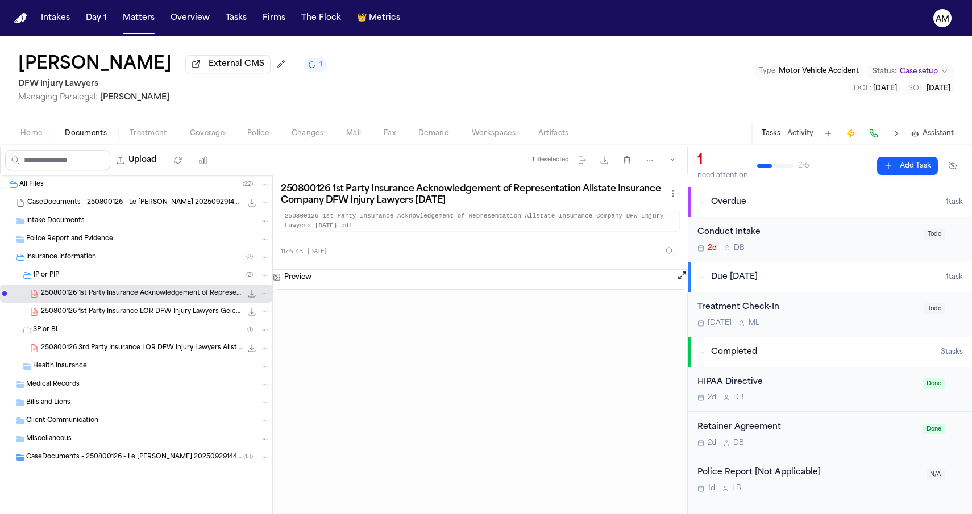
click at [261, 294] on icon "File: 250800126 1st Party Insurance Acknowledgement of Representation Allstate …" at bounding box center [265, 294] width 8 height 8
click at [244, 340] on button "Move" at bounding box center [265, 338] width 78 height 20
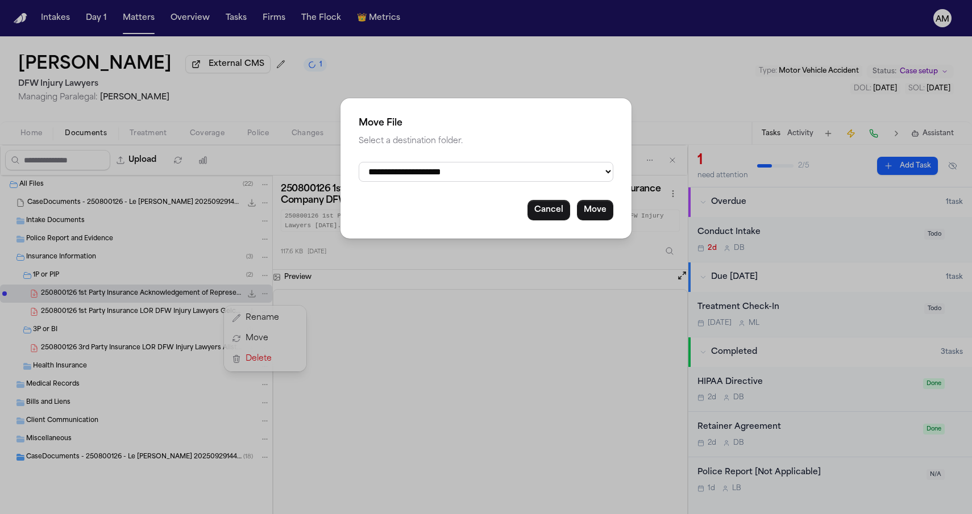
click at [402, 161] on div "**********" at bounding box center [485, 168] width 291 height 140
select select "**********"
click at [588, 209] on button "Move" at bounding box center [595, 210] width 36 height 20
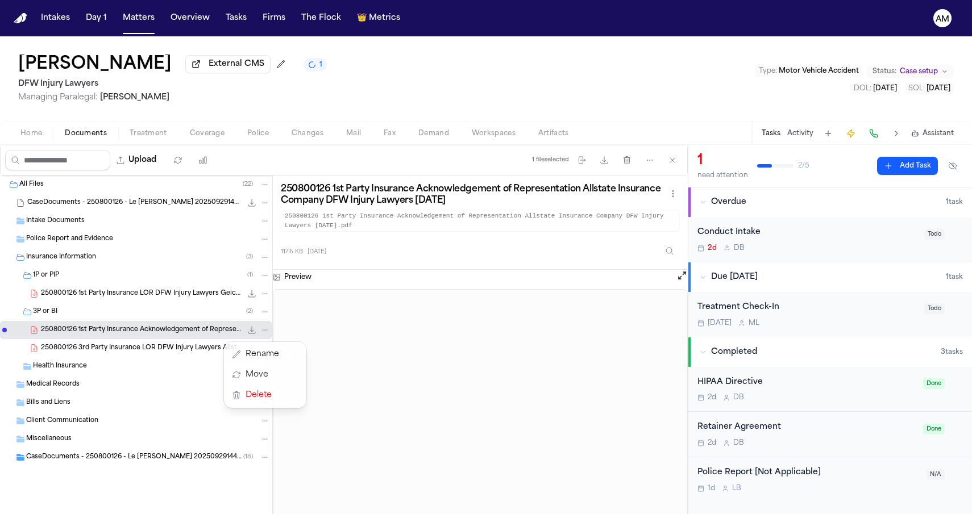
click at [145, 299] on div "All Files ( 22 ) CaseDocuments - 250800126 - Le v. Vansickle 20250929144419.zip…" at bounding box center [136, 350] width 272 height 348
click at [146, 294] on span "250800126 1st Party Insurance LOR DFW Injury Lawyers Geico 08-12-2025" at bounding box center [141, 294] width 201 height 10
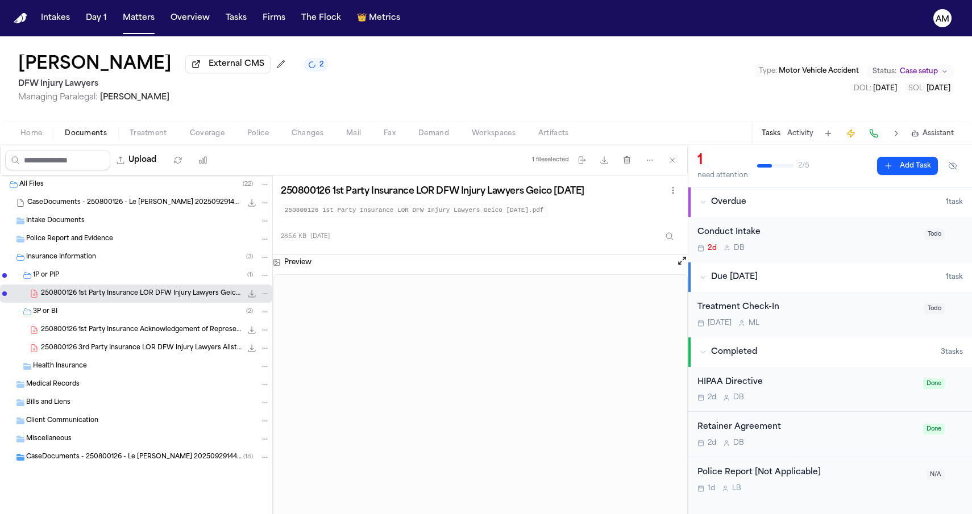
click at [123, 334] on span "250800126 1st Party Insurance Acknowledgement of Representation Allstate Insura…" at bounding box center [141, 331] width 201 height 10
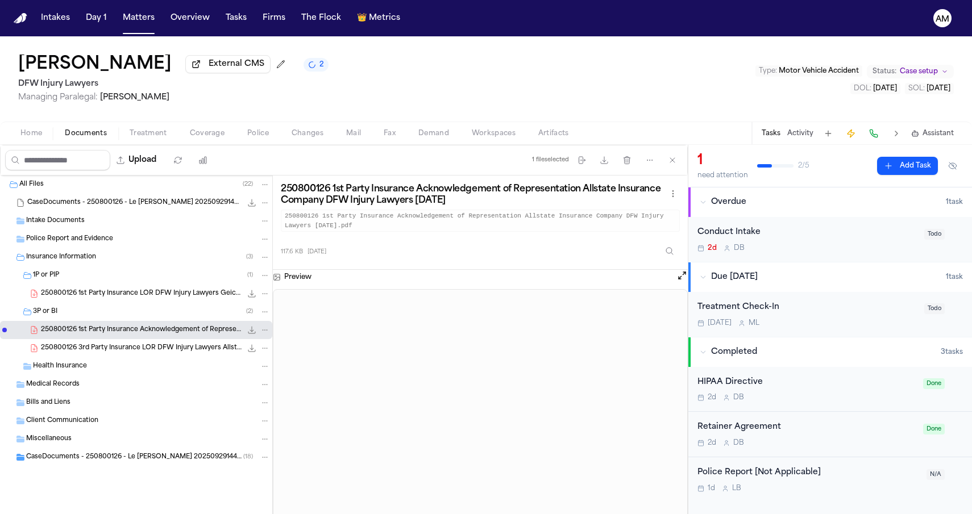
click at [123, 343] on div "250800126 3rd Party Insurance LOR DFW Injury Lawyers Allstate Insurance Company…" at bounding box center [136, 348] width 272 height 18
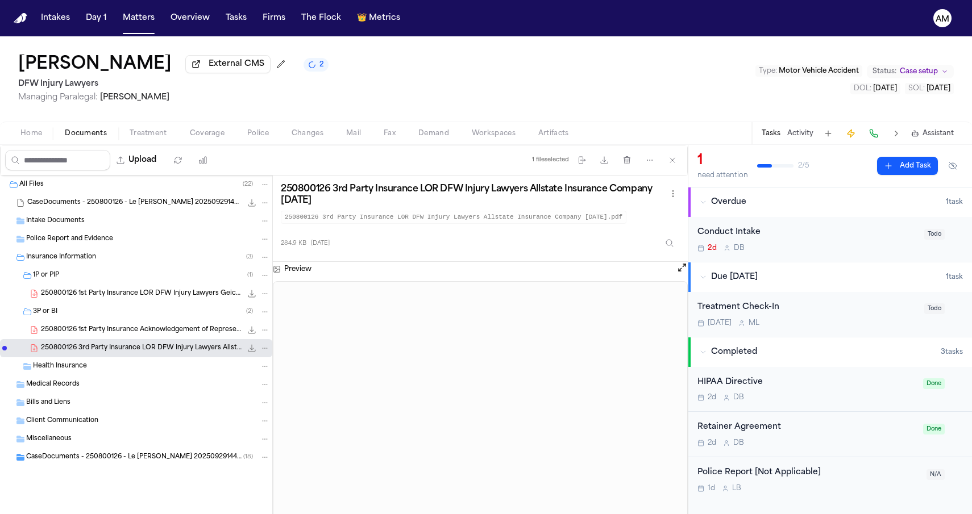
click at [734, 3] on nav "Intakes Day 1 Matters Overview Tasks Firms The Flock 👑 Metrics AM" at bounding box center [486, 18] width 972 height 36
click at [726, 1] on nav "Intakes Day 1 Matters Overview Tasks Firms The Flock 👑 Metrics AM" at bounding box center [486, 18] width 972 height 36
click at [730, 0] on nav "Intakes Day 1 Matters Overview Tasks Firms The Flock 👑 Metrics AM" at bounding box center [486, 18] width 972 height 36
click at [730, 3] on nav "Intakes Day 1 Matters Overview Tasks Firms The Flock 👑 Metrics AM" at bounding box center [486, 18] width 972 height 36
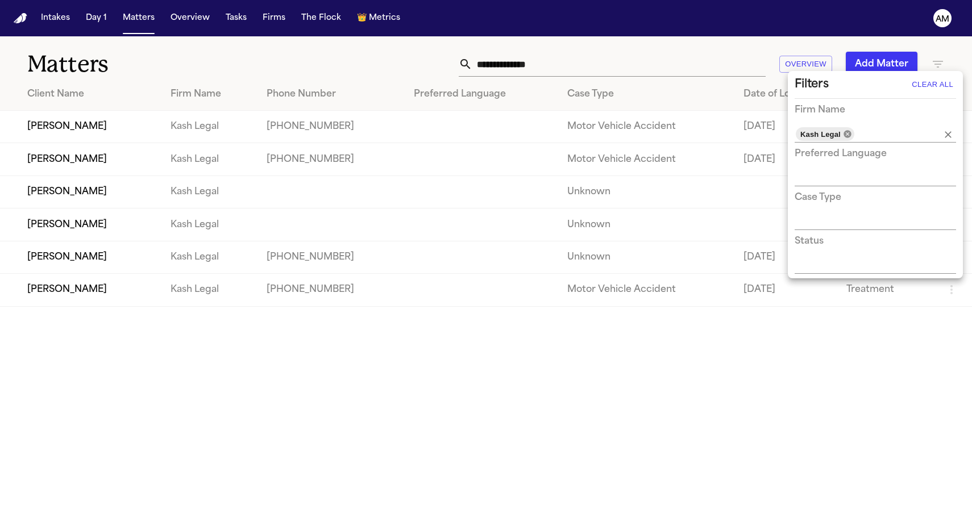
click at [850, 131] on icon at bounding box center [847, 134] width 9 height 9
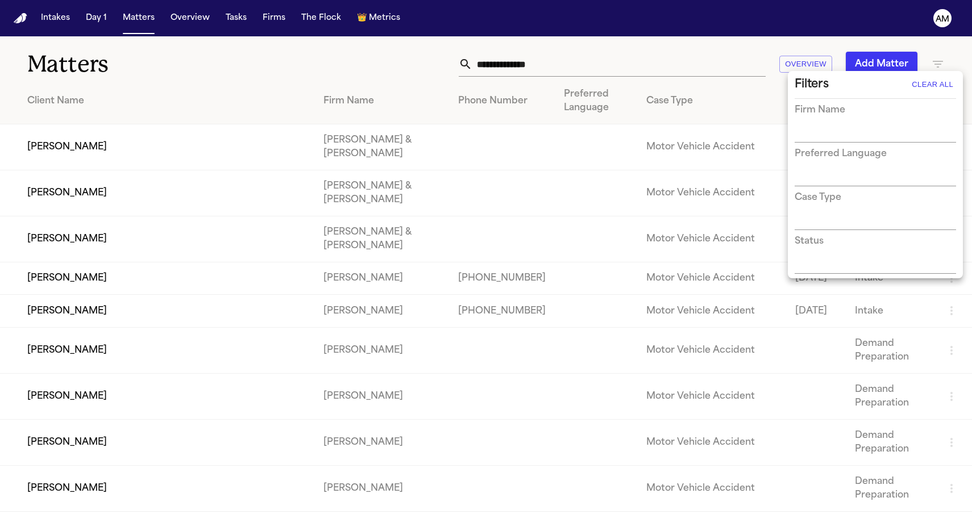
click at [850, 131] on input "text" at bounding box center [867, 134] width 144 height 16
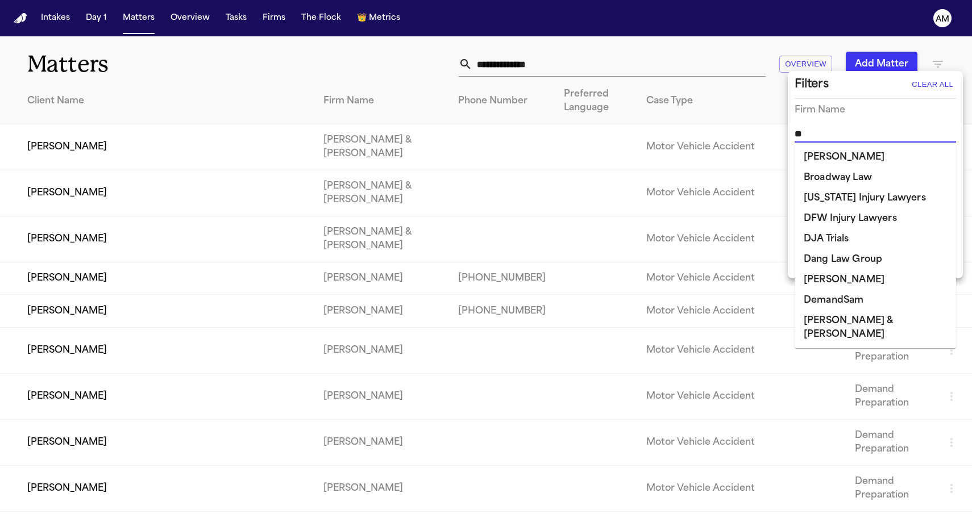
type input "***"
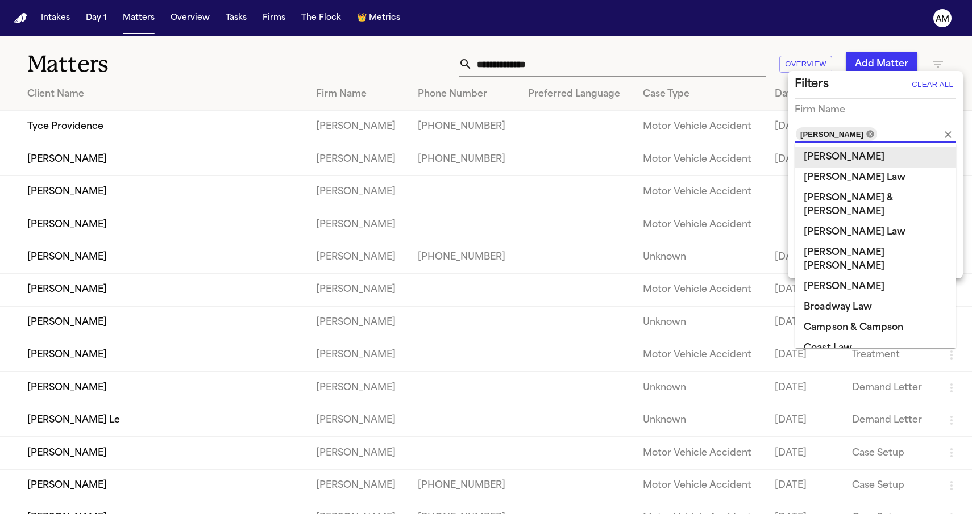
click at [866, 137] on icon at bounding box center [870, 134] width 9 height 9
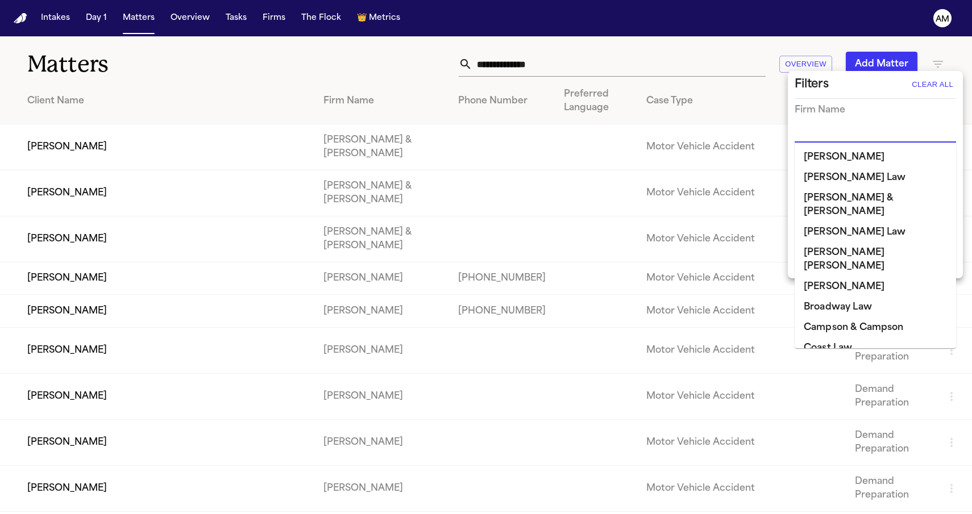
click at [843, 131] on input "text" at bounding box center [867, 134] width 144 height 16
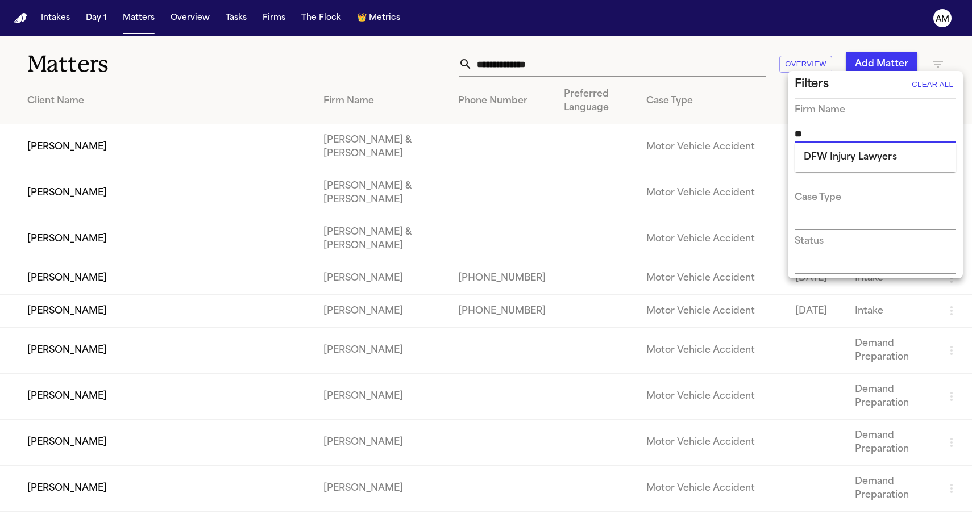
type input "***"
click at [834, 152] on li "DFW Injury Lawyers" at bounding box center [875, 157] width 161 height 20
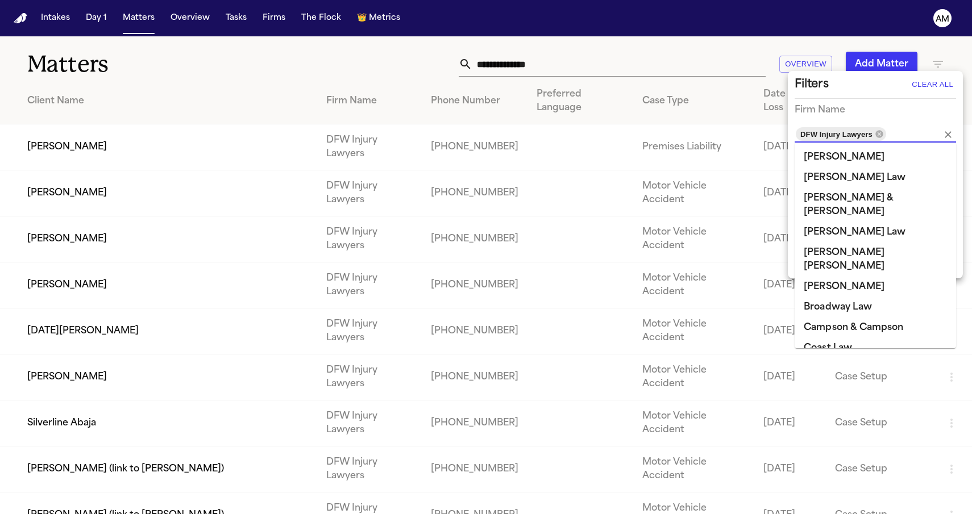
scroll to position [44, 0]
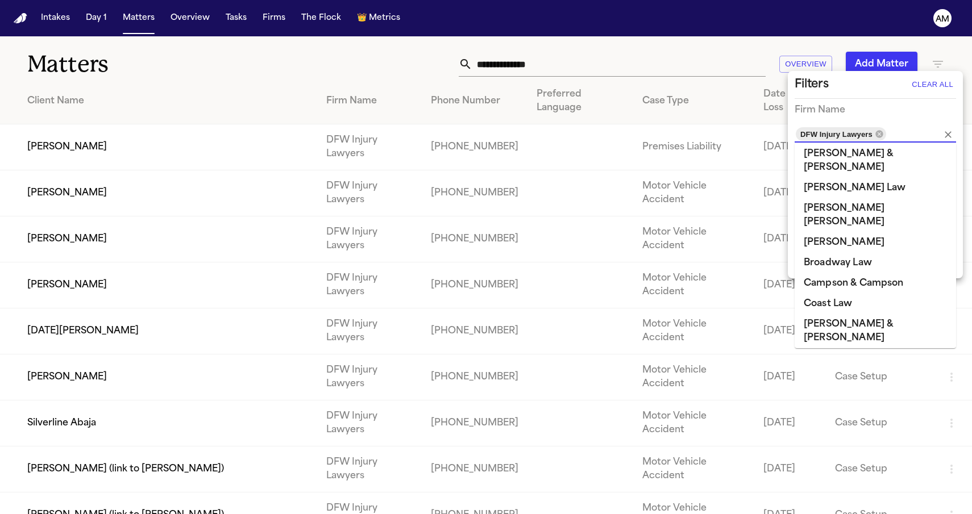
click at [325, 81] on div at bounding box center [486, 257] width 972 height 514
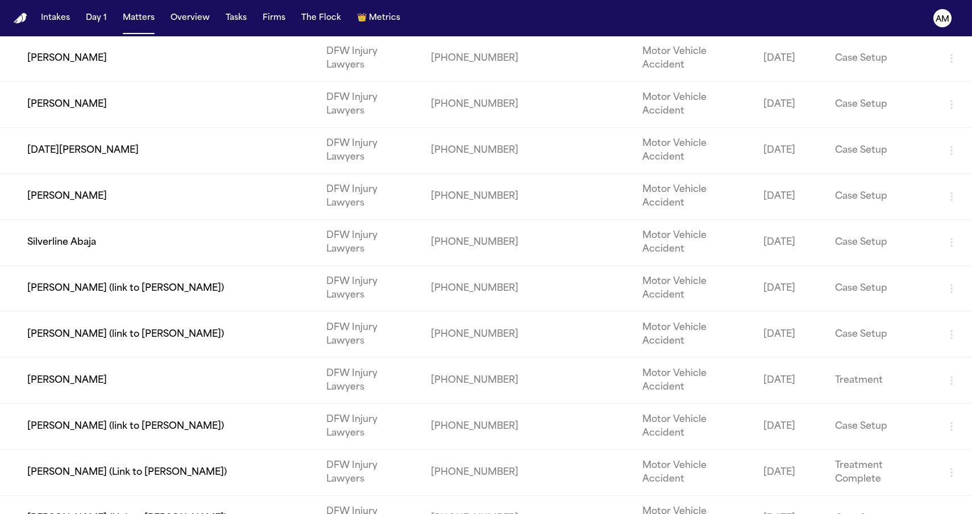
scroll to position [182, 0]
click at [145, 265] on td "[PERSON_NAME] (link to [PERSON_NAME])" at bounding box center [158, 288] width 317 height 46
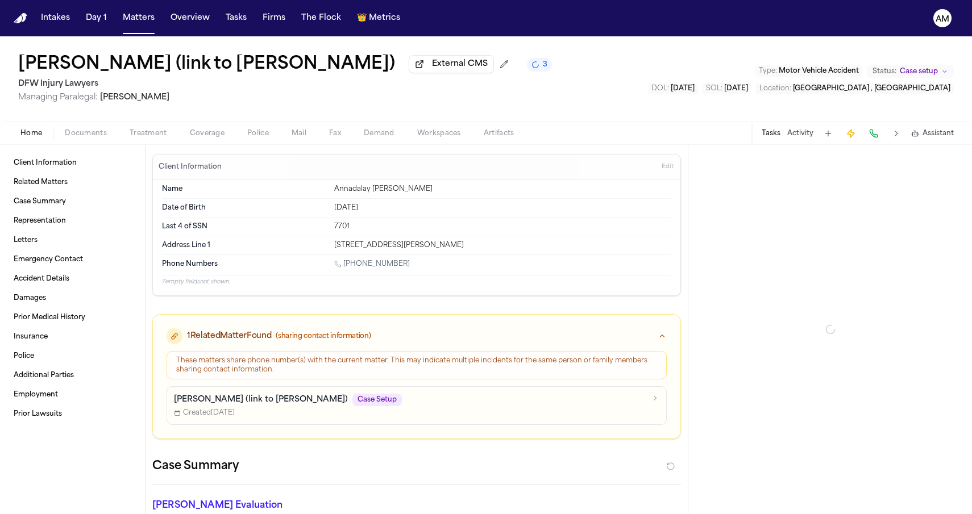
click at [218, 126] on div "Home Documents Treatment Coverage Police Mail Fax Demand Workspaces Artifacts T…" at bounding box center [486, 133] width 972 height 23
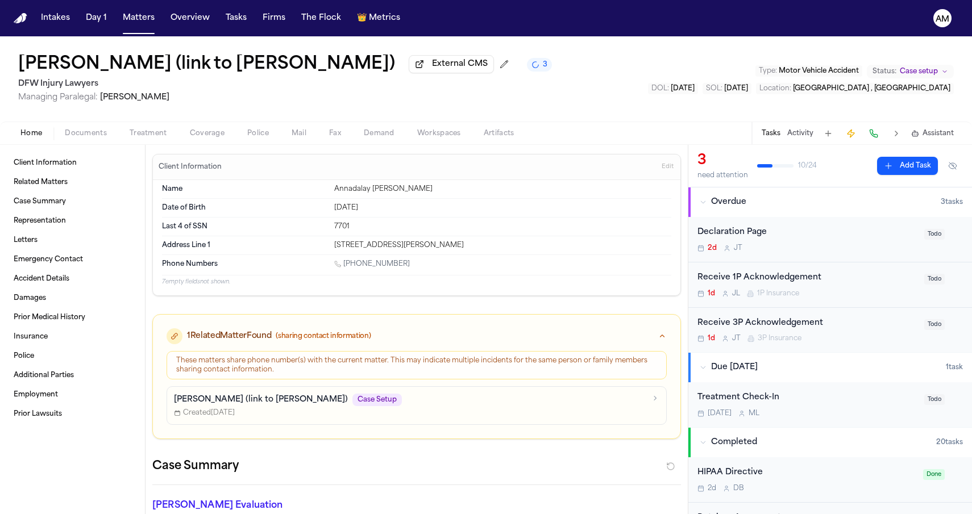
click at [210, 135] on span "Coverage" at bounding box center [207, 133] width 35 height 9
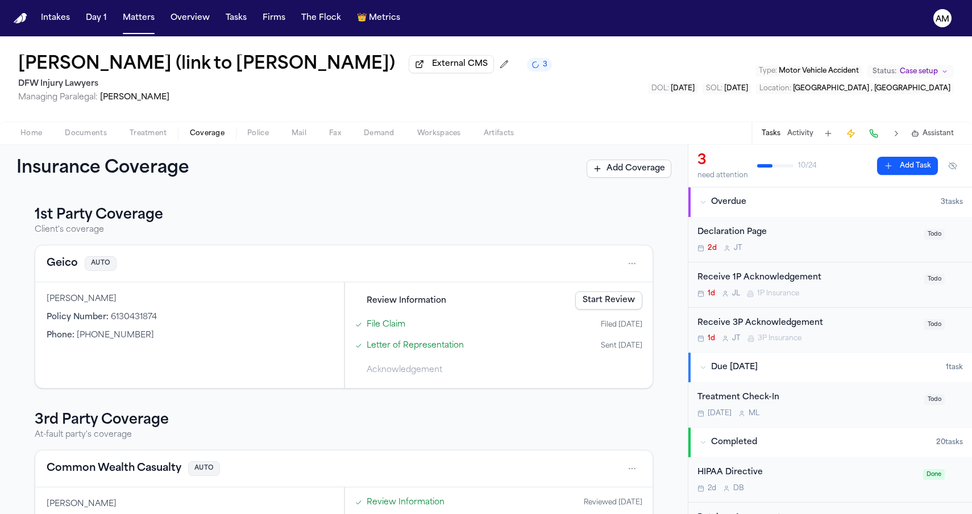
click at [63, 268] on button "Geico" at bounding box center [62, 264] width 31 height 16
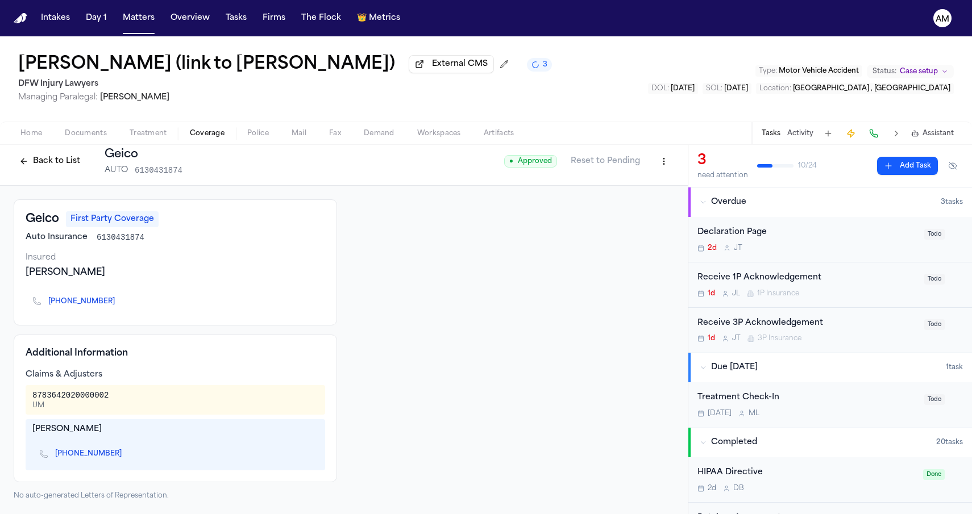
scroll to position [9, 0]
click at [117, 301] on icon "Copy to clipboard" at bounding box center [120, 301] width 7 height 7
click at [128, 10] on button "Matters" at bounding box center [138, 18] width 41 height 20
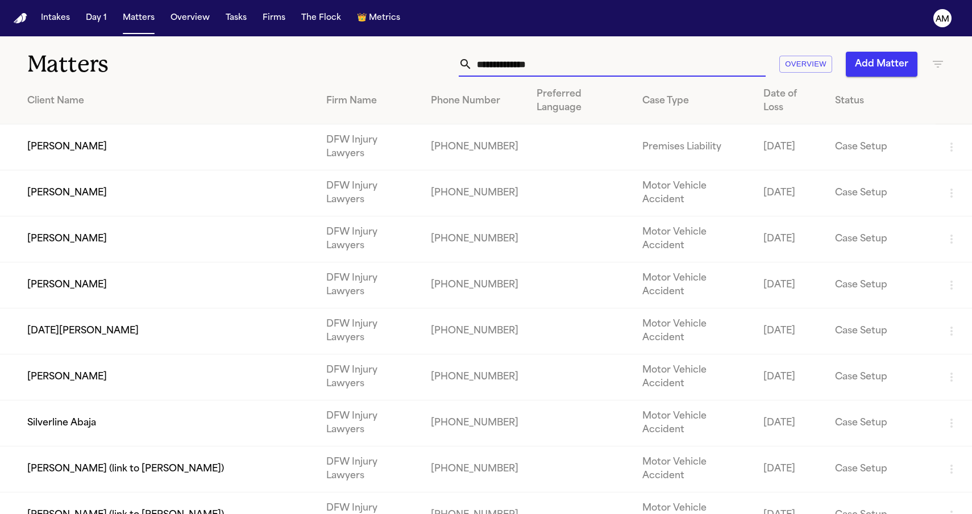
click at [564, 63] on input "text" at bounding box center [618, 64] width 293 height 25
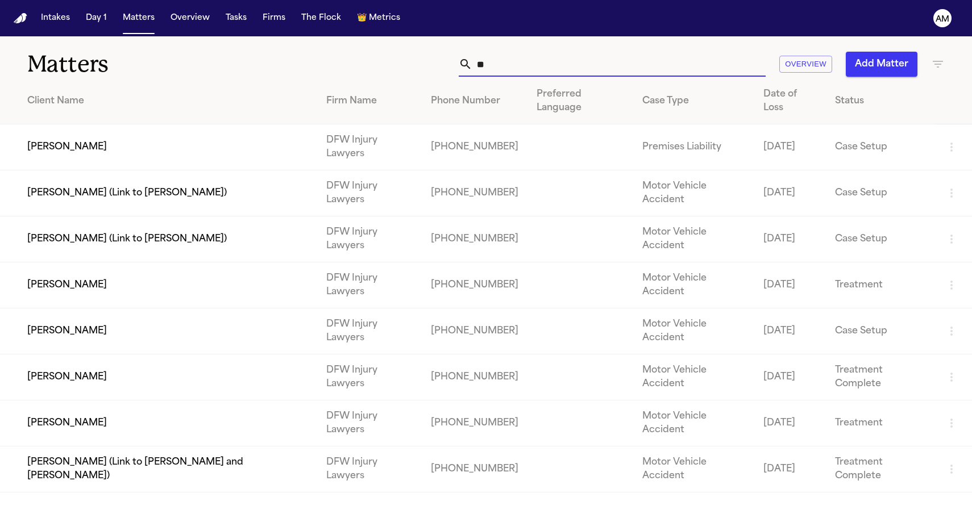
type input "*"
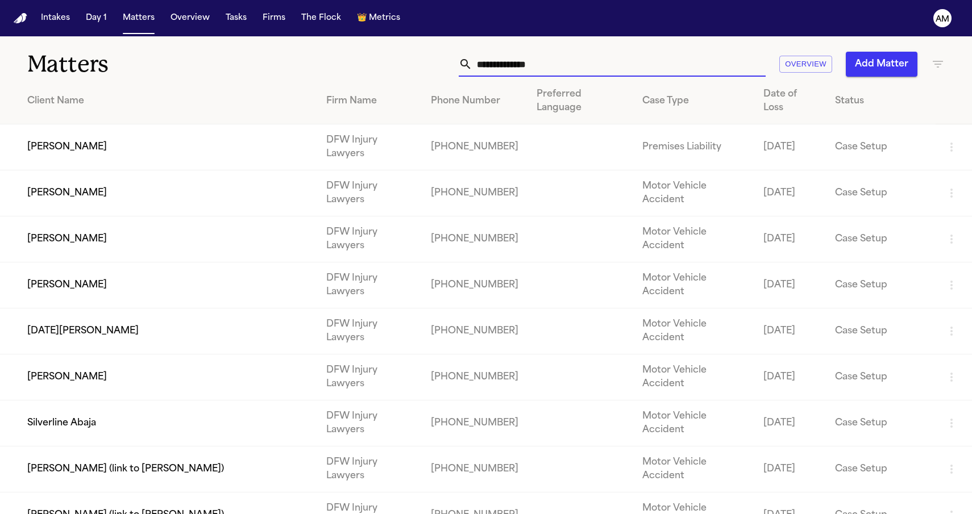
click at [939, 67] on icon "button" at bounding box center [938, 64] width 10 height 7
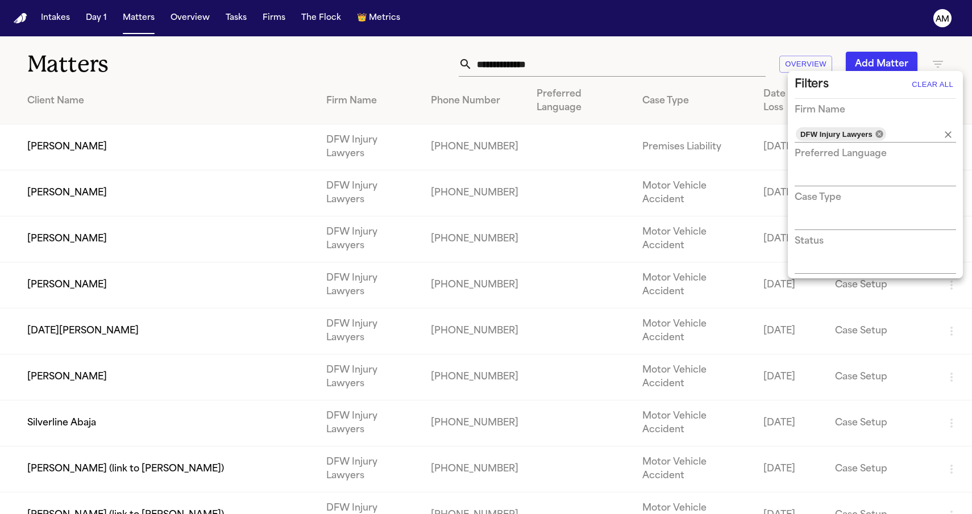
click at [875, 135] on icon at bounding box center [879, 134] width 9 height 9
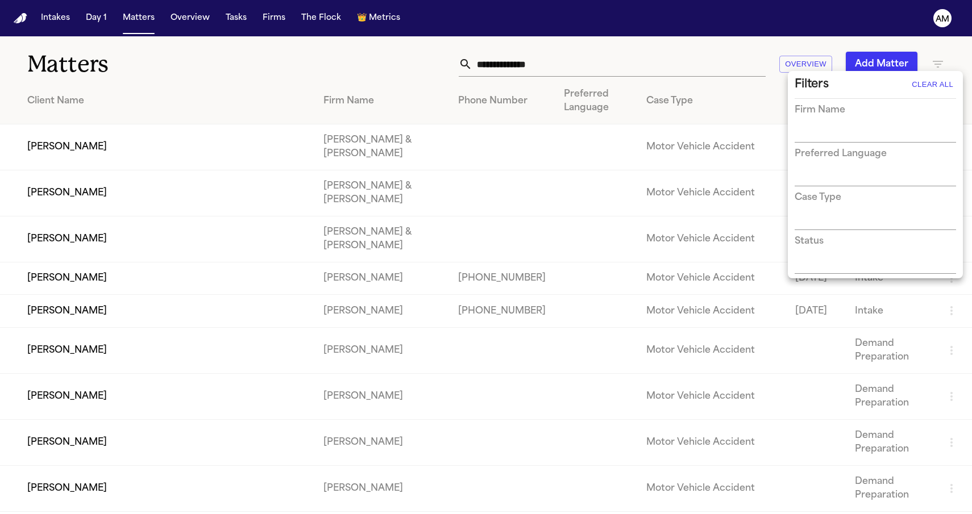
click at [875, 132] on input "text" at bounding box center [867, 134] width 144 height 16
click at [881, 135] on input "text" at bounding box center [867, 134] width 144 height 16
type input "*"
click at [350, 56] on div at bounding box center [486, 257] width 972 height 514
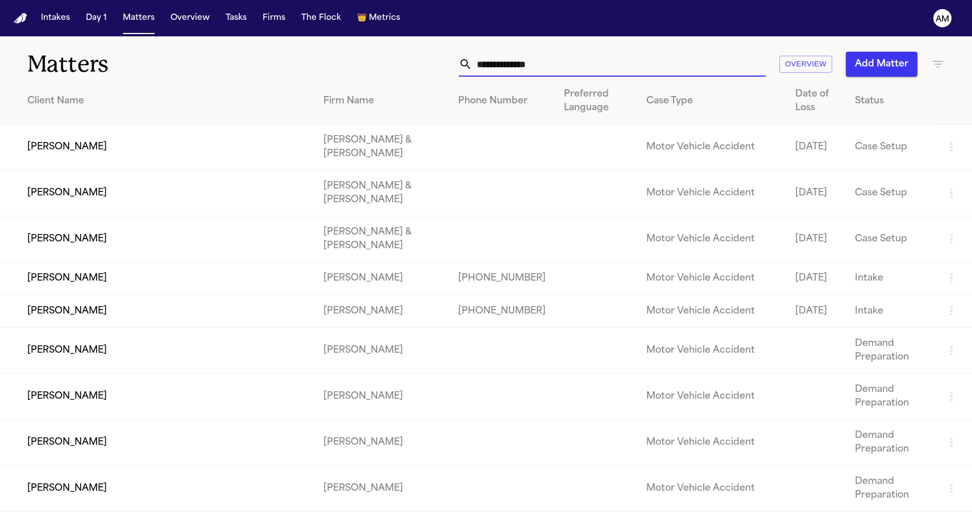
click at [513, 56] on input "text" at bounding box center [618, 64] width 293 height 25
click at [508, 61] on input "text" at bounding box center [618, 64] width 293 height 25
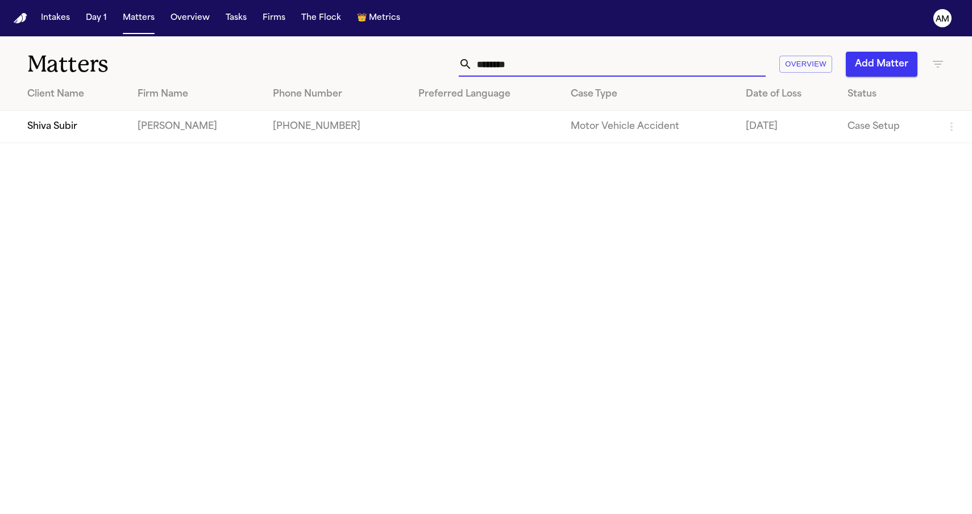
type input "********"
click at [89, 143] on td "Shiva Subir" at bounding box center [64, 127] width 128 height 32
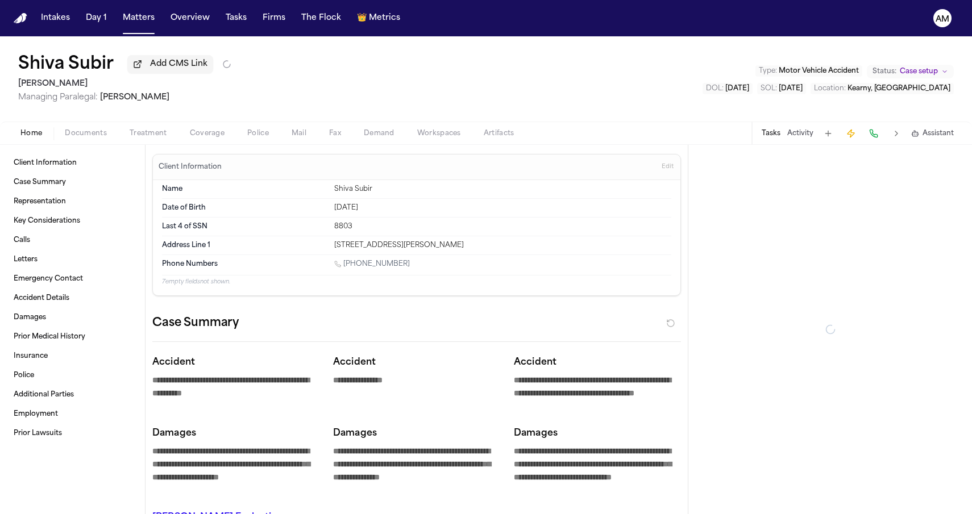
type textarea "*"
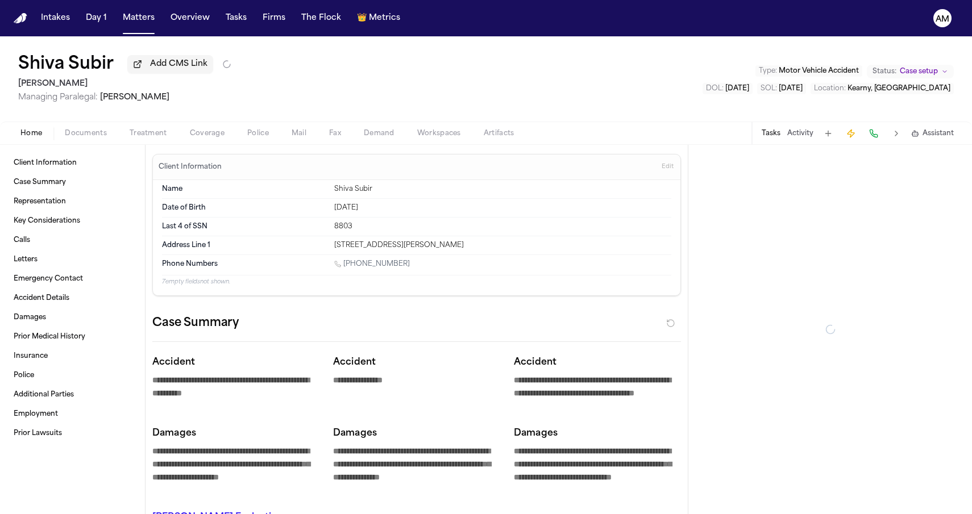
type textarea "*"
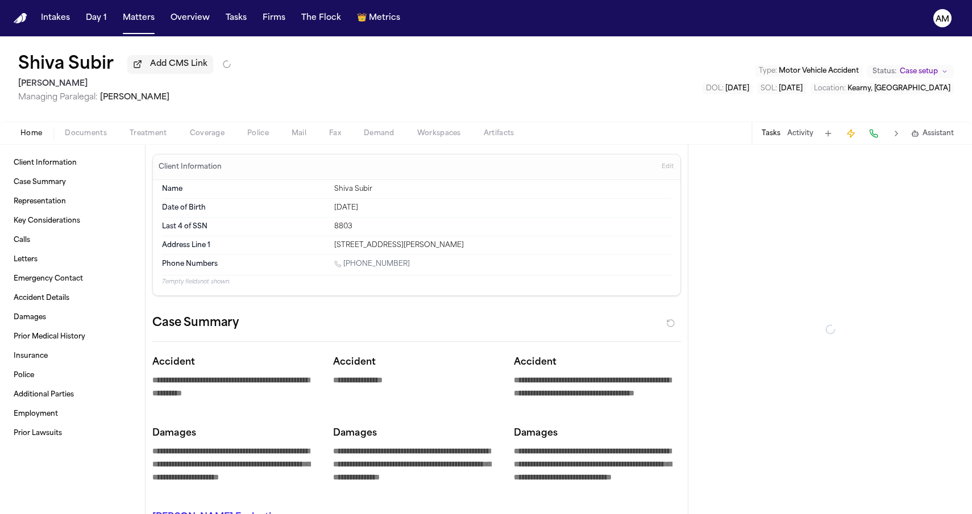
type textarea "*"
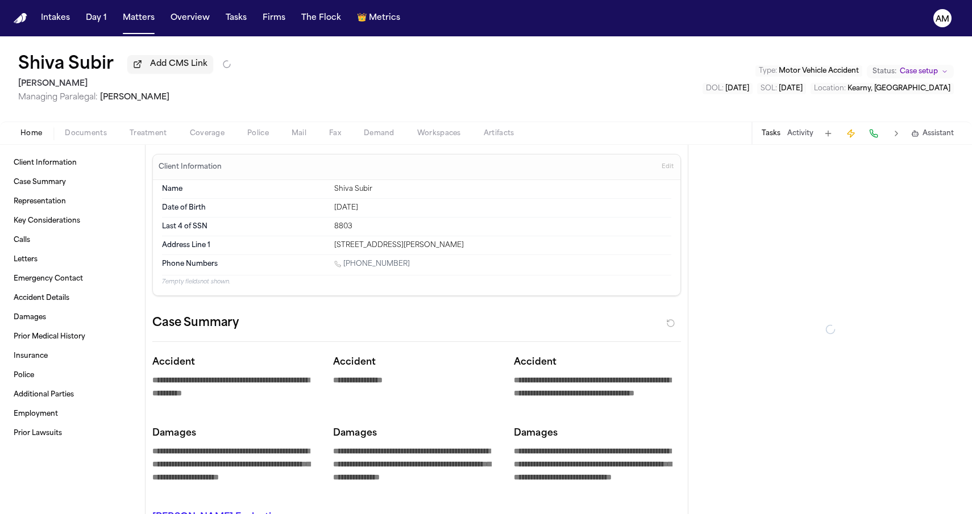
type textarea "*"
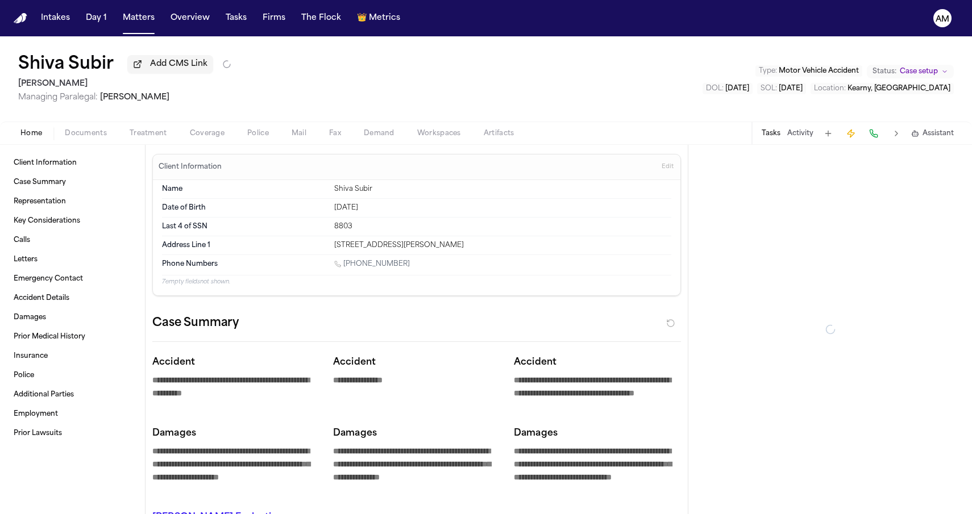
type textarea "*"
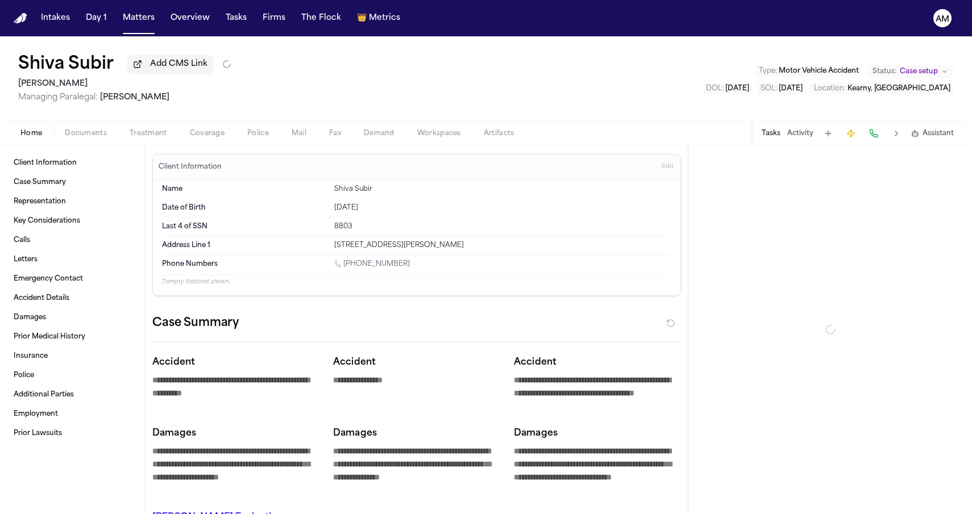
type textarea "*"
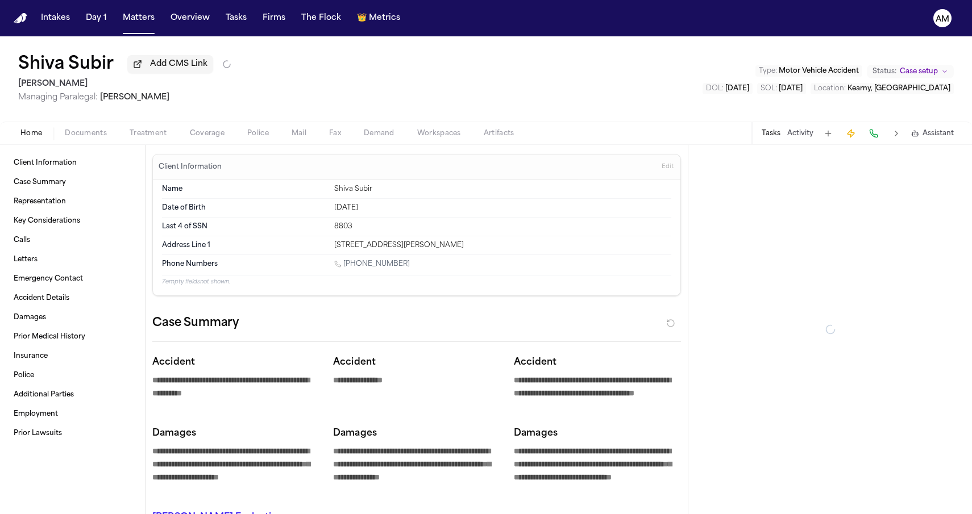
type textarea "*"
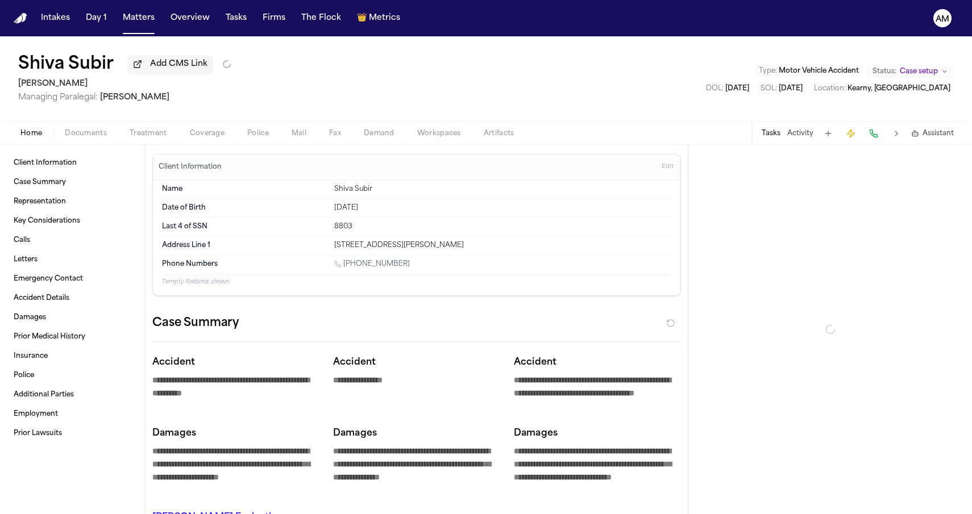
type textarea "*"
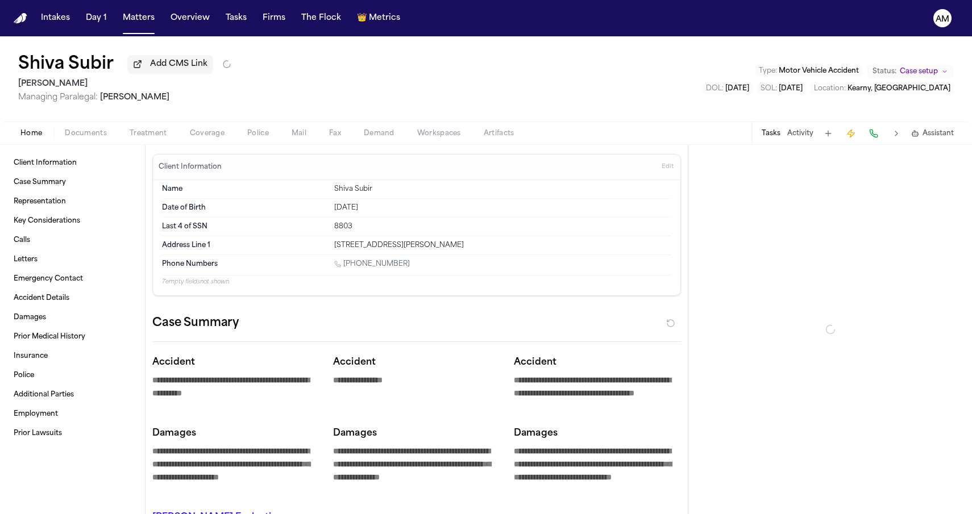
type textarea "*"
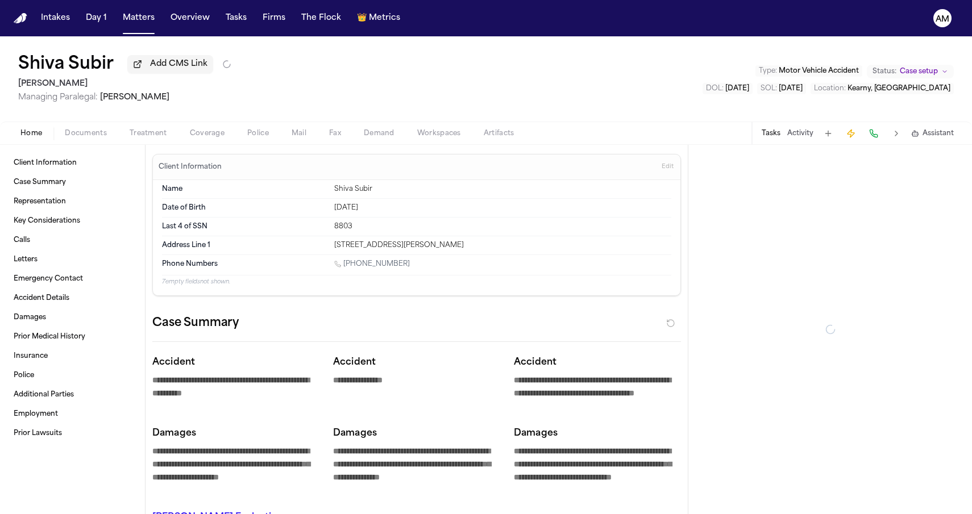
type textarea "*"
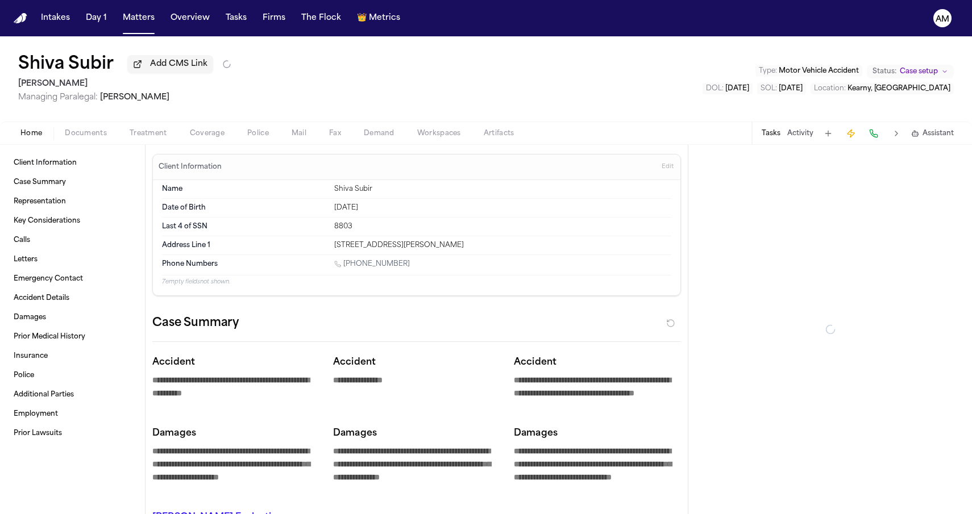
type textarea "*"
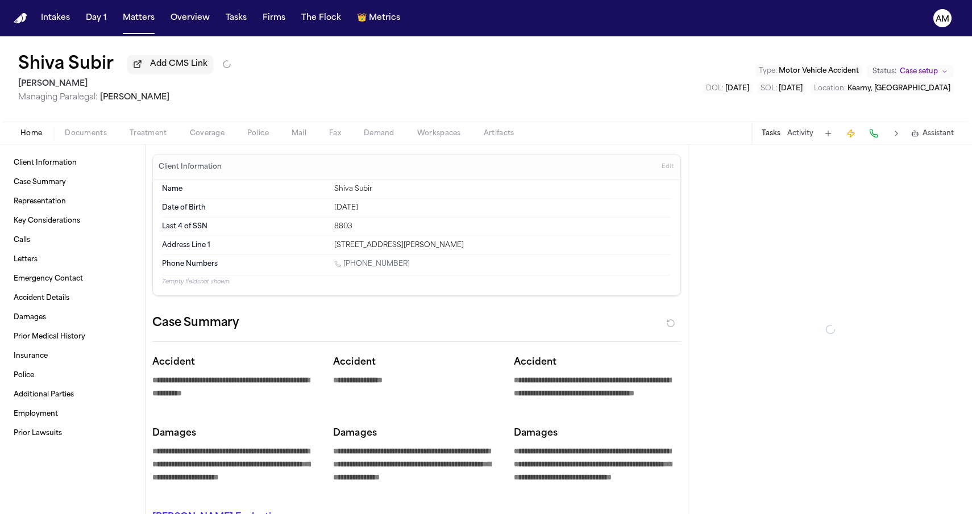
type textarea "*"
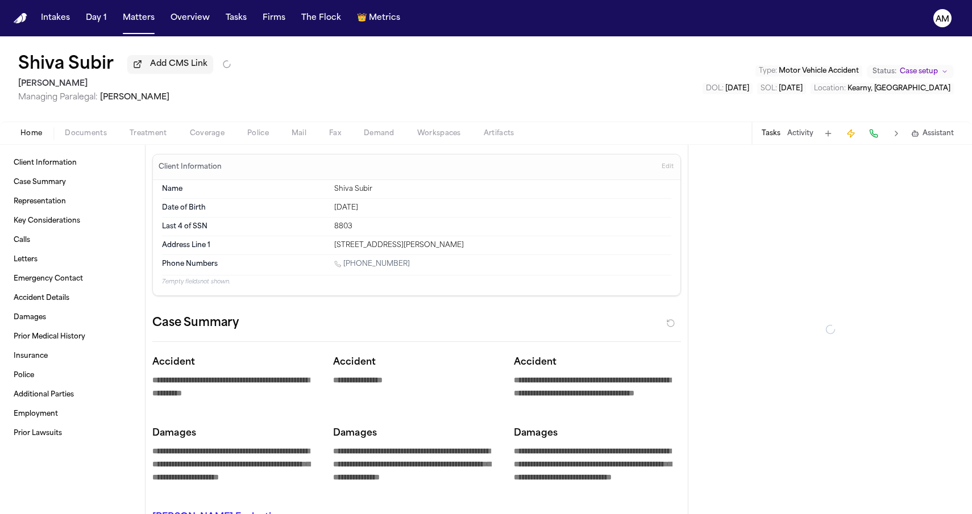
type textarea "*"
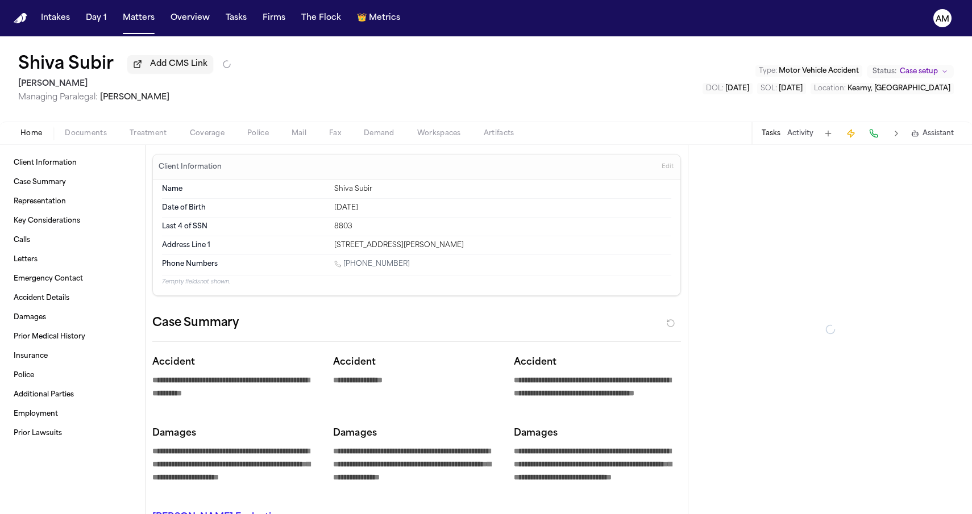
type textarea "*"
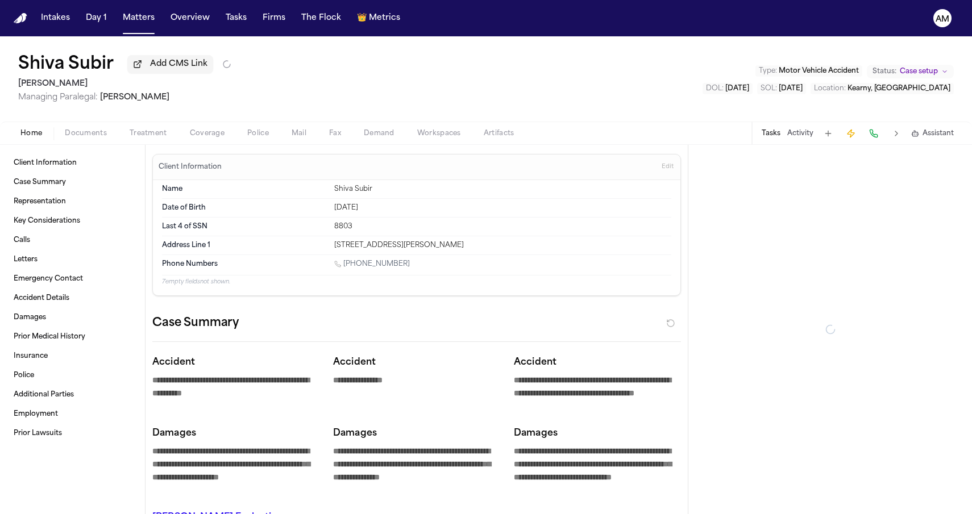
type textarea "*"
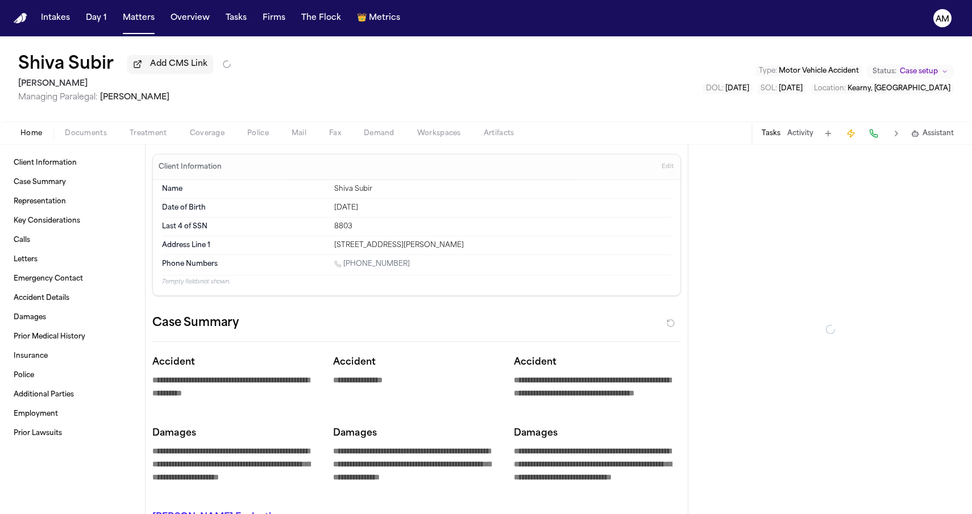
type textarea "*"
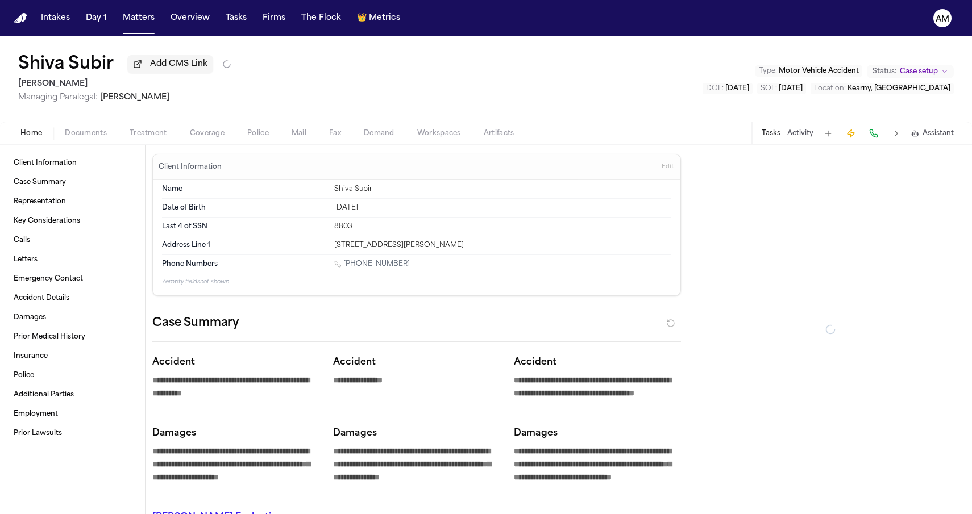
type textarea "*"
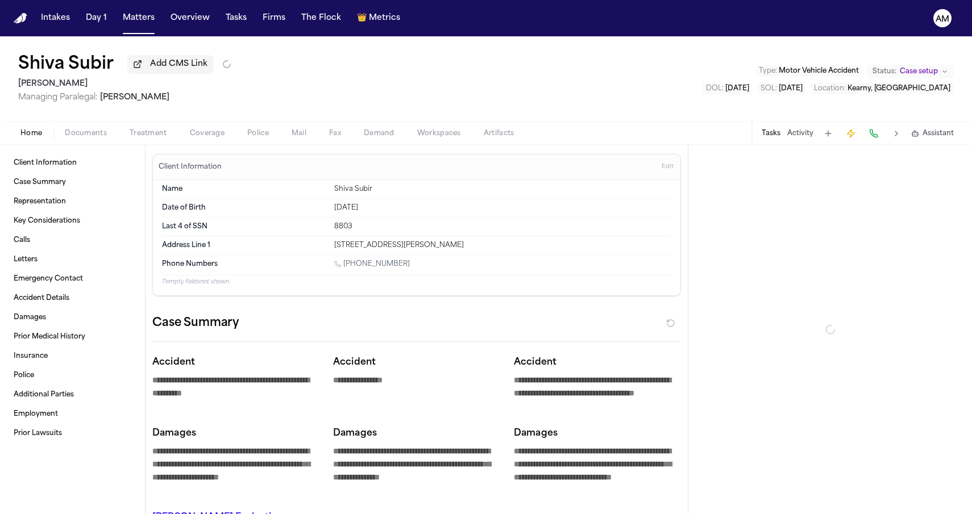
type textarea "*"
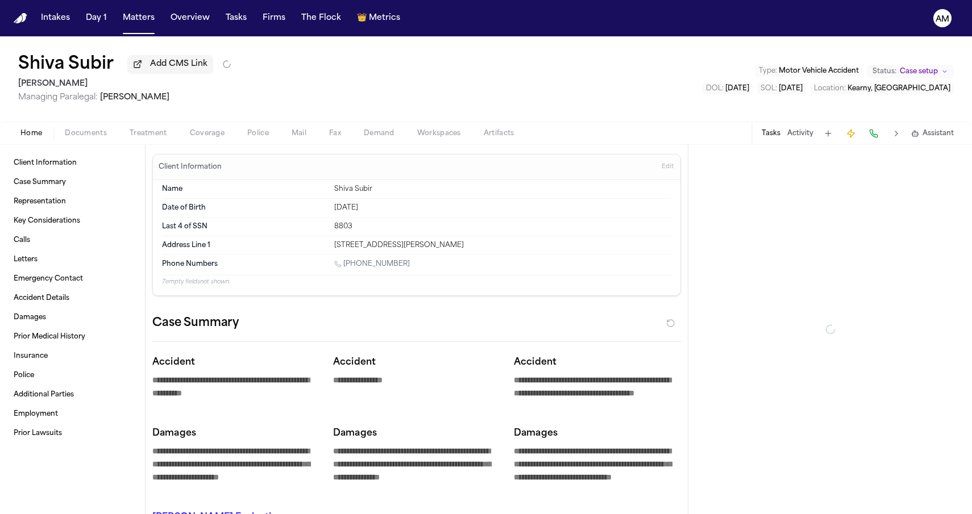
type textarea "*"
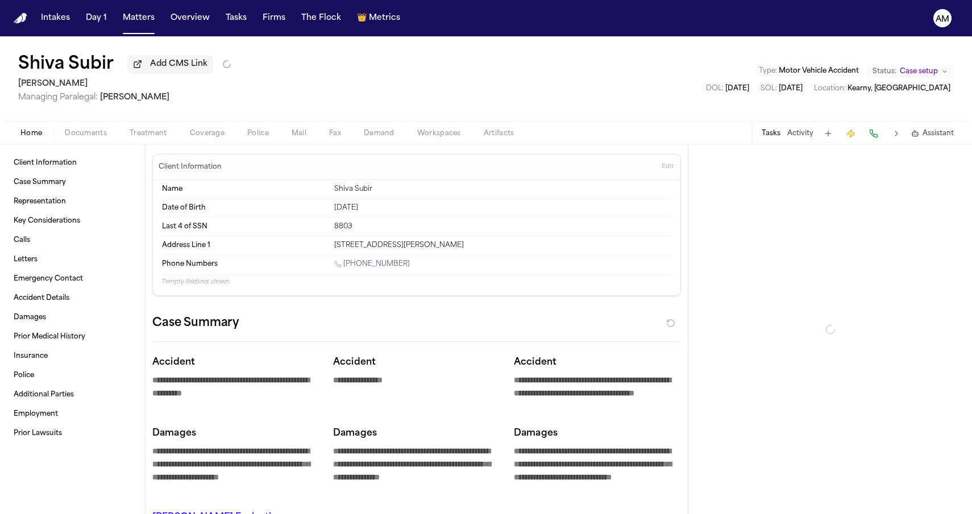
type textarea "*"
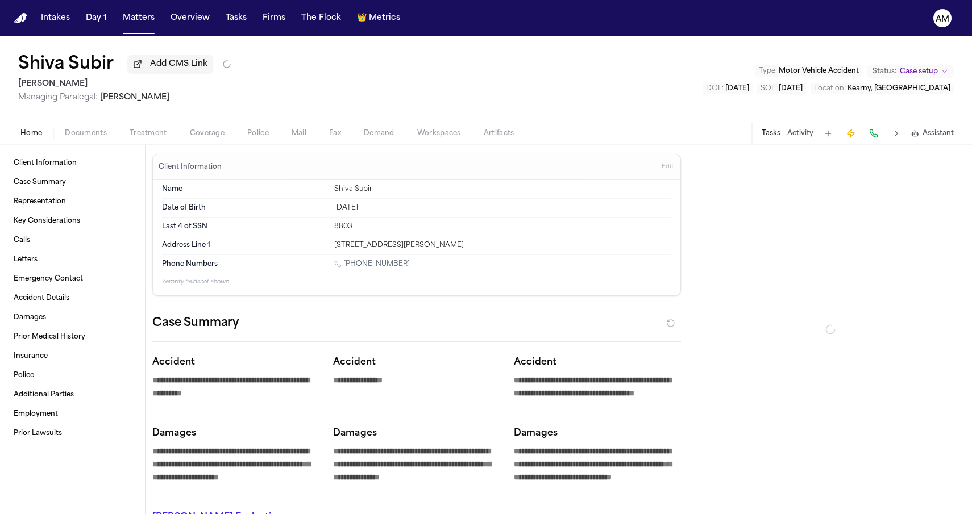
type textarea "*"
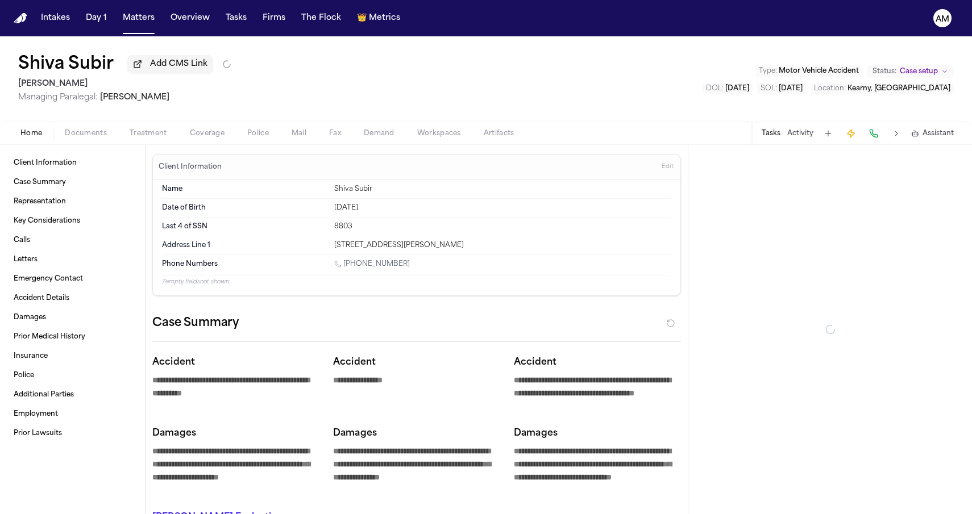
type textarea "*"
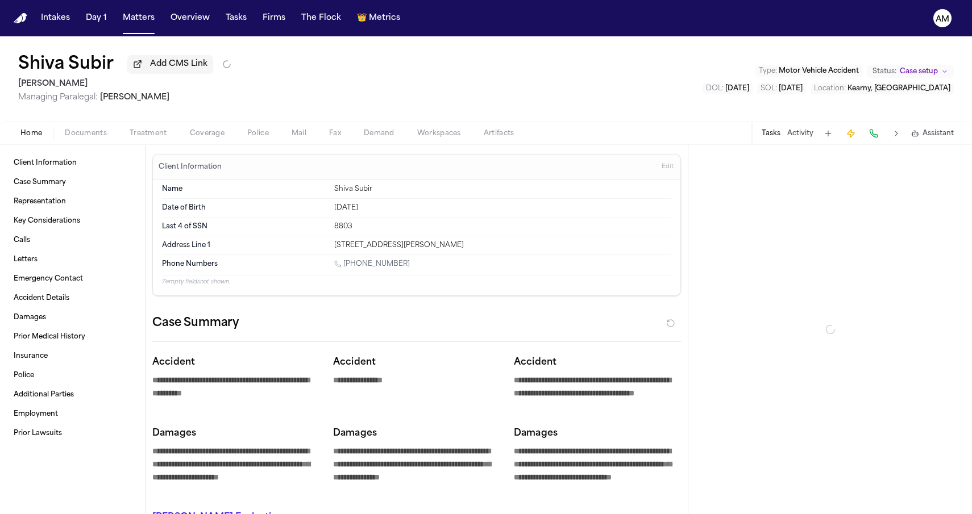
type textarea "*"
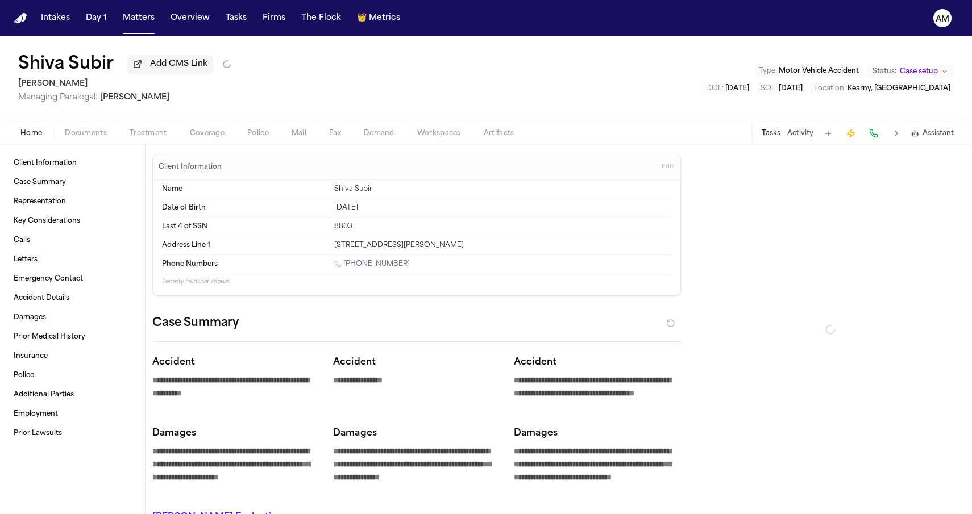
type textarea "*"
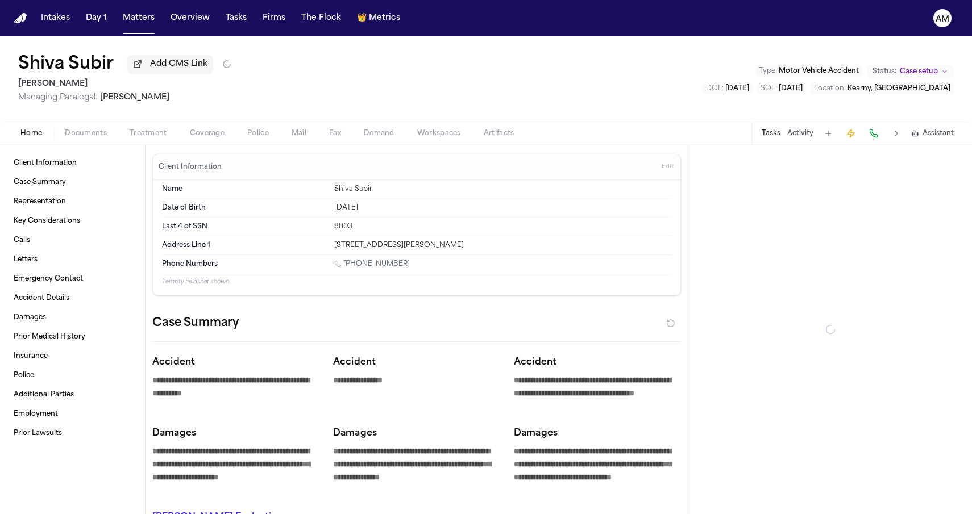
type textarea "*"
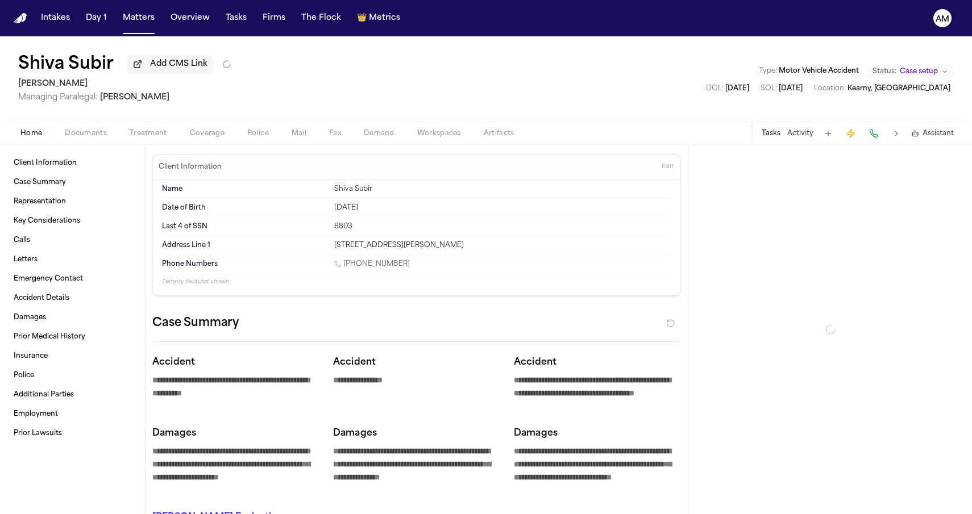
type textarea "*"
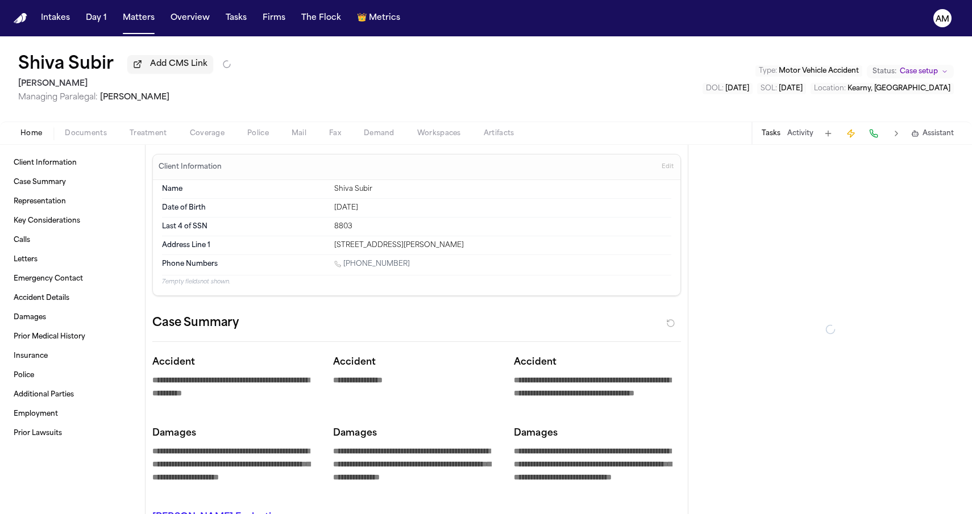
type textarea "*"
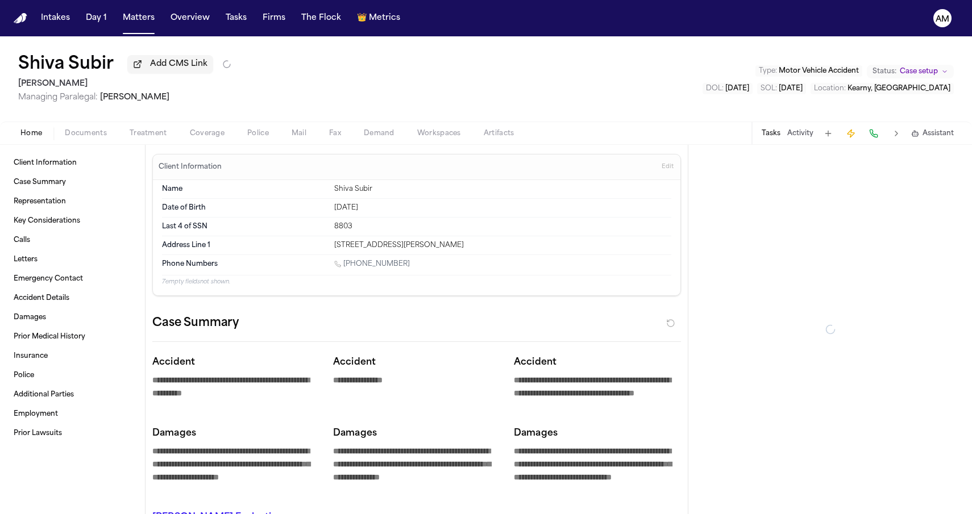
type textarea "*"
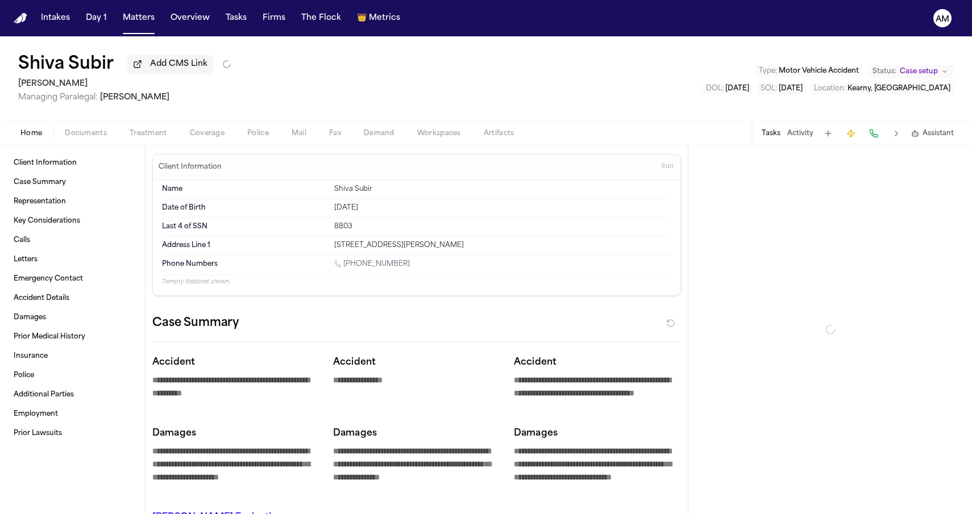
type textarea "*"
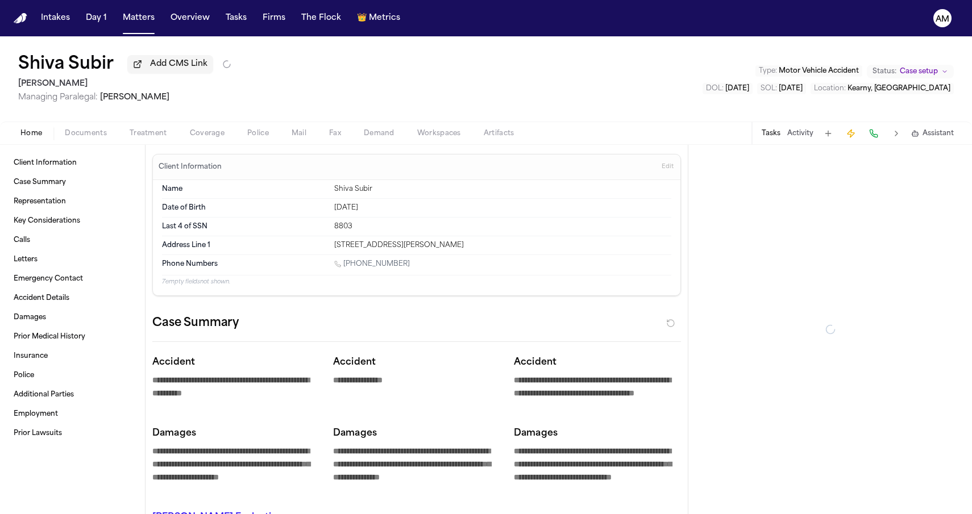
type textarea "*"
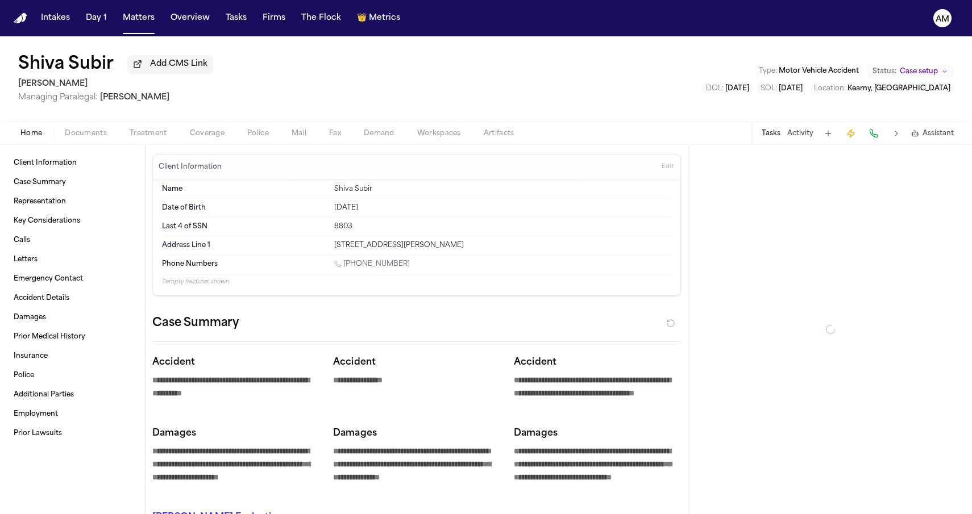
type textarea "*"
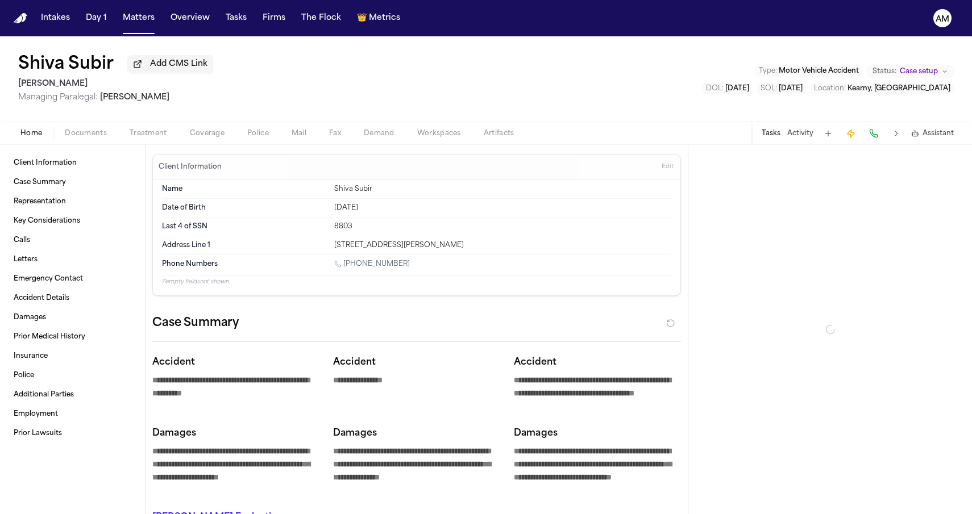
type textarea "*"
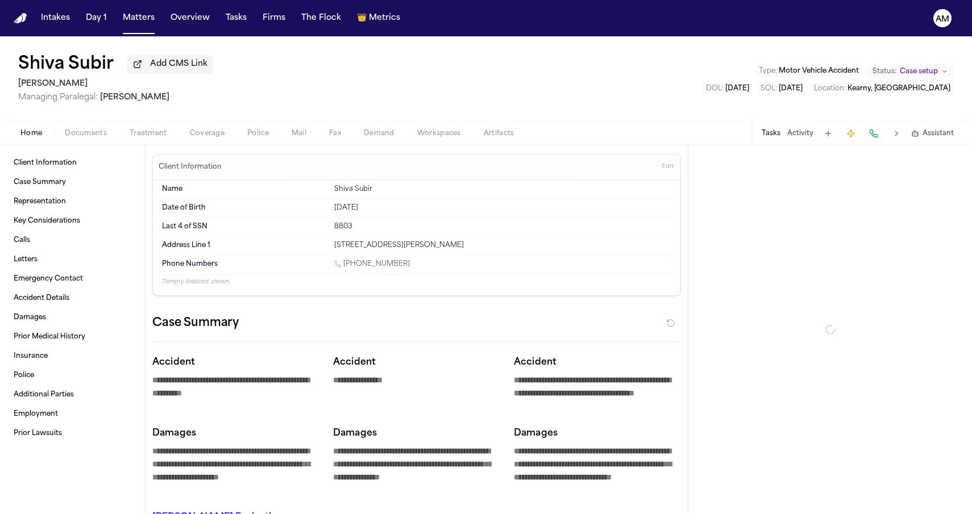
type textarea "*"
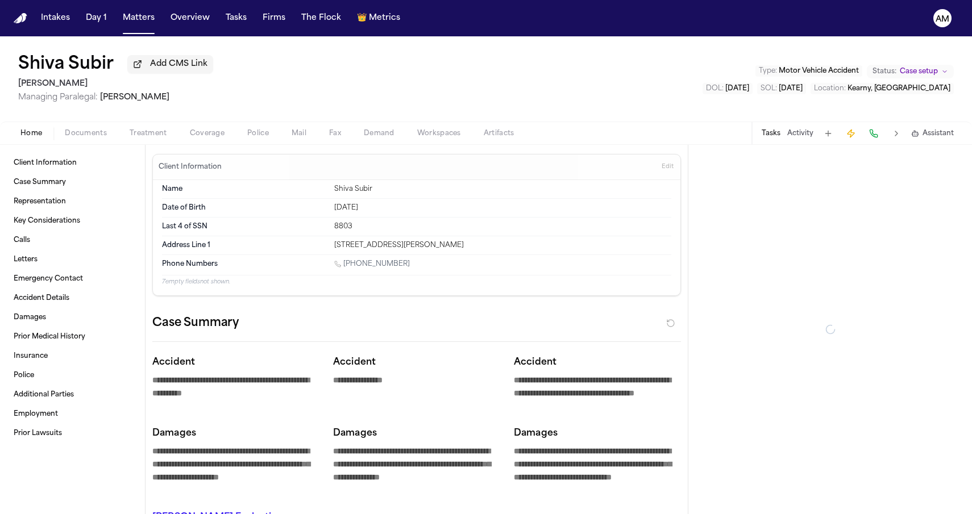
type textarea "*"
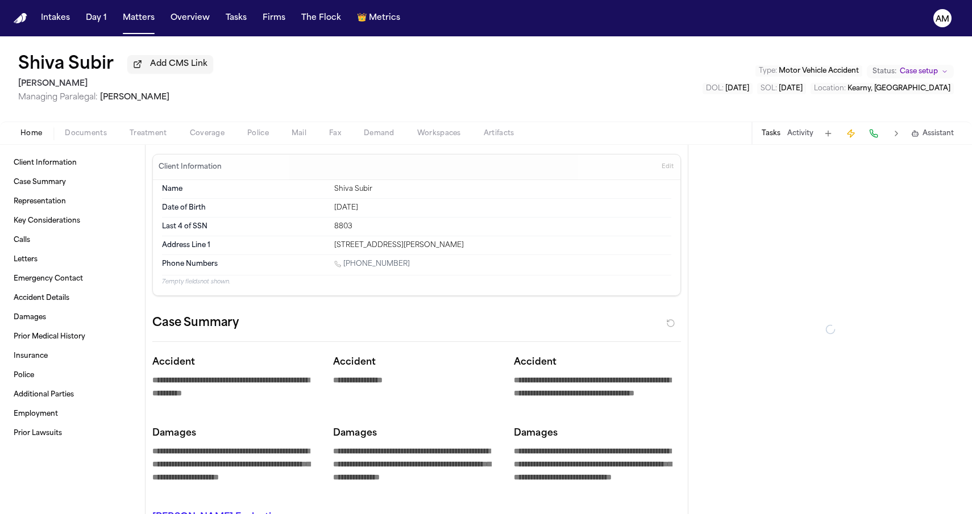
type textarea "*"
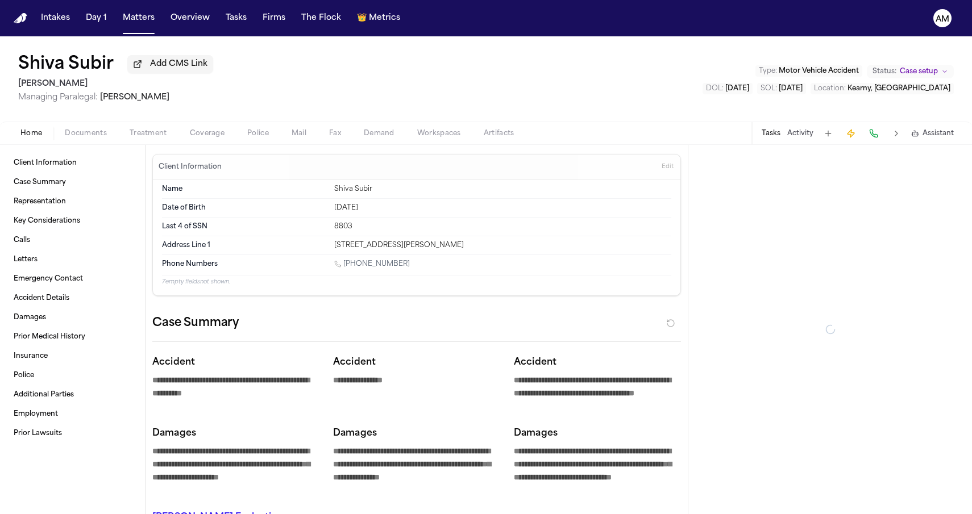
type textarea "*"
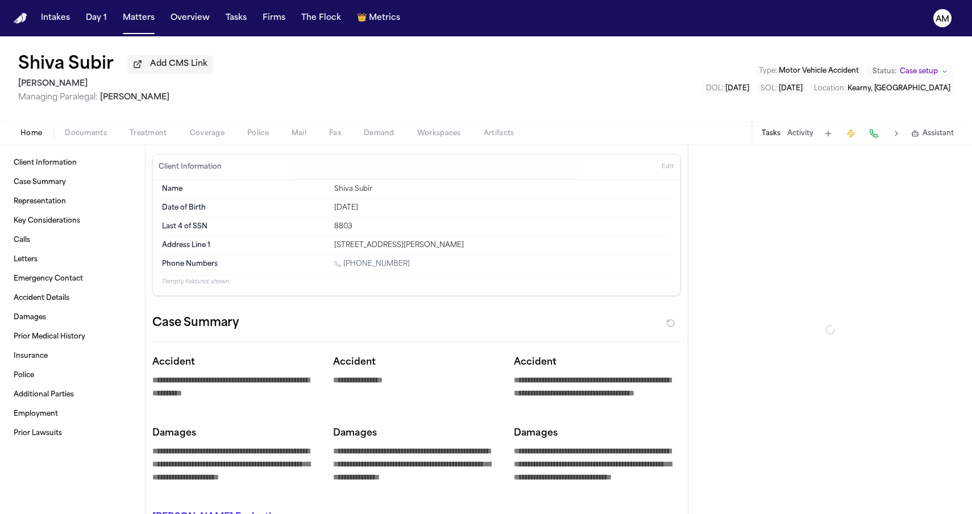
type textarea "*"
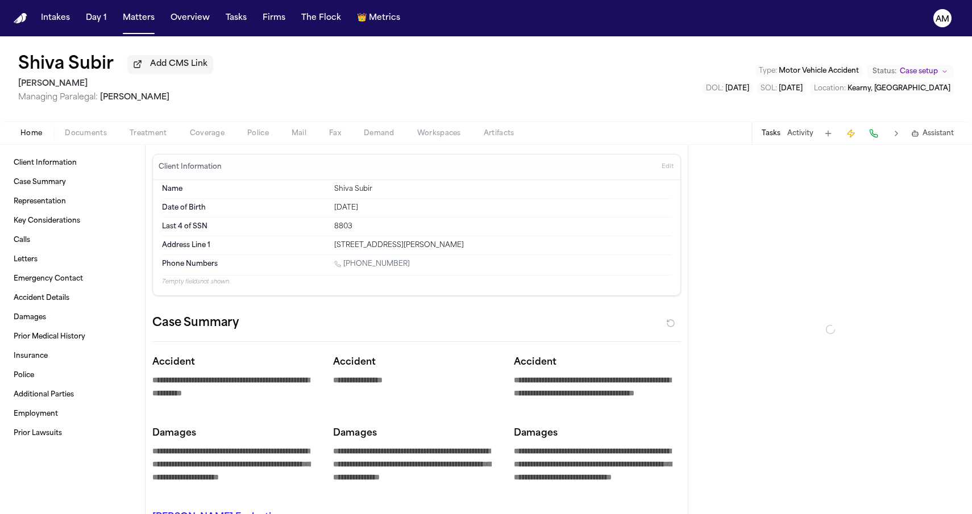
type textarea "*"
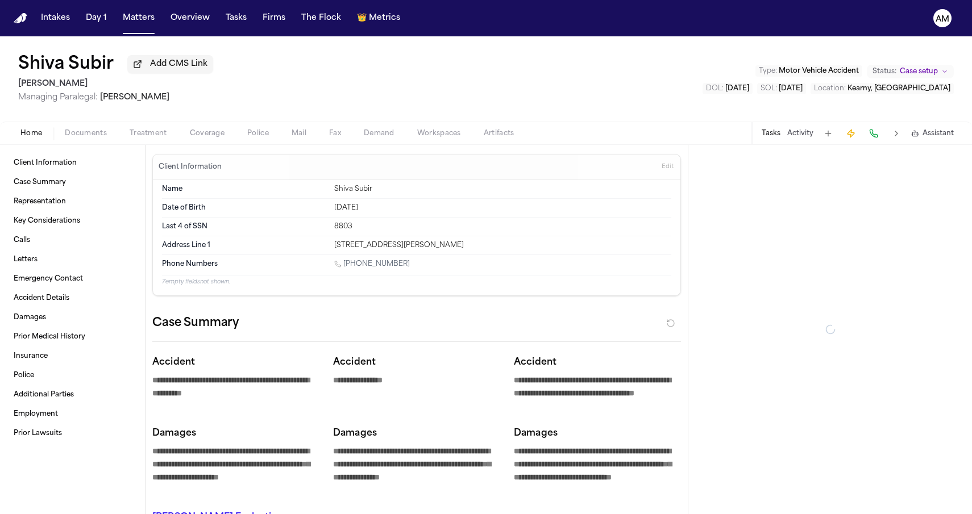
type textarea "*"
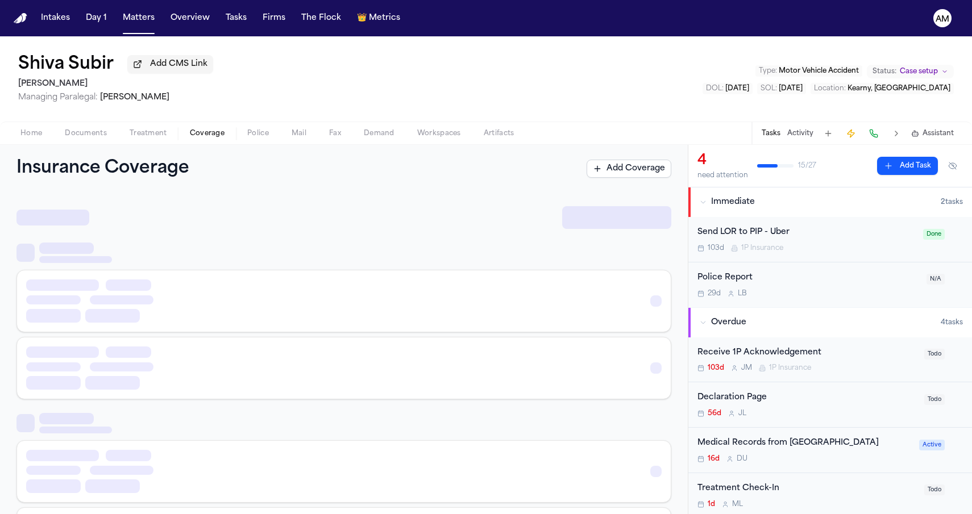
click at [218, 138] on span "Coverage" at bounding box center [207, 133] width 35 height 9
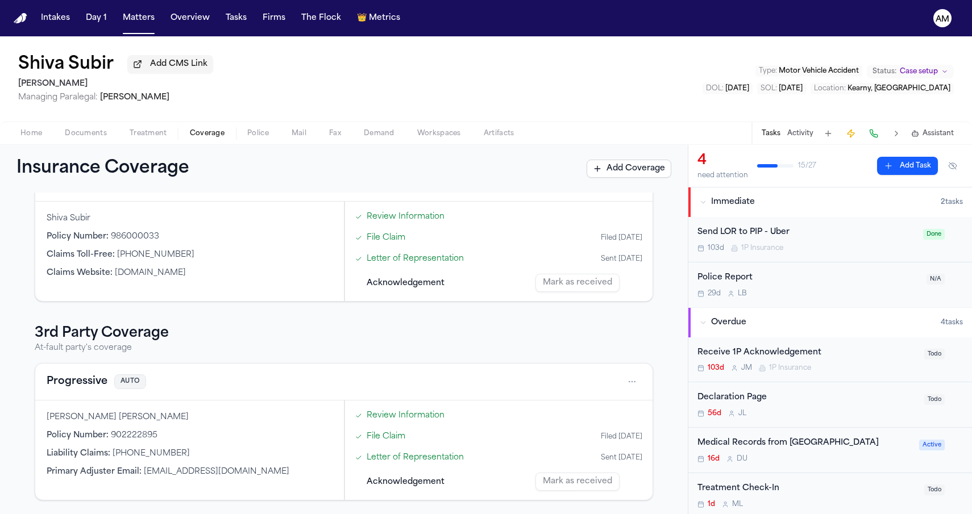
scroll to position [372, 0]
click at [81, 383] on button "Progressive" at bounding box center [77, 382] width 61 height 16
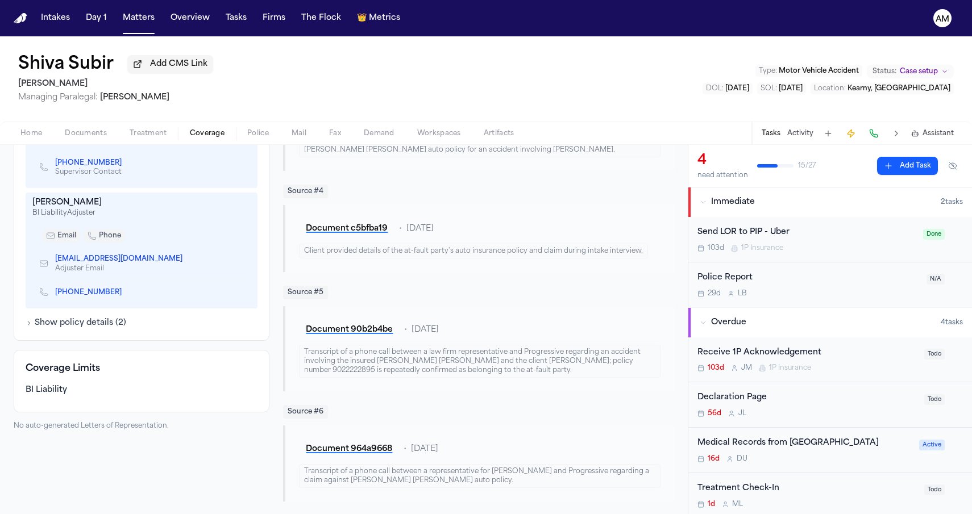
scroll to position [528, 0]
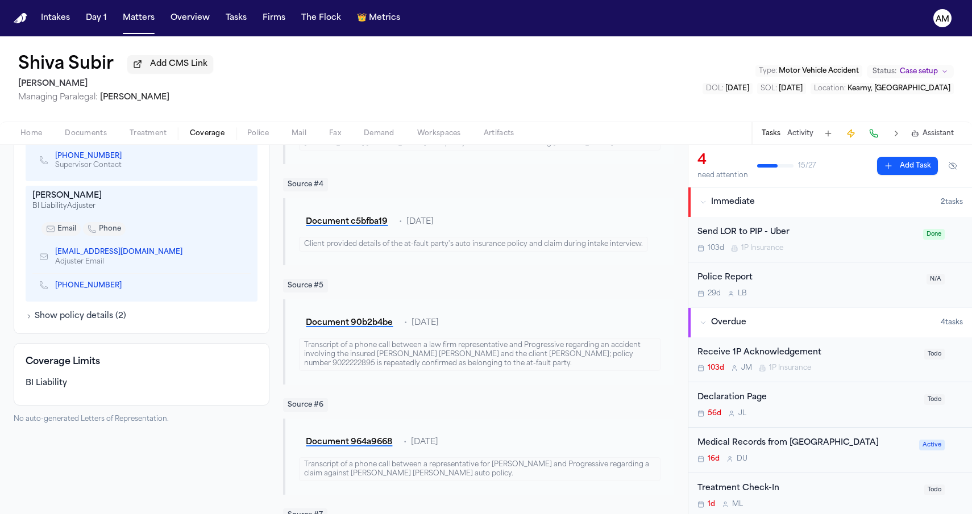
click at [186, 255] on icon "Copy to clipboard" at bounding box center [188, 254] width 4 height 4
click at [82, 140] on span "button" at bounding box center [86, 139] width 56 height 1
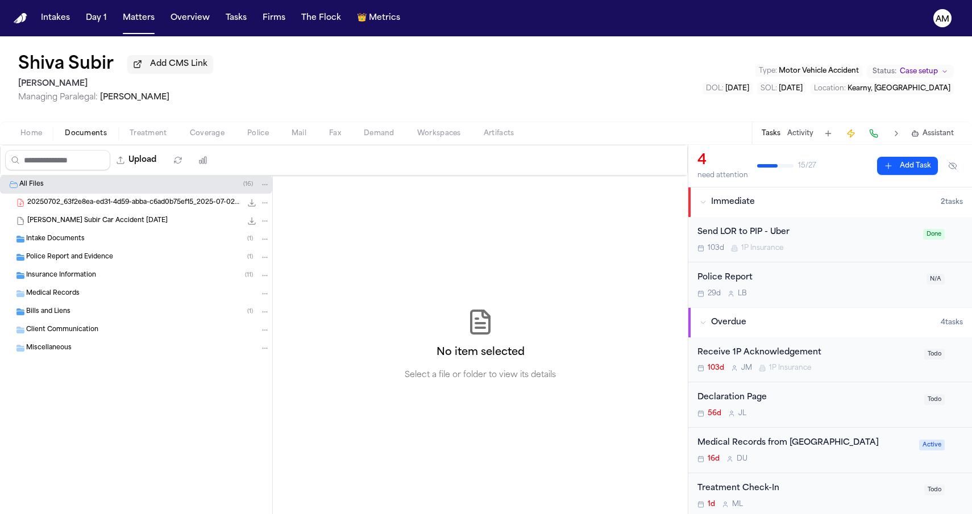
click at [78, 242] on span "Intake Documents" at bounding box center [55, 240] width 59 height 10
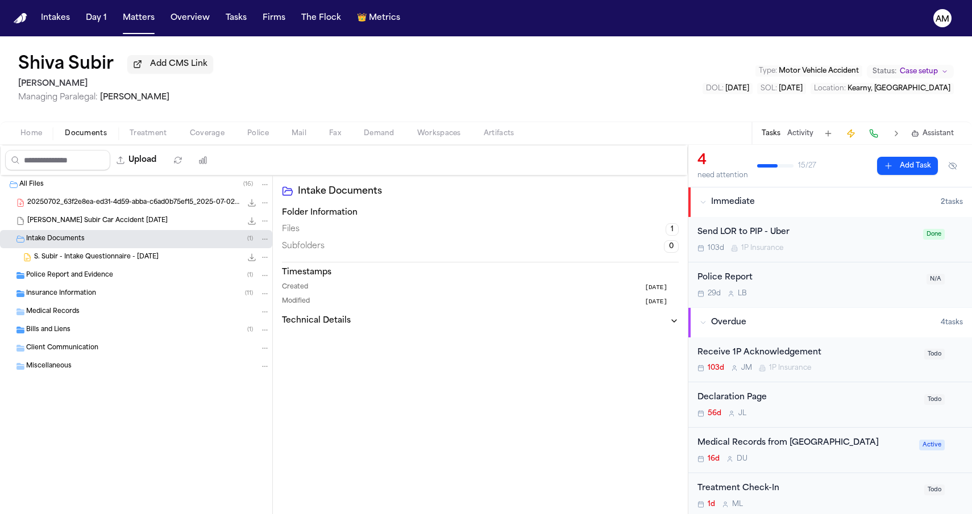
click at [73, 283] on div "Police Report and Evidence ( 1 )" at bounding box center [136, 276] width 272 height 18
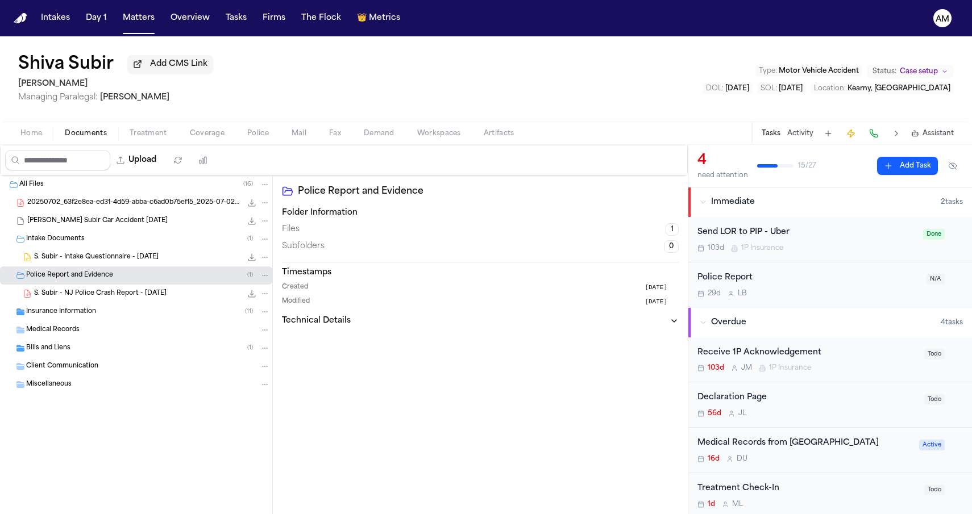
click at [73, 284] on div "Police Report and Evidence ( 1 )" at bounding box center [136, 276] width 272 height 18
click at [73, 293] on span "Insurance Information" at bounding box center [61, 294] width 70 height 10
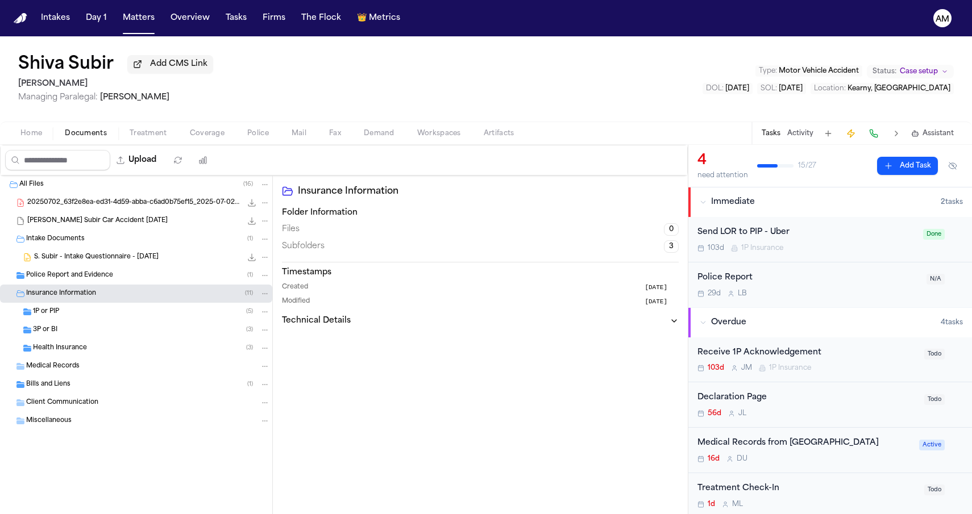
click at [69, 309] on div "1P or PIP ( 5 )" at bounding box center [151, 312] width 237 height 10
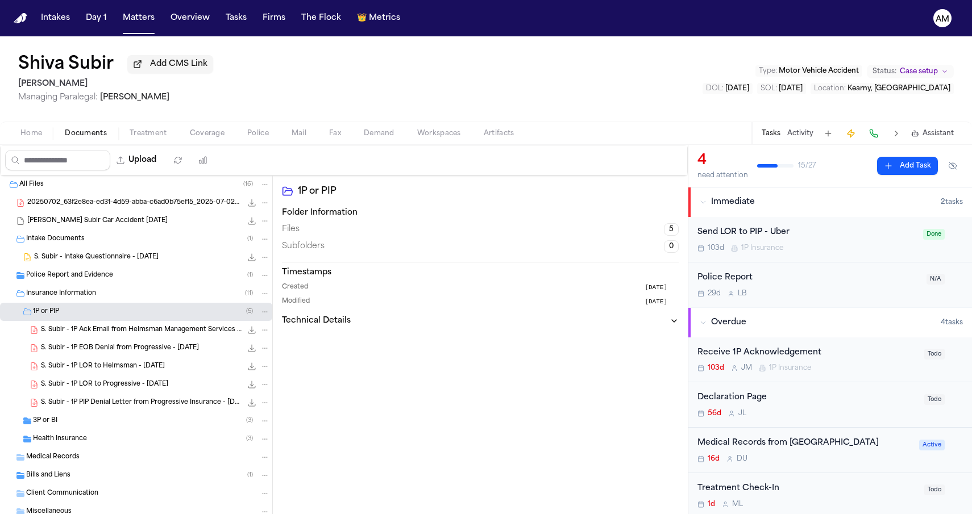
click at [66, 338] on div "S. Subir - 1P Ack Email from Helmsman Management Services - 9.15.25 96.5 KB • P…" at bounding box center [136, 330] width 272 height 18
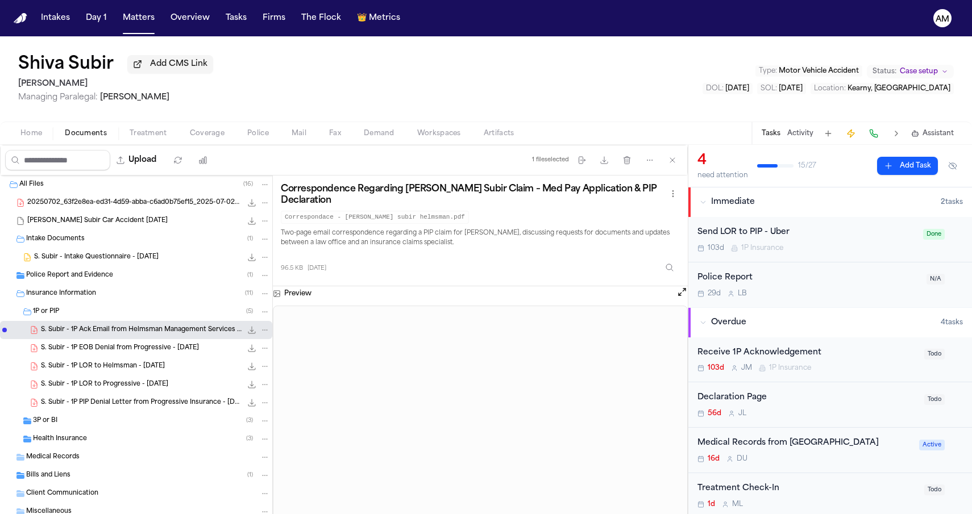
click at [70, 351] on span "S. Subir - 1P EOB Denial from Progressive - 8.27.25" at bounding box center [120, 349] width 158 height 10
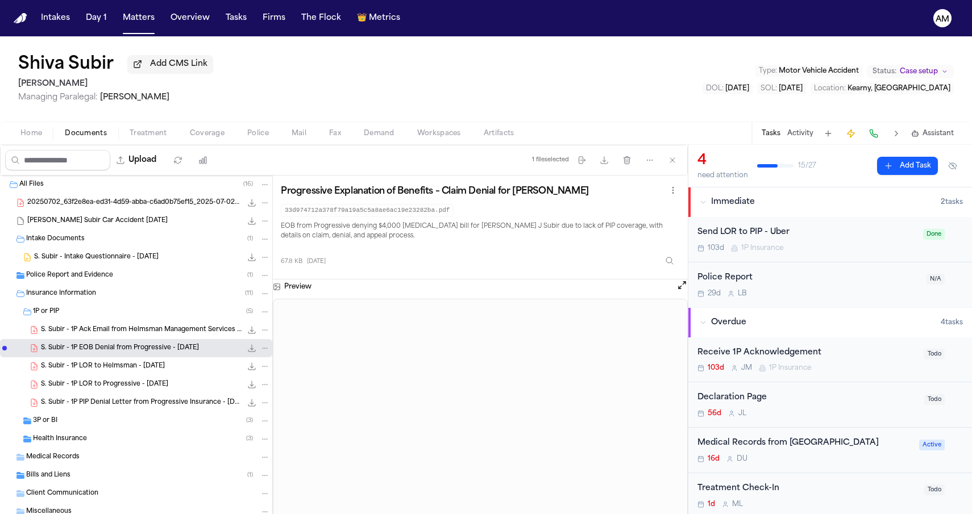
click at [70, 370] on span "S. Subir - 1P LOR to Helmsman - 6.24.24" at bounding box center [103, 367] width 124 height 10
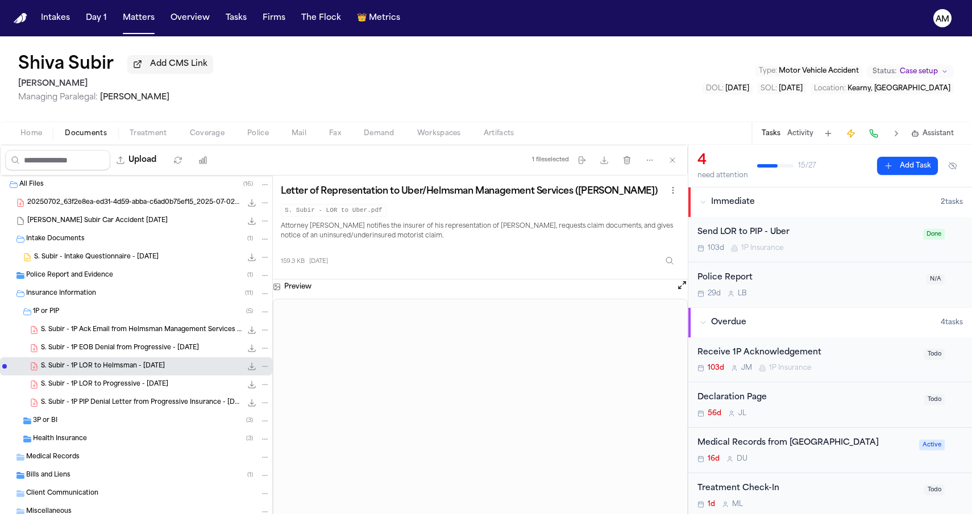
click at [70, 394] on div "S. Subir - 1P LOR to Progressive - 6.18.25 114.7 KB • PDF" at bounding box center [136, 385] width 272 height 18
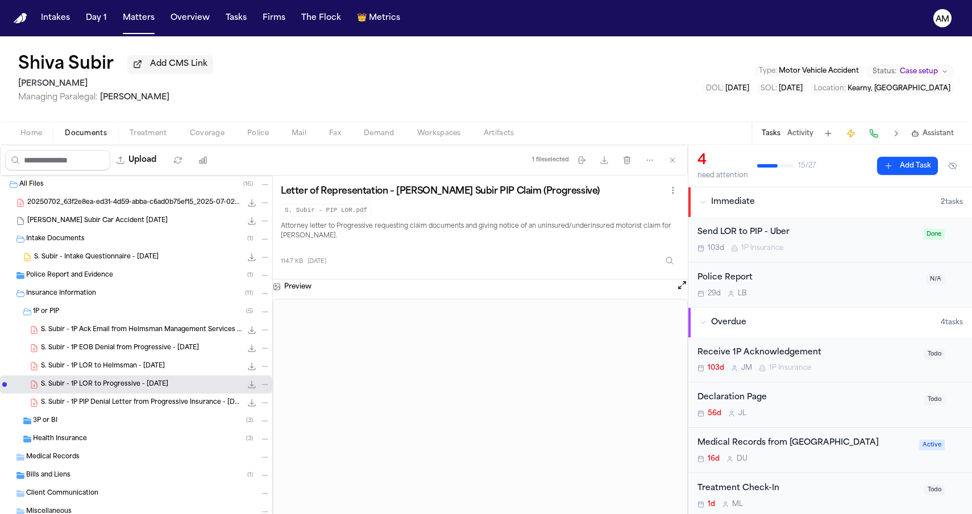
click at [69, 407] on span "S. Subir - 1P PIP Denial Letter from Progressive Insurance - 7.11.25 and 7.14.25" at bounding box center [141, 403] width 201 height 10
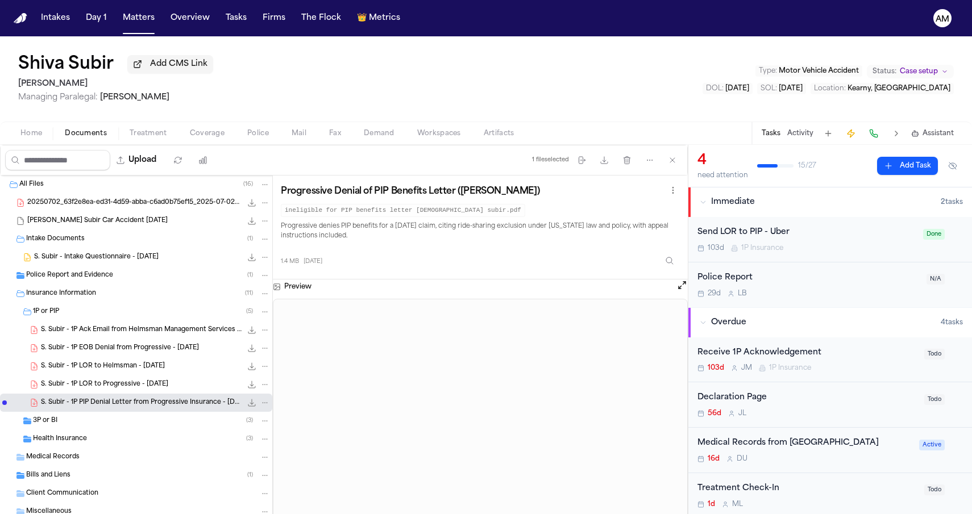
click at [68, 430] on div "3P or BI ( 3 )" at bounding box center [136, 421] width 272 height 18
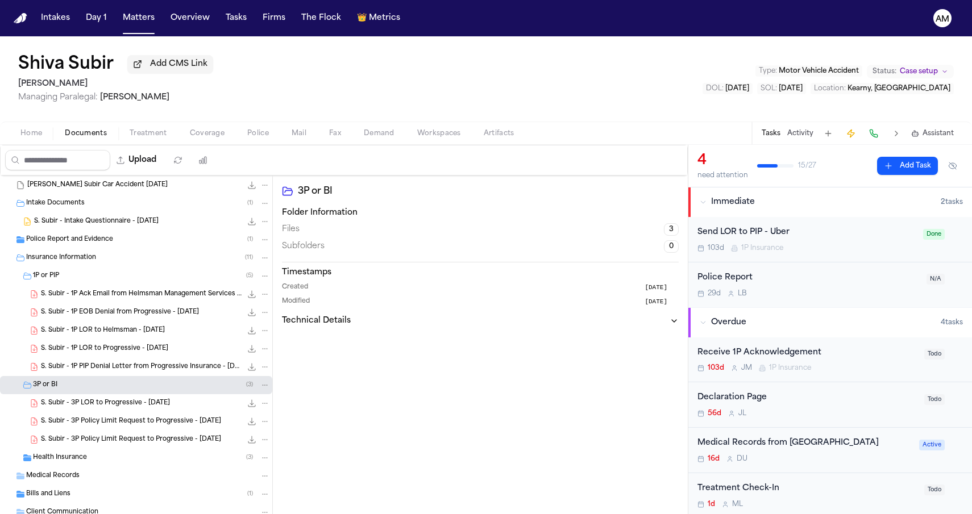
scroll to position [60, 0]
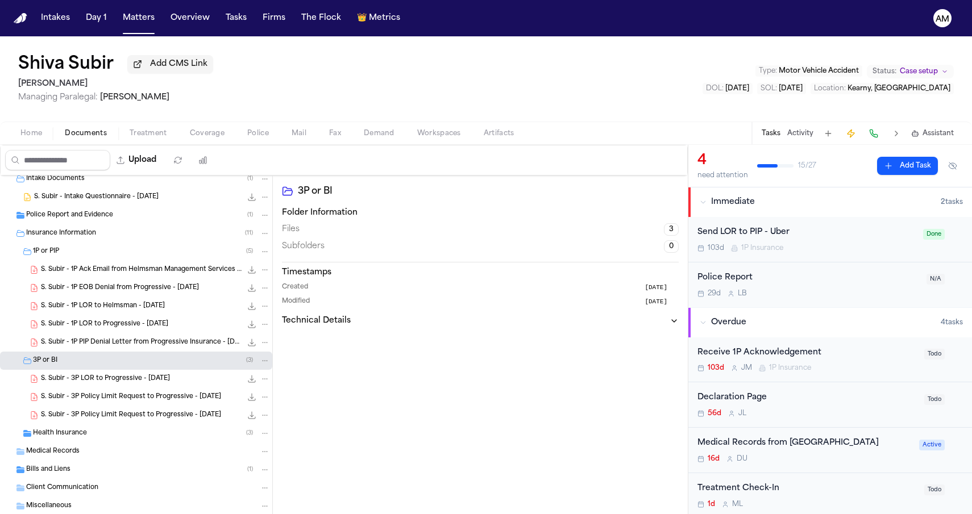
click at [151, 333] on div "S. Subir - 1P LOR to Progressive - 6.18.25 114.7 KB • PDF" at bounding box center [136, 324] width 272 height 18
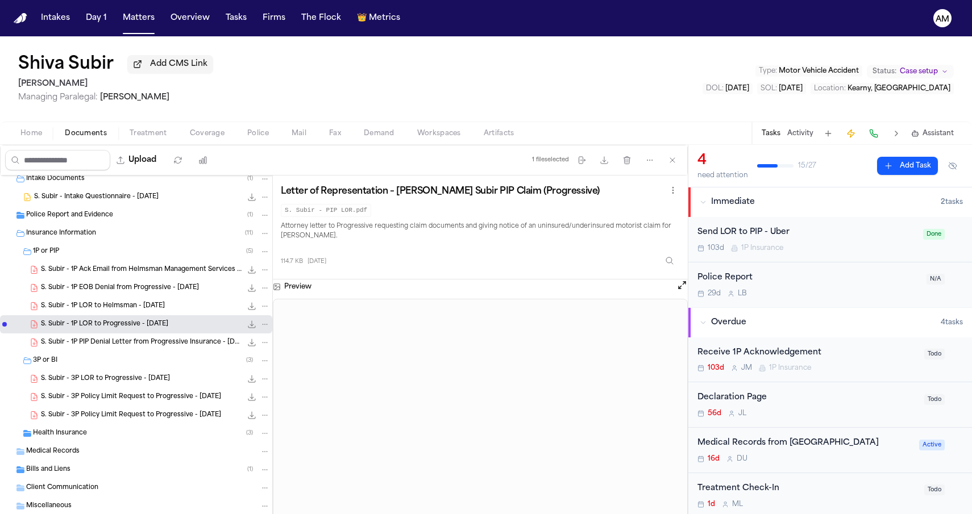
click at [143, 348] on span "S. Subir - 1P PIP Denial Letter from Progressive Insurance - 7.11.25 and 7.14.25" at bounding box center [141, 343] width 201 height 10
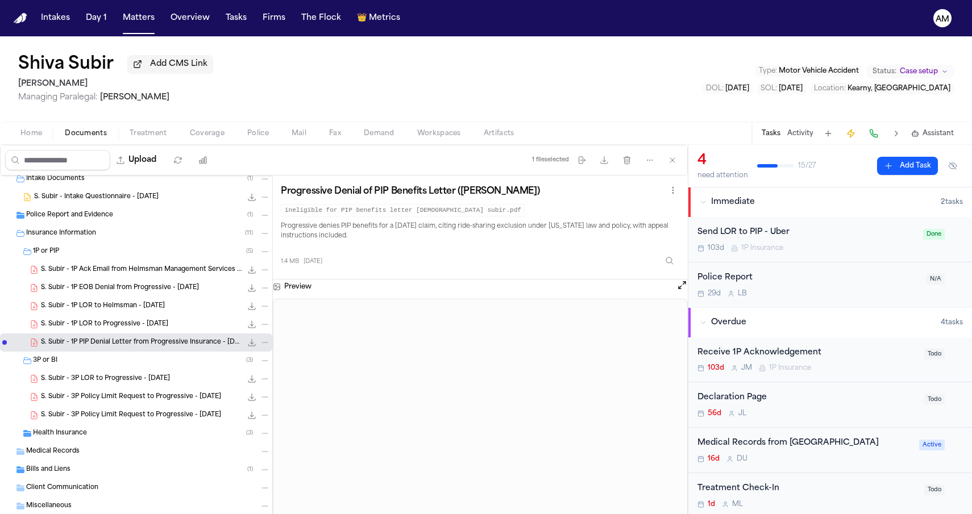
click at [138, 378] on span "S. Subir - 3P LOR to Progressive - 6.18.25" at bounding box center [105, 380] width 129 height 10
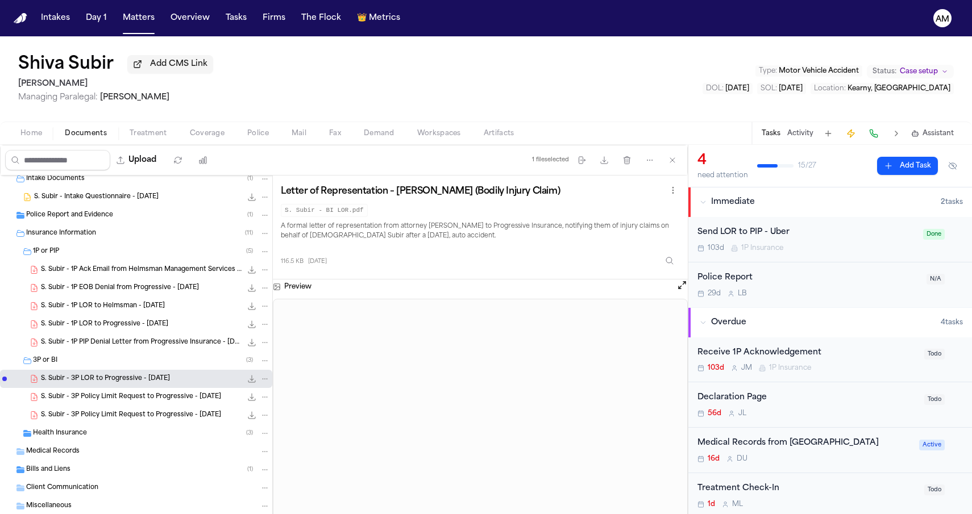
click at [135, 402] on span "S. Subir - 3P Policy Limit Request to Progressive - 9.10.25" at bounding box center [131, 398] width 180 height 10
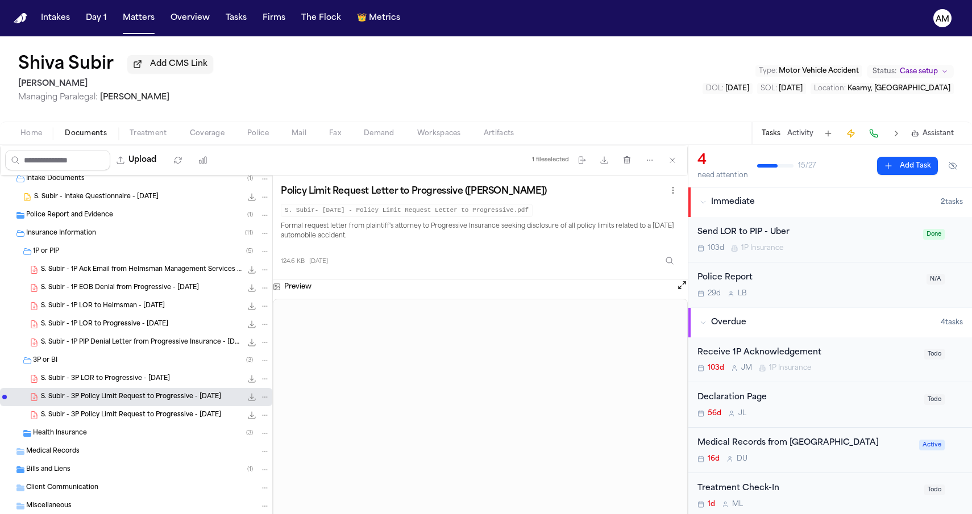
click at [134, 418] on span "S. Subir - 3P Policy Limit Request to Progressive - 9.23.25" at bounding box center [131, 416] width 180 height 10
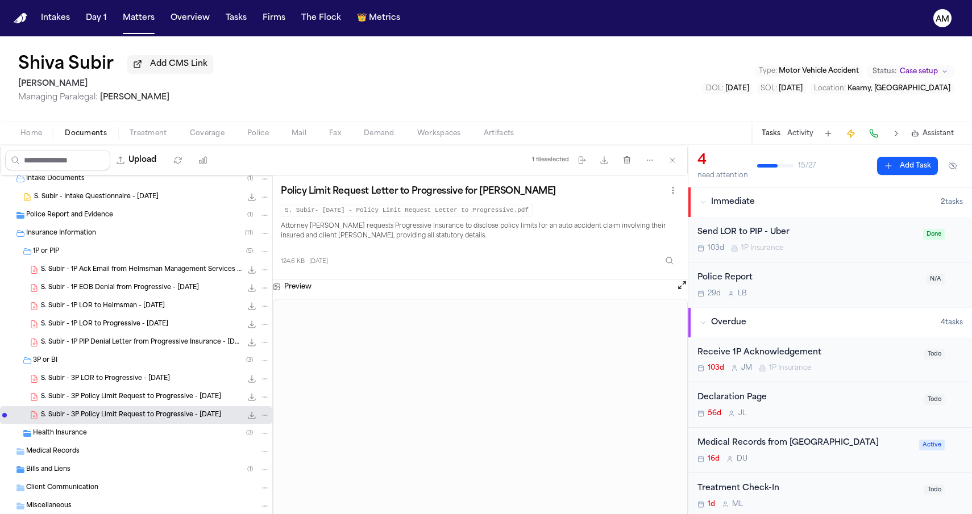
click at [145, 391] on div "S. Subir - 3P Policy Limit Request to Progressive - 9.10.25 124.6 KB • PDF" at bounding box center [136, 397] width 272 height 18
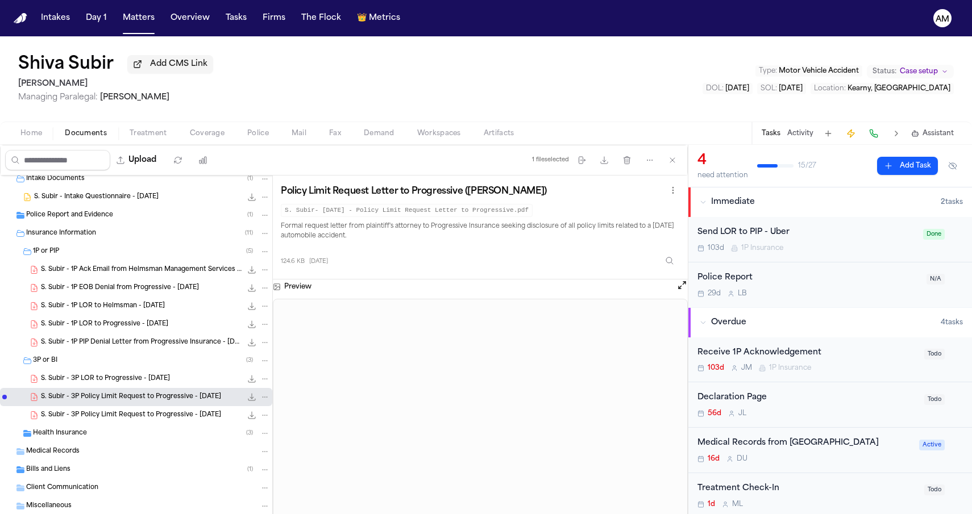
click at [147, 383] on span "S. Subir - 3P LOR to Progressive - 6.18.25" at bounding box center [105, 380] width 129 height 10
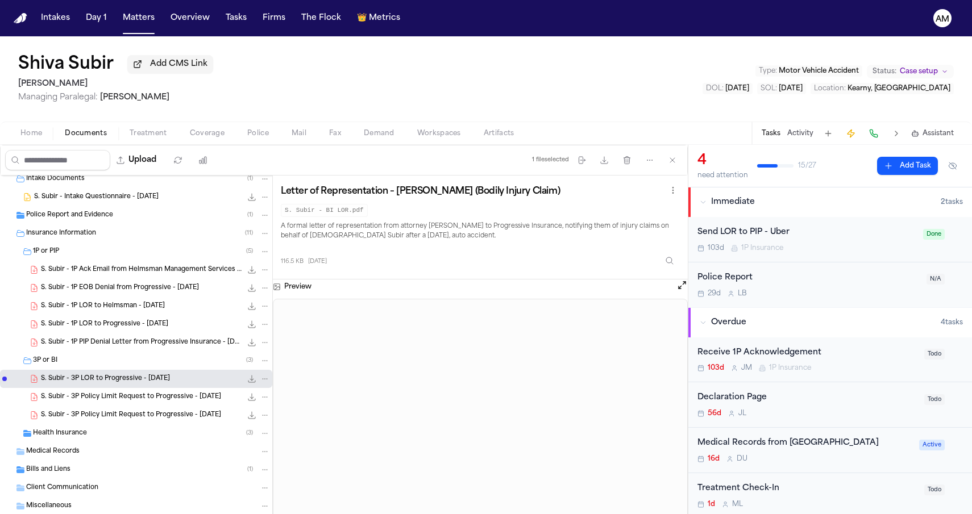
click at [141, 269] on span "S. Subir - 1P Ack Email from Helmsman Management Services - 9.15.25" at bounding box center [141, 270] width 201 height 10
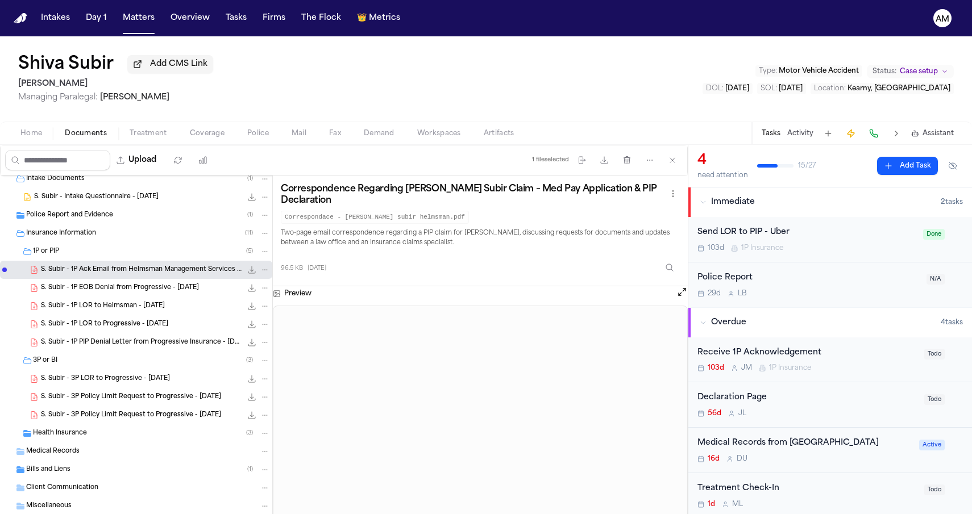
scroll to position [0, 0]
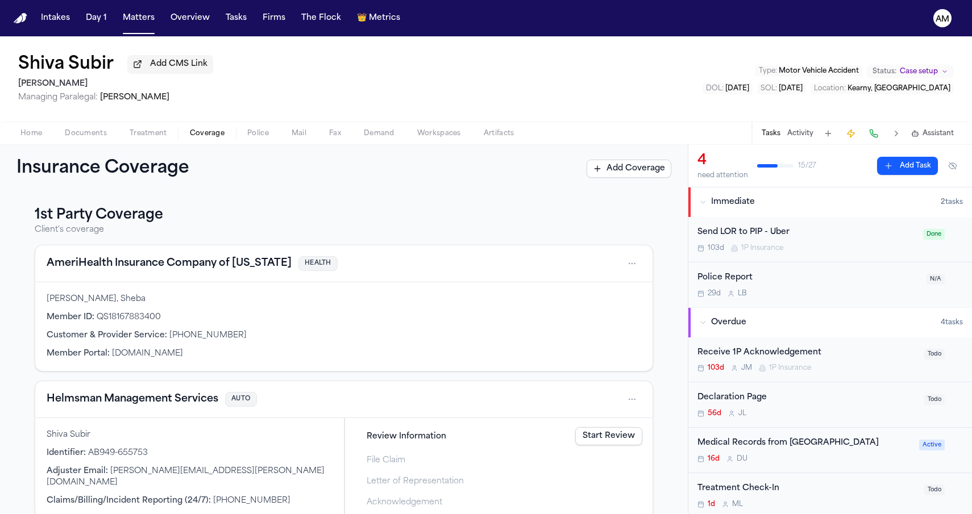
click at [190, 133] on span "Coverage" at bounding box center [207, 133] width 35 height 9
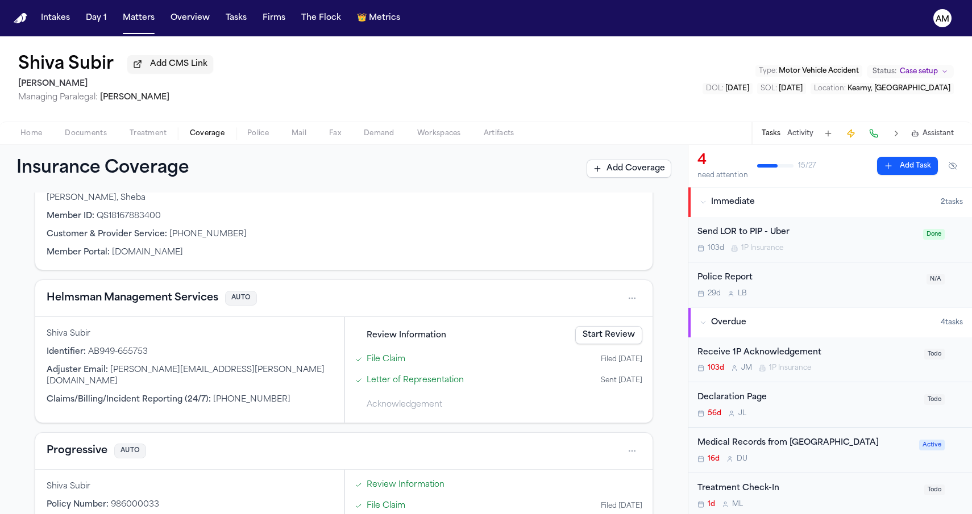
scroll to position [84, 0]
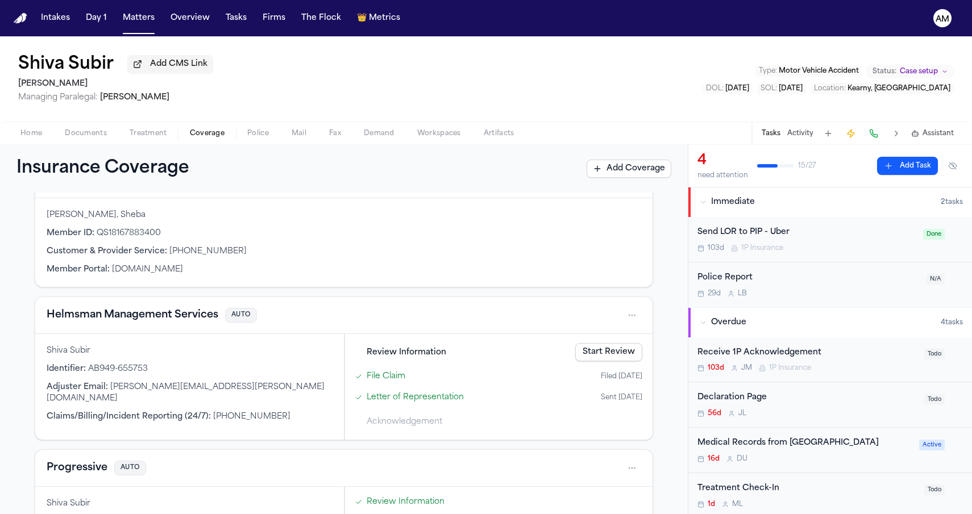
click at [182, 316] on button "Helmsman Management Services" at bounding box center [133, 315] width 172 height 16
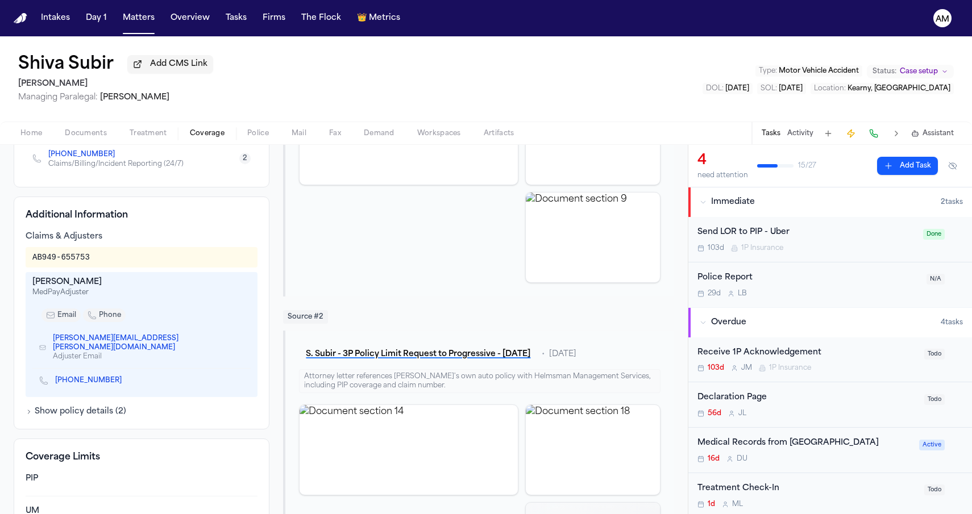
scroll to position [261, 0]
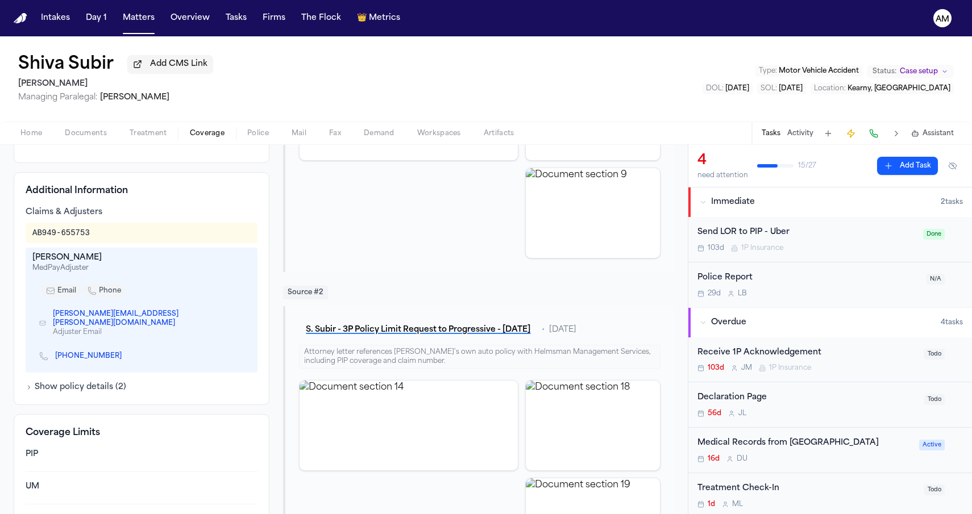
click at [124, 353] on icon "Copy to clipboard" at bounding box center [127, 356] width 7 height 7
click at [518, 2] on nav "Intakes Day 1 Matters Overview Tasks Firms The Flock 👑 Metrics AM" at bounding box center [486, 18] width 972 height 36
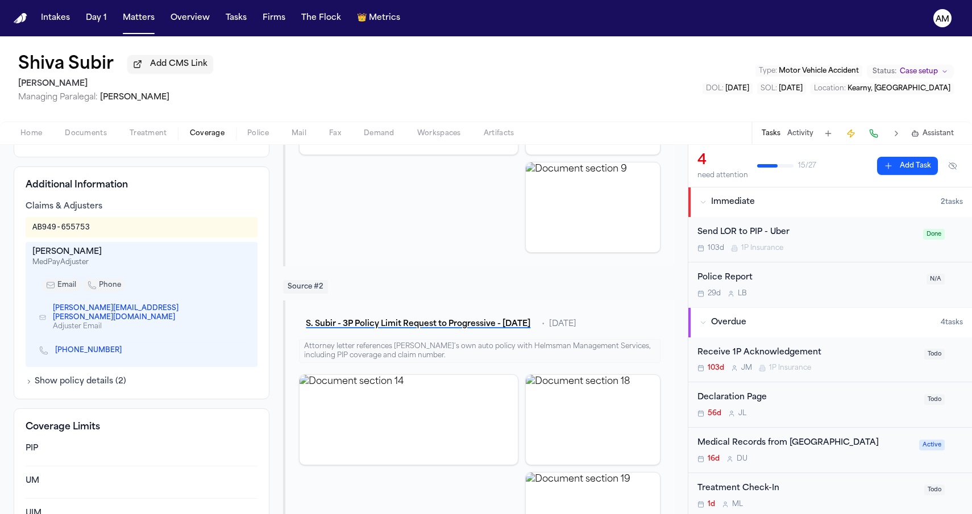
scroll to position [268, 0]
click at [82, 345] on link "(856) 435-2910" at bounding box center [88, 349] width 66 height 9
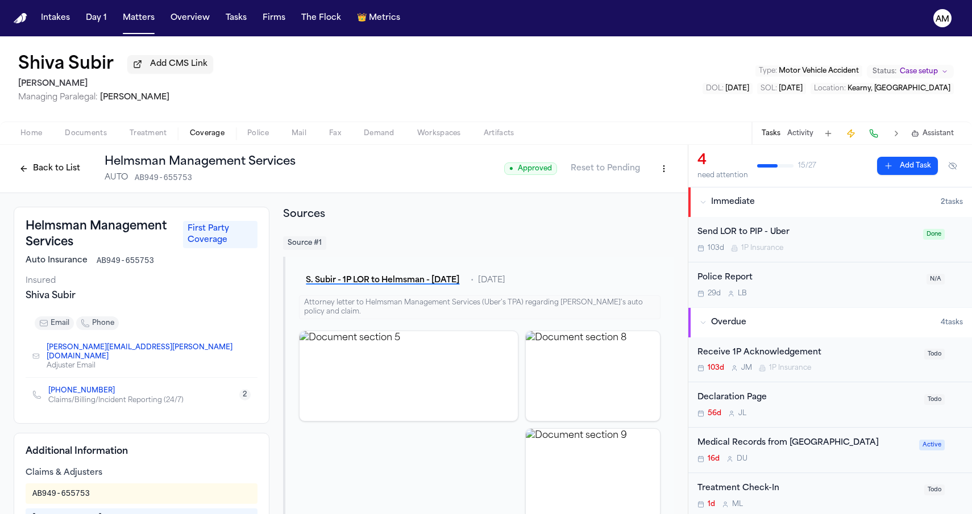
scroll to position [-1, 0]
click at [58, 165] on button "Back to List" at bounding box center [50, 169] width 72 height 18
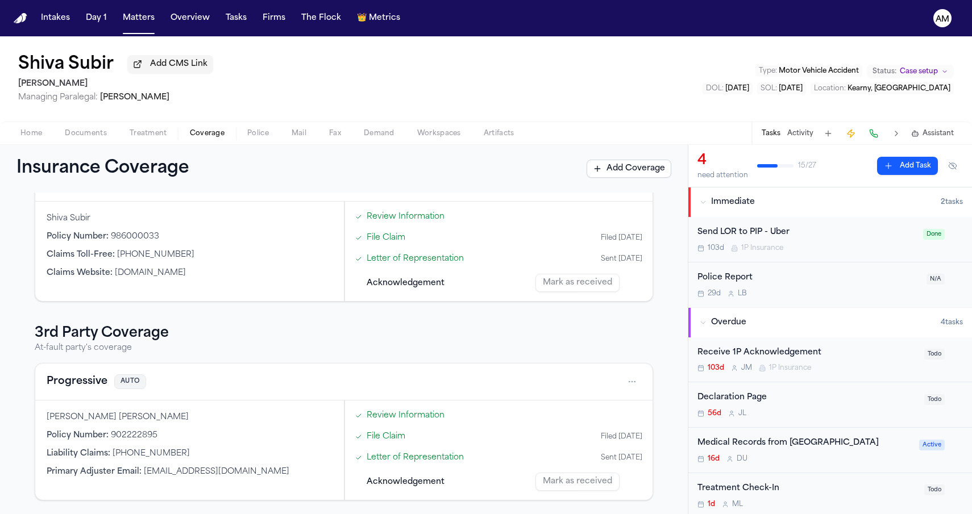
scroll to position [372, 0]
click at [95, 370] on div "Progressive AUTO" at bounding box center [343, 382] width 617 height 37
click at [91, 378] on button "Progressive" at bounding box center [77, 382] width 61 height 16
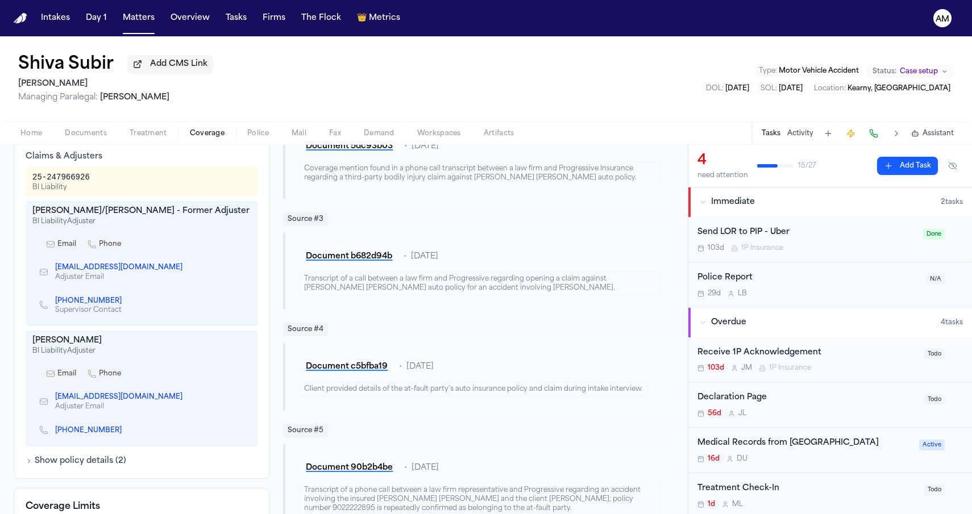
scroll to position [406, 0]
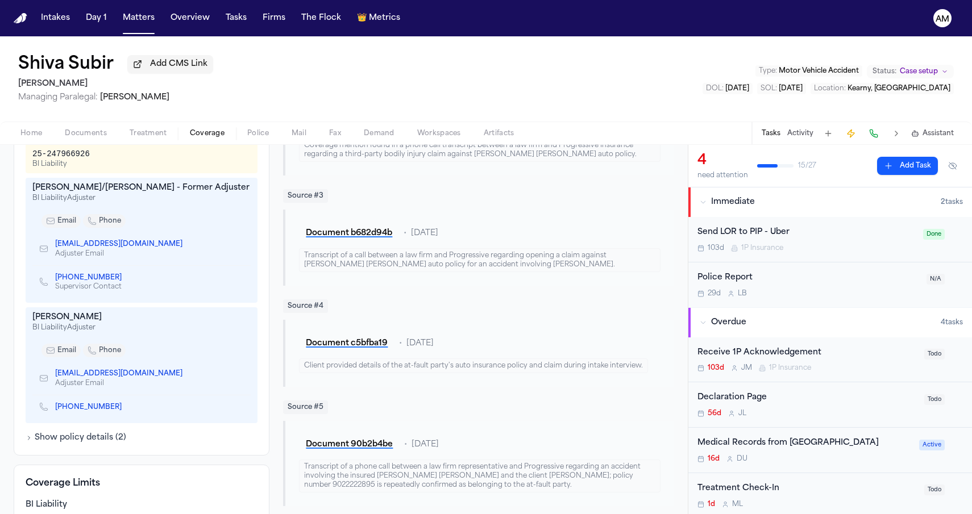
click at [66, 407] on link "(973) 404-7398" at bounding box center [88, 407] width 66 height 9
click at [221, 322] on div "Allene James" at bounding box center [141, 317] width 218 height 11
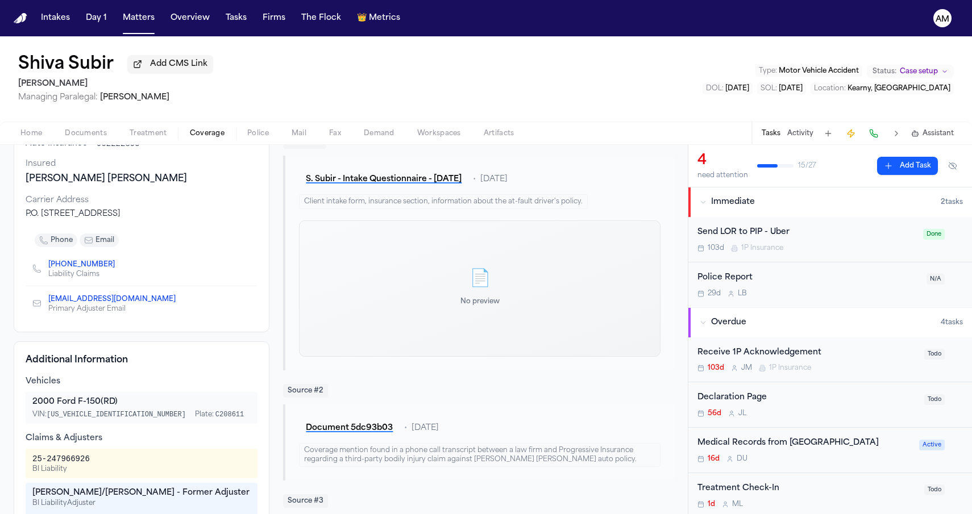
scroll to position [136, 0]
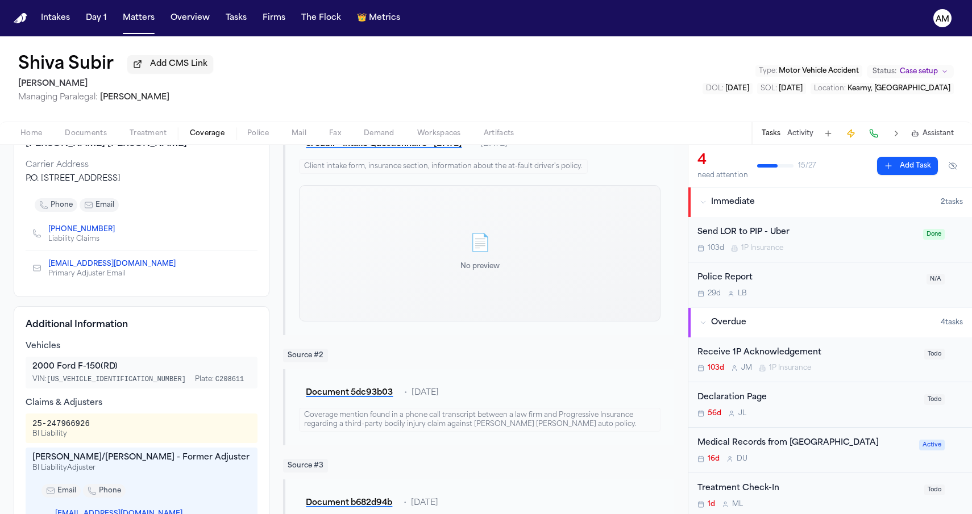
click at [98, 131] on span "Documents" at bounding box center [86, 133] width 42 height 9
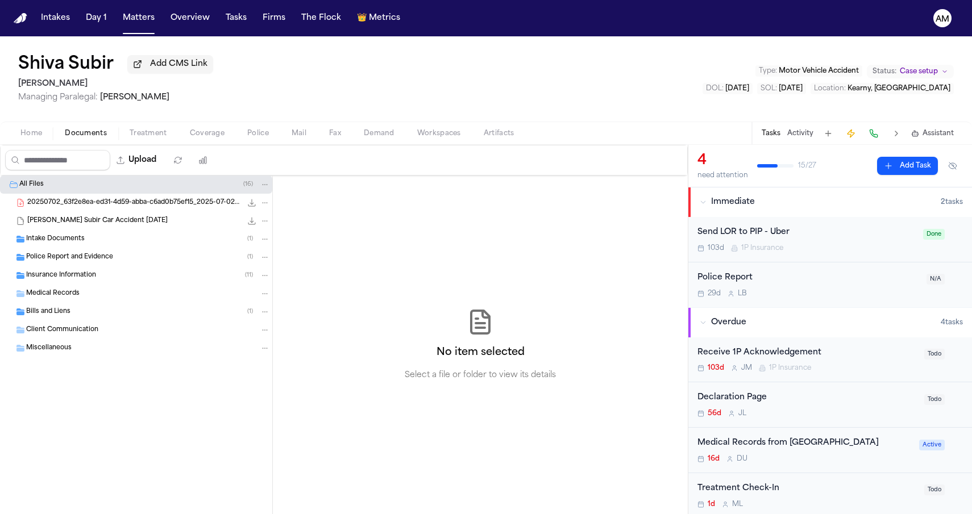
click at [108, 281] on div "Insurance Information ( 11 )" at bounding box center [148, 276] width 244 height 10
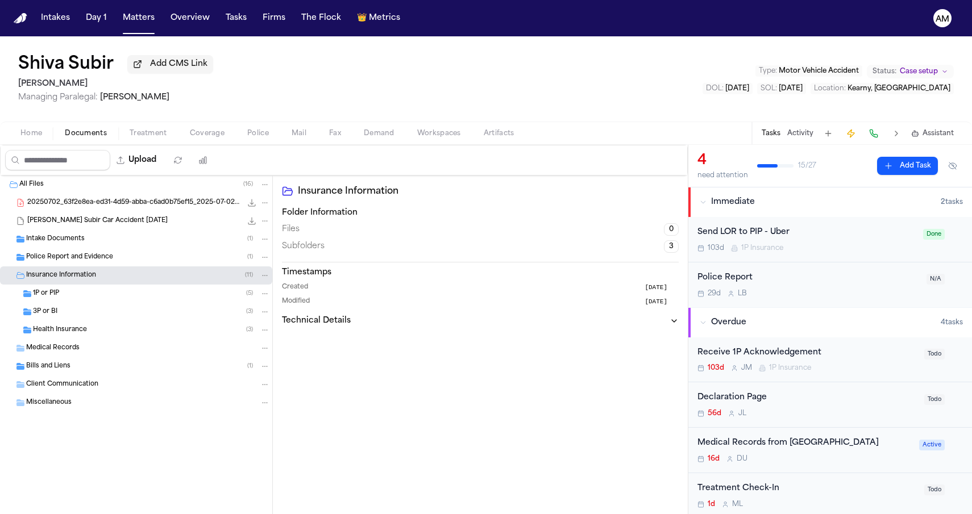
click at [99, 302] on div "1P or PIP ( 5 )" at bounding box center [136, 294] width 272 height 18
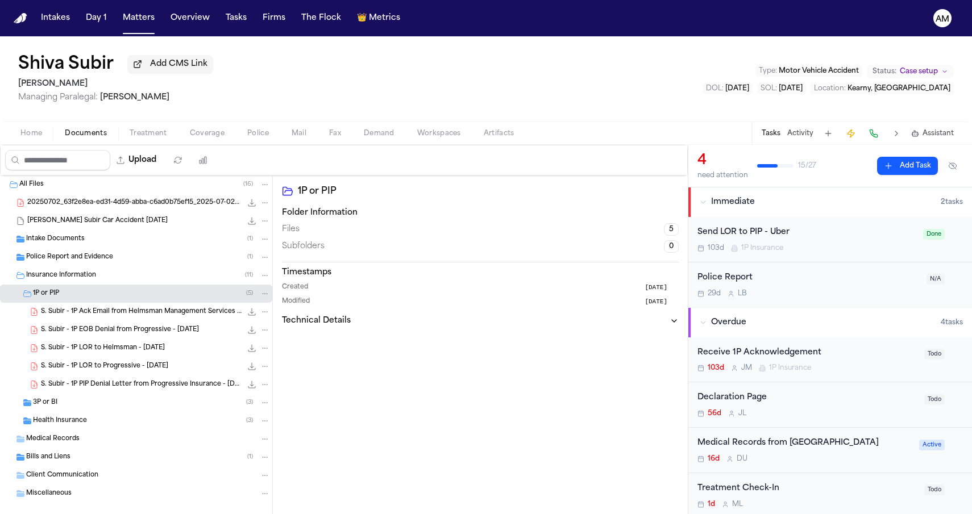
click at [72, 404] on div "3P or BI ( 3 )" at bounding box center [151, 403] width 237 height 10
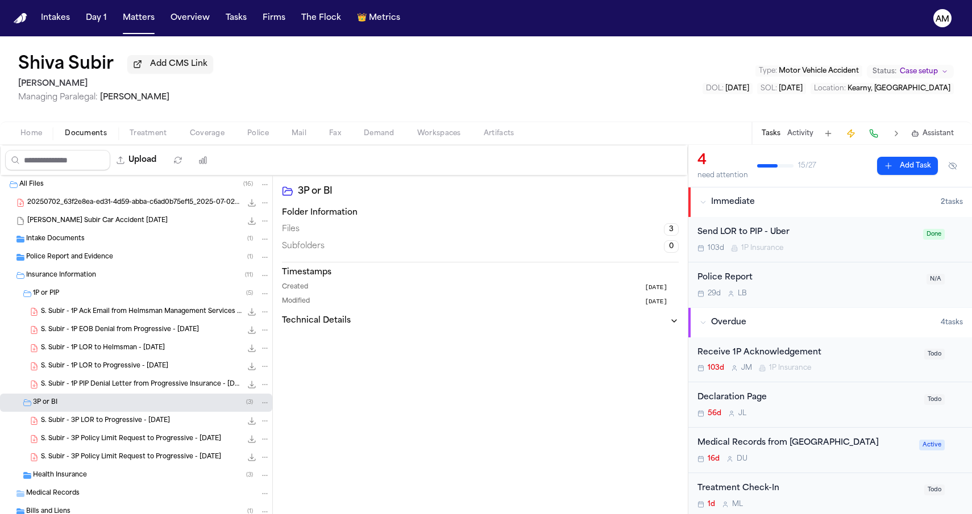
click at [148, 1] on nav "Intakes Day 1 Matters Overview Tasks Firms The Flock 👑 Metrics AM" at bounding box center [486, 18] width 972 height 36
click at [132, 16] on button "Matters" at bounding box center [138, 18] width 41 height 20
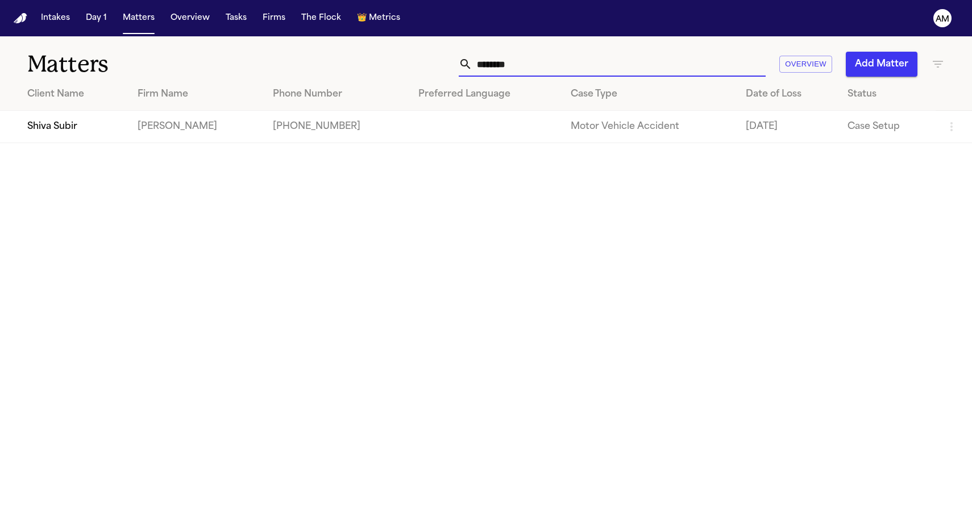
drag, startPoint x: 656, startPoint y: 55, endPoint x: 544, endPoint y: 67, distance: 112.1
click at [544, 68] on input "********" at bounding box center [618, 64] width 293 height 25
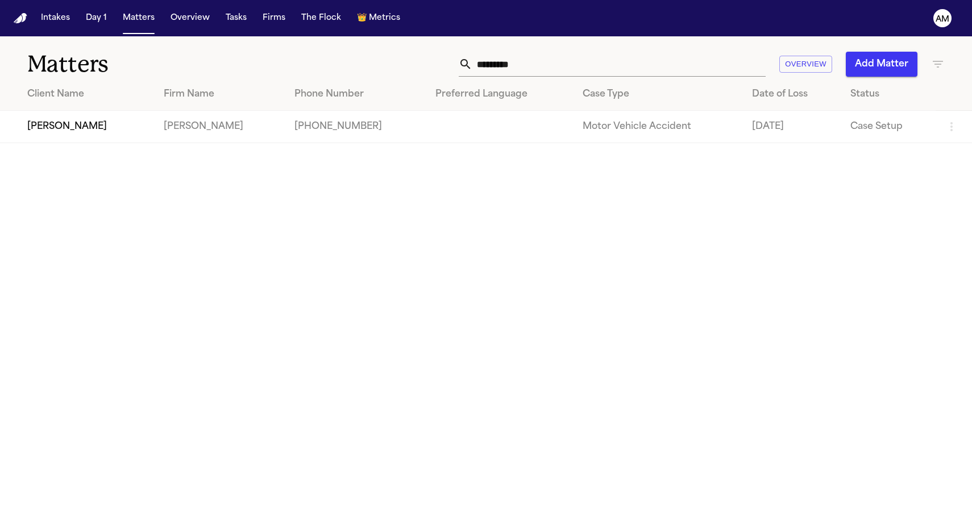
click at [144, 133] on td "Angel Wilfredo Ortega Guia" at bounding box center [77, 127] width 155 height 32
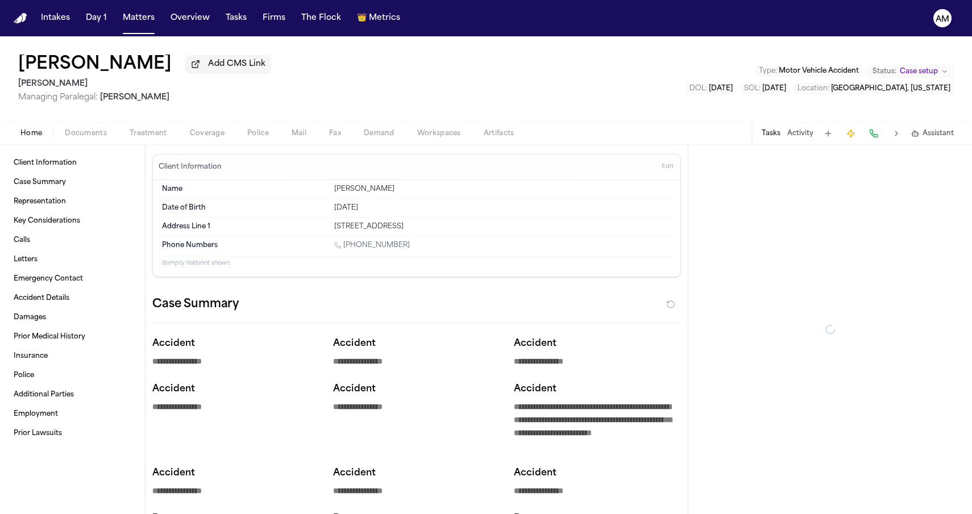
click at [78, 138] on span "Documents" at bounding box center [86, 133] width 42 height 9
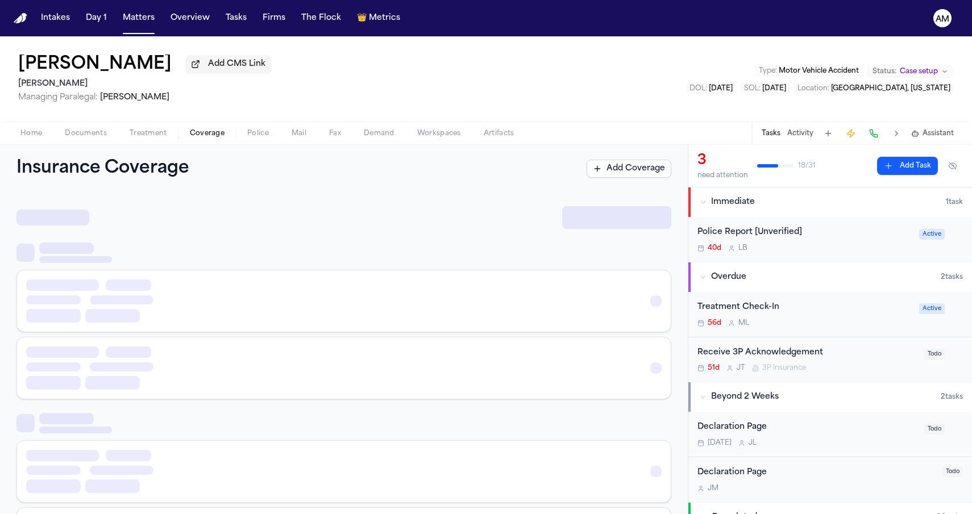
click at [201, 138] on span "Coverage" at bounding box center [207, 133] width 35 height 9
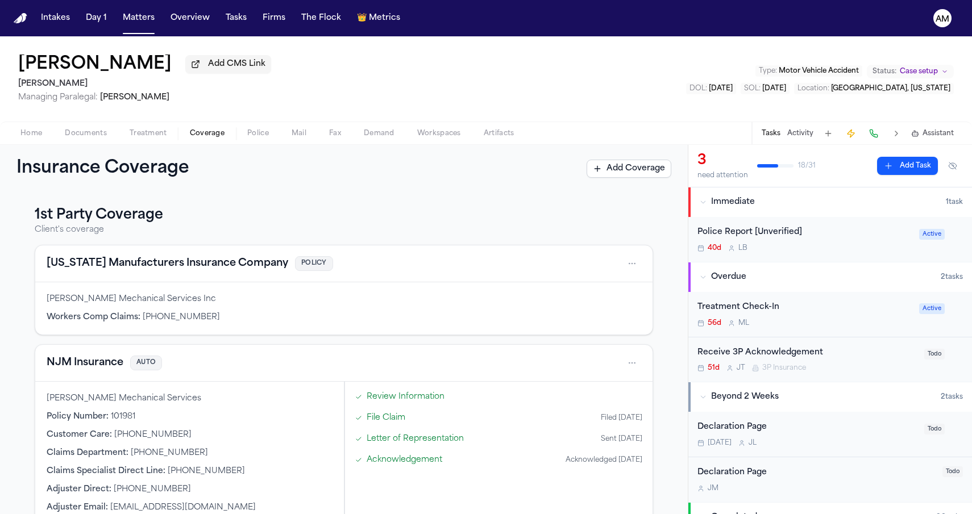
click at [147, 272] on button "New Jersey Manufacturers Insurance Company" at bounding box center [168, 264] width 242 height 16
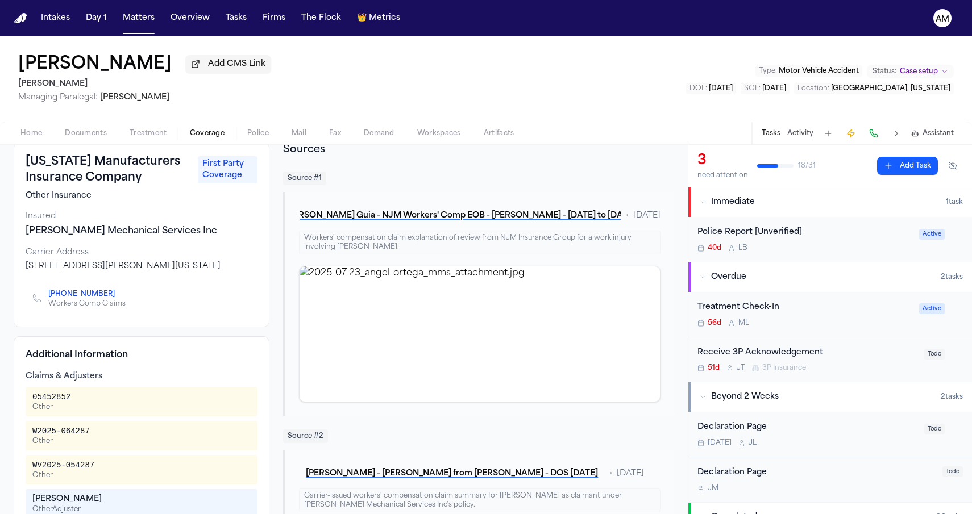
scroll to position [17, 0]
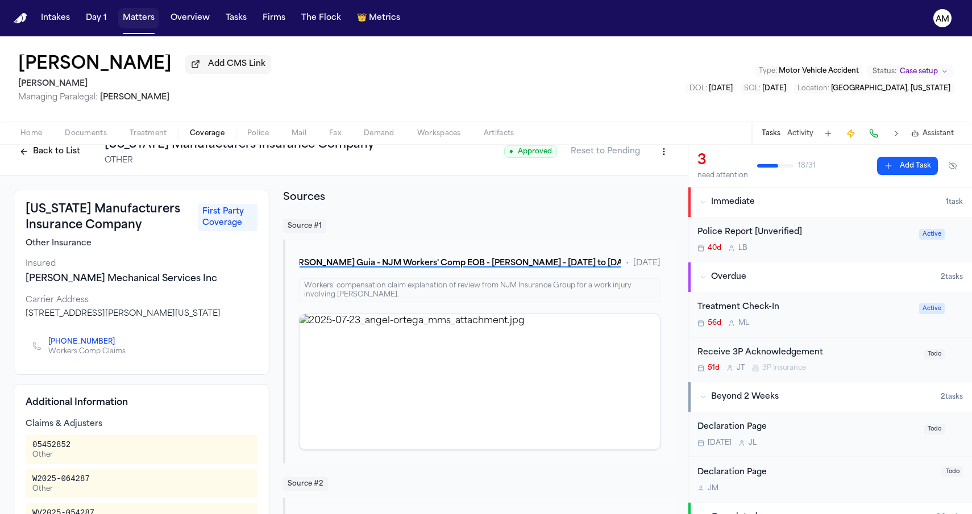
click at [139, 21] on button "Matters" at bounding box center [138, 18] width 41 height 20
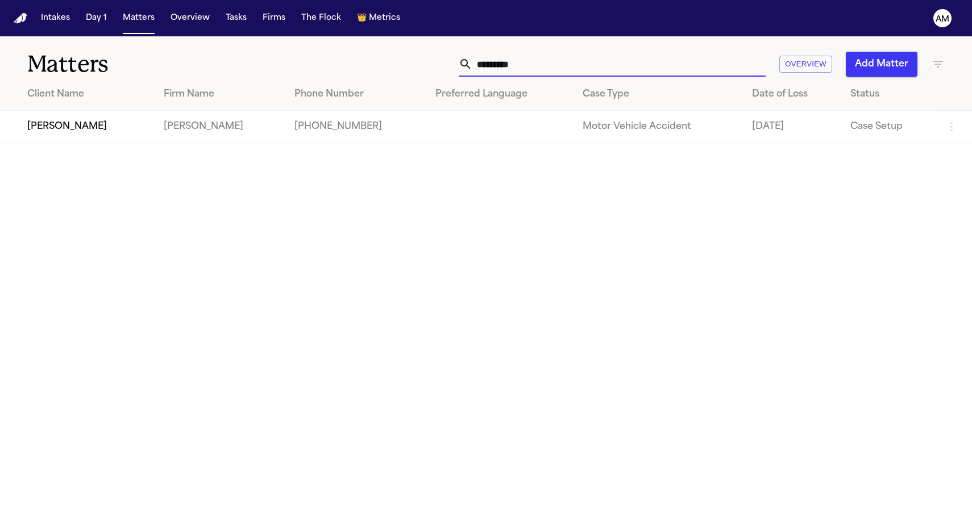
drag, startPoint x: 540, startPoint y: 65, endPoint x: 394, endPoint y: 65, distance: 146.1
click at [395, 65] on div "********* Overview Add Matter" at bounding box center [616, 64] width 655 height 25
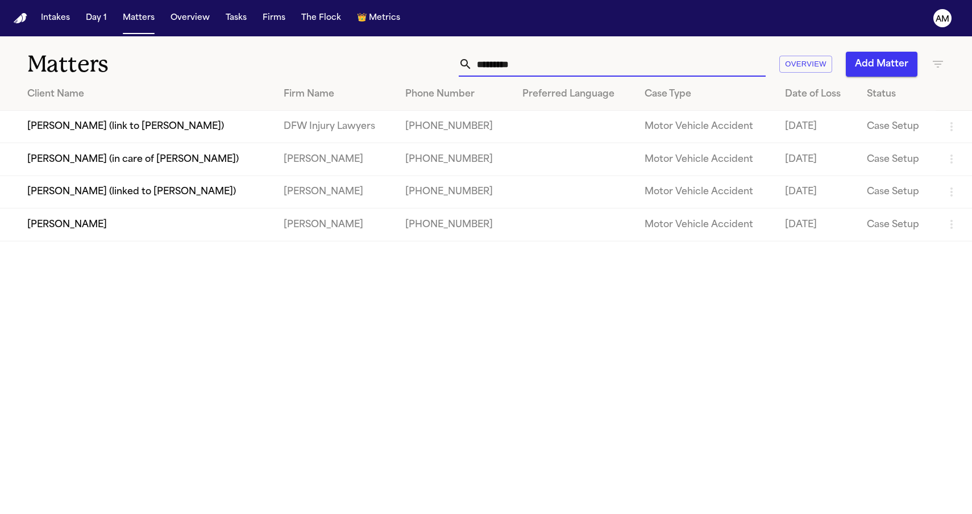
click at [103, 238] on td "Lisa Rada" at bounding box center [137, 225] width 274 height 32
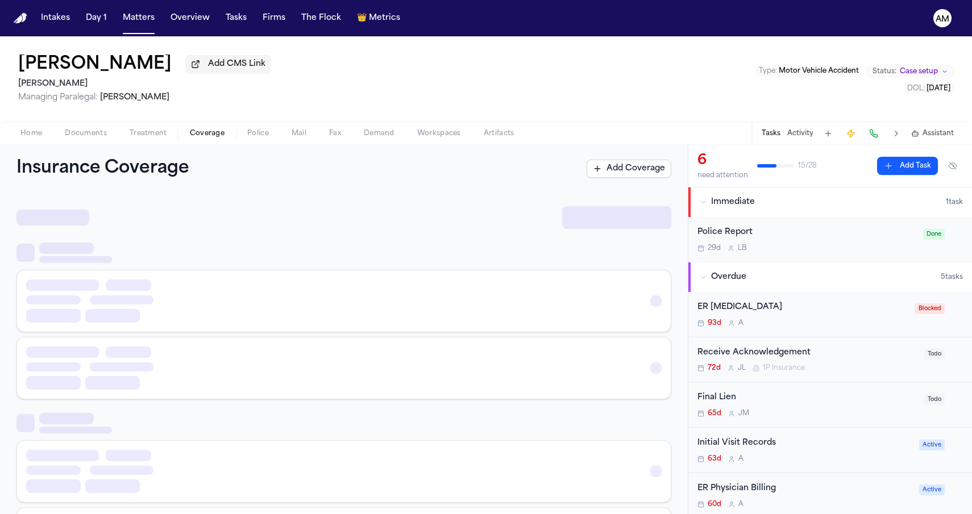
click at [206, 134] on span "Coverage" at bounding box center [207, 133] width 35 height 9
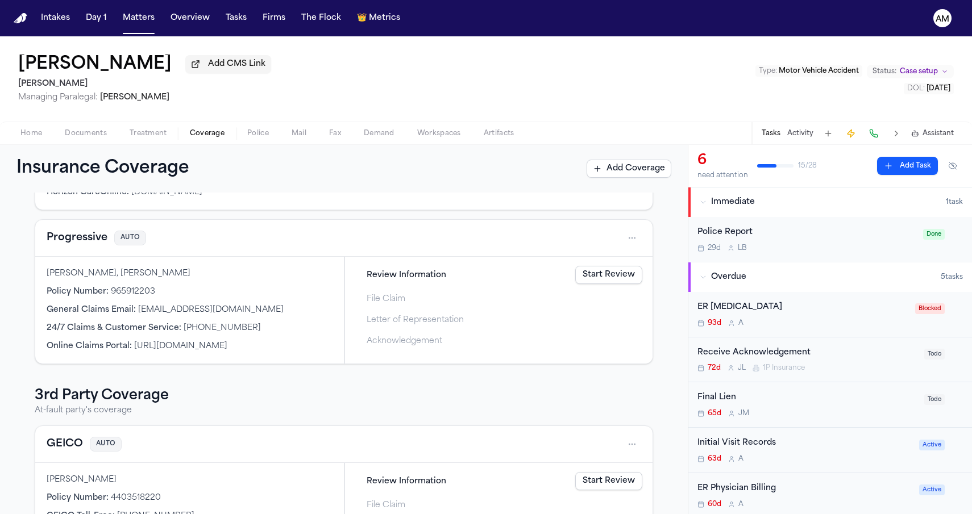
scroll to position [111, 0]
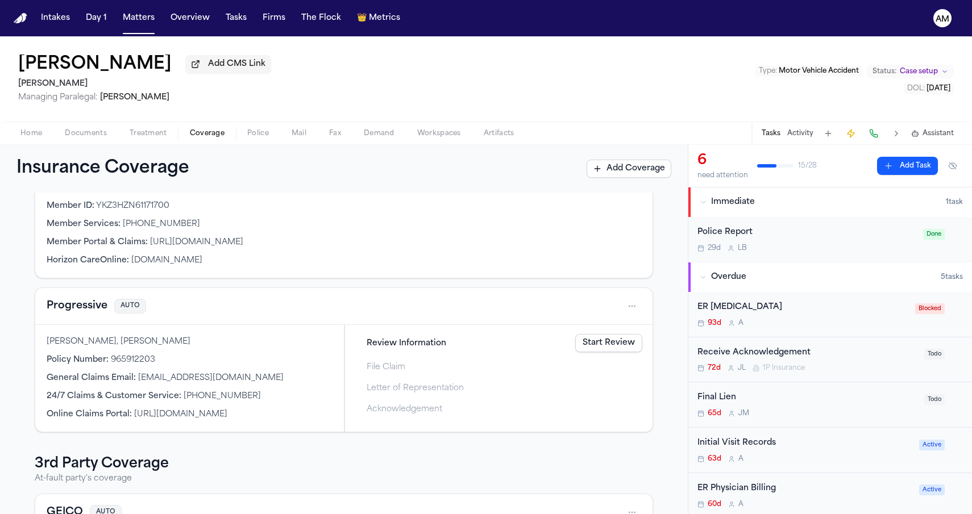
click at [97, 137] on span "Documents" at bounding box center [86, 133] width 42 height 9
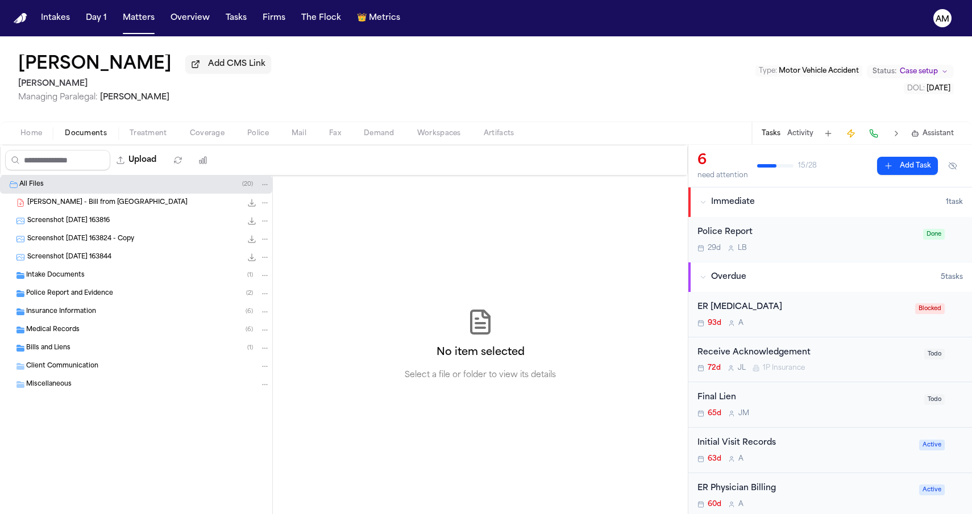
click at [86, 315] on span "Insurance Information" at bounding box center [61, 312] width 70 height 10
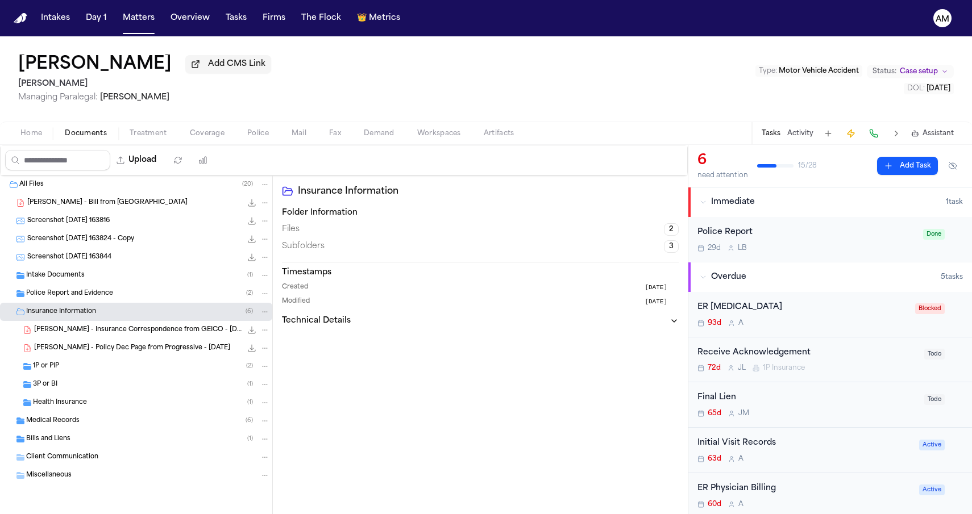
click at [86, 368] on div "1P or PIP ( 2 )" at bounding box center [151, 366] width 237 height 10
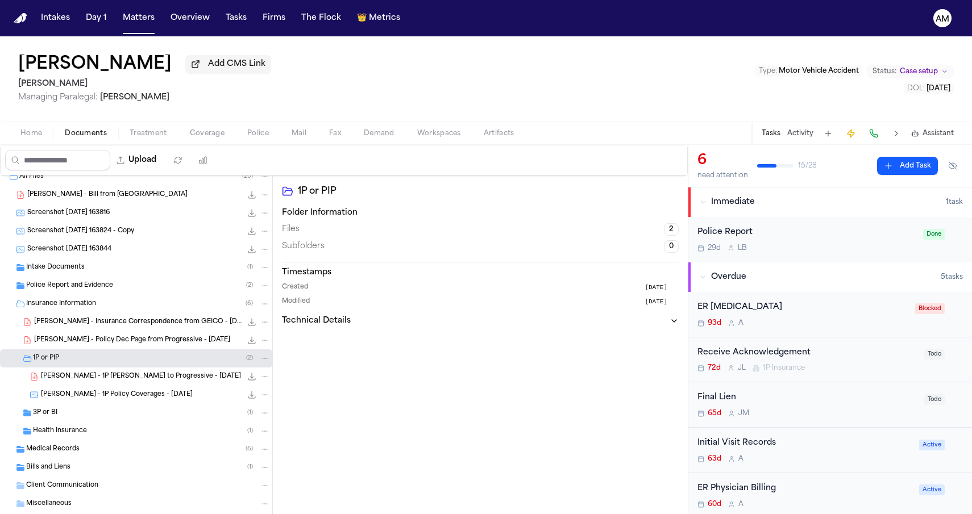
scroll to position [9, 0]
click at [82, 381] on span "L. Rada - 1P LOR to Progressive - 5.27.25" at bounding box center [141, 376] width 200 height 10
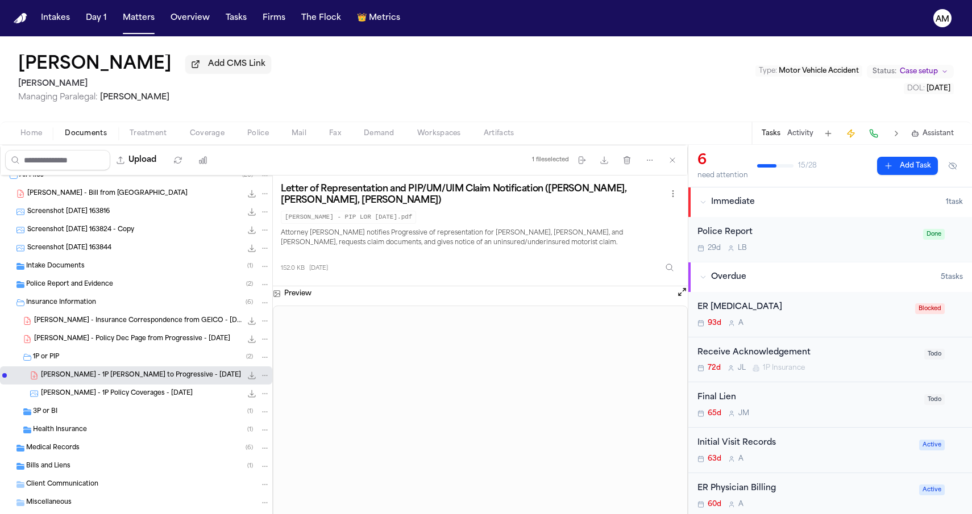
click at [86, 396] on span "L. Rada - 1P Policy Coverages - 5.23.25" at bounding box center [117, 394] width 152 height 10
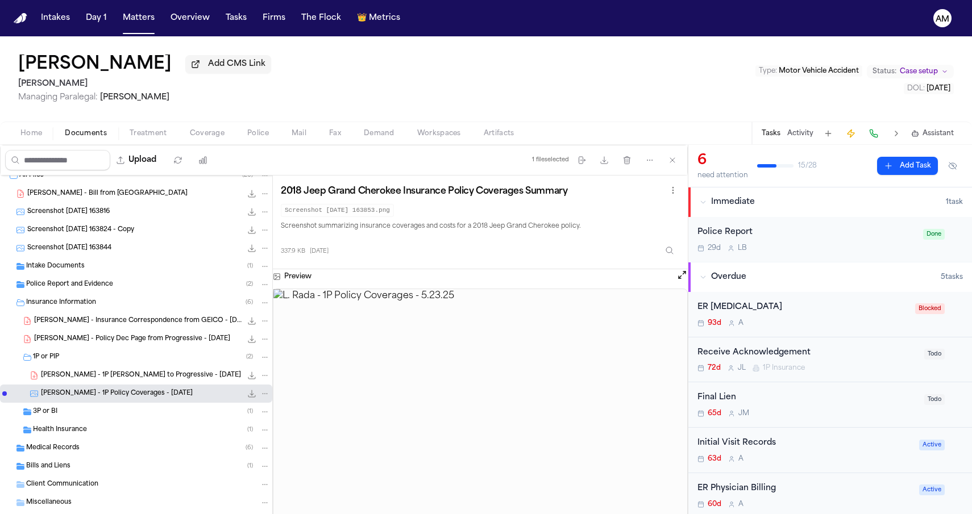
scroll to position [0, 0]
click at [64, 315] on div "L. Rada - Insurance Correspondence from GEICO - 8.5.25 278.7 KB • PDF" at bounding box center [136, 321] width 272 height 18
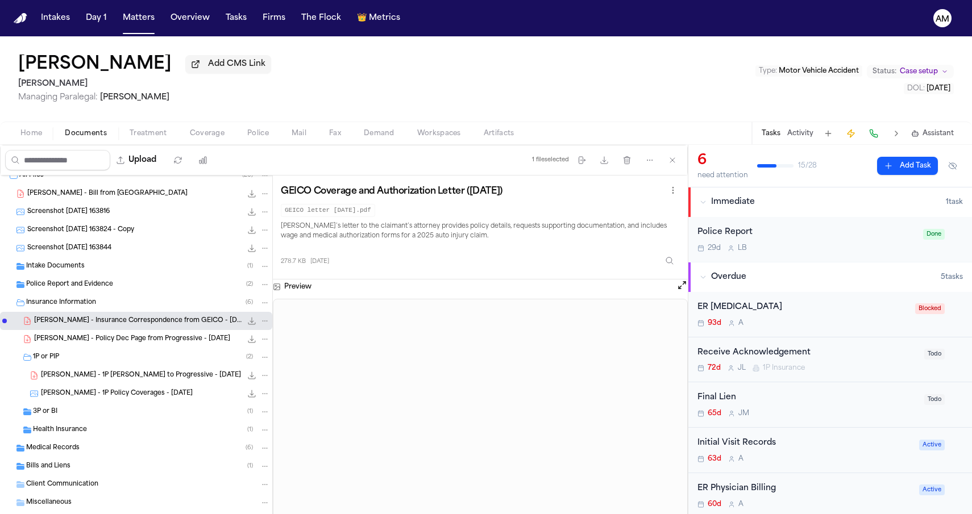
click at [67, 339] on span "L. Rada - Policy Dec Page from Progressive - 2.5.25" at bounding box center [132, 340] width 196 height 10
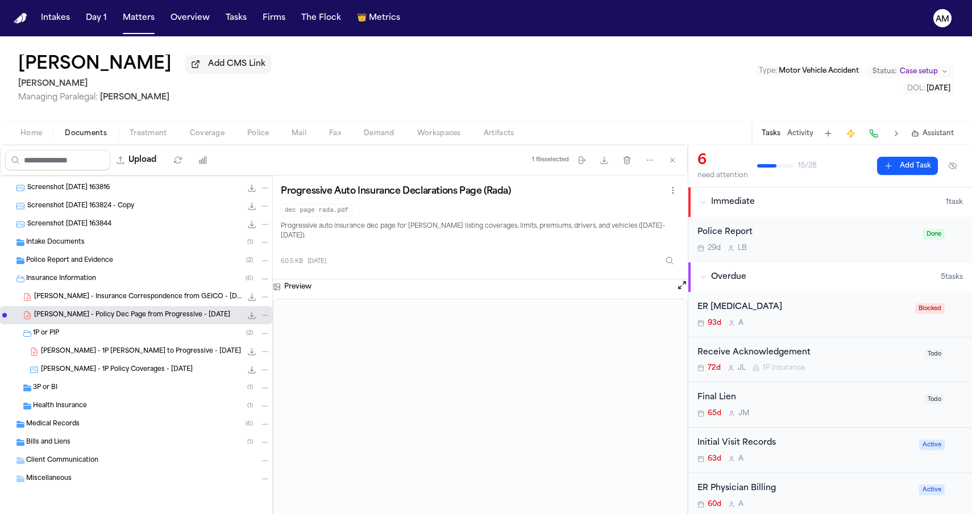
scroll to position [35, 0]
click at [119, 389] on div "3P or BI ( 1 )" at bounding box center [151, 388] width 237 height 10
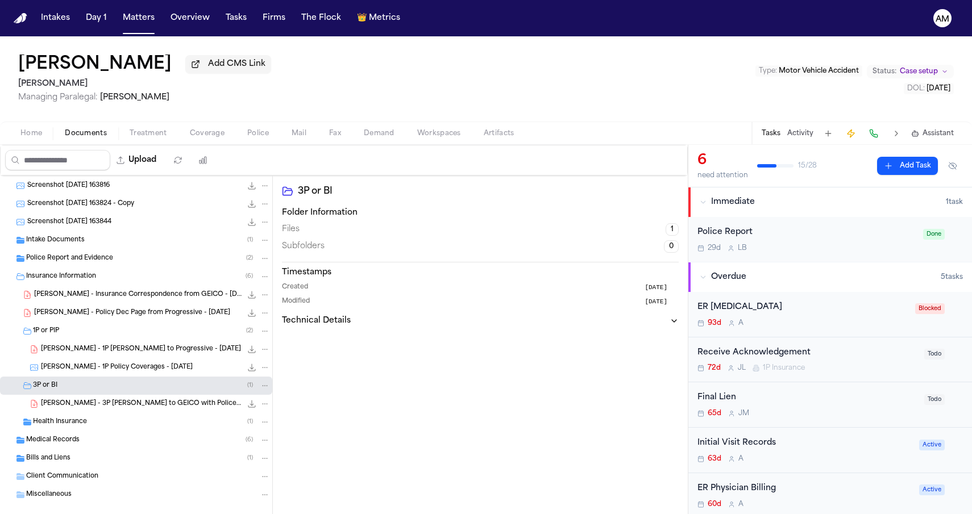
click at [115, 407] on span "L. Rada - 3P LOR to GEICO with Police Report - 5.27.25" at bounding box center [141, 405] width 201 height 10
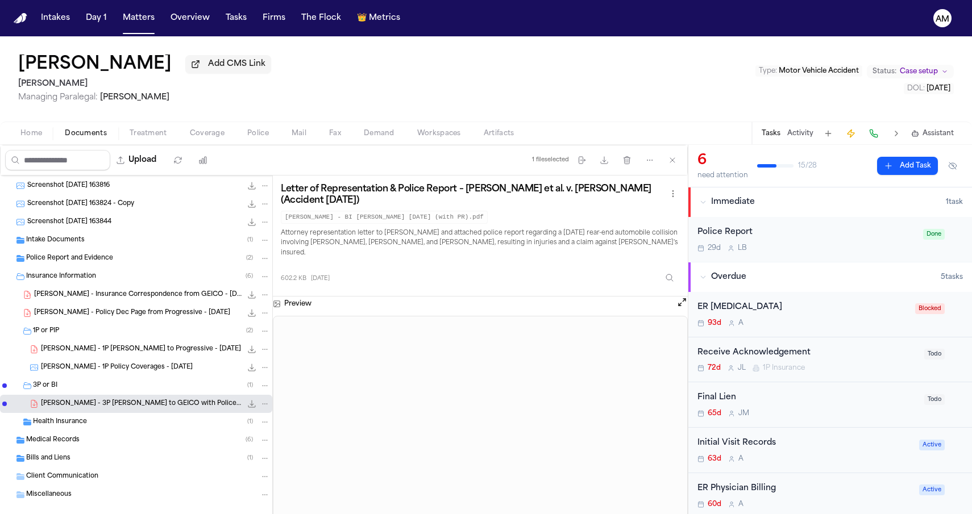
click at [147, 426] on div "Health Insurance ( 1 )" at bounding box center [151, 422] width 237 height 10
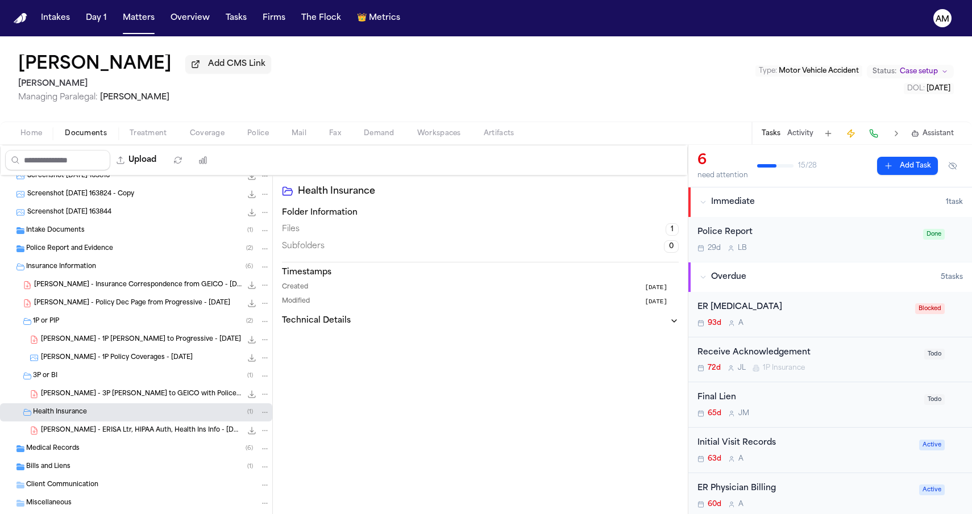
click at [140, 431] on span "L. Rada - ERISA Ltr, HIPAA Auth, Health Ins Info - 5.27.25" at bounding box center [141, 431] width 201 height 10
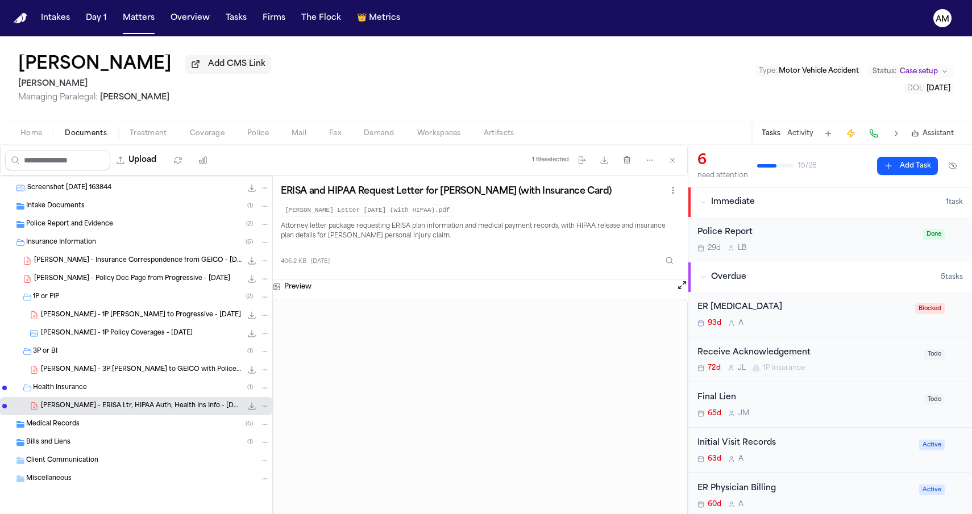
scroll to position [72, 0]
click at [124, 450] on div "Bills and Liens ( 1 )" at bounding box center [136, 443] width 272 height 18
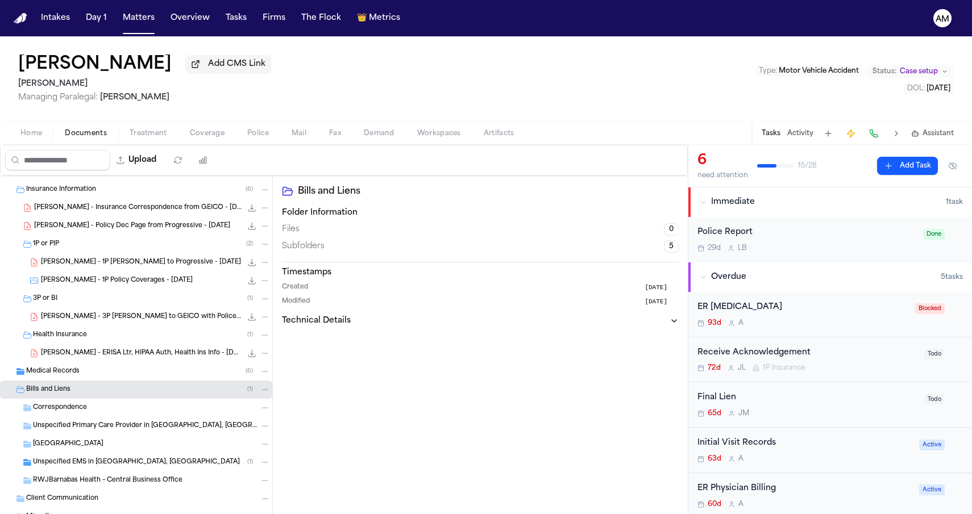
scroll to position [135, 0]
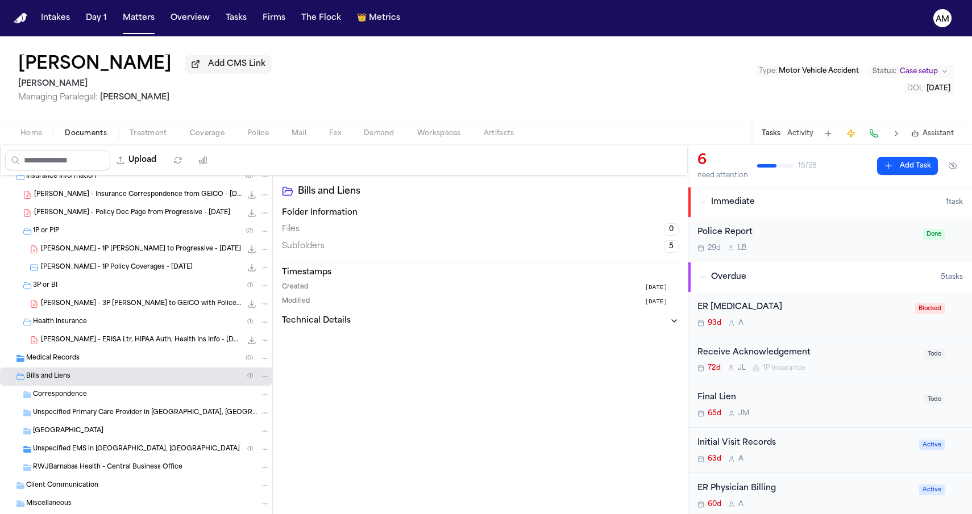
click at [122, 451] on span "Unspecified EMS in Toms River, NJ" at bounding box center [136, 450] width 207 height 10
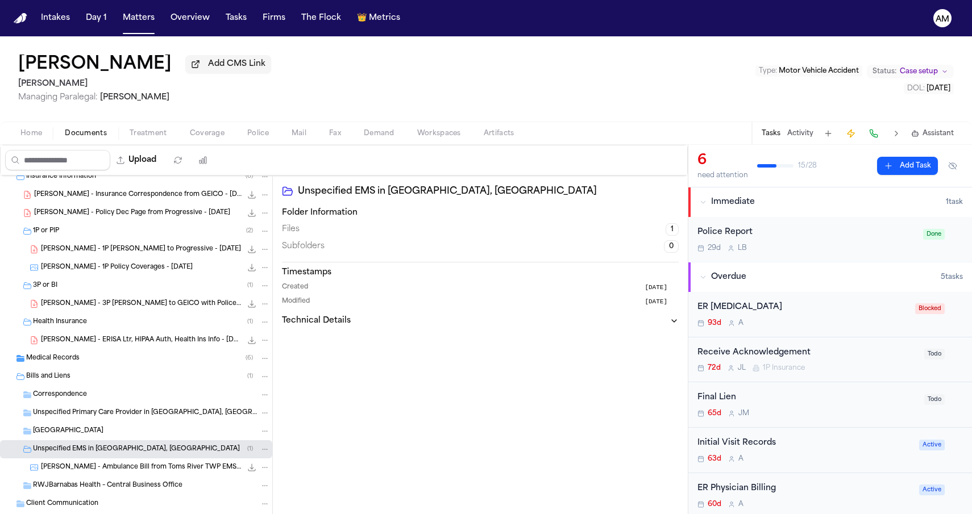
click at [122, 473] on span "L. Rada - Ambulance Bill from Toms River TWP EMS - 5.22.25" at bounding box center [141, 468] width 201 height 10
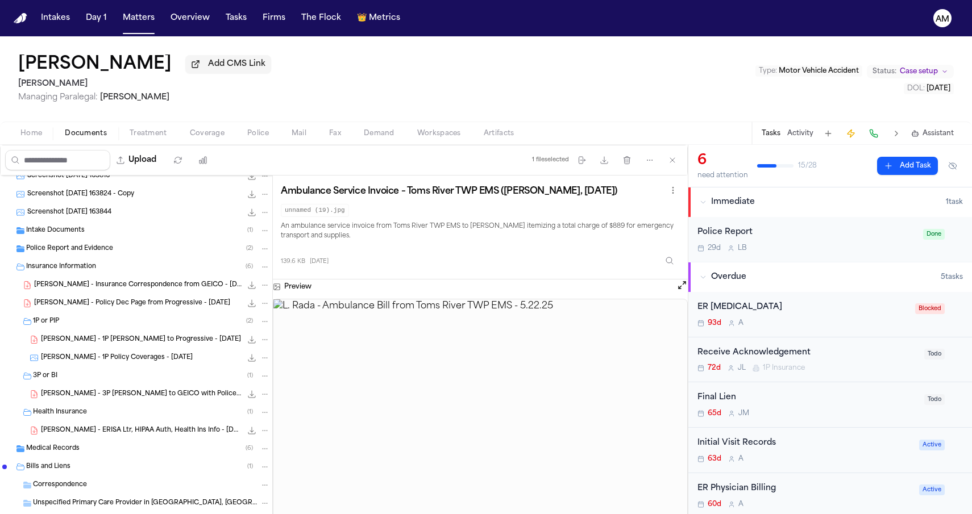
scroll to position [24, 0]
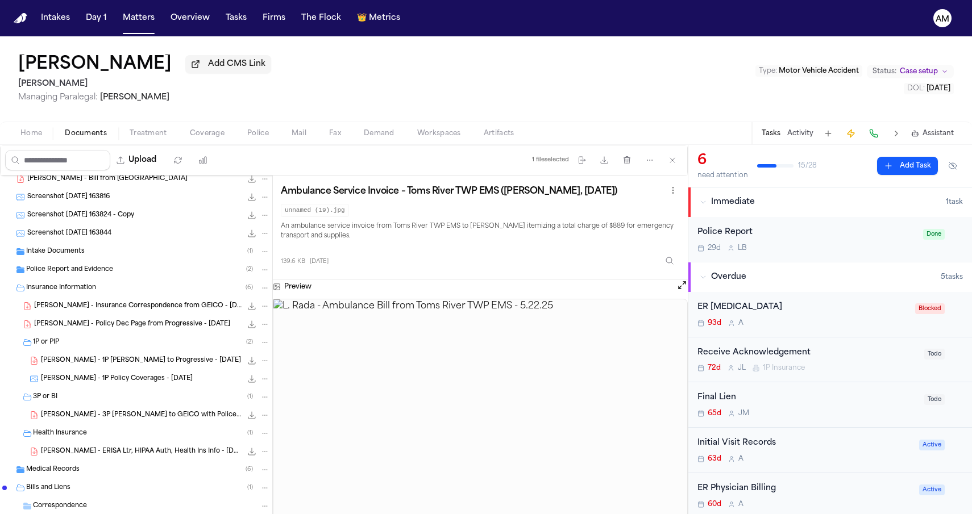
click at [97, 472] on div "Medical Records ( 6 )" at bounding box center [148, 470] width 244 height 10
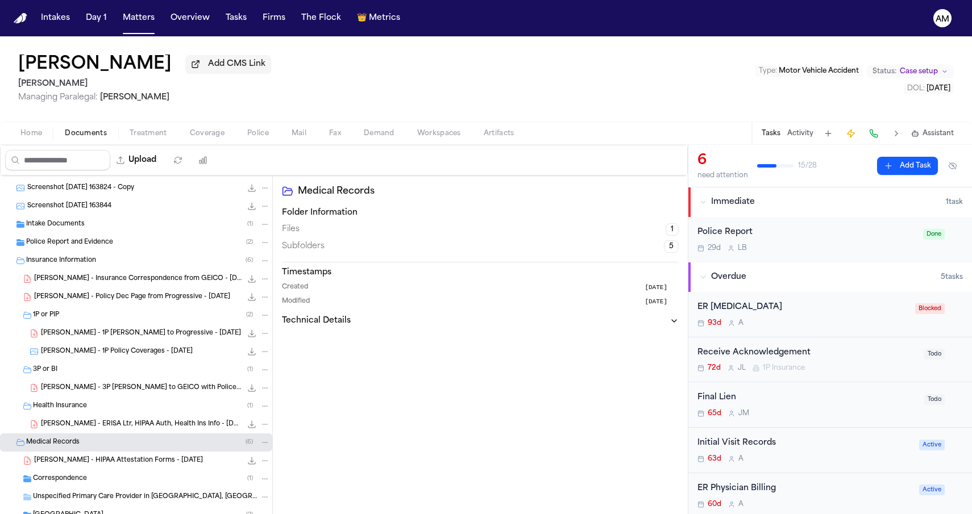
scroll to position [52, 0]
click at [98, 464] on span "L. Rada - HIPAA Attestation Forms - 5.22.25" at bounding box center [118, 460] width 169 height 10
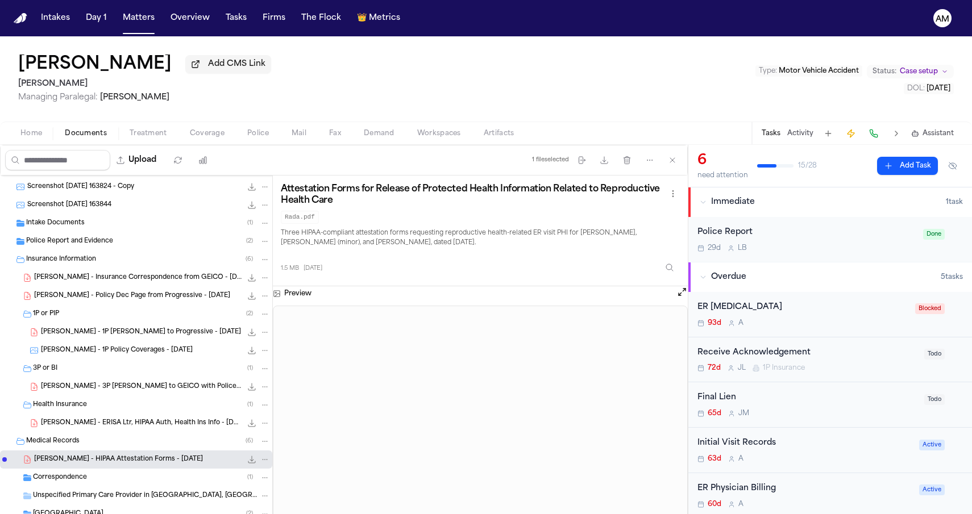
click at [94, 480] on div "Correspondence ( 1 )" at bounding box center [151, 478] width 237 height 10
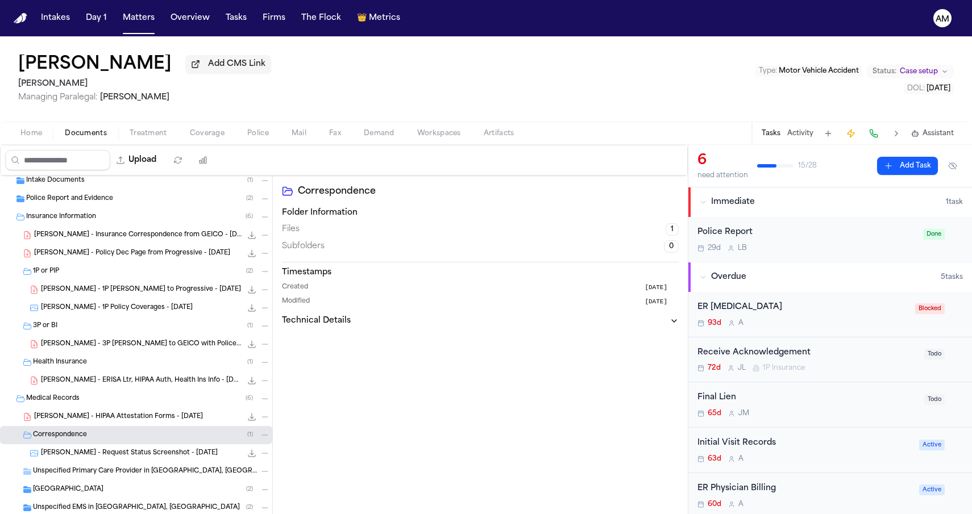
scroll to position [116, 0]
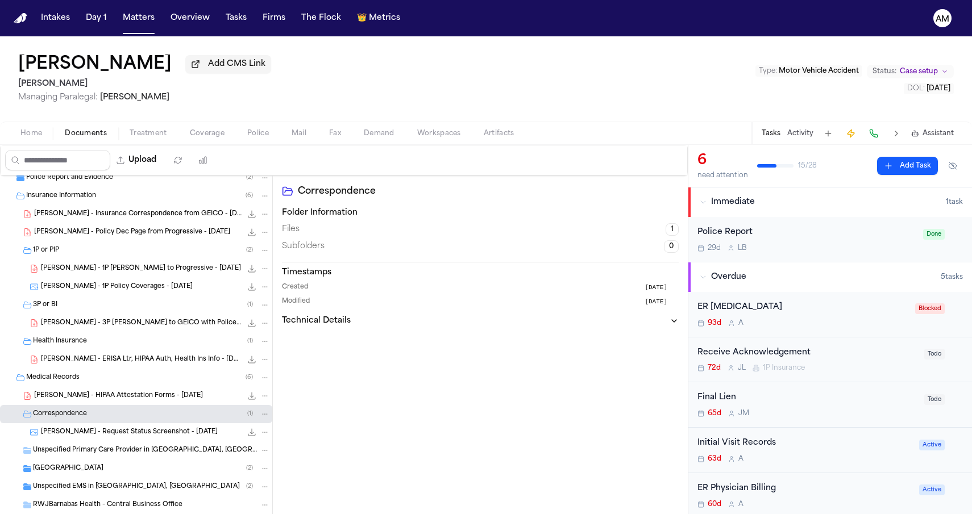
click at [100, 441] on div "L. Rada - Request Status Screenshot - 6.3.25 50.6 KB • PNG" at bounding box center [136, 432] width 272 height 18
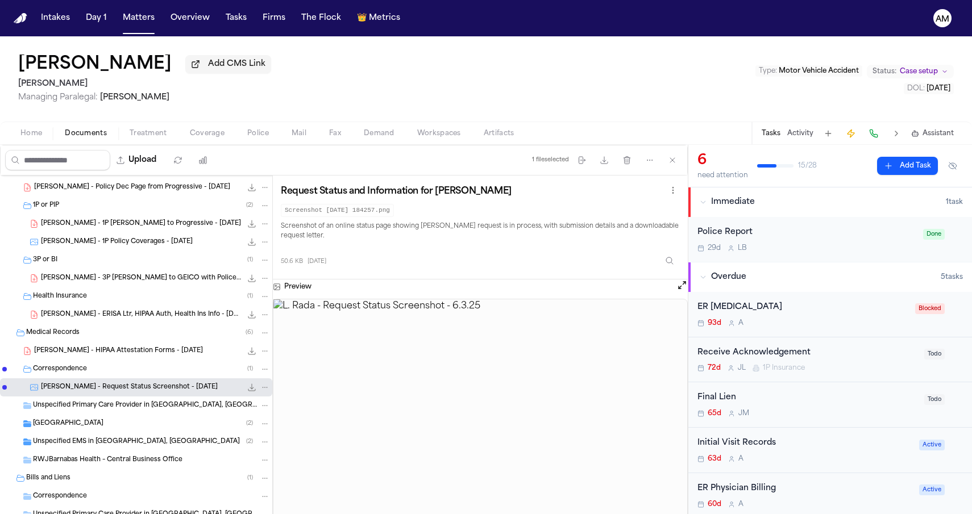
scroll to position [222, 0]
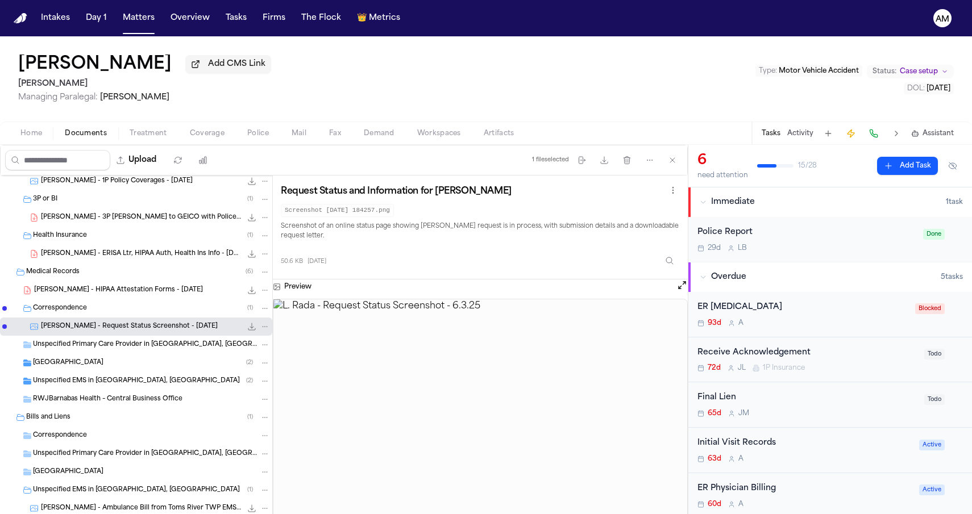
click at [111, 390] on div "Unspecified EMS in Toms River, NJ ( 2 )" at bounding box center [136, 381] width 272 height 18
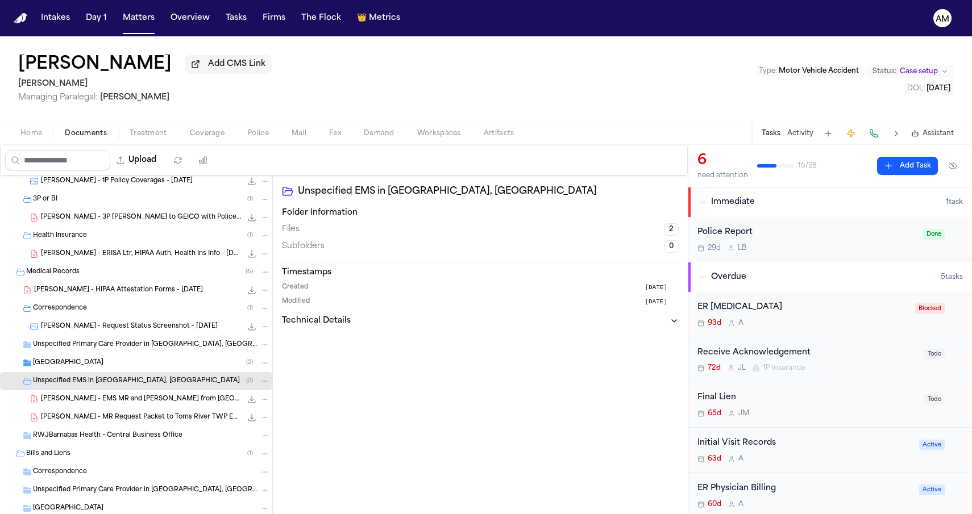
click at [103, 366] on span "Community Medical Center" at bounding box center [68, 364] width 70 height 10
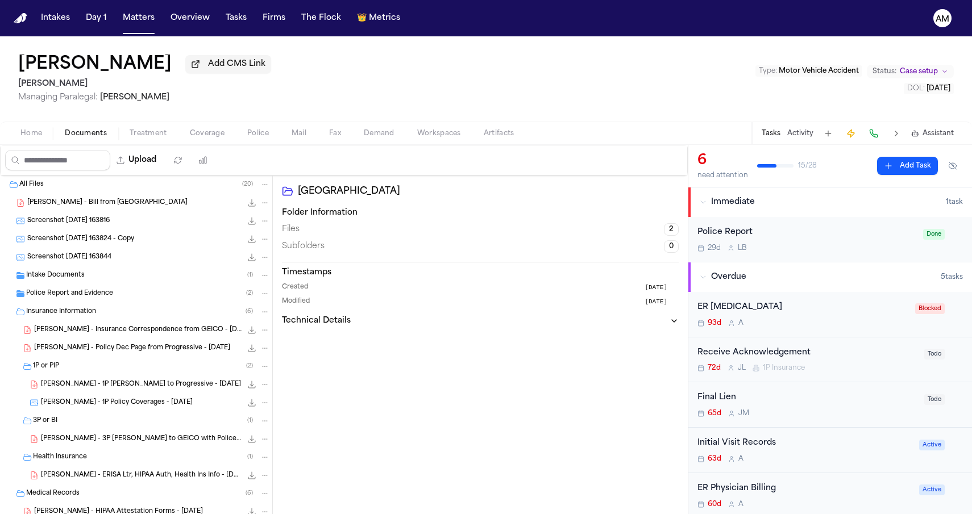
scroll to position [0, 0]
click at [105, 256] on span "Screenshot 2025-05-23 163844" at bounding box center [69, 258] width 84 height 10
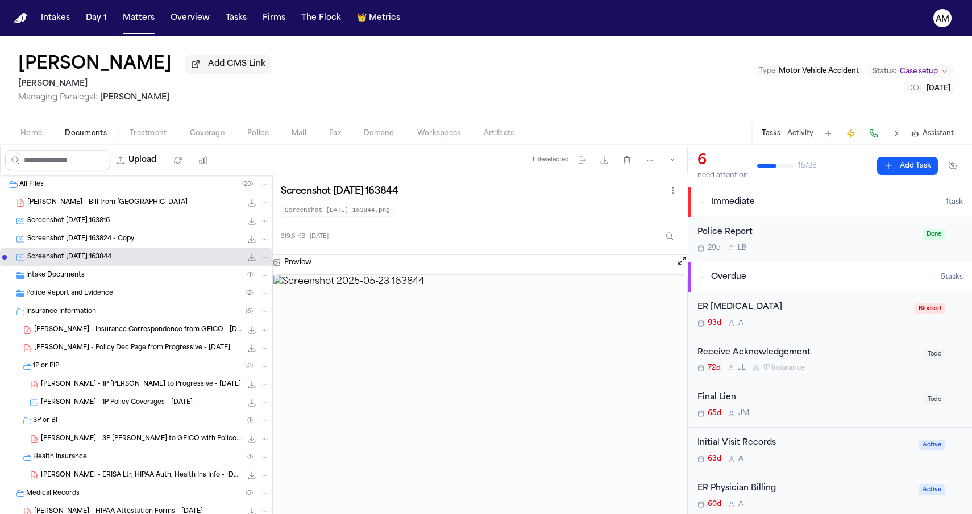
click at [112, 208] on span "L. Rada - Bill from Community Medical Center" at bounding box center [107, 203] width 160 height 10
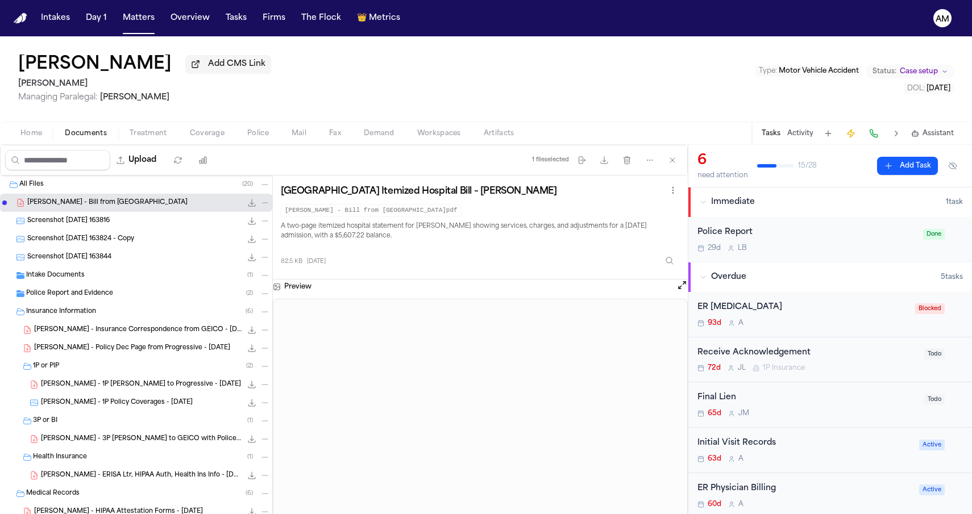
click at [106, 278] on div "Intake Documents ( 1 )" at bounding box center [148, 276] width 244 height 10
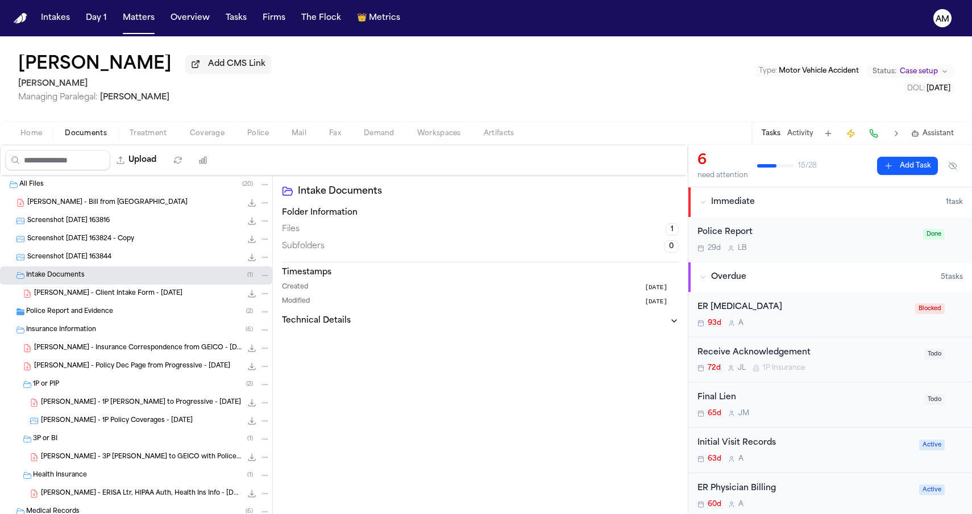
click at [106, 296] on span "L. Rada - Client Intake Form - 5.23.25" at bounding box center [108, 294] width 148 height 10
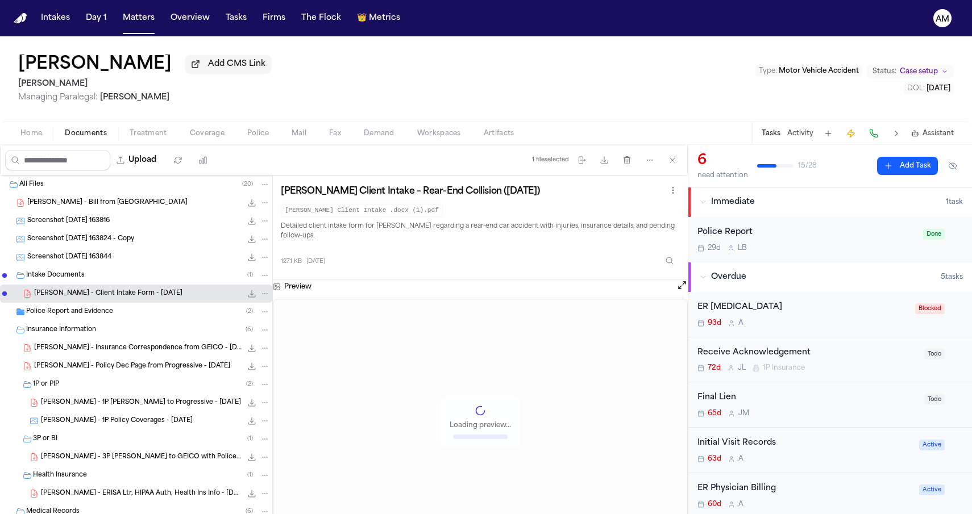
click at [104, 310] on span "Police Report and Evidence" at bounding box center [69, 312] width 87 height 10
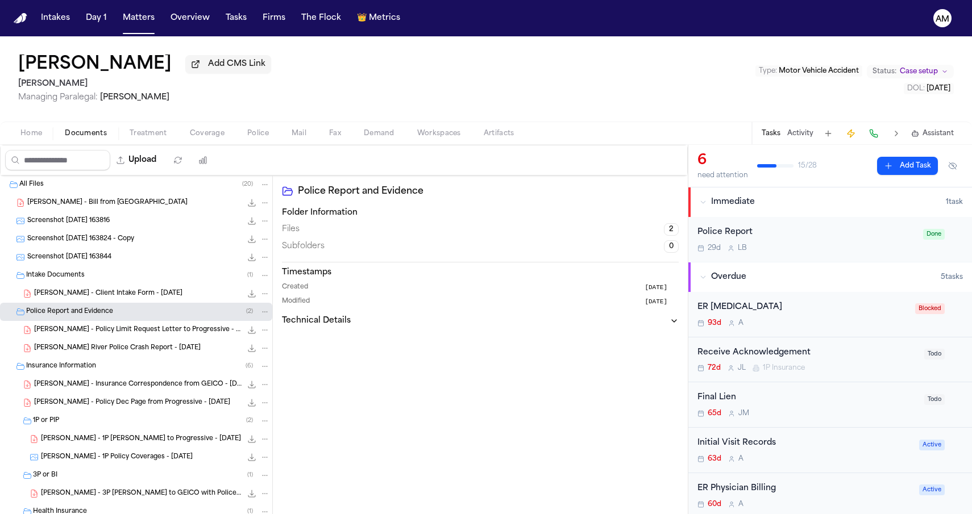
click at [104, 331] on span "L. Rada - Policy Limit Request Letter to Progressive - 8.3.24" at bounding box center [137, 331] width 207 height 10
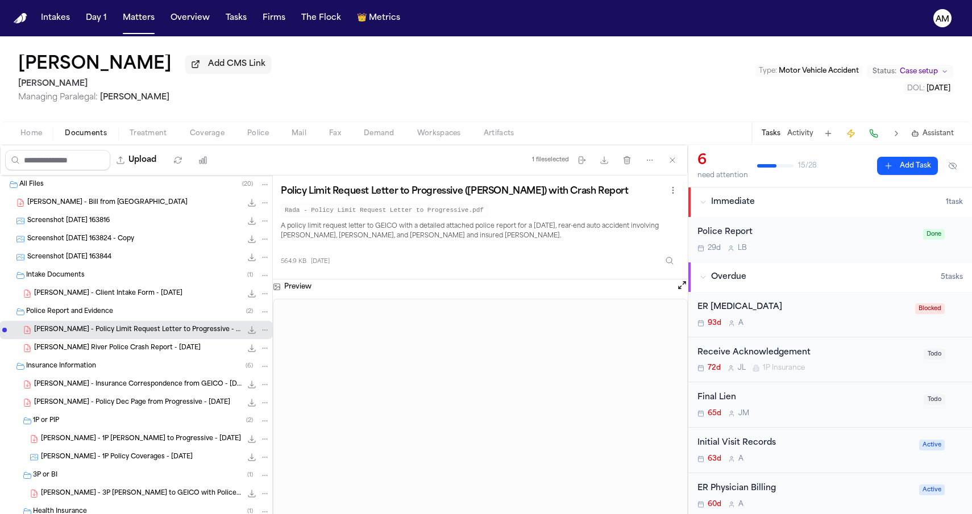
click at [104, 347] on span "L. Rada - Toms River Police Crash Report - 5.22.25" at bounding box center [117, 349] width 167 height 10
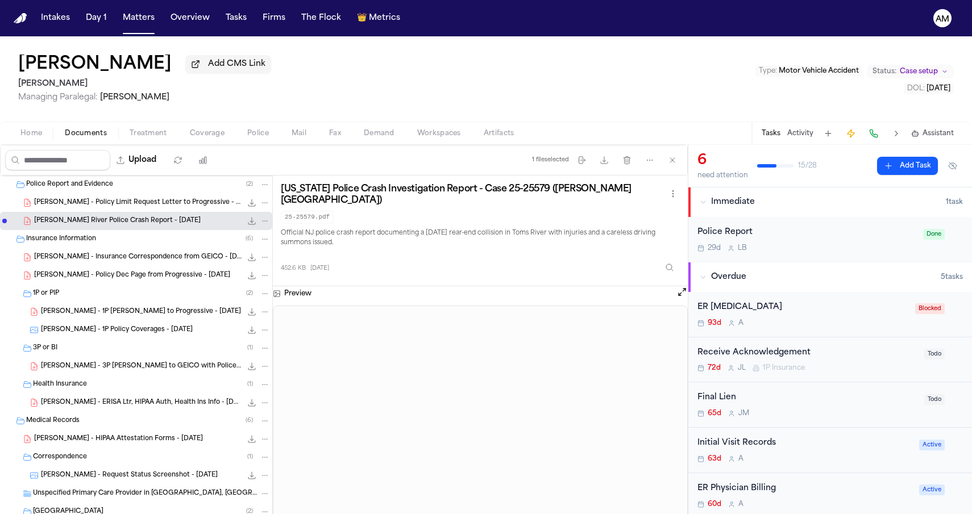
scroll to position [135, 0]
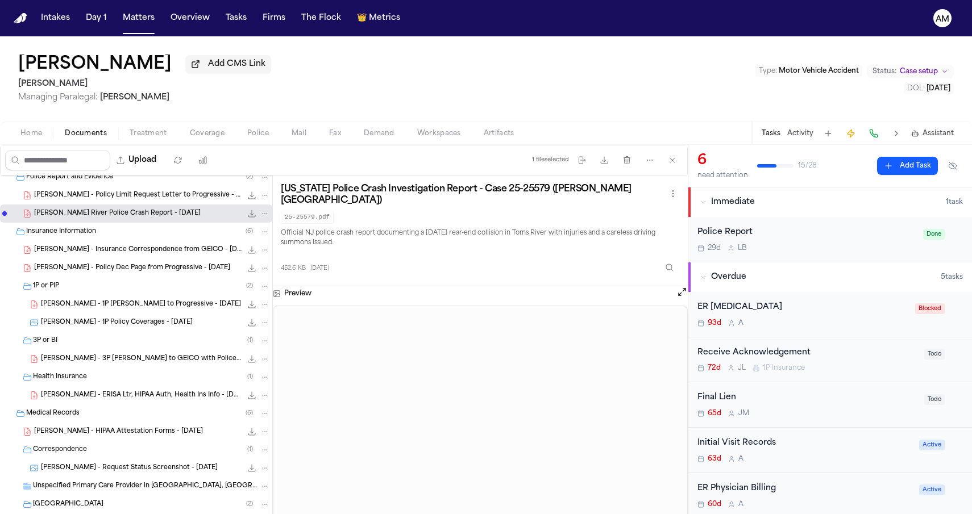
click at [120, 272] on span "L. Rada - Policy Dec Page from Progressive - 2.5.25" at bounding box center [132, 269] width 196 height 10
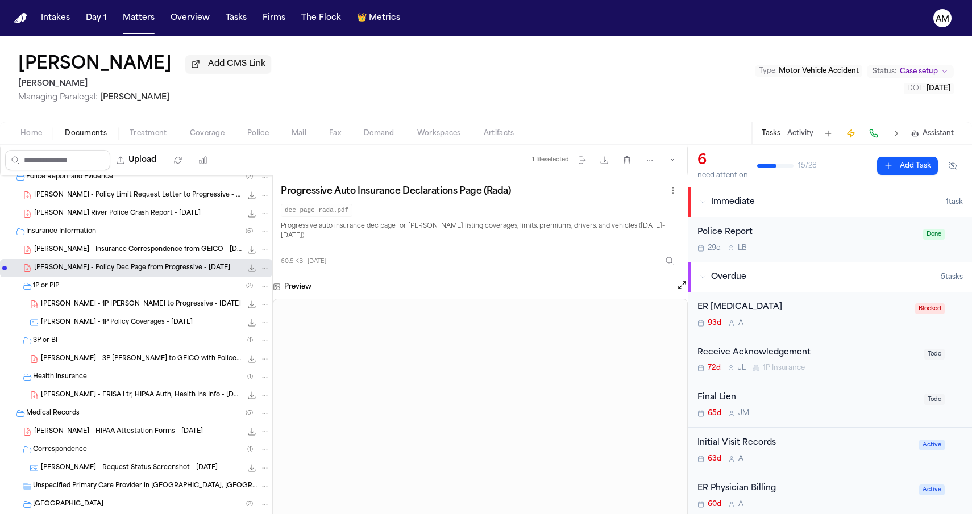
click at [123, 258] on div "L. Rada - Insurance Correspondence from GEICO - 8.5.25 278.7 KB • PDF" at bounding box center [136, 250] width 272 height 18
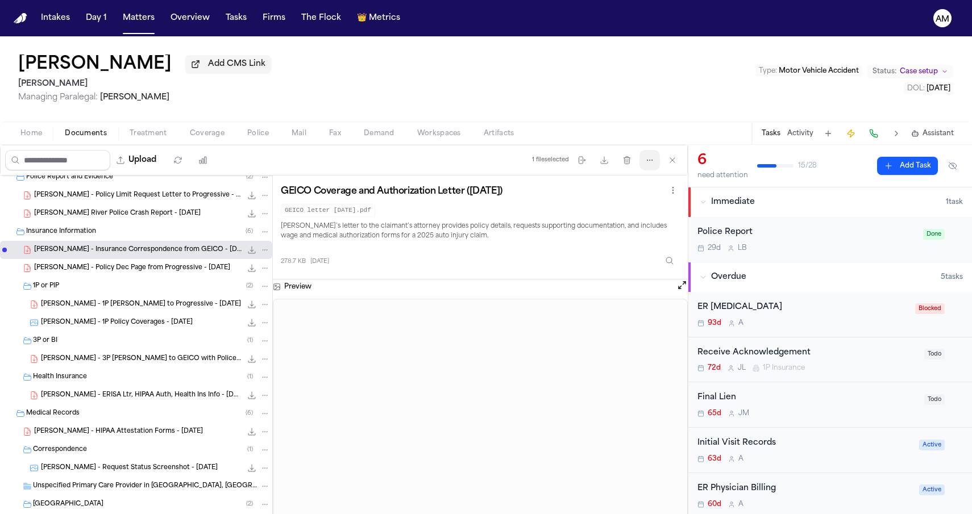
click at [648, 168] on button "More actions" at bounding box center [649, 160] width 20 height 20
click at [335, 247] on div "Upload 1 file selected Move files Download files Delete files More actions Clea…" at bounding box center [344, 329] width 688 height 369
click at [267, 253] on icon "File: L. Rada - Insurance Correspondence from GEICO - 8.5.25" at bounding box center [265, 250] width 8 height 8
click at [257, 291] on button "Move" at bounding box center [265, 295] width 78 height 20
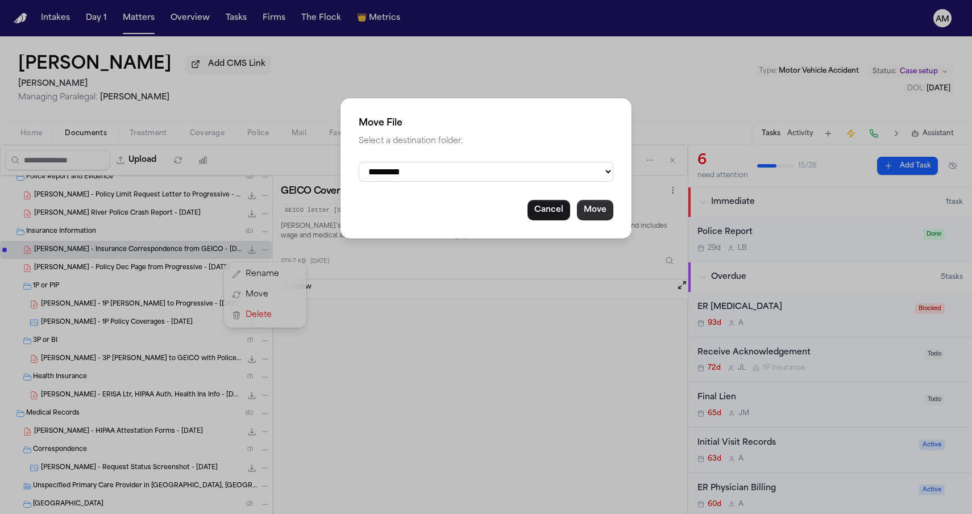
click at [599, 205] on button "Move" at bounding box center [595, 210] width 36 height 20
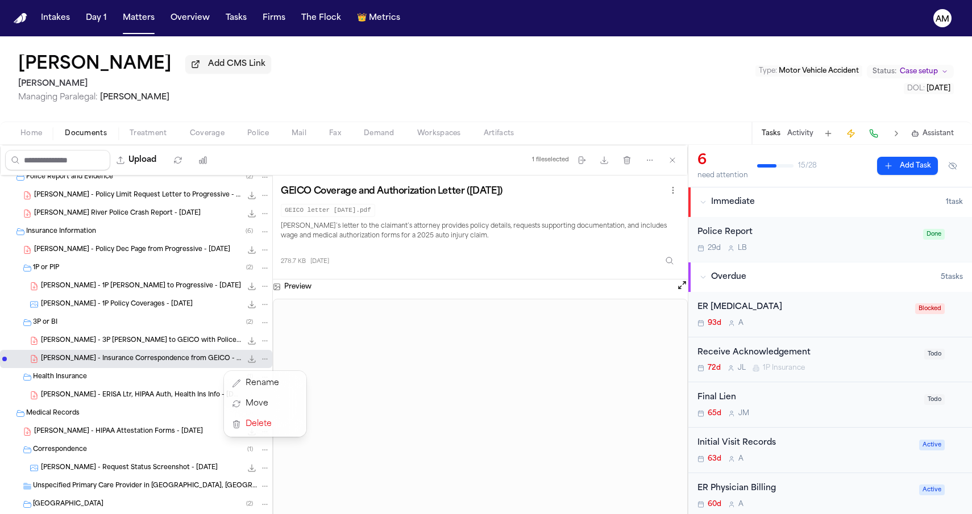
click at [465, 238] on div "Screenshot 2025-05-23 163816 859.3 KB • PNG Screenshot 2025-05-23 163824 - Copy…" at bounding box center [344, 360] width 688 height 369
click at [128, 314] on div "L. Rada - 1P Policy Coverages - 5.23.25 337.9 KB • PNG" at bounding box center [136, 305] width 272 height 18
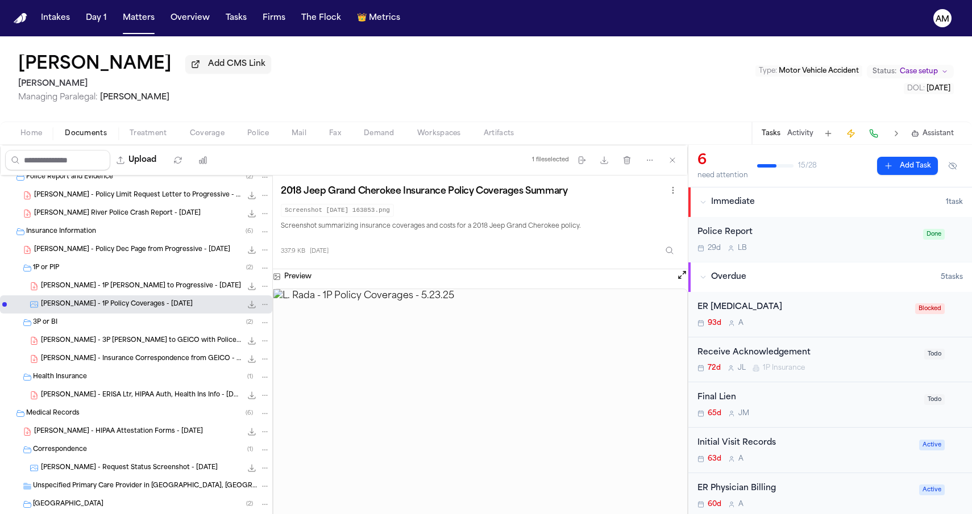
click at [134, 292] on span "L. Rada - 1P LOR to Progressive - 5.27.25" at bounding box center [141, 287] width 200 height 10
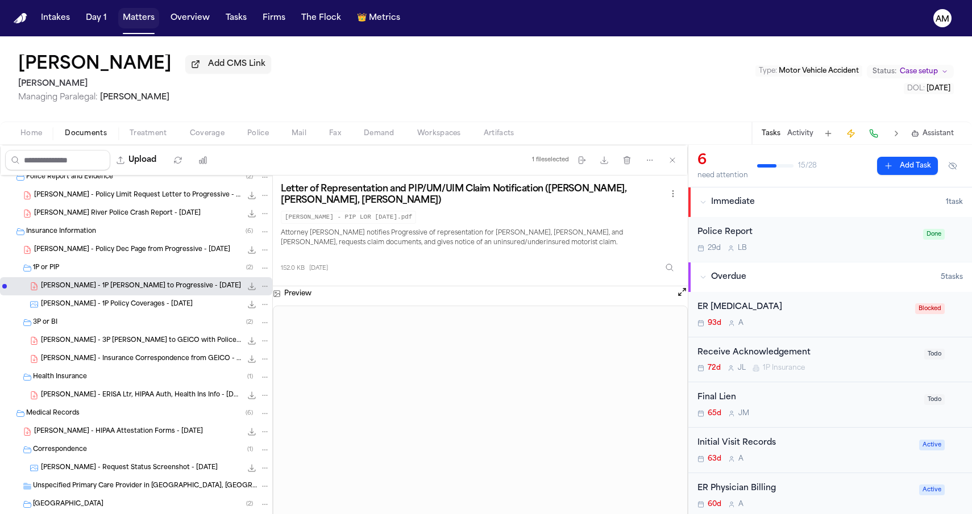
click at [131, 16] on button "Matters" at bounding box center [138, 18] width 41 height 20
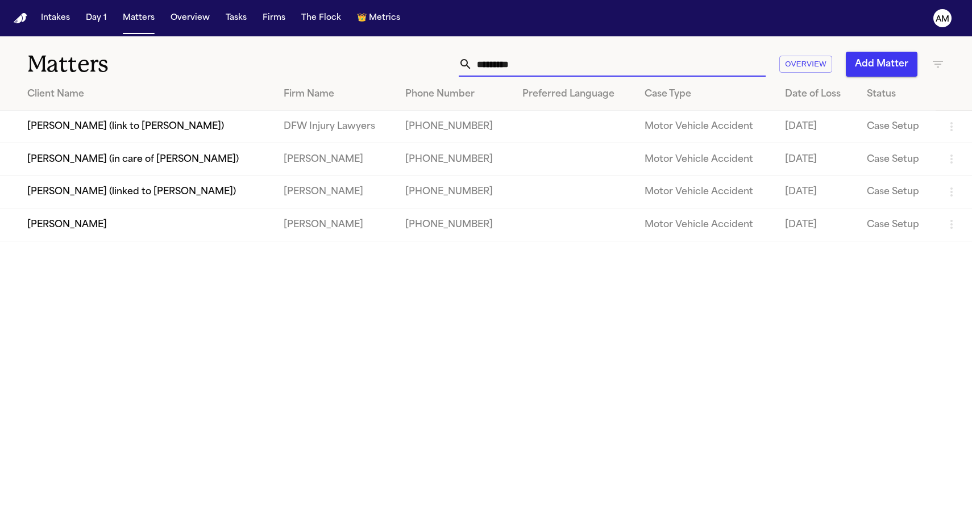
drag, startPoint x: 531, startPoint y: 64, endPoint x: 389, endPoint y: 57, distance: 142.3
click at [390, 57] on div "********* Overview Add Matter" at bounding box center [616, 64] width 655 height 25
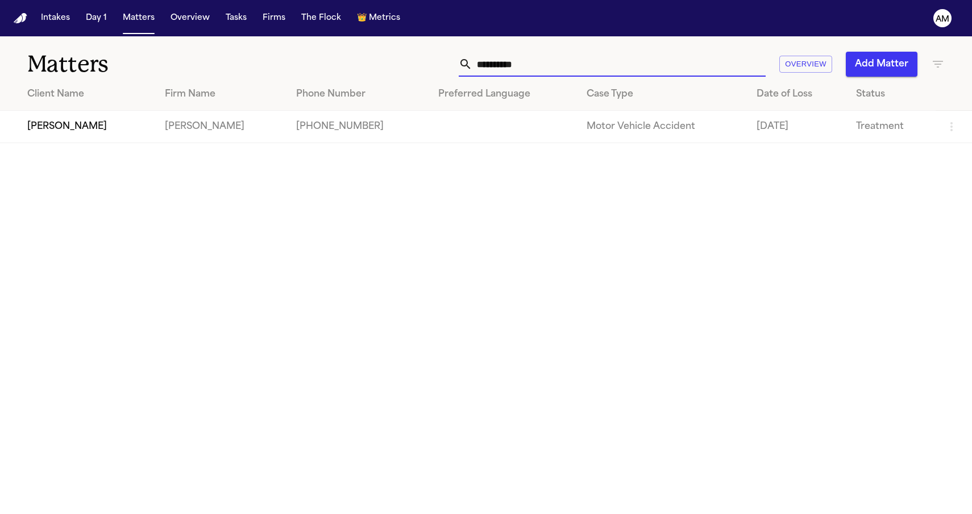
click at [57, 143] on td "Mohamed Youssef" at bounding box center [78, 127] width 156 height 32
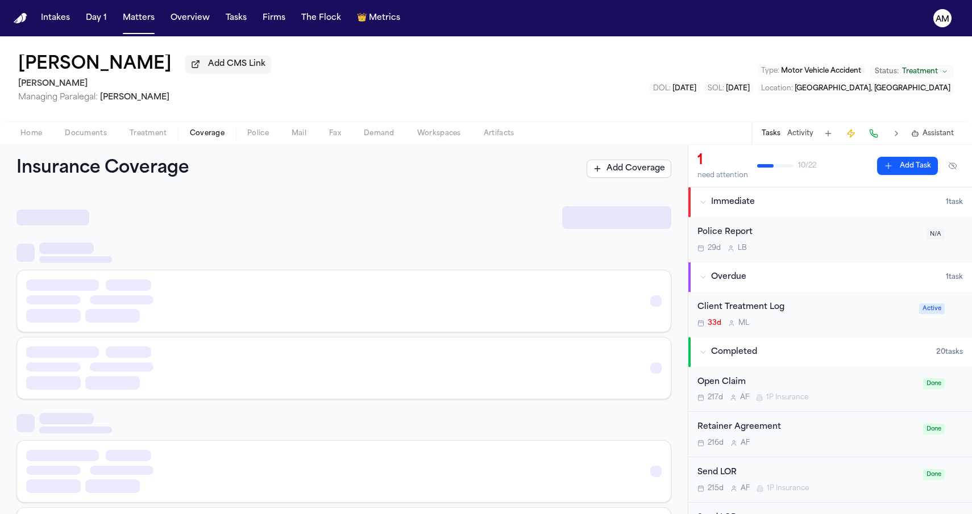
click at [193, 138] on span "Coverage" at bounding box center [207, 133] width 35 height 9
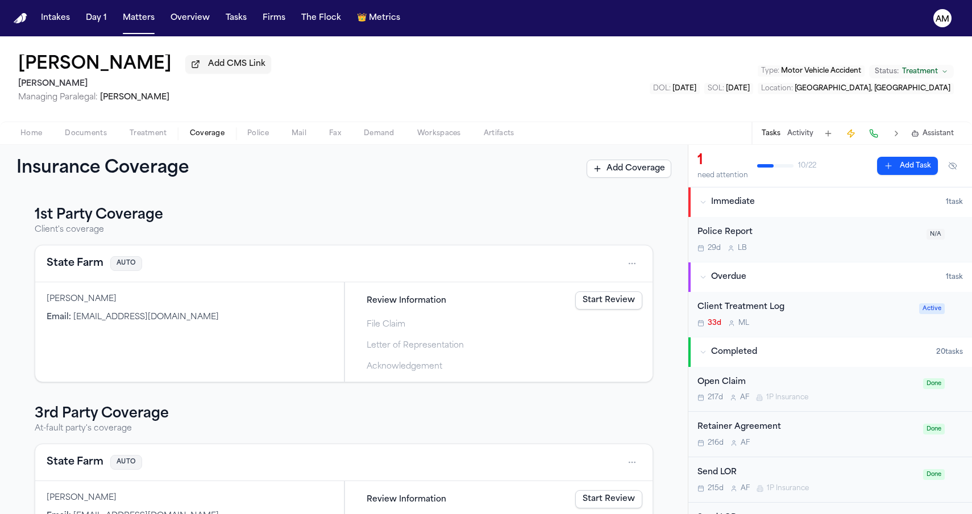
click at [66, 255] on div "State Farm AUTO" at bounding box center [343, 264] width 617 height 37
click at [66, 264] on button "State Farm" at bounding box center [75, 264] width 57 height 16
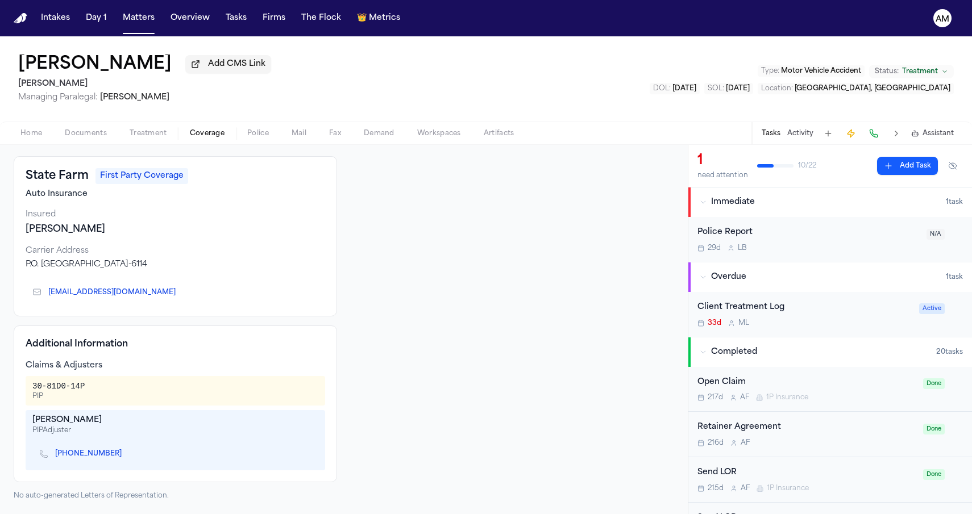
click at [179, 295] on icon "Copy to clipboard" at bounding box center [181, 294] width 4 height 4
click at [124, 455] on icon "Copy to clipboard" at bounding box center [127, 454] width 7 height 7
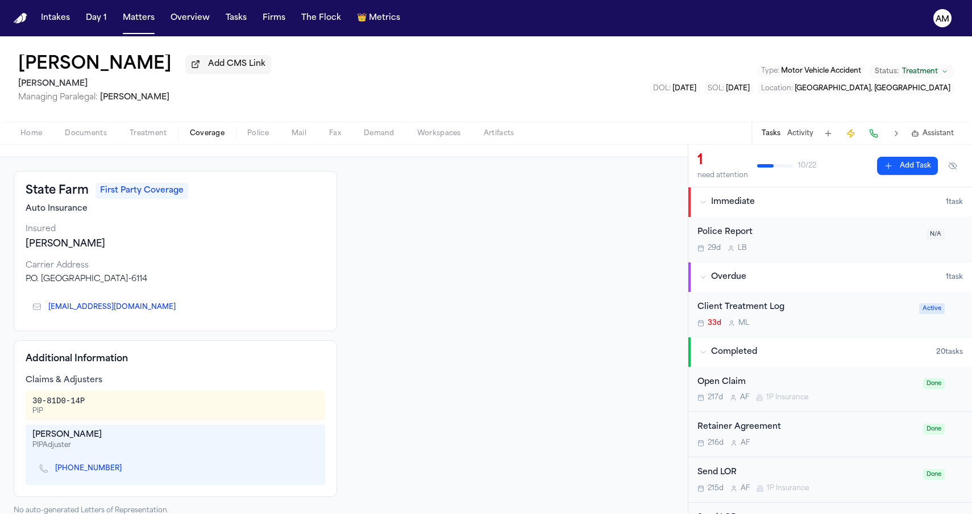
scroll to position [34, 0]
drag, startPoint x: 31, startPoint y: 403, endPoint x: 97, endPoint y: 403, distance: 66.5
click at [97, 403] on div "30-81D0-14P PIP" at bounding box center [176, 408] width 300 height 30
copy div "30-81D0-14P"
click at [66, 472] on link "(678) 935-1399" at bounding box center [88, 470] width 66 height 9
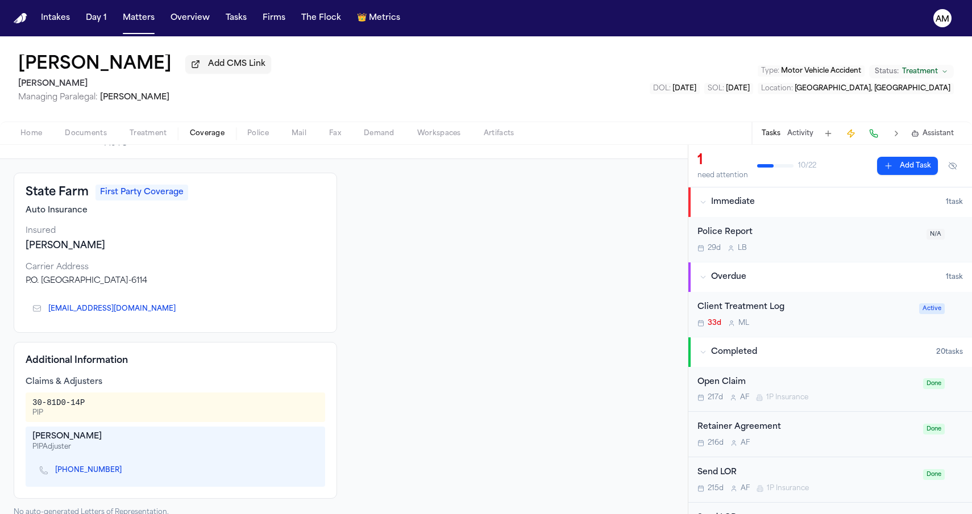
click at [292, 366] on h4 "Additional Information" at bounding box center [176, 361] width 300 height 14
click at [524, 60] on div "Mohamed Youssef Add CMS Link Mohamed K Ahmed Managing Paralegal: Michelle Landa…" at bounding box center [486, 78] width 972 height 85
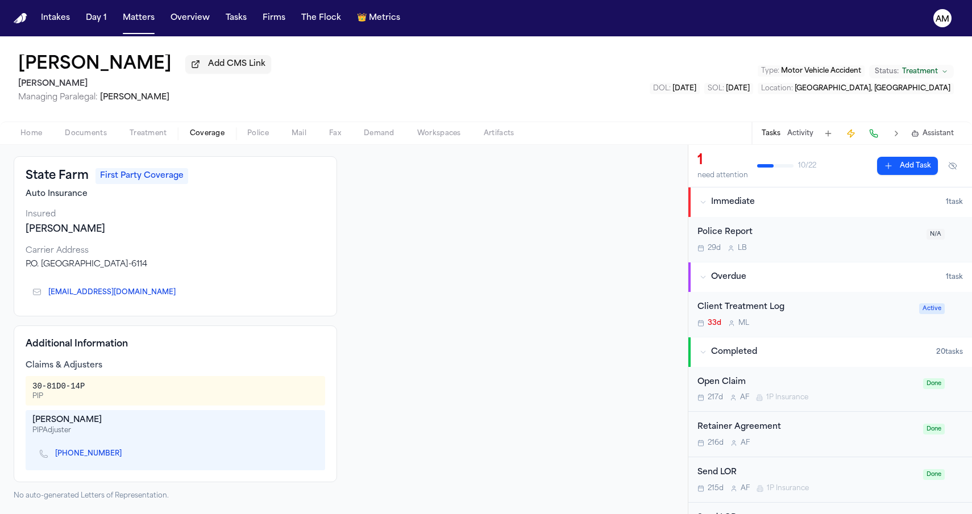
scroll to position [52, 0]
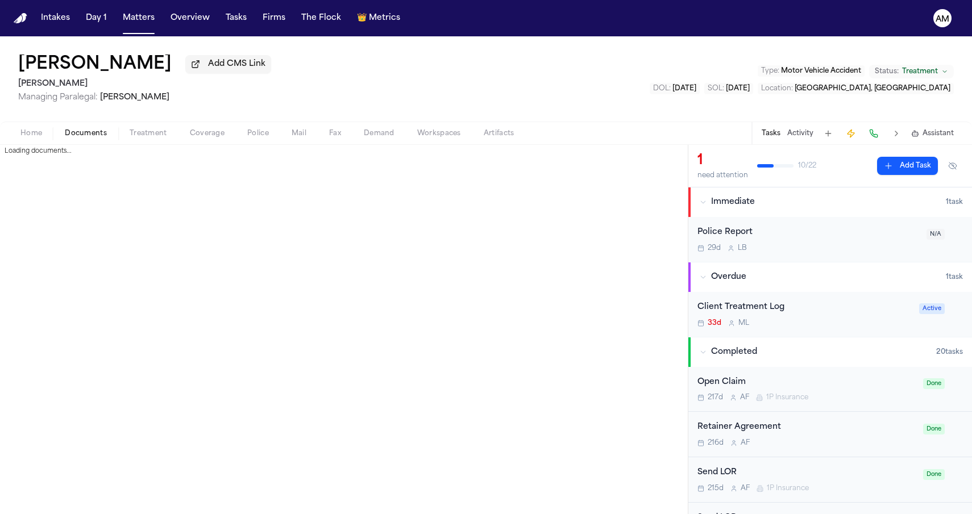
click at [88, 138] on span "Documents" at bounding box center [86, 133] width 42 height 9
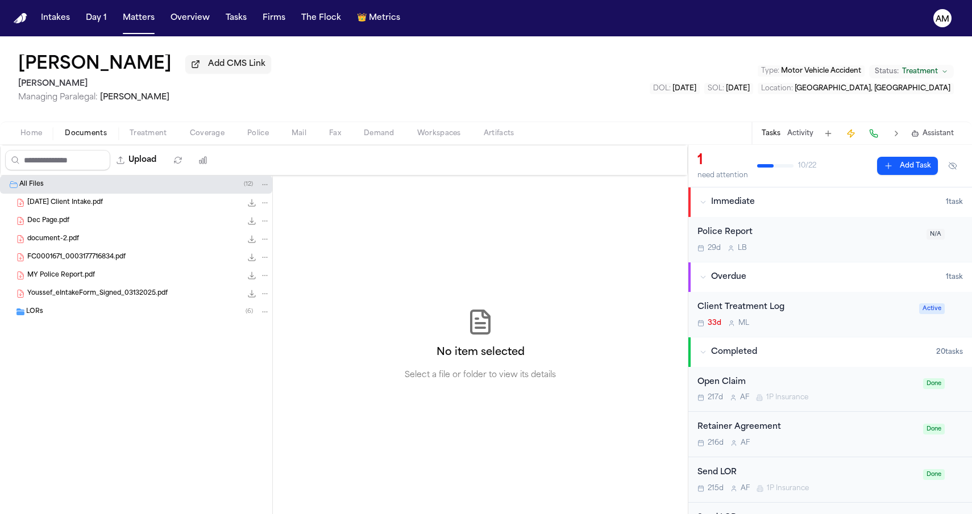
click at [193, 136] on span "Coverage" at bounding box center [207, 133] width 35 height 9
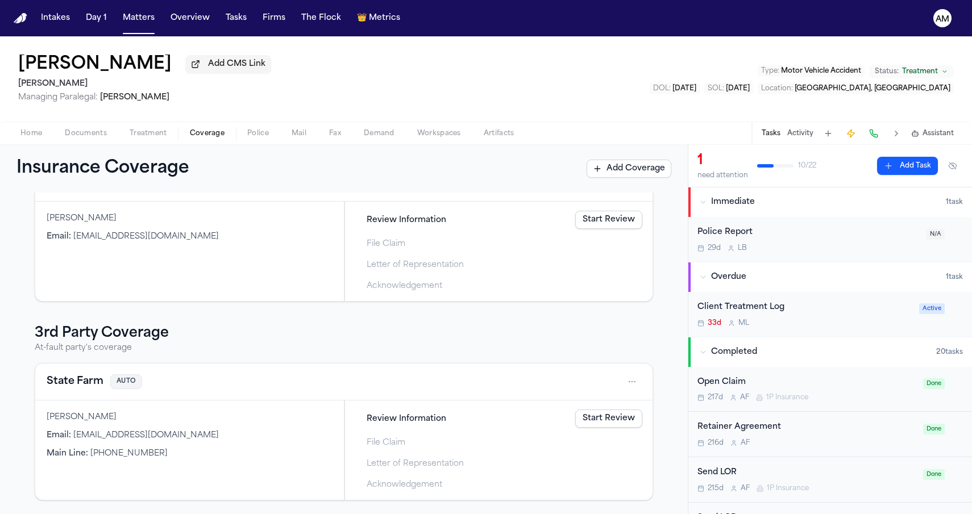
scroll to position [83, 0]
click at [67, 381] on button "State Farm" at bounding box center [75, 382] width 57 height 16
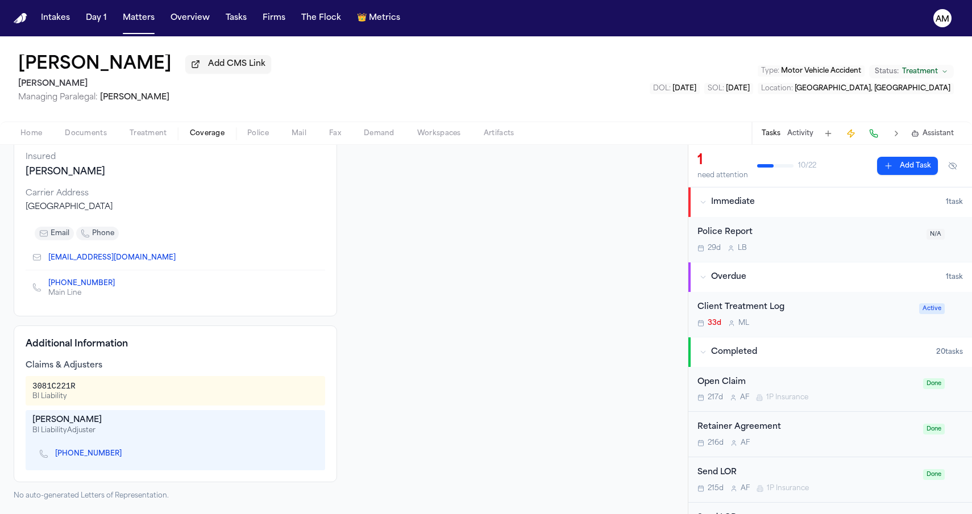
scroll to position [110, 0]
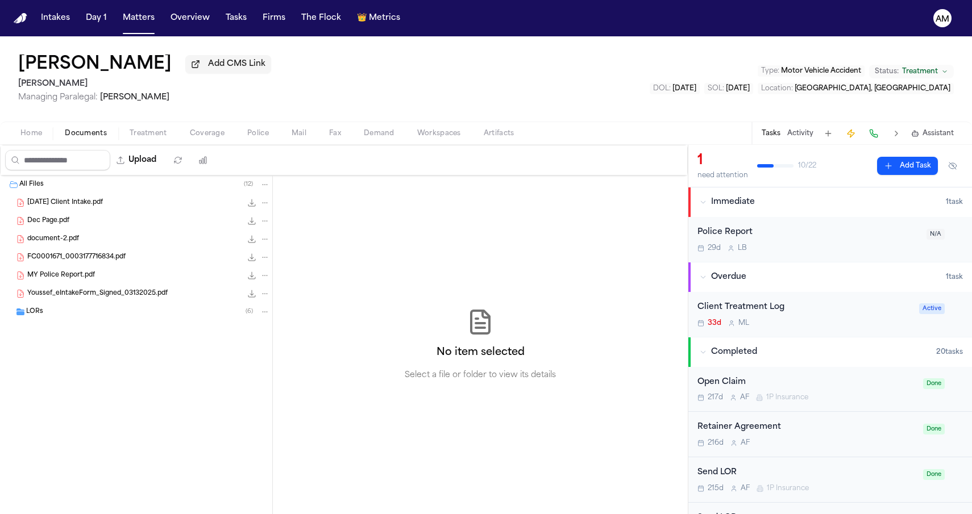
click at [92, 138] on span "Documents" at bounding box center [86, 133] width 42 height 9
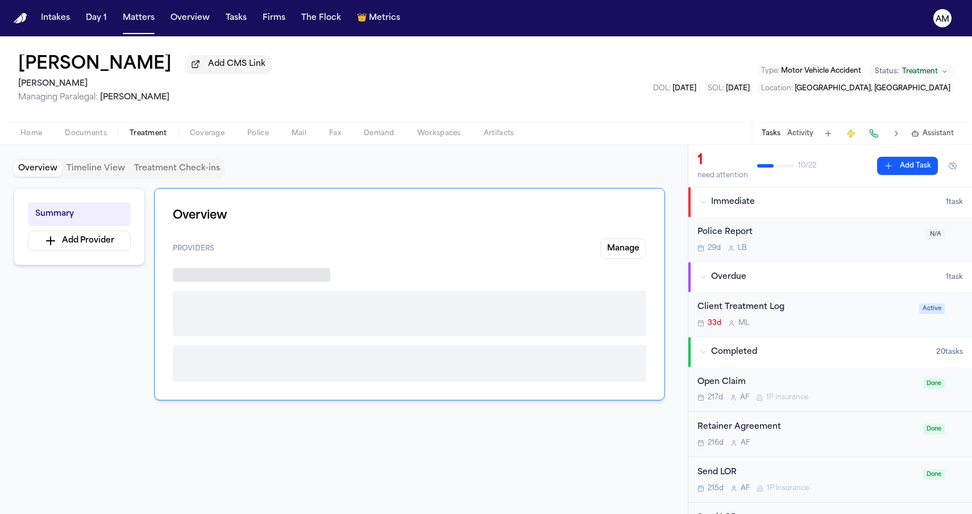
click at [174, 138] on button "Treatment" at bounding box center [148, 134] width 60 height 14
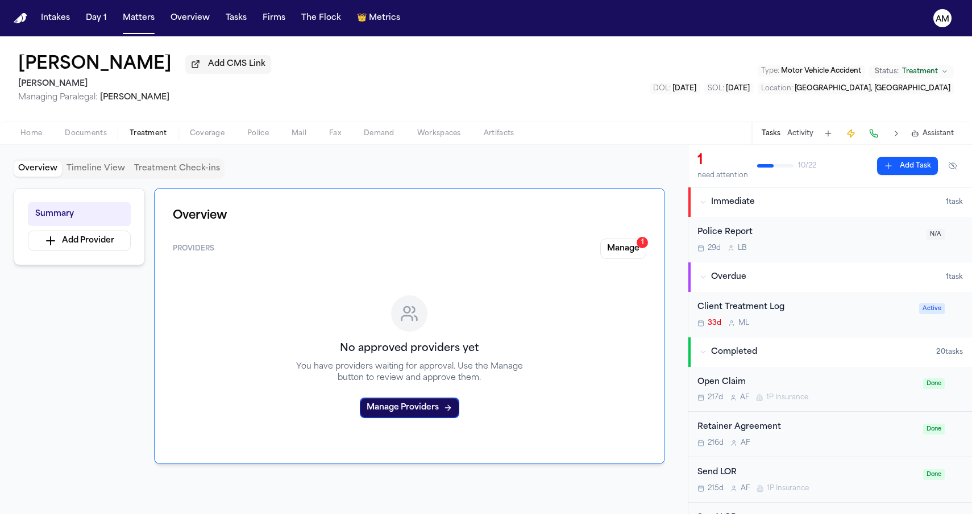
click at [194, 138] on span "Coverage" at bounding box center [207, 133] width 35 height 9
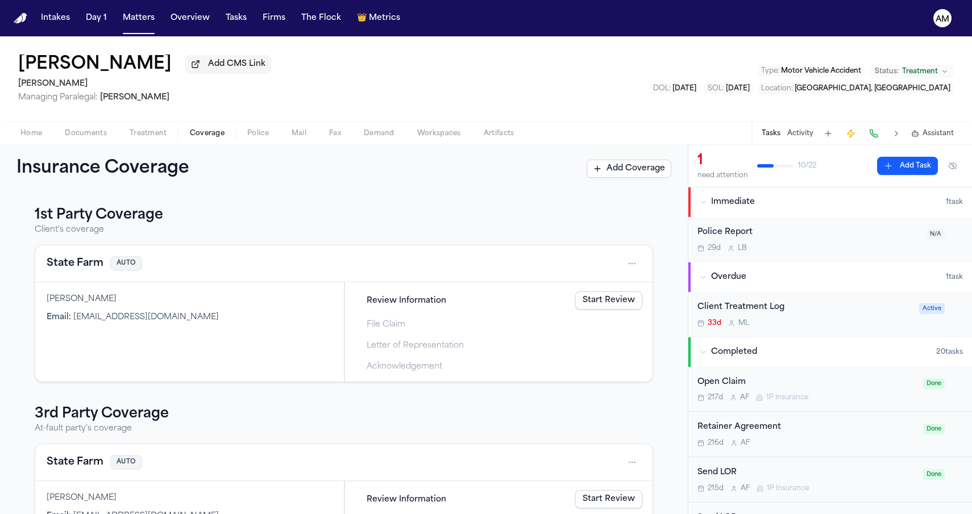
click at [66, 282] on div "State Farm AUTO" at bounding box center [343, 264] width 617 height 37
click at [72, 263] on button "State Farm" at bounding box center [75, 264] width 57 height 16
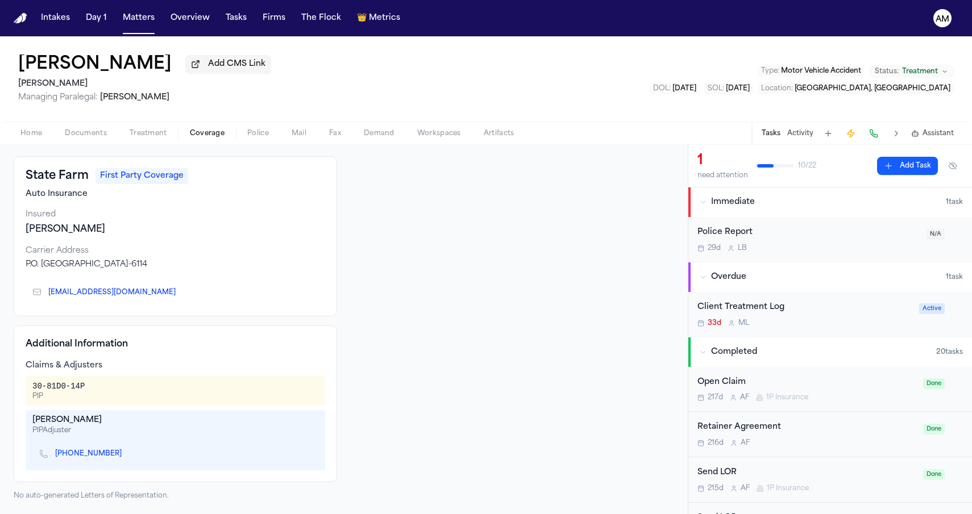
scroll to position [52, 0]
click at [78, 135] on span "Documents" at bounding box center [86, 133] width 42 height 9
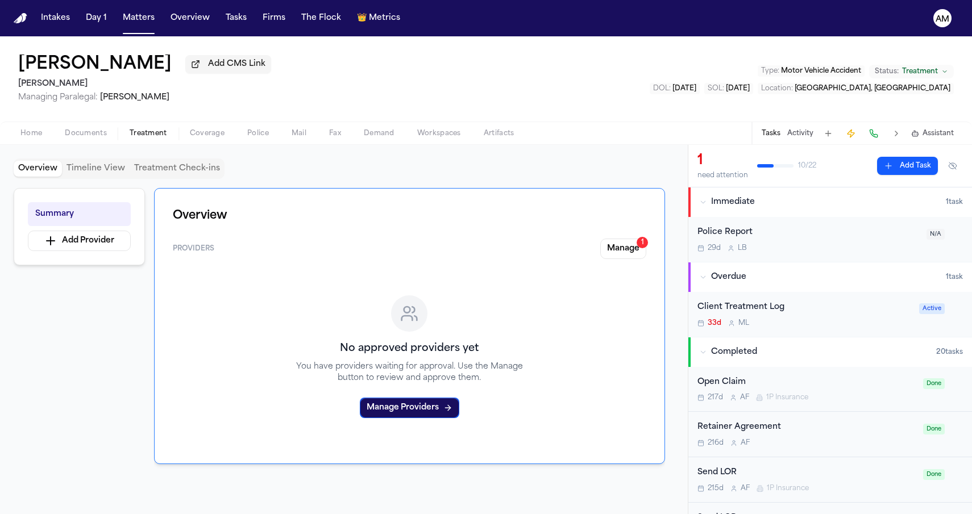
click at [174, 135] on button "Treatment" at bounding box center [148, 134] width 60 height 14
click at [194, 135] on span "Coverage" at bounding box center [207, 133] width 35 height 9
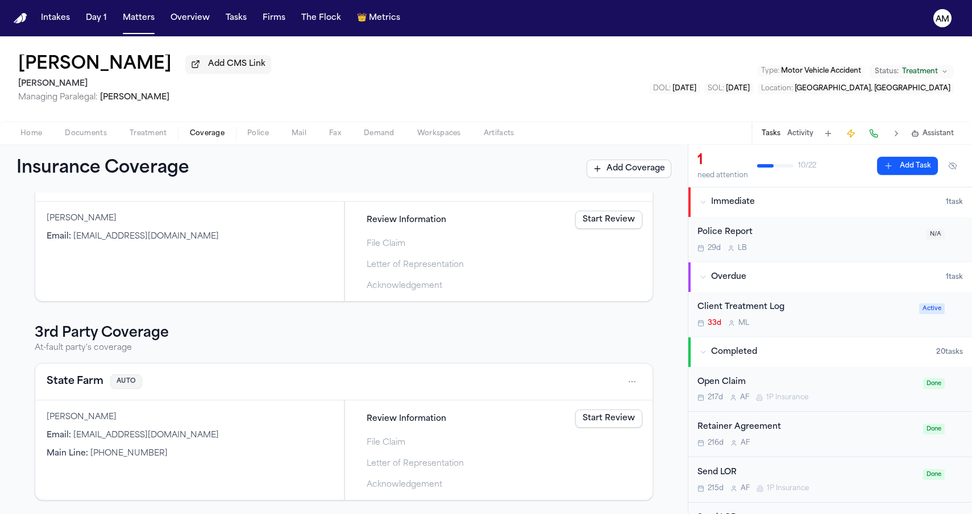
scroll to position [83, 0]
click at [81, 385] on button "State Farm" at bounding box center [75, 382] width 57 height 16
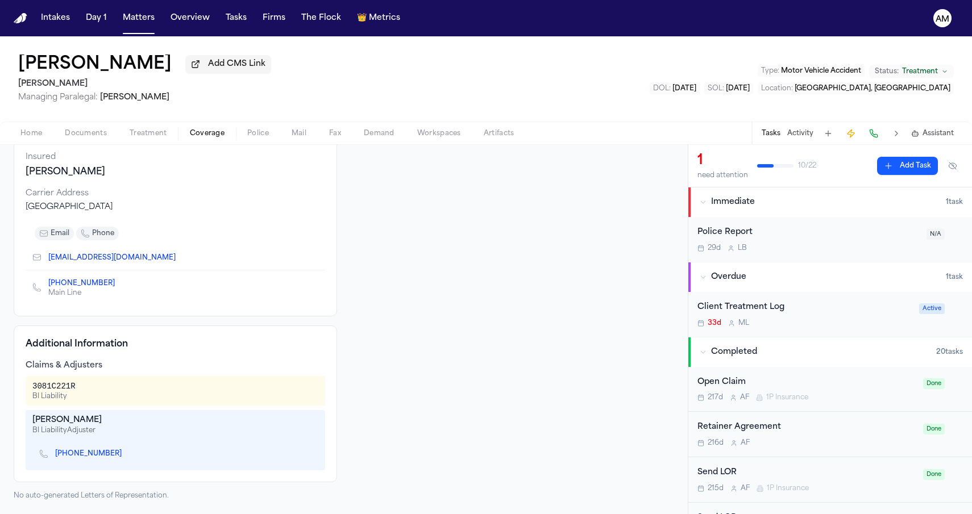
click at [86, 282] on link "(844) 292-8615" at bounding box center [81, 283] width 66 height 9
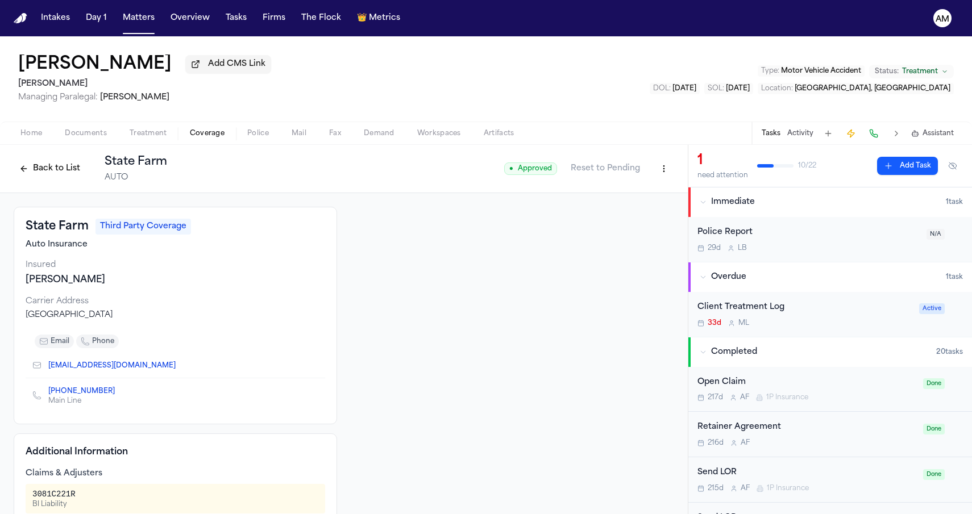
click at [60, 176] on button "Back to List" at bounding box center [50, 169] width 72 height 18
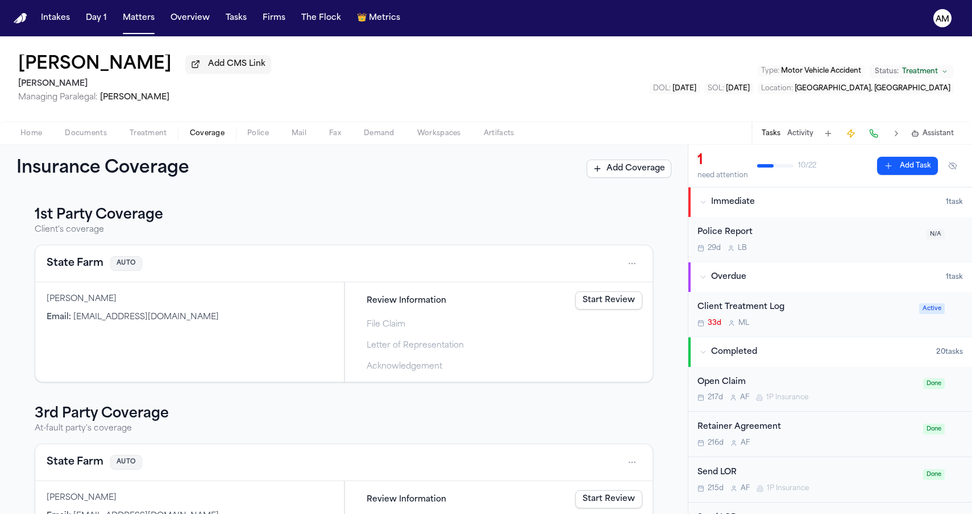
click at [90, 265] on button "State Farm" at bounding box center [75, 264] width 57 height 16
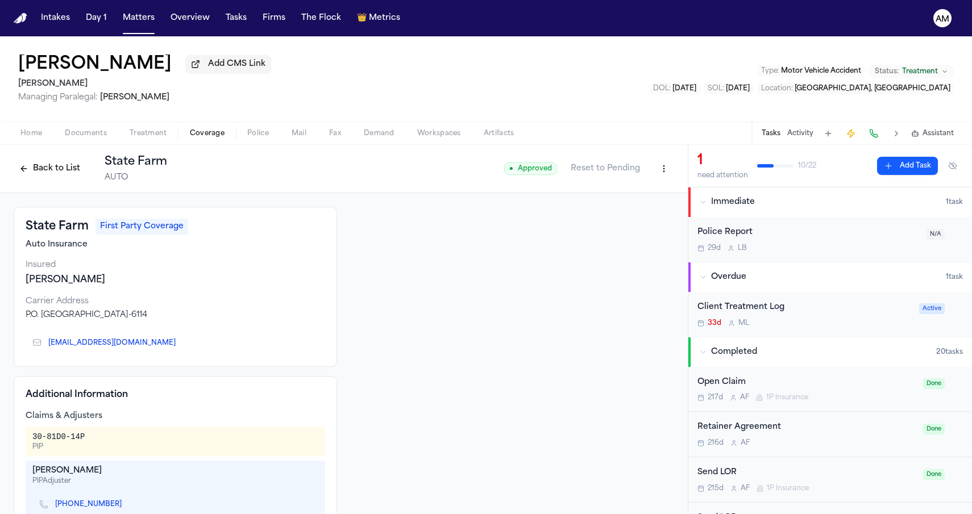
click at [49, 175] on button "Back to List" at bounding box center [50, 169] width 72 height 18
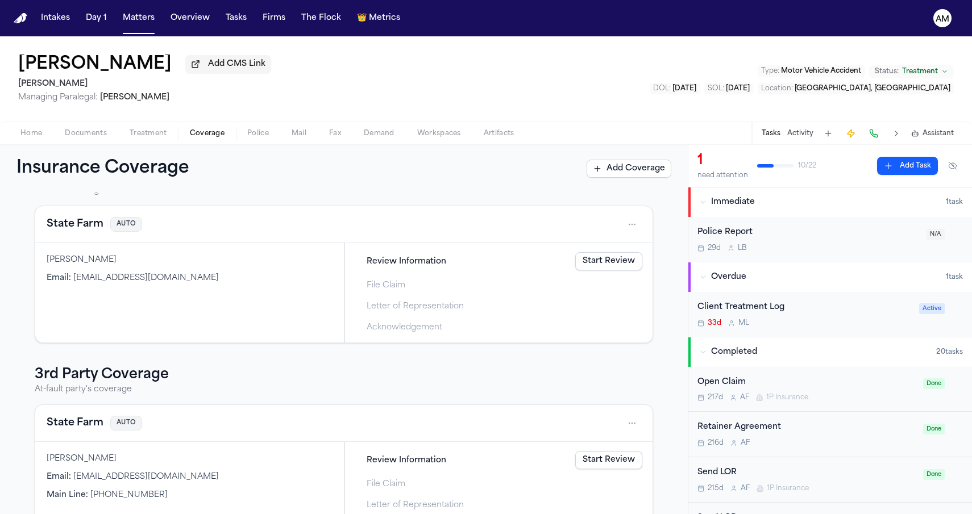
scroll to position [52, 0]
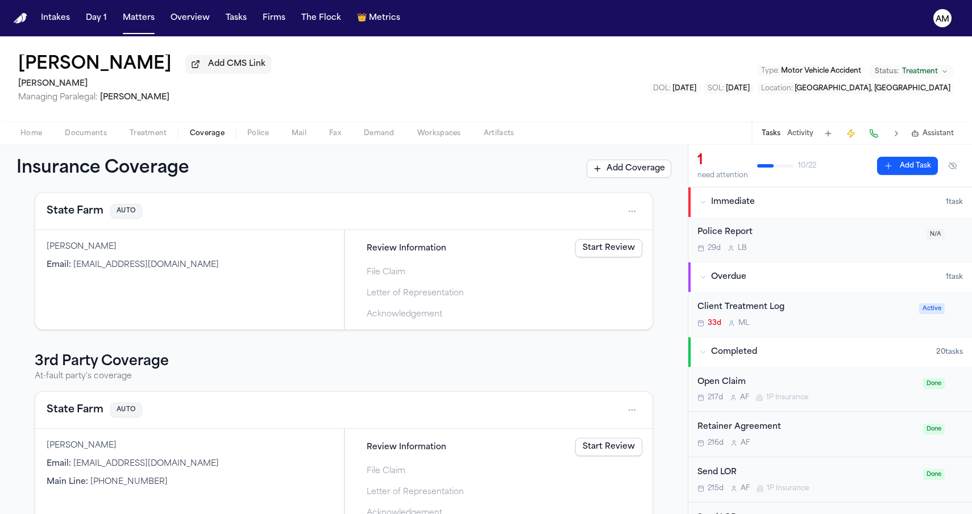
click at [71, 417] on button "State Farm" at bounding box center [75, 410] width 57 height 16
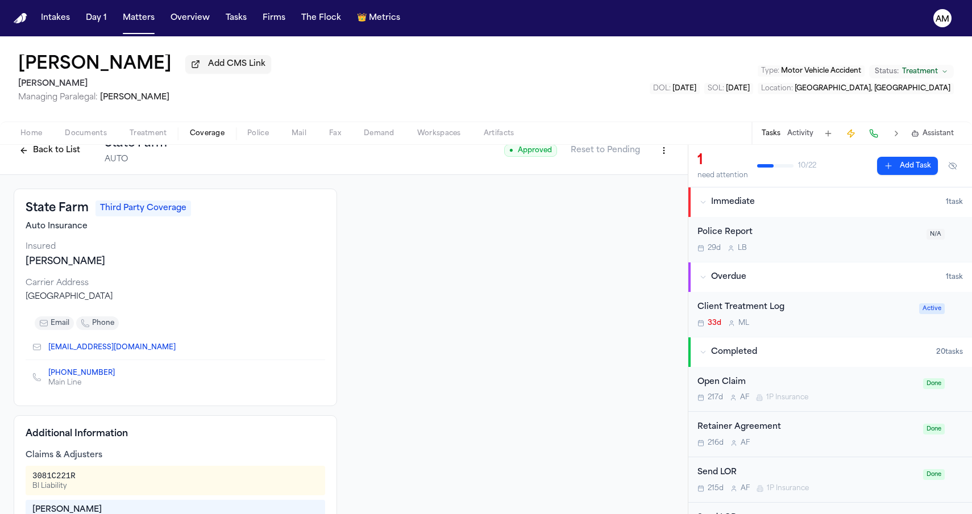
scroll to position [19, 0]
click at [32, 162] on div "Back to List State Farm AUTO" at bounding box center [90, 150] width 153 height 30
click at [37, 159] on button "Back to List" at bounding box center [50, 149] width 72 height 18
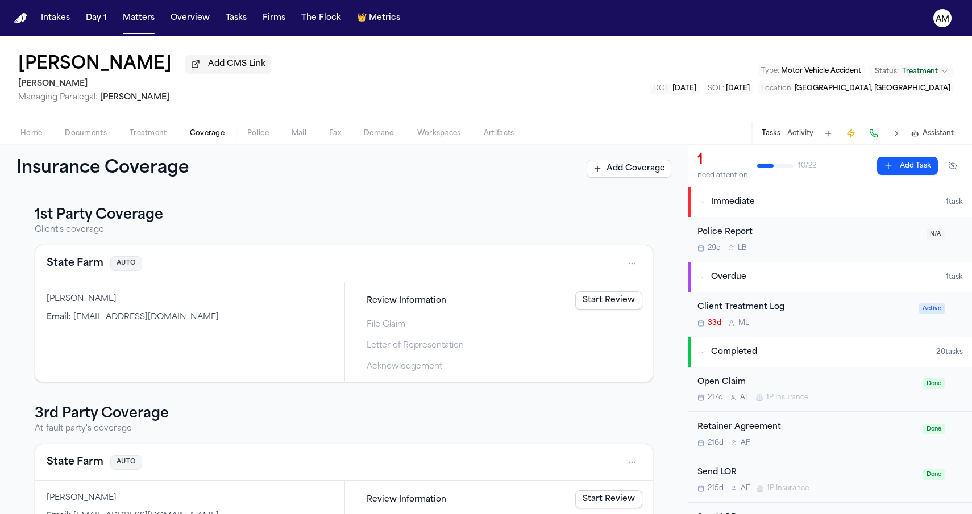
click at [80, 268] on button "State Farm" at bounding box center [75, 264] width 57 height 16
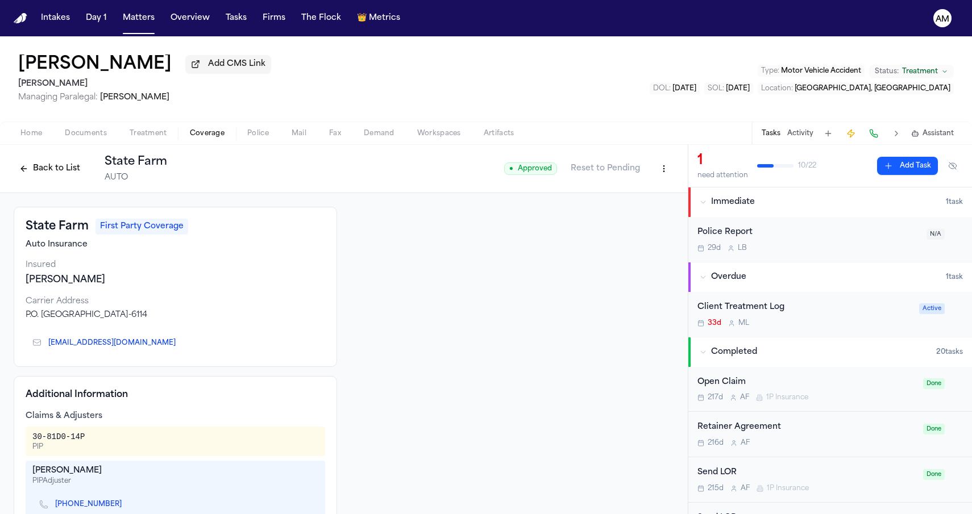
click at [52, 180] on div "Back to List State Farm AUTO" at bounding box center [90, 169] width 153 height 30
click at [57, 175] on button "Back to List" at bounding box center [50, 169] width 72 height 18
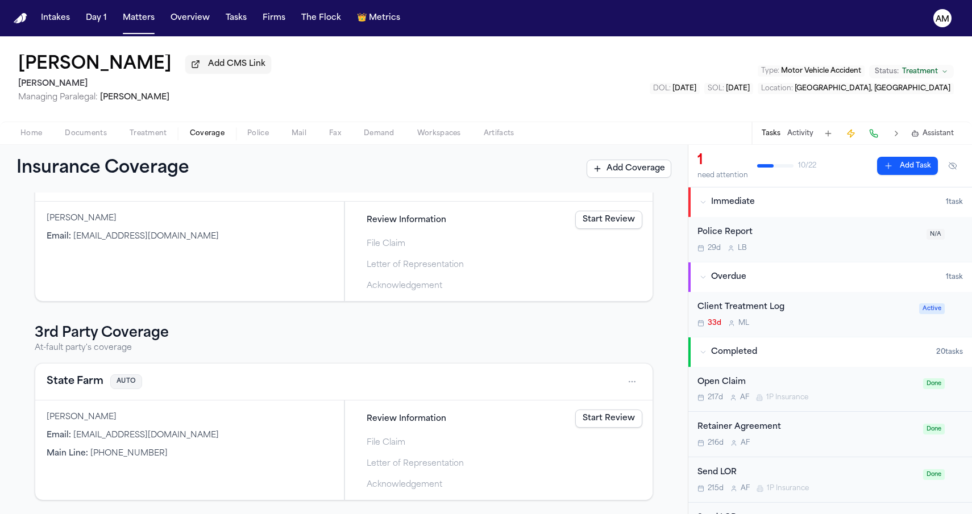
scroll to position [83, 0]
click at [76, 378] on button "State Farm" at bounding box center [75, 382] width 57 height 16
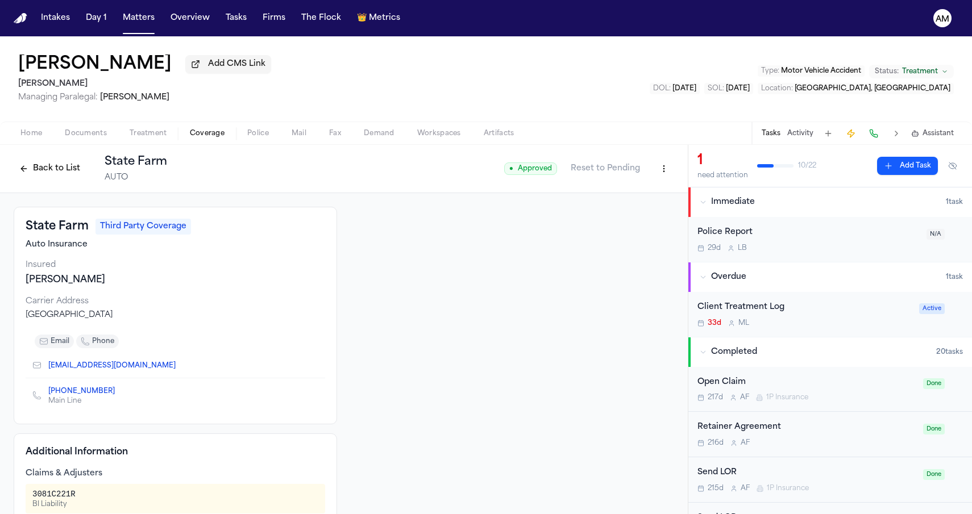
click at [456, 328] on div at bounding box center [512, 408] width 323 height 402
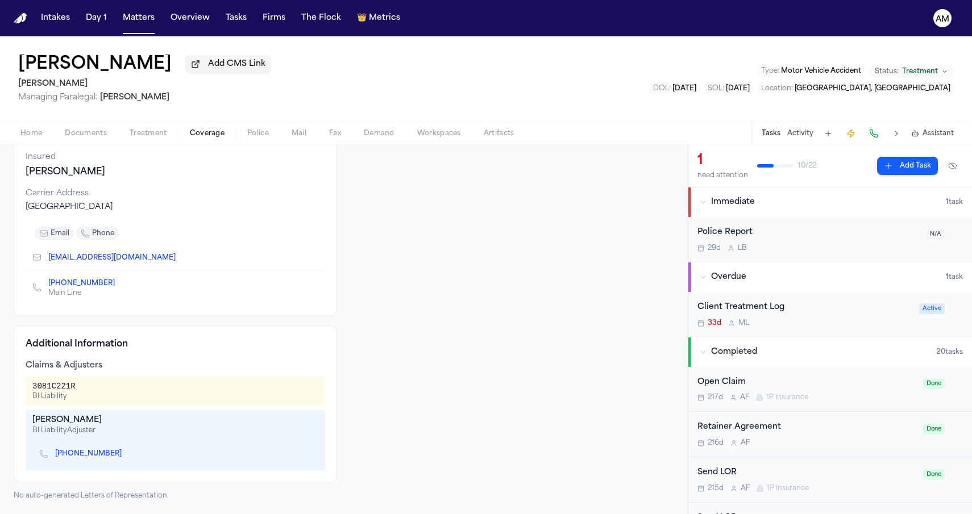
scroll to position [110, 0]
drag, startPoint x: 29, startPoint y: 387, endPoint x: 86, endPoint y: 384, distance: 57.5
click at [86, 384] on div "3081C221R BI Liability" at bounding box center [176, 391] width 300 height 30
click at [86, 384] on div "3081C221R BI Liability" at bounding box center [175, 391] width 286 height 20
click at [102, 134] on span "Documents" at bounding box center [86, 133] width 42 height 9
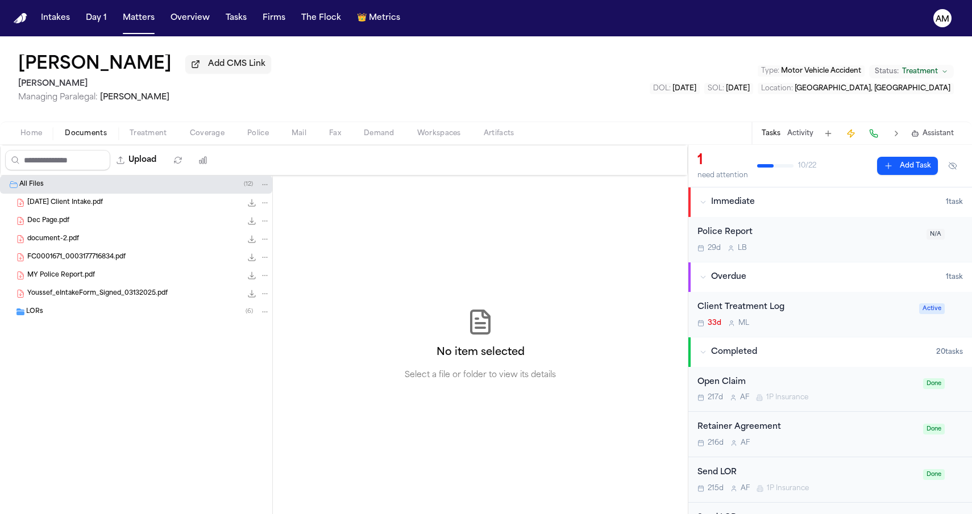
click at [208, 131] on span "Coverage" at bounding box center [207, 133] width 35 height 9
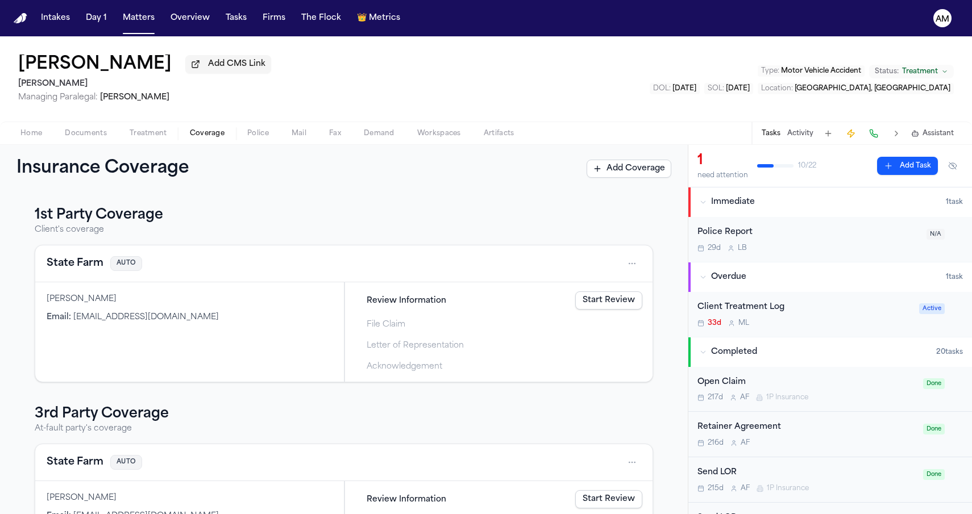
click at [73, 265] on button "State Farm" at bounding box center [75, 264] width 57 height 16
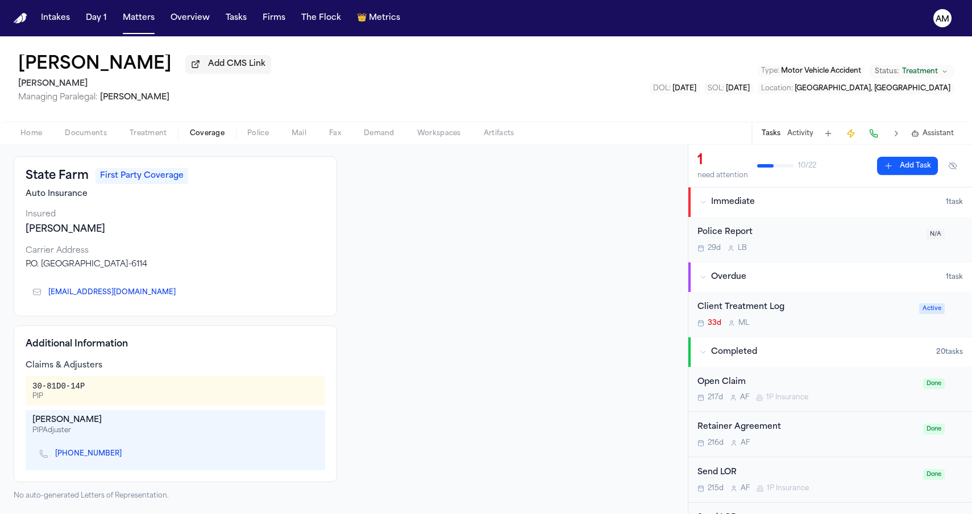
click at [106, 139] on button "Documents" at bounding box center [85, 134] width 65 height 14
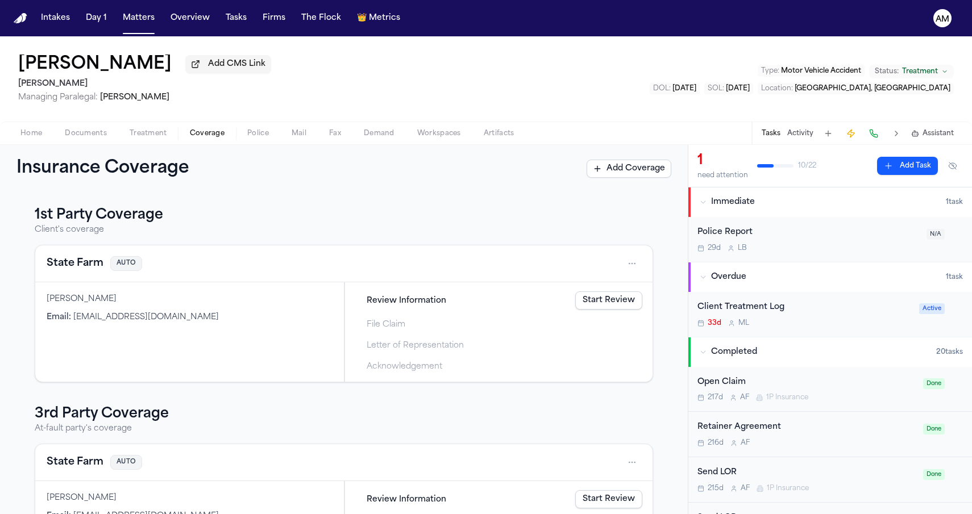
click at [203, 138] on span "Coverage" at bounding box center [207, 133] width 35 height 9
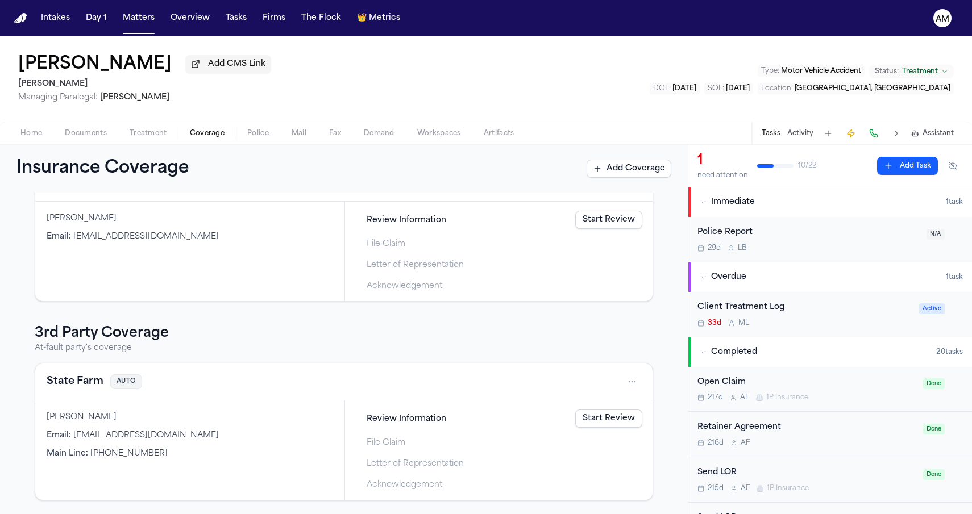
scroll to position [84, 0]
click at [80, 377] on button "State Farm" at bounding box center [75, 382] width 57 height 16
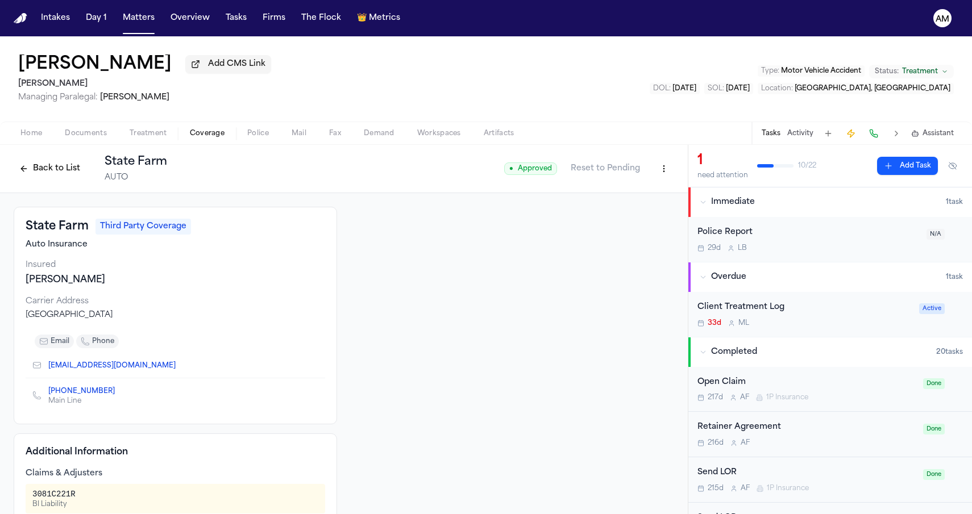
click at [66, 170] on button "Back to List" at bounding box center [50, 169] width 72 height 18
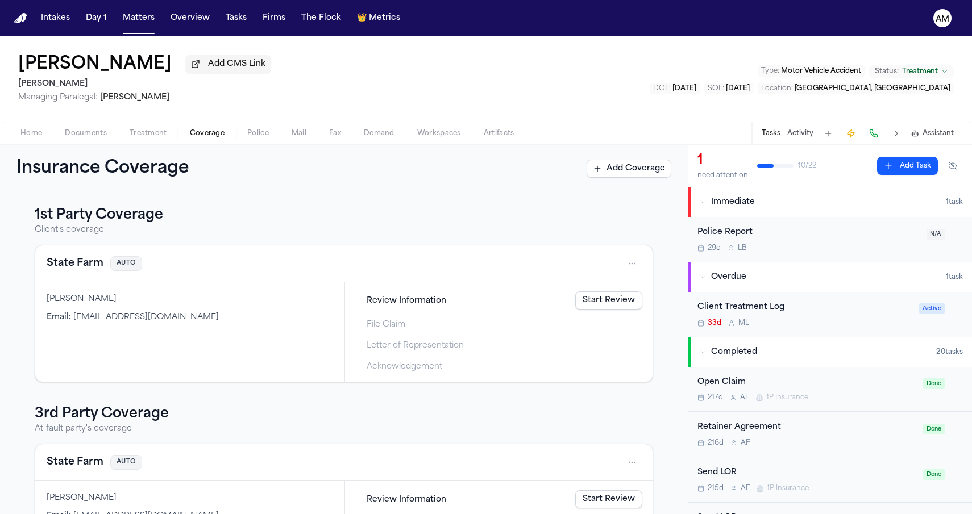
click at [88, 124] on div "Home Documents Treatment Coverage Police Mail Fax Demand Workspaces Artifacts T…" at bounding box center [486, 133] width 972 height 23
click at [88, 130] on span "Documents" at bounding box center [86, 133] width 42 height 9
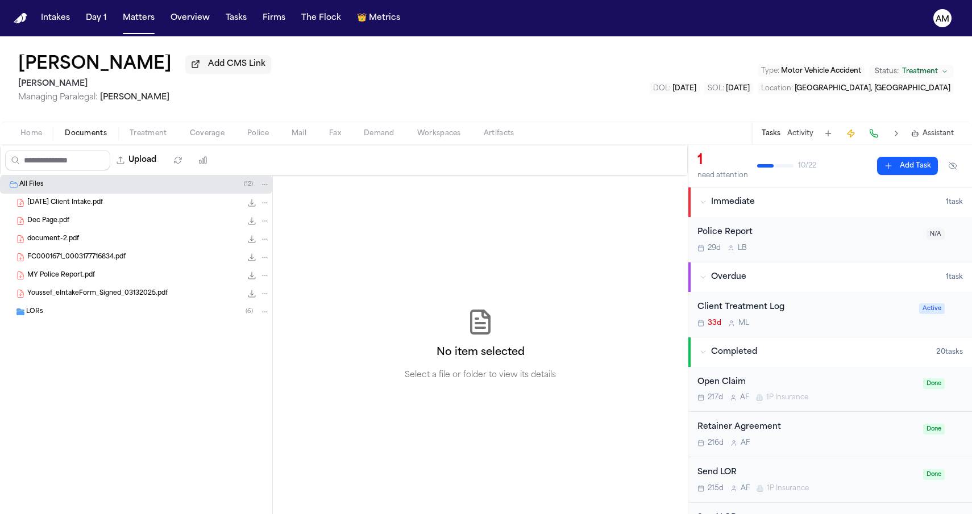
click at [73, 314] on div "LORs ( 6 )" at bounding box center [148, 312] width 244 height 10
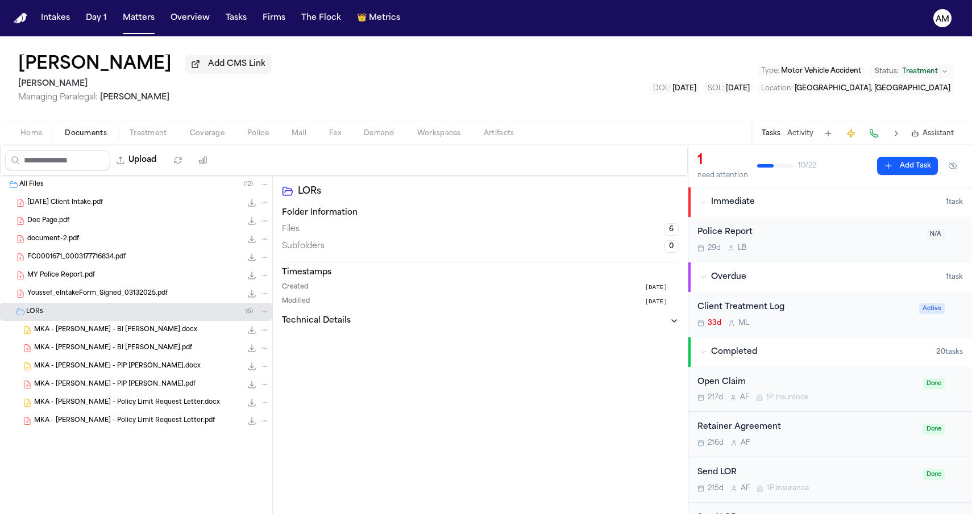
click at [63, 353] on span "MKA - Mohamed Youssef - BI LOR.pdf" at bounding box center [113, 349] width 158 height 10
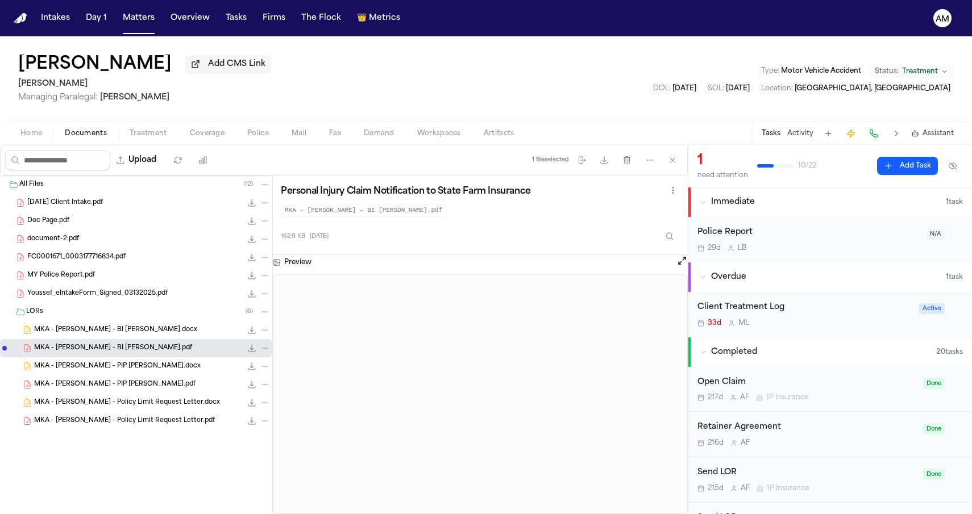
click at [70, 385] on span "MKA - Mohamed Youssef - PIP LOR.pdf" at bounding box center [114, 385] width 161 height 10
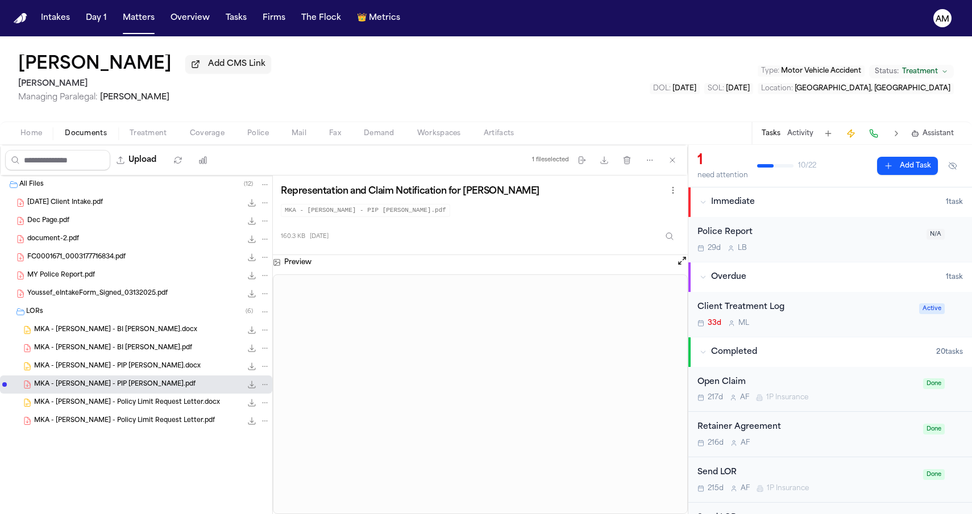
click at [73, 412] on div "MKA - Mohamed Youssef - Policy Limit Request Letter.docx 20.8 KB • DOCX" at bounding box center [136, 403] width 272 height 18
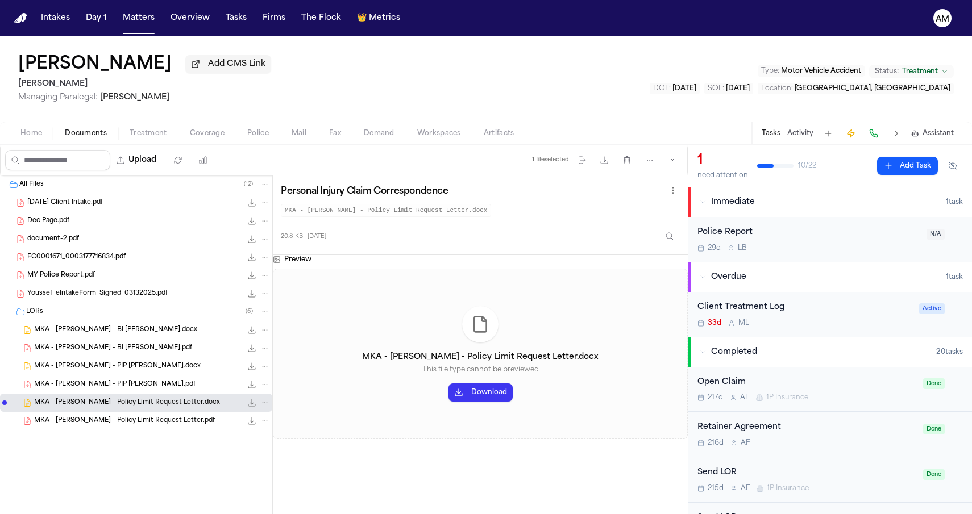
click at [73, 421] on span "MKA - Mohamed Youssef - Policy Limit Request Letter.pdf" at bounding box center [124, 422] width 181 height 10
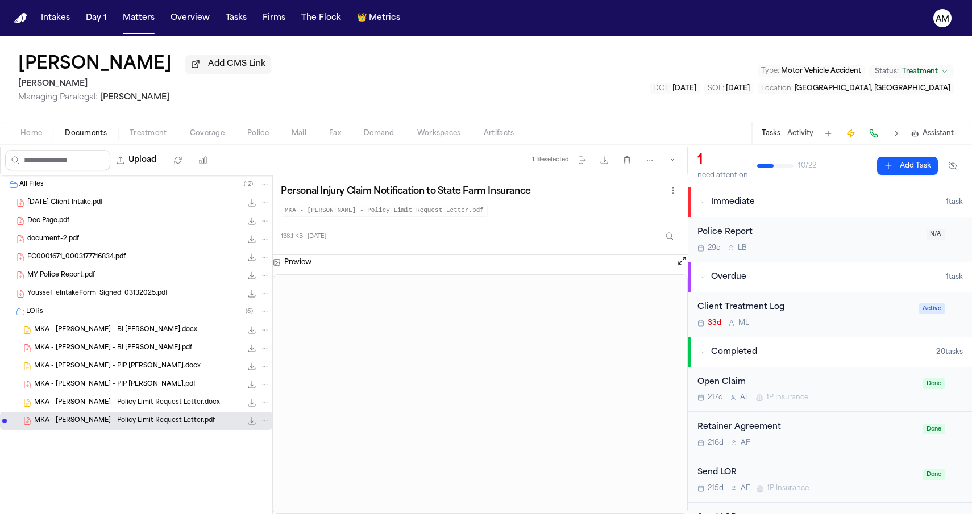
click at [142, 371] on span "MKA - Mohamed Youssef - PIP LOR.docx" at bounding box center [117, 367] width 167 height 10
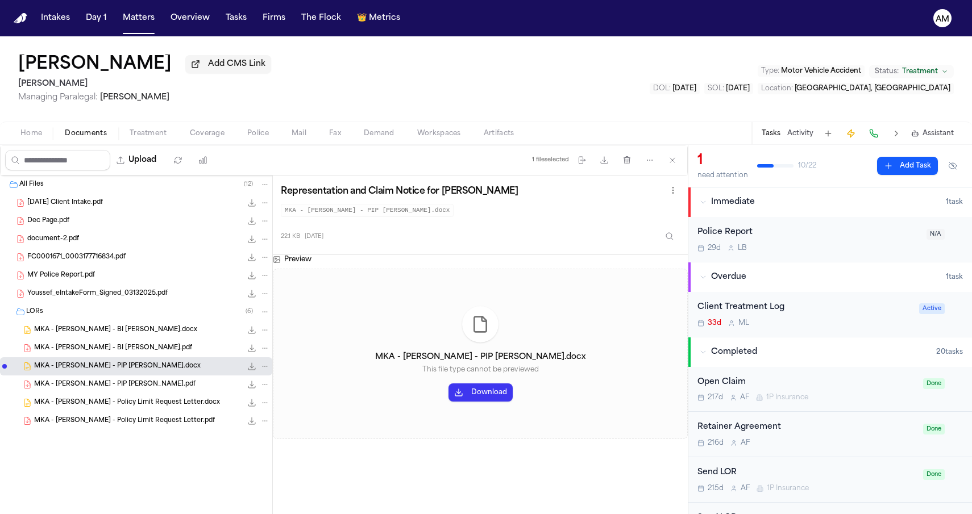
click at [144, 352] on span "MKA - Mohamed Youssef - BI LOR.pdf" at bounding box center [113, 349] width 158 height 10
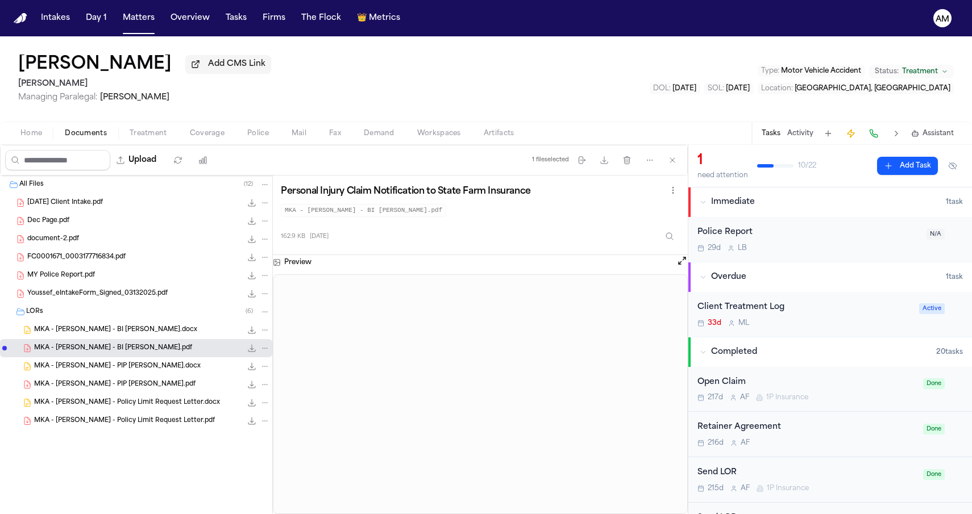
click at [152, 393] on div "MKA - Mohamed Youssef - PIP LOR.pdf 160.3 KB • PDF" at bounding box center [136, 385] width 272 height 18
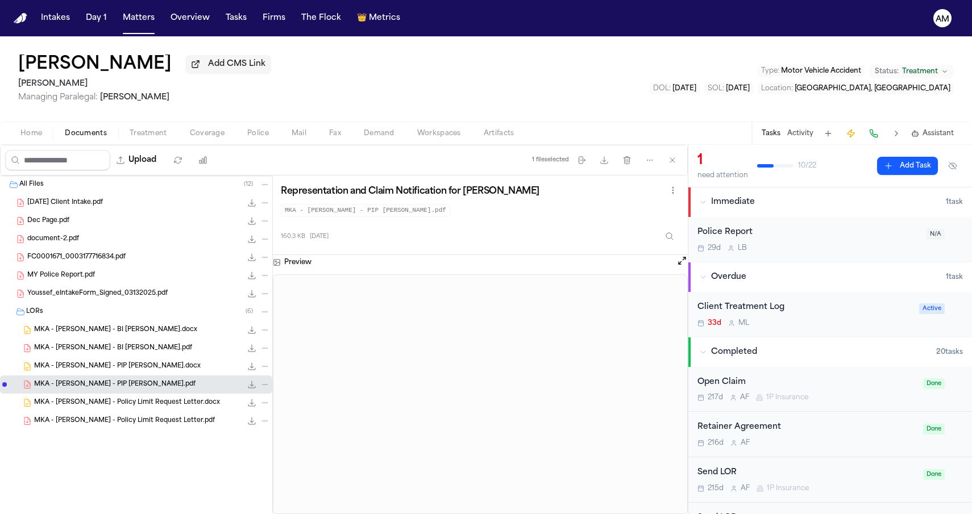
click at [165, 133] on button "Treatment" at bounding box center [148, 134] width 60 height 14
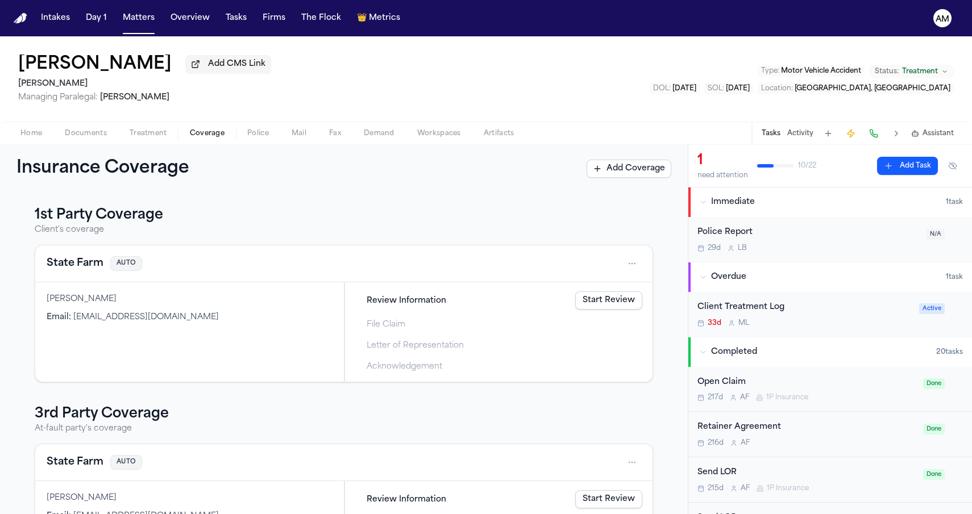
click at [214, 138] on span "Coverage" at bounding box center [207, 133] width 35 height 9
click at [202, 214] on h3 "1st Party Coverage" at bounding box center [344, 215] width 618 height 18
click at [428, 67] on div "Mohamed Youssef Add CMS Link Mohamed K Ahmed Managing Paralegal: Michelle Landa…" at bounding box center [486, 78] width 972 height 85
click at [90, 265] on button "State Farm" at bounding box center [75, 264] width 57 height 16
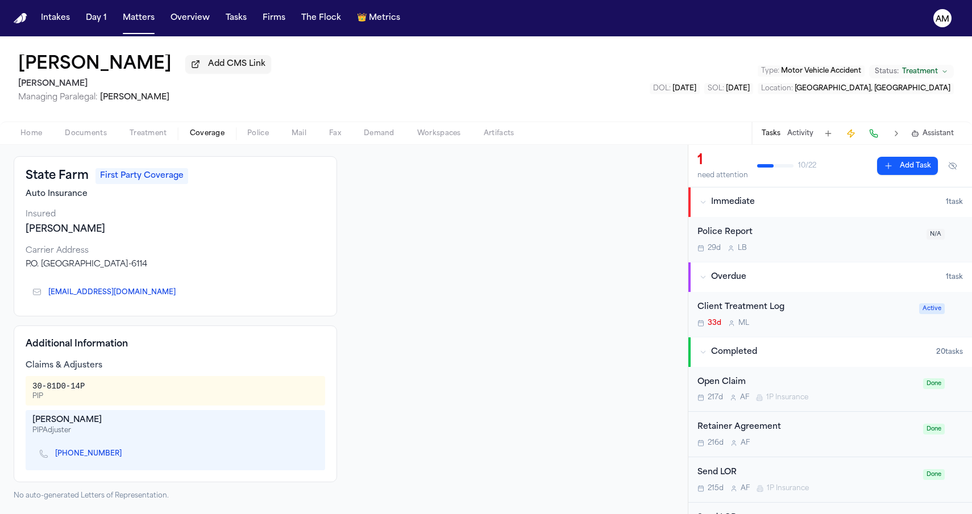
scroll to position [52, 0]
click at [204, 327] on div "Additional Information Claims & Adjusters 30-81D0-14P PIP Brittany Petty PIP Ad…" at bounding box center [175, 404] width 323 height 157
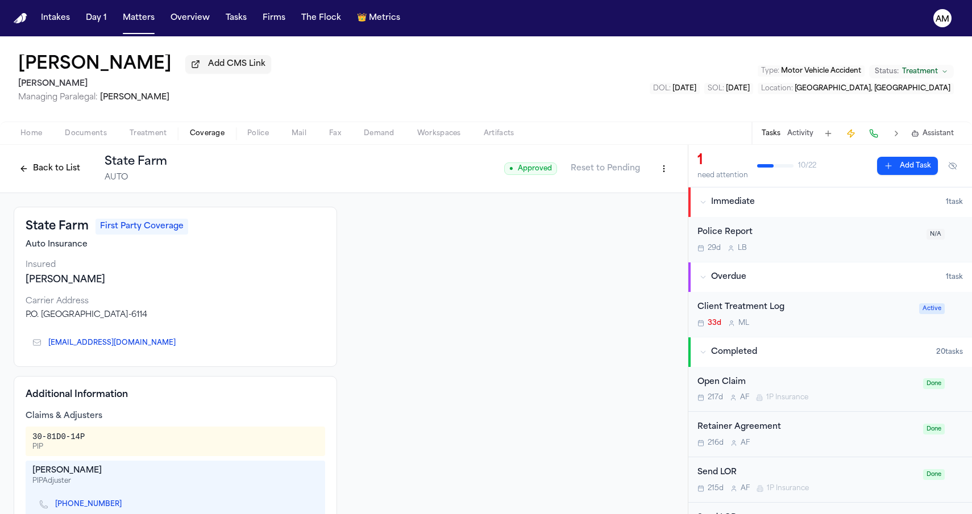
scroll to position [0, 0]
click at [662, 170] on html "Intakes Day 1 Matters Overview Tasks Firms The Flock 👑 Metrics AM Mohamed Youss…" at bounding box center [486, 257] width 972 height 514
click at [615, 192] on div "Edit Coverage" at bounding box center [624, 195] width 95 height 18
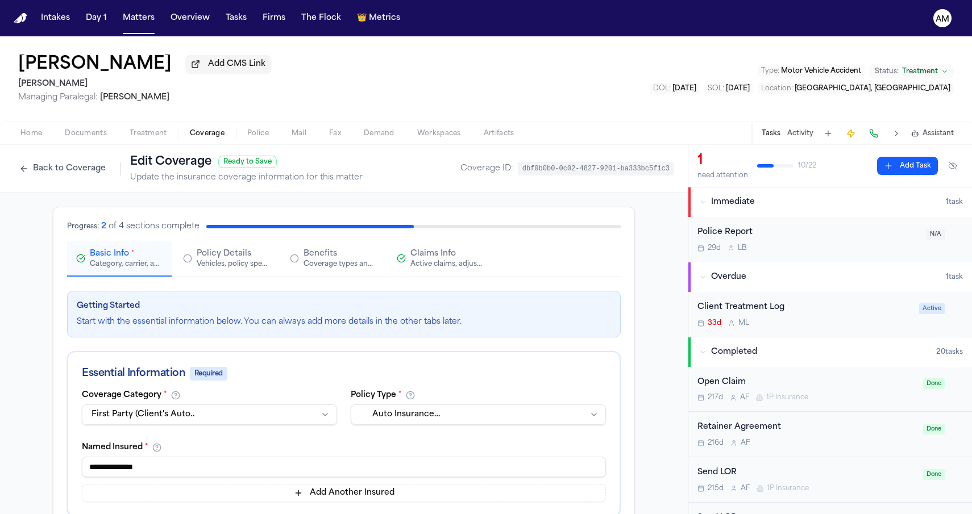
click at [442, 255] on span "Claims Info" at bounding box center [432, 253] width 45 height 11
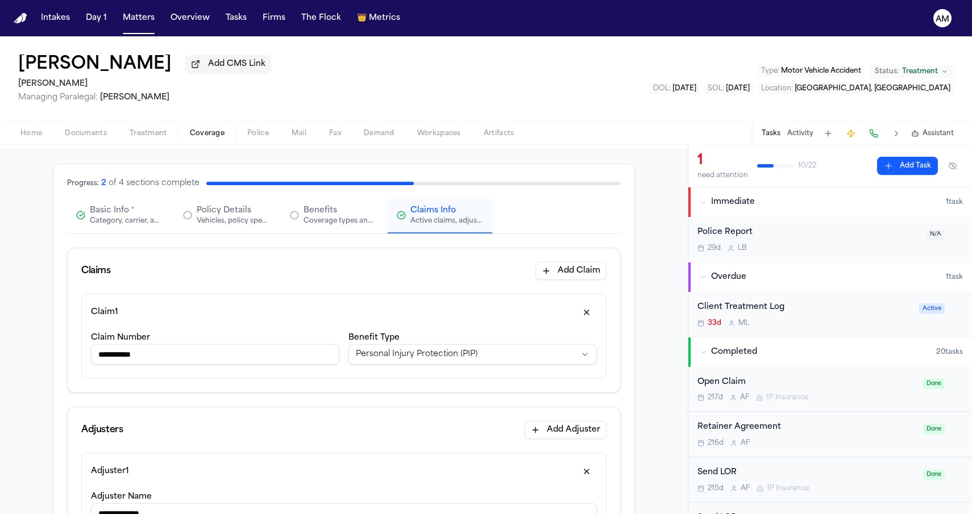
scroll to position [27, 0]
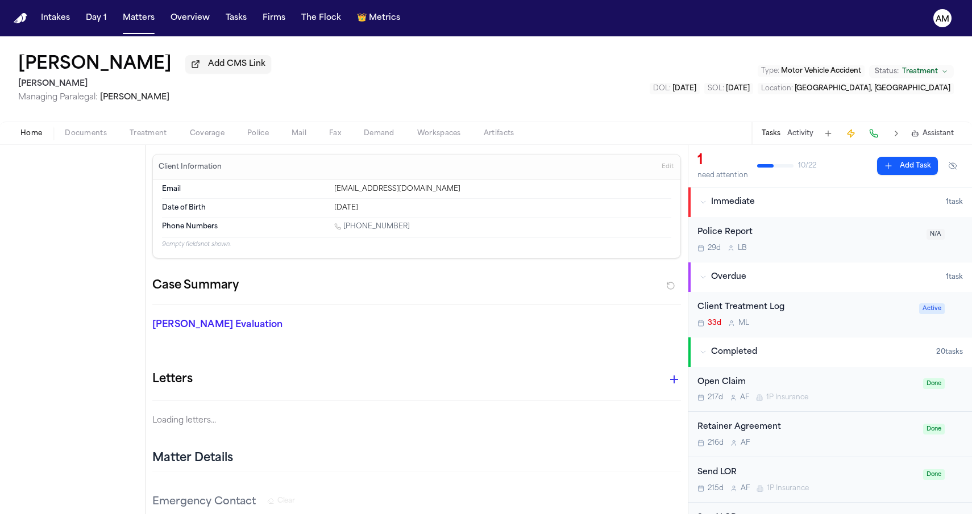
click at [36, 135] on span "Home" at bounding box center [31, 133] width 22 height 9
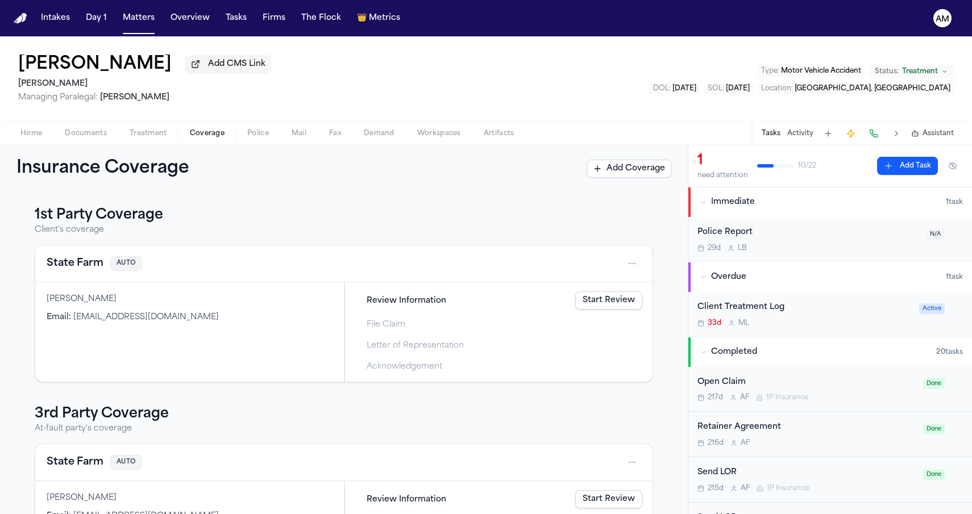
click at [187, 135] on button "Coverage" at bounding box center [206, 134] width 57 height 14
click at [85, 261] on button "State Farm" at bounding box center [75, 264] width 57 height 16
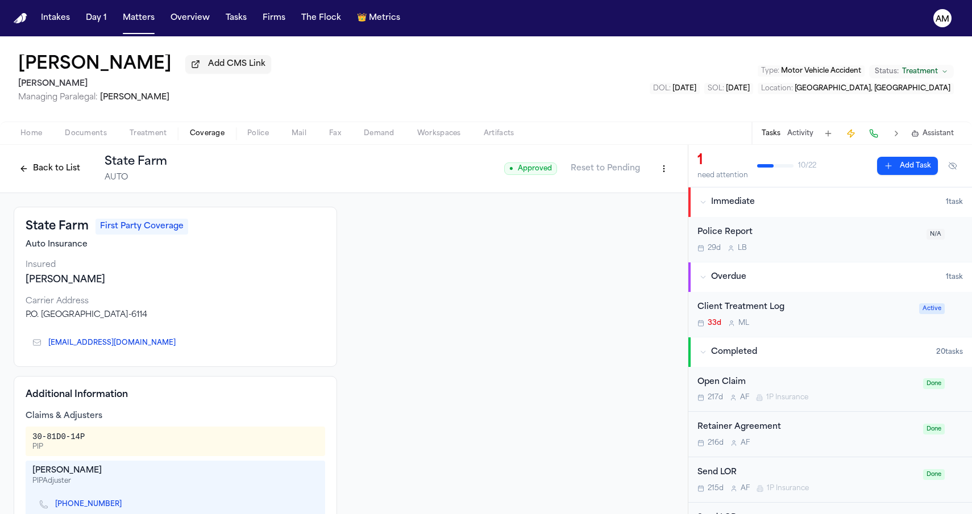
click at [669, 173] on html "Intakes Day 1 Matters Overview Tasks Firms The Flock 👑 Metrics AM Mohamed Youss…" at bounding box center [486, 257] width 972 height 514
click at [621, 192] on div "Edit Coverage" at bounding box center [624, 195] width 95 height 18
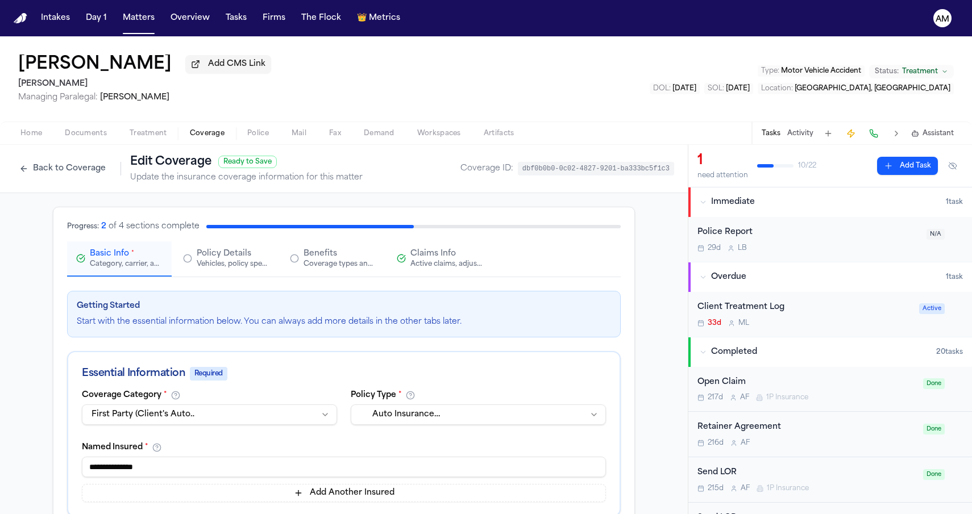
click at [438, 264] on div "Active claims, adjusters, and subrogation details" at bounding box center [446, 264] width 73 height 9
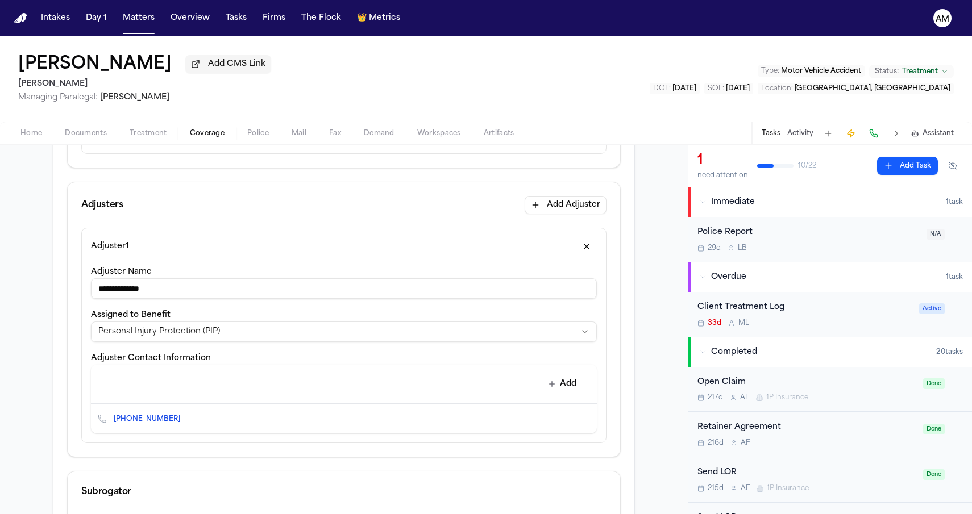
scroll to position [265, 0]
click at [61, 368] on div "**********" at bounding box center [343, 391] width 581 height 898
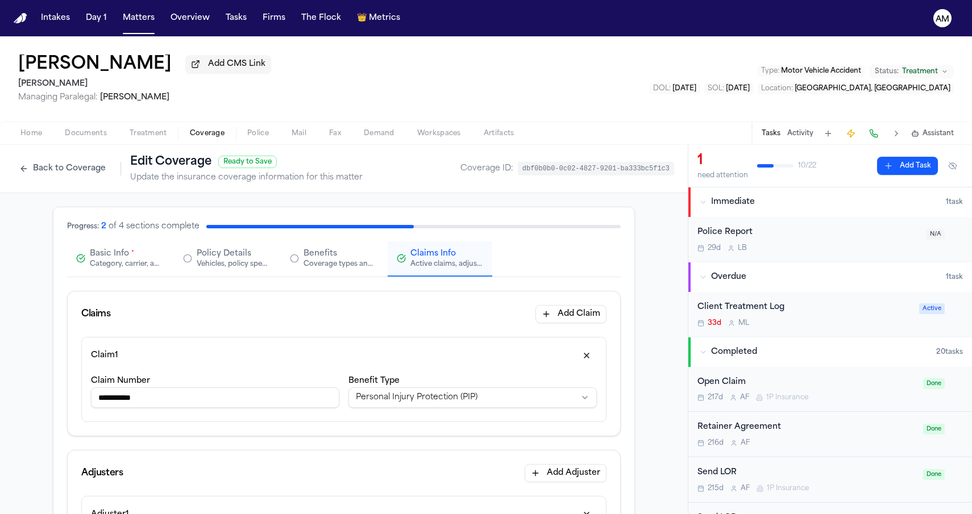
scroll to position [0, 0]
click at [74, 167] on button "Back to Coverage" at bounding box center [63, 169] width 98 height 18
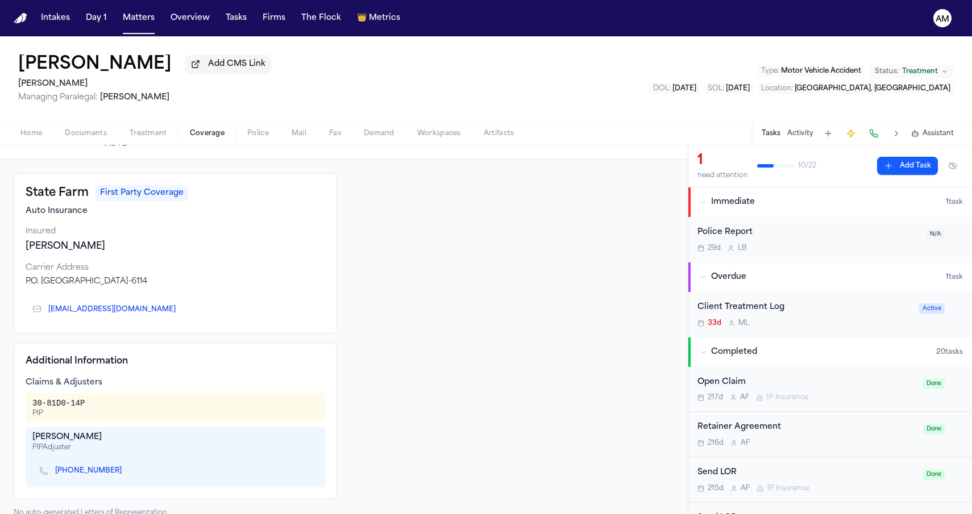
scroll to position [26, 0]
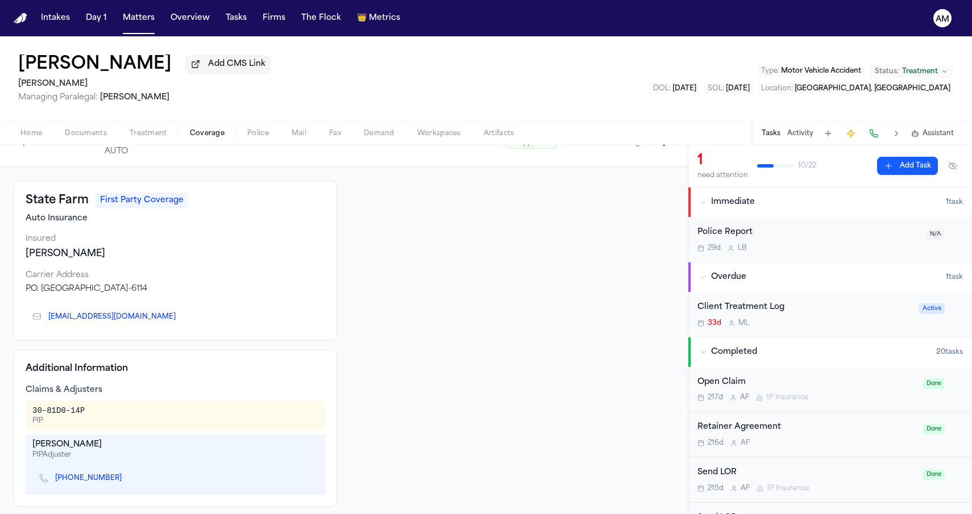
click at [65, 150] on button "Back to List" at bounding box center [50, 143] width 72 height 18
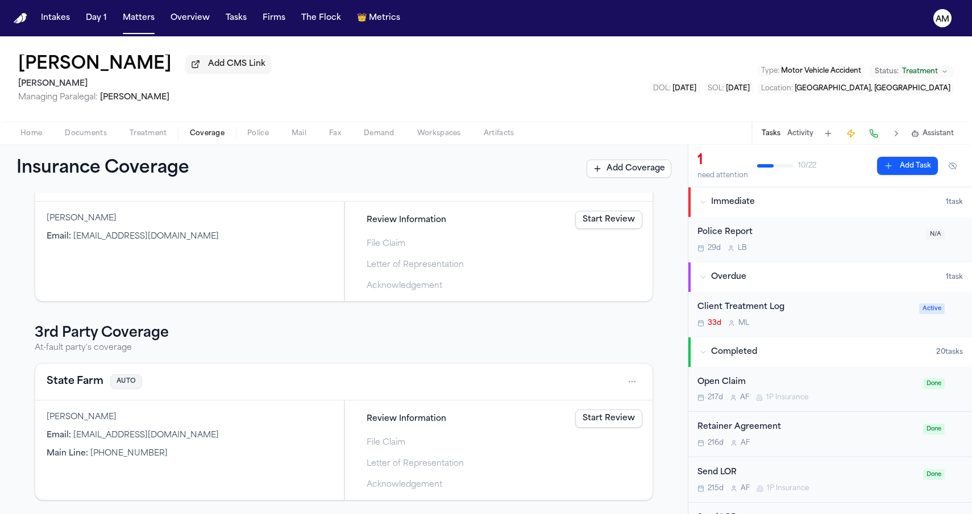
scroll to position [83, 0]
click at [89, 374] on button "State Farm" at bounding box center [75, 382] width 57 height 16
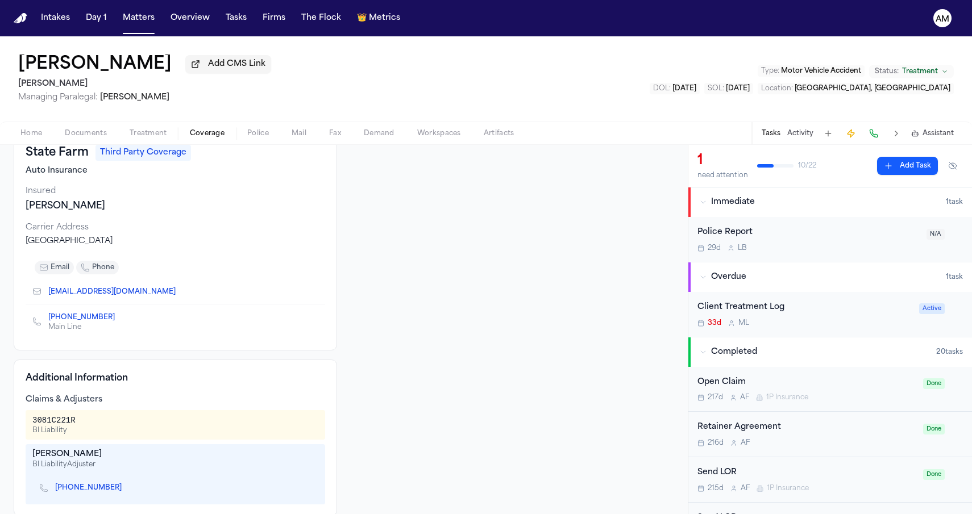
scroll to position [72, 0]
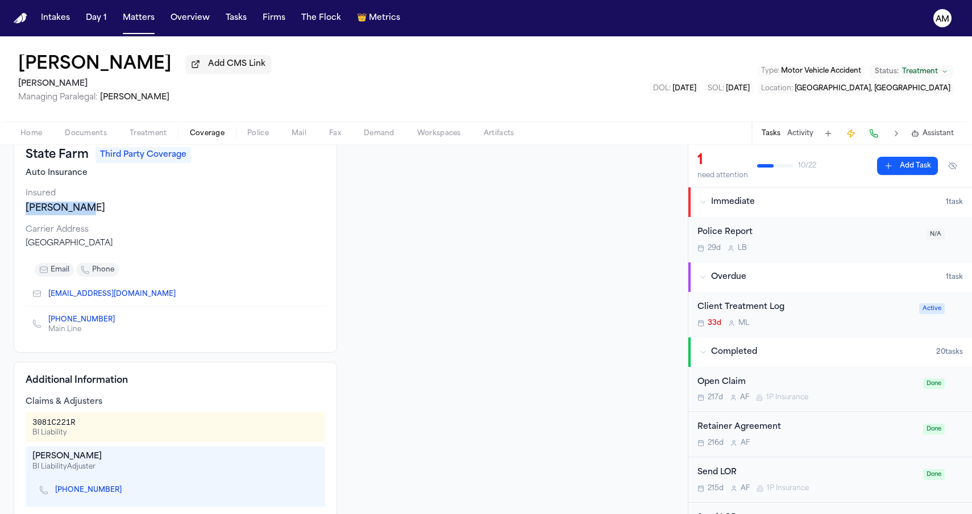
drag, startPoint x: 27, startPoint y: 213, endPoint x: 88, endPoint y: 217, distance: 60.9
click at [88, 215] on div "Amy Ziegler" at bounding box center [176, 209] width 300 height 14
drag, startPoint x: 24, startPoint y: 209, endPoint x: 72, endPoint y: 210, distance: 48.3
click at [72, 210] on div "State Farm Third Party Coverage Auto Insurance Insured Amy Ziegler Carrier Addr…" at bounding box center [175, 244] width 323 height 218
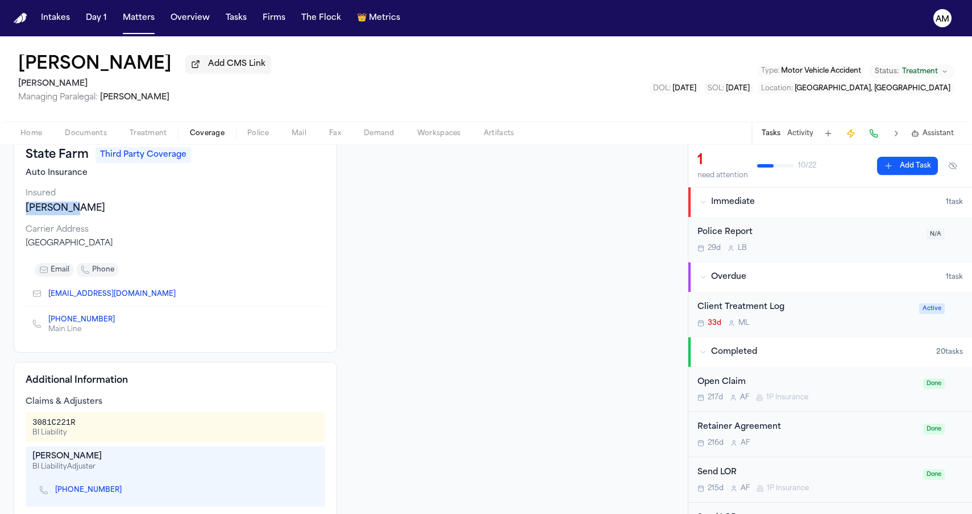
click at [72, 210] on div "Amy Ziegler" at bounding box center [176, 209] width 300 height 14
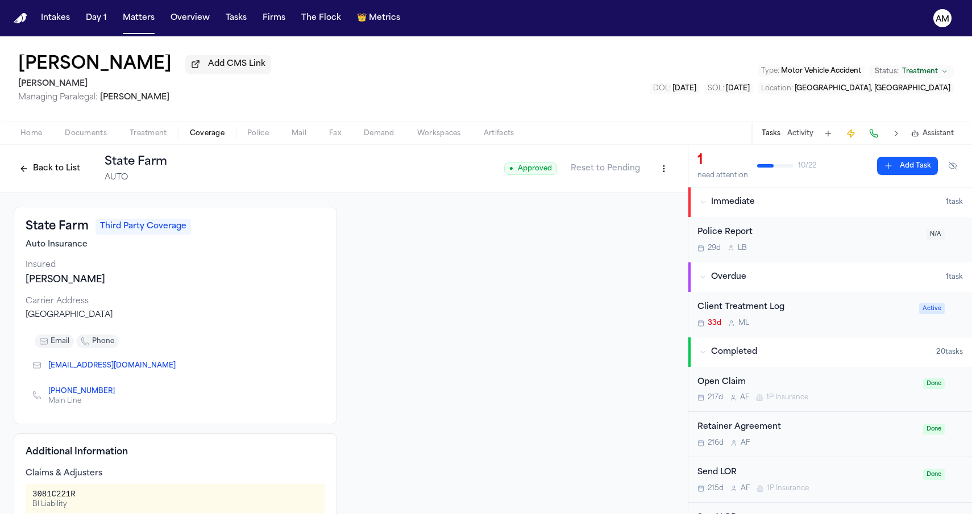
scroll to position [0, 0]
click at [671, 170] on html "Intakes Day 1 Matters Overview Tasks Firms The Flock 👑 Metrics AM Mohamed Youss…" at bounding box center [486, 257] width 972 height 514
click at [634, 190] on div "Edit Coverage" at bounding box center [624, 195] width 95 height 18
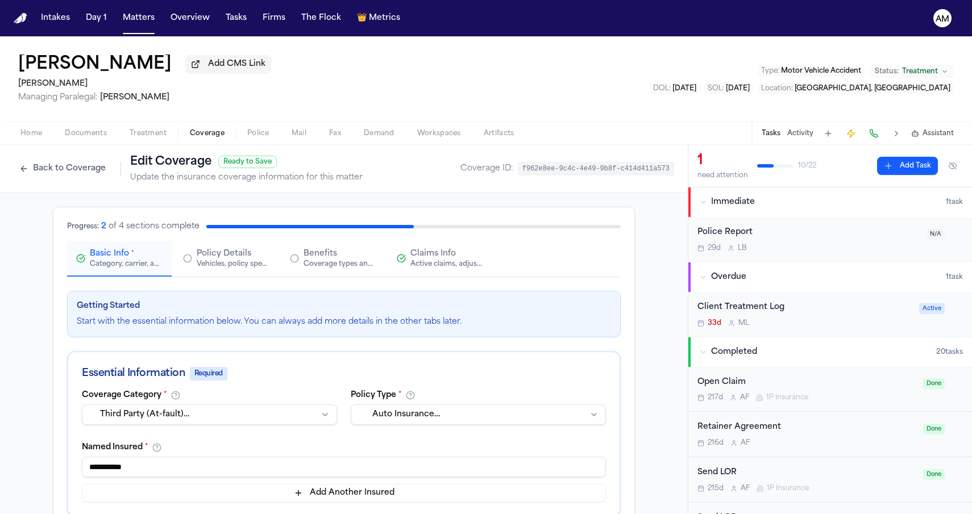
click at [405, 255] on div "Claims Info Active claims, adjusters, and subrogation details" at bounding box center [440, 258] width 86 height 20
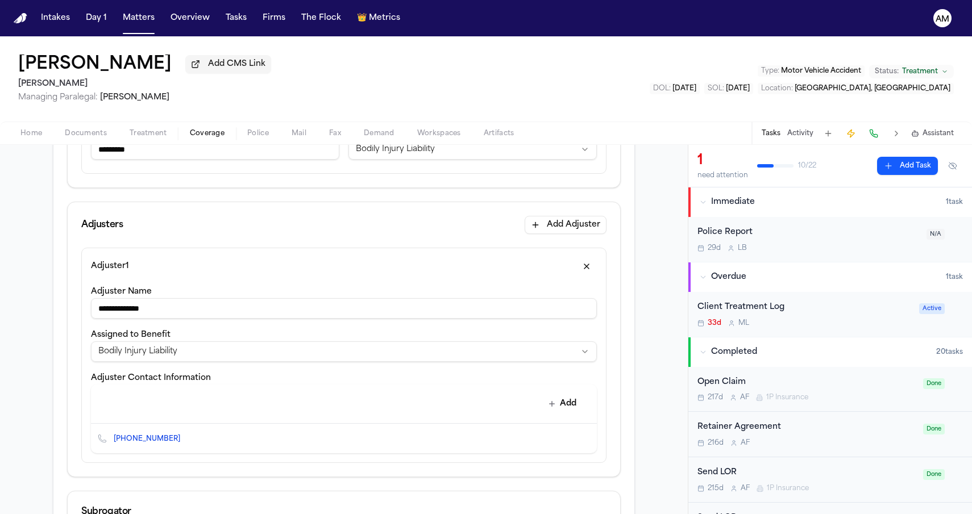
scroll to position [249, 0]
drag, startPoint x: 168, startPoint y: 310, endPoint x: 32, endPoint y: 310, distance: 135.8
click at [32, 310] on div "**********" at bounding box center [344, 407] width 688 height 926
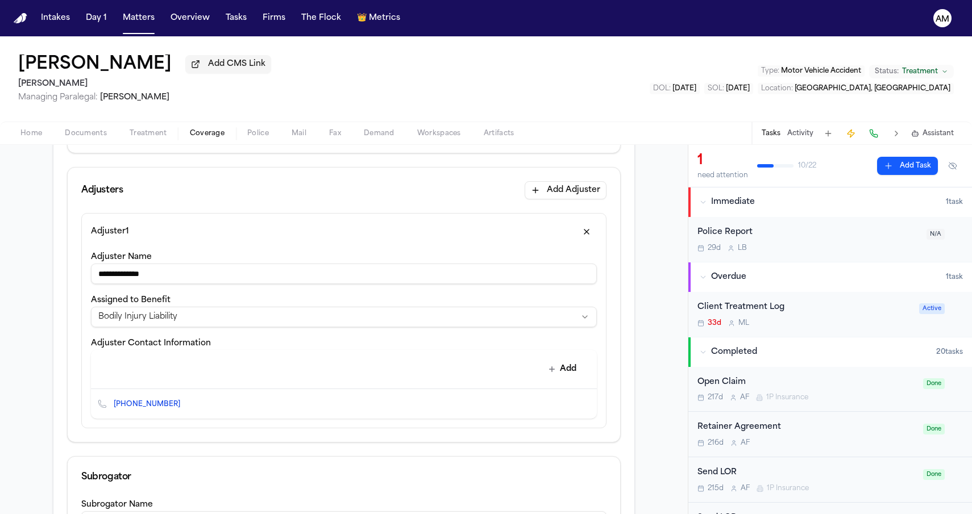
scroll to position [293, 0]
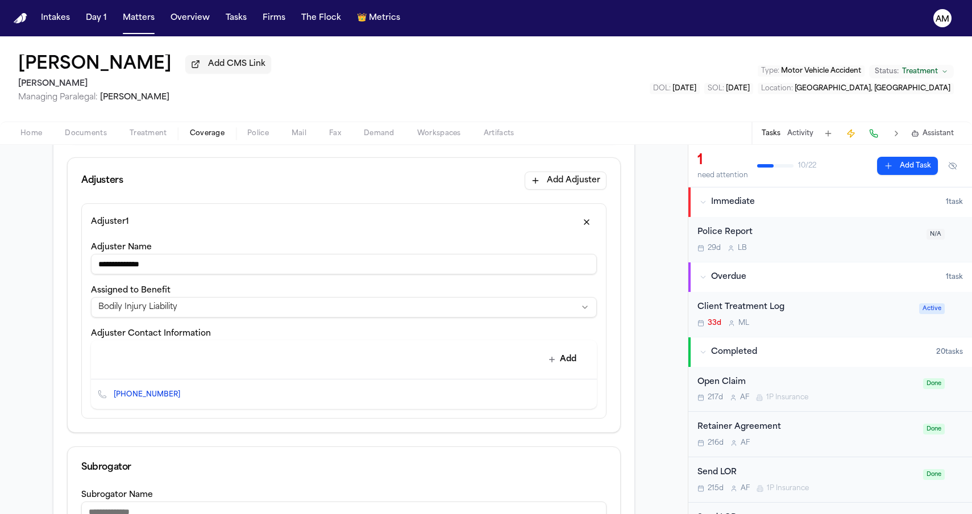
click at [32, 310] on div "**********" at bounding box center [344, 364] width 688 height 926
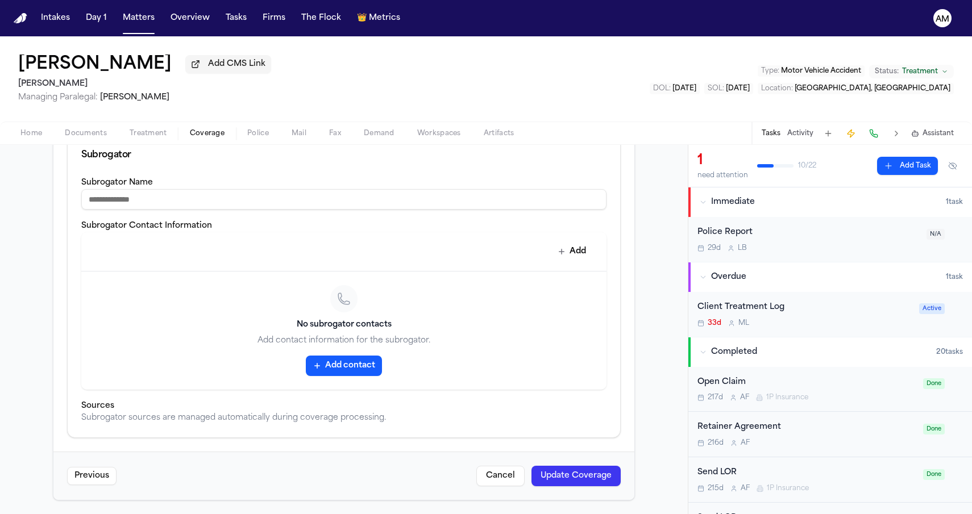
scroll to position [608, 0]
click at [594, 471] on button "Update Coverage" at bounding box center [575, 476] width 89 height 20
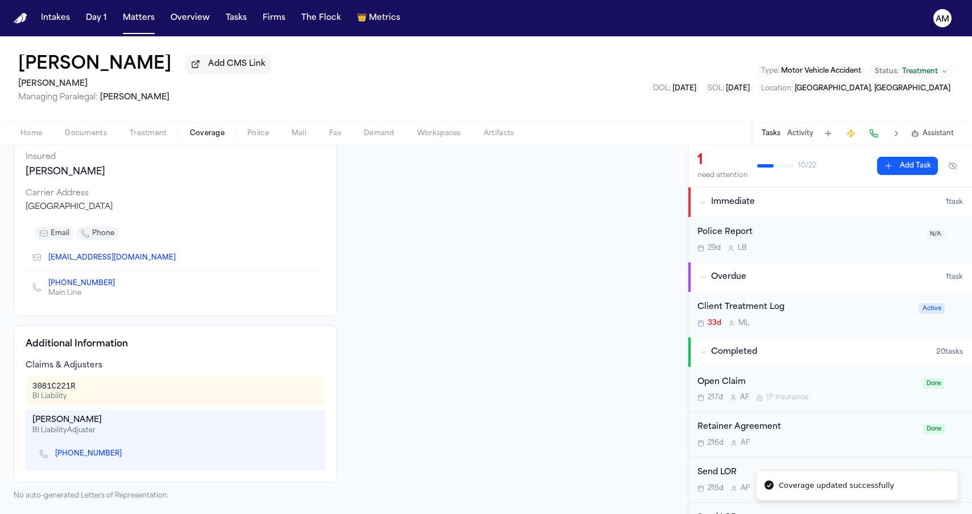
scroll to position [110, 0]
drag, startPoint x: 32, startPoint y: 389, endPoint x: 102, endPoint y: 389, distance: 69.3
click at [102, 389] on div "3081C221R BI Liability" at bounding box center [175, 391] width 286 height 20
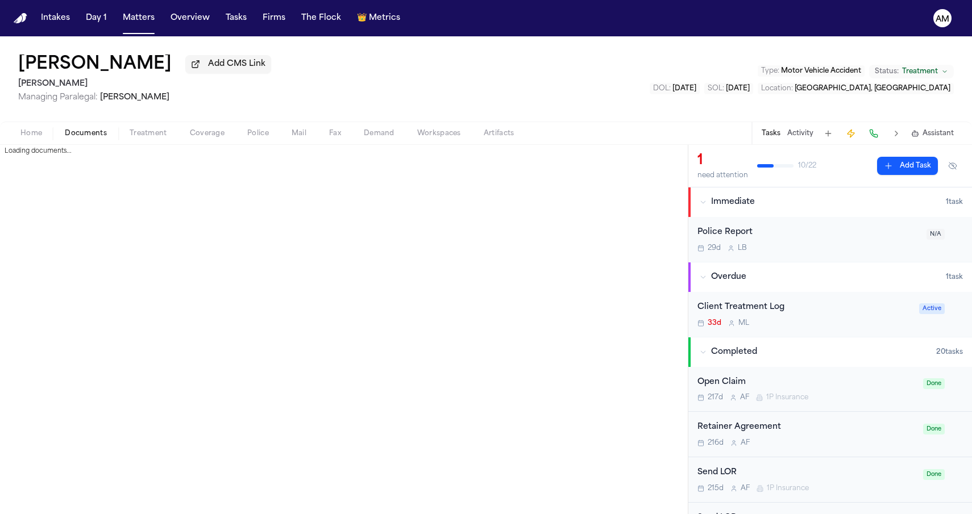
click at [88, 130] on span "Documents" at bounding box center [86, 133] width 42 height 9
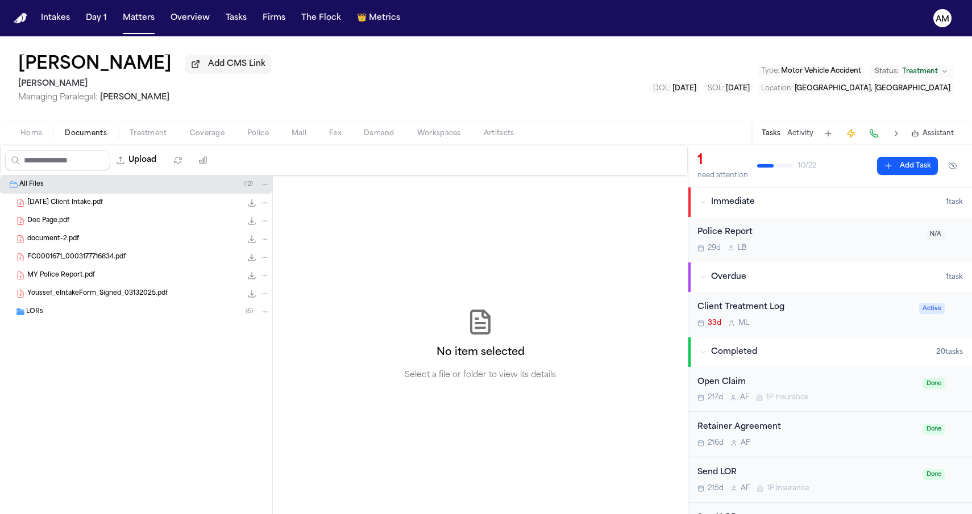
click at [199, 126] on div "Home Documents Treatment Coverage Police Mail Fax Demand Workspaces Artifacts T…" at bounding box center [486, 133] width 972 height 23
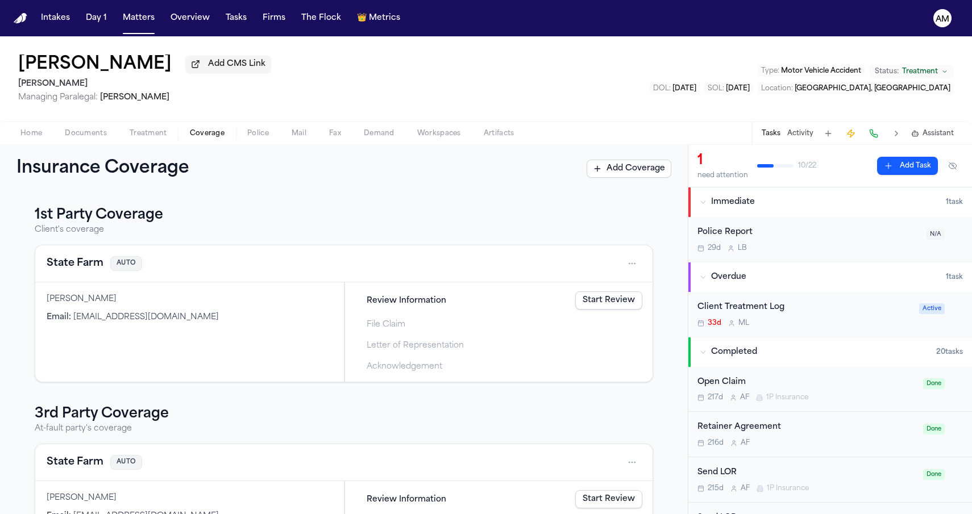
click at [199, 130] on span "Coverage" at bounding box center [207, 133] width 35 height 9
click at [260, 219] on h3 "1st Party Coverage" at bounding box center [344, 215] width 618 height 18
click at [67, 265] on button "State Farm" at bounding box center [75, 264] width 57 height 16
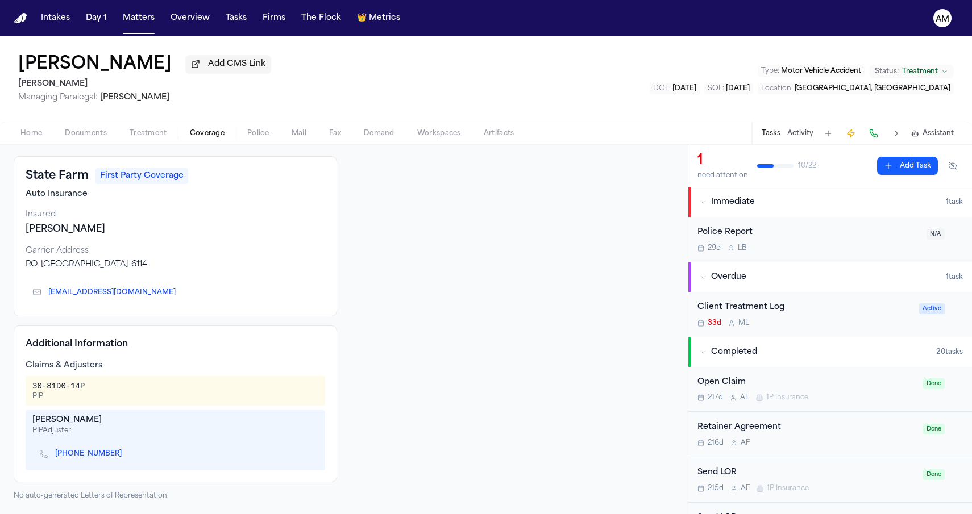
scroll to position [52, 0]
click at [86, 459] on link "(678) 935-1399" at bounding box center [88, 454] width 66 height 9
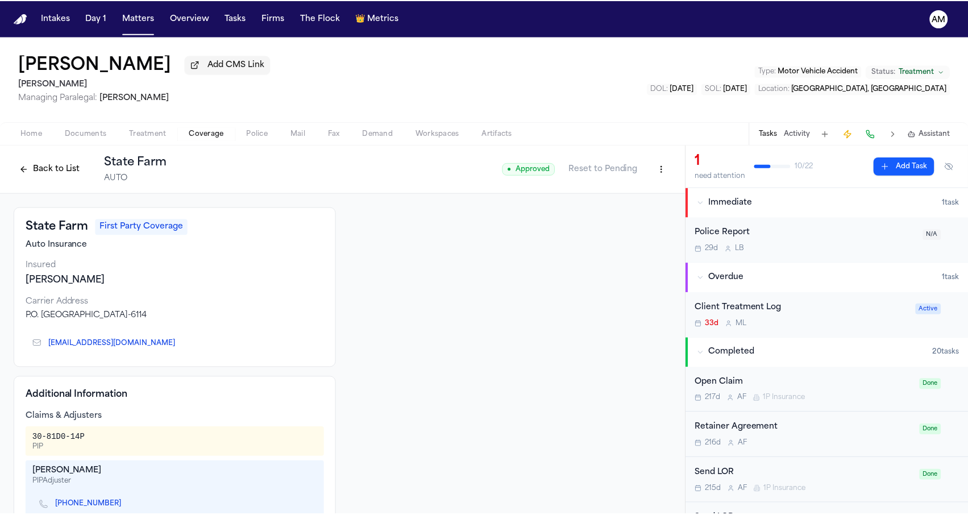
scroll to position [0, 0]
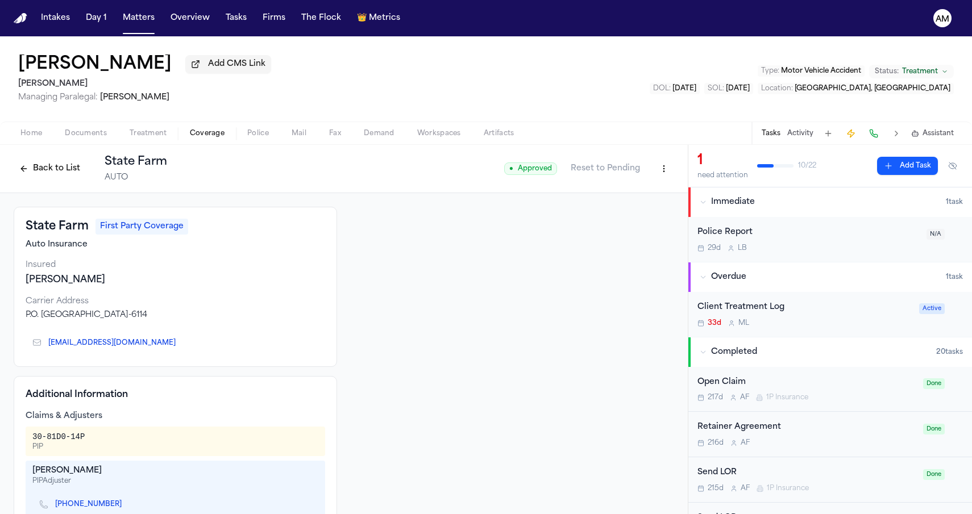
click at [32, 161] on div "Back to List State Farm AUTO" at bounding box center [90, 169] width 153 height 30
click at [32, 171] on button "Back to List" at bounding box center [50, 169] width 72 height 18
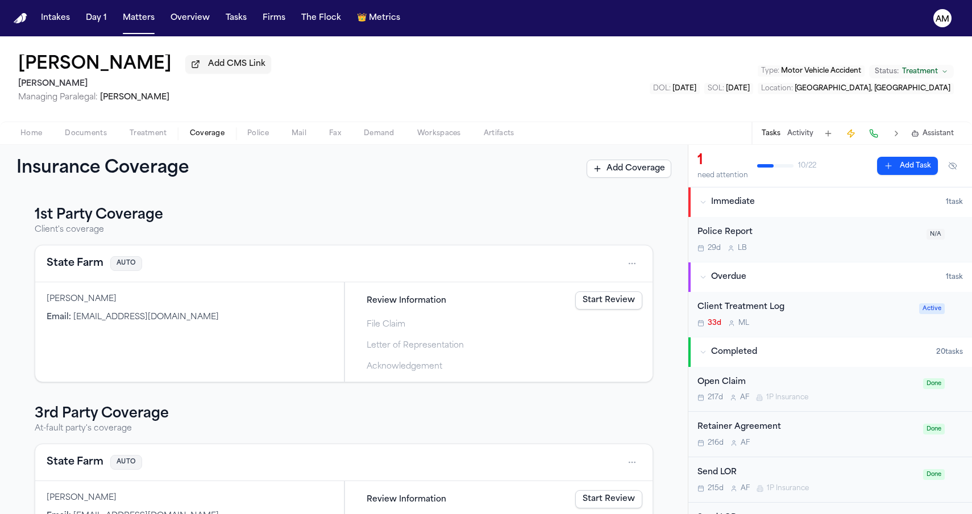
click at [151, 26] on button "Matters" at bounding box center [138, 18] width 41 height 20
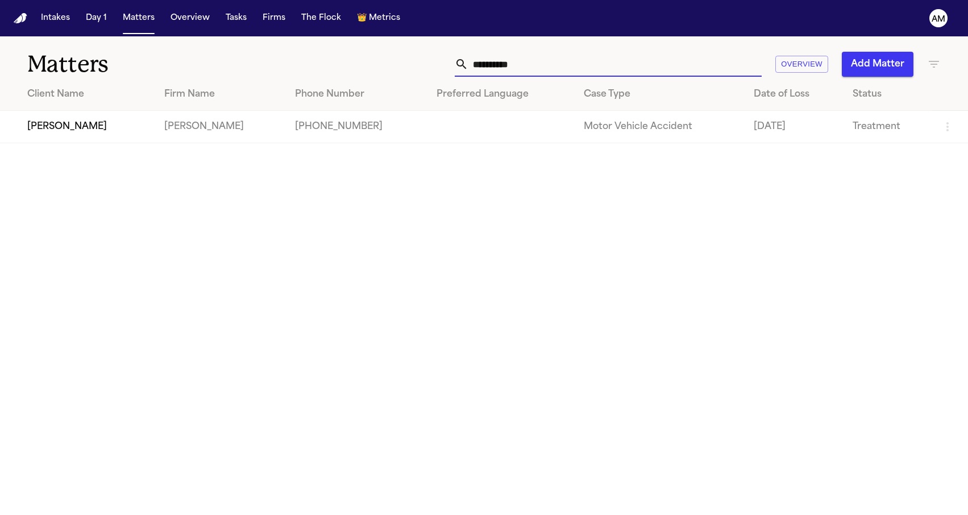
drag, startPoint x: 580, startPoint y: 62, endPoint x: 440, endPoint y: 54, distance: 140.6
click at [440, 54] on div "**********" at bounding box center [614, 64] width 652 height 25
drag, startPoint x: 553, startPoint y: 65, endPoint x: 416, endPoint y: 64, distance: 137.0
click at [416, 64] on div "**********" at bounding box center [614, 64] width 652 height 25
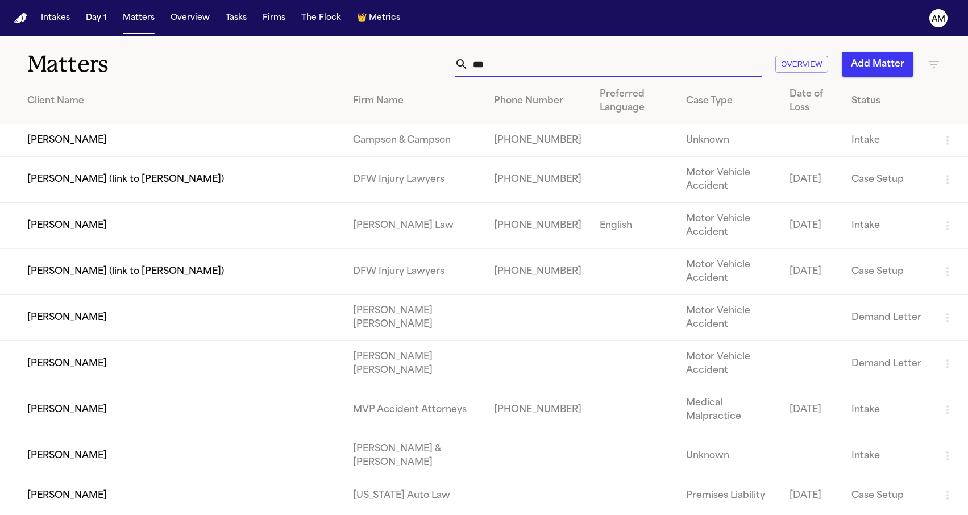
click at [94, 227] on td "Lakeysha Hunter" at bounding box center [172, 226] width 344 height 46
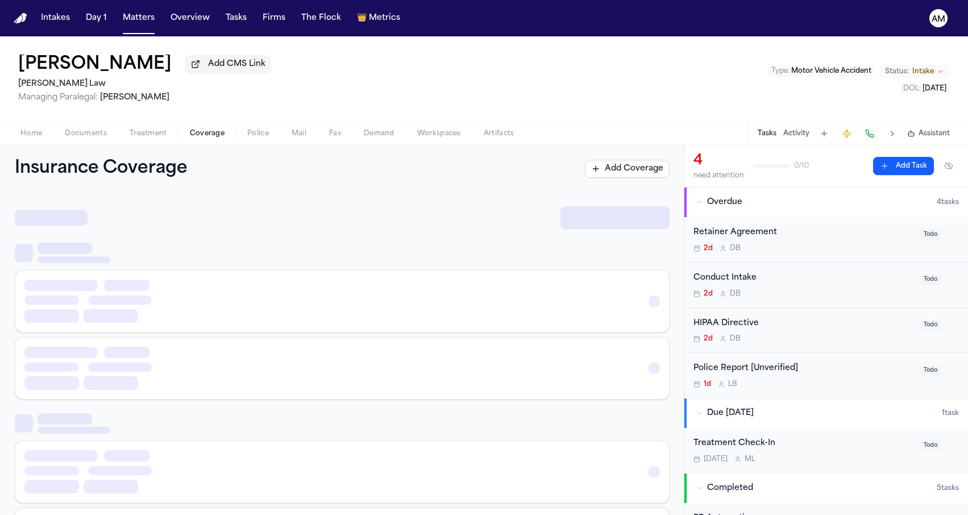
click at [188, 135] on button "Coverage" at bounding box center [206, 134] width 57 height 14
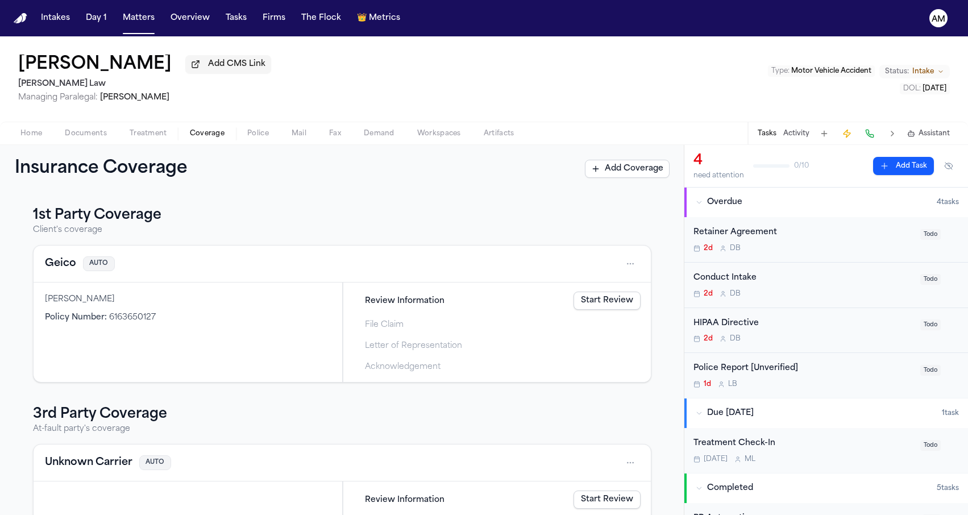
click at [405, 511] on div "Review Information Start Review" at bounding box center [497, 499] width 296 height 25
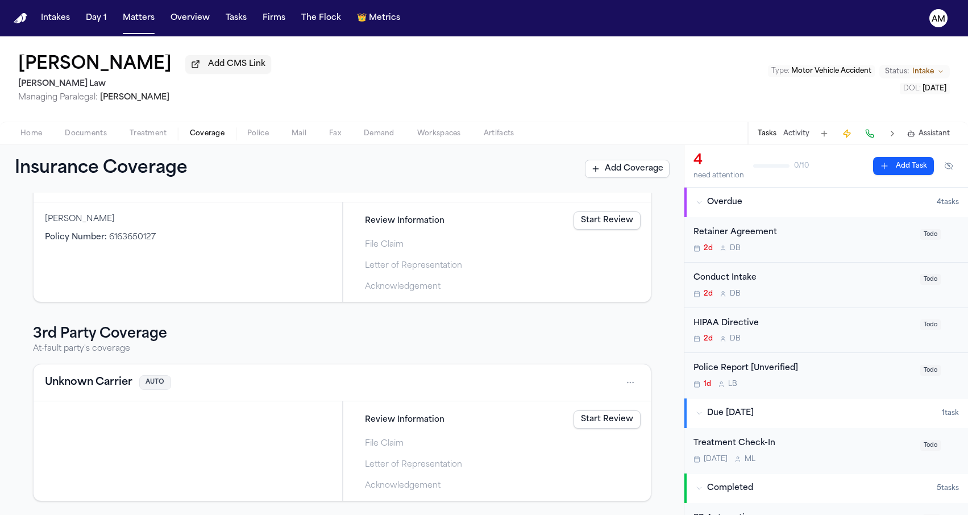
scroll to position [82, 0]
click at [75, 382] on button "Unknown Carrier" at bounding box center [89, 383] width 88 height 16
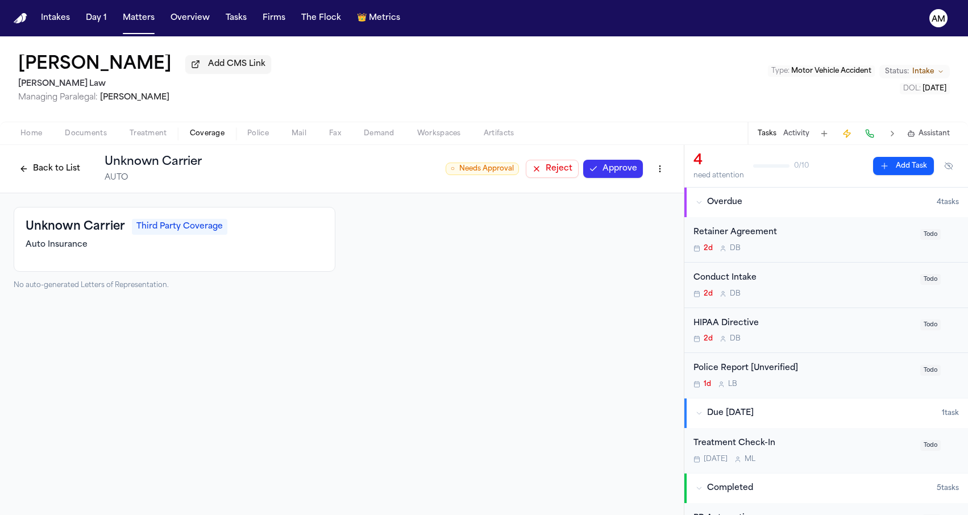
click at [69, 128] on div "Home Documents Treatment Coverage Police Mail Fax Demand Workspaces Artifacts T…" at bounding box center [484, 133] width 968 height 23
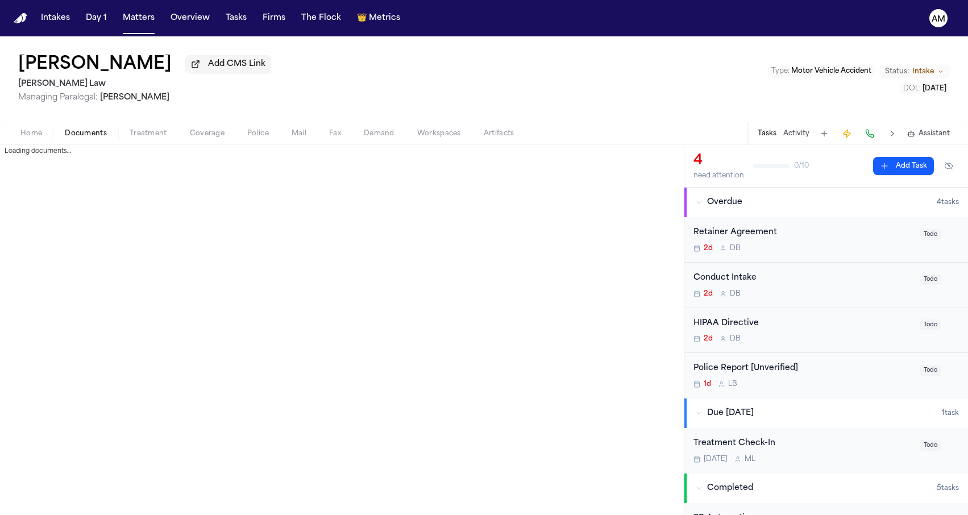
click at [69, 130] on span "Documents" at bounding box center [86, 133] width 42 height 9
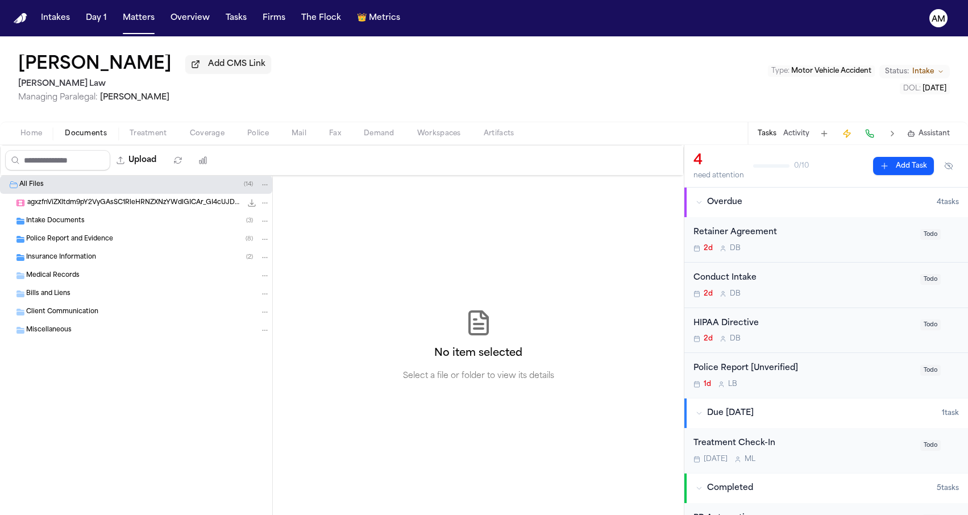
click at [79, 257] on span "Insurance Information" at bounding box center [61, 258] width 70 height 10
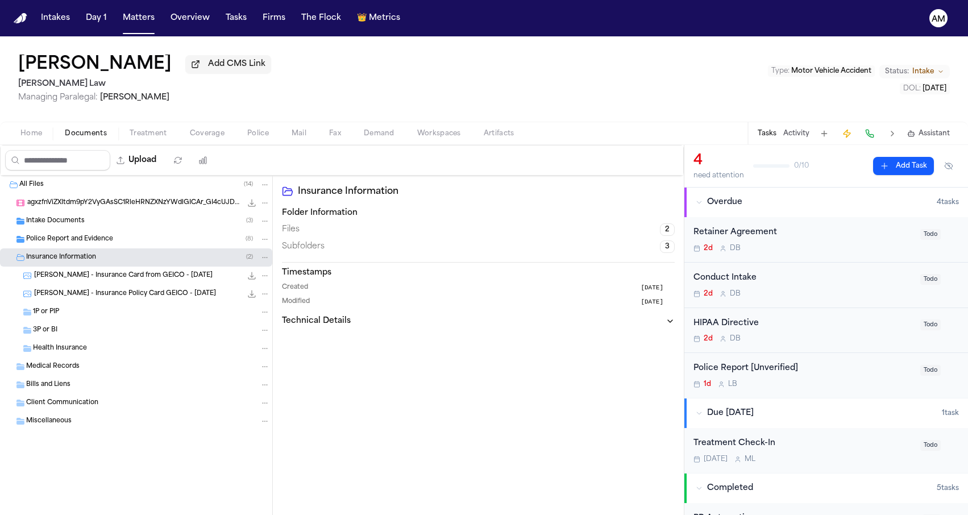
click at [72, 292] on span "L. Hunter - Insurance Policy Card GEICO - 11.28.24" at bounding box center [125, 294] width 182 height 10
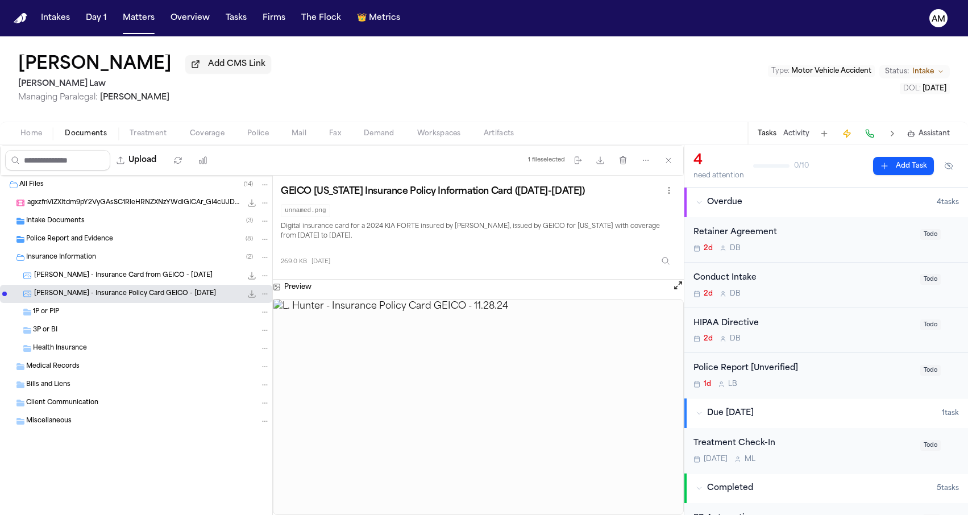
click at [76, 284] on div "L. Hunter - Insurance Card from GEICO - 5.28.25 456.3 KB • PNG" at bounding box center [136, 276] width 272 height 18
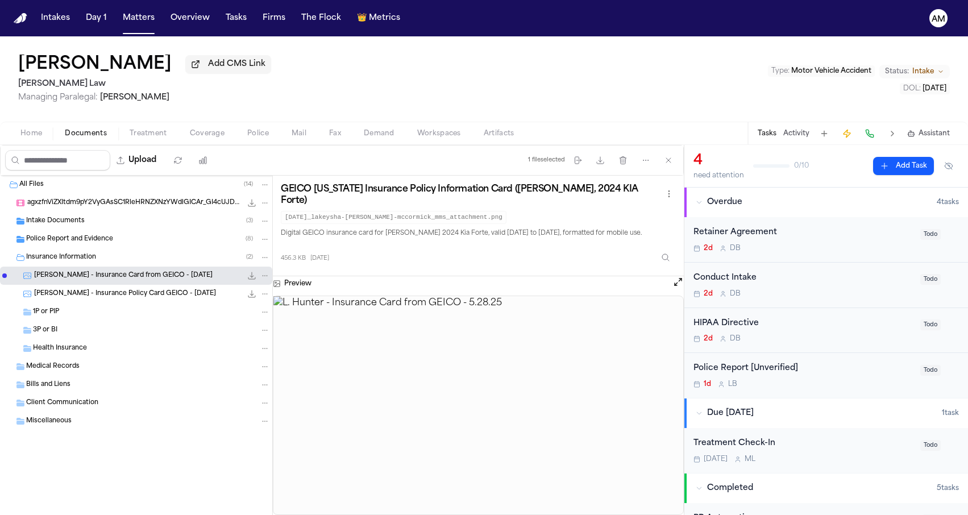
click at [77, 292] on span "L. Hunter - Insurance Policy Card GEICO - 11.28.24" at bounding box center [125, 294] width 182 height 10
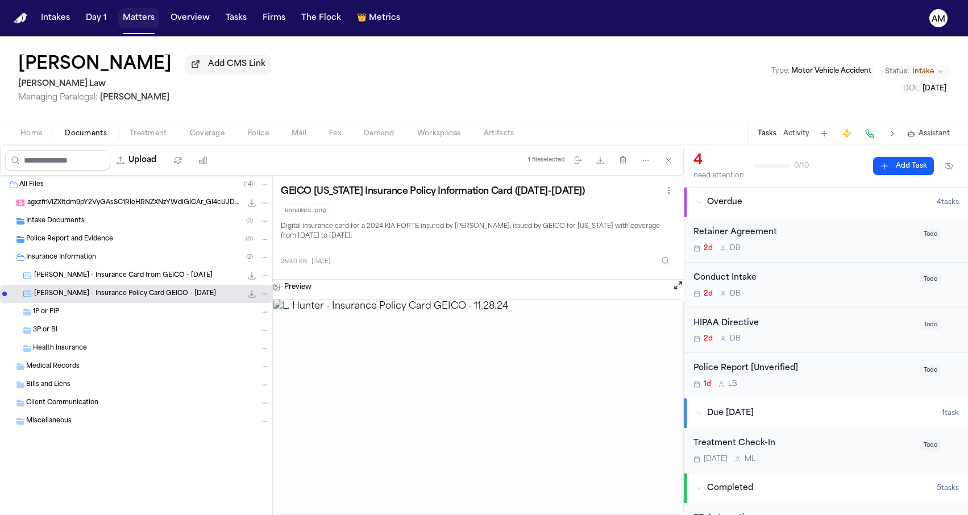
click at [118, 20] on button "Matters" at bounding box center [138, 18] width 41 height 20
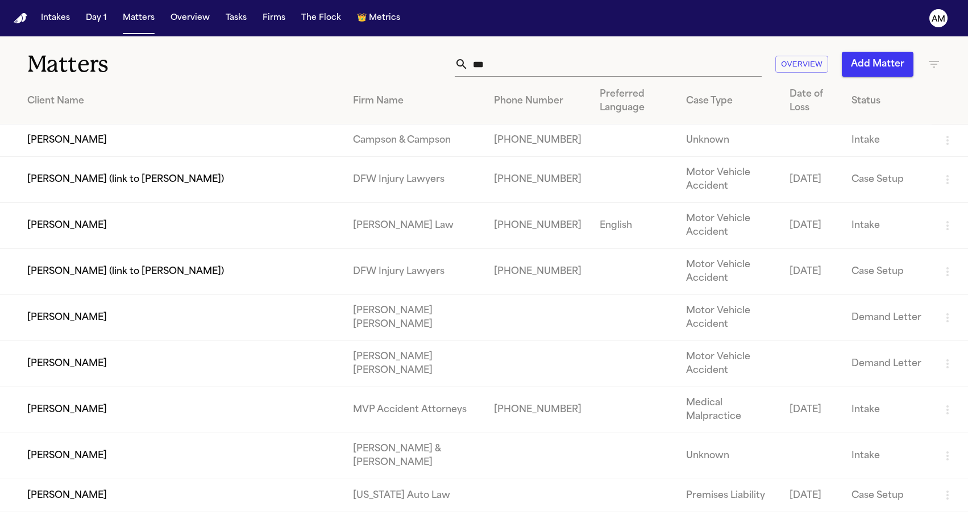
scroll to position [1, 0]
drag, startPoint x: 472, startPoint y: 84, endPoint x: 472, endPoint y: 76, distance: 8.0
click at [472, 80] on th "Firm Name" at bounding box center [415, 101] width 142 height 46
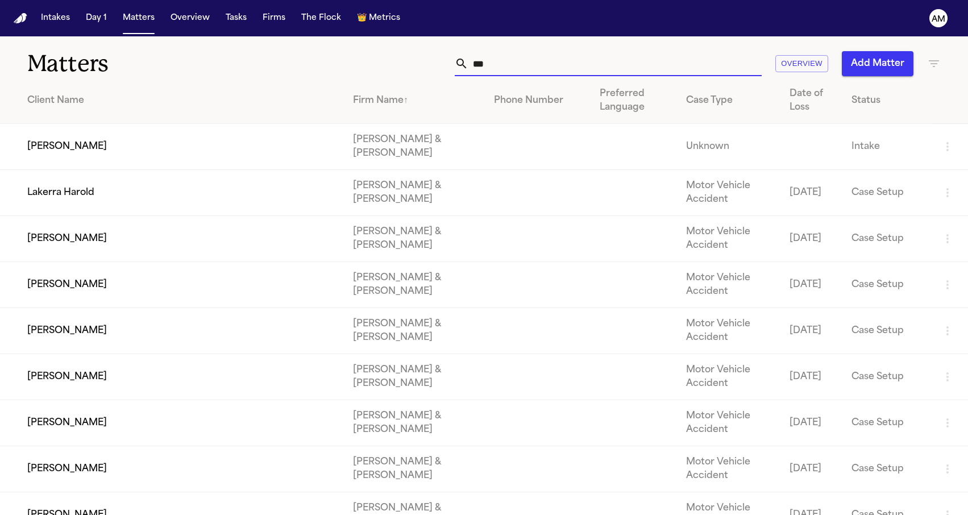
click at [483, 70] on input "***" at bounding box center [614, 63] width 293 height 25
click at [516, 52] on input "***" at bounding box center [614, 63] width 293 height 25
click at [441, 89] on th "Firm Name ↑" at bounding box center [415, 101] width 142 height 46
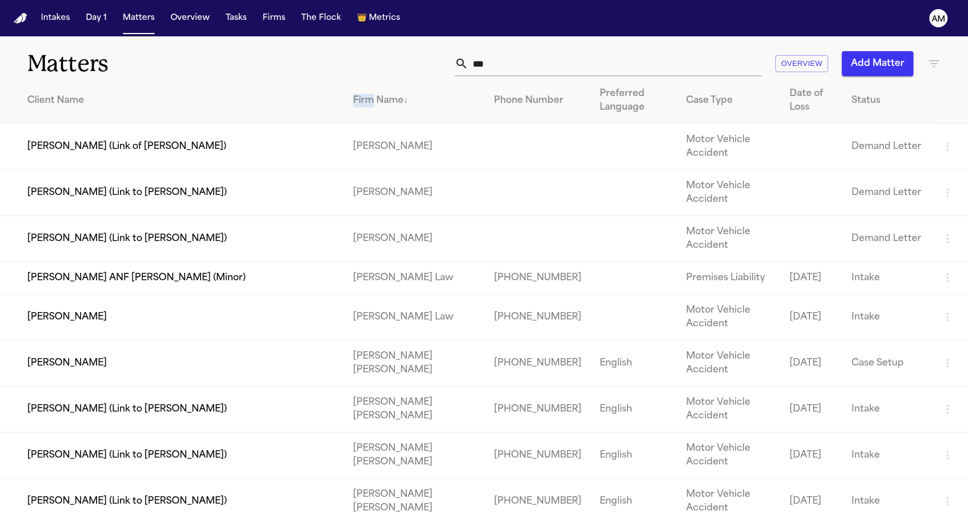
click at [440, 89] on th "Firm Name ↓" at bounding box center [415, 101] width 142 height 46
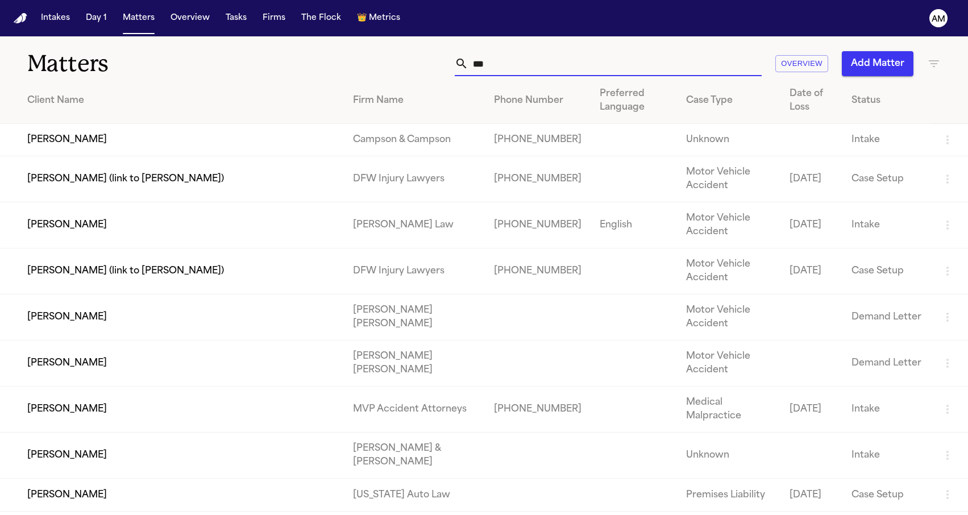
click at [507, 64] on input "***" at bounding box center [614, 63] width 293 height 25
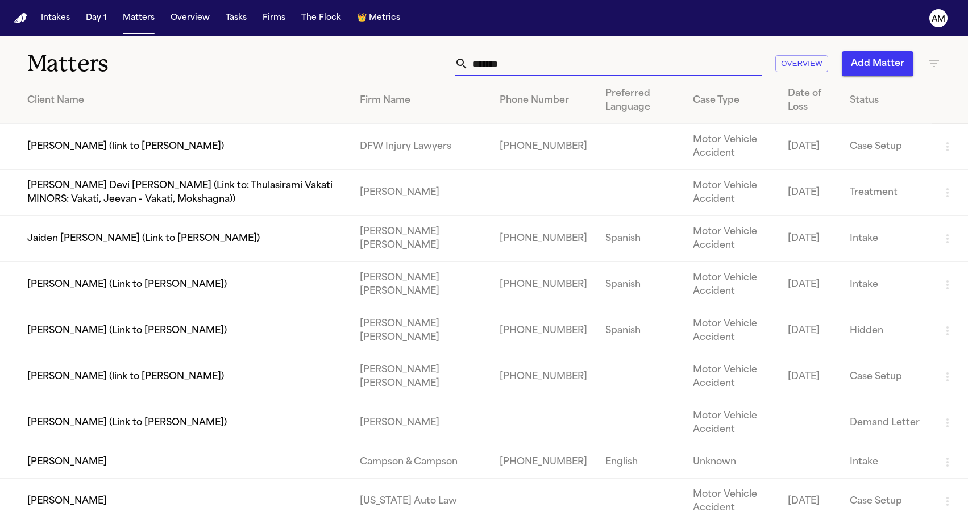
scroll to position [0, 0]
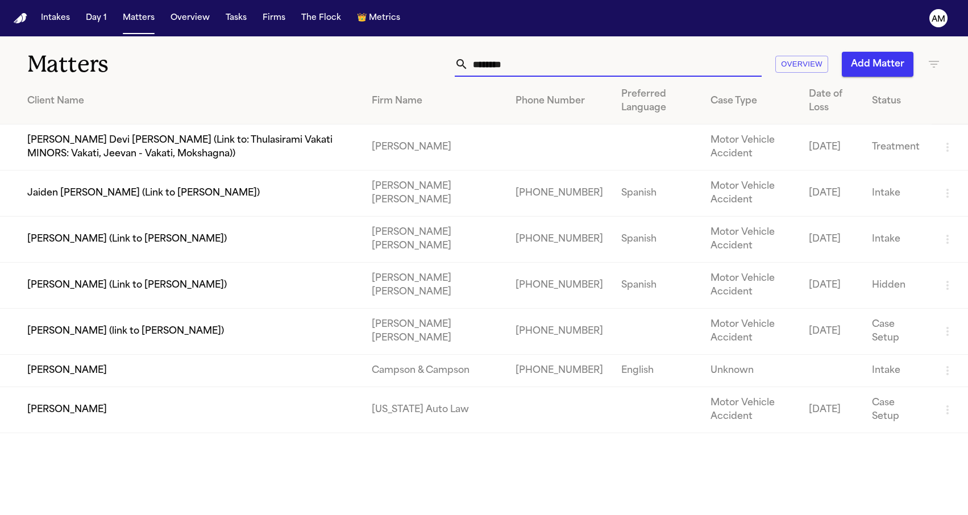
drag, startPoint x: 526, startPoint y: 66, endPoint x: 533, endPoint y: 68, distance: 7.6
click at [533, 68] on input "********" at bounding box center [614, 64] width 293 height 25
click at [331, 426] on td "Lakeisha Taylor-Hunter" at bounding box center [181, 410] width 363 height 46
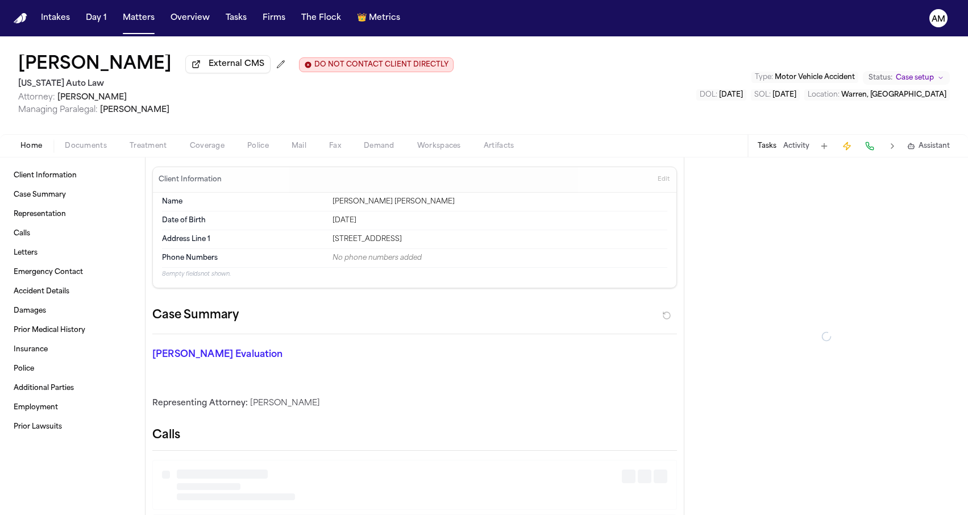
click at [182, 149] on button "Coverage" at bounding box center [206, 146] width 57 height 14
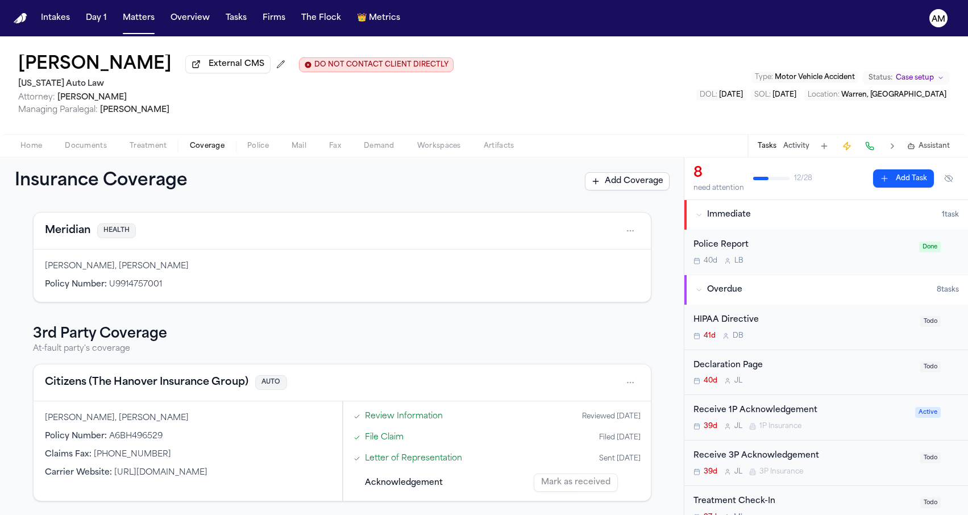
scroll to position [194, 0]
click at [151, 387] on button "Citizens (The Hanover Insurance Group)" at bounding box center [146, 383] width 203 height 16
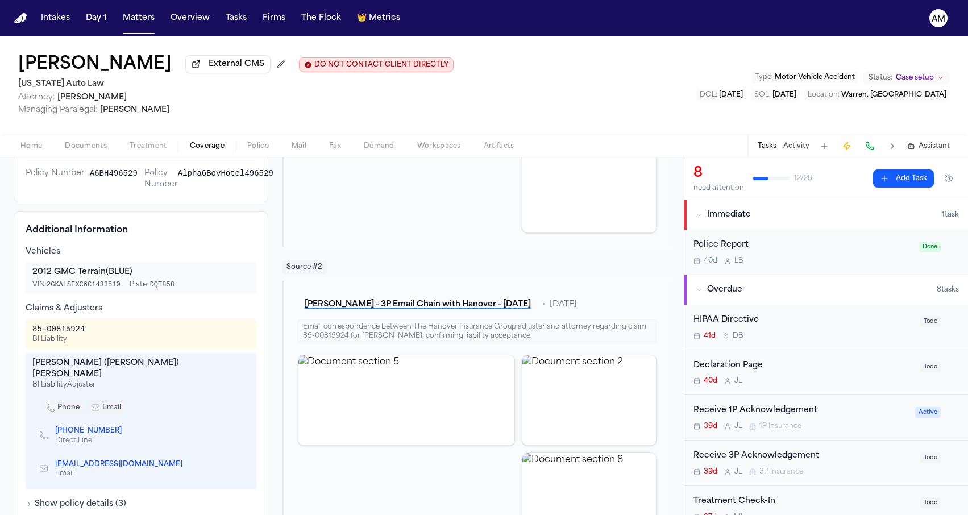
scroll to position [289, 0]
click at [96, 427] on link "+1 (517) 579-6815" at bounding box center [88, 431] width 66 height 9
click at [185, 461] on icon "Copy to clipboard" at bounding box center [188, 464] width 7 height 7
click at [120, 16] on button "Matters" at bounding box center [138, 18] width 41 height 20
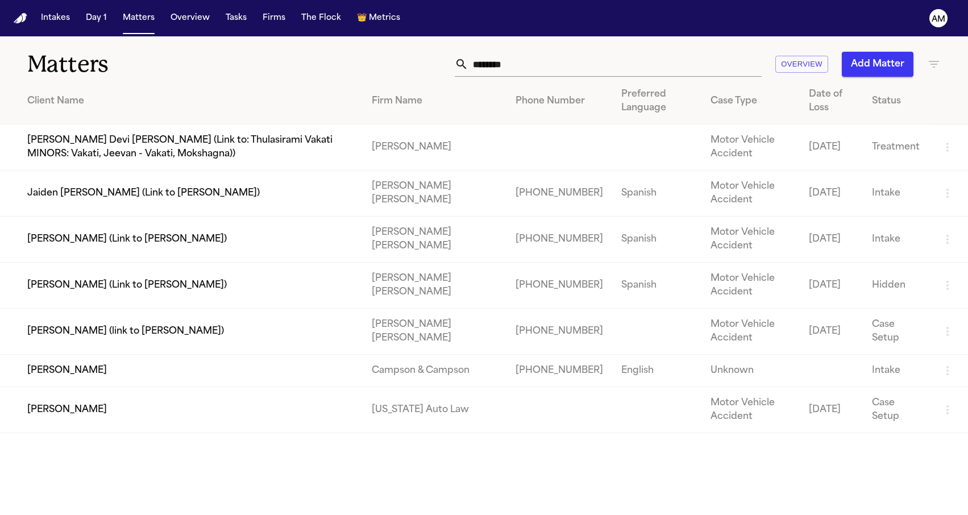
click at [937, 73] on div "******** Overview Add Matter" at bounding box center [614, 64] width 652 height 25
click at [937, 65] on icon "button" at bounding box center [934, 64] width 14 height 14
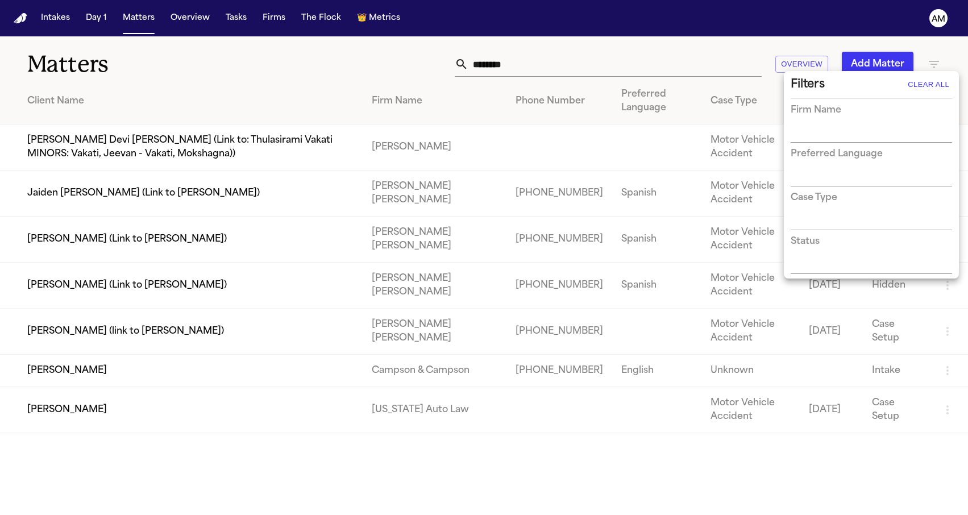
drag, startPoint x: 565, startPoint y: 61, endPoint x: 554, endPoint y: 61, distance: 10.8
click at [563, 61] on div at bounding box center [484, 257] width 968 height 515
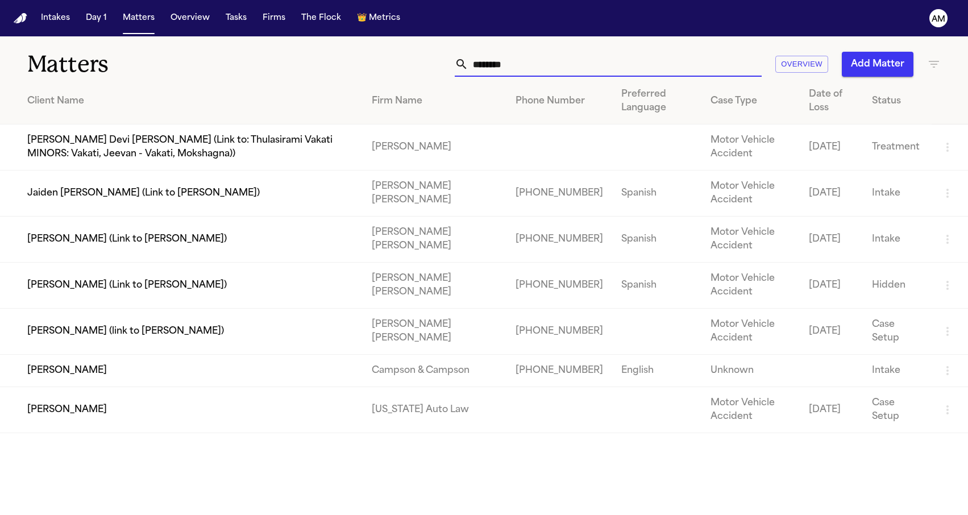
drag, startPoint x: 550, startPoint y: 62, endPoint x: 357, endPoint y: 50, distance: 193.0
click at [358, 51] on div "Matters ******** Overview Add Matter" at bounding box center [484, 57] width 968 height 42
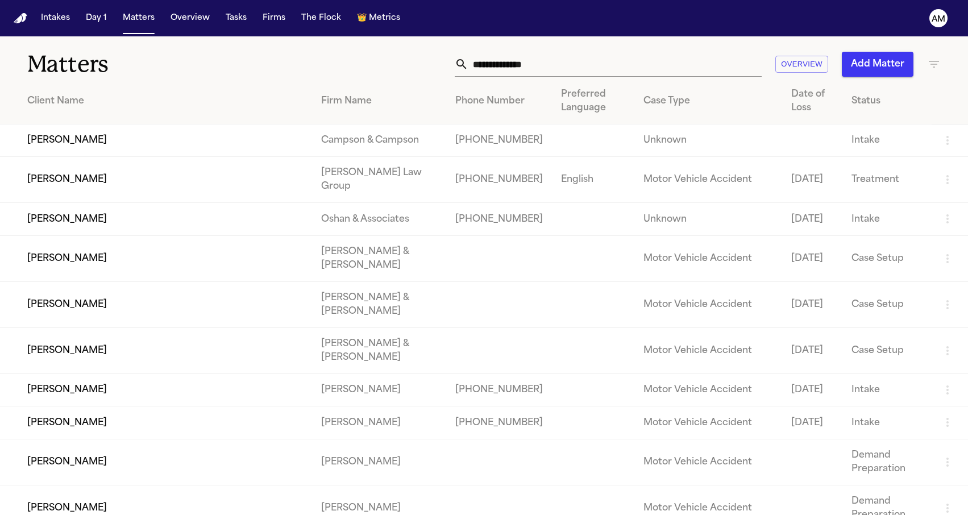
click at [383, 56] on div "Overview Add Matter" at bounding box center [614, 64] width 652 height 25
click at [375, 181] on td "Romanow Law Group" at bounding box center [379, 180] width 134 height 46
click at [174, 181] on td "Heather Johnston" at bounding box center [156, 180] width 312 height 46
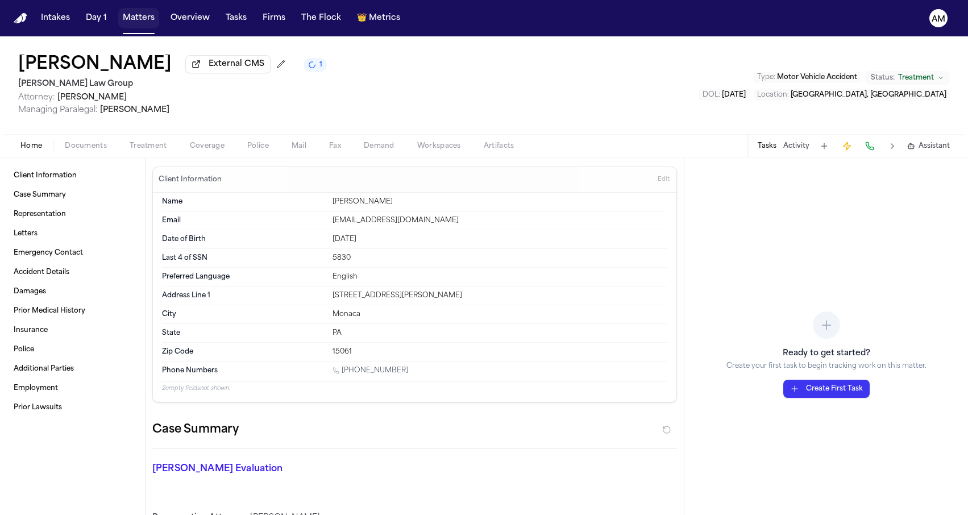
click at [136, 20] on button "Matters" at bounding box center [138, 18] width 41 height 20
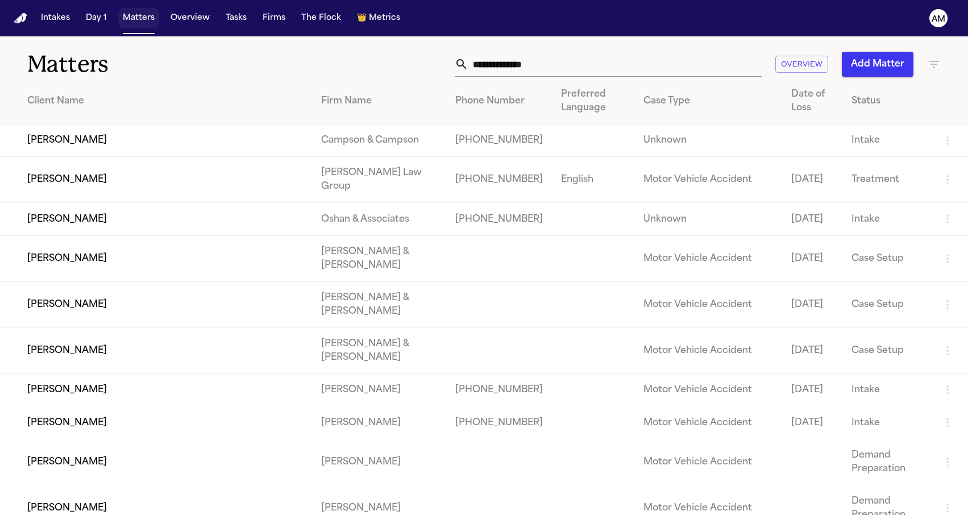
click at [140, 26] on button "Matters" at bounding box center [138, 18] width 41 height 20
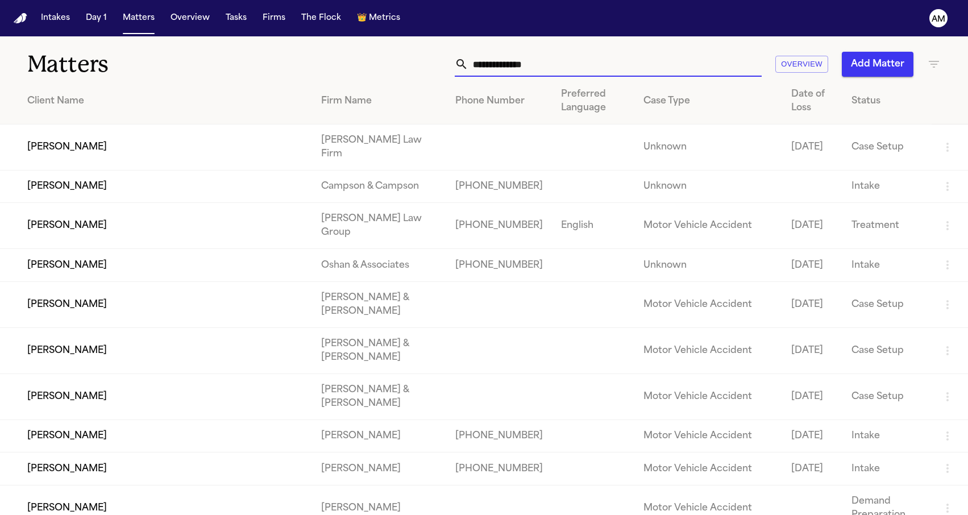
drag, startPoint x: 252, startPoint y: 26, endPoint x: 531, endPoint y: 66, distance: 281.4
click at [531, 66] on input "text" at bounding box center [614, 64] width 293 height 25
click at [504, 60] on input "text" at bounding box center [614, 64] width 293 height 25
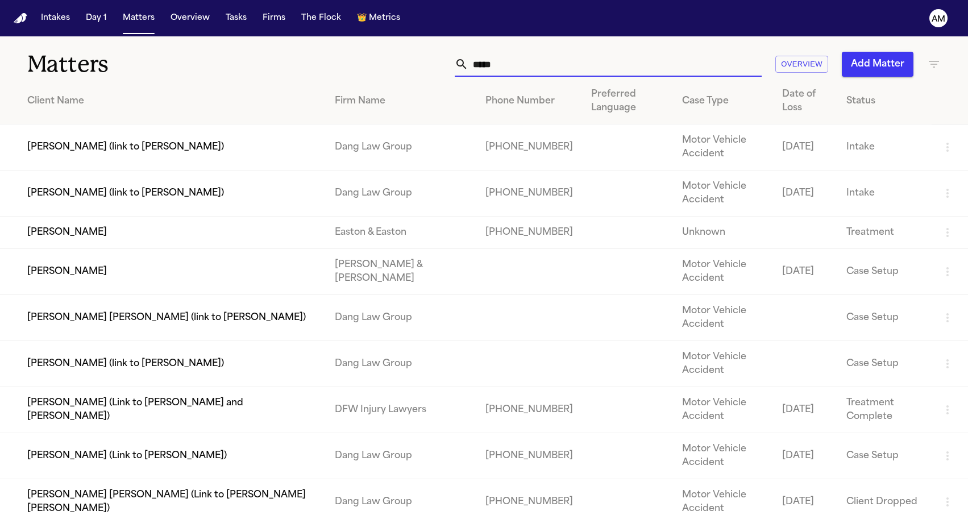
drag, startPoint x: 504, startPoint y: 60, endPoint x: 530, endPoint y: 55, distance: 26.6
click at [530, 55] on input "*****" at bounding box center [614, 64] width 293 height 25
click at [521, 67] on input "*****" at bounding box center [614, 64] width 293 height 25
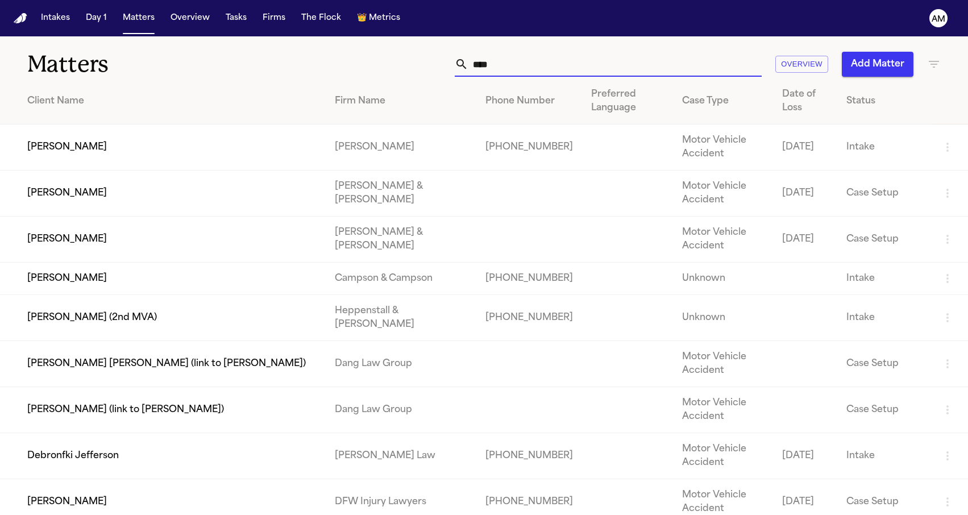
click at [86, 163] on td "Deborah Hachey" at bounding box center [163, 147] width 326 height 46
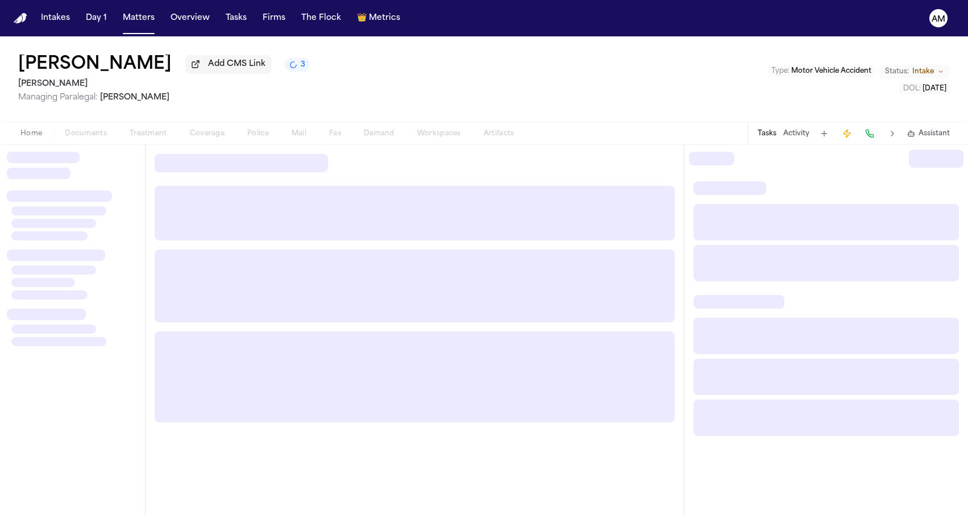
click at [200, 137] on div "Home Documents Treatment Coverage Police Mail Fax Demand Workspaces Artifacts" at bounding box center [267, 134] width 516 height 14
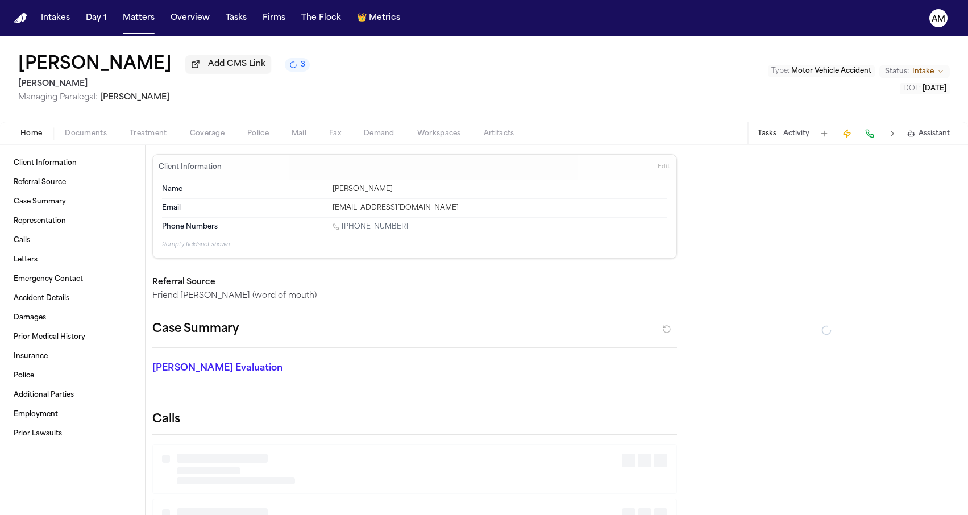
click at [200, 137] on span "Coverage" at bounding box center [207, 133] width 35 height 9
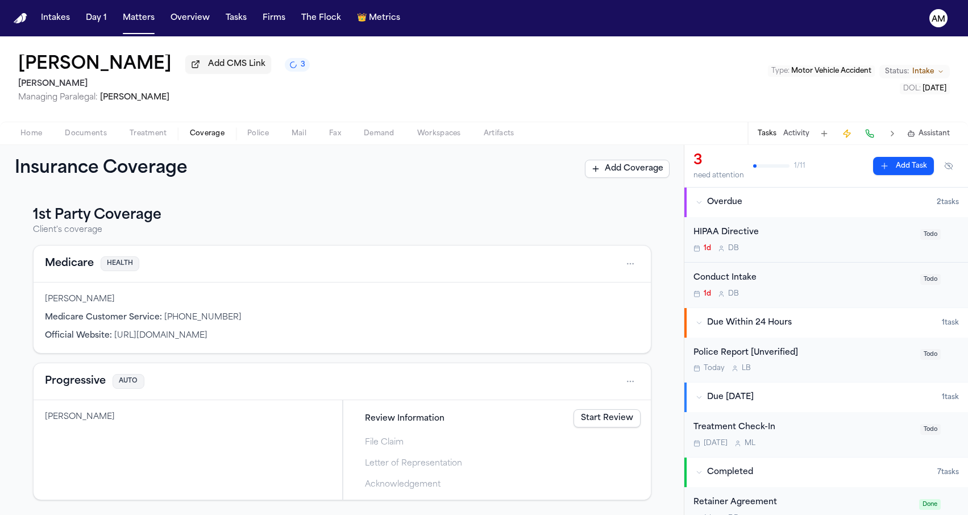
click at [156, 137] on span "Treatment" at bounding box center [149, 133] width 38 height 9
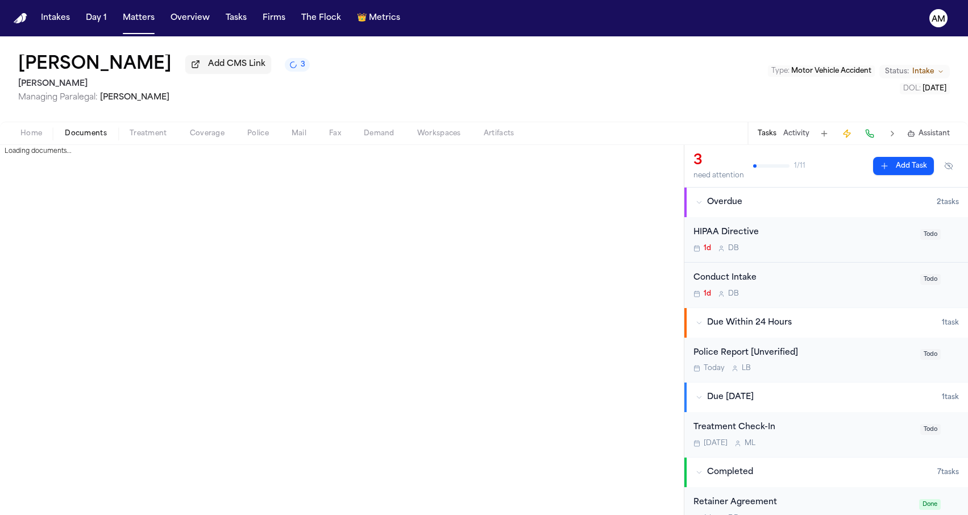
click at [89, 138] on span "Documents" at bounding box center [86, 133] width 42 height 9
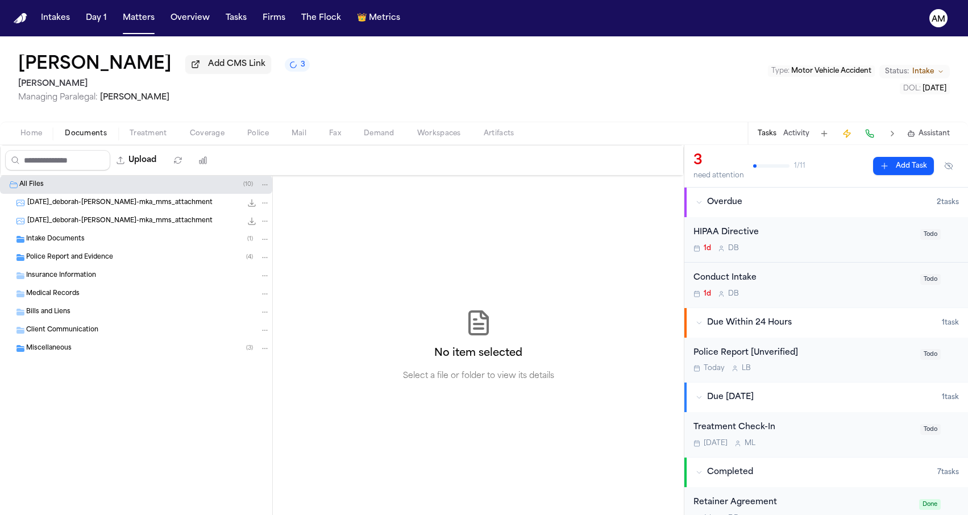
click at [96, 244] on div "Intake Documents ( 1 )" at bounding box center [148, 239] width 244 height 10
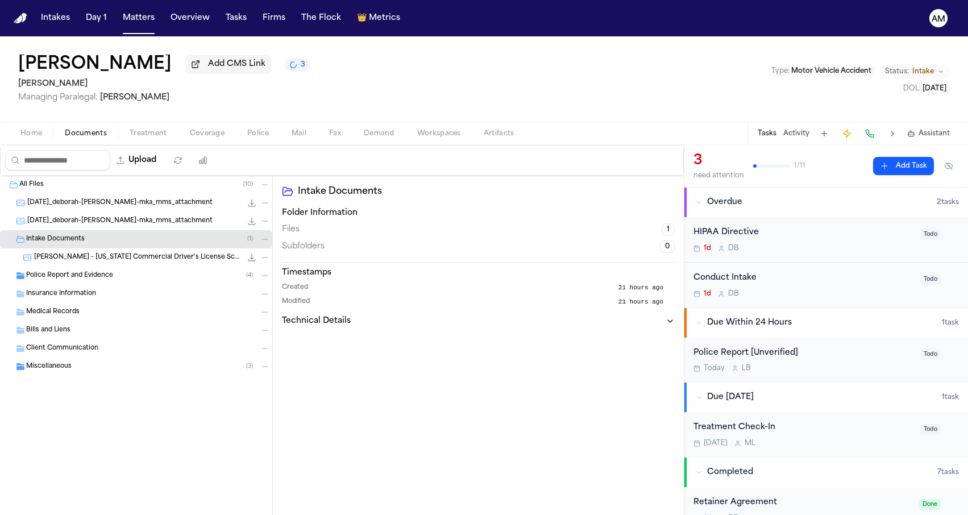
click at [94, 255] on span "D. Hachey - New Jersey Commercial Driver's License Scan - 2022" at bounding box center [137, 258] width 207 height 10
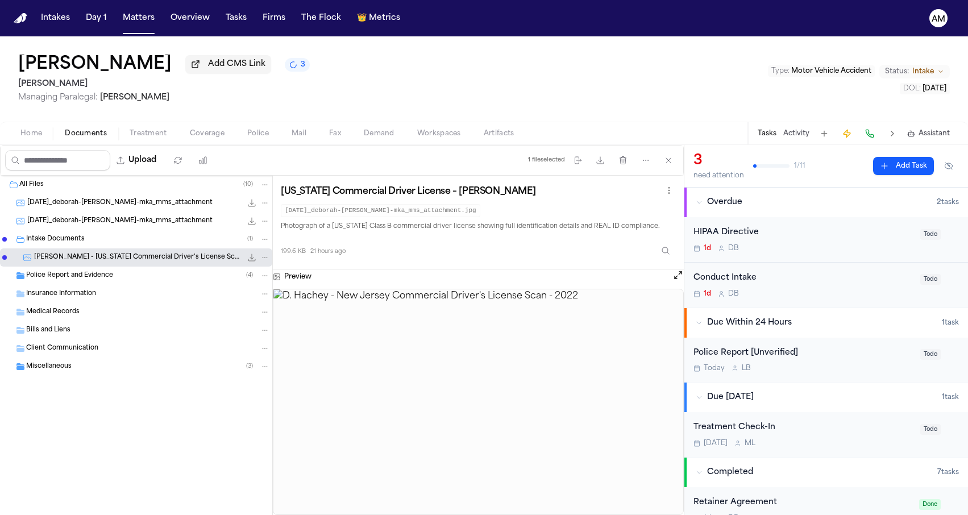
click at [97, 271] on div "Police Report and Evidence ( 4 )" at bounding box center [136, 276] width 272 height 18
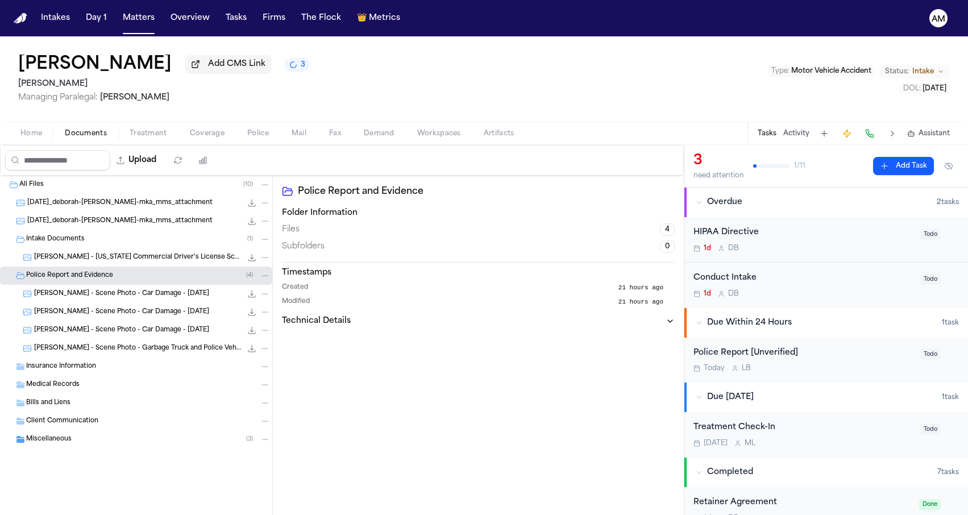
click at [99, 293] on span "D. Hachey - Scene Photo - Car Damage - 9.30.25" at bounding box center [121, 294] width 175 height 10
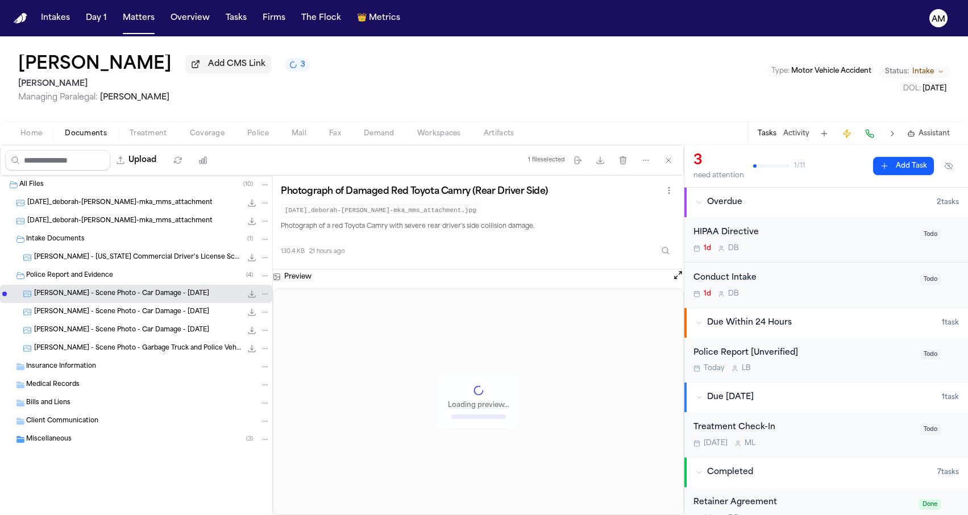
click at [99, 313] on span "D. Hachey - Scene Photo - Car Damage - 9.30.25" at bounding box center [121, 312] width 175 height 10
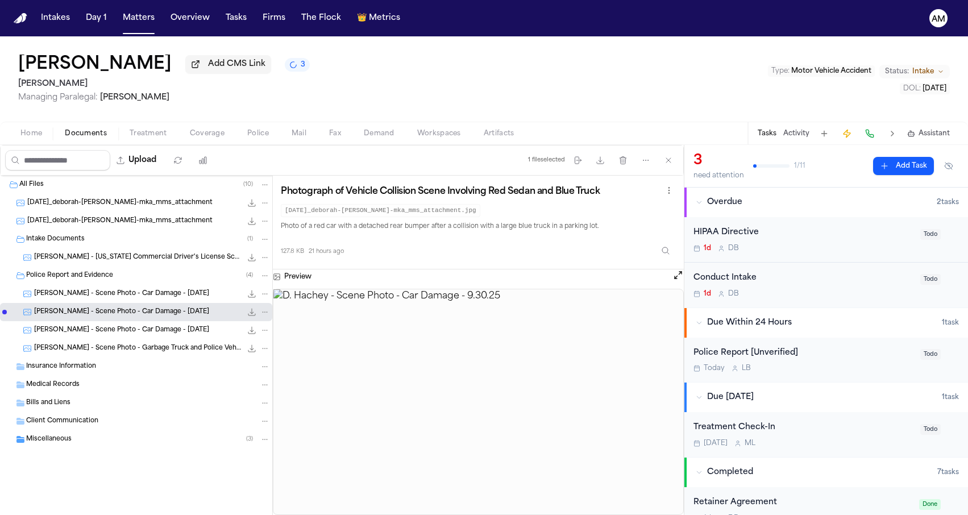
click at [99, 334] on span "D. Hachey - Scene Photo - Car Damage - 9.30.25" at bounding box center [121, 331] width 175 height 10
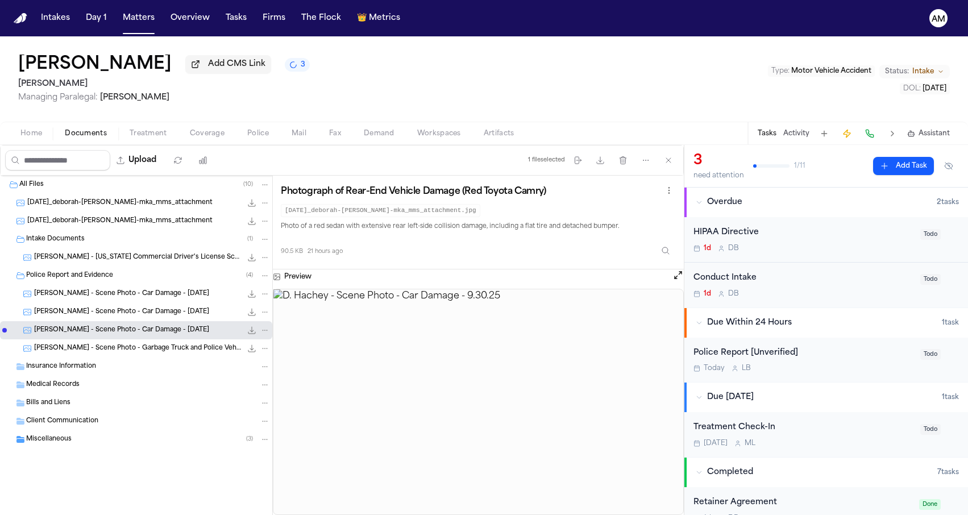
click at [92, 430] on div "Client Communication" at bounding box center [136, 421] width 272 height 18
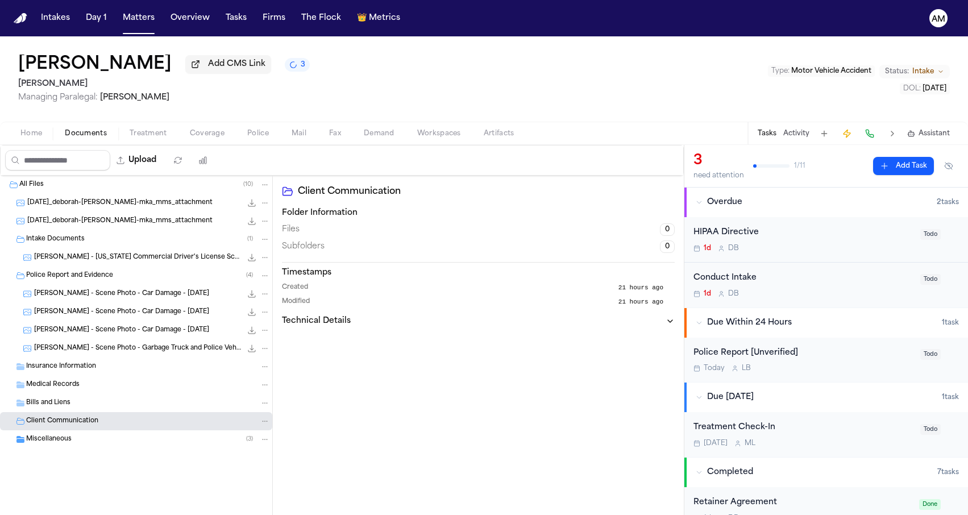
click at [86, 442] on div "Miscellaneous ( 3 )" at bounding box center [148, 439] width 244 height 10
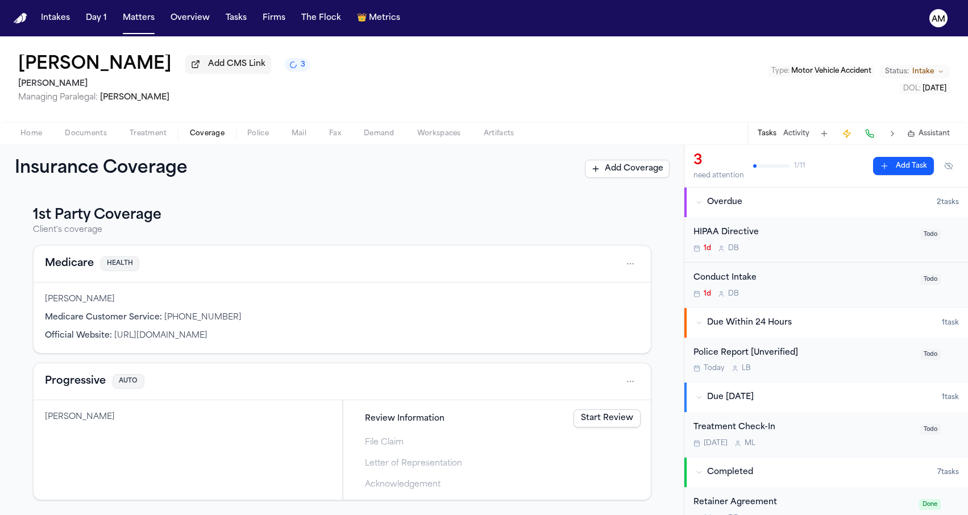
click at [216, 140] on span "button" at bounding box center [207, 139] width 48 height 1
click at [87, 260] on button "Medicare" at bounding box center [69, 264] width 49 height 16
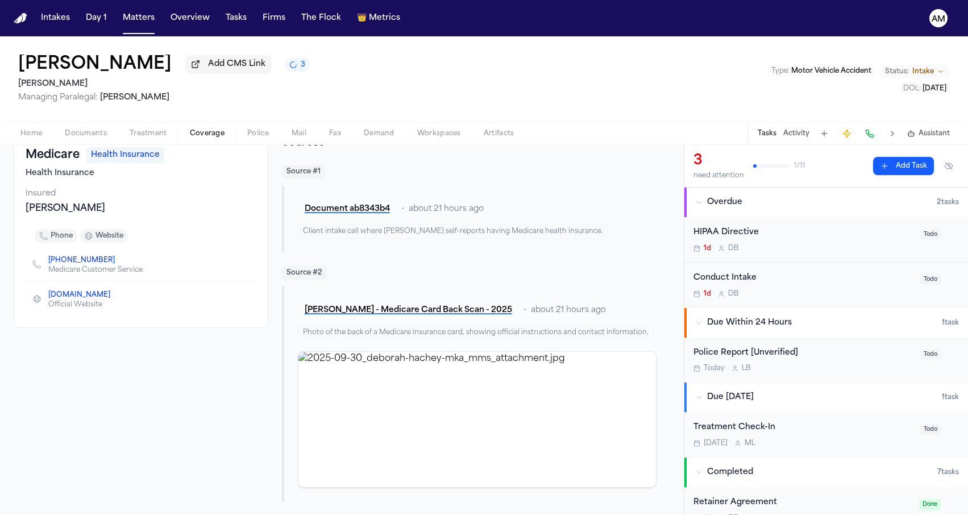
scroll to position [74, 0]
click at [143, 133] on span "Treatment" at bounding box center [149, 133] width 38 height 9
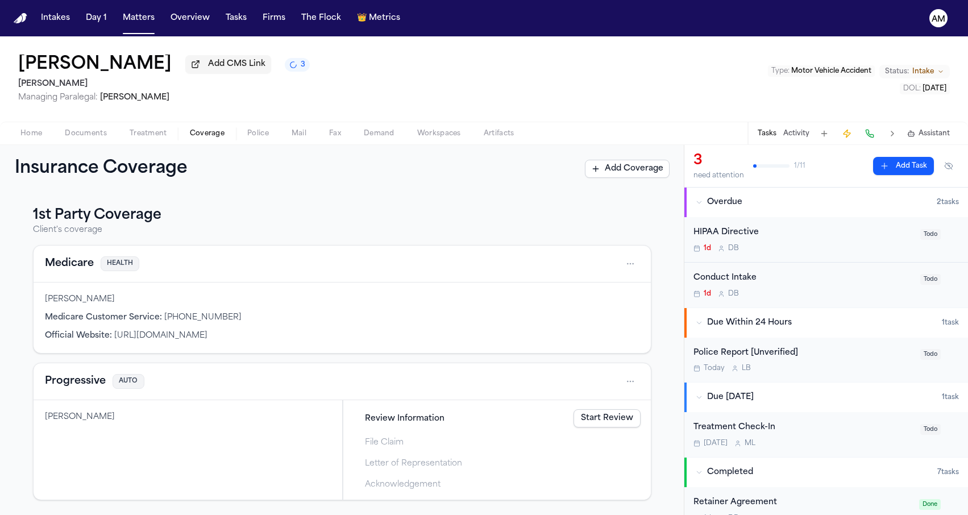
click at [187, 133] on button "Coverage" at bounding box center [206, 134] width 57 height 14
click at [91, 387] on button "Progressive" at bounding box center [75, 381] width 61 height 16
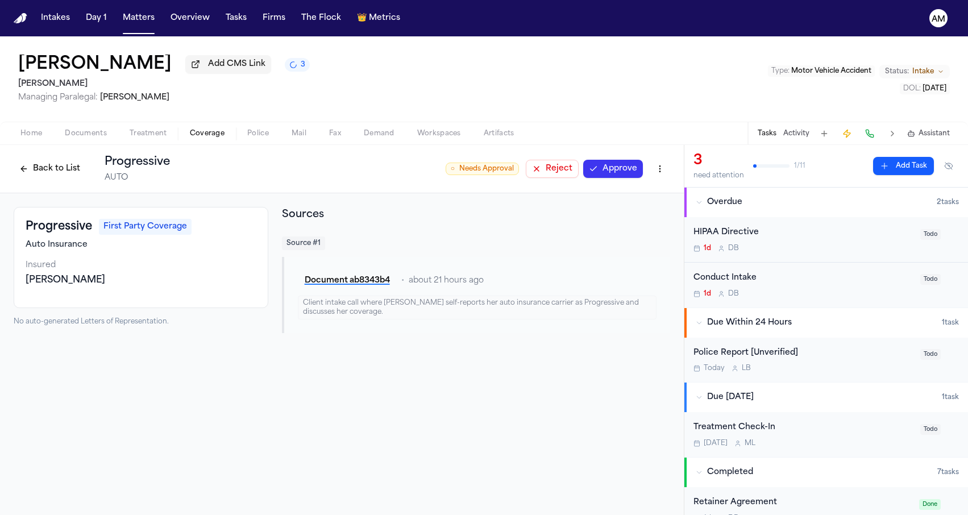
click at [157, 138] on span "Treatment" at bounding box center [149, 133] width 38 height 9
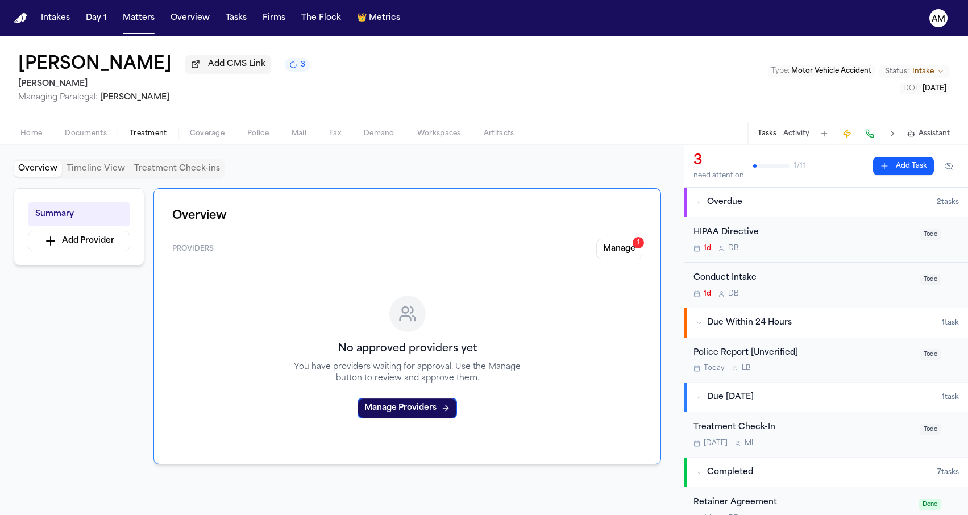
click at [196, 138] on span "Coverage" at bounding box center [207, 133] width 35 height 9
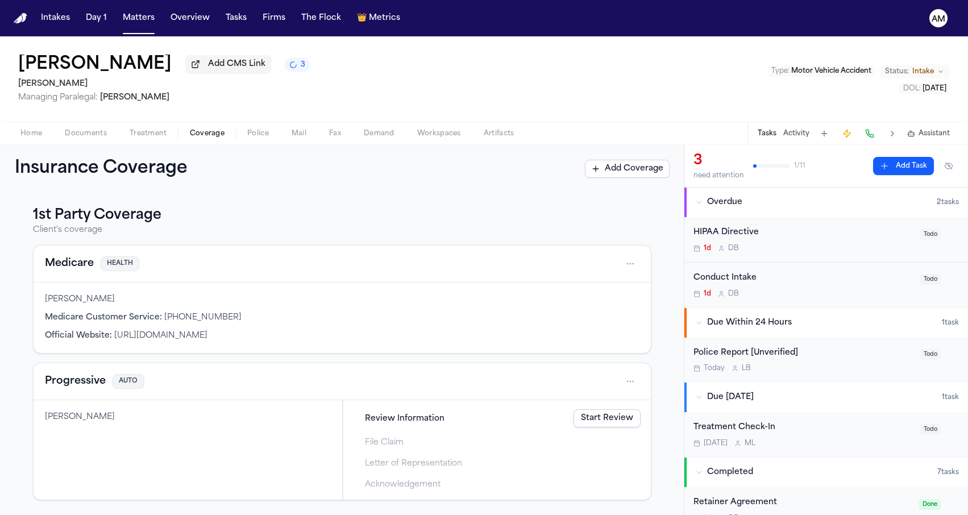
scroll to position [182, 0]
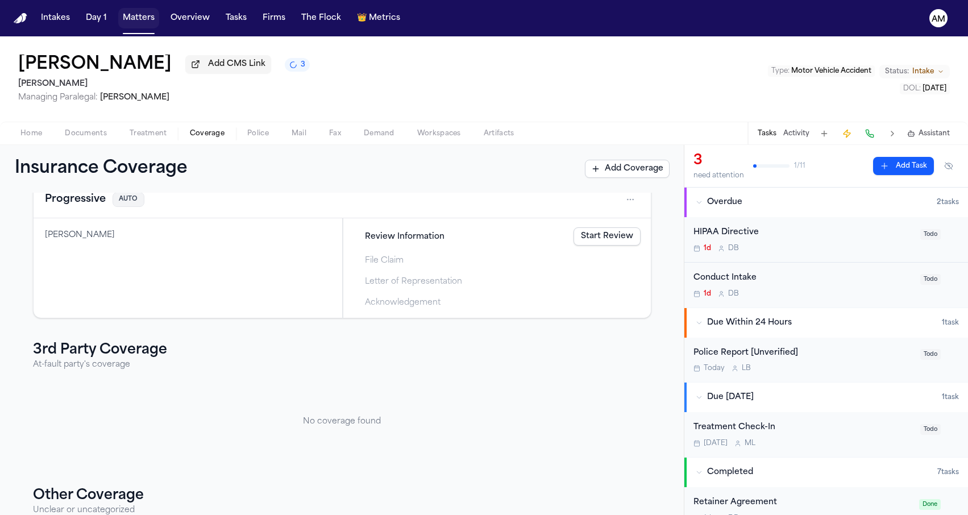
click at [147, 28] on button "Matters" at bounding box center [138, 18] width 41 height 20
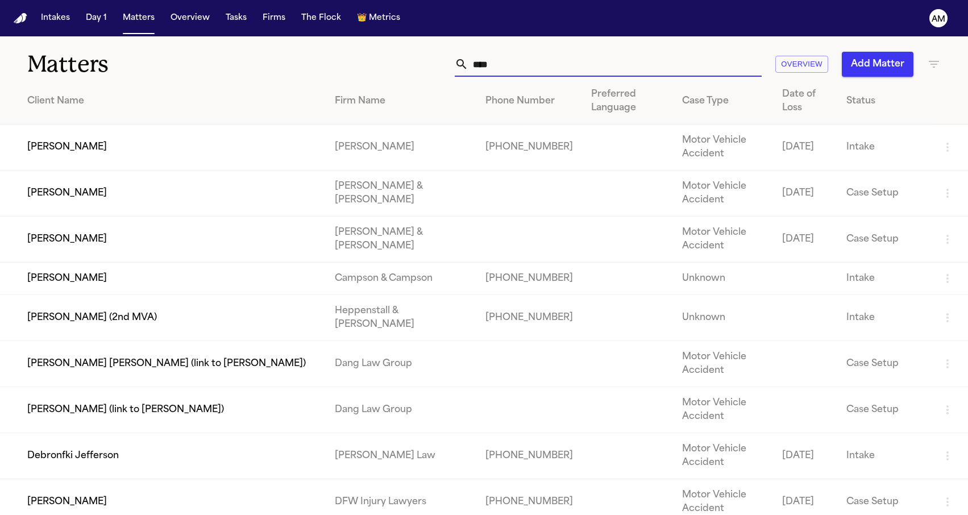
drag, startPoint x: 555, startPoint y: 73, endPoint x: 467, endPoint y: 69, distance: 88.2
click at [466, 69] on div "****" at bounding box center [608, 64] width 307 height 25
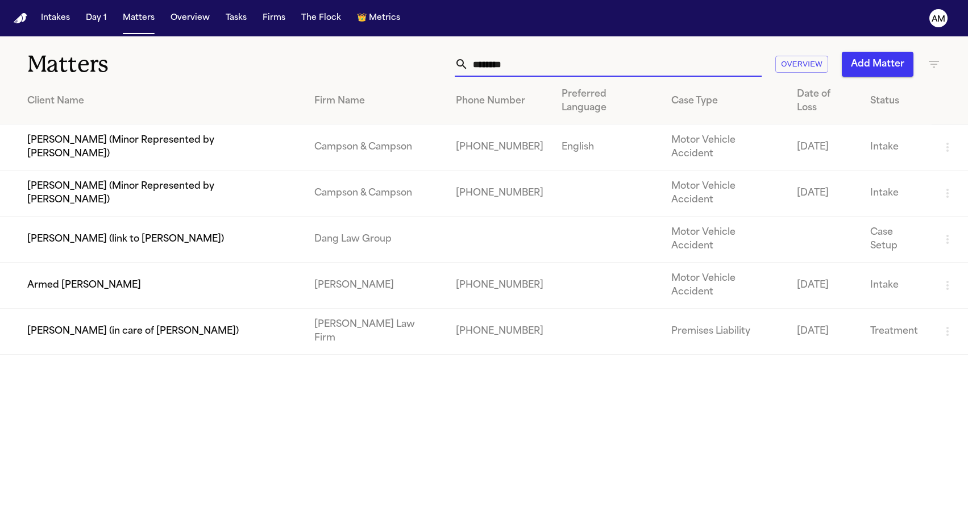
click at [122, 263] on td "Armed Barkley" at bounding box center [152, 286] width 305 height 46
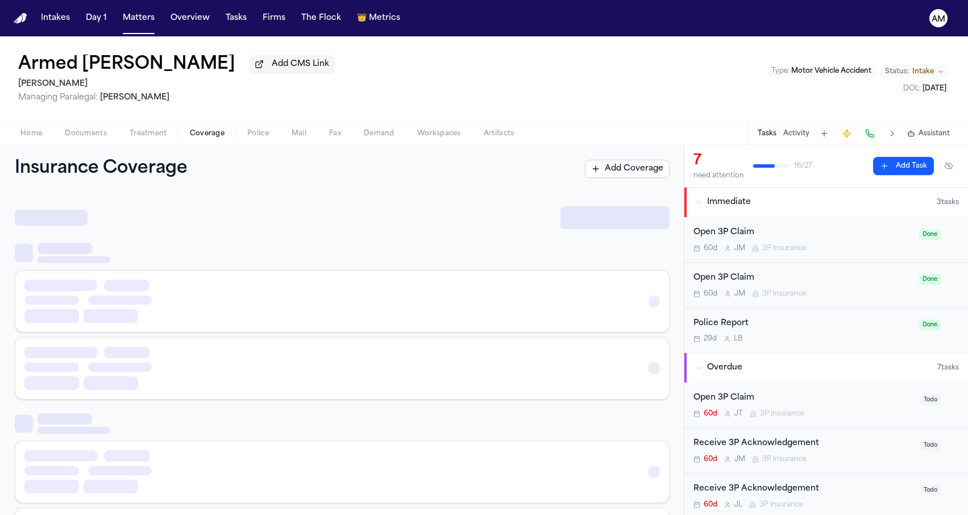
click at [221, 138] on span "Coverage" at bounding box center [207, 133] width 35 height 9
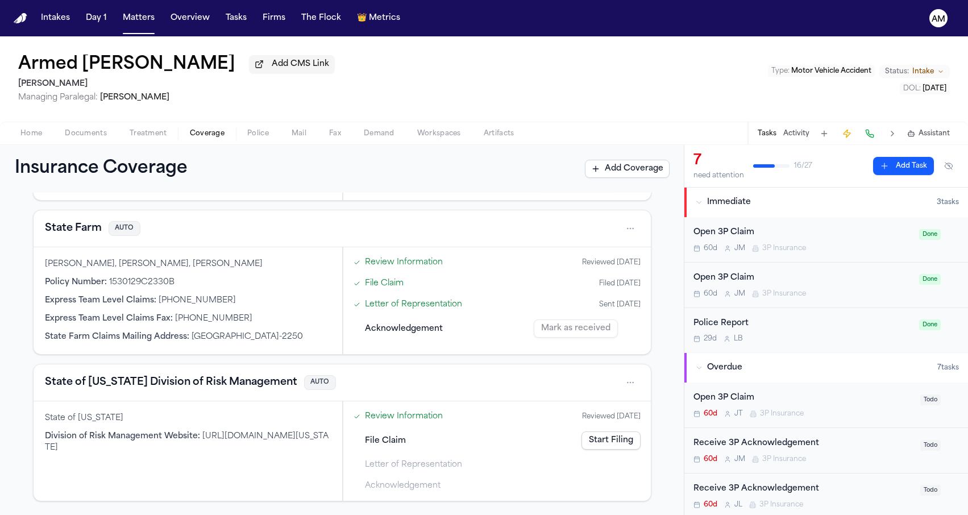
scroll to position [347, 0]
click at [115, 140] on button "Documents" at bounding box center [85, 134] width 65 height 14
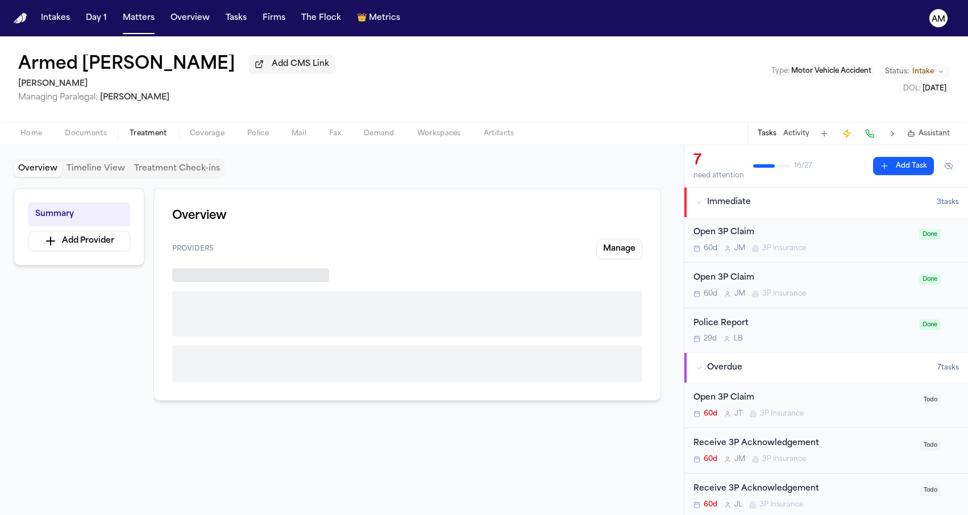
click at [142, 134] on span "Treatment" at bounding box center [149, 133] width 38 height 9
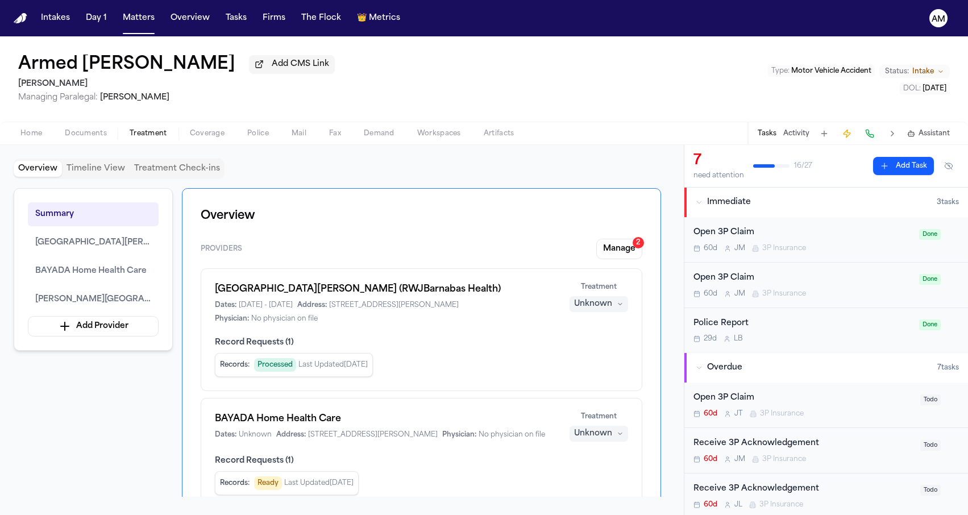
click at [87, 144] on div "Home Documents Treatment Coverage Police Mail Fax Demand Workspaces Artifacts T…" at bounding box center [484, 133] width 968 height 23
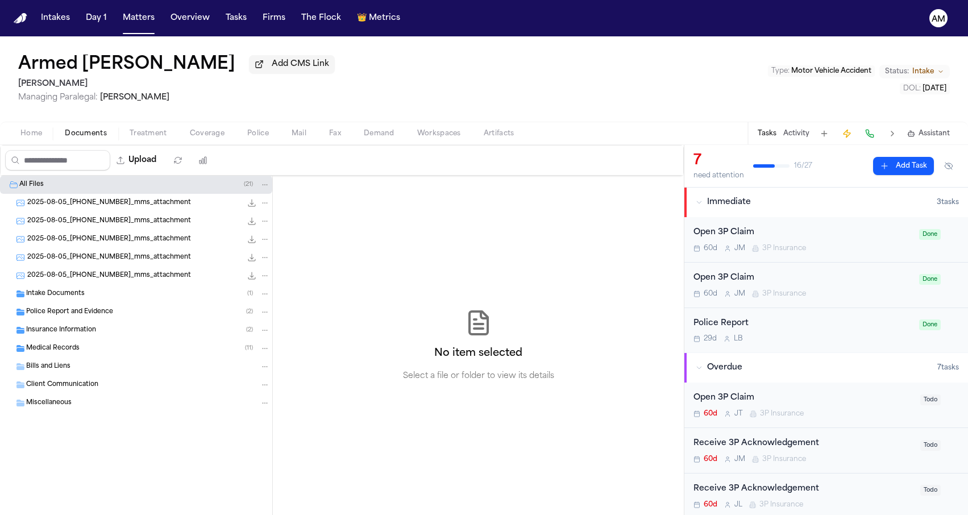
click at [88, 138] on span "Documents" at bounding box center [86, 133] width 42 height 9
click at [84, 324] on div "Insurance Information ( 2 )" at bounding box center [136, 330] width 272 height 18
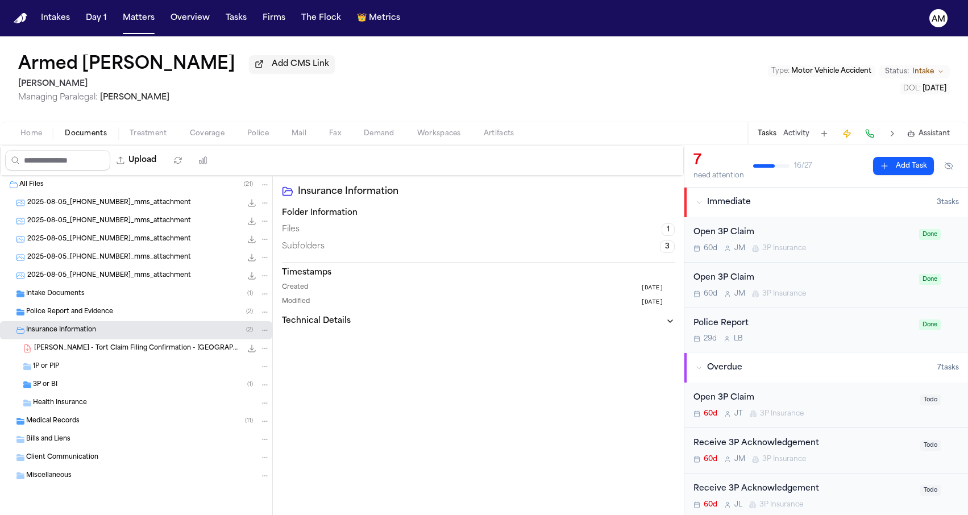
click at [79, 347] on span "A. Barkley - Tort Claim Filing Confirmation - NJ State - 7.28.25" at bounding box center [137, 349] width 207 height 10
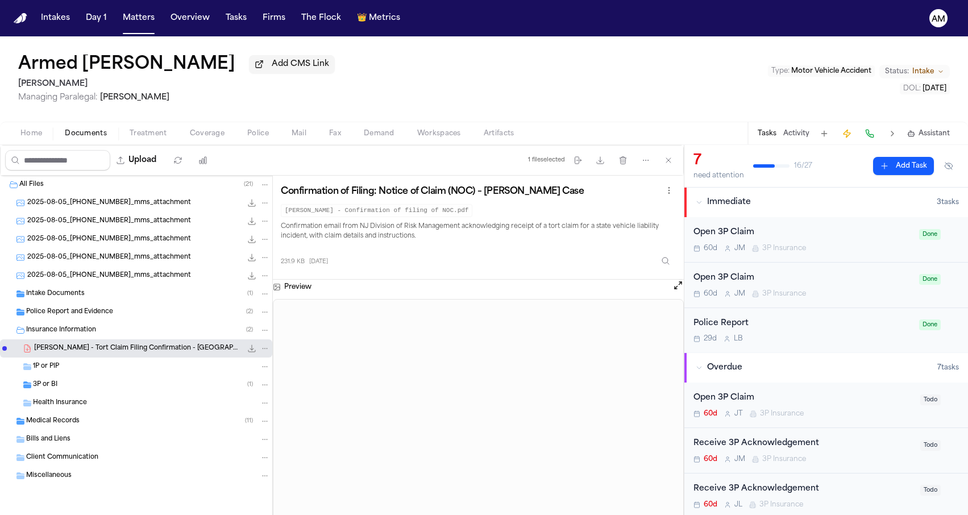
click at [72, 386] on div "3P or BI ( 1 )" at bounding box center [151, 385] width 237 height 10
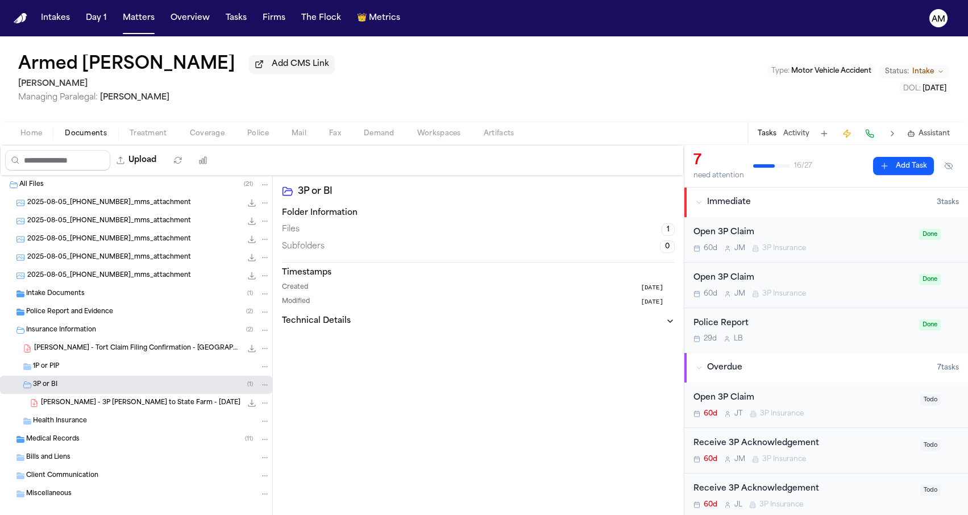
click at [73, 407] on span "A. Barkley - 3P LOR to State Farm - 9.22.25" at bounding box center [140, 403] width 199 height 10
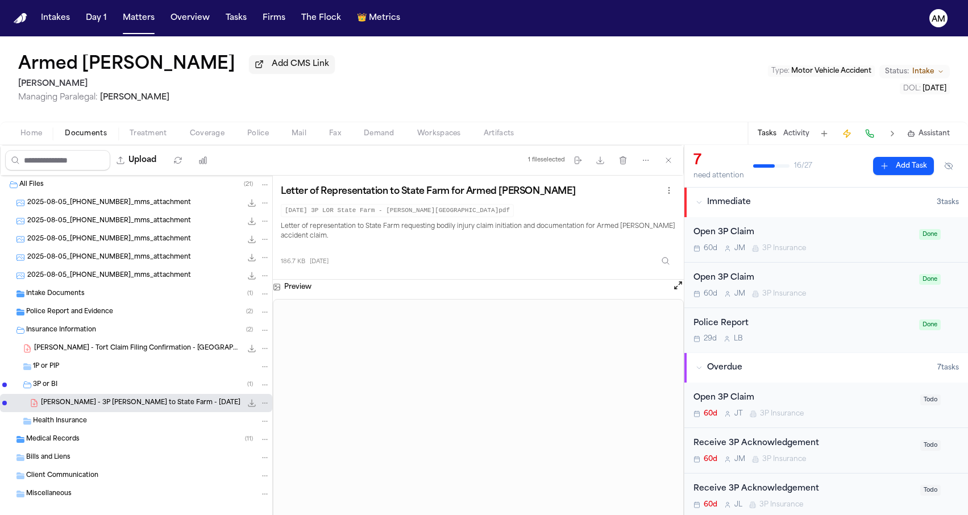
click at [147, 353] on span "A. Barkley - Tort Claim Filing Confirmation - NJ State - 7.28.25" at bounding box center [137, 349] width 207 height 10
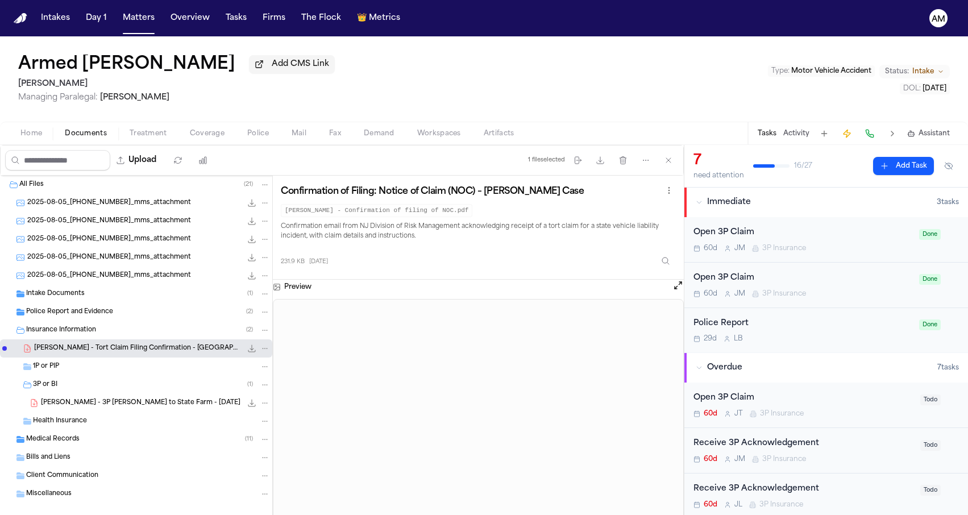
click at [367, 64] on div "Armed Barkley Add CMS Link Mohamed K Ahmed Managing Paralegal: Michelle Landaza…" at bounding box center [484, 78] width 968 height 85
click at [132, 19] on button "Matters" at bounding box center [138, 18] width 41 height 20
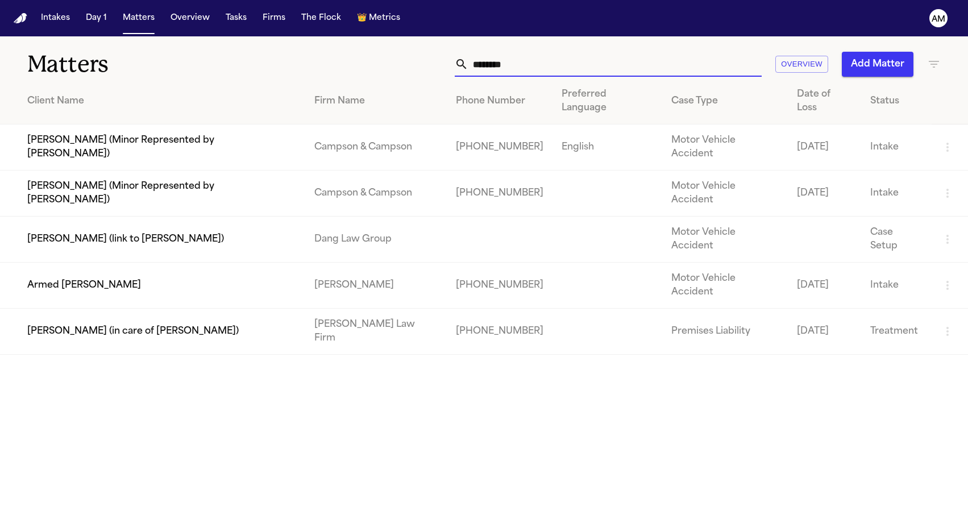
drag, startPoint x: 555, startPoint y: 74, endPoint x: 400, endPoint y: 72, distance: 154.6
click at [400, 72] on div "******** Overview Add Matter" at bounding box center [614, 64] width 652 height 25
drag, startPoint x: 535, startPoint y: 61, endPoint x: 406, endPoint y: 61, distance: 129.0
click at [406, 61] on div "******** Overview Add Matter" at bounding box center [614, 64] width 652 height 25
paste input "******"
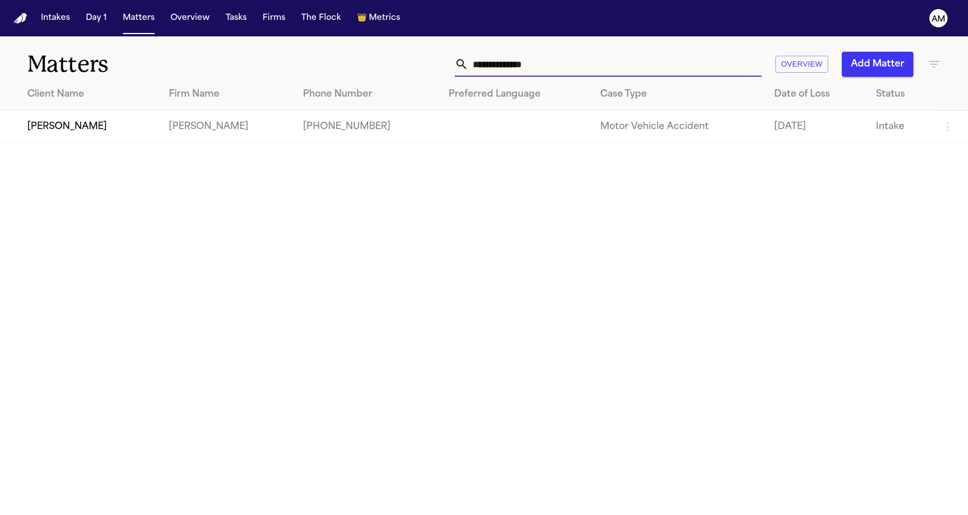
click at [214, 57] on h1 "Matters" at bounding box center [157, 64] width 261 height 28
click at [94, 120] on td "Darrion Pierce" at bounding box center [80, 127] width 160 height 32
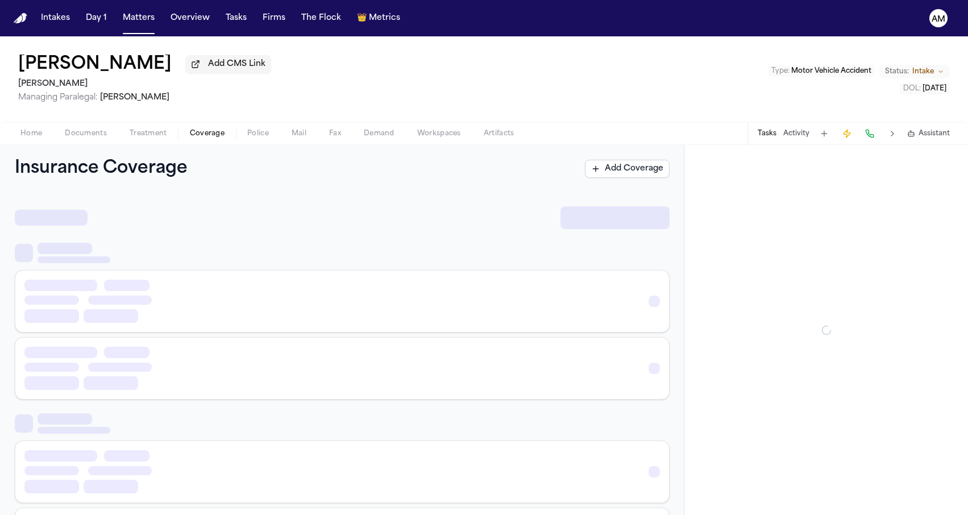
click at [194, 134] on span "Coverage" at bounding box center [207, 133] width 35 height 9
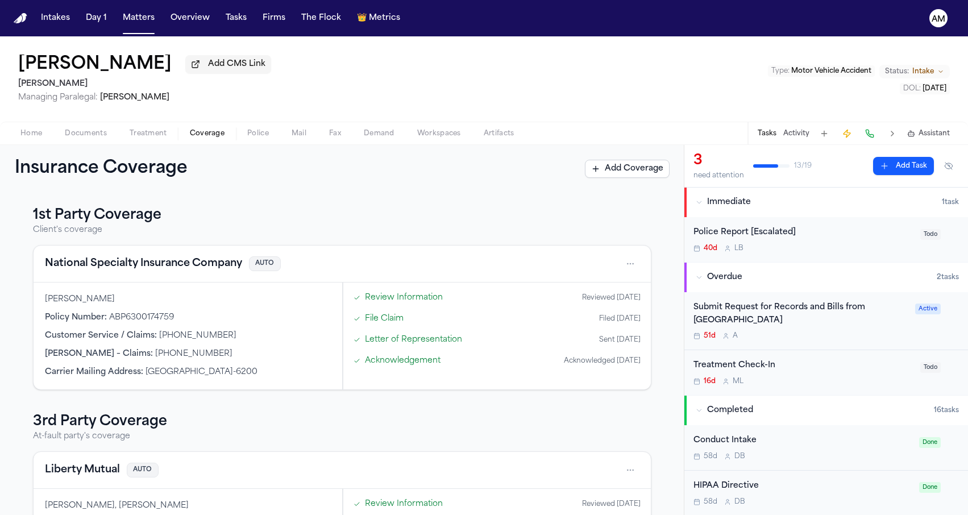
click at [92, 133] on span "Documents" at bounding box center [86, 133] width 42 height 9
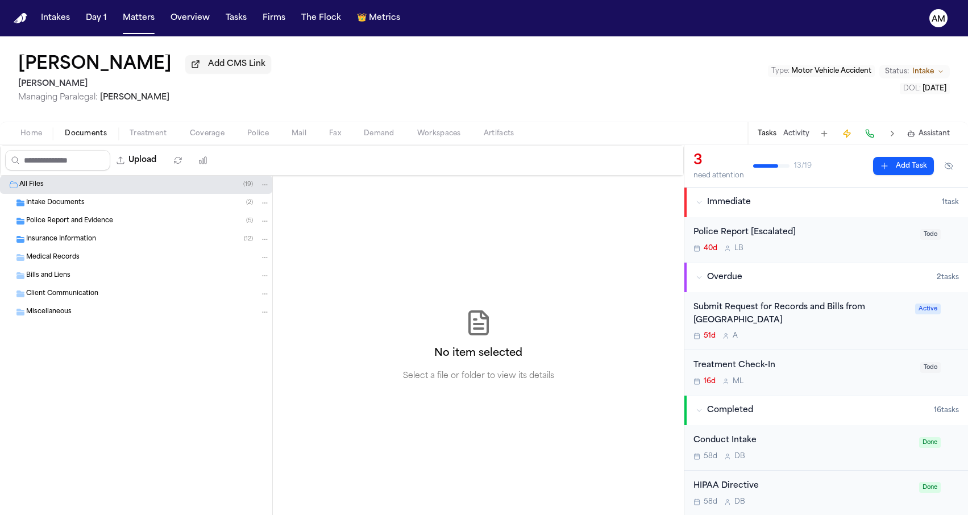
click at [77, 247] on div "Insurance Information ( 12 )" at bounding box center [136, 239] width 272 height 18
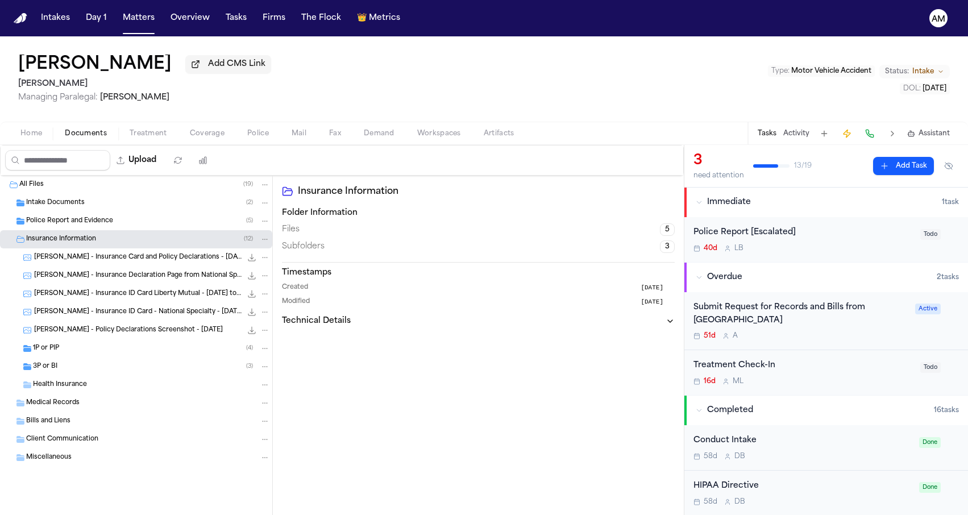
click at [84, 230] on div "Police Report and Evidence ( 5 )" at bounding box center [136, 221] width 272 height 18
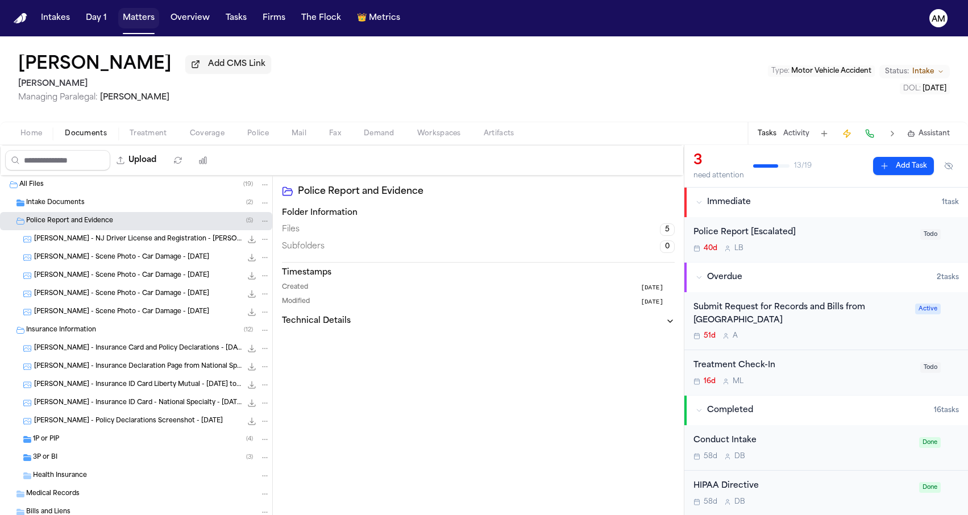
click at [142, 19] on button "Matters" at bounding box center [138, 18] width 41 height 20
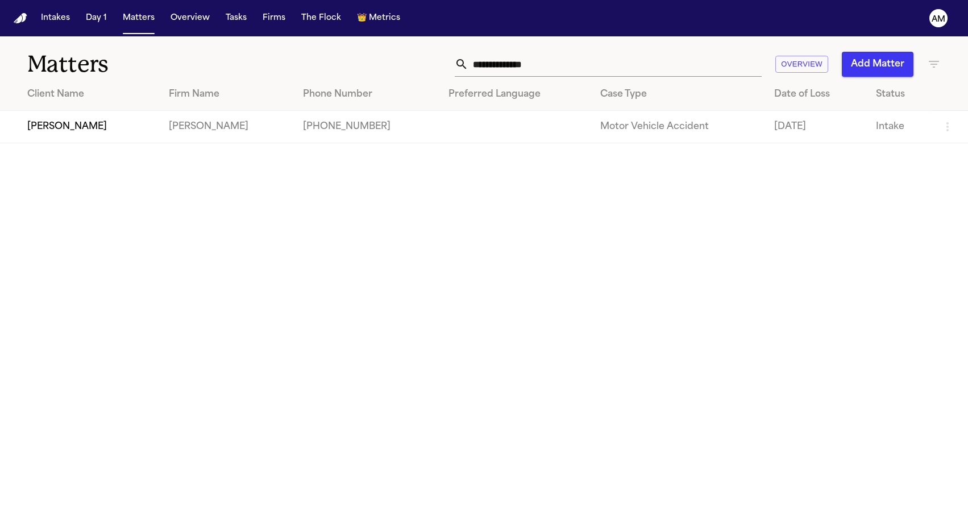
click at [619, 82] on th "Case Type" at bounding box center [678, 94] width 174 height 32
drag, startPoint x: 586, startPoint y: 61, endPoint x: 423, endPoint y: 48, distance: 163.1
click at [426, 51] on div "**********" at bounding box center [484, 57] width 968 height 42
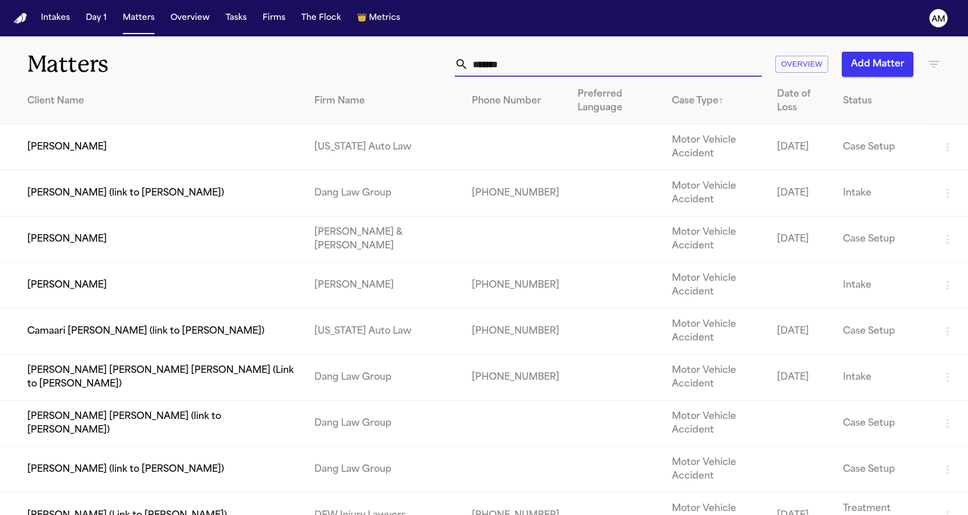
click at [288, 52] on div "******* Overview Add Matter" at bounding box center [614, 64] width 652 height 25
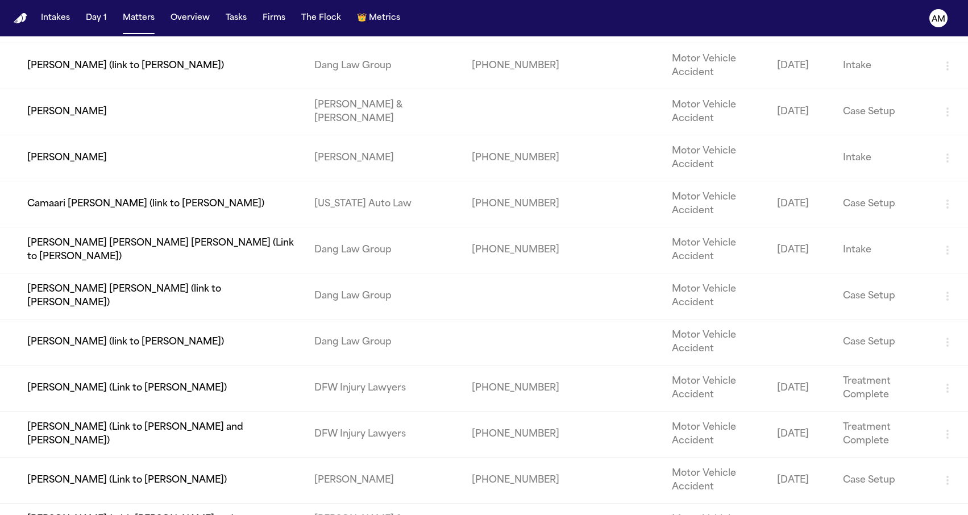
scroll to position [118, 0]
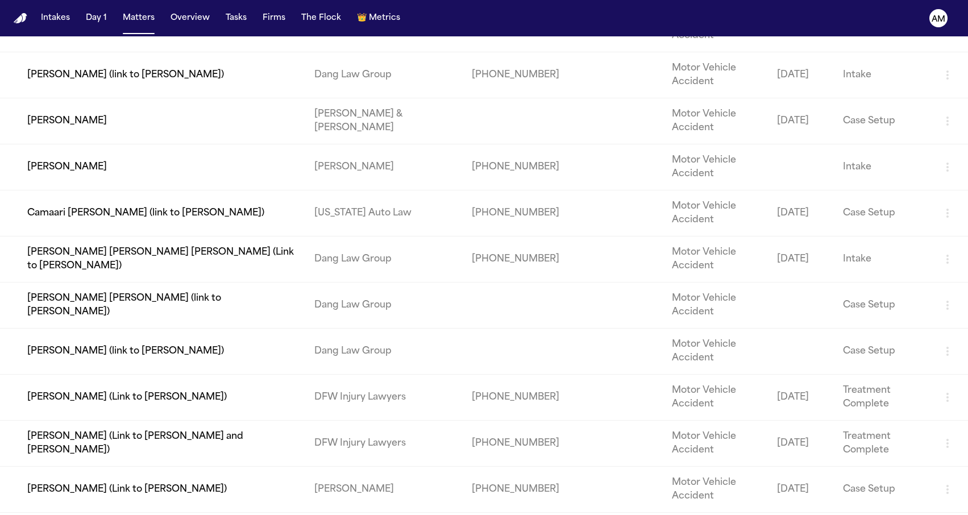
click at [244, 169] on td "Ayelen Carrion" at bounding box center [152, 167] width 305 height 46
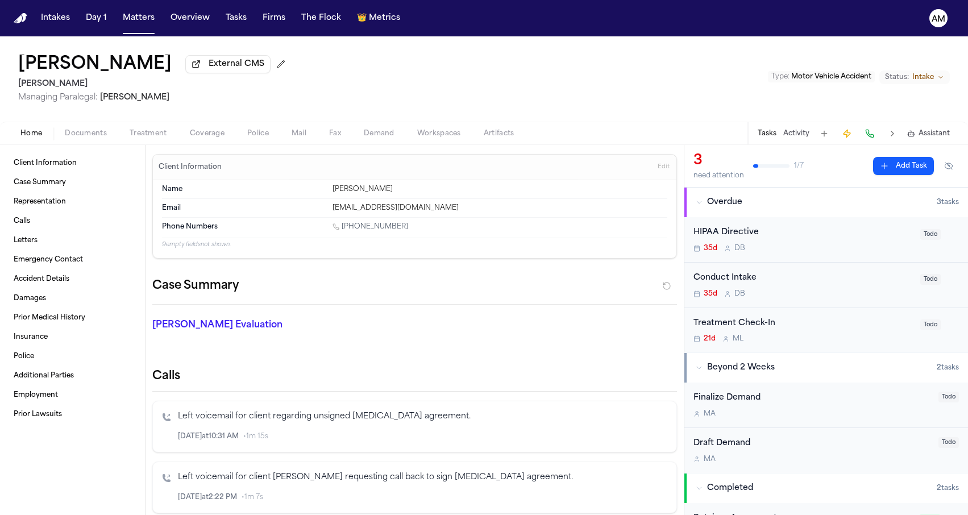
click at [214, 135] on span "Coverage" at bounding box center [207, 133] width 35 height 9
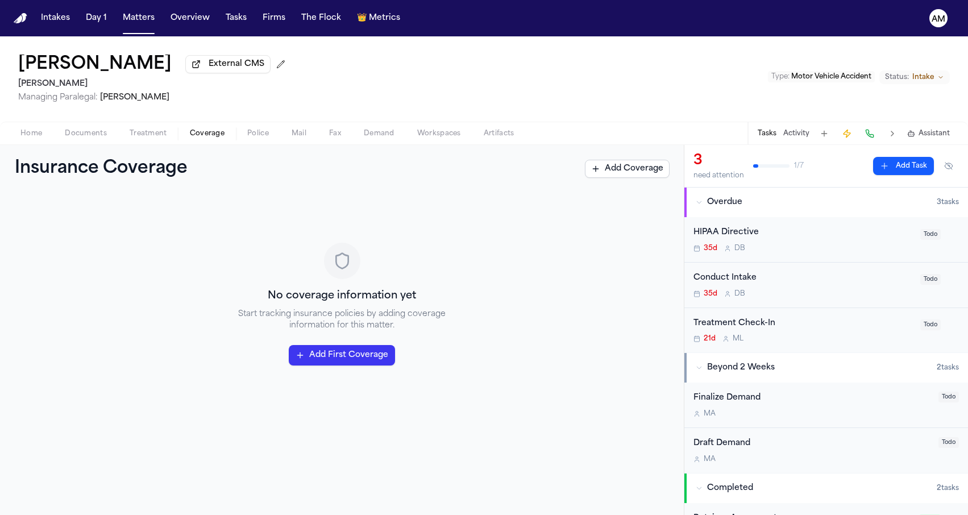
click at [161, 129] on button "Treatment" at bounding box center [148, 134] width 60 height 14
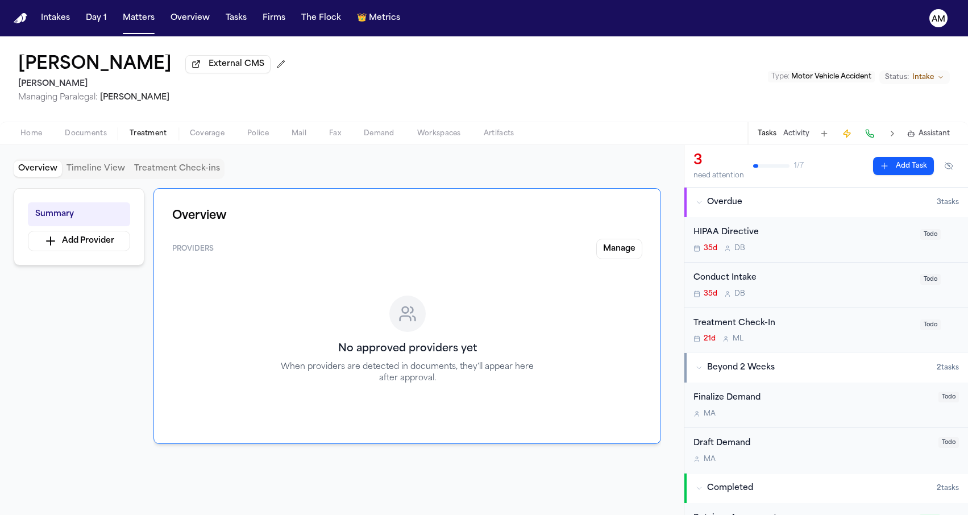
click at [109, 135] on button "Documents" at bounding box center [85, 134] width 65 height 14
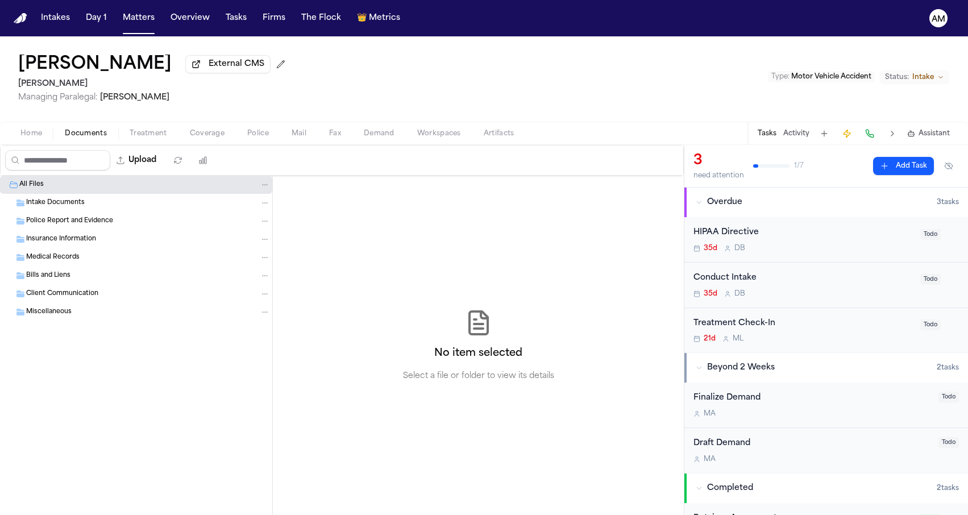
click at [405, 51] on div "Ayelen Carrion External CMS Mohamed K Ahmed Managing Paralegal: Michelle Landaz…" at bounding box center [484, 78] width 968 height 85
click at [147, 20] on button "Matters" at bounding box center [138, 18] width 41 height 20
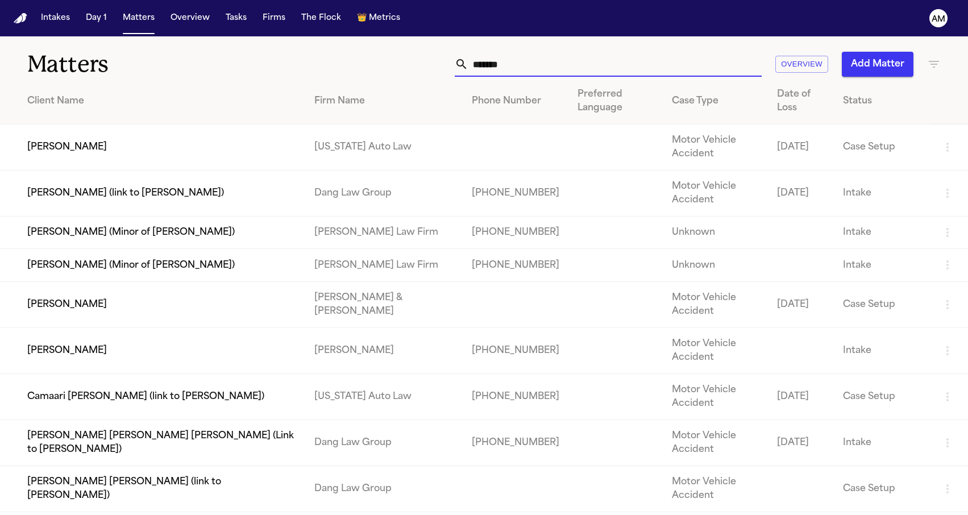
drag, startPoint x: 514, startPoint y: 63, endPoint x: 441, endPoint y: 63, distance: 73.3
click at [441, 63] on div "******* Overview Add Matter" at bounding box center [614, 64] width 652 height 25
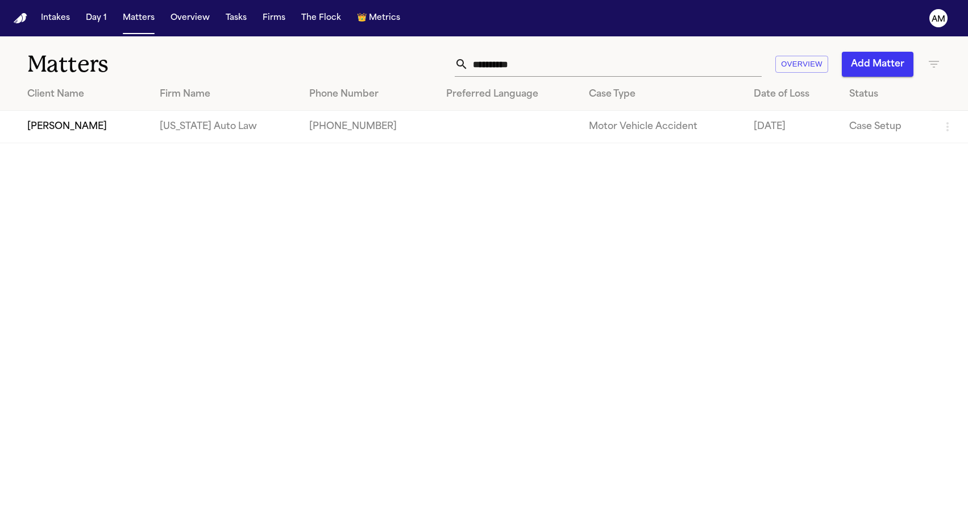
click at [76, 128] on td "Dianna Smith" at bounding box center [75, 127] width 151 height 32
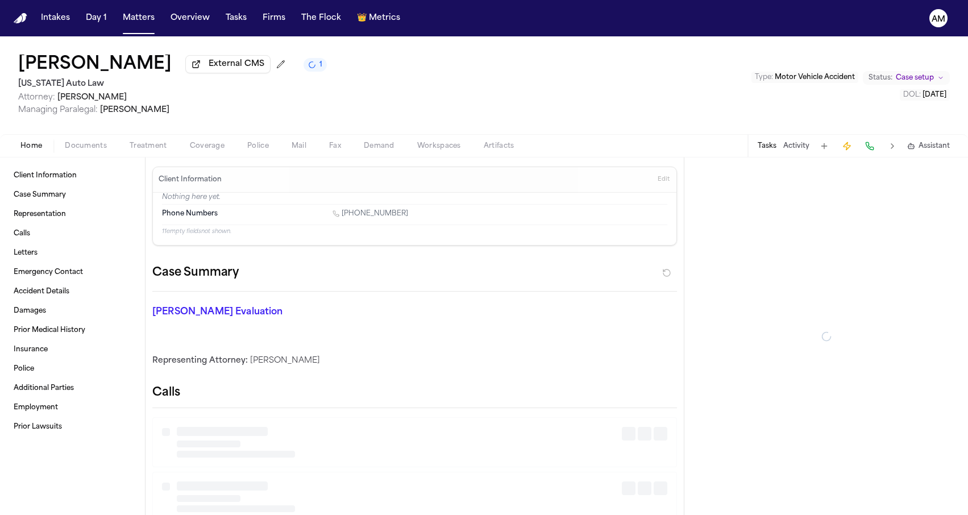
click at [203, 145] on span "Coverage" at bounding box center [207, 146] width 35 height 9
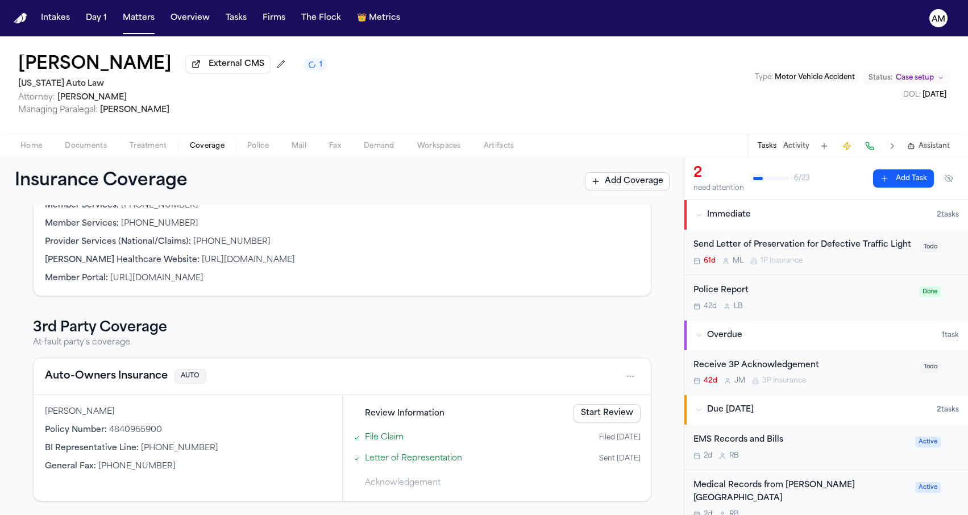
click at [97, 375] on button "Auto-Owners Insurance" at bounding box center [106, 376] width 123 height 16
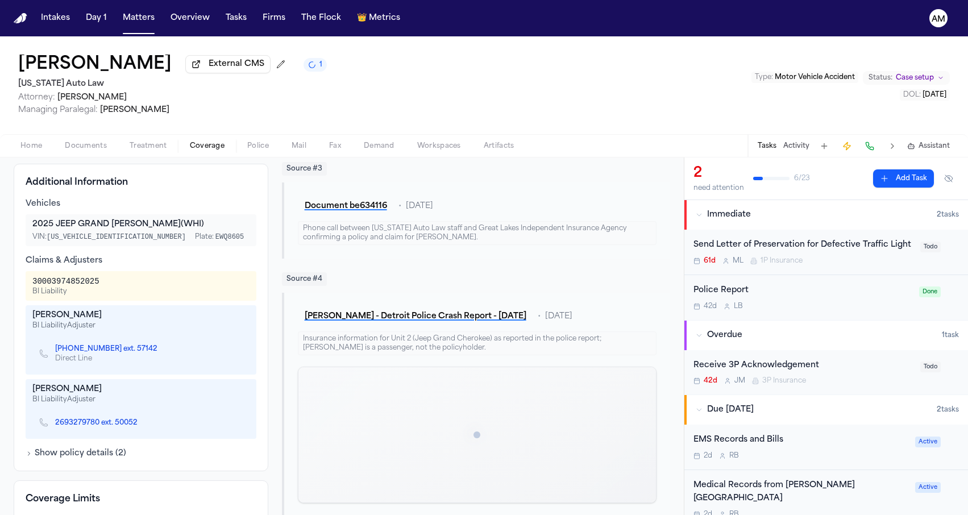
scroll to position [360, 0]
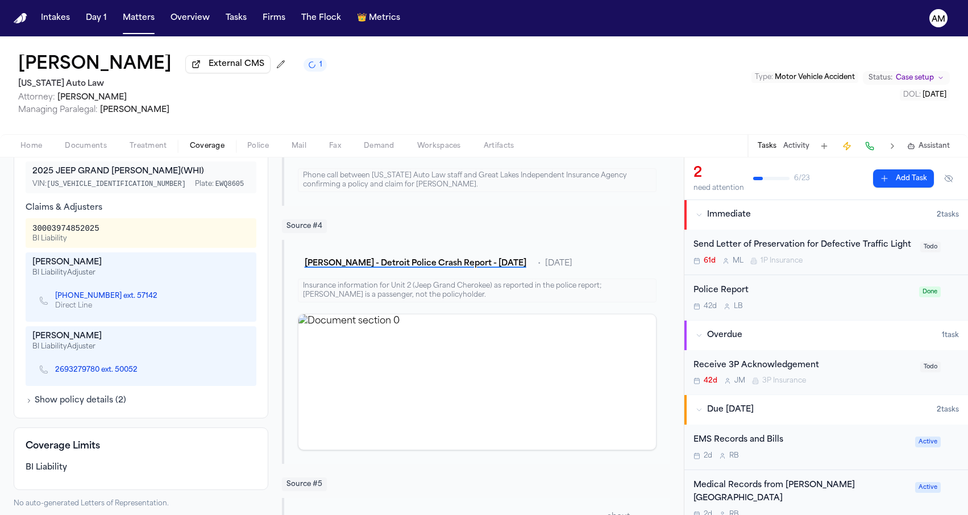
click at [418, 107] on div "Dianna Smith External CMS 1 Michigan Auto Law Attorney: Derek Brackon Managing …" at bounding box center [484, 85] width 968 height 98
click at [586, 94] on div "Dianna Smith External CMS 1 Michigan Auto Law Attorney: Derek Brackon Managing …" at bounding box center [484, 85] width 968 height 98
click at [142, 24] on button "Matters" at bounding box center [138, 18] width 41 height 20
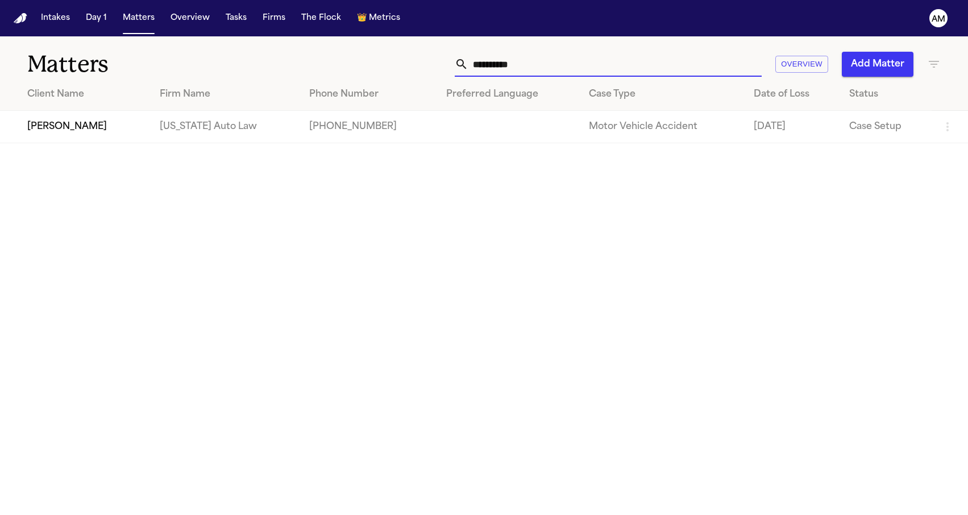
drag, startPoint x: 535, startPoint y: 56, endPoint x: 543, endPoint y: 61, distance: 10.2
click at [543, 61] on input "**********" at bounding box center [614, 64] width 293 height 25
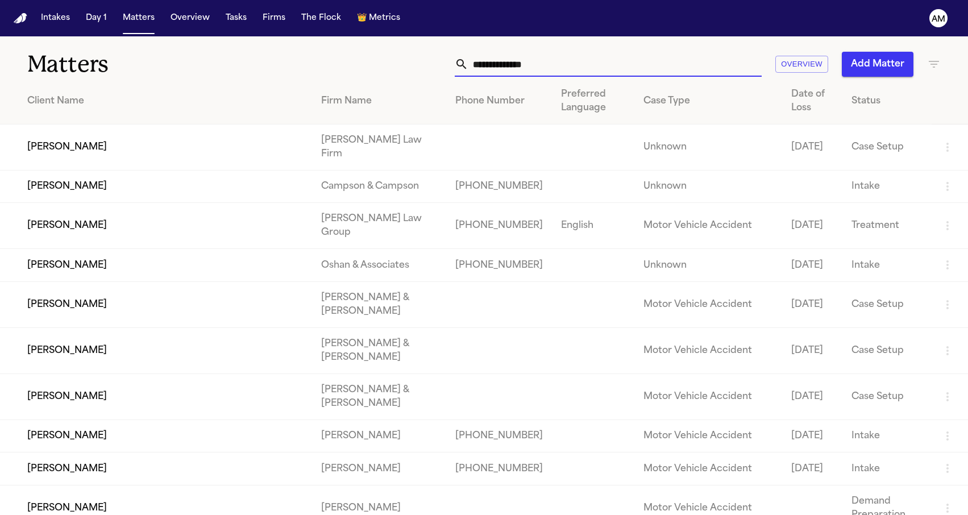
drag, startPoint x: 610, startPoint y: 66, endPoint x: 493, endPoint y: 66, distance: 116.5
click at [493, 66] on input "text" at bounding box center [614, 64] width 293 height 25
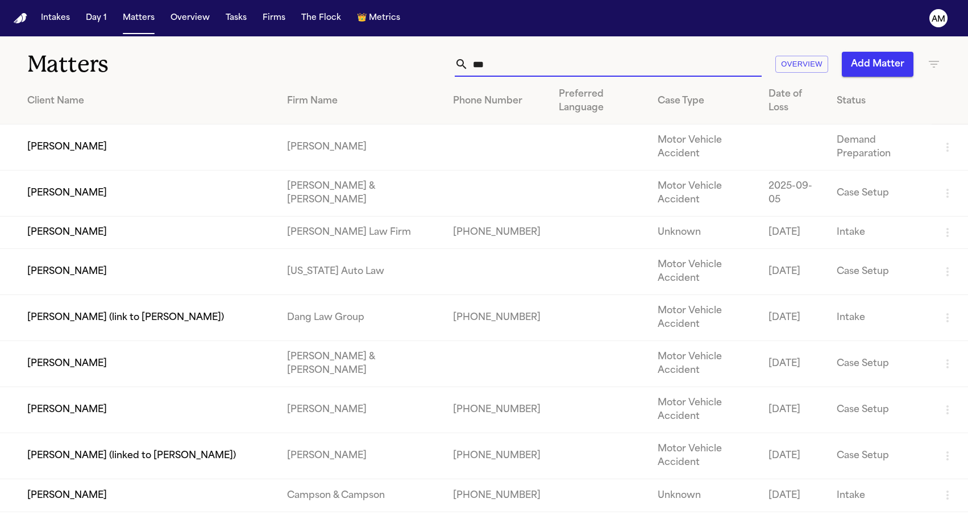
drag, startPoint x: 377, startPoint y: 63, endPoint x: 479, endPoint y: 65, distance: 101.7
click at [479, 65] on input "***" at bounding box center [614, 64] width 293 height 25
click at [501, 64] on input "***" at bounding box center [614, 64] width 293 height 25
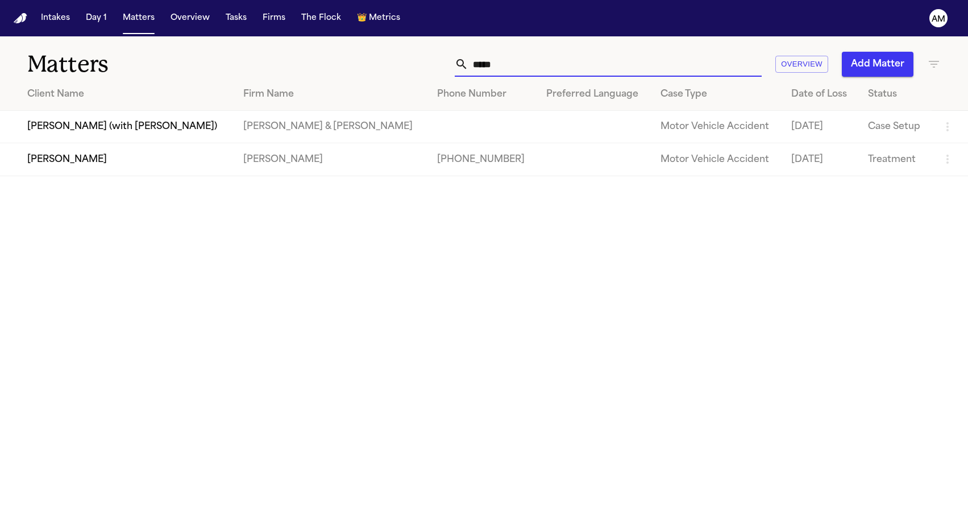
click at [160, 166] on td "Mohamed Youssef" at bounding box center [117, 159] width 234 height 32
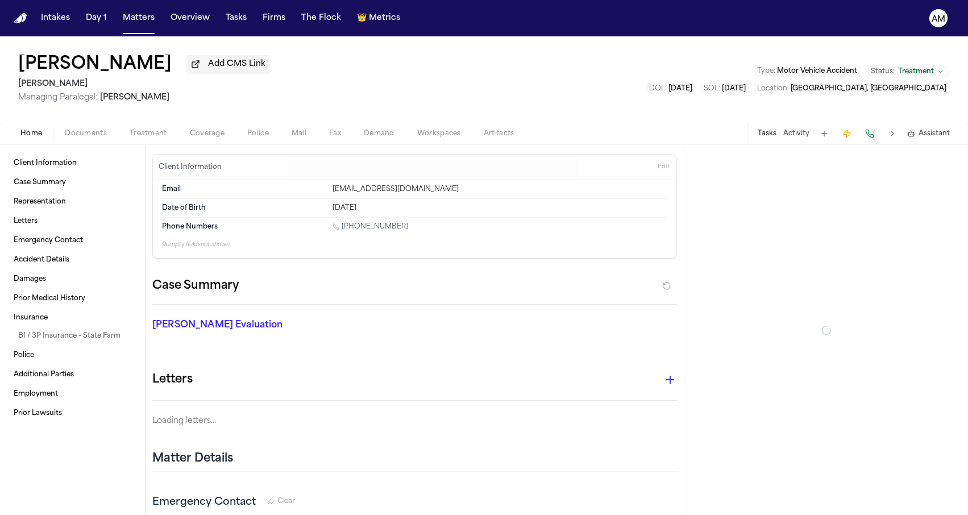
click at [201, 138] on span "Coverage" at bounding box center [207, 133] width 35 height 9
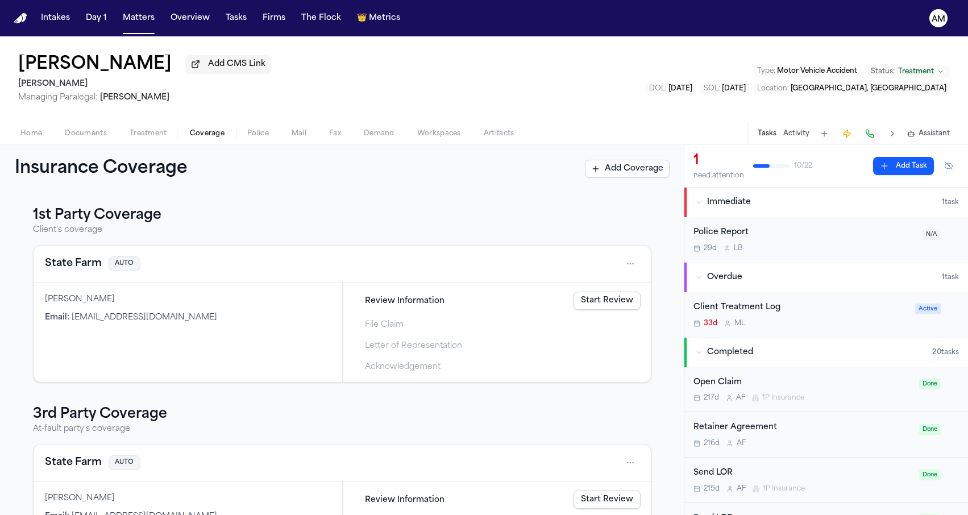
click at [66, 265] on button "State Farm" at bounding box center [73, 264] width 57 height 16
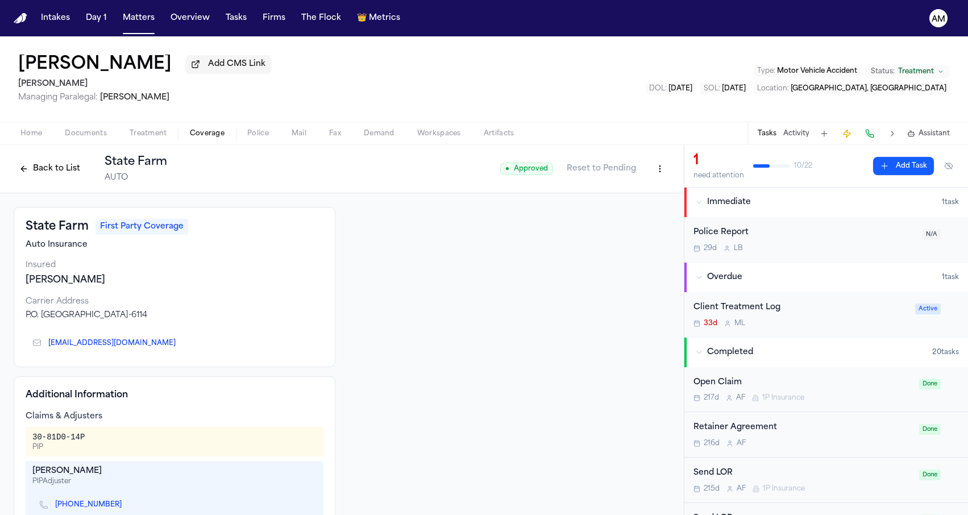
scroll to position [28, 0]
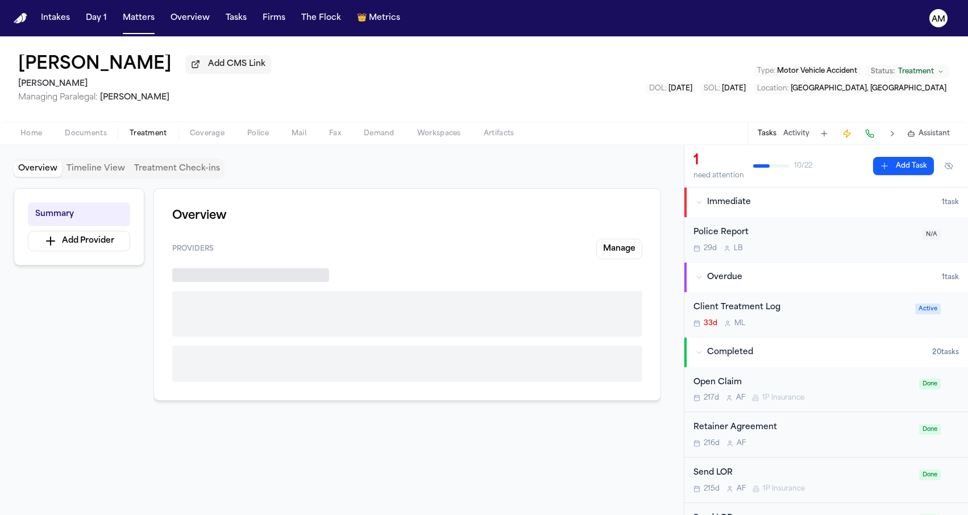
click at [146, 131] on span "Treatment" at bounding box center [149, 133] width 38 height 9
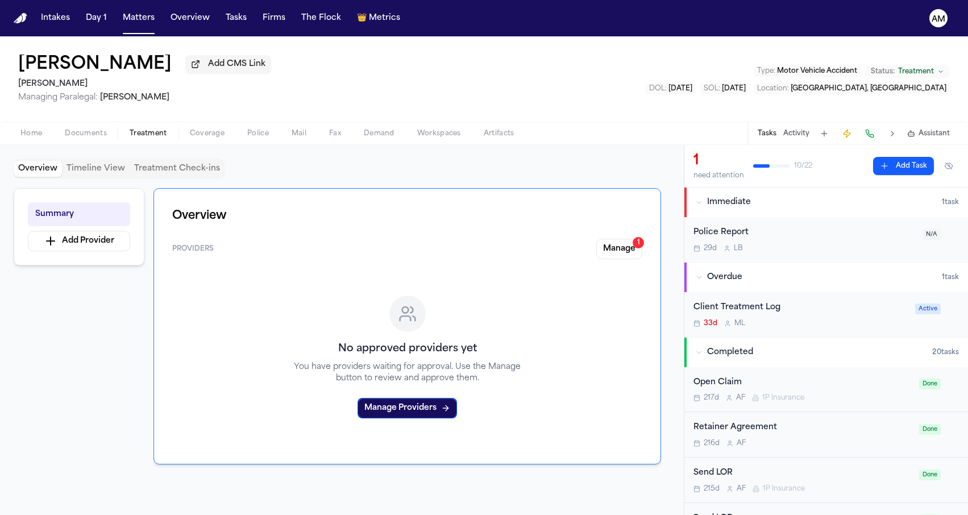
click at [192, 131] on span "Coverage" at bounding box center [207, 133] width 35 height 9
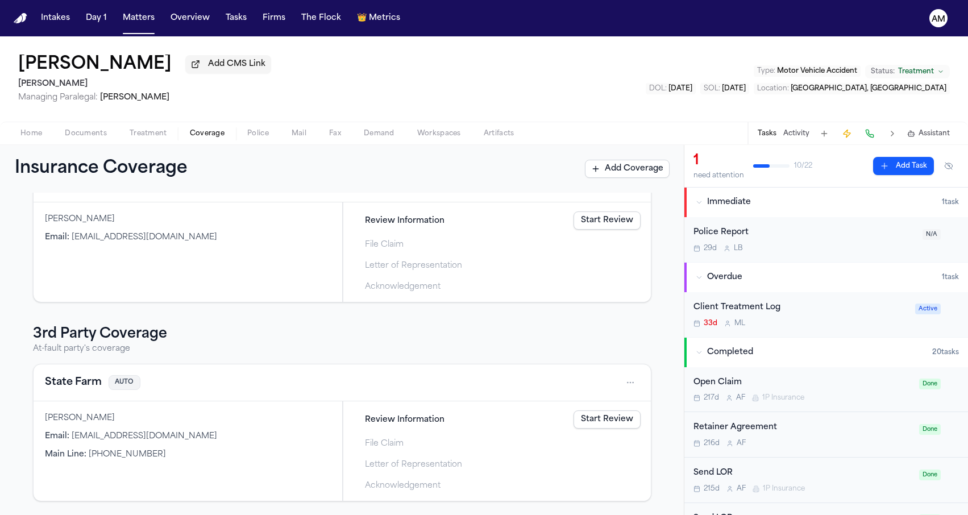
scroll to position [83, 0]
click at [90, 381] on button "State Farm" at bounding box center [73, 383] width 57 height 16
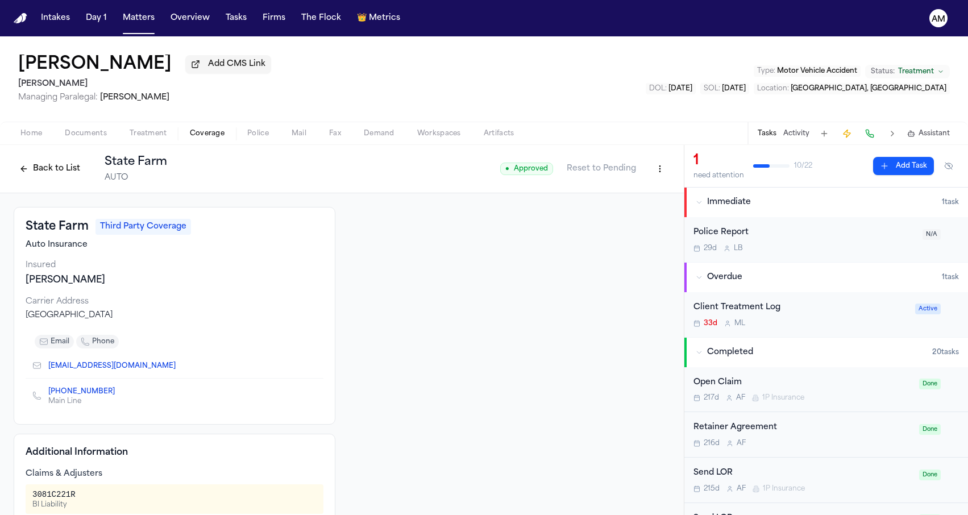
click at [68, 138] on span "Documents" at bounding box center [86, 133] width 42 height 9
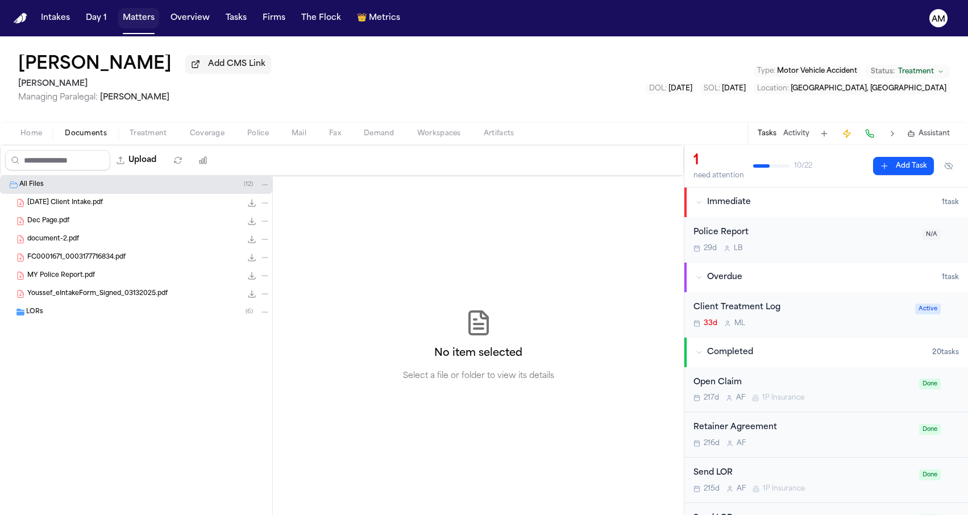
click at [144, 19] on button "Matters" at bounding box center [138, 18] width 41 height 20
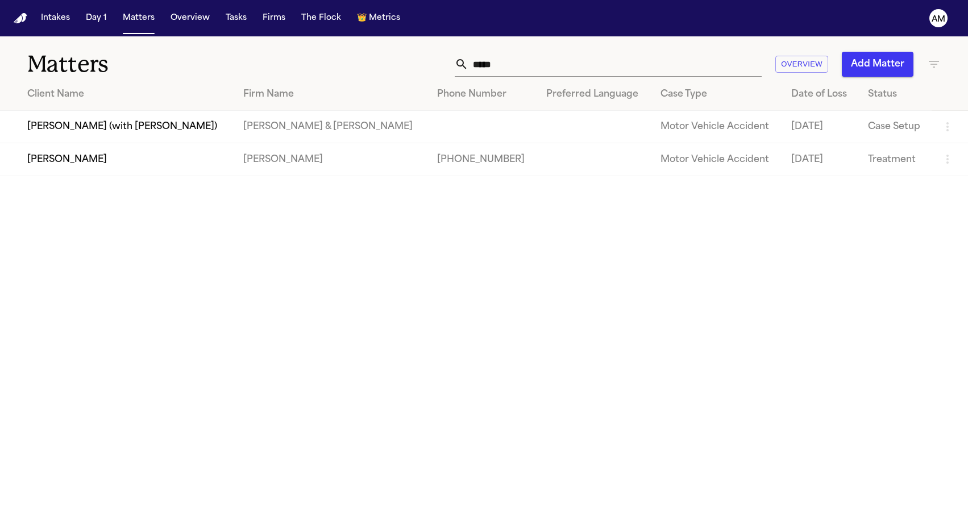
click at [940, 65] on icon "button" at bounding box center [934, 64] width 14 height 14
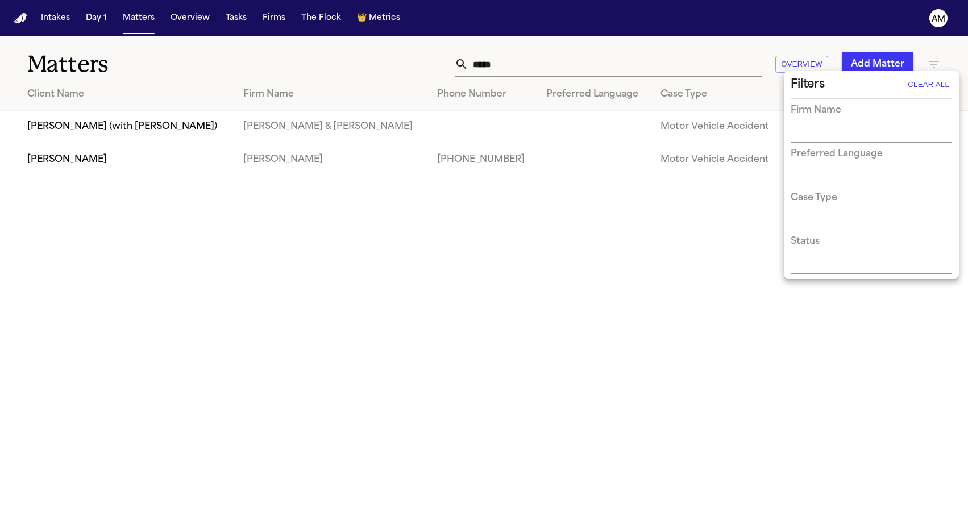
click at [380, 47] on div at bounding box center [484, 257] width 968 height 515
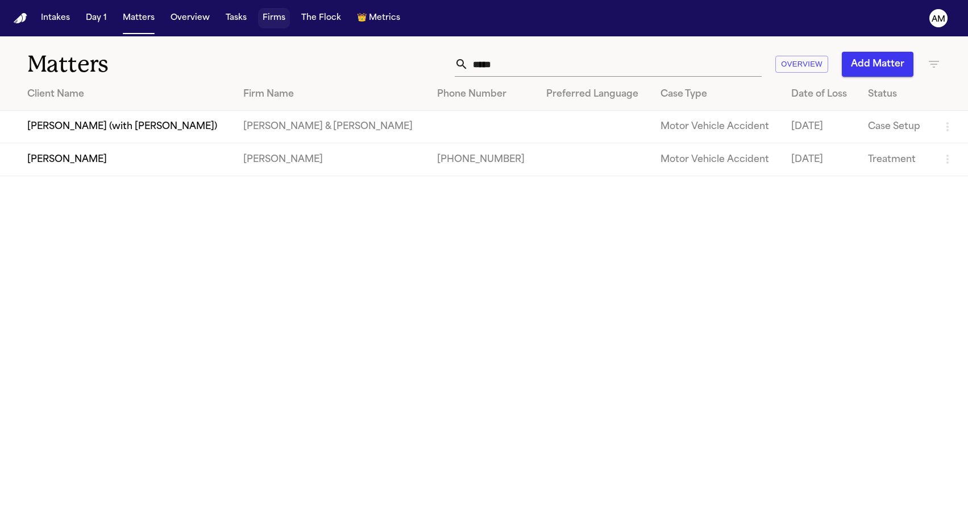
click at [263, 18] on button "Firms" at bounding box center [274, 18] width 32 height 20
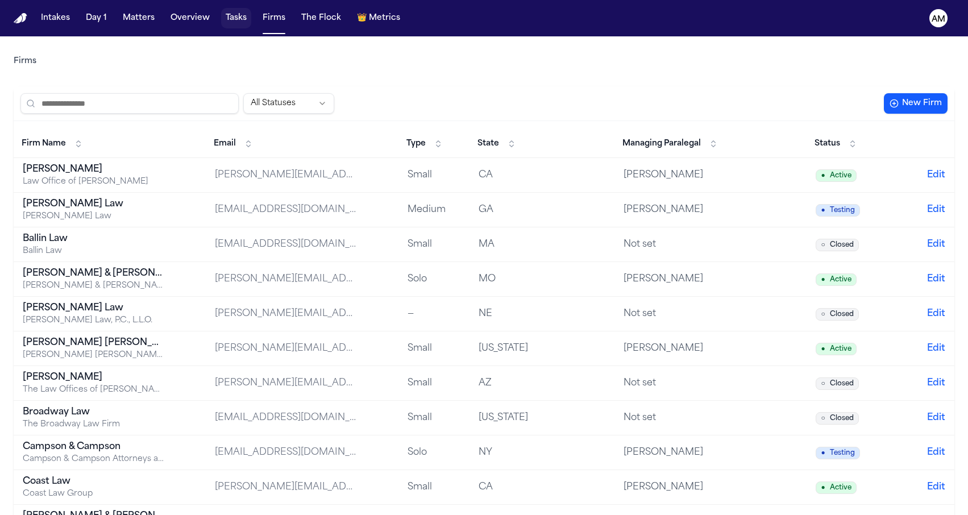
click at [242, 18] on button "Tasks" at bounding box center [236, 18] width 30 height 20
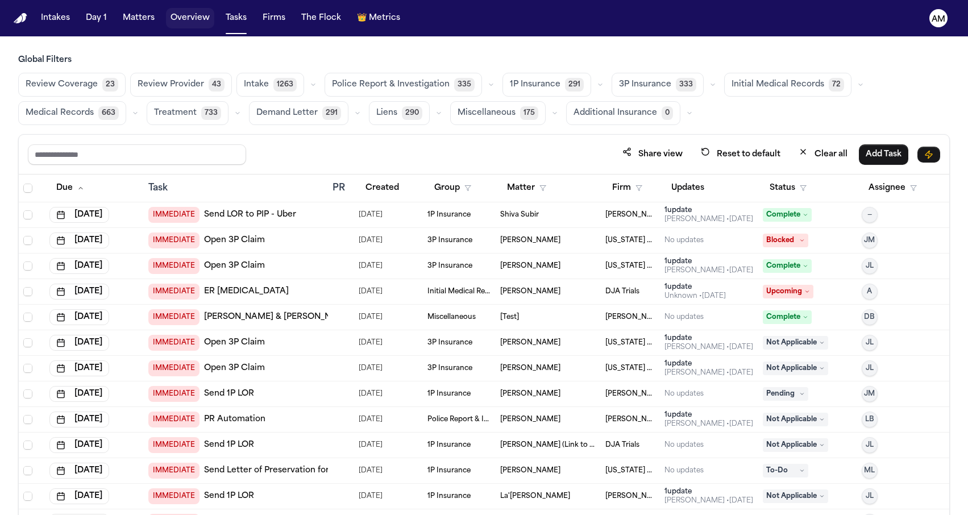
click at [181, 15] on button "Overview" at bounding box center [190, 18] width 48 height 20
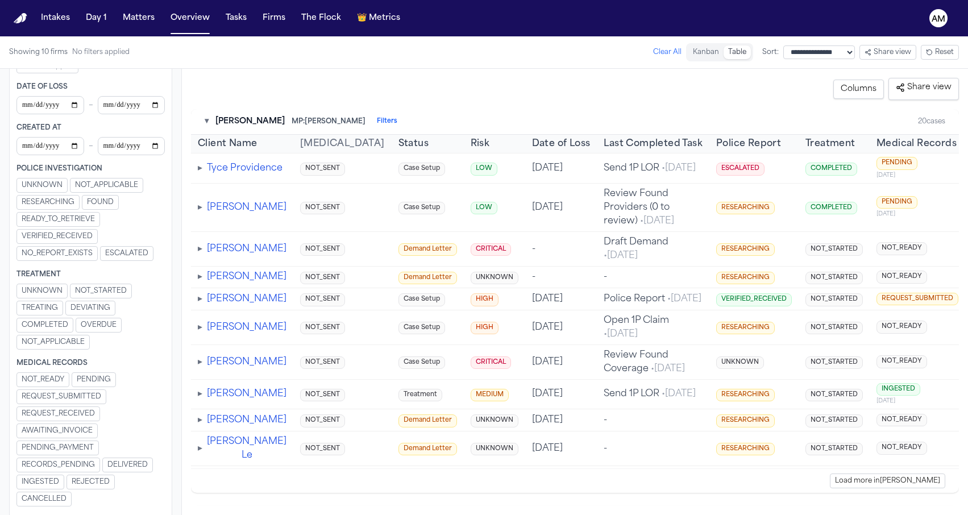
scroll to position [325, 0]
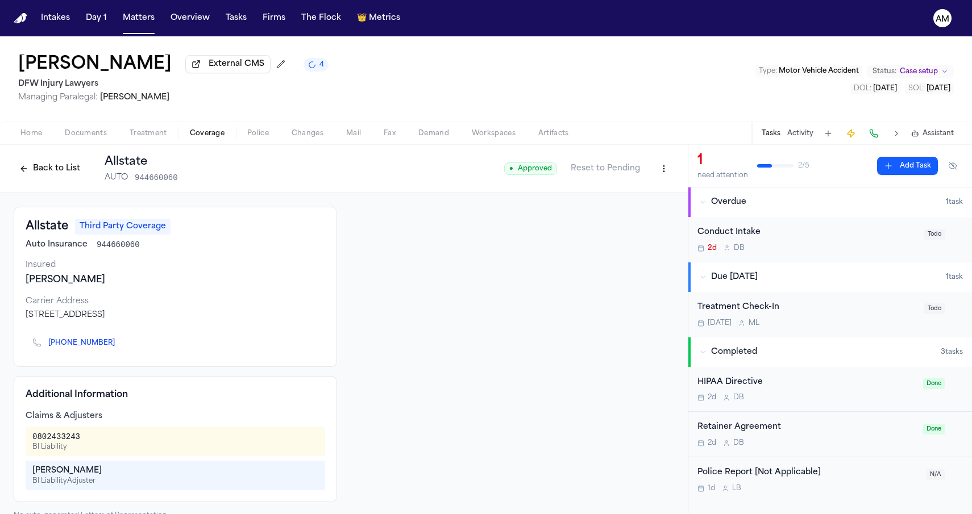
click at [601, 73] on div "[PERSON_NAME] External CMS 4 DFW Injury Lawyers Managing Paralegal: [PERSON_NAM…" at bounding box center [486, 78] width 972 height 85
click at [489, 22] on nav "Intakes Day 1 Matters Overview Tasks Firms The Flock 👑 Metrics AM" at bounding box center [484, 18] width 968 height 36
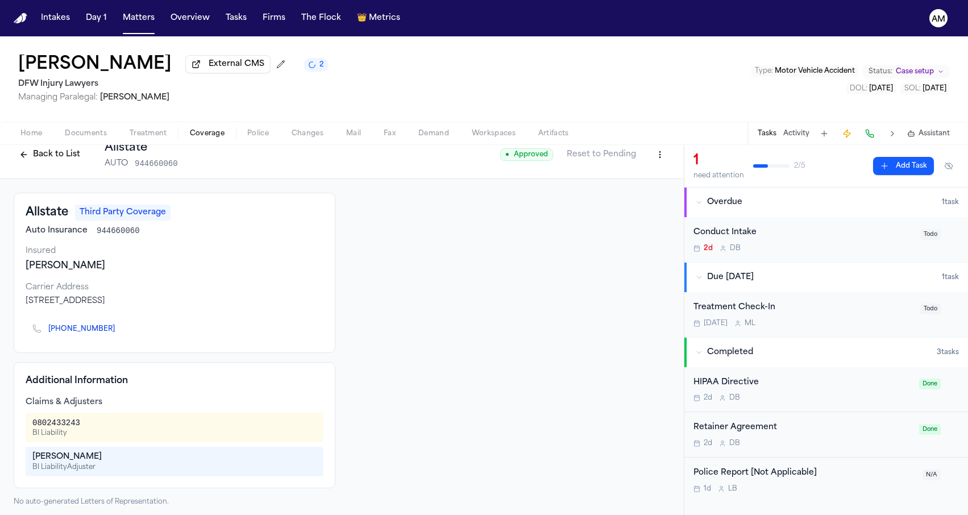
scroll to position [15, 0]
click at [45, 162] on button "Back to List" at bounding box center [50, 153] width 72 height 18
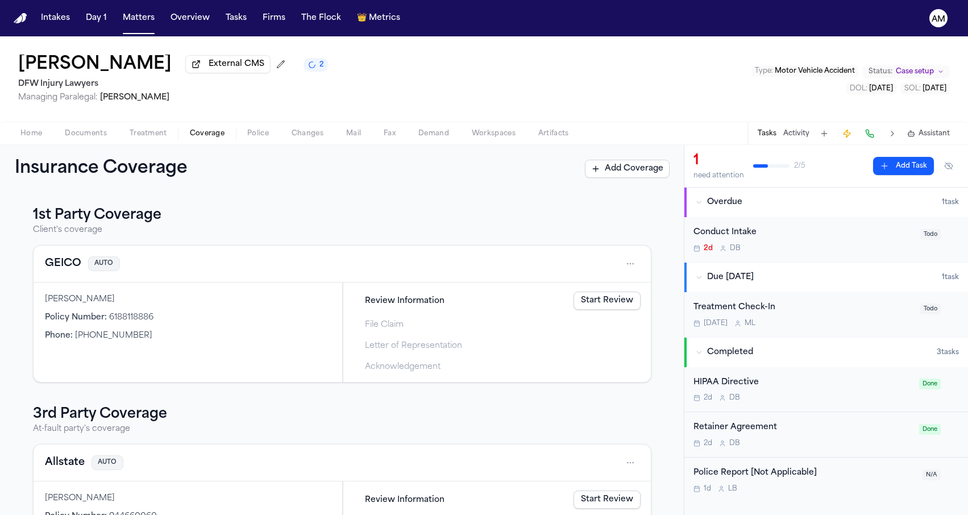
click at [122, 223] on h3 "1st Party Coverage" at bounding box center [342, 215] width 618 height 18
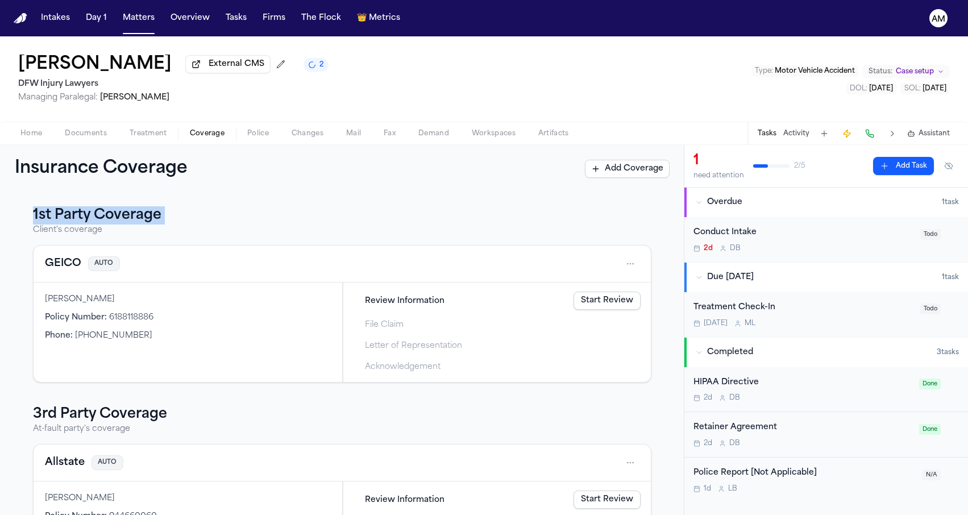
click at [122, 223] on h3 "1st Party Coverage" at bounding box center [342, 215] width 618 height 18
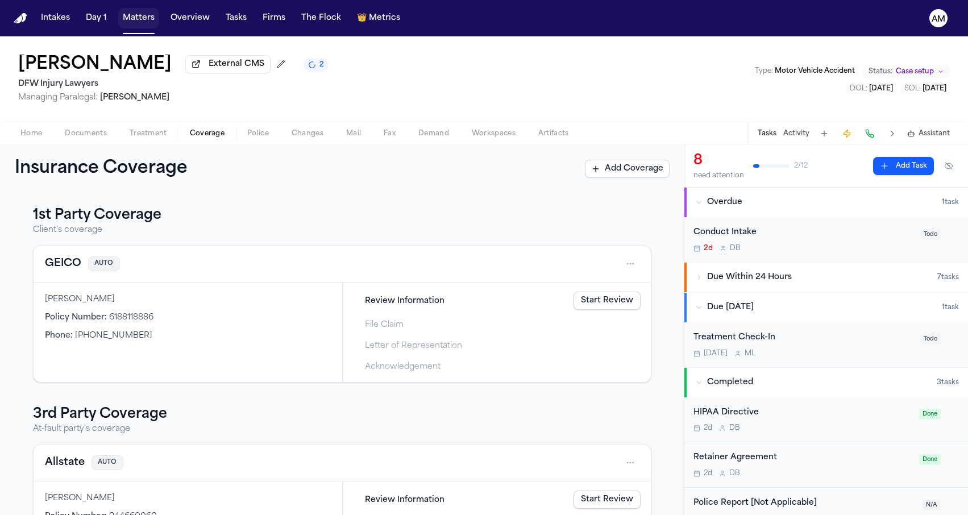
click at [125, 20] on button "Matters" at bounding box center [138, 18] width 41 height 20
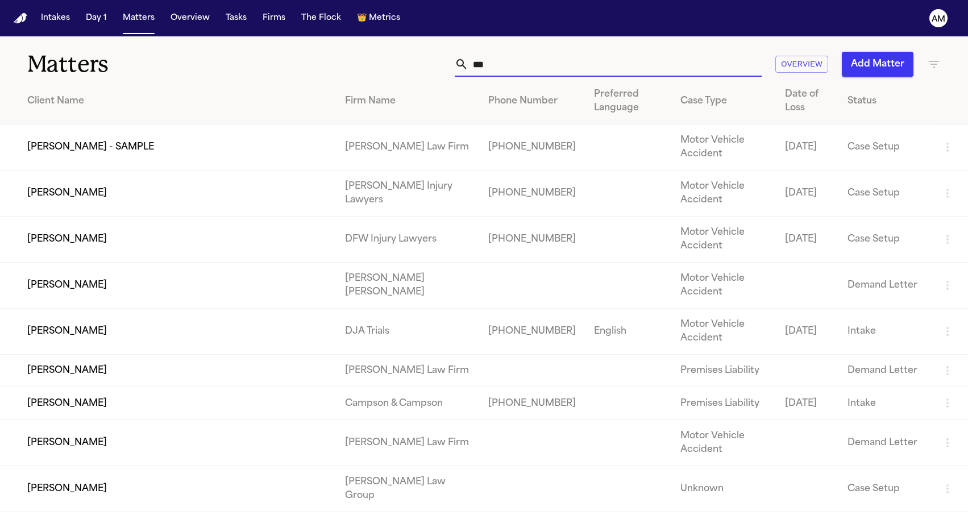
drag, startPoint x: 589, startPoint y: 65, endPoint x: 407, endPoint y: 53, distance: 181.6
click at [407, 53] on div "*** Overview Add Matter" at bounding box center [614, 64] width 652 height 25
paste input "**********"
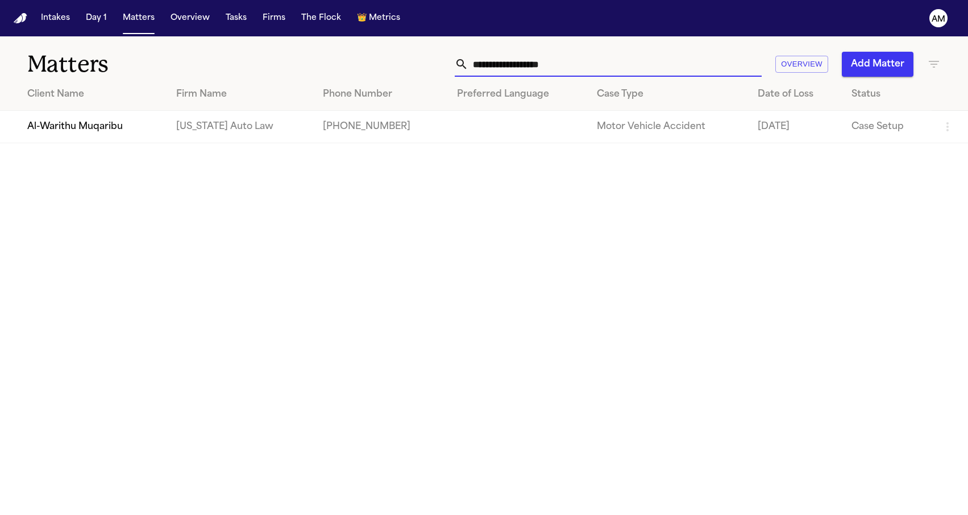
type input "**********"
click at [235, 65] on h1 "Matters" at bounding box center [157, 64] width 261 height 28
click at [132, 127] on td "Al-Warithu Muqaribu" at bounding box center [83, 127] width 167 height 32
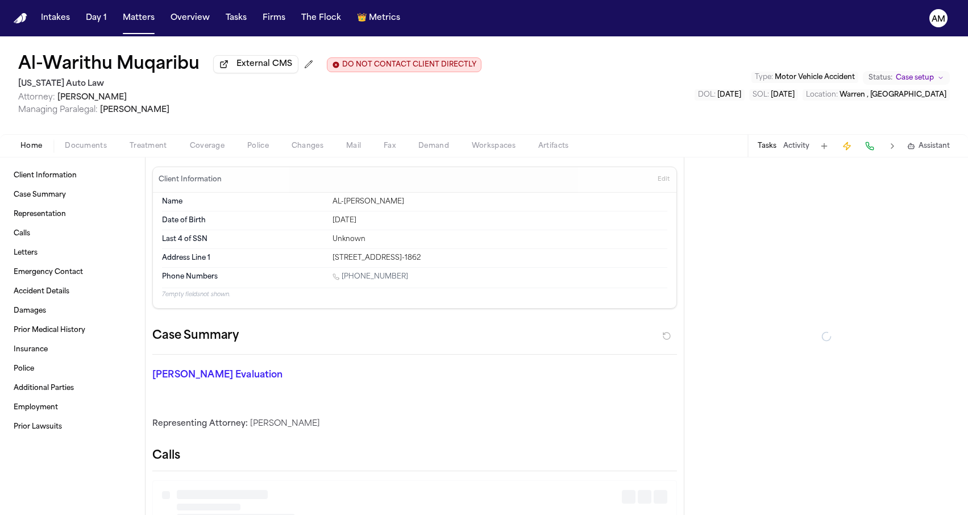
click at [197, 144] on span "Coverage" at bounding box center [207, 146] width 35 height 9
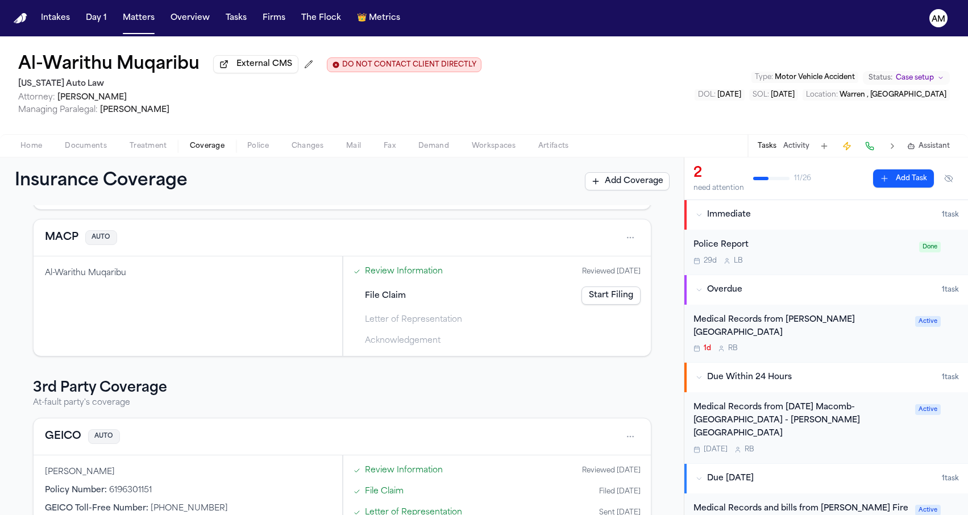
scroll to position [155, 0]
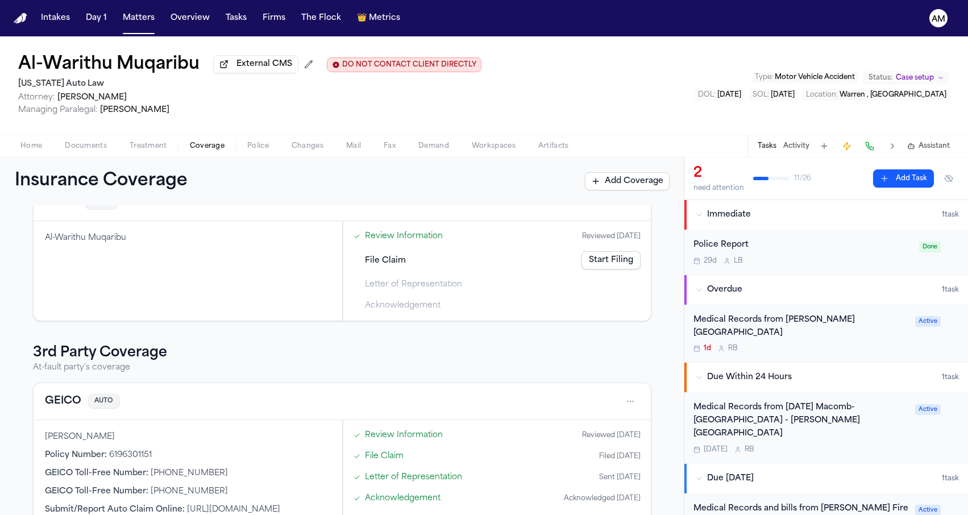
click at [69, 404] on button "GEICO" at bounding box center [63, 401] width 36 height 16
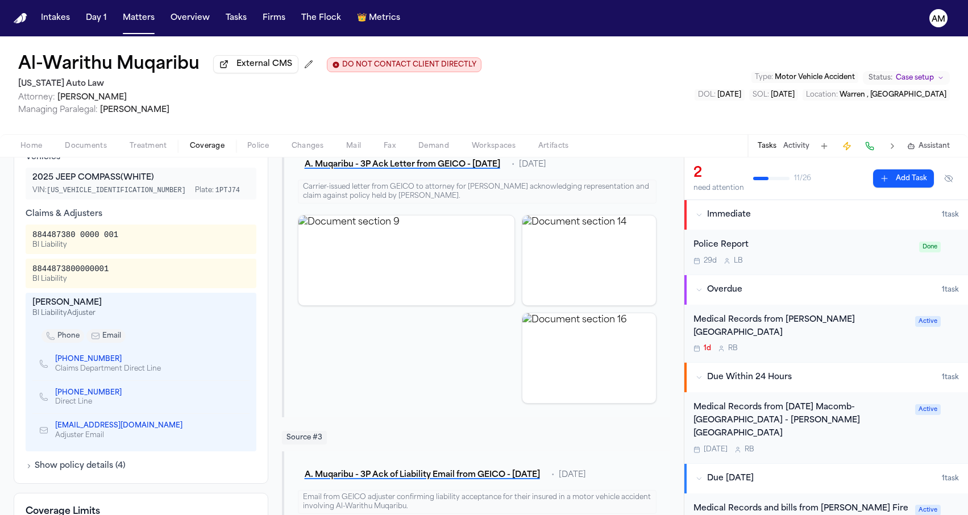
scroll to position [479, 0]
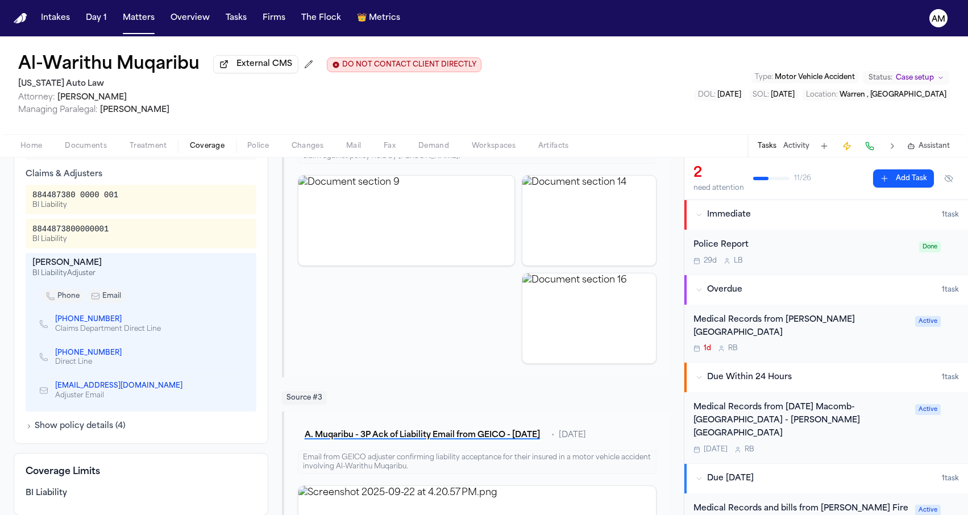
click at [126, 322] on icon "Copy to clipboard" at bounding box center [128, 319] width 4 height 5
click at [125, 323] on icon "Copy to clipboard" at bounding box center [127, 321] width 4 height 4
click at [142, 22] on button "Matters" at bounding box center [138, 18] width 41 height 20
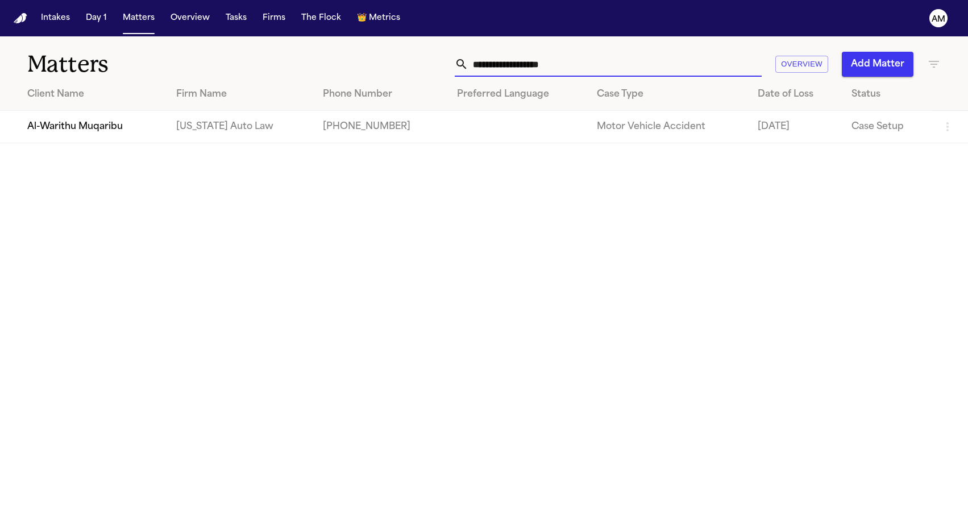
drag, startPoint x: 583, startPoint y: 75, endPoint x: 398, endPoint y: 63, distance: 185.1
click at [398, 63] on div "**********" at bounding box center [614, 64] width 652 height 25
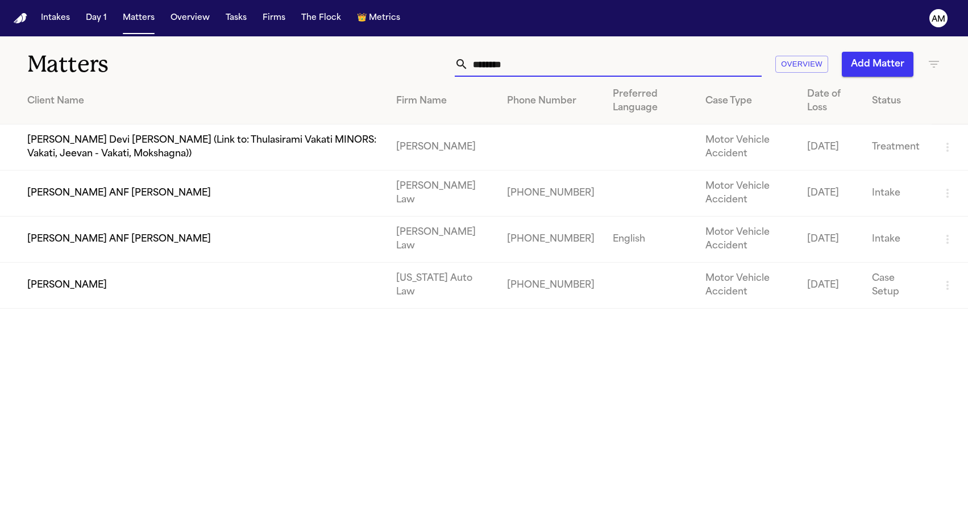
type input "********"
click at [178, 285] on td "[PERSON_NAME]" at bounding box center [193, 286] width 387 height 46
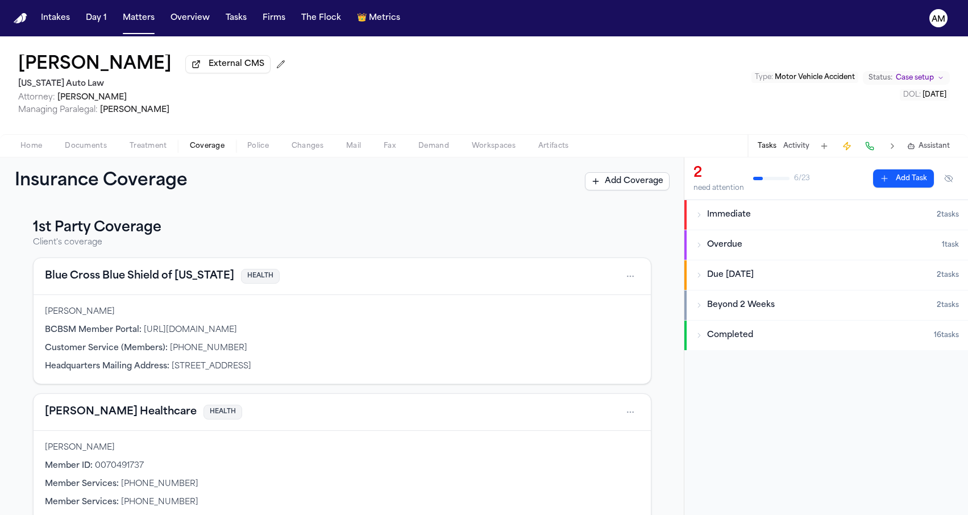
click at [196, 141] on button "Coverage" at bounding box center [206, 146] width 57 height 14
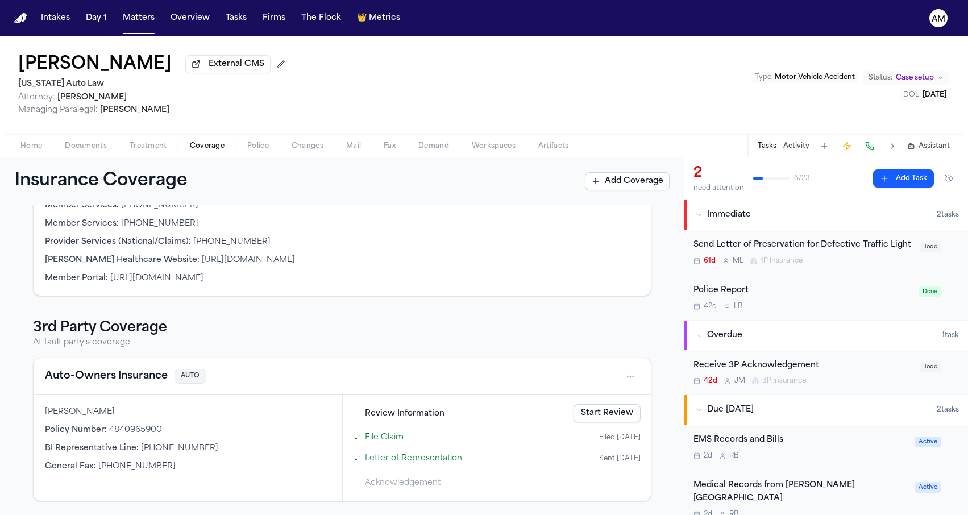
scroll to position [281, 0]
click at [132, 372] on button "Auto-Owners Insurance" at bounding box center [106, 376] width 123 height 16
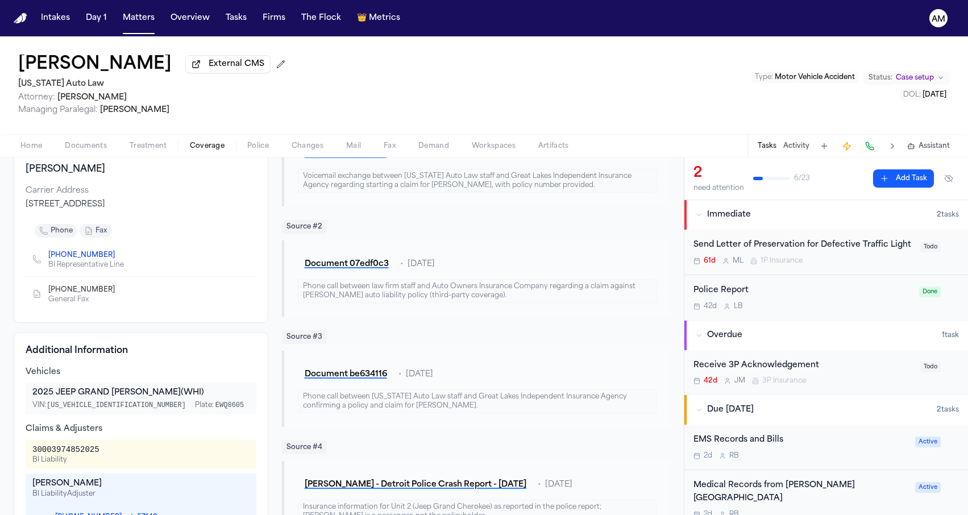
scroll to position [127, 0]
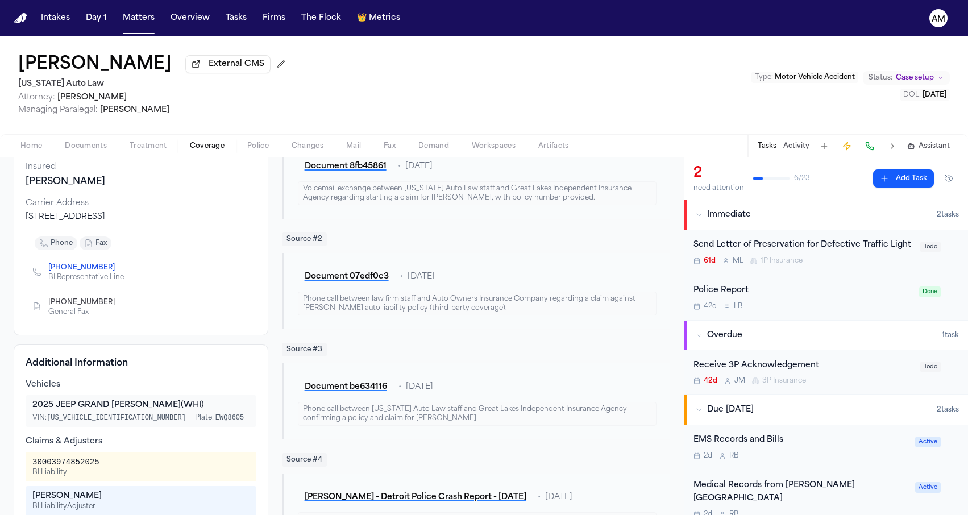
click at [84, 271] on link "[PHONE_NUMBER]" at bounding box center [81, 267] width 66 height 9
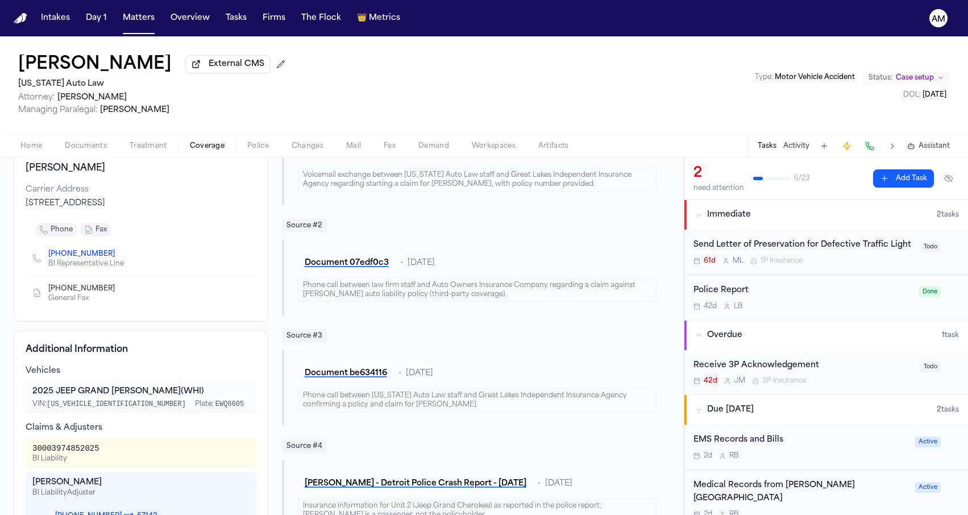
scroll to position [285, 0]
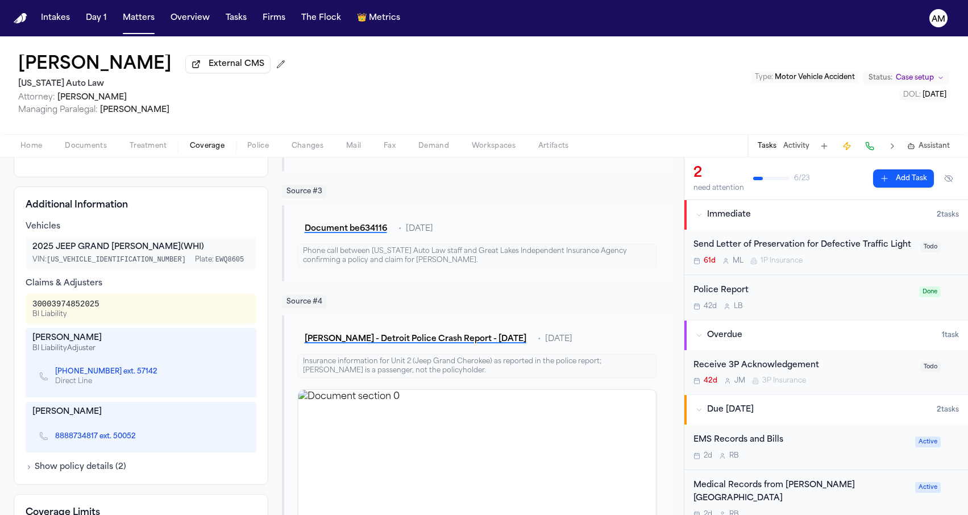
click at [52, 341] on div "[PERSON_NAME]" at bounding box center [140, 337] width 217 height 11
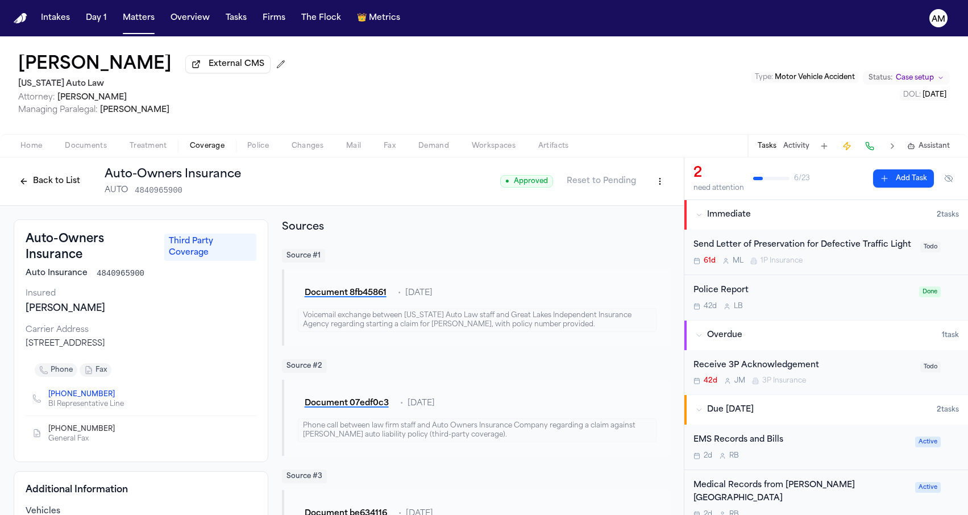
scroll to position [0, 0]
click at [663, 185] on html "Intakes Day 1 Matters Overview Tasks Firms The Flock 👑 Metrics AM [PERSON_NAME]…" at bounding box center [484, 257] width 968 height 515
click at [630, 205] on div "Edit Coverage" at bounding box center [620, 208] width 95 height 18
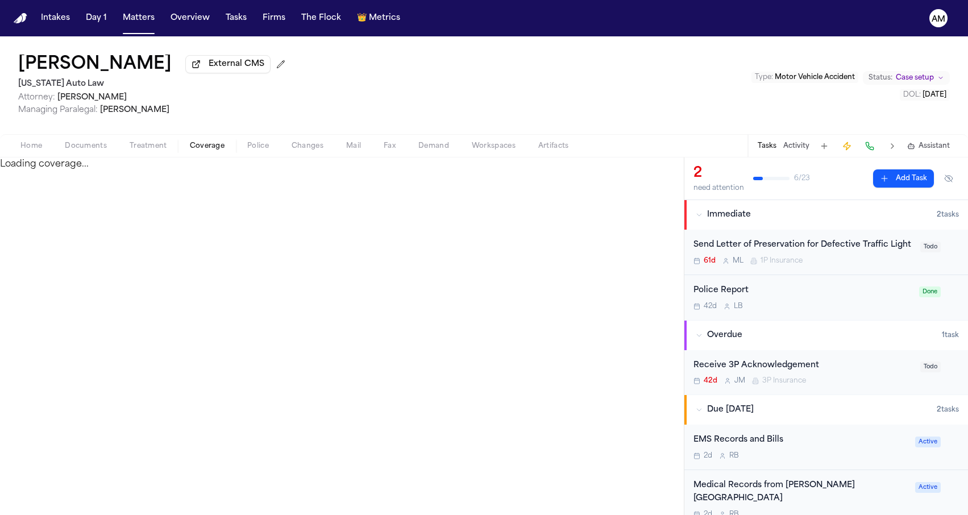
select select "**********"
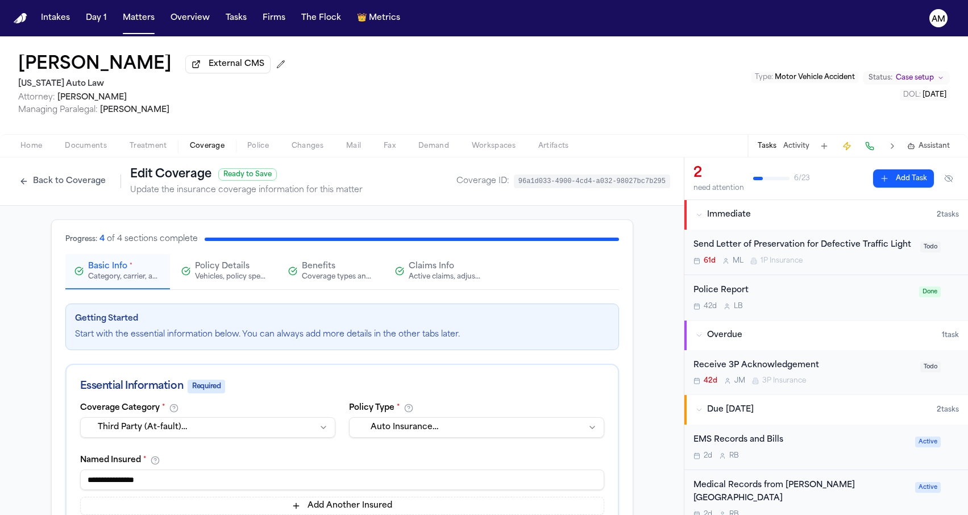
click at [467, 281] on div "Active claims, adjusters, and subrogation details" at bounding box center [445, 276] width 73 height 9
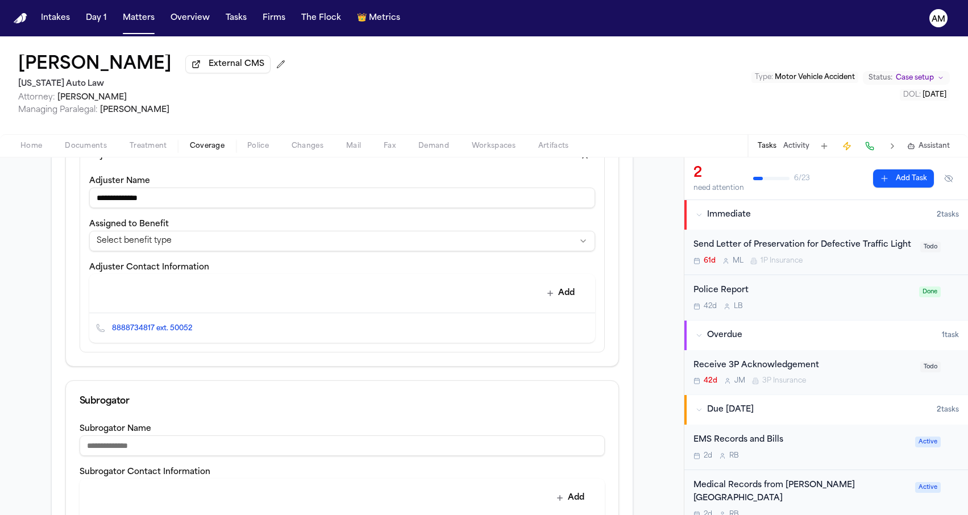
scroll to position [608, 0]
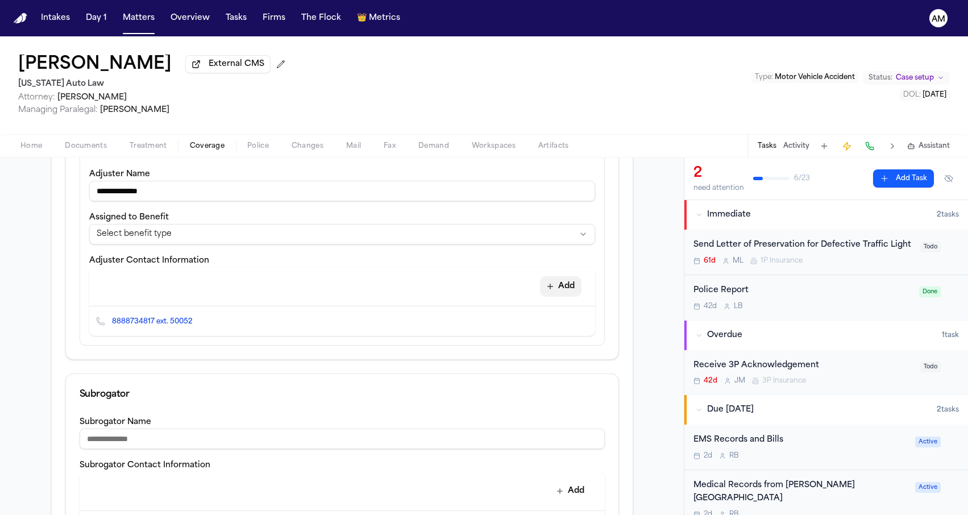
click at [575, 286] on button "Add" at bounding box center [560, 286] width 41 height 20
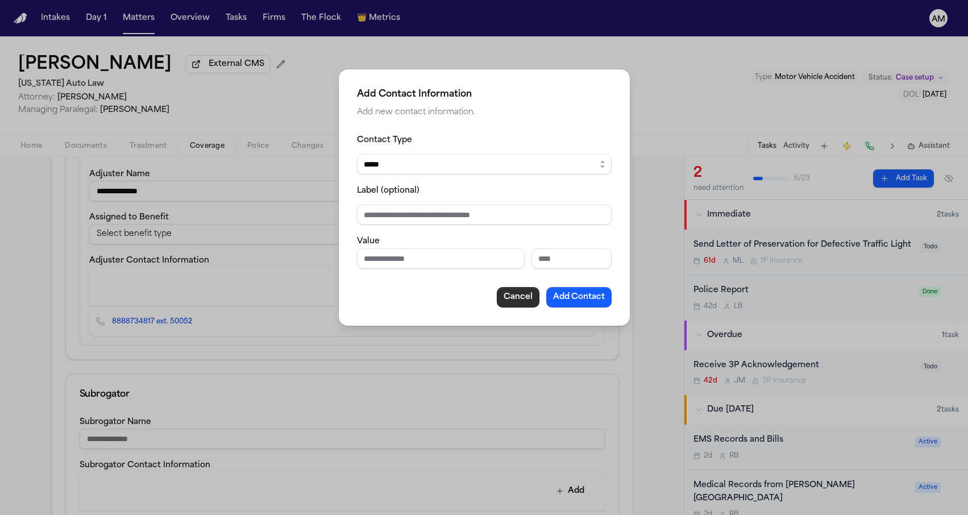
click at [515, 302] on button "Cancel" at bounding box center [518, 297] width 43 height 20
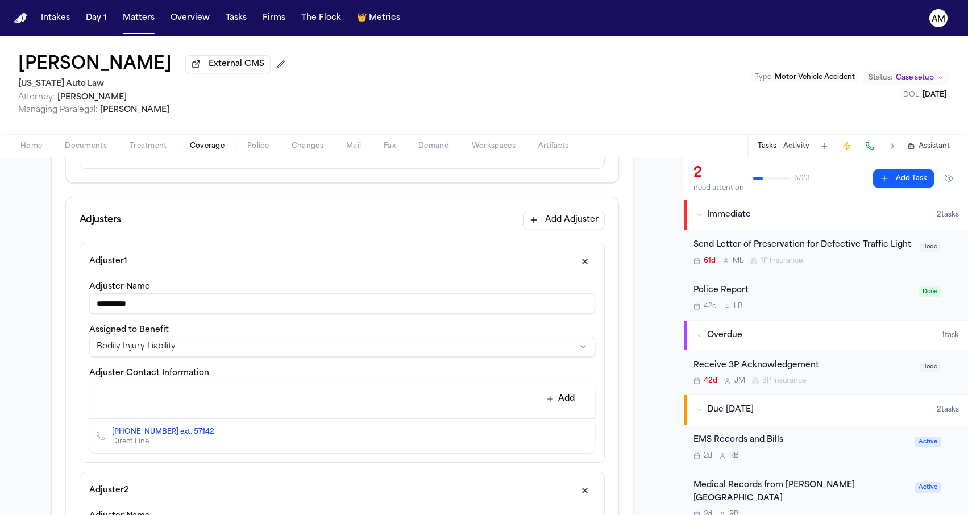
scroll to position [265, 0]
click at [558, 437] on button "Edit contact" at bounding box center [563, 437] width 16 height 16
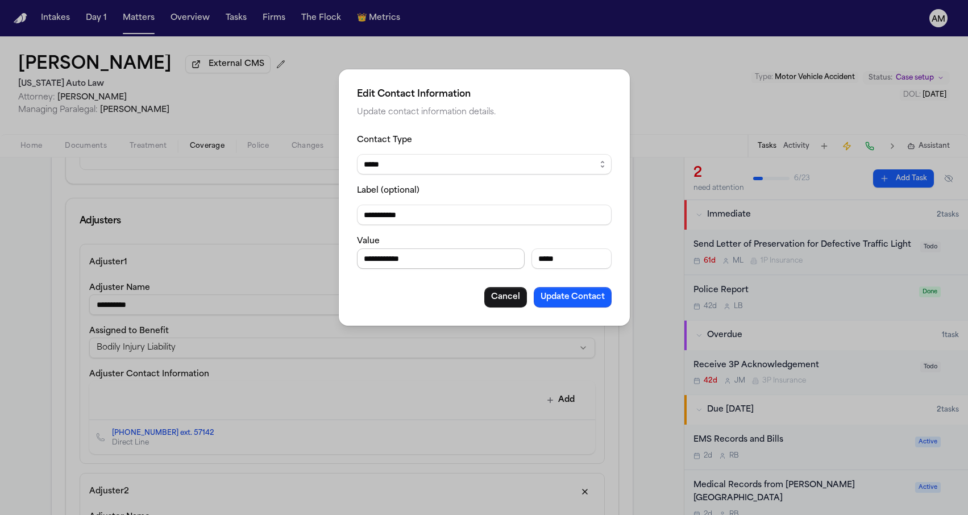
drag, startPoint x: 420, startPoint y: 262, endPoint x: 364, endPoint y: 258, distance: 55.8
click at [364, 258] on input "**********" at bounding box center [441, 258] width 168 height 20
click at [552, 297] on button "Update Contact" at bounding box center [573, 297] width 78 height 20
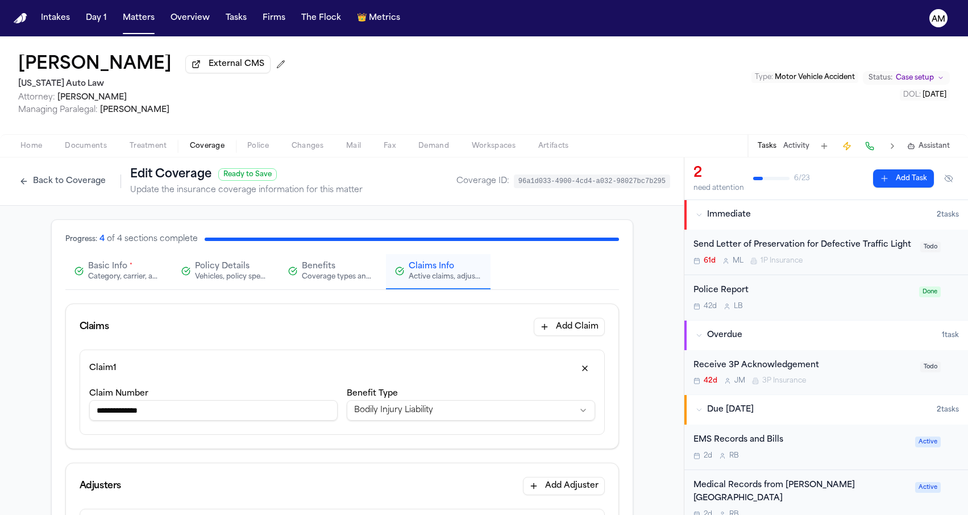
scroll to position [0, 0]
click at [101, 272] on span "Basic Info" at bounding box center [107, 266] width 39 height 11
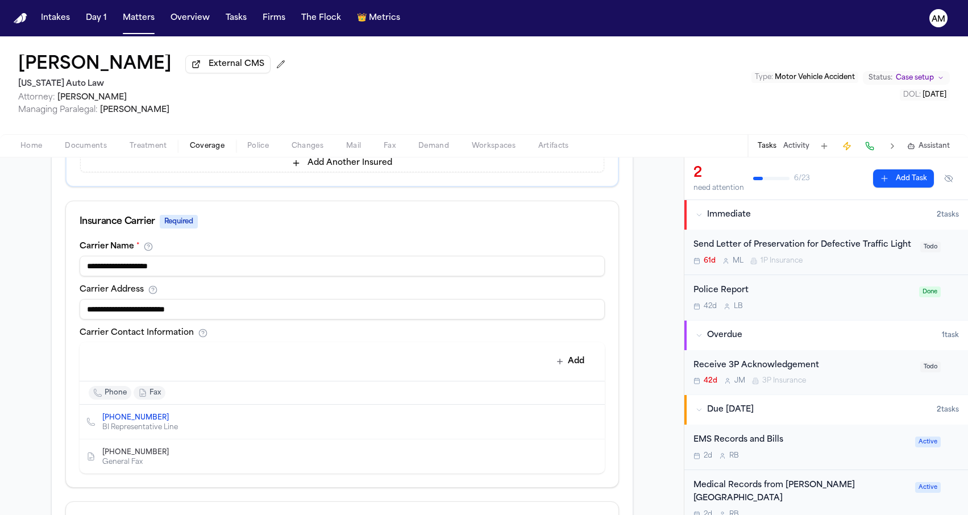
scroll to position [352, 0]
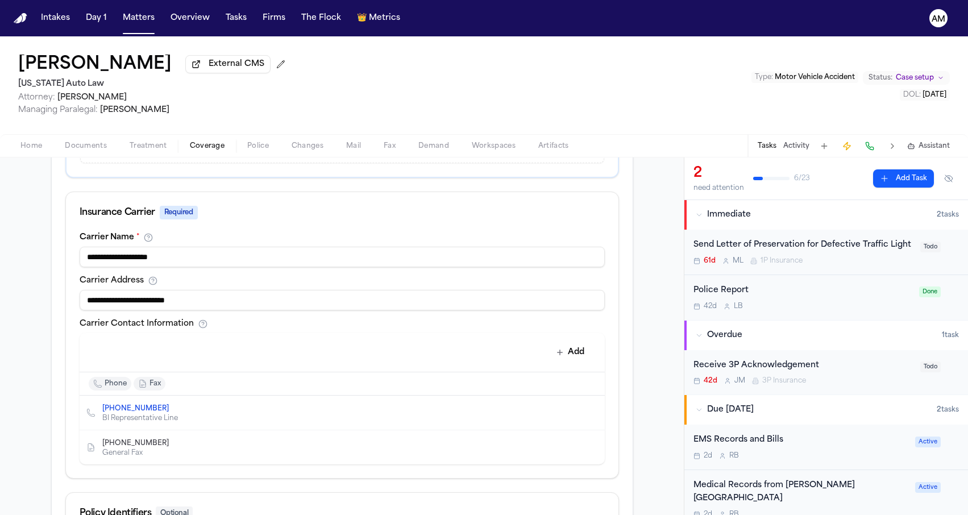
click at [571, 413] on icon "Edit contact" at bounding box center [573, 413] width 8 height 8
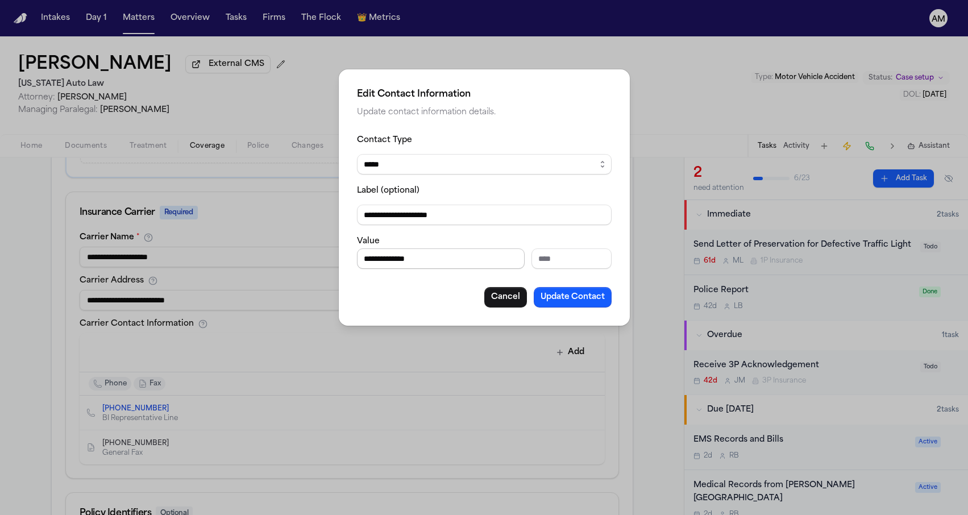
drag, startPoint x: 424, startPoint y: 259, endPoint x: 314, endPoint y: 257, distance: 110.3
click at [314, 257] on div "**********" at bounding box center [484, 257] width 968 height 515
paste input "Phone number"
click at [368, 262] on input "**********" at bounding box center [441, 258] width 168 height 20
click at [369, 261] on input "**********" at bounding box center [441, 258] width 168 height 20
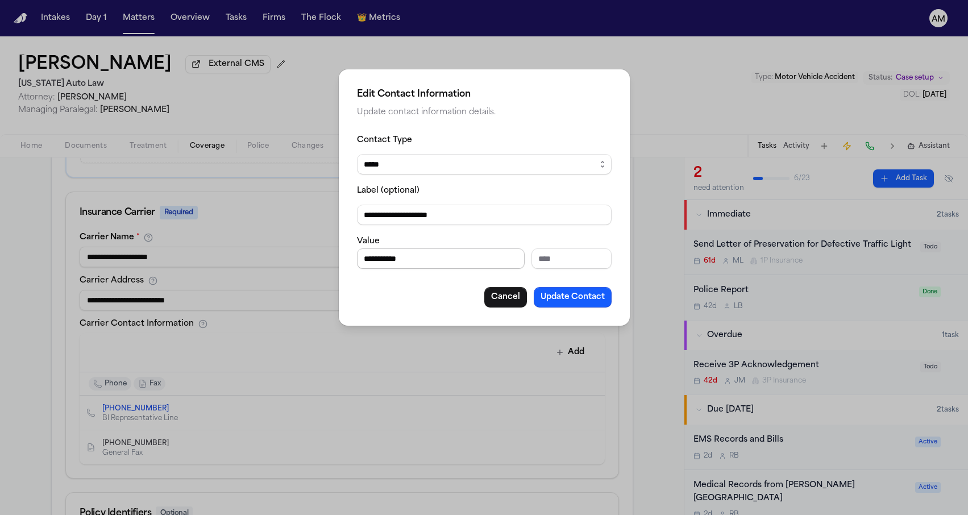
click at [368, 259] on input "**********" at bounding box center [441, 258] width 168 height 20
type input "**********"
click at [588, 302] on button "Update Contact" at bounding box center [573, 297] width 78 height 20
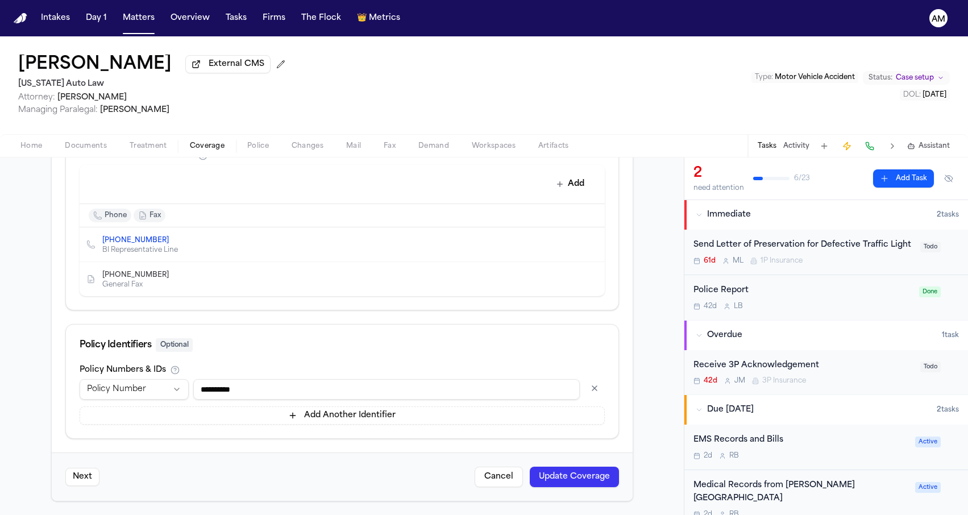
scroll to position [522, 0]
click at [572, 473] on button "Update Coverage" at bounding box center [574, 477] width 89 height 20
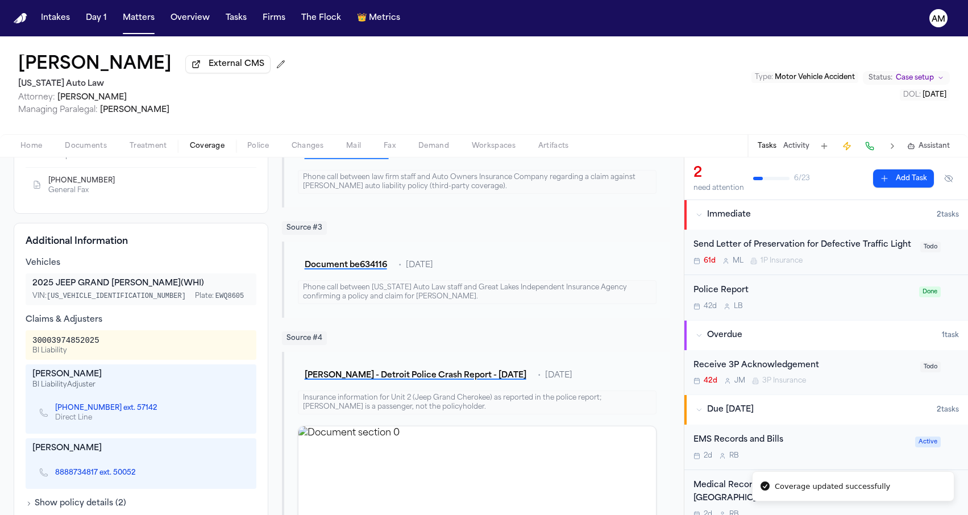
scroll to position [286, 0]
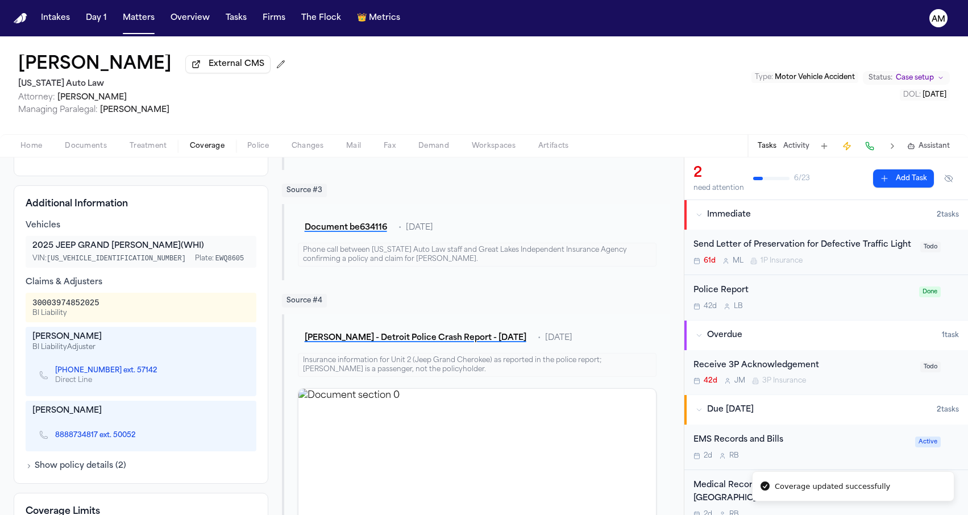
click at [101, 371] on link "[PHONE_NUMBER] ext. 57142" at bounding box center [106, 370] width 102 height 9
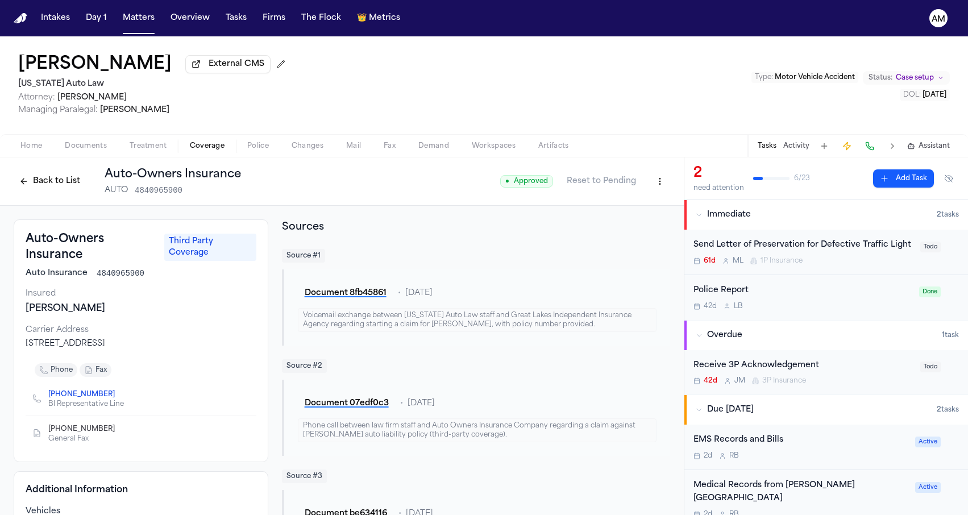
scroll to position [0, 0]
click at [74, 398] on link "[PHONE_NUMBER]" at bounding box center [81, 394] width 66 height 9
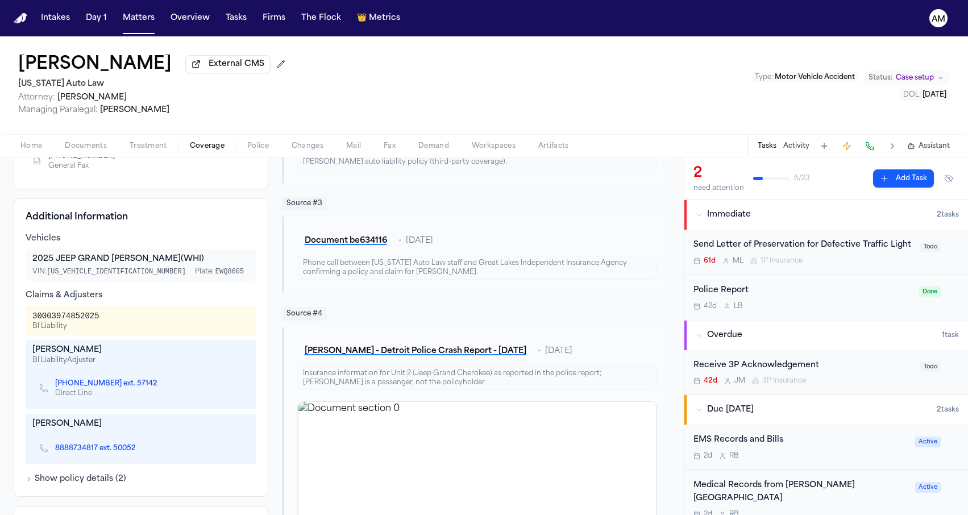
scroll to position [319, 0]
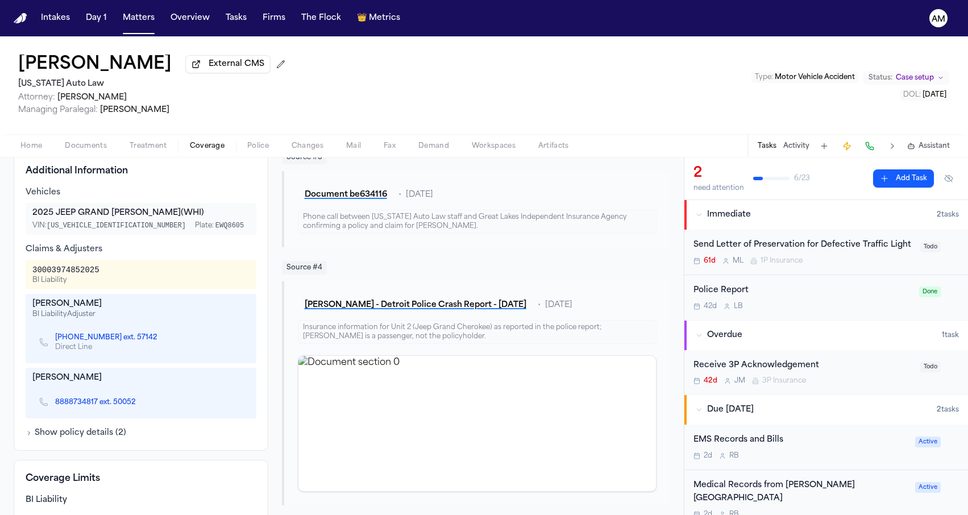
click at [165, 373] on div "[PERSON_NAME] 8888734817 ext. 50052" at bounding box center [141, 393] width 231 height 51
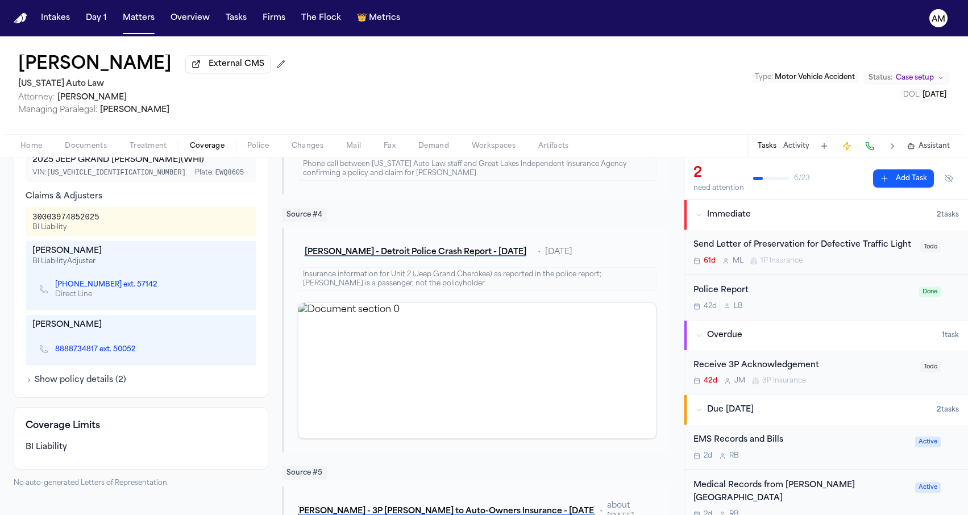
scroll to position [373, 0]
drag, startPoint x: 54, startPoint y: 349, endPoint x: 97, endPoint y: 353, distance: 43.4
click at [97, 353] on div "8888734817 ext. 50052" at bounding box center [92, 348] width 106 height 10
copy link "8888734817"
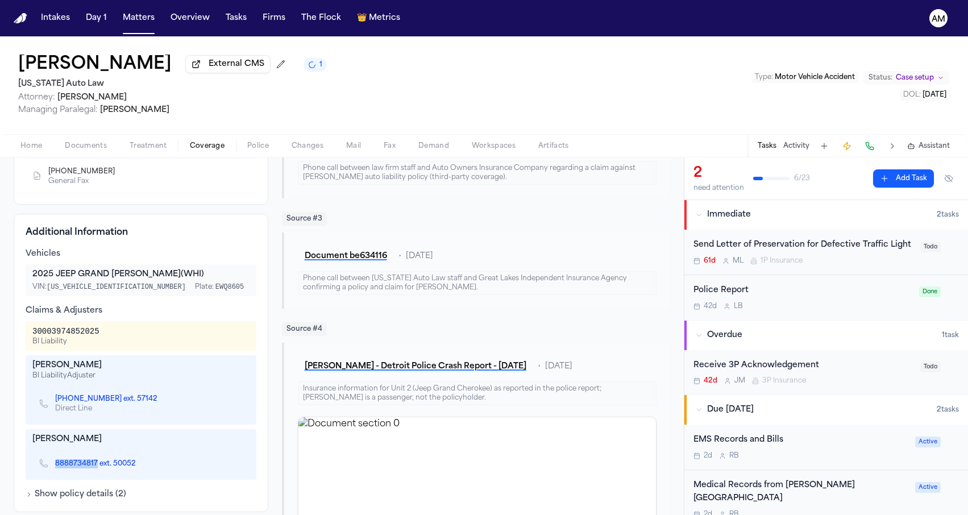
scroll to position [375, 0]
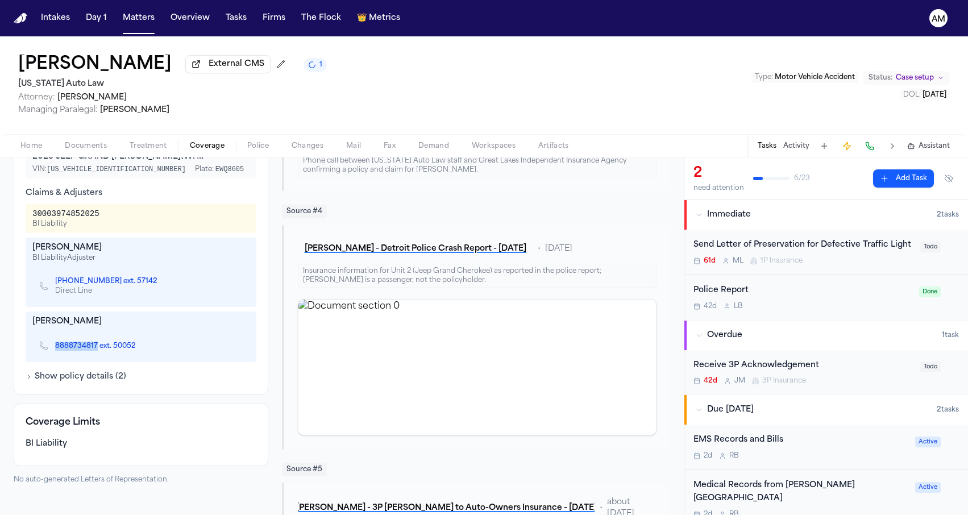
click at [137, 335] on div "[PERSON_NAME] 8888734817 ext. 50052" at bounding box center [141, 336] width 231 height 51
click at [278, 195] on div "Auto-Owners Insurance Third Party Coverage Auto Insurance 4840965900 Insured [P…" at bounding box center [342, 413] width 656 height 1138
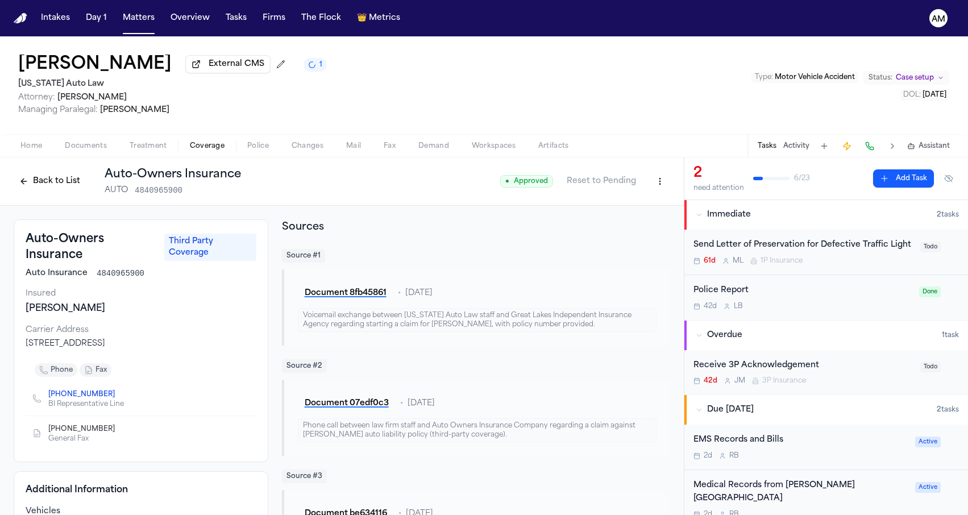
scroll to position [0, 0]
click at [51, 180] on button "Back to List" at bounding box center [50, 181] width 72 height 18
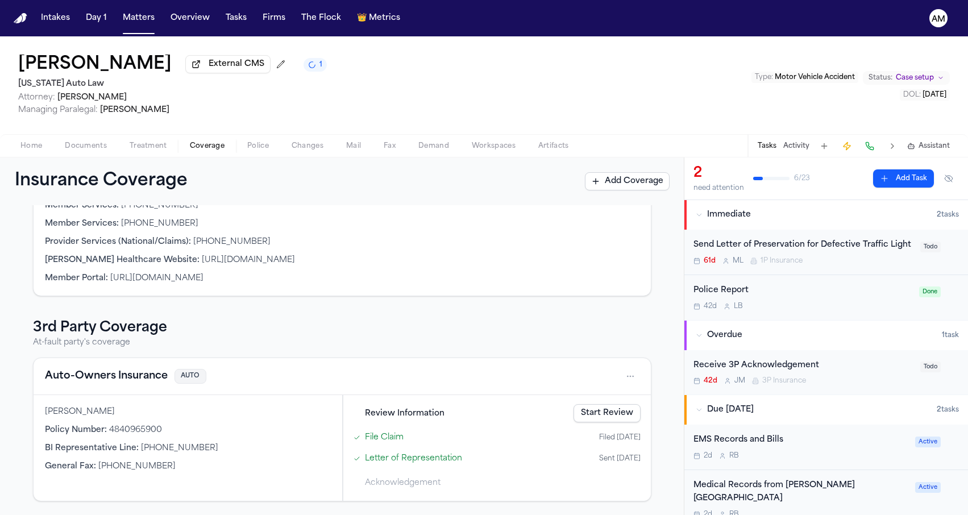
scroll to position [281, 0]
click at [131, 377] on button "Auto-Owners Insurance" at bounding box center [106, 376] width 123 height 16
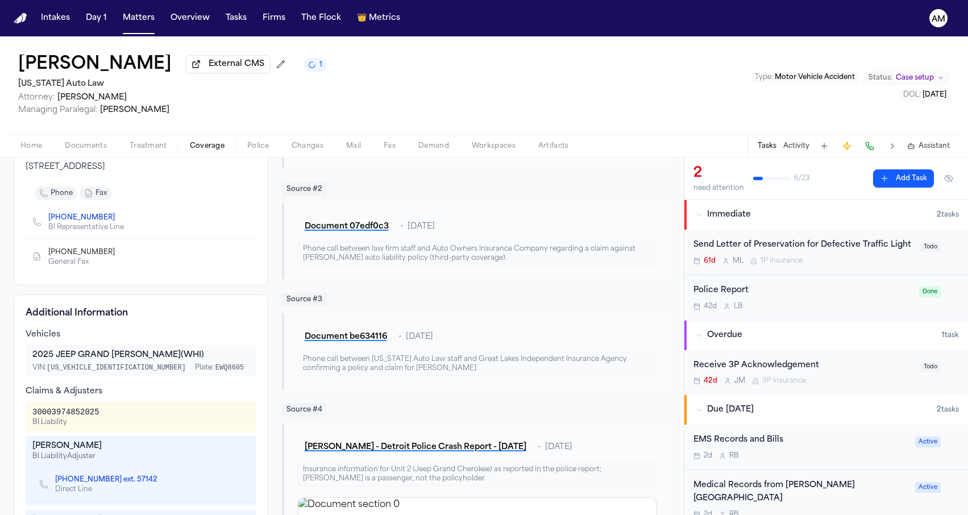
scroll to position [252, 0]
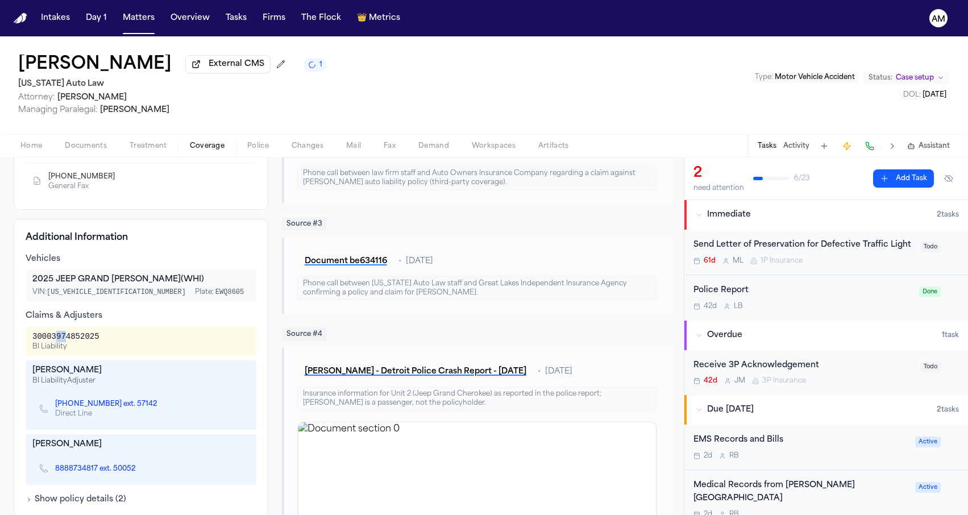
drag, startPoint x: 57, startPoint y: 336, endPoint x: 66, endPoint y: 342, distance: 10.9
click at [66, 342] on div "30003974852025" at bounding box center [65, 336] width 67 height 11
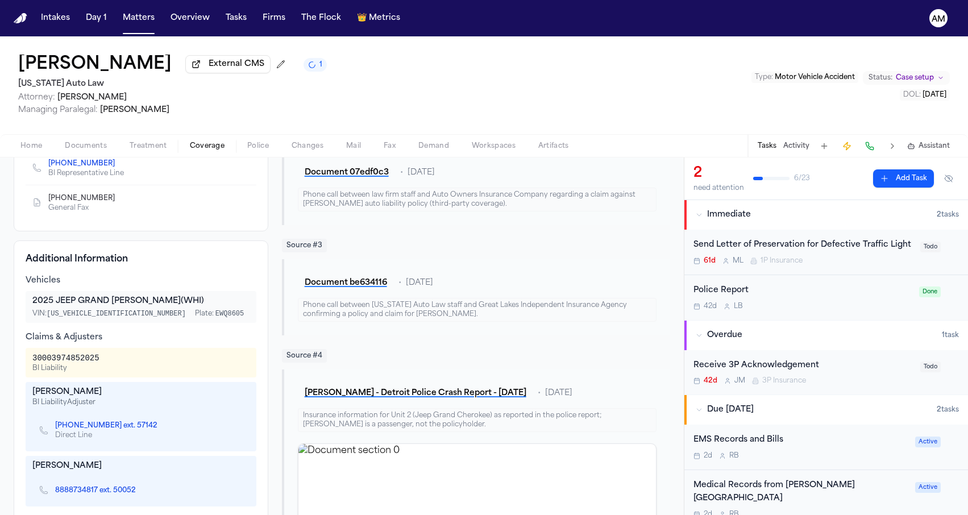
scroll to position [176, 0]
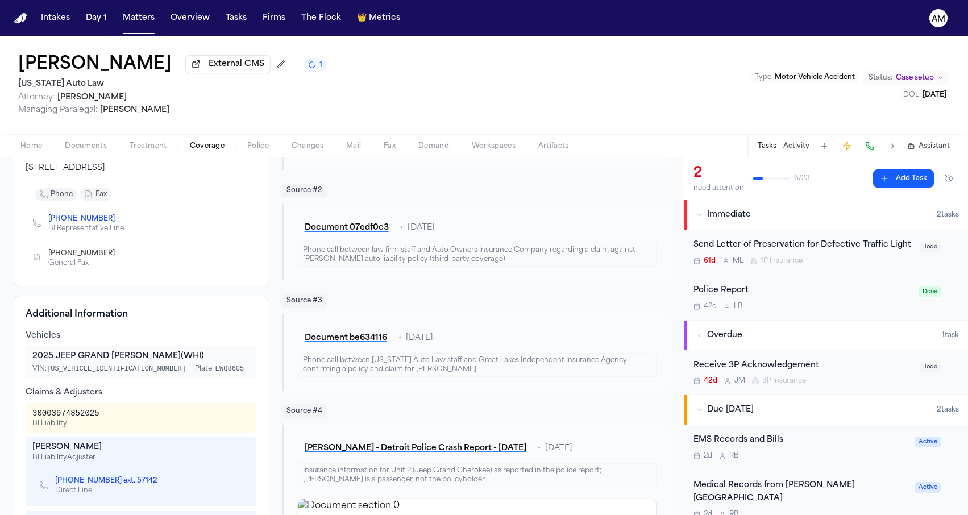
click at [440, 194] on div "Source # 2" at bounding box center [476, 191] width 388 height 14
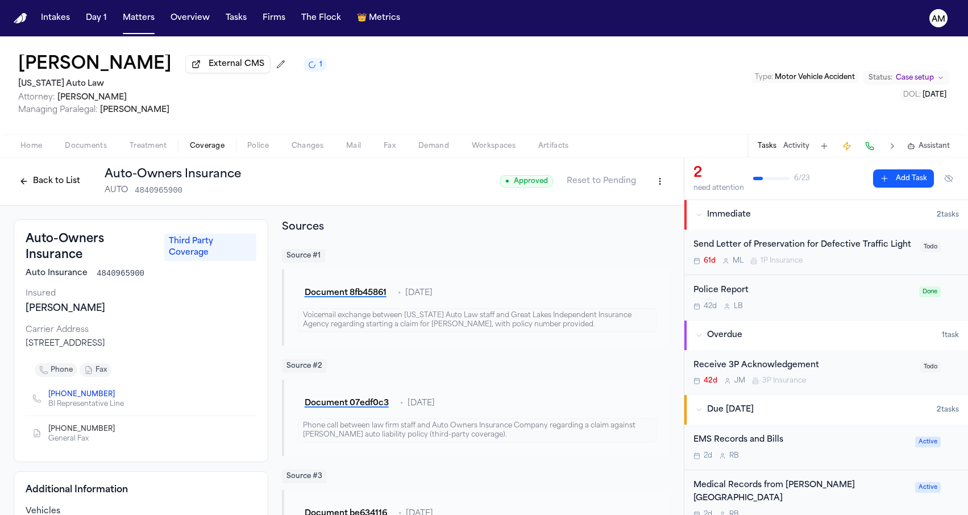
scroll to position [0, 0]
click at [54, 188] on button "Back to List" at bounding box center [50, 181] width 72 height 18
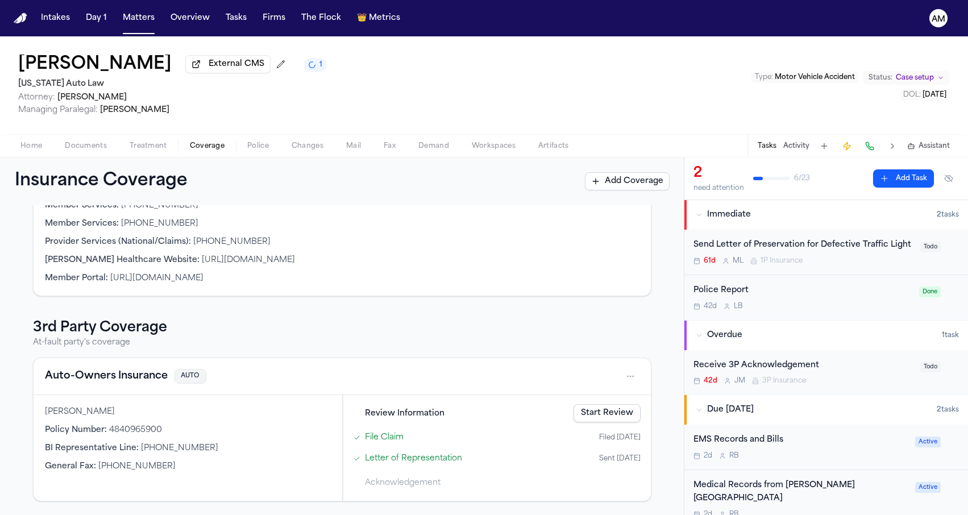
click at [82, 375] on button "Auto-Owners Insurance" at bounding box center [106, 376] width 123 height 16
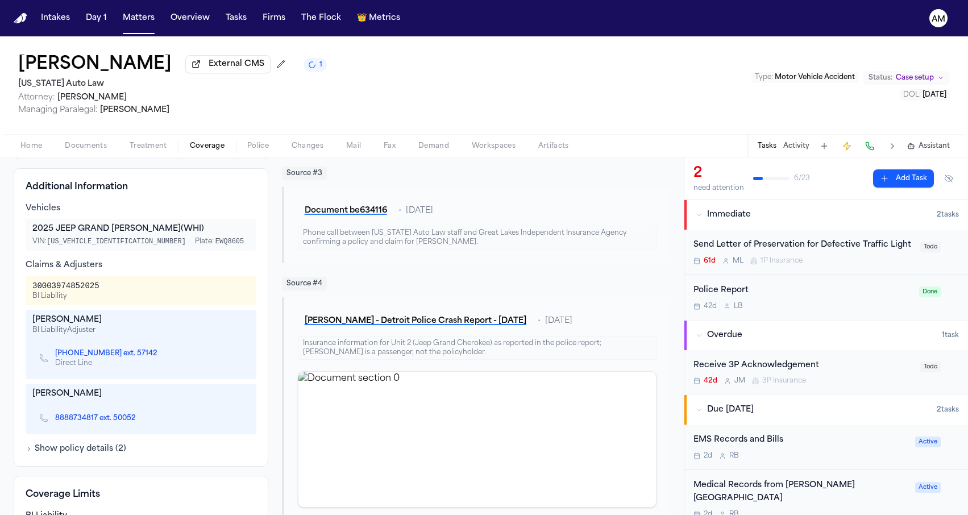
scroll to position [281, 0]
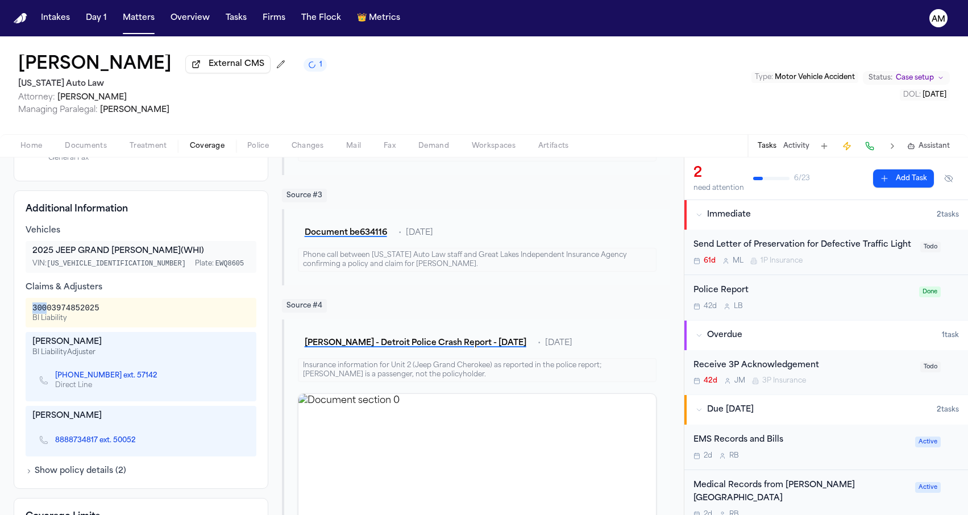
drag, startPoint x: 32, startPoint y: 309, endPoint x: 47, endPoint y: 309, distance: 14.2
click at [47, 309] on div "30003974852025" at bounding box center [65, 307] width 67 height 11
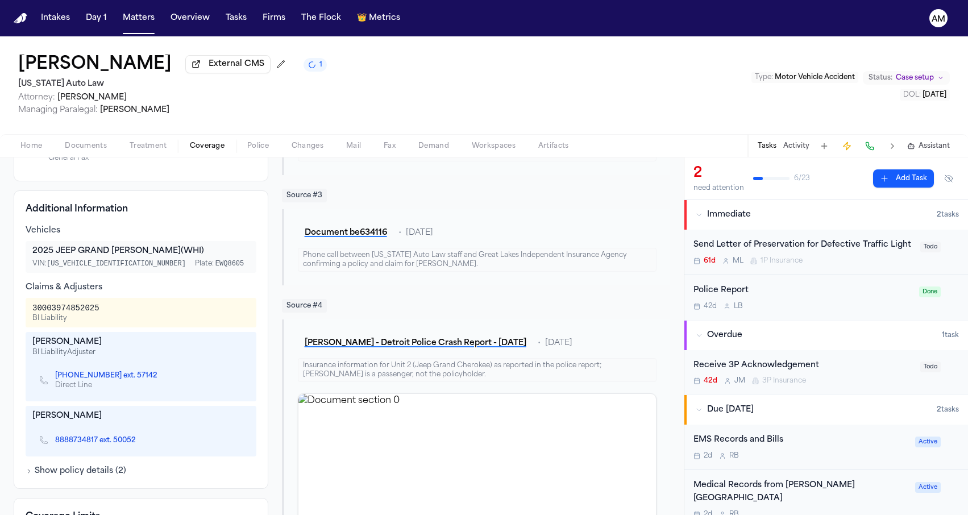
click at [37, 293] on div "Claims & Adjusters" at bounding box center [141, 287] width 231 height 11
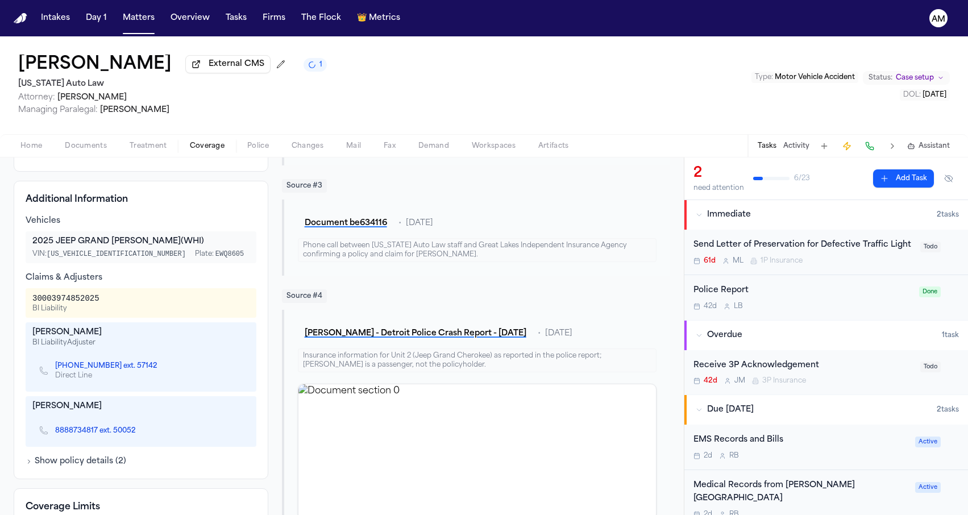
scroll to position [292, 0]
drag, startPoint x: 63, startPoint y: 299, endPoint x: 71, endPoint y: 299, distance: 8.5
click at [71, 299] on div "30003974852025" at bounding box center [65, 297] width 67 height 11
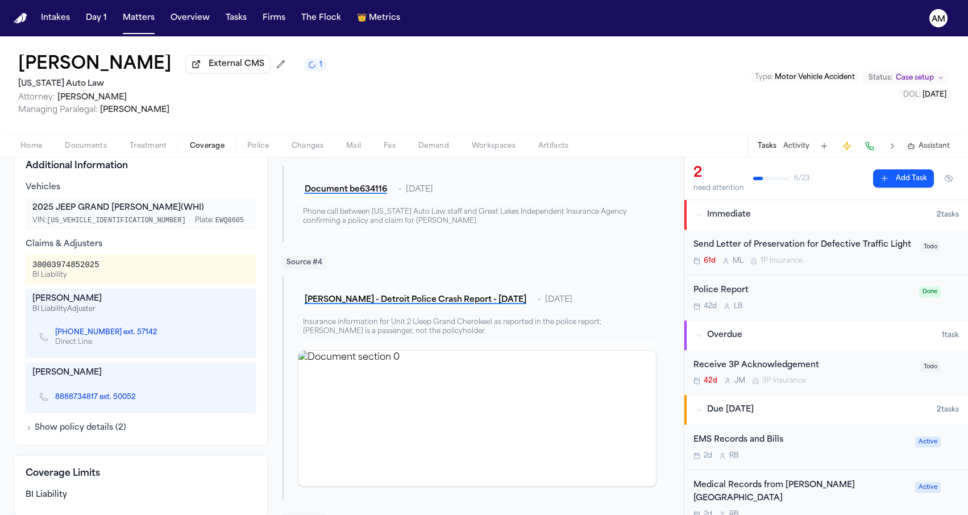
scroll to position [327, 0]
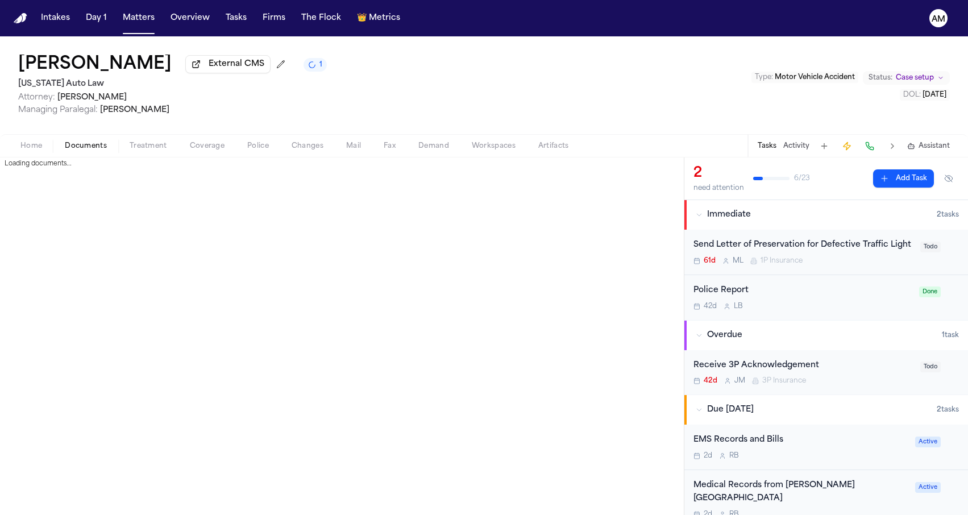
click at [66, 151] on span "Documents" at bounding box center [86, 146] width 42 height 9
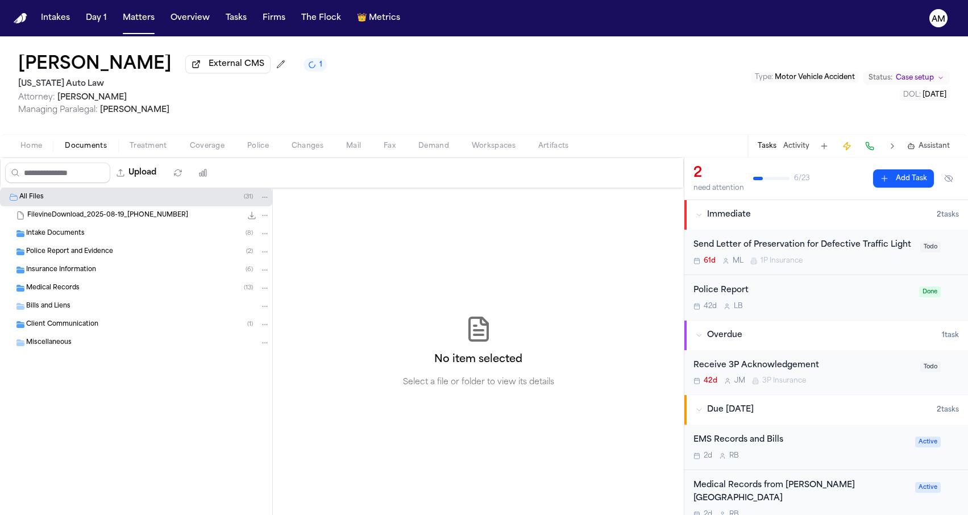
click at [82, 274] on span "Insurance Information" at bounding box center [61, 270] width 70 height 10
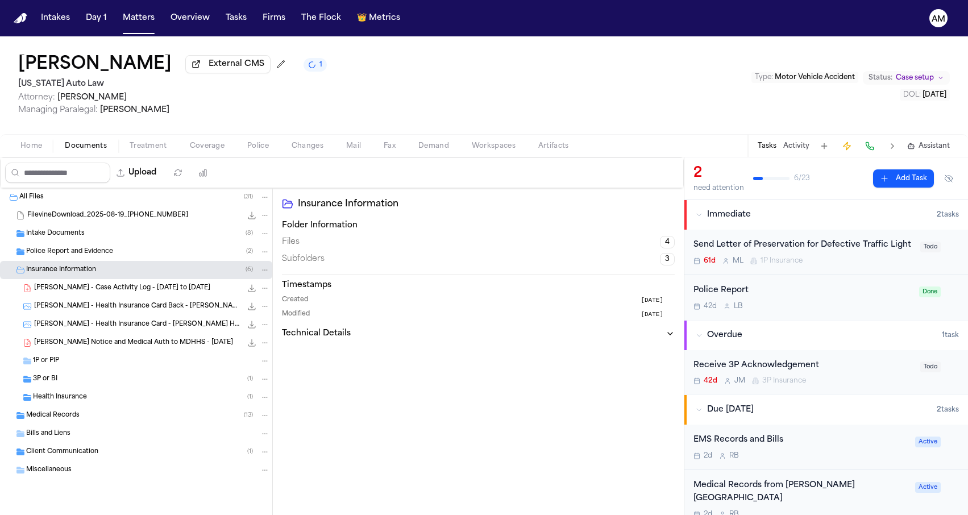
click at [76, 384] on div "3P or BI ( 1 )" at bounding box center [151, 379] width 237 height 10
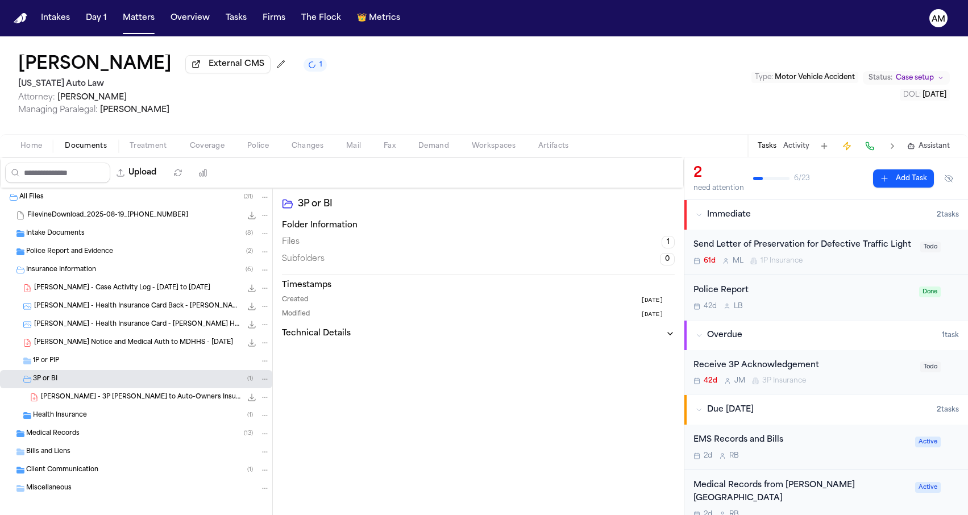
scroll to position [3, 0]
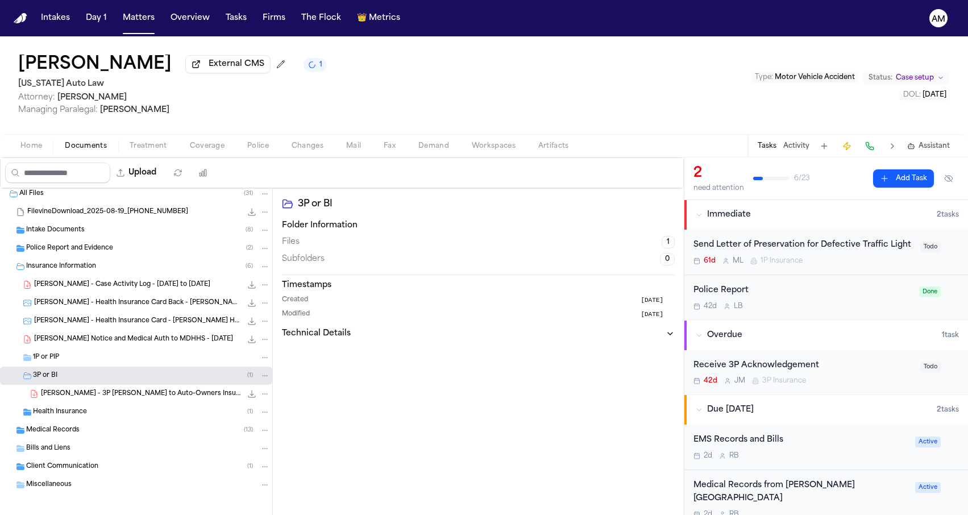
click at [72, 396] on span "[PERSON_NAME] - 3P [PERSON_NAME] to Auto-Owners Insurance - [DATE]" at bounding box center [141, 394] width 201 height 10
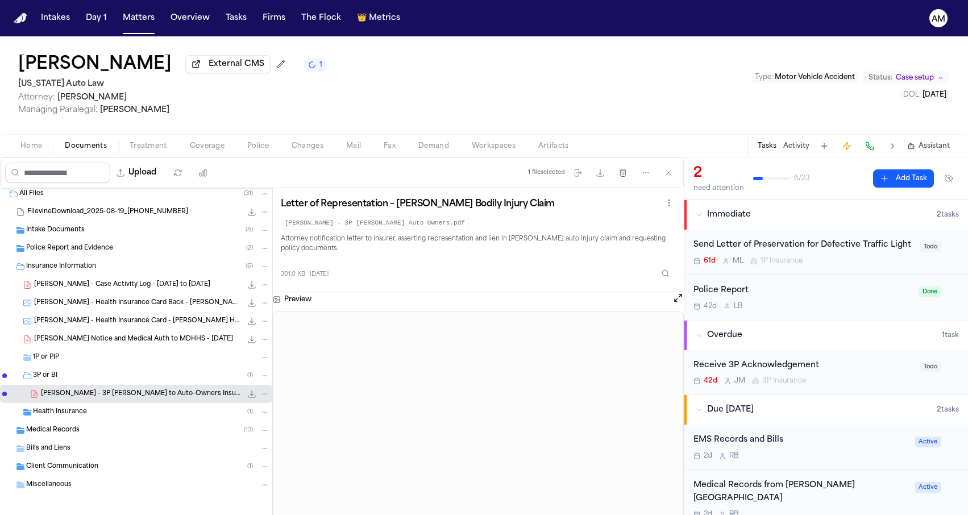
click at [190, 144] on span "Coverage" at bounding box center [207, 146] width 35 height 9
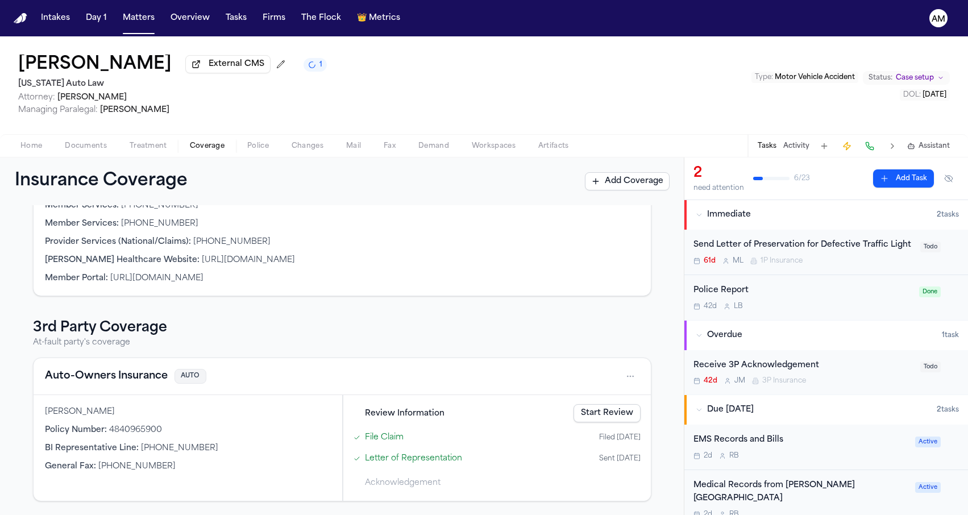
scroll to position [281, 0]
click at [91, 383] on button "Auto-Owners Insurance" at bounding box center [106, 376] width 123 height 16
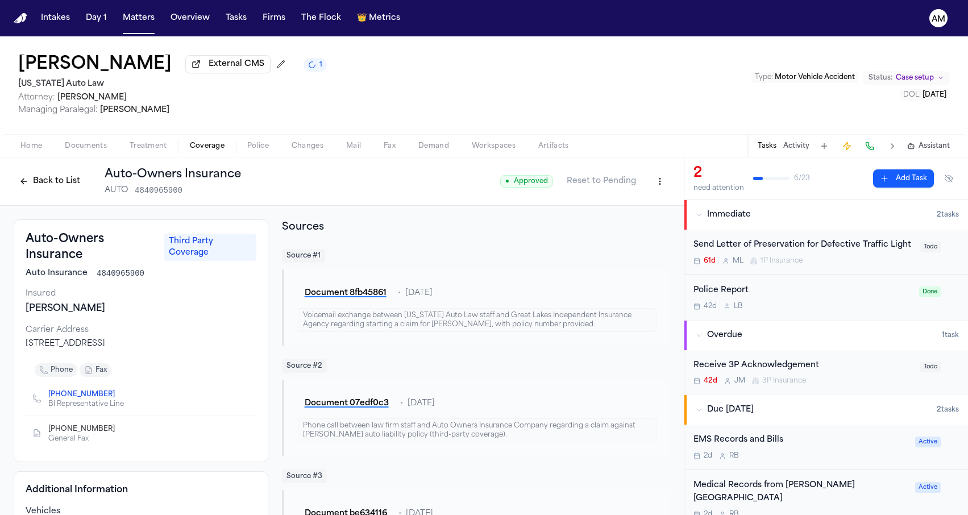
scroll to position [253, 0]
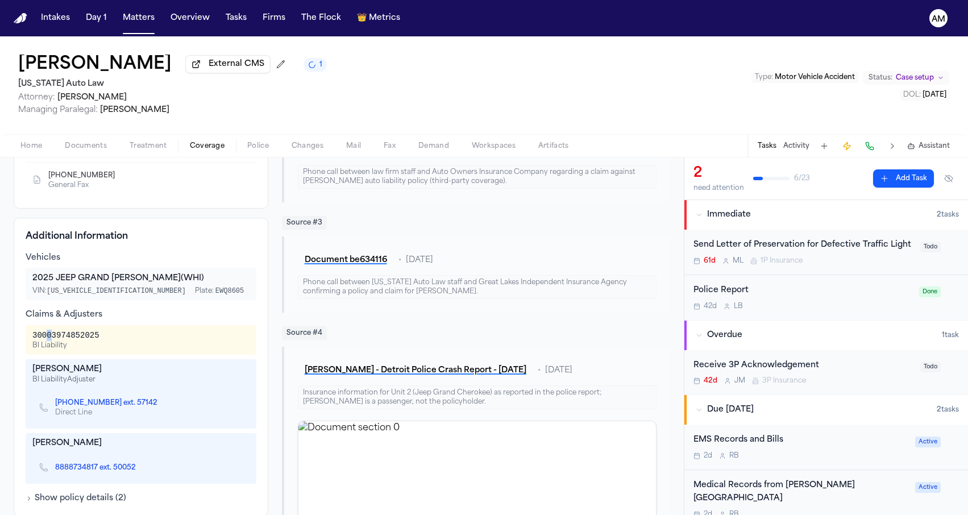
drag, startPoint x: 45, startPoint y: 338, endPoint x: 52, endPoint y: 339, distance: 6.9
click at [52, 339] on div "30003974852025" at bounding box center [65, 335] width 67 height 11
click at [94, 151] on span "Documents" at bounding box center [86, 146] width 42 height 9
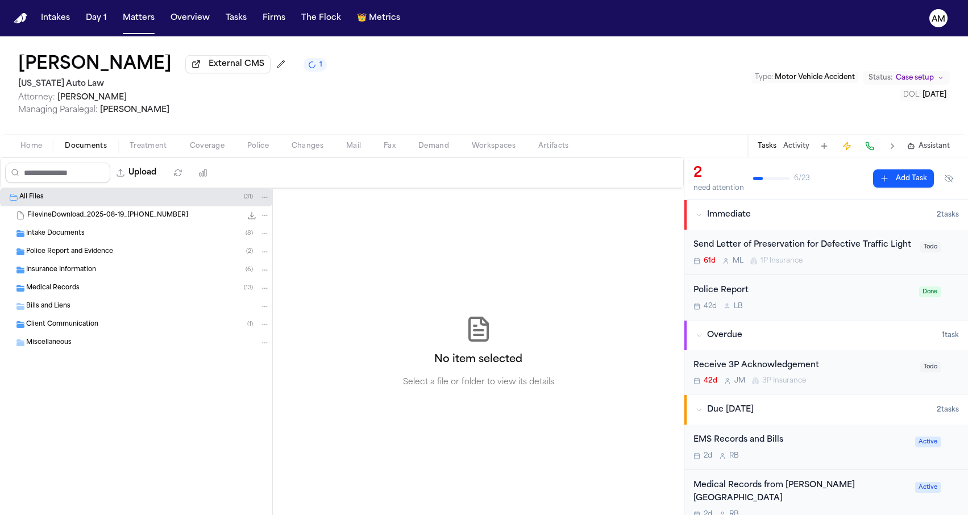
click at [79, 275] on div "Insurance Information ( 6 )" at bounding box center [148, 270] width 244 height 10
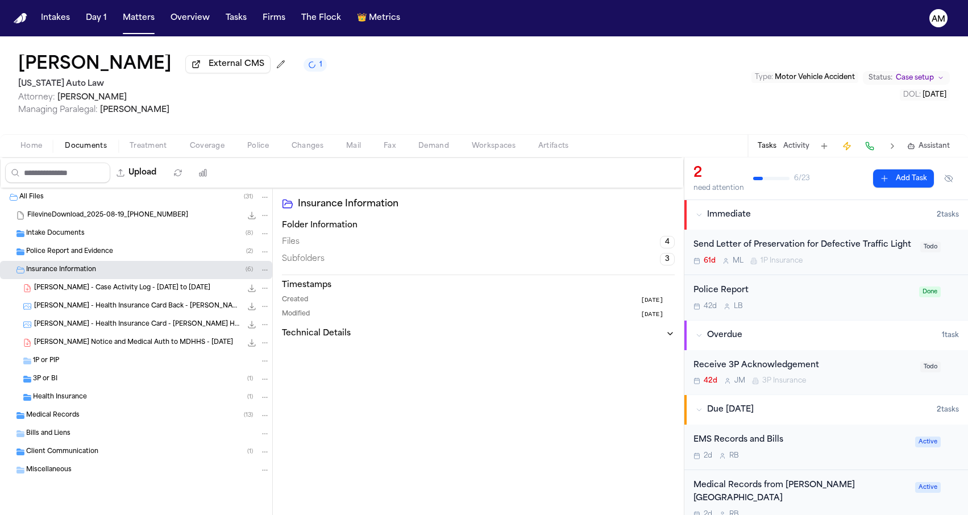
click at [61, 384] on div "3P or BI ( 1 )" at bounding box center [151, 379] width 237 height 10
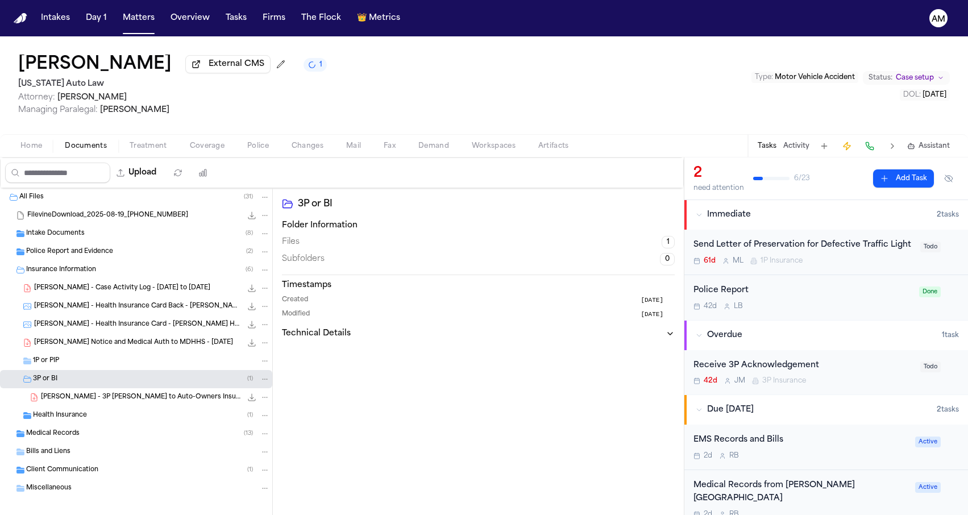
click at [60, 402] on span "[PERSON_NAME] - 3P [PERSON_NAME] to Auto-Owners Insurance - [DATE]" at bounding box center [141, 398] width 201 height 10
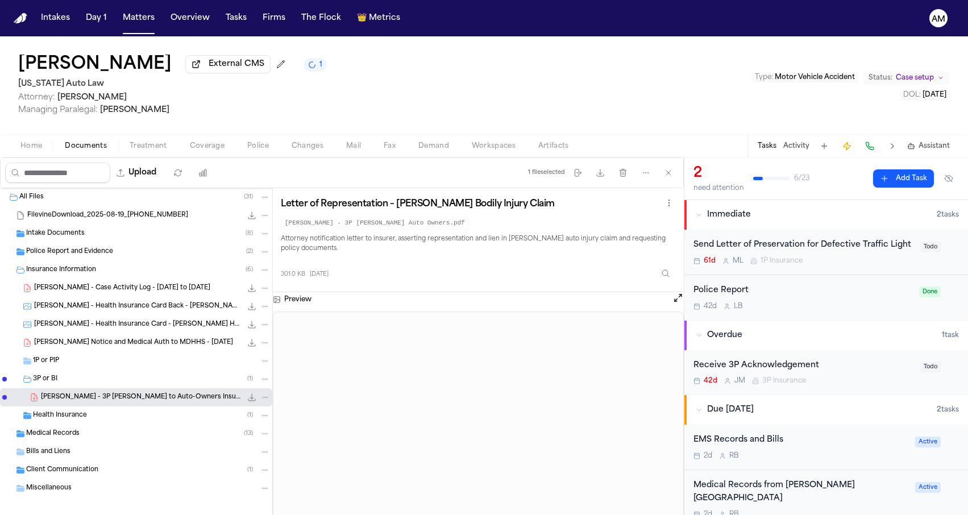
click at [190, 142] on span "Coverage" at bounding box center [207, 146] width 35 height 9
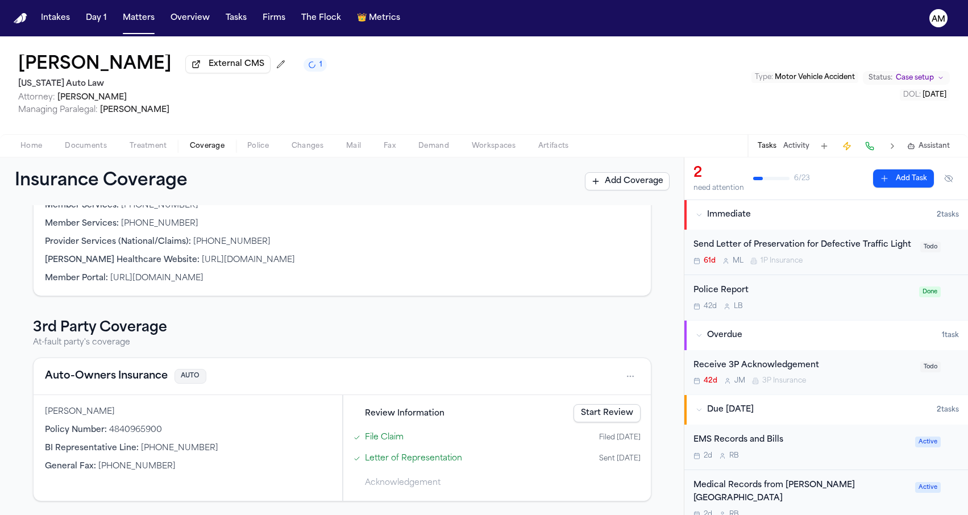
scroll to position [281, 0]
click at [84, 381] on button "Auto-Owners Insurance" at bounding box center [106, 376] width 123 height 16
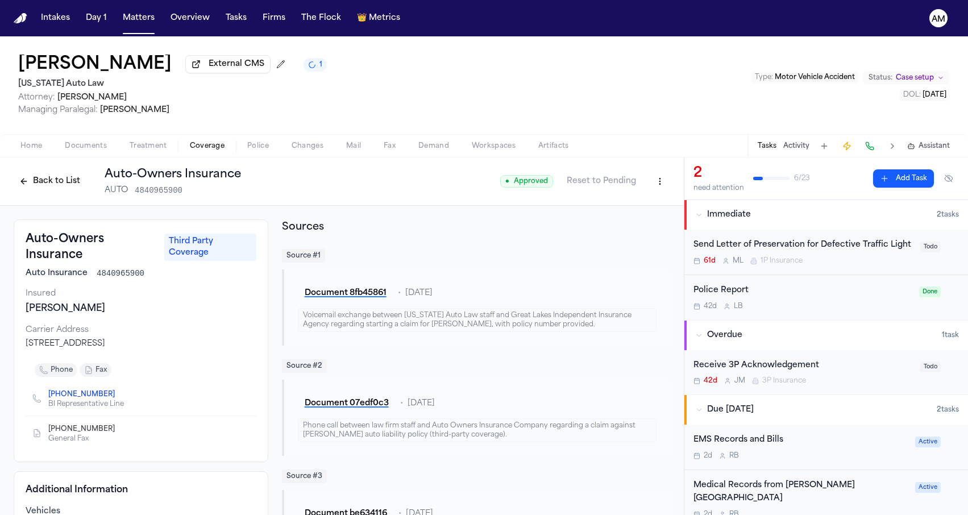
click at [579, 104] on div "[PERSON_NAME] External CMS 1 [US_STATE] Auto Law Attorney: [PERSON_NAME] Managi…" at bounding box center [484, 85] width 968 height 98
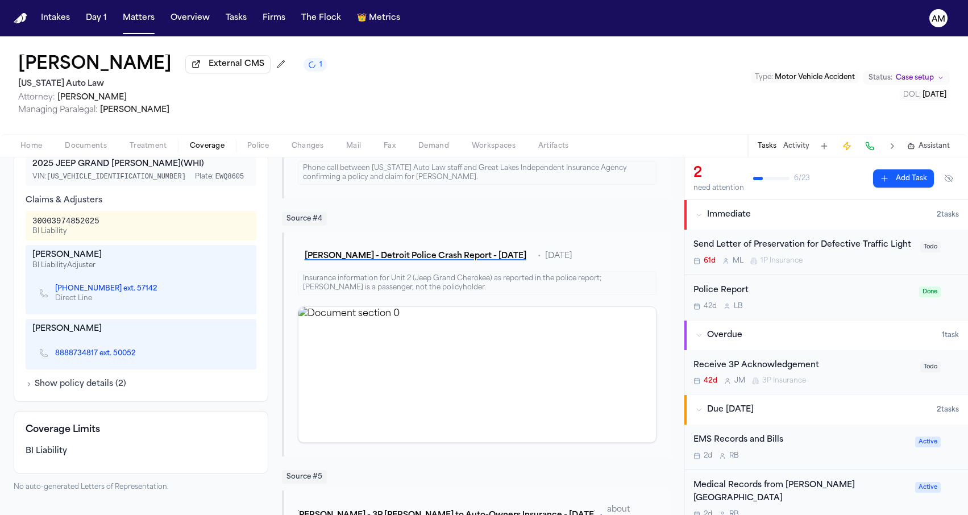
scroll to position [369, 0]
click at [203, 363] on div "8888734817 ext. 50052" at bounding box center [140, 352] width 217 height 24
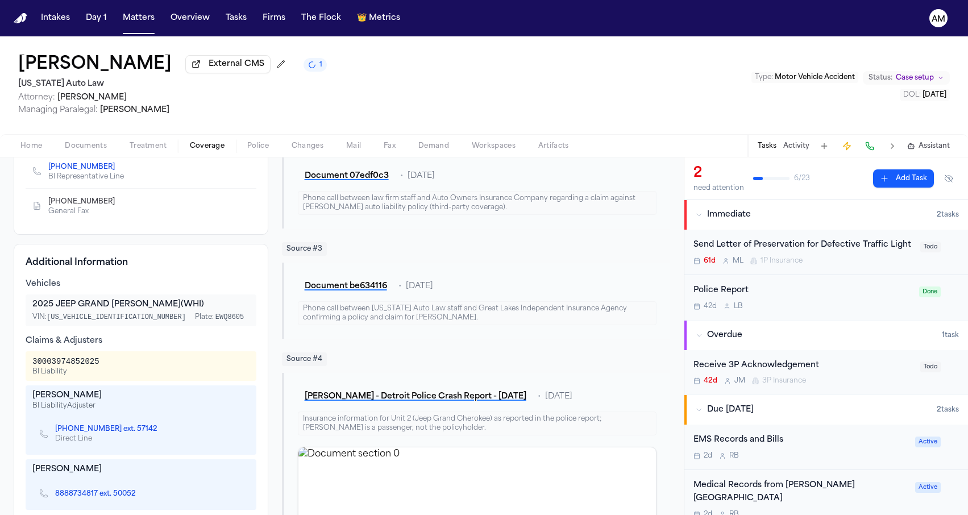
scroll to position [205, 0]
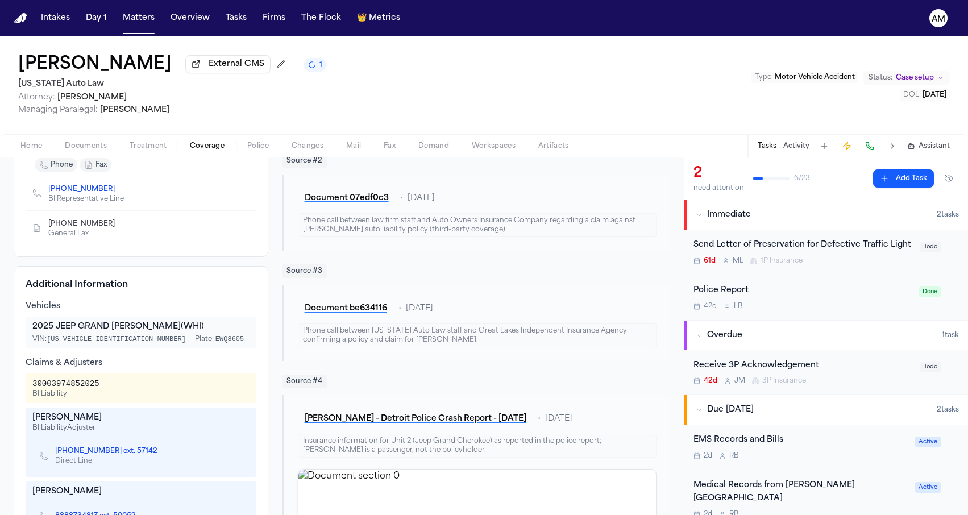
click at [42, 151] on button "Home" at bounding box center [31, 146] width 44 height 14
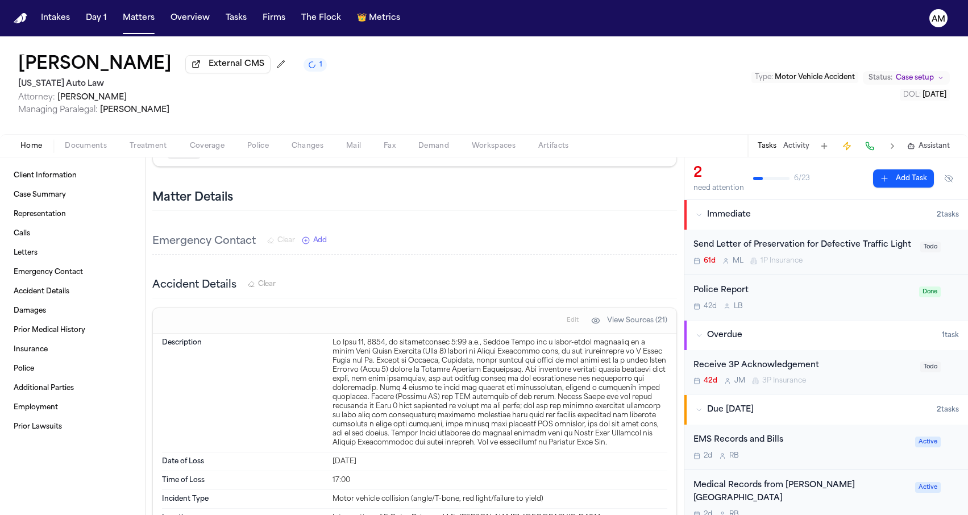
scroll to position [900, 0]
click at [461, 349] on div at bounding box center [499, 391] width 335 height 109
drag, startPoint x: 469, startPoint y: 350, endPoint x: 468, endPoint y: 343, distance: 7.0
click at [468, 343] on div at bounding box center [499, 391] width 335 height 109
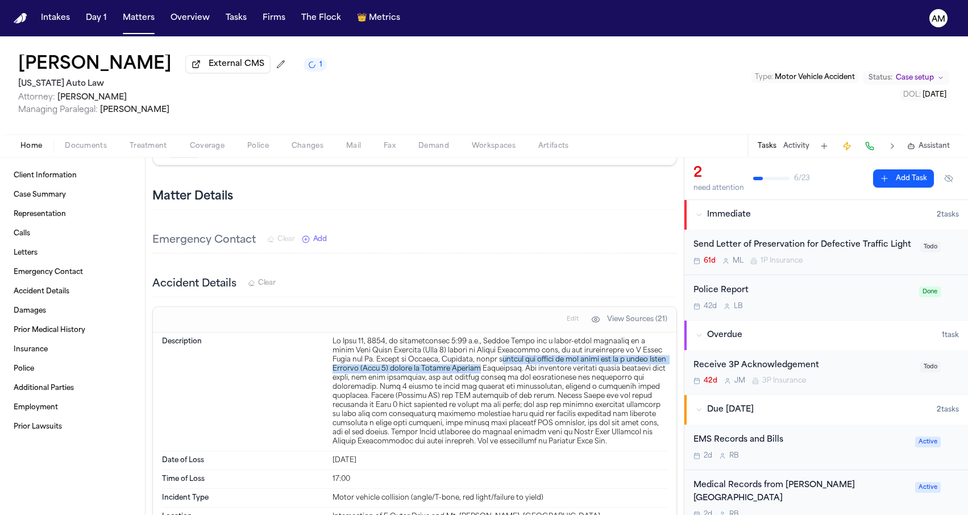
click at [468, 343] on div at bounding box center [499, 391] width 335 height 109
click at [209, 145] on span "Coverage" at bounding box center [207, 146] width 35 height 9
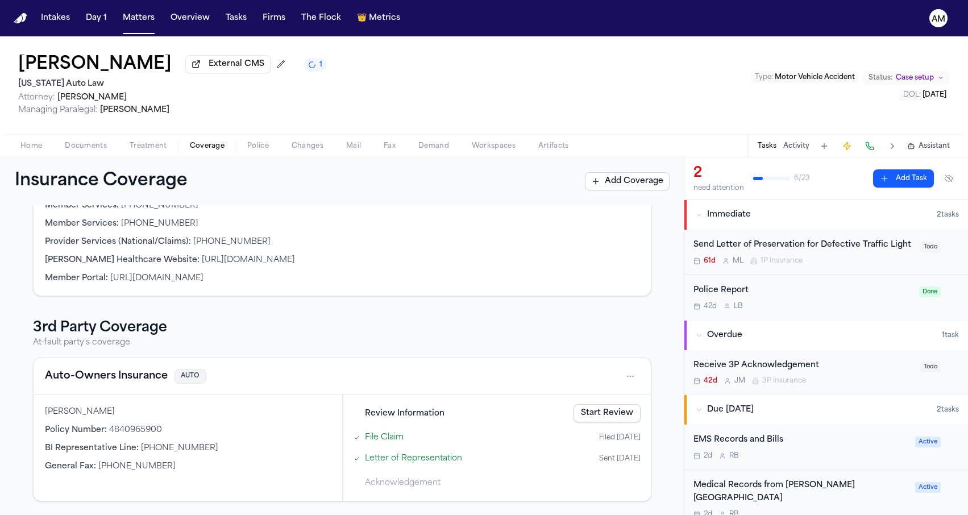
scroll to position [281, 0]
click at [128, 369] on button "Auto-Owners Insurance" at bounding box center [106, 376] width 123 height 16
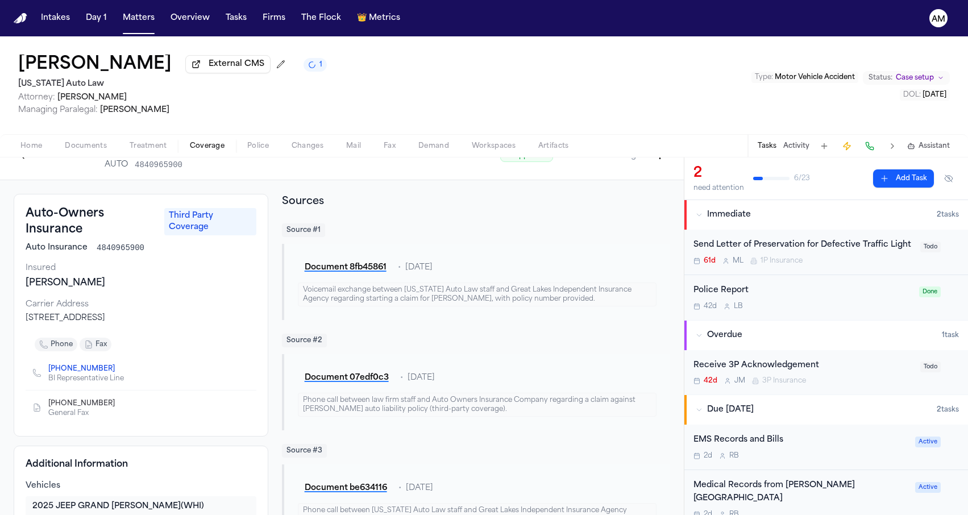
scroll to position [8, 0]
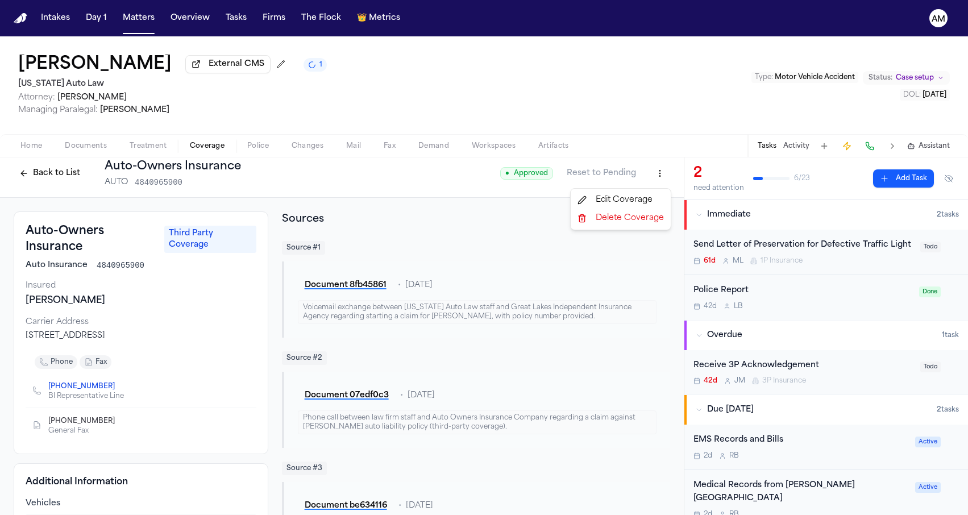
click at [652, 178] on html "Intakes Day 1 Matters Overview Tasks Firms The Flock 👑 Metrics AM [PERSON_NAME]…" at bounding box center [484, 257] width 968 height 515
click at [634, 192] on div "Edit Coverage" at bounding box center [620, 200] width 95 height 18
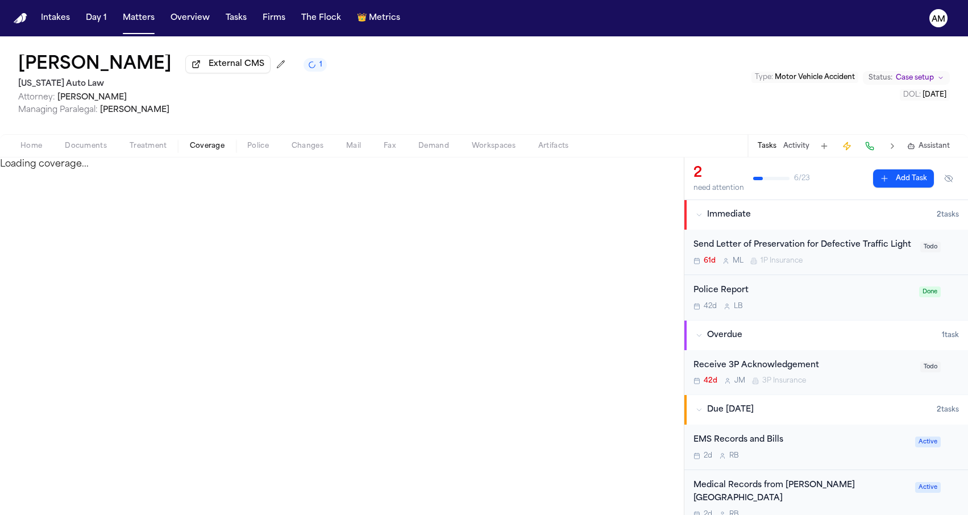
select select "**********"
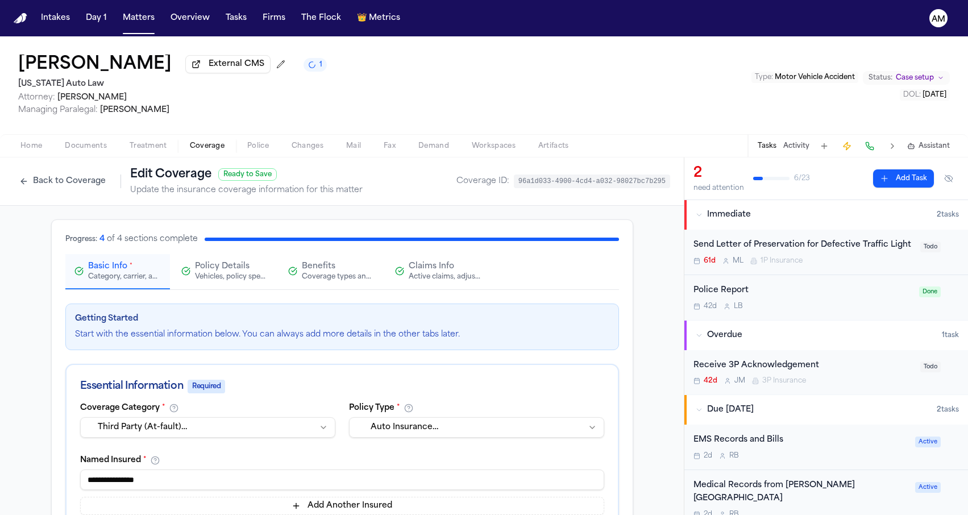
click at [413, 279] on div "Active claims, adjusters, and subrogation details" at bounding box center [445, 276] width 73 height 9
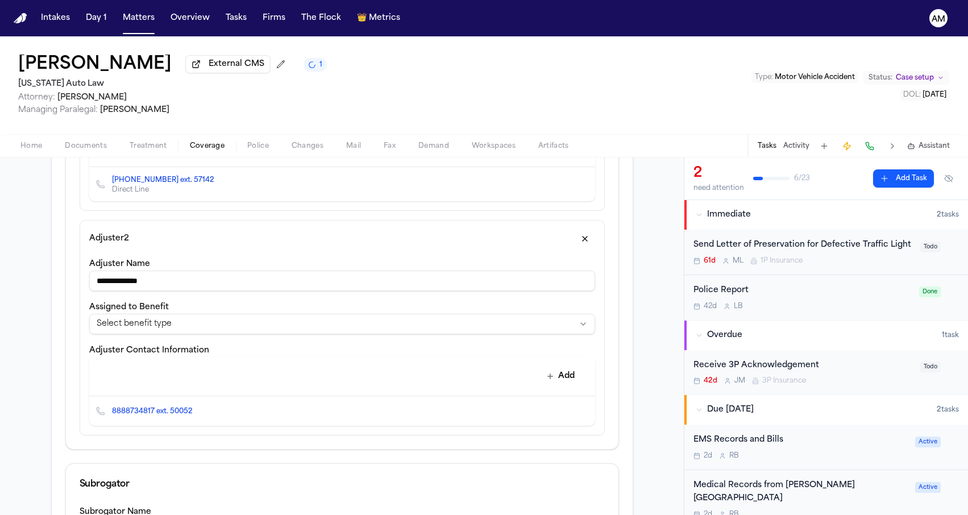
scroll to position [533, 0]
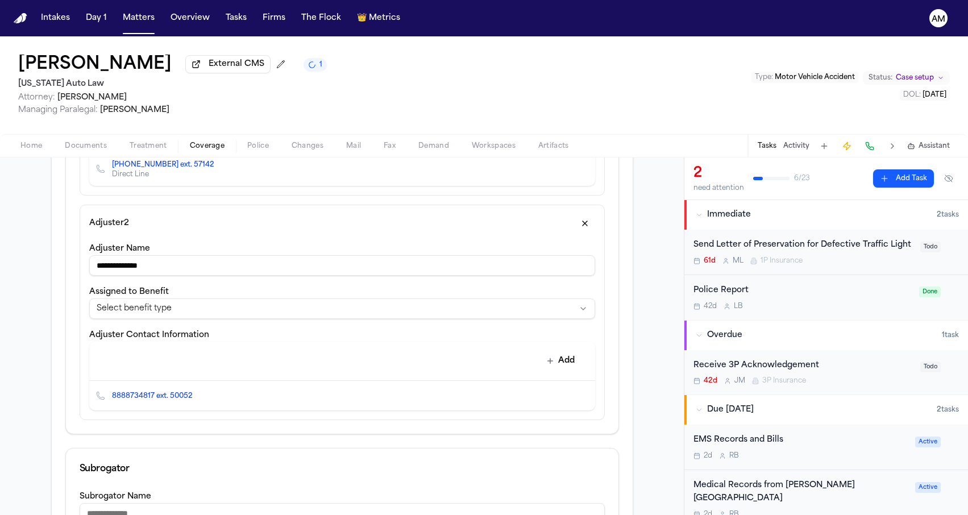
click at [560, 396] on icon "Edit contact" at bounding box center [563, 396] width 8 height 8
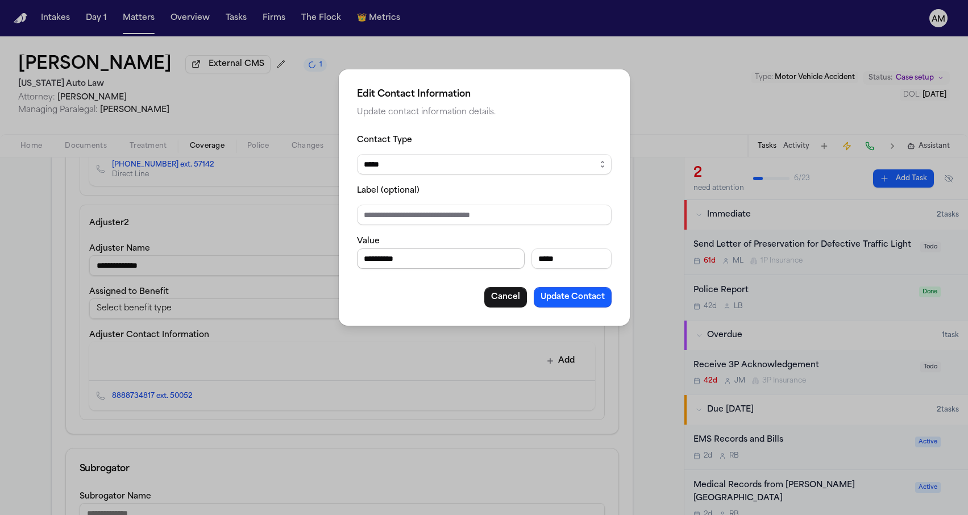
click at [378, 256] on input "**********" at bounding box center [441, 258] width 168 height 20
drag, startPoint x: 380, startPoint y: 258, endPoint x: 362, endPoint y: 259, distance: 17.6
click at [362, 259] on input "**********" at bounding box center [441, 258] width 168 height 20
click at [388, 257] on input "**********" at bounding box center [441, 258] width 168 height 20
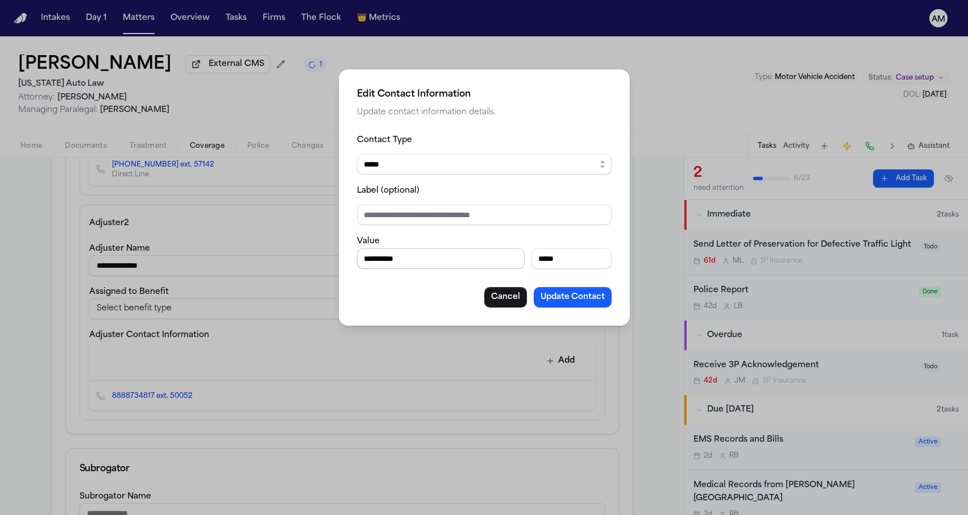
click at [379, 261] on input "**********" at bounding box center [441, 258] width 168 height 20
click at [379, 259] on input "**********" at bounding box center [441, 258] width 168 height 20
drag, startPoint x: 420, startPoint y: 260, endPoint x: 314, endPoint y: 260, distance: 105.7
click at [314, 260] on div "**********" at bounding box center [484, 257] width 968 height 515
type input "**********"
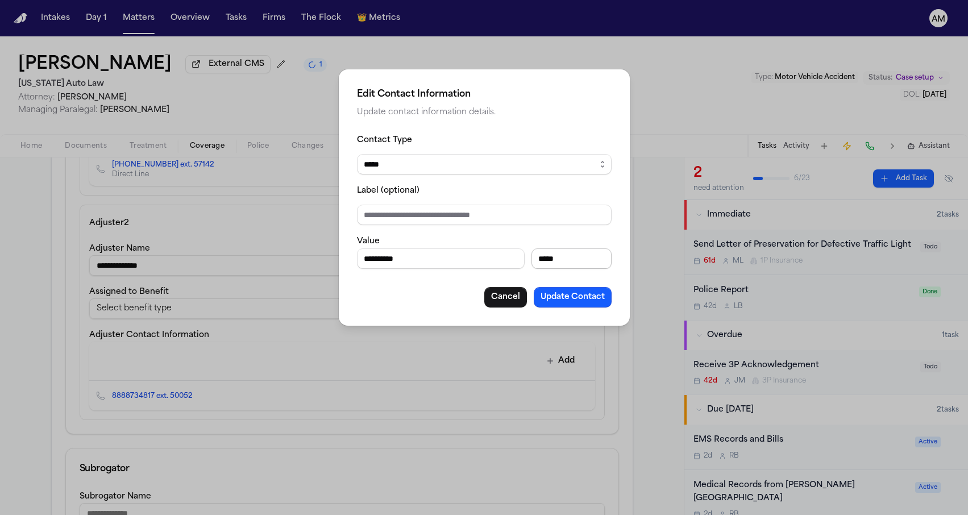
drag, startPoint x: 569, startPoint y: 260, endPoint x: 531, endPoint y: 260, distance: 37.5
click at [531, 260] on input "*****" at bounding box center [571, 258] width 80 height 20
click at [570, 298] on button "Update Contact" at bounding box center [573, 297] width 78 height 20
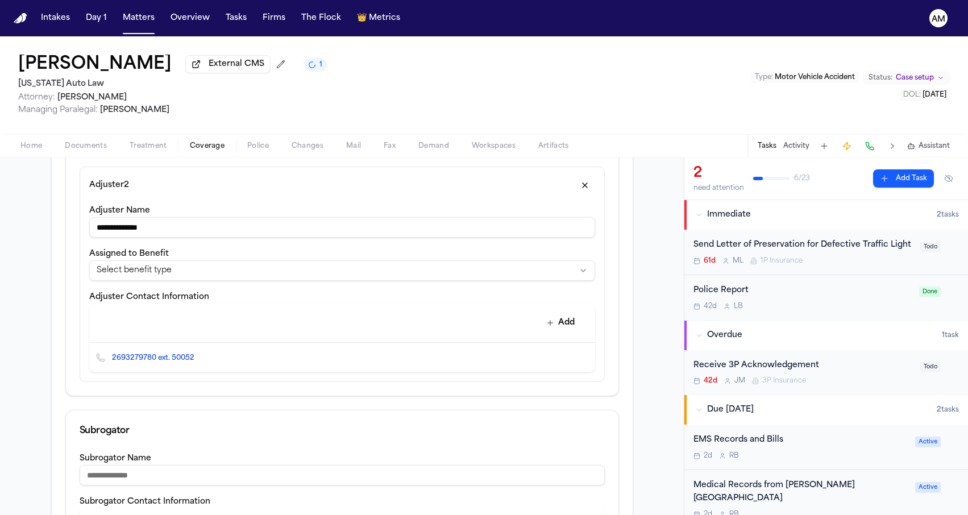
scroll to position [567, 0]
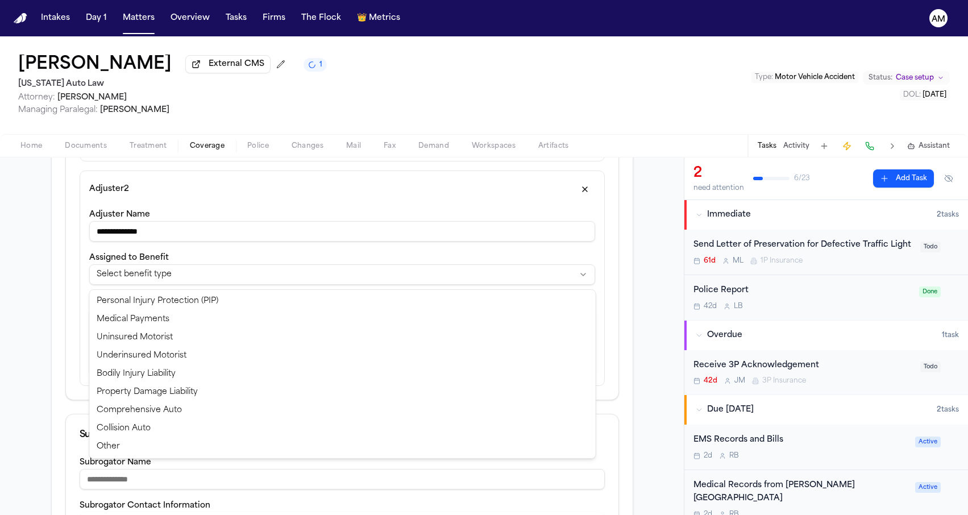
click at [214, 273] on html "**********" at bounding box center [484, 257] width 968 height 515
select select "**********"
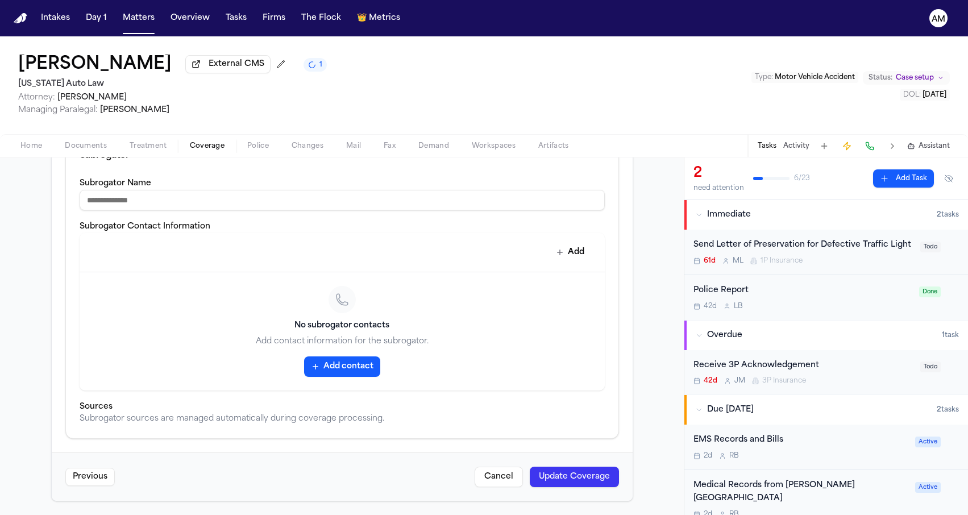
scroll to position [848, 0]
click at [566, 473] on button "Update Coverage" at bounding box center [574, 477] width 89 height 20
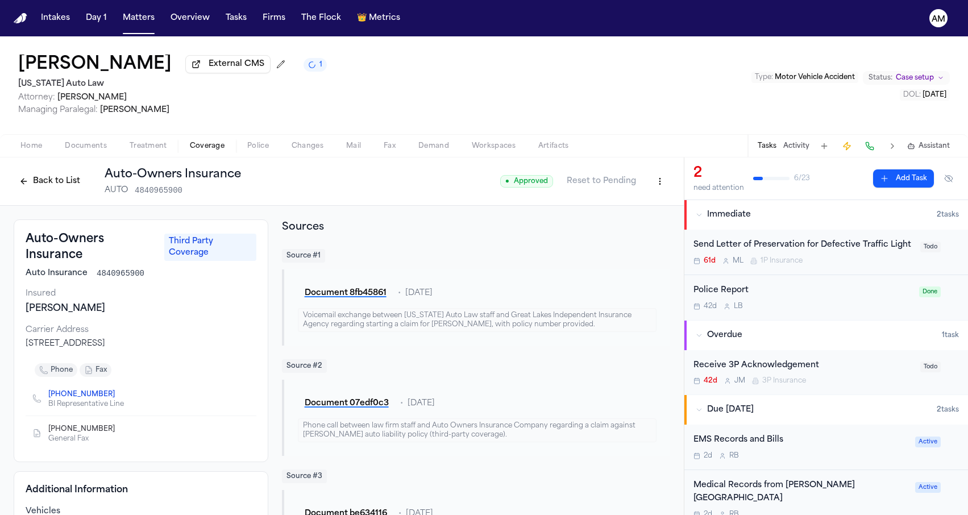
click at [57, 178] on button "Back to List" at bounding box center [50, 181] width 72 height 18
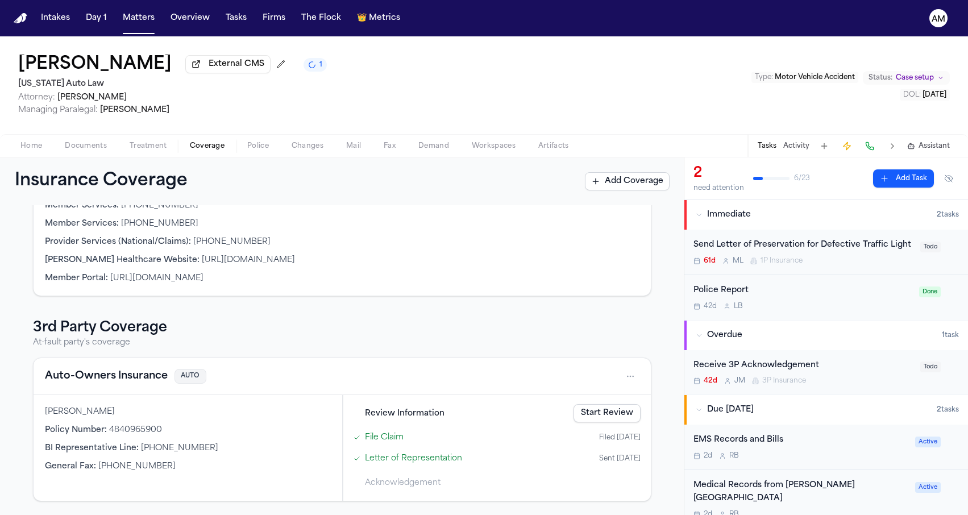
scroll to position [281, 0]
click at [87, 376] on button "Auto-Owners Insurance" at bounding box center [106, 376] width 123 height 16
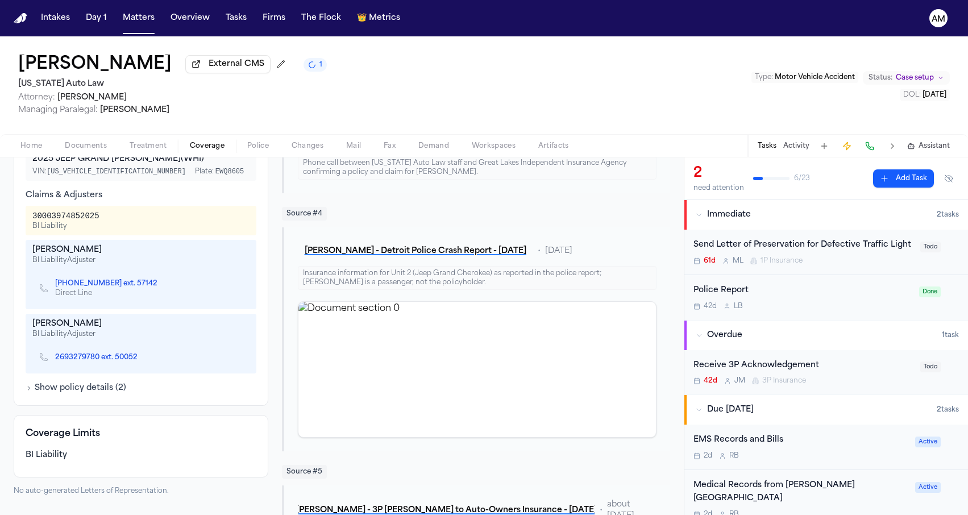
scroll to position [373, 0]
click at [258, 402] on div "Additional Information Vehicles 2025 JEEP GRAND [PERSON_NAME] (WHI) VIN: [US_VE…" at bounding box center [141, 251] width 255 height 307
click at [275, 239] on div "Auto-Owners Insurance Third Party Coverage Auto Insurance 4840965900 Insured [P…" at bounding box center [342, 415] width 656 height 1138
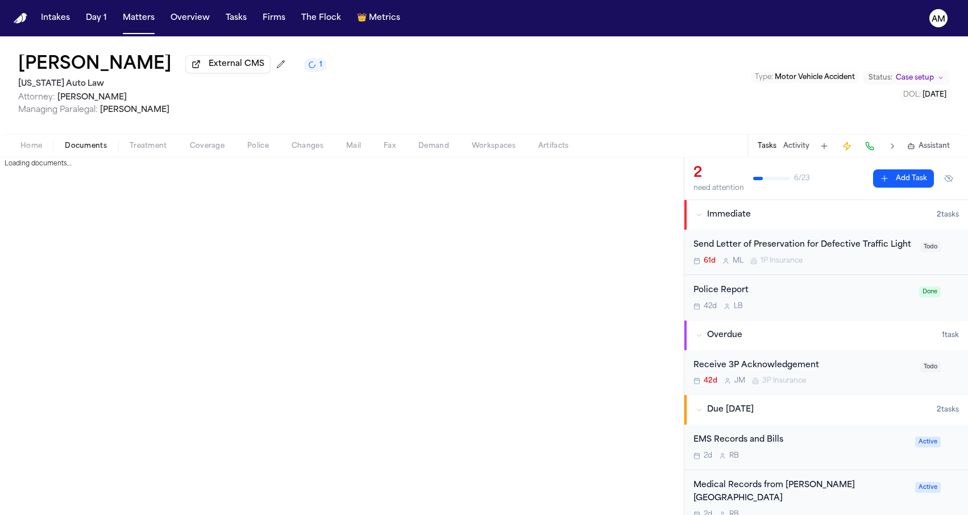
click at [77, 145] on span "Documents" at bounding box center [86, 146] width 42 height 9
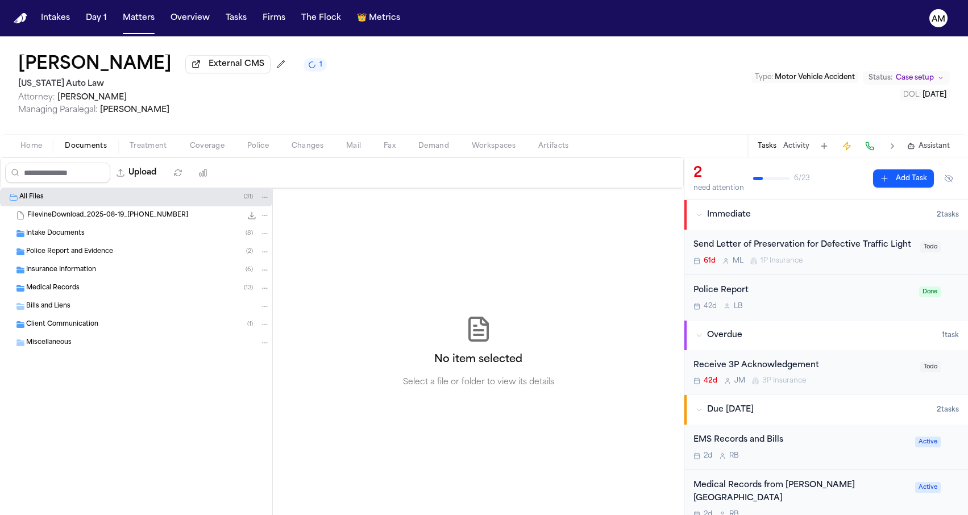
click at [266, 111] on span "Managing Paralegal: [PERSON_NAME]" at bounding box center [172, 110] width 309 height 11
click at [137, 11] on button "Matters" at bounding box center [138, 18] width 41 height 20
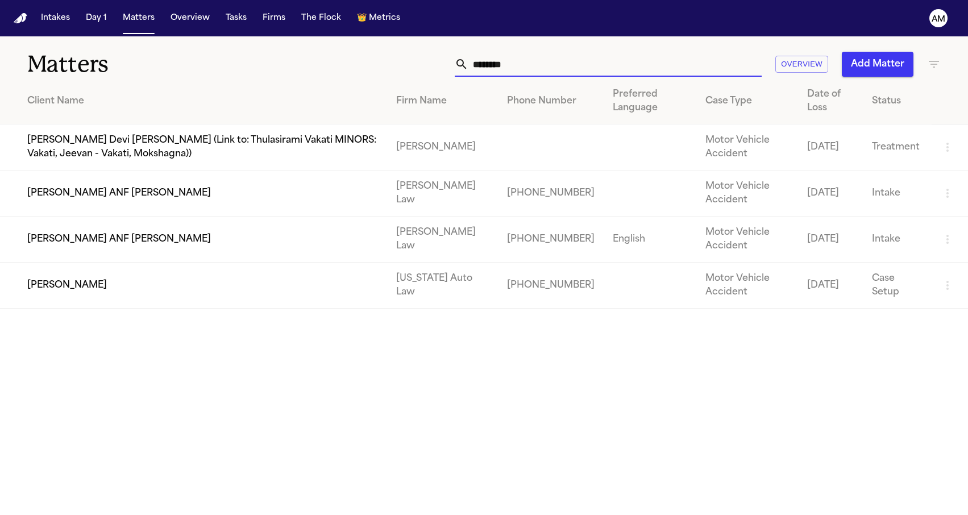
drag, startPoint x: 523, startPoint y: 55, endPoint x: 547, endPoint y: 63, distance: 25.9
click at [547, 64] on input "********" at bounding box center [614, 64] width 293 height 25
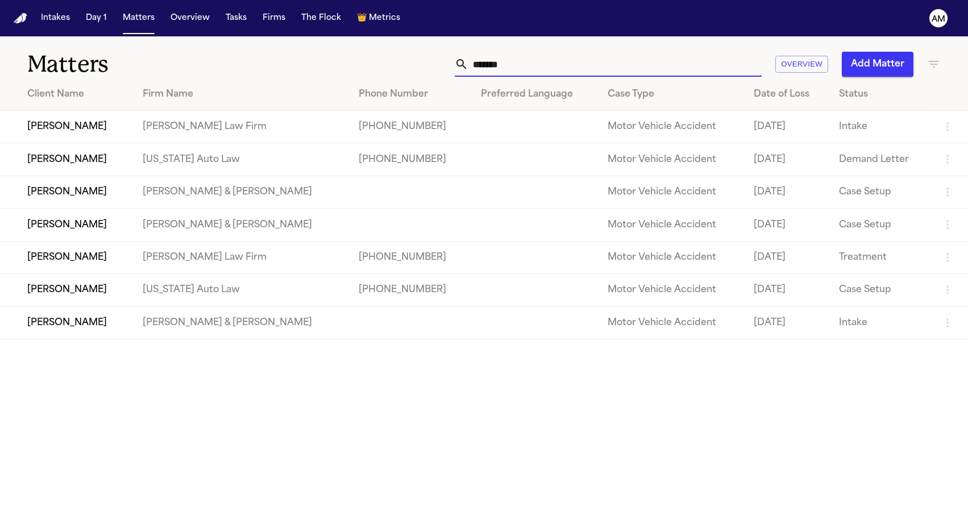
type input "*******"
click at [111, 298] on td "[PERSON_NAME]" at bounding box center [67, 290] width 134 height 32
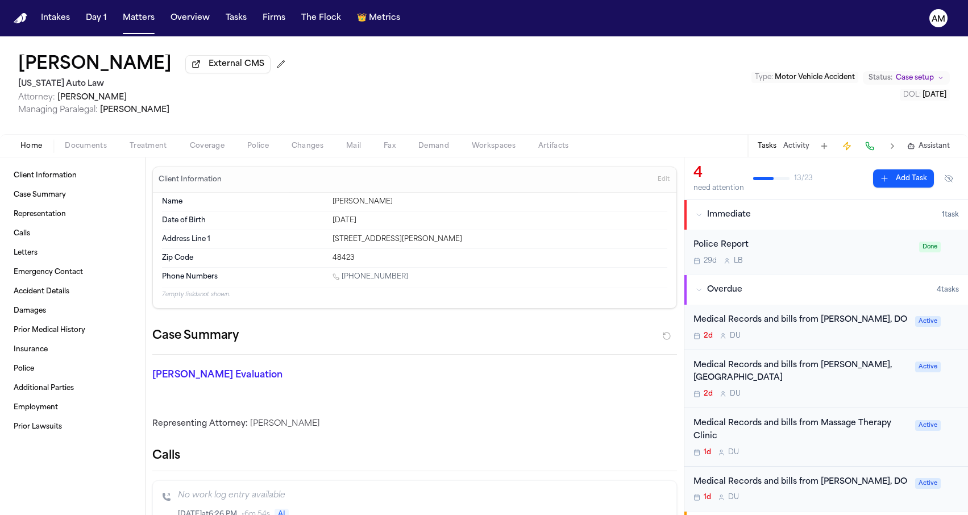
click at [203, 143] on span "Coverage" at bounding box center [207, 146] width 35 height 9
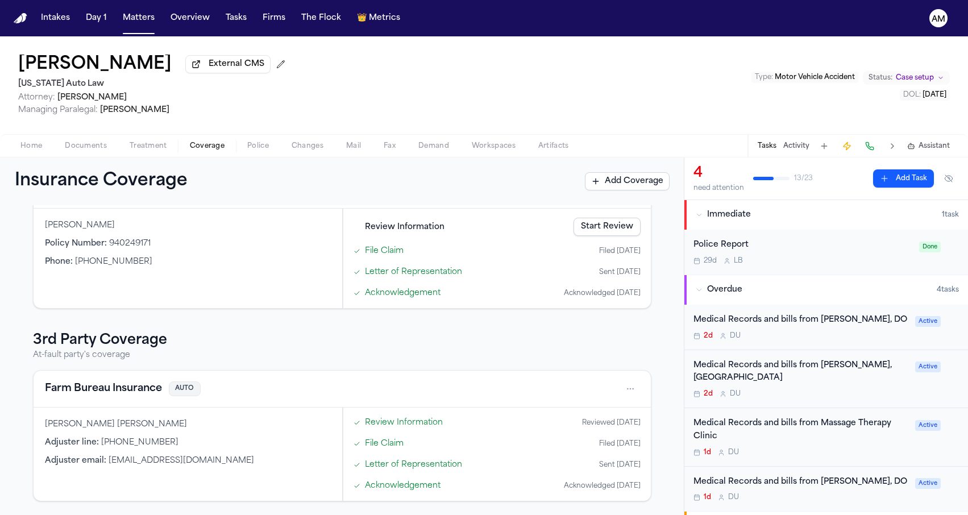
click at [118, 394] on button "Farm Bureau Insurance" at bounding box center [103, 389] width 117 height 16
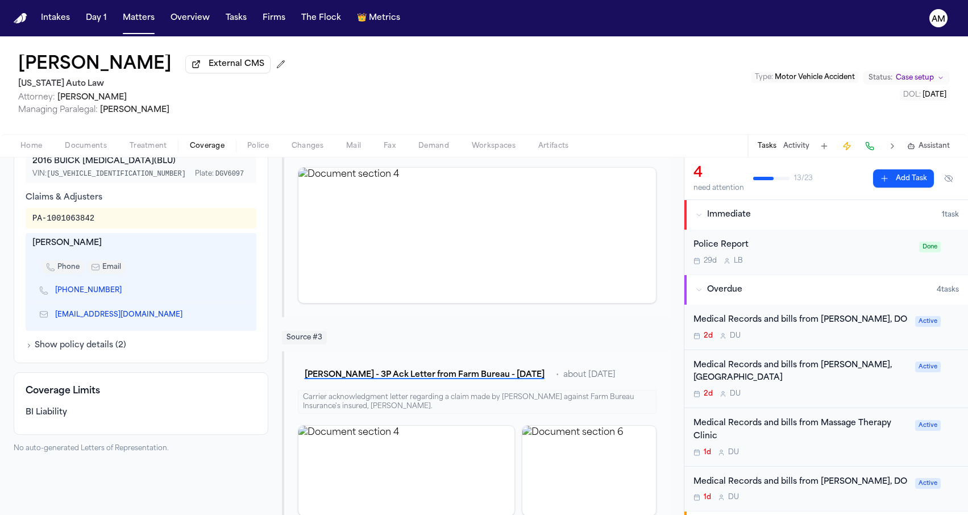
scroll to position [355, 0]
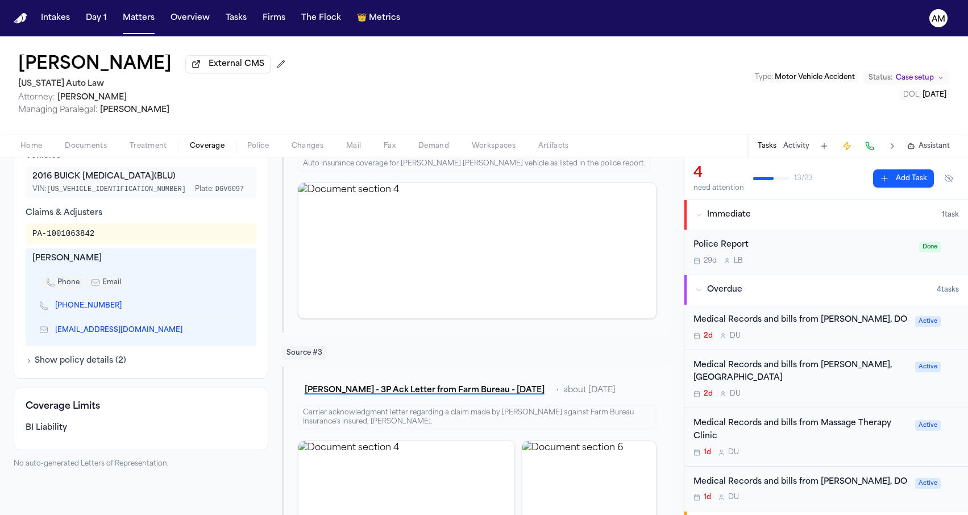
click at [186, 333] on icon "Copy to clipboard" at bounding box center [188, 331] width 4 height 4
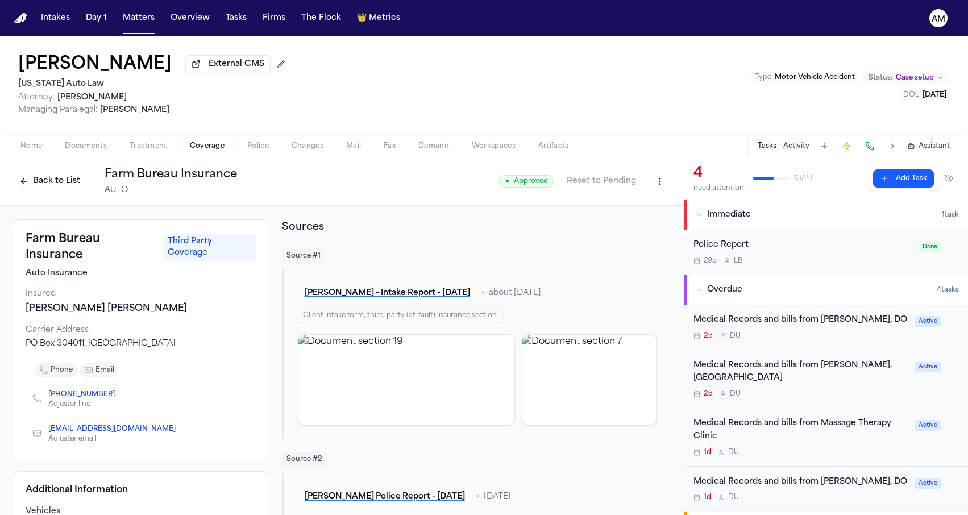
scroll to position [0, 0]
click at [44, 181] on button "Back to List" at bounding box center [50, 181] width 72 height 18
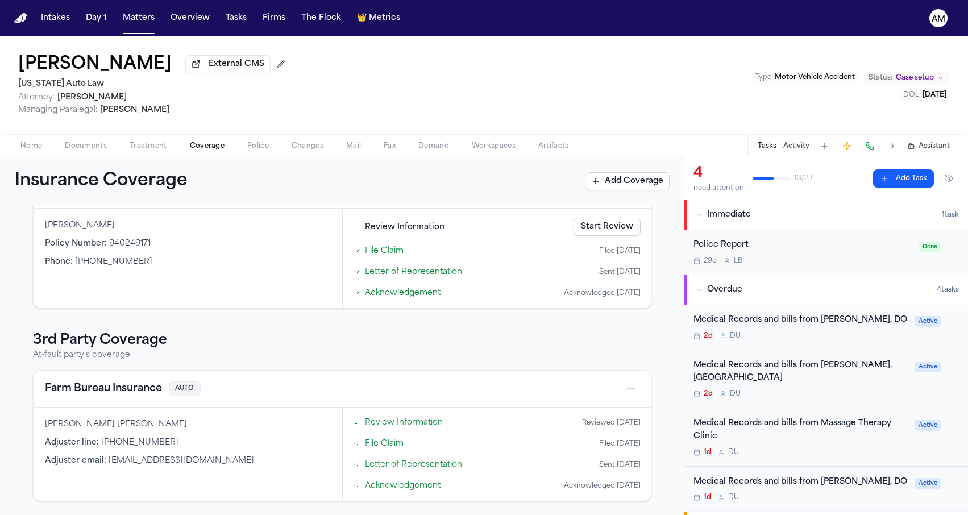
scroll to position [170, 0]
click at [89, 389] on button "Farm Bureau Insurance" at bounding box center [103, 389] width 117 height 16
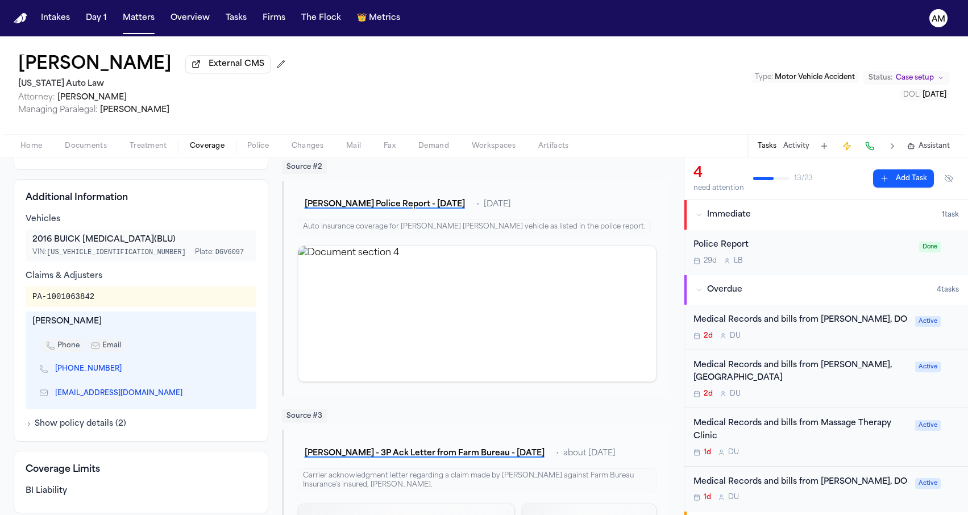
scroll to position [315, 0]
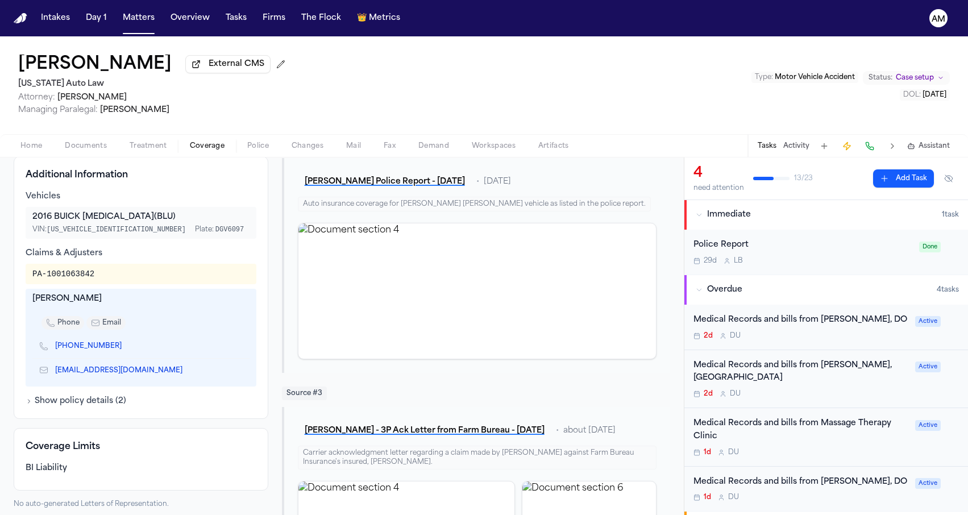
click at [87, 351] on link "[PHONE_NUMBER]" at bounding box center [88, 346] width 66 height 9
click at [124, 348] on icon "Copy to clipboard" at bounding box center [127, 346] width 7 height 7
click at [688, 117] on div "[PERSON_NAME] External CMS [US_STATE] Auto Law Attorney: [PERSON_NAME] Managing…" at bounding box center [484, 85] width 968 height 98
click at [192, 312] on div "[PERSON_NAME] phone email [PHONE_NUMBER] [EMAIL_ADDRESS][DOMAIN_NAME]" at bounding box center [141, 338] width 231 height 98
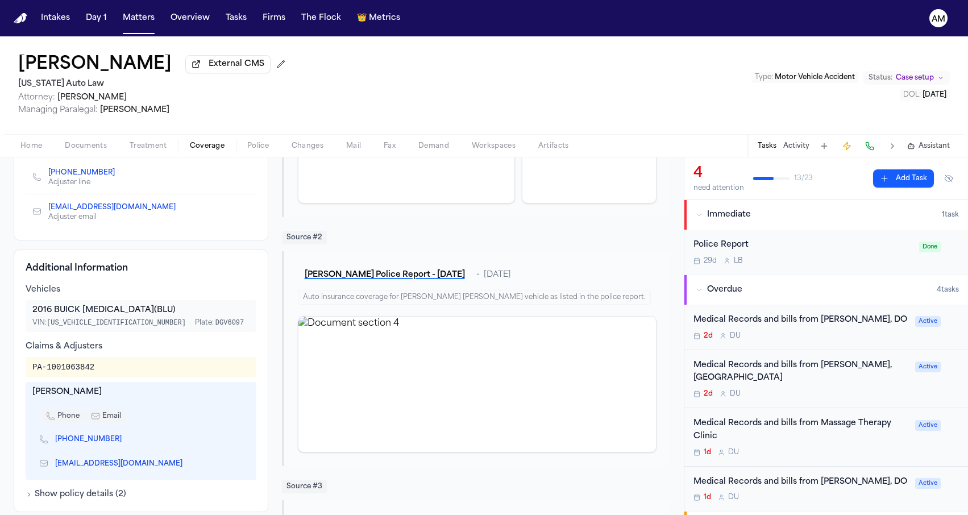
scroll to position [222, 0]
click at [123, 23] on button "Matters" at bounding box center [138, 18] width 41 height 20
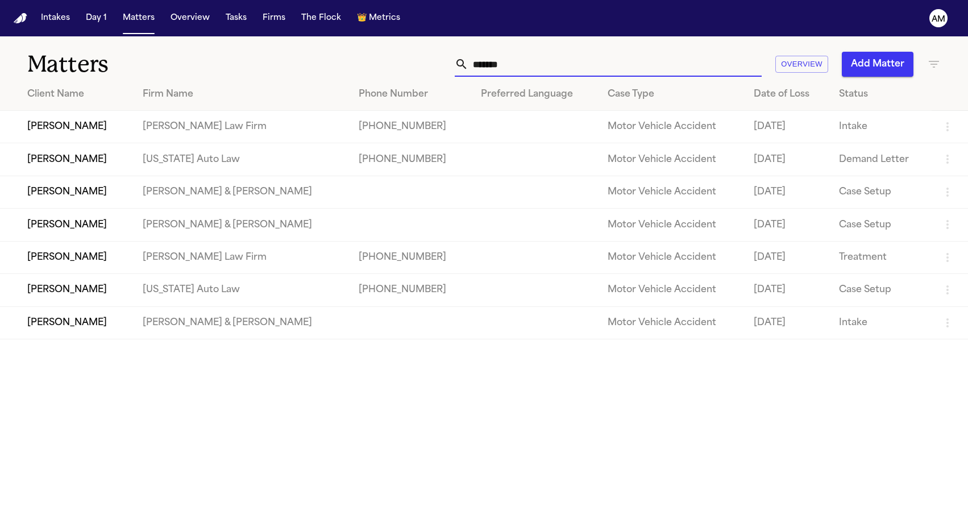
drag, startPoint x: 515, startPoint y: 57, endPoint x: 463, endPoint y: 65, distance: 52.4
click at [463, 65] on div "*******" at bounding box center [608, 64] width 307 height 25
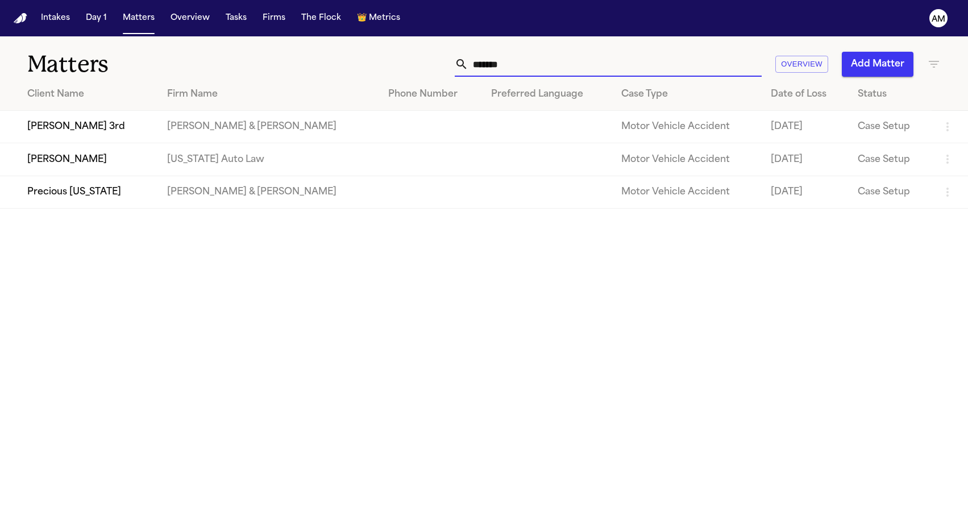
type input "*******"
drag, startPoint x: 256, startPoint y: 105, endPoint x: 177, endPoint y: 330, distance: 238.3
click at [177, 330] on main "Matters ******* Overview Add Matter Client Name Firm Name Phone Number Preferre…" at bounding box center [484, 275] width 968 height 479
click at [300, 166] on td "[US_STATE] Auto Law" at bounding box center [268, 159] width 221 height 32
click at [92, 149] on td "[PERSON_NAME]" at bounding box center [79, 159] width 158 height 32
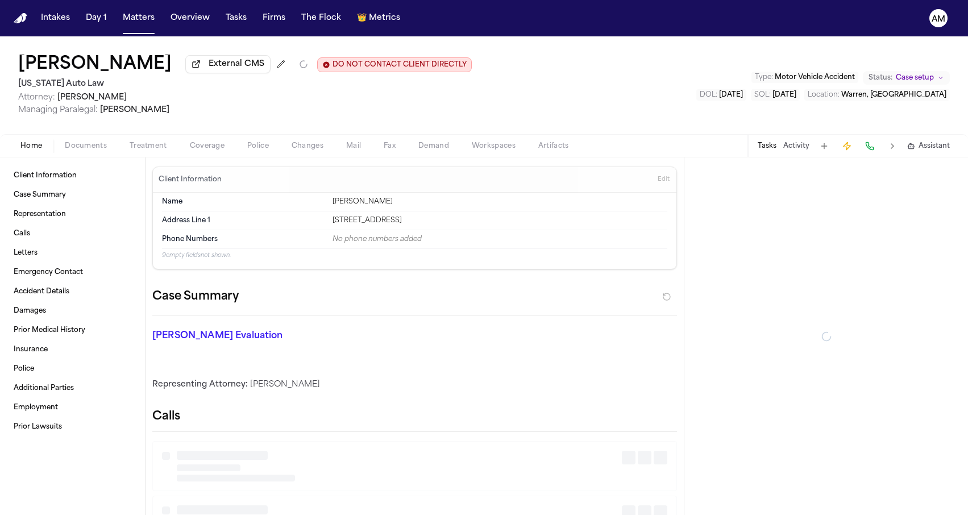
click at [208, 130] on div "[PERSON_NAME] External CMS DO NOT CONTACT CLIENT DIRECTLY DO NOT CONTACT [US_ST…" at bounding box center [484, 85] width 968 height 98
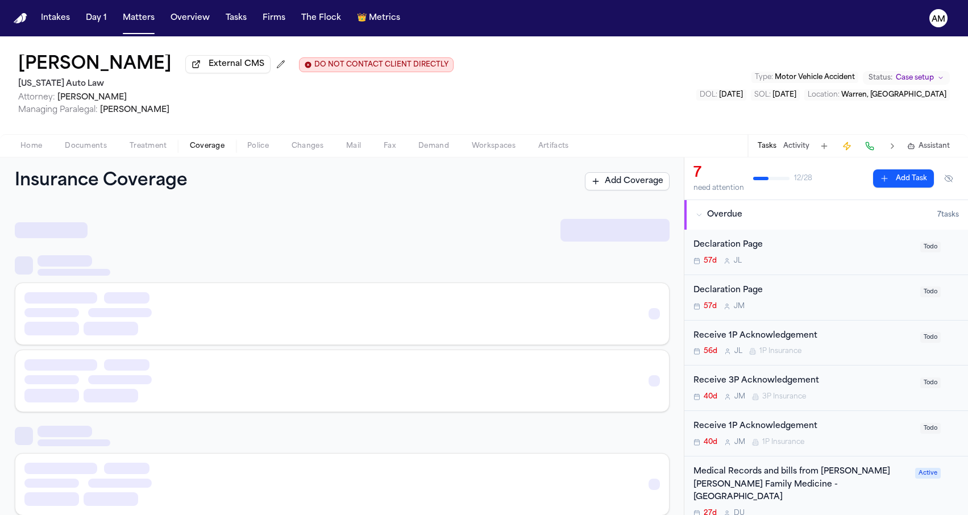
click at [206, 145] on span "Coverage" at bounding box center [207, 146] width 35 height 9
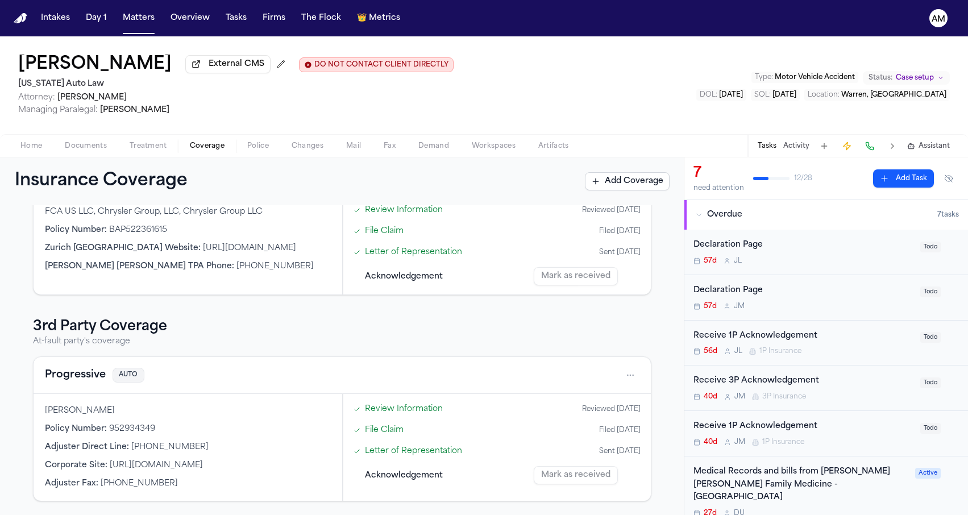
scroll to position [490, 0]
click at [80, 377] on button "Progressive" at bounding box center [75, 375] width 61 height 16
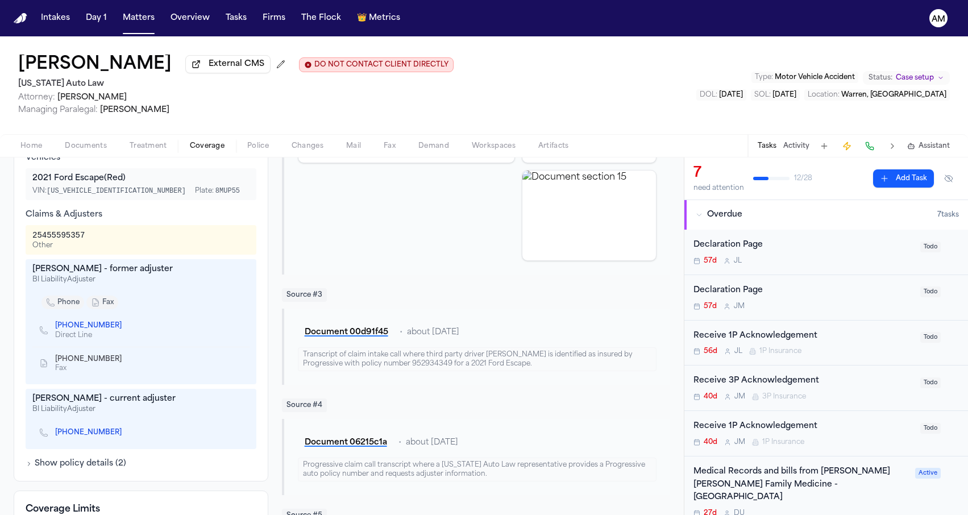
scroll to position [371, 0]
click at [124, 437] on icon "Copy to clipboard" at bounding box center [127, 434] width 7 height 7
click at [94, 437] on link "[PHONE_NUMBER]" at bounding box center [88, 434] width 66 height 9
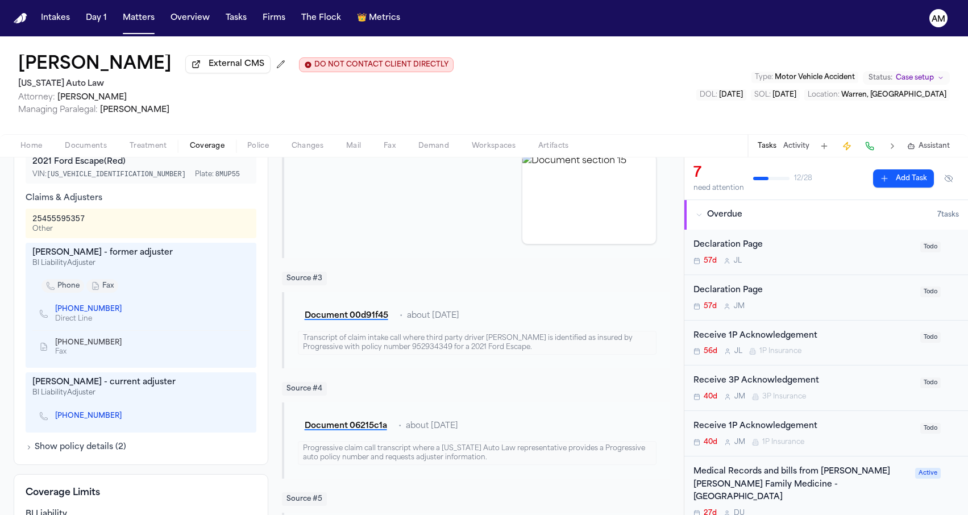
scroll to position [391, 0]
drag, startPoint x: 809, startPoint y: 283, endPoint x: 205, endPoint y: 256, distance: 604.7
click at [205, 256] on div "[PERSON_NAME] - former adjuster" at bounding box center [140, 250] width 217 height 11
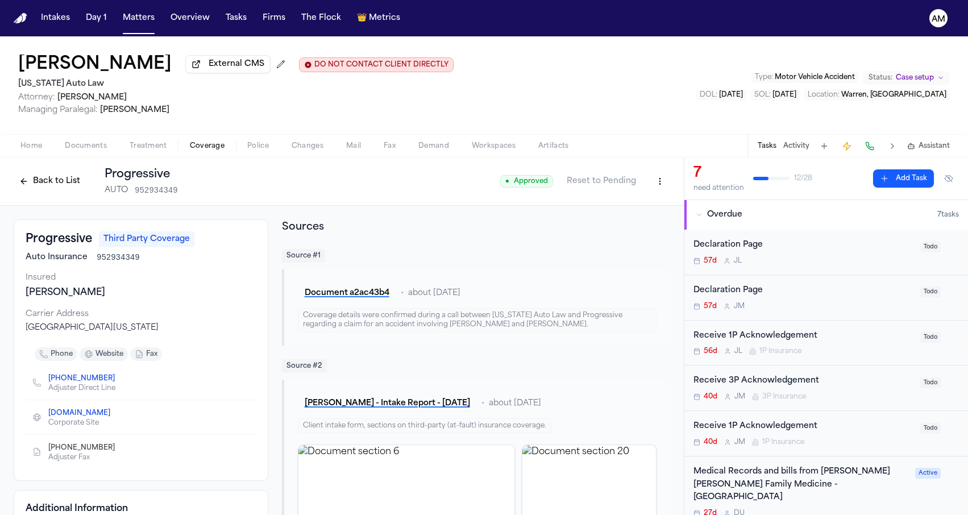
scroll to position [0, 0]
click at [664, 186] on html "Intakes Day 1 Matters Overview Tasks Firms The Flock 👑 Metrics AM [PERSON_NAME]…" at bounding box center [484, 257] width 968 height 515
click at [505, 274] on html "Intakes Day 1 Matters Overview Tasks Firms The Flock 👑 Metrics AM [PERSON_NAME]…" at bounding box center [484, 257] width 968 height 515
click at [670, 194] on div "Back to List Progressive AUTO 952934349 ● Approved Reset to Pending" at bounding box center [342, 181] width 684 height 48
click at [666, 191] on html "Intakes Day 1 Matters Overview Tasks Firms The Flock 👑 Metrics AM [PERSON_NAME]…" at bounding box center [484, 257] width 968 height 515
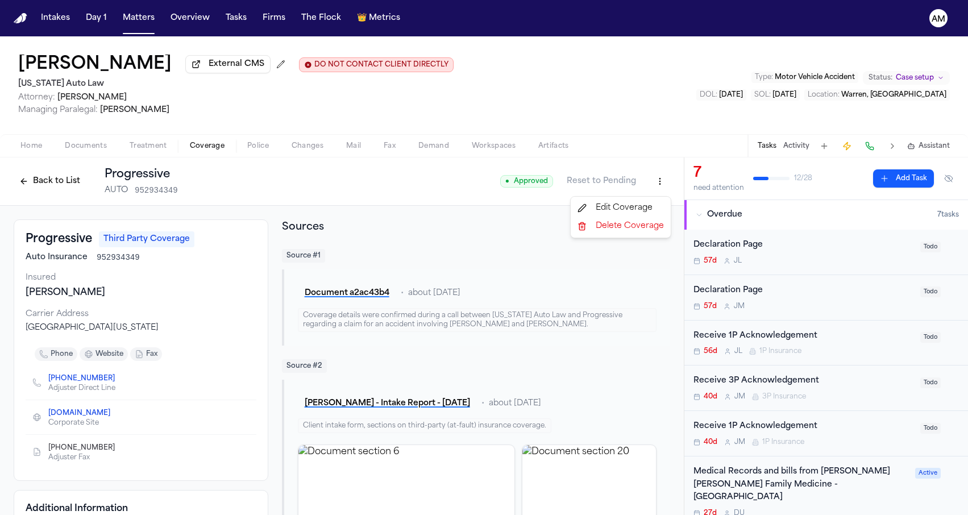
click at [643, 203] on div "Edit Coverage" at bounding box center [620, 208] width 95 height 18
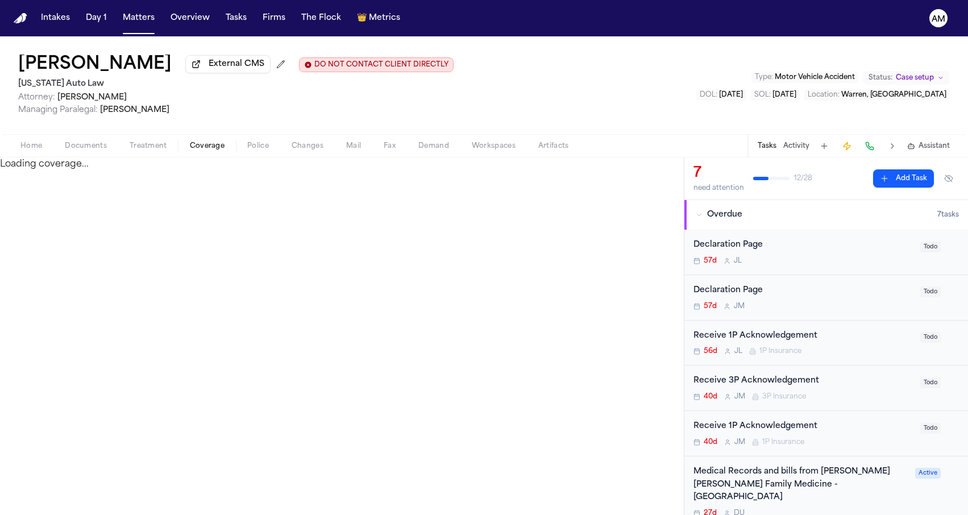
select select "**********"
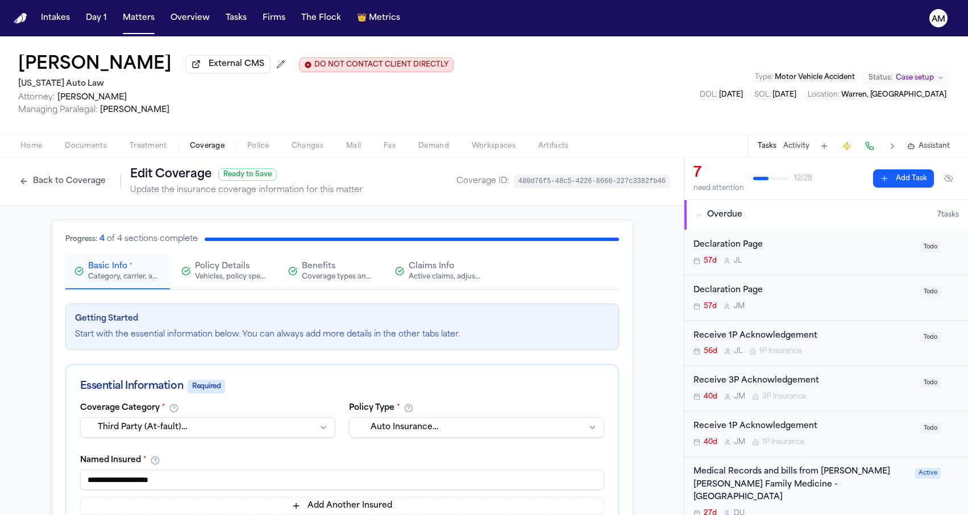
click at [437, 277] on div "Active claims, adjusters, and subrogation details" at bounding box center [445, 276] width 73 height 9
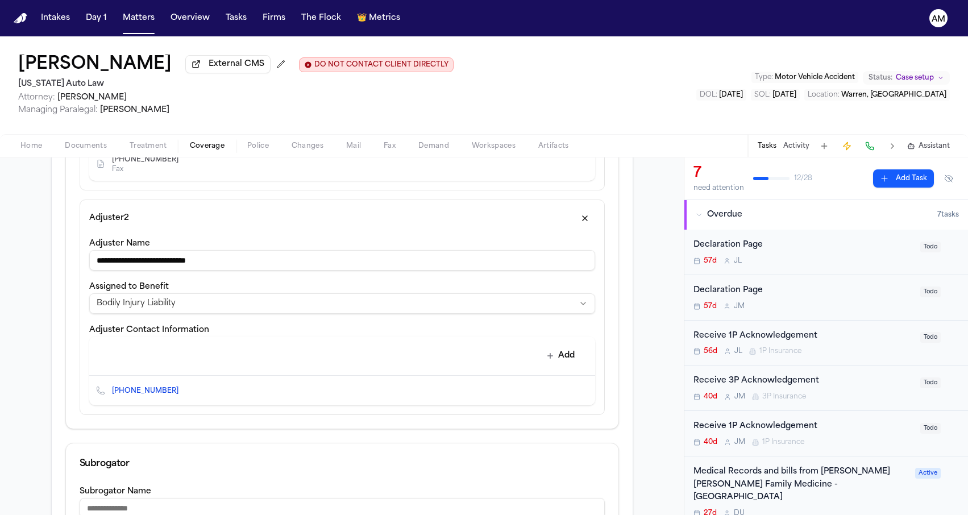
scroll to position [604, 0]
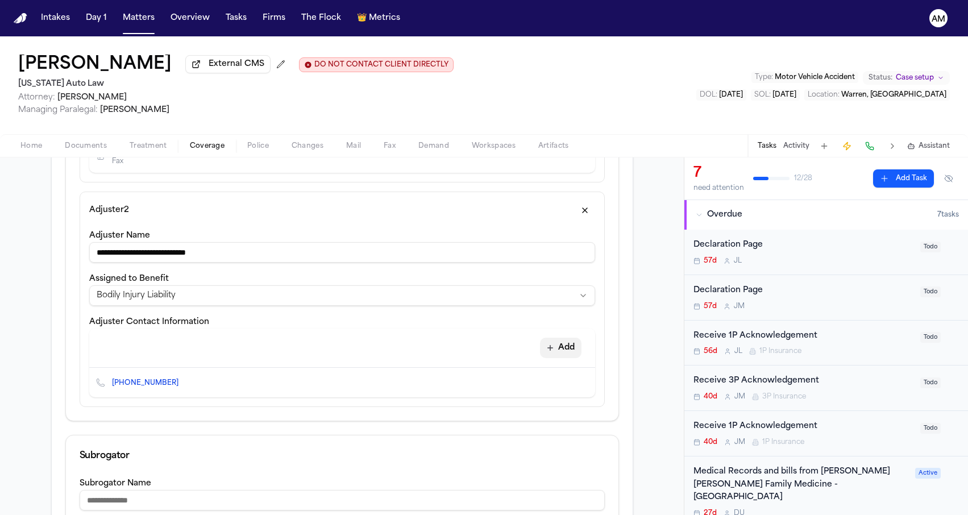
click at [575, 351] on button "Add" at bounding box center [560, 348] width 41 height 20
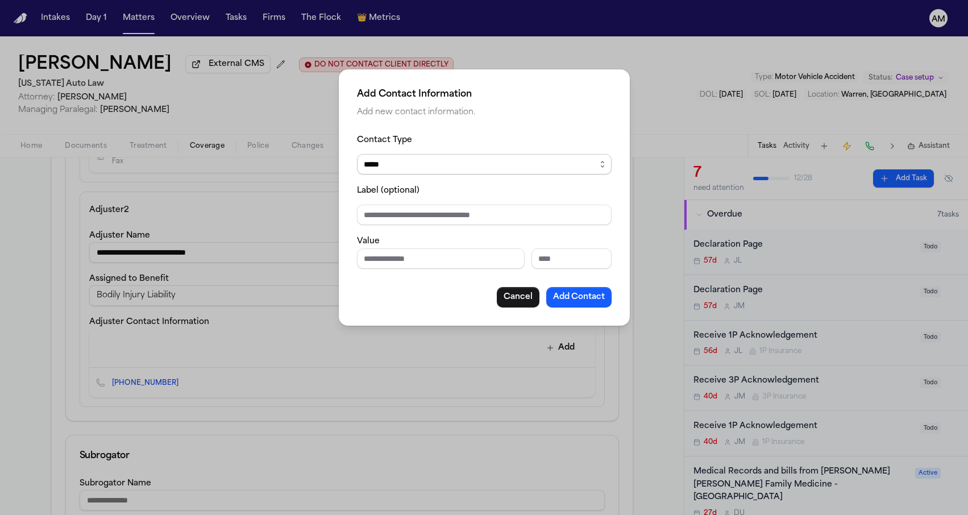
select select "*****"
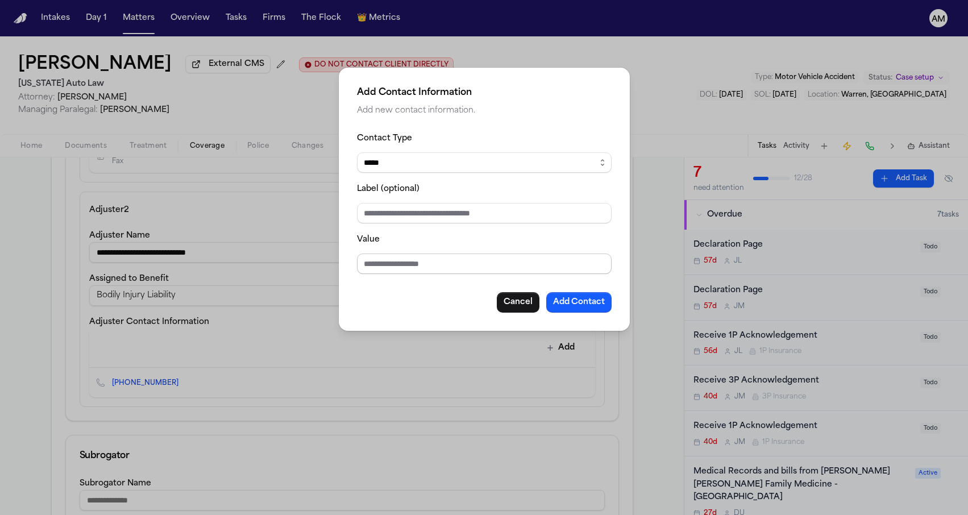
click at [406, 257] on input "Value" at bounding box center [484, 263] width 255 height 20
click at [369, 267] on input "**********" at bounding box center [484, 263] width 255 height 20
drag, startPoint x: 504, startPoint y: 267, endPoint x: 274, endPoint y: 257, distance: 230.4
click at [274, 257] on div "**********" at bounding box center [484, 257] width 968 height 515
type input "**********"
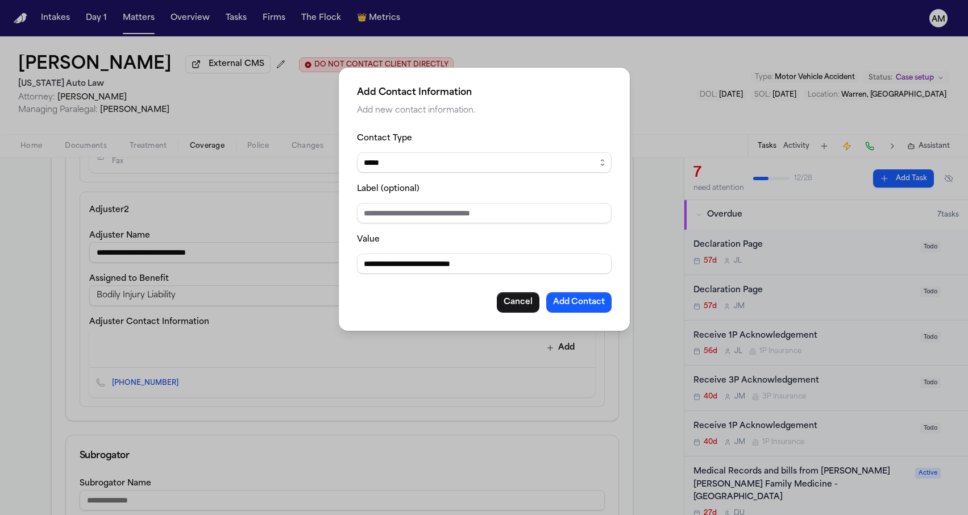
click at [426, 313] on div "Cancel Add Contact" at bounding box center [484, 302] width 255 height 20
click at [564, 301] on button "Add Contact" at bounding box center [578, 302] width 65 height 20
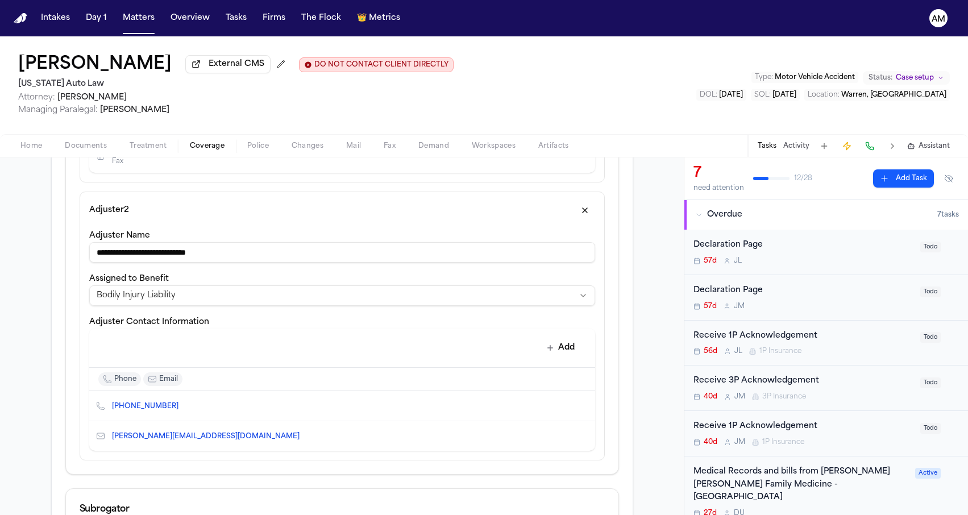
click at [192, 0] on html "**********" at bounding box center [484, 257] width 968 height 515
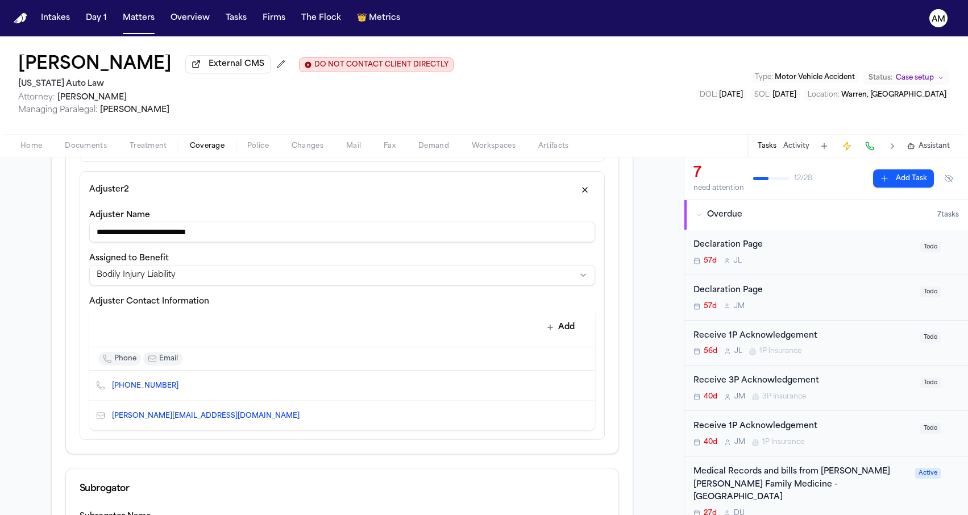
scroll to position [630, 0]
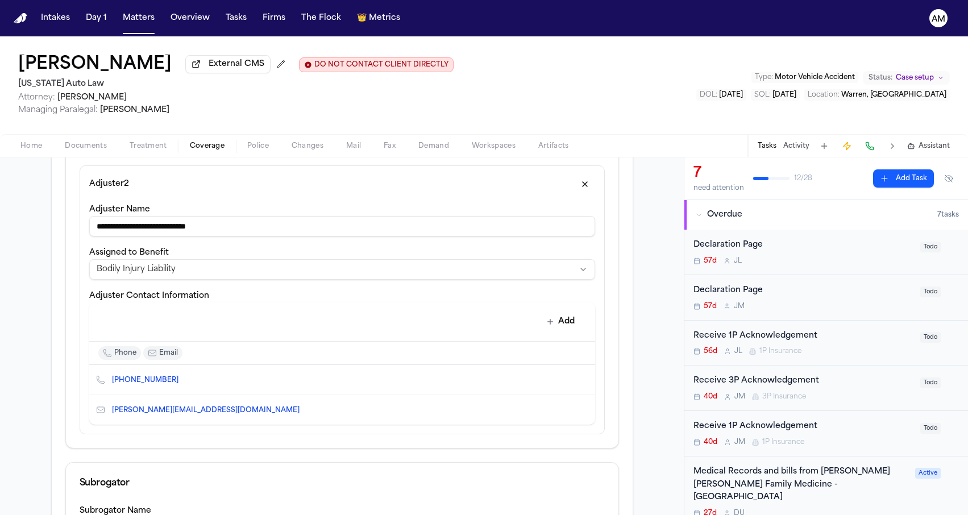
click at [560, 411] on icon "Edit contact" at bounding box center [563, 410] width 8 height 8
select select "*****"
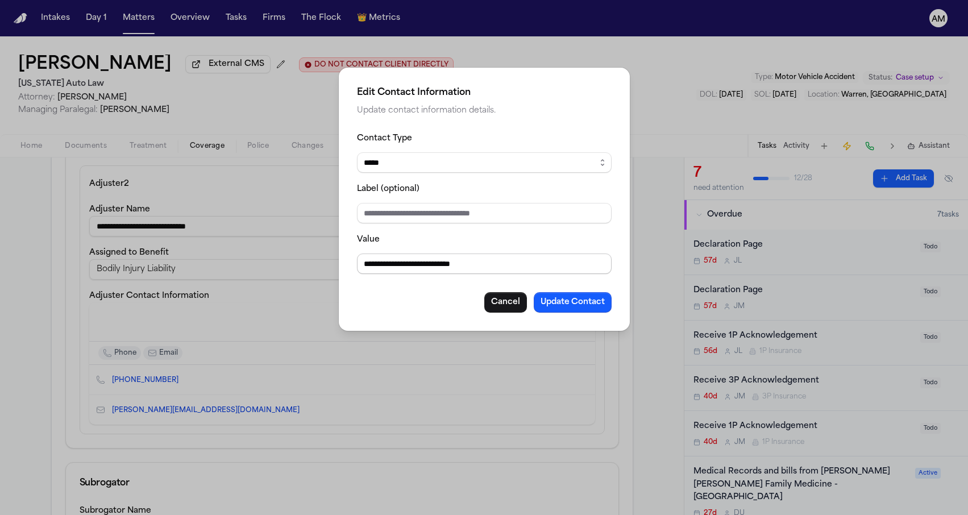
click at [367, 261] on input "**********" at bounding box center [484, 263] width 255 height 20
type input "**********"
click at [575, 309] on button "Update Contact" at bounding box center [573, 302] width 78 height 20
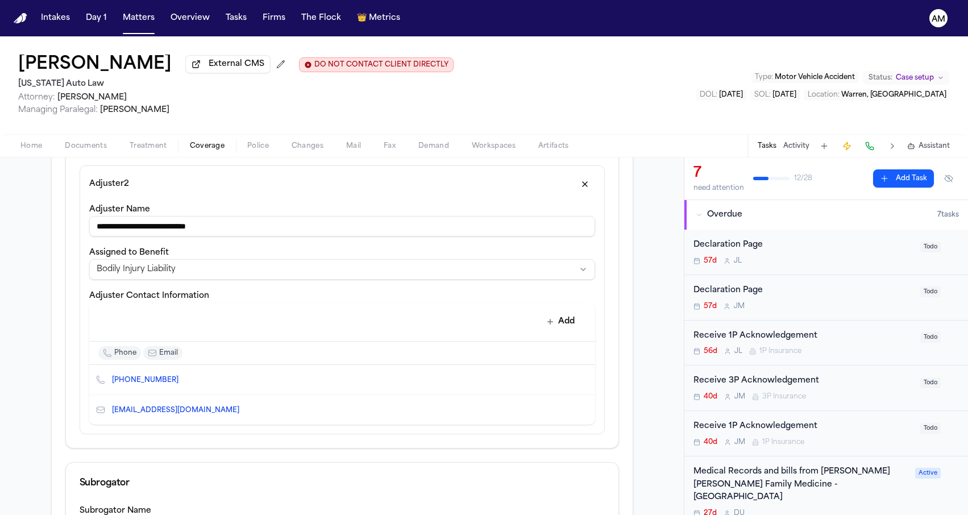
click at [145, 226] on input "**********" at bounding box center [342, 226] width 506 height 20
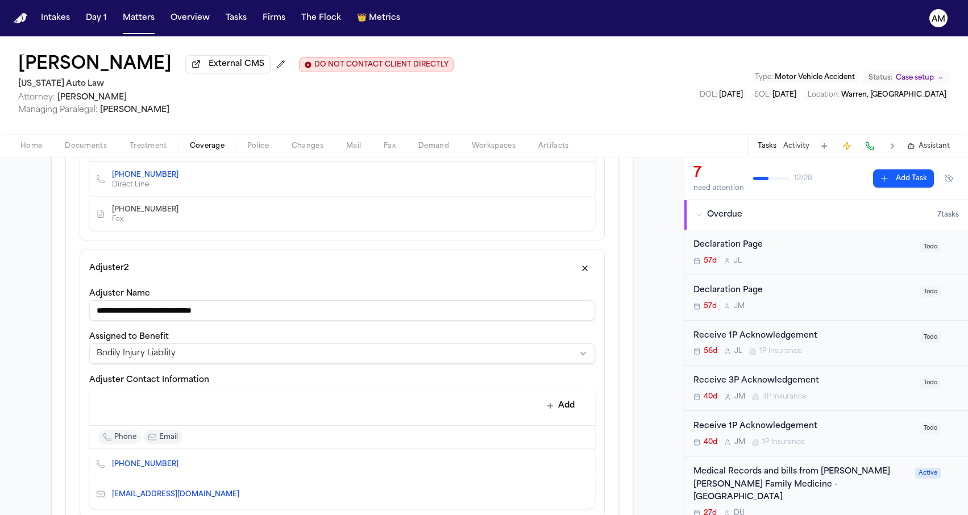
scroll to position [543, 0]
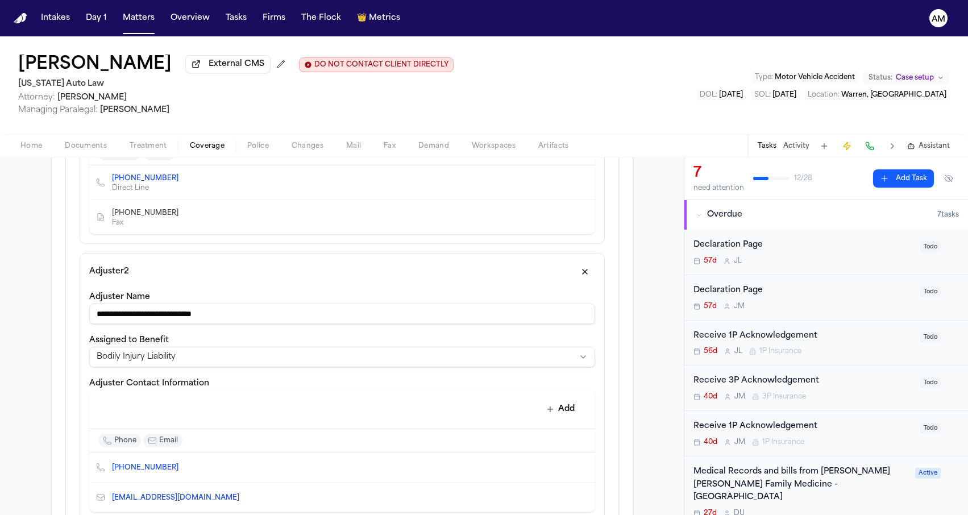
type input "**********"
click at [59, 338] on div "**********" at bounding box center [342, 296] width 581 height 1238
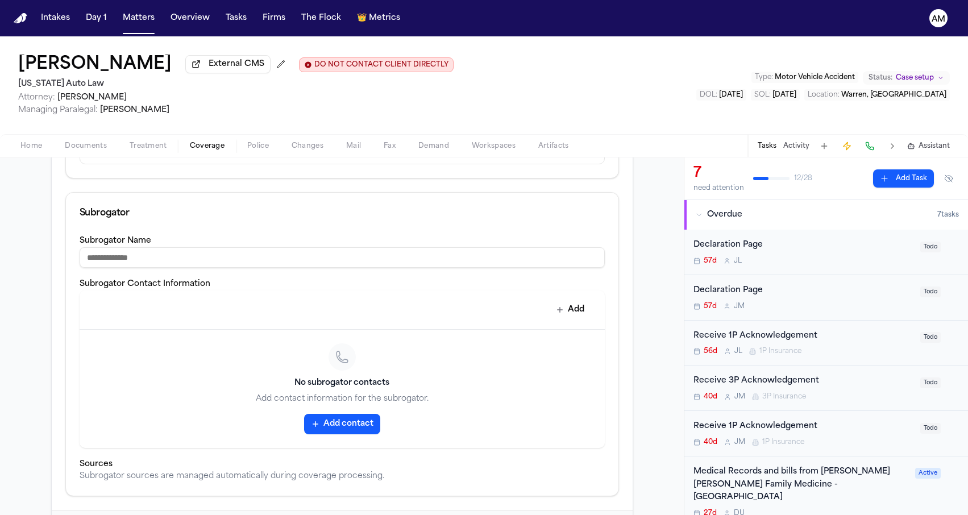
scroll to position [960, 0]
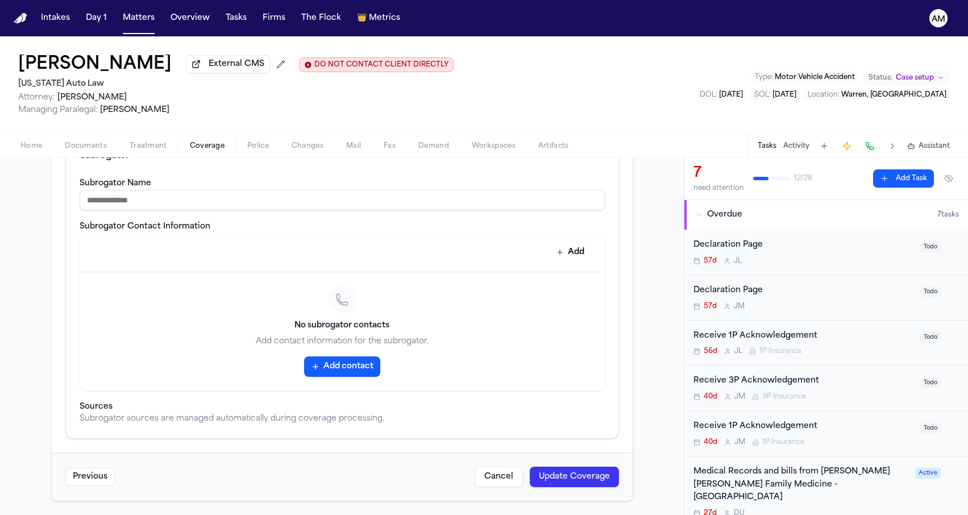
click at [559, 477] on button "Update Coverage" at bounding box center [574, 477] width 89 height 20
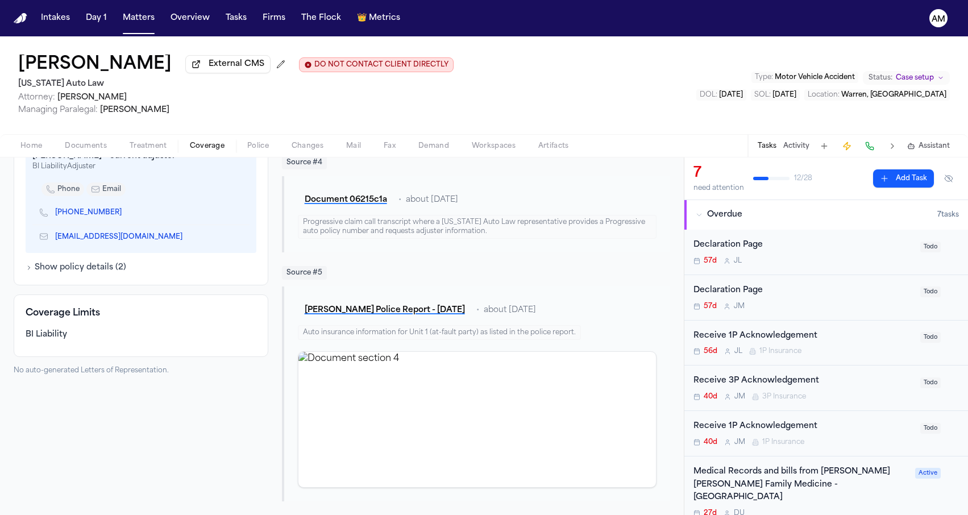
scroll to position [617, 0]
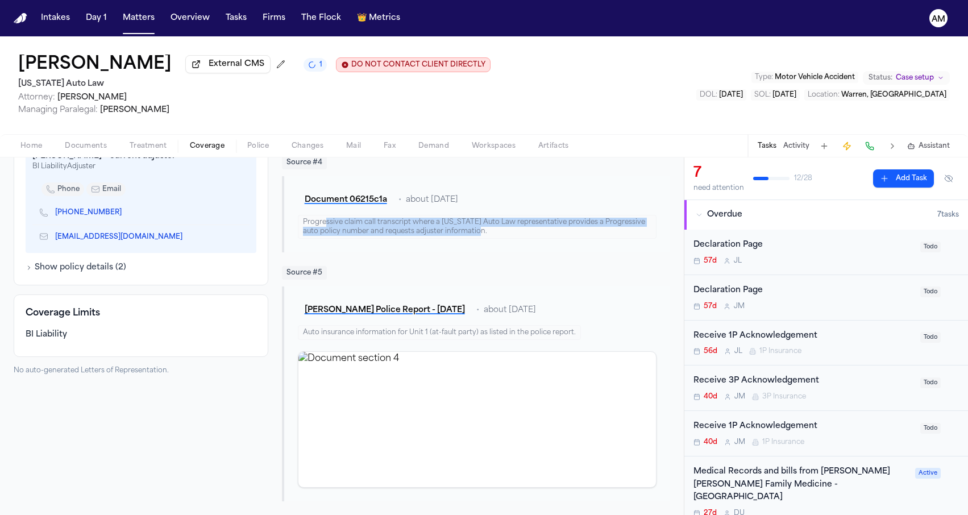
drag, startPoint x: 322, startPoint y: 228, endPoint x: 325, endPoint y: 223, distance: 5.9
click at [325, 223] on div "Progressive claim call transcript where a [US_STATE] Auto Law representative pr…" at bounding box center [477, 227] width 359 height 24
drag, startPoint x: 361, startPoint y: 212, endPoint x: 360, endPoint y: 231, distance: 18.8
click at [360, 231] on div "Document 06215c1a • about [DATE] Progressive claim call transcript where a [US_…" at bounding box center [477, 214] width 359 height 49
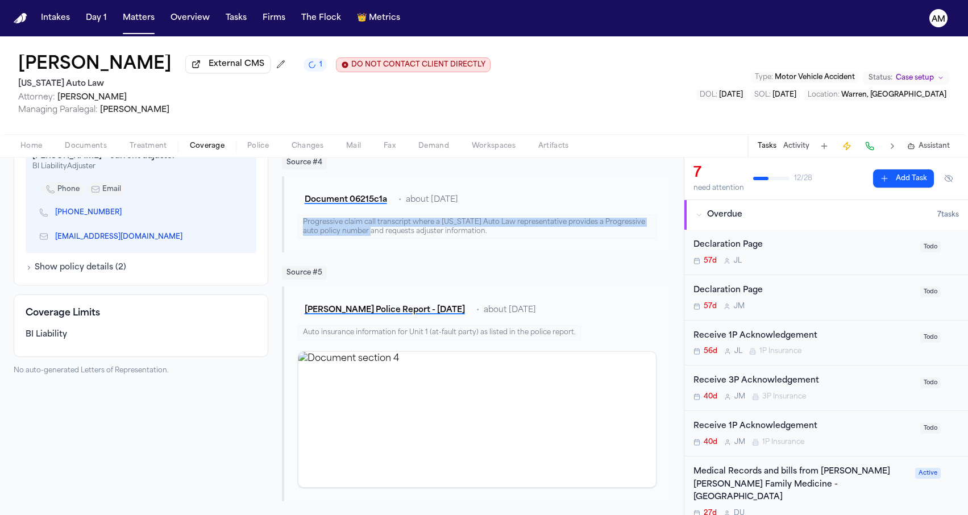
click at [360, 231] on div "Progressive claim call transcript where a [US_STATE] Auto Law representative pr…" at bounding box center [477, 227] width 359 height 24
drag, startPoint x: 370, startPoint y: 223, endPoint x: 375, endPoint y: 233, distance: 10.9
click at [375, 233] on div "Progressive claim call transcript where a [US_STATE] Auto Law representative pr…" at bounding box center [477, 227] width 359 height 24
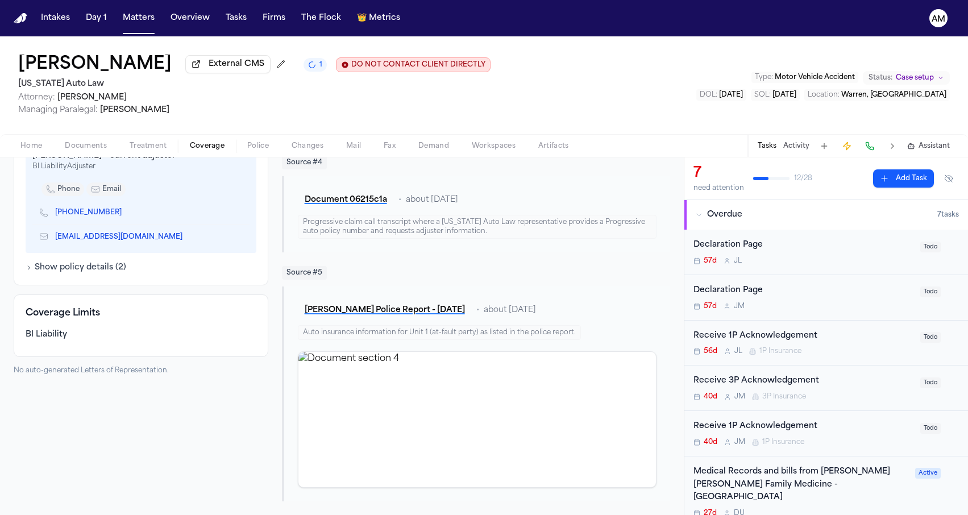
click at [520, 7] on nav "Intakes Day 1 Matters Overview Tasks Firms The Flock 👑 Metrics AM" at bounding box center [484, 18] width 968 height 36
click at [139, 15] on button "Matters" at bounding box center [138, 18] width 41 height 20
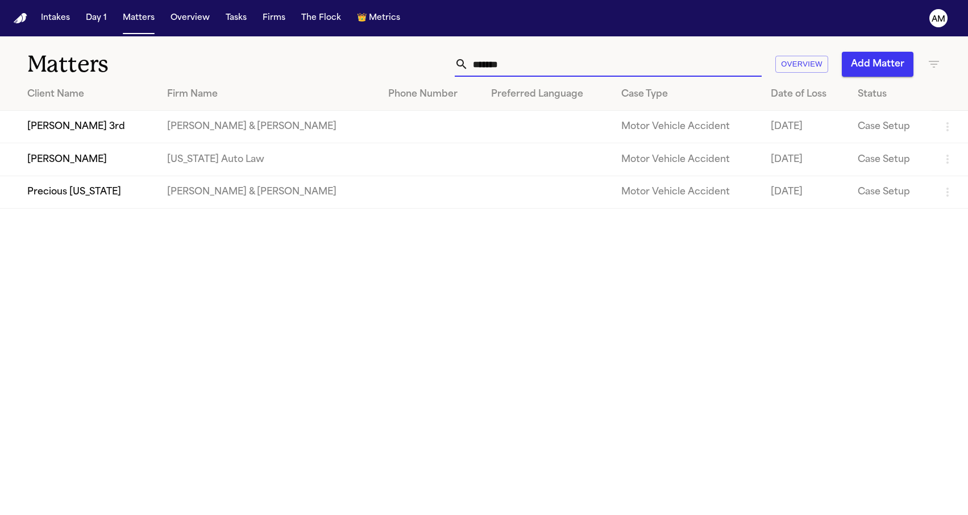
drag, startPoint x: 517, startPoint y: 63, endPoint x: 442, endPoint y: 61, distance: 74.5
click at [442, 62] on div "******* Overview Add Matter" at bounding box center [614, 64] width 652 height 25
type input "*"
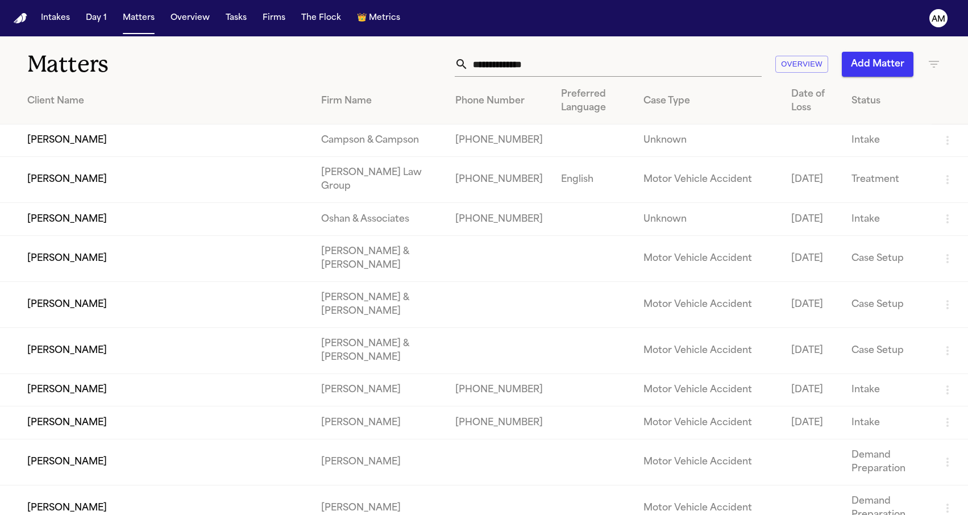
click at [293, 54] on div "Overview Add Matter" at bounding box center [614, 64] width 652 height 25
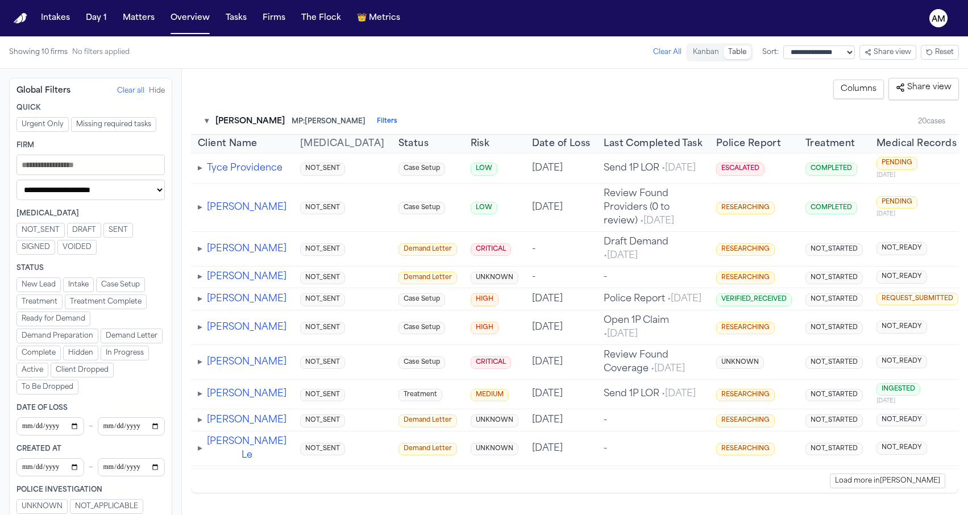
click at [131, 7] on nav "Intakes Day 1 Matters Overview Tasks Firms The Flock 👑 Metrics AM" at bounding box center [484, 18] width 968 height 36
click at [131, 12] on button "Matters" at bounding box center [138, 18] width 41 height 20
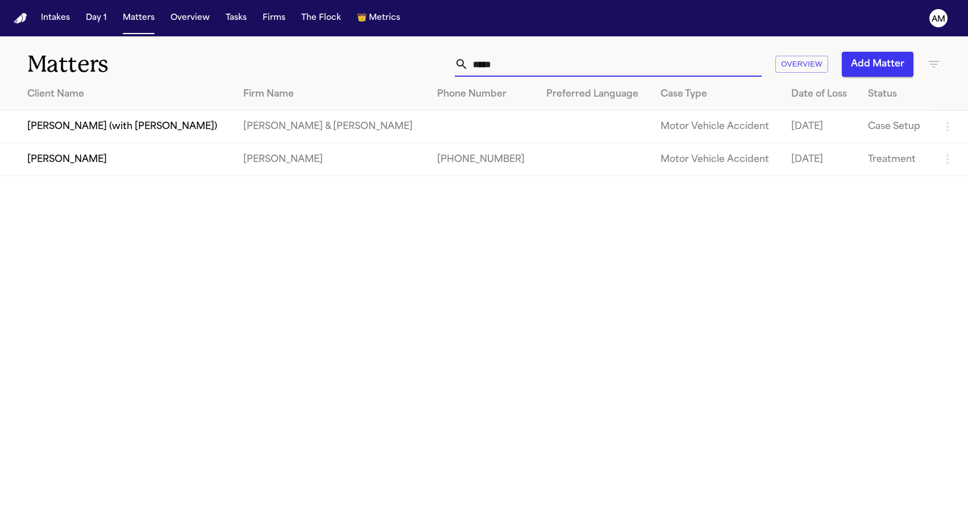
drag, startPoint x: 506, startPoint y: 66, endPoint x: 455, endPoint y: 63, distance: 51.2
click at [455, 64] on div "***** Overview Add Matter" at bounding box center [614, 64] width 652 height 25
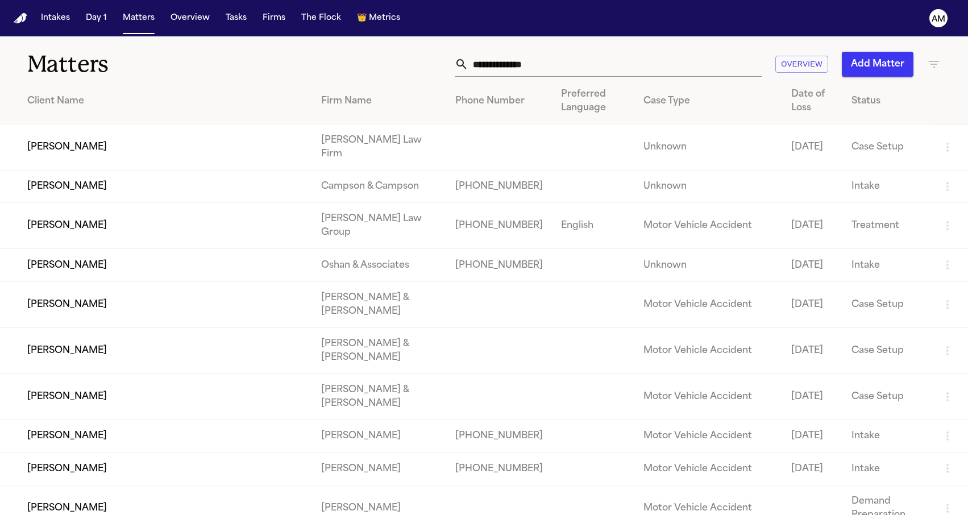
click at [399, 64] on div "Overview Add Matter" at bounding box center [614, 64] width 652 height 25
click at [388, 72] on div "Overview Add Matter" at bounding box center [614, 64] width 652 height 25
click at [582, 65] on input "text" at bounding box center [614, 64] width 293 height 25
click at [812, 63] on button "Overview" at bounding box center [801, 65] width 53 height 18
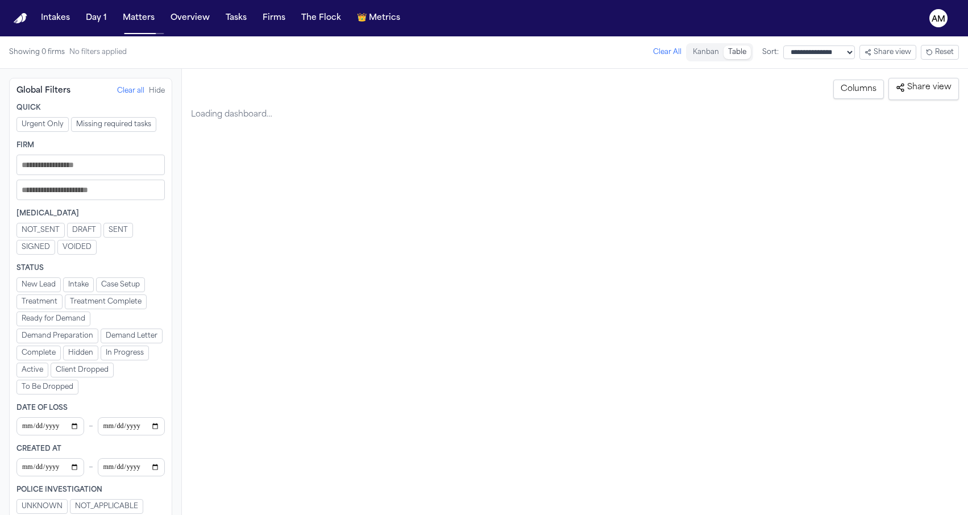
click at [810, 64] on div "**********" at bounding box center [484, 52] width 968 height 32
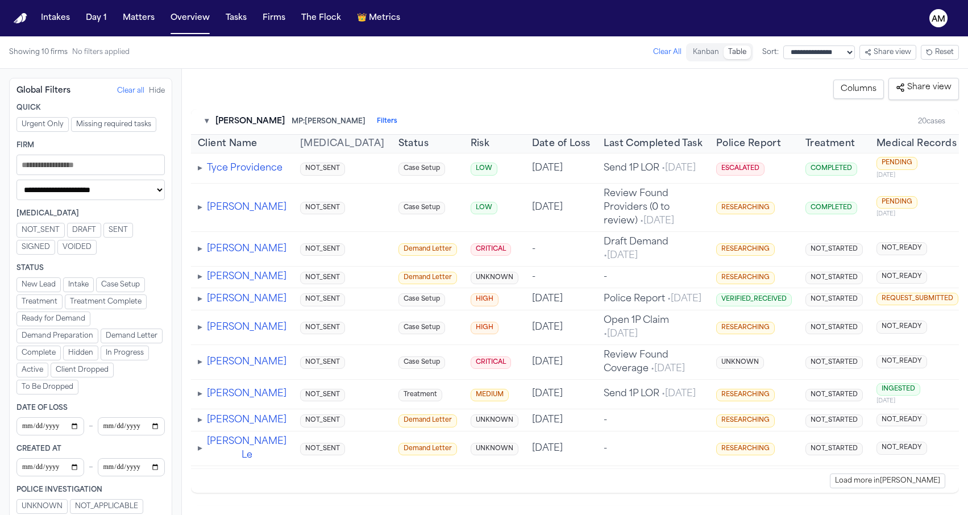
click at [88, 215] on div "[MEDICAL_DATA]" at bounding box center [90, 213] width 148 height 9
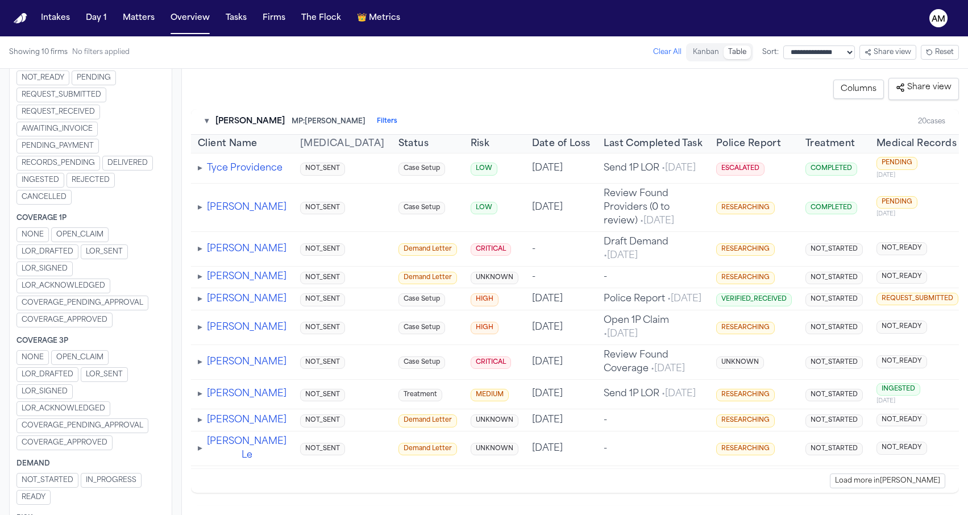
scroll to position [623, 0]
click at [233, 57] on div "Showing 10 firms No filters applied Clear All" at bounding box center [345, 52] width 672 height 18
click at [376, 76] on div "**********" at bounding box center [575, 292] width 786 height 446
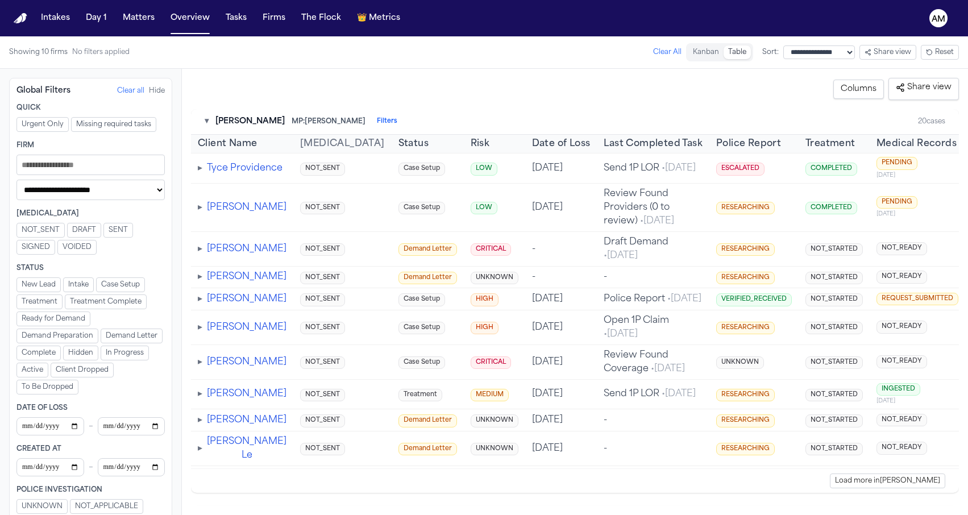
scroll to position [0, 0]
click at [135, 14] on button "Matters" at bounding box center [138, 18] width 41 height 20
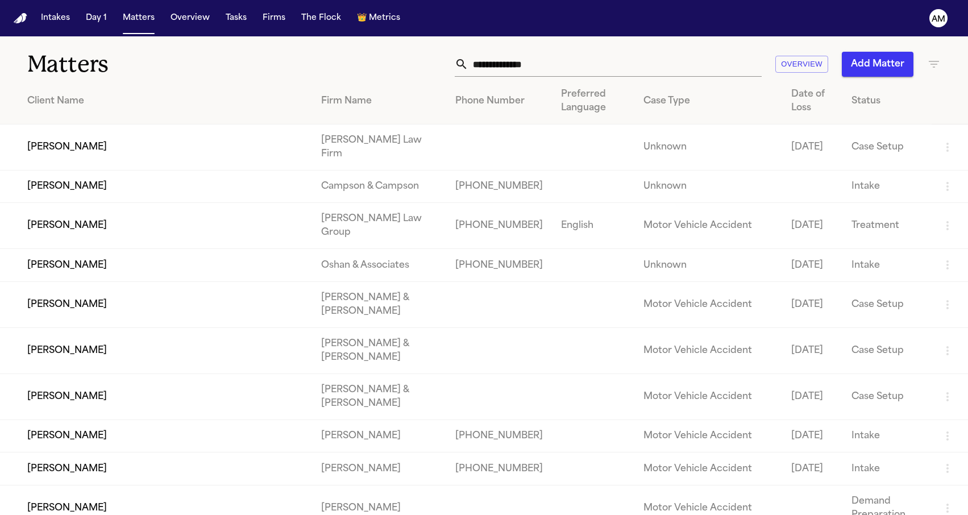
click at [417, 66] on div "Overview Add Matter" at bounding box center [614, 64] width 652 height 25
